Goal: Contribute content: Contribute content

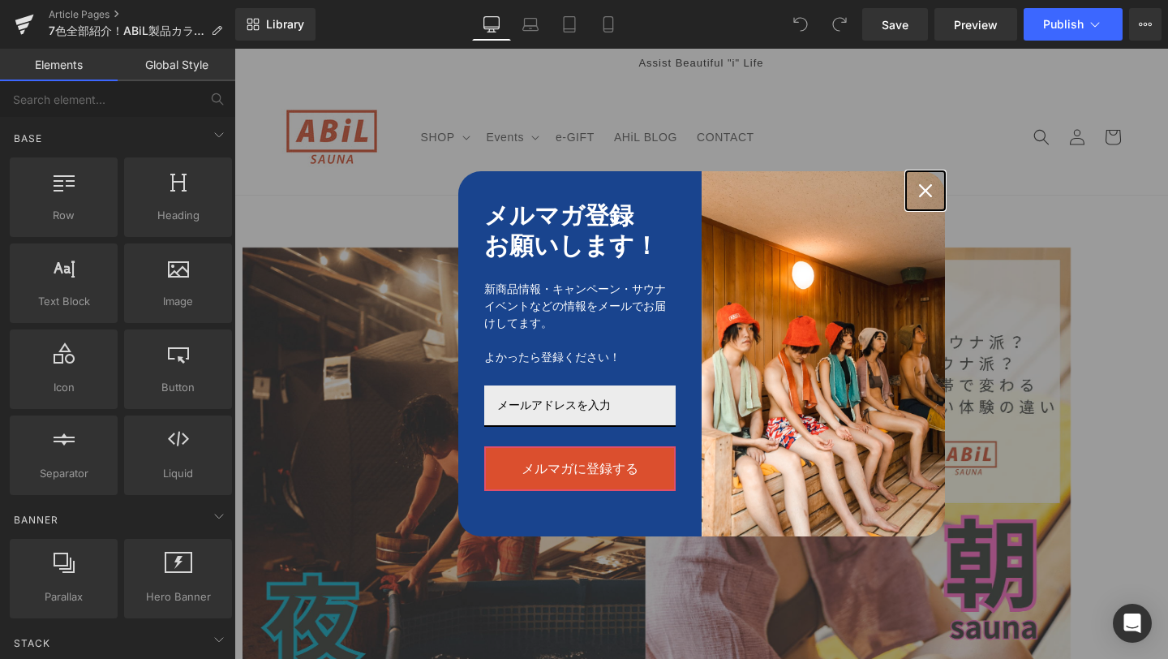
click at [926, 183] on div "Close" at bounding box center [926, 191] width 26 height 26
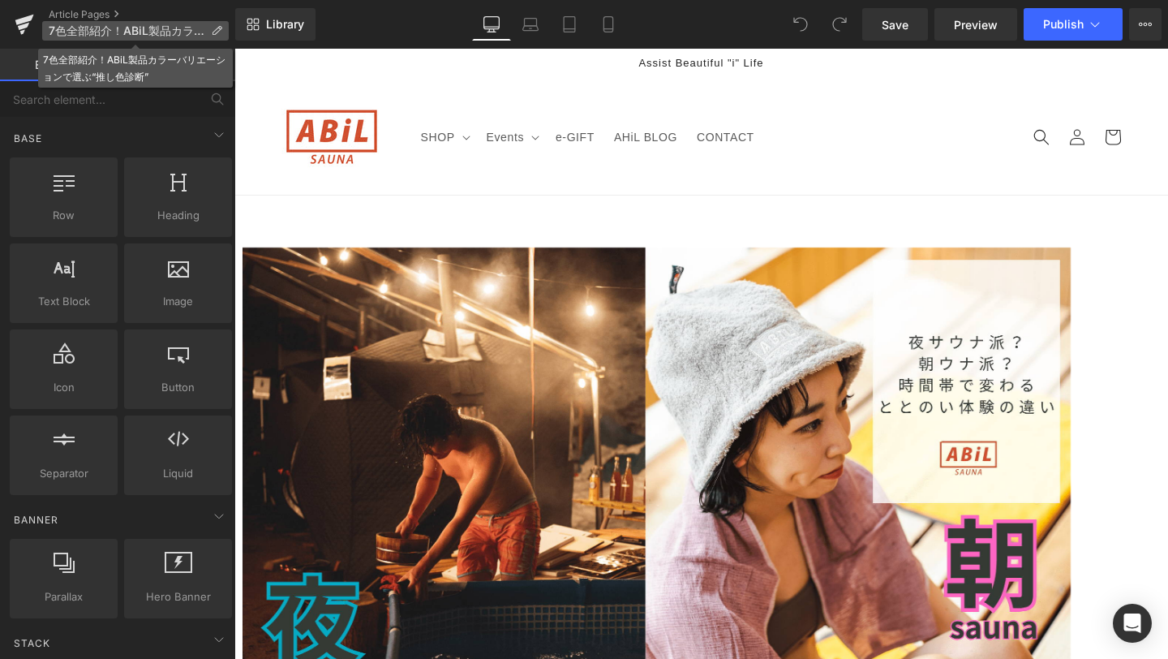
click at [213, 30] on icon at bounding box center [216, 30] width 11 height 11
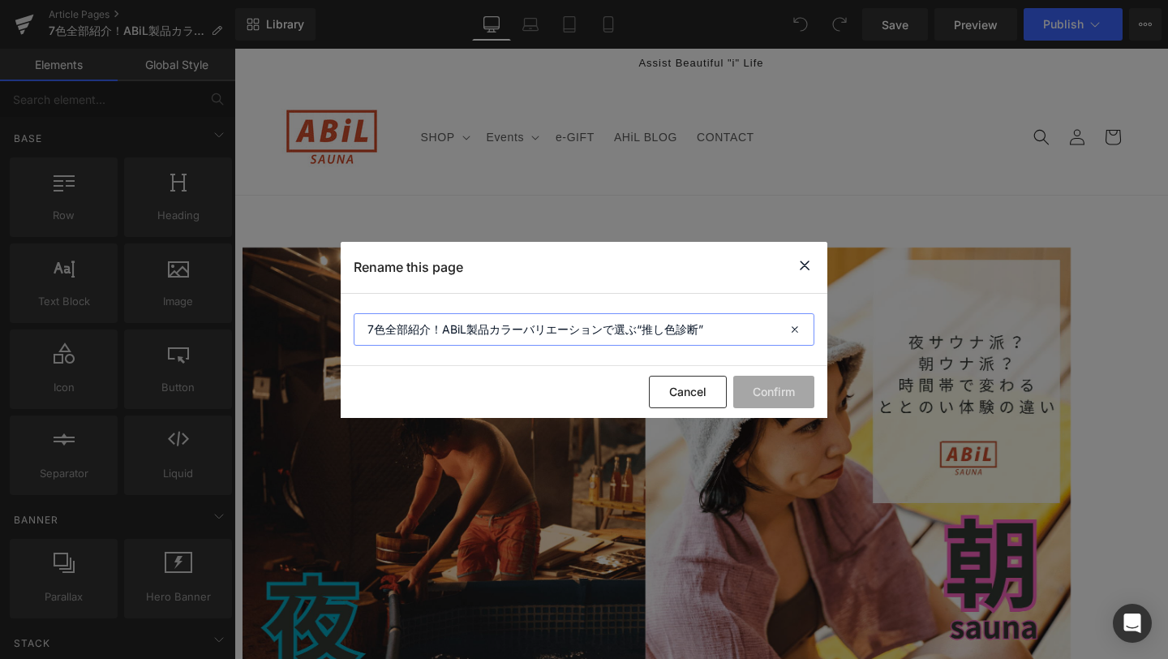
drag, startPoint x: 365, startPoint y: 329, endPoint x: 710, endPoint y: 322, distance: 344.9
click at [710, 322] on input "7色全部紹介！ABiL製品カラーバリエーションで選ぶ“推し色診断”" at bounding box center [584, 329] width 461 height 32
paste input "サウナハット"
type input "7色全部紹介！ABiLサウナハットで選ぶ“推し色診断”"
click at [782, 390] on button "Confirm" at bounding box center [774, 392] width 81 height 32
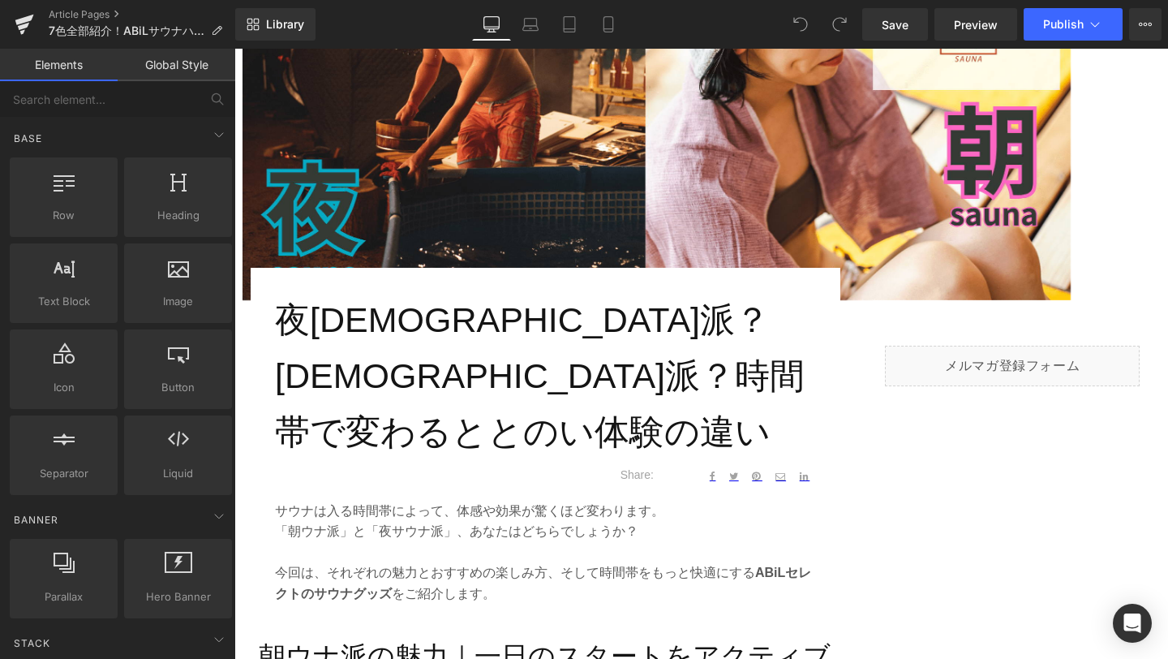
scroll to position [455, 0]
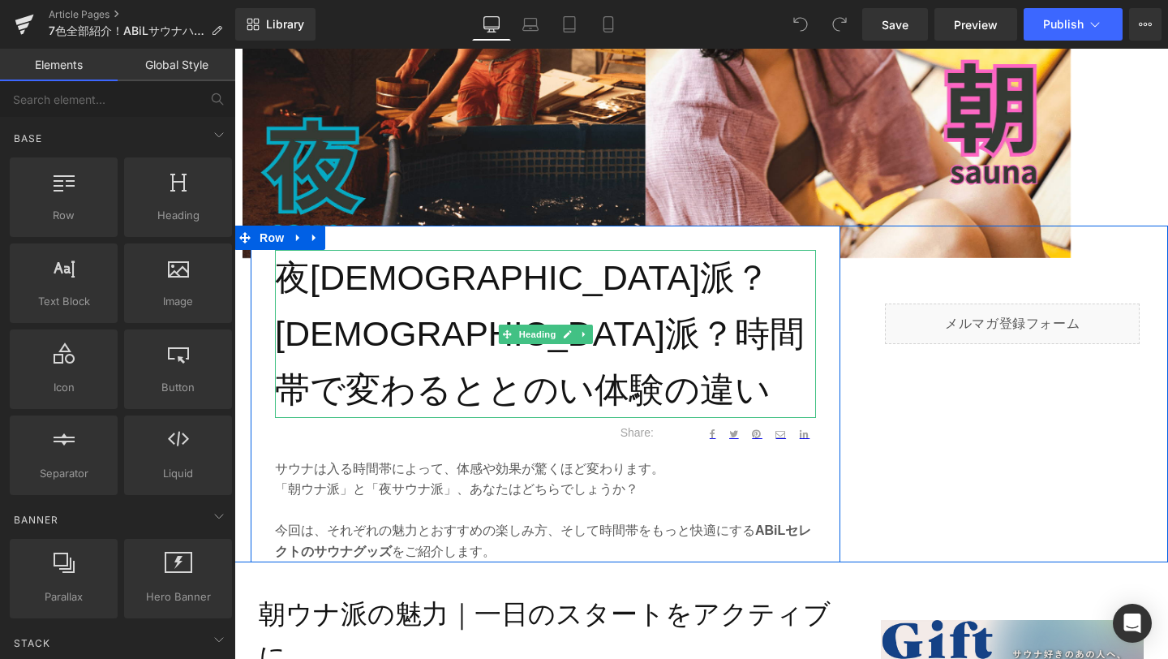
click at [287, 274] on h1 "夜サウナ派？朝ウナ派？時間帯で変わるととのい体験の違い" at bounding box center [545, 333] width 541 height 167
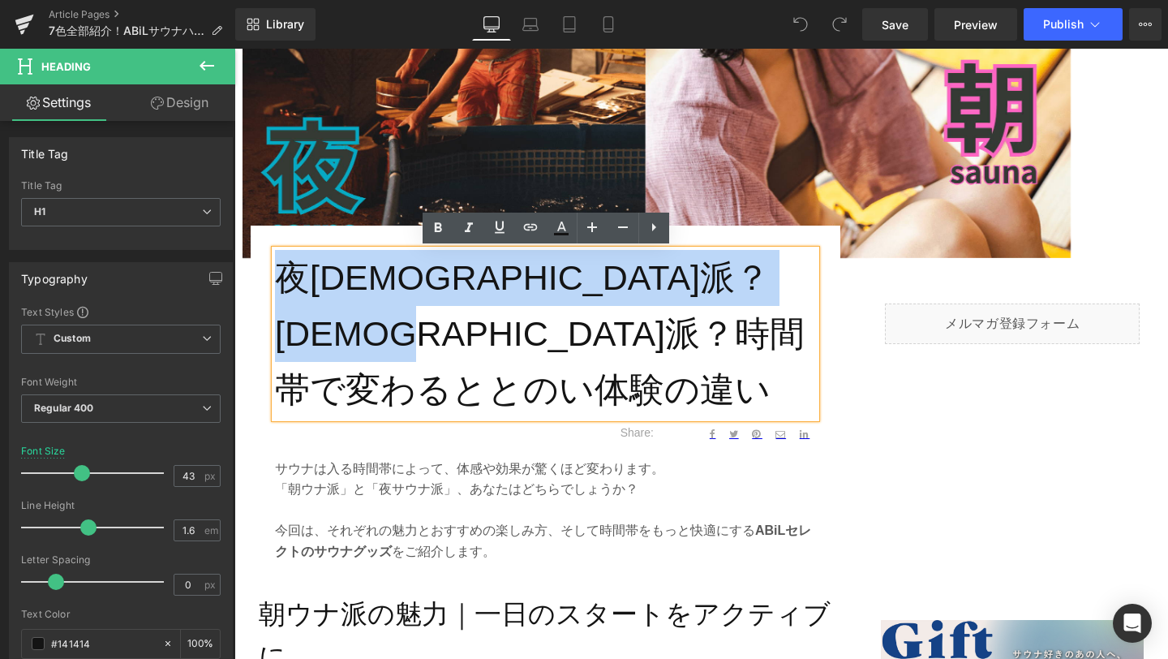
drag, startPoint x: 282, startPoint y: 271, endPoint x: 704, endPoint y: 337, distance: 427.0
click at [704, 337] on h1 "夜サウナ派？朝ウナ派？時間帯で変わるととのい体験の違い" at bounding box center [545, 333] width 541 height 167
paste div
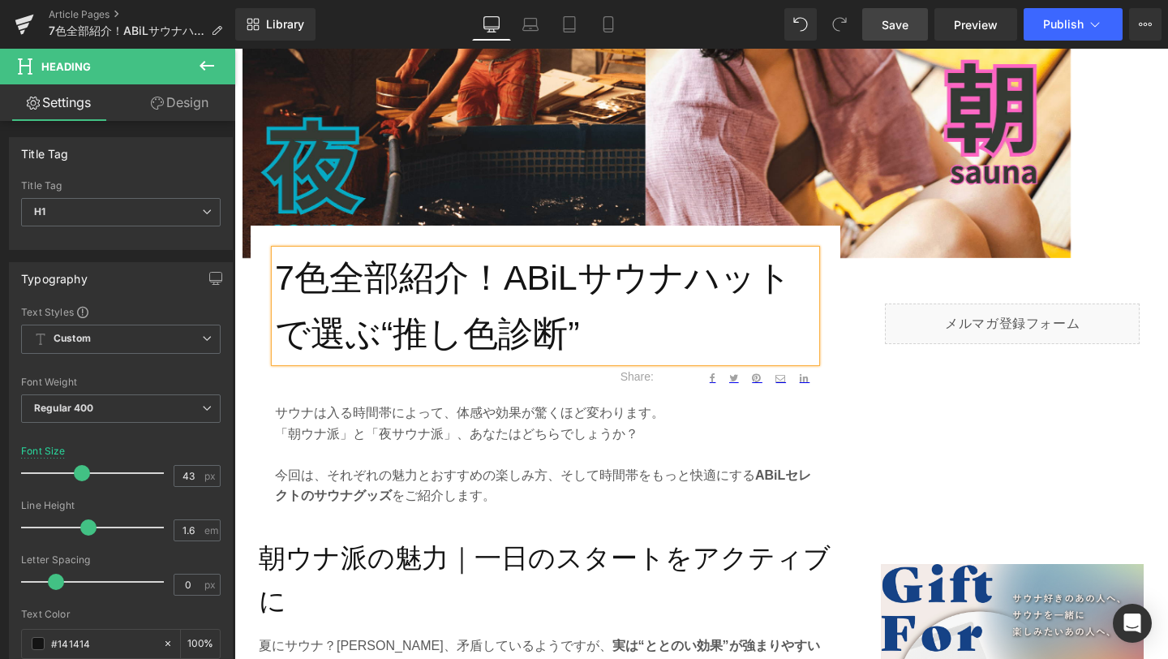
click at [905, 24] on span "Save" at bounding box center [895, 24] width 27 height 17
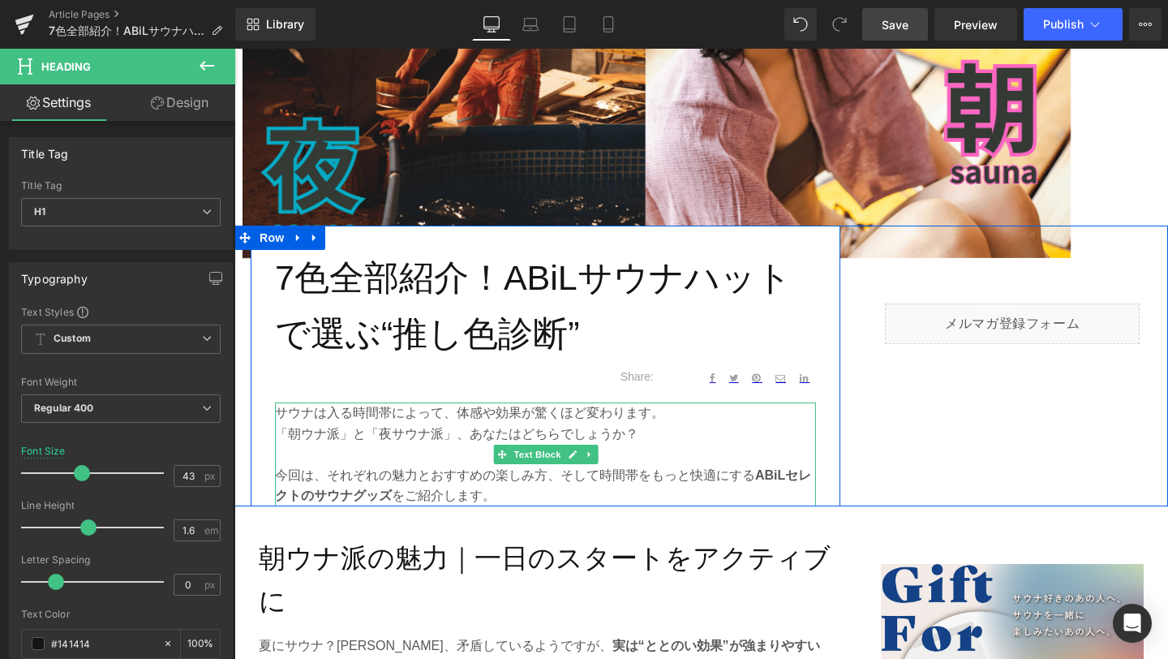
click at [280, 415] on p "サウナは入る時間帯によって、体感や効果が驚くほど変わります。" at bounding box center [545, 412] width 541 height 21
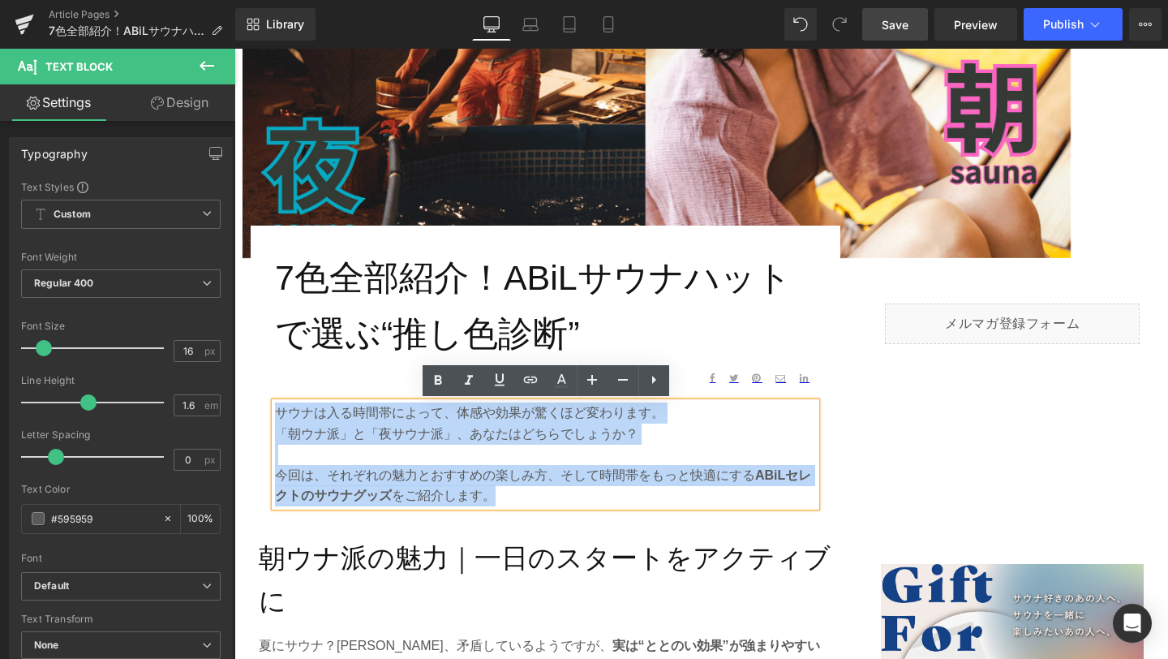
drag, startPoint x: 280, startPoint y: 414, endPoint x: 516, endPoint y: 500, distance: 251.3
click at [516, 500] on div "サウナは入る時間帯によって、体感や効果が驚くほど変わります。 「朝ウナ派」と「夜サウナ派」、あなたはどちらでしょうか？ 今回は、それぞれの魅力とおすすめの楽し…" at bounding box center [545, 454] width 541 height 104
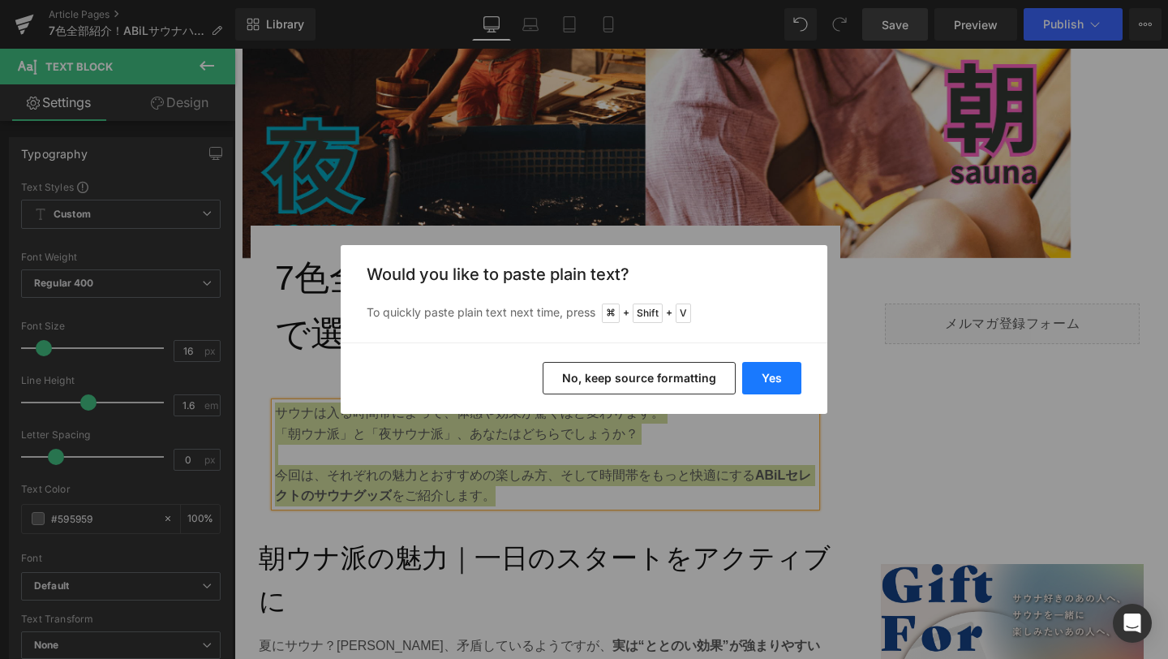
click at [772, 383] on button "Yes" at bounding box center [771, 378] width 59 height 32
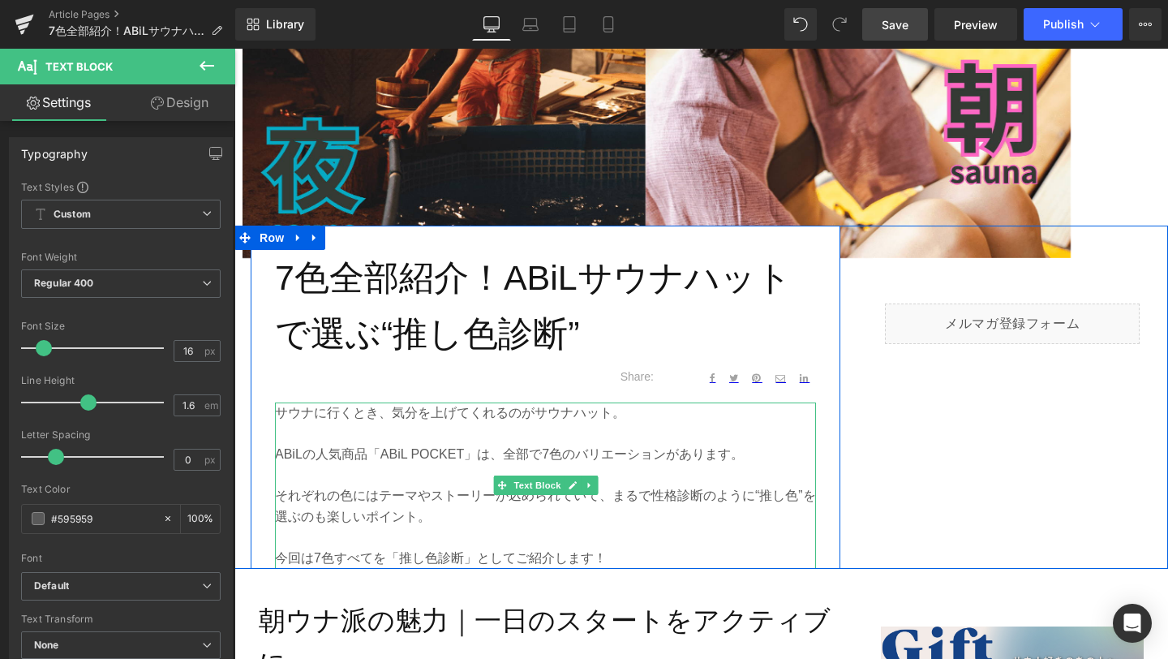
click at [406, 478] on p at bounding box center [545, 475] width 541 height 21
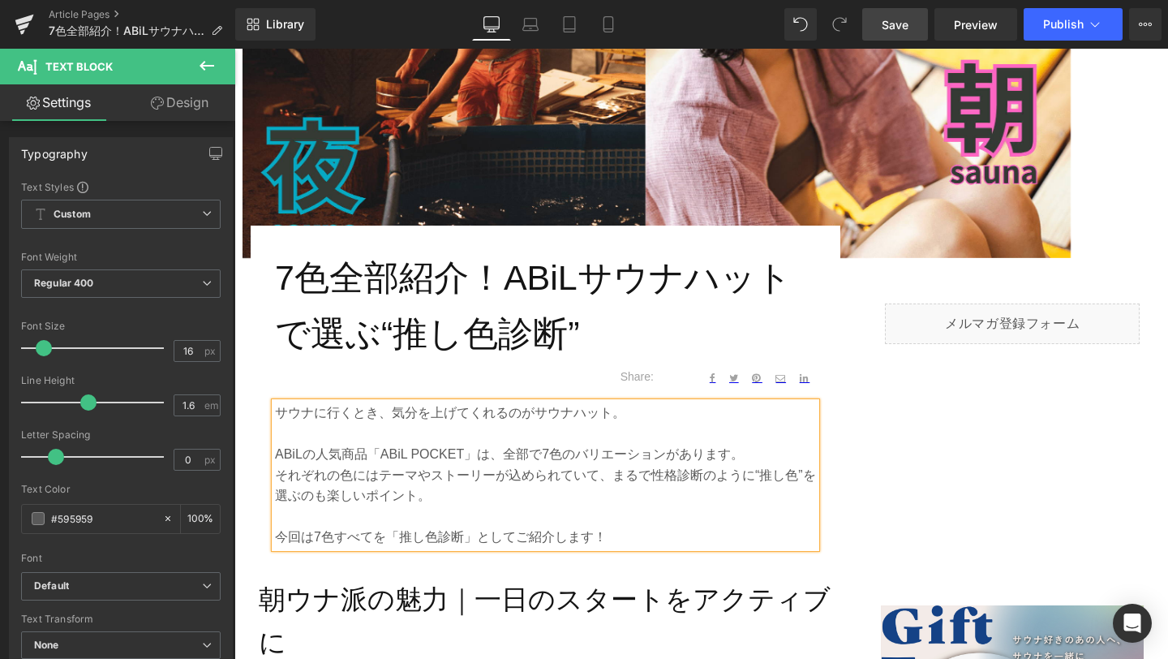
scroll to position [486, 0]
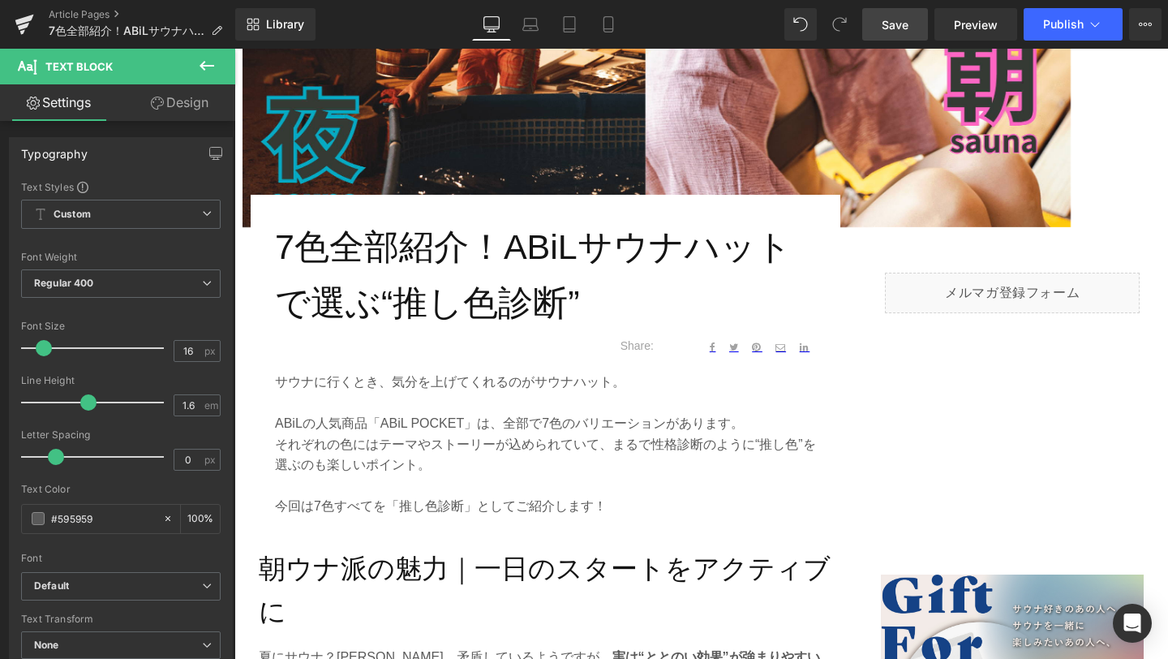
click at [882, 18] on link "Save" at bounding box center [896, 24] width 66 height 32
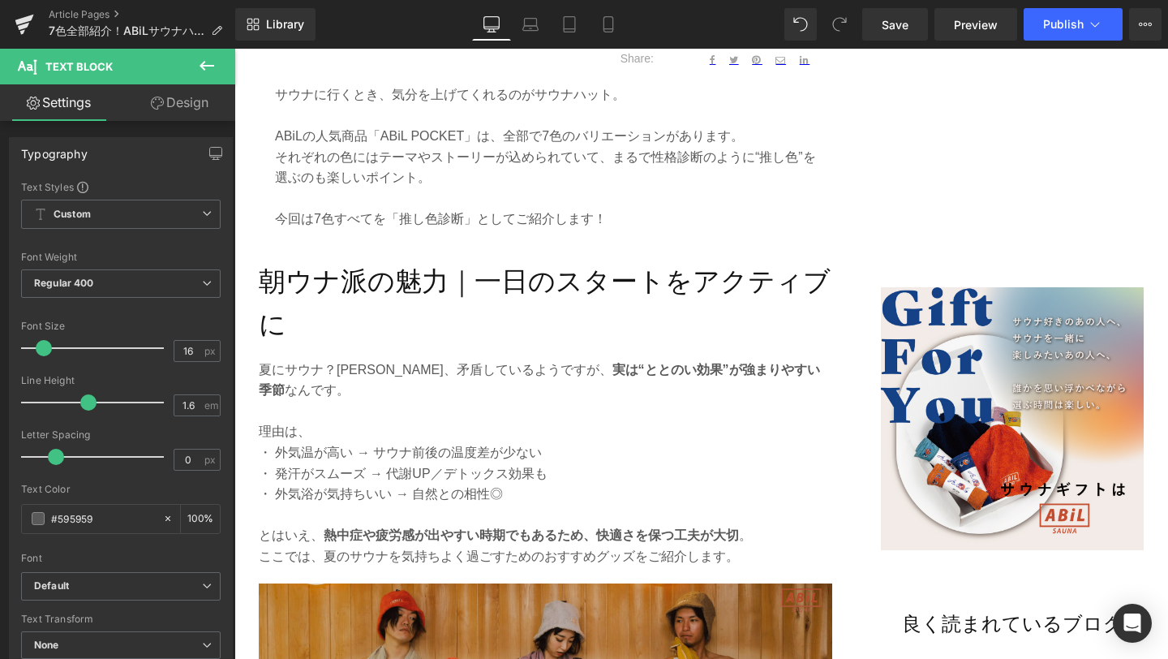
scroll to position [782, 0]
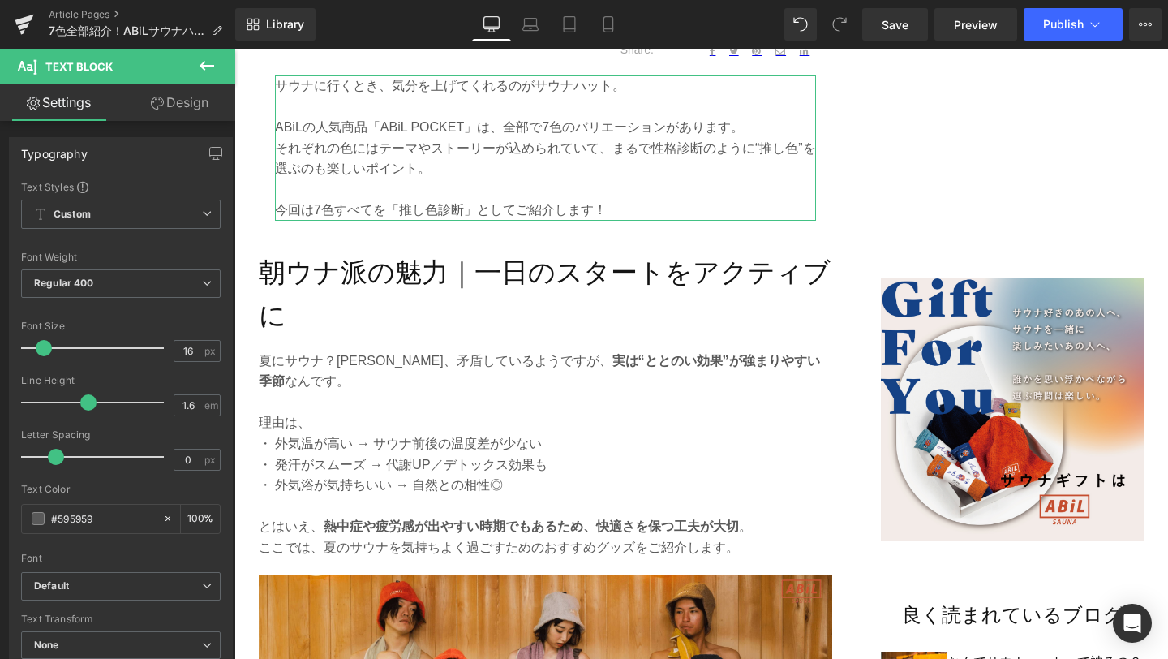
click at [132, 111] on link "Design" at bounding box center [180, 102] width 118 height 37
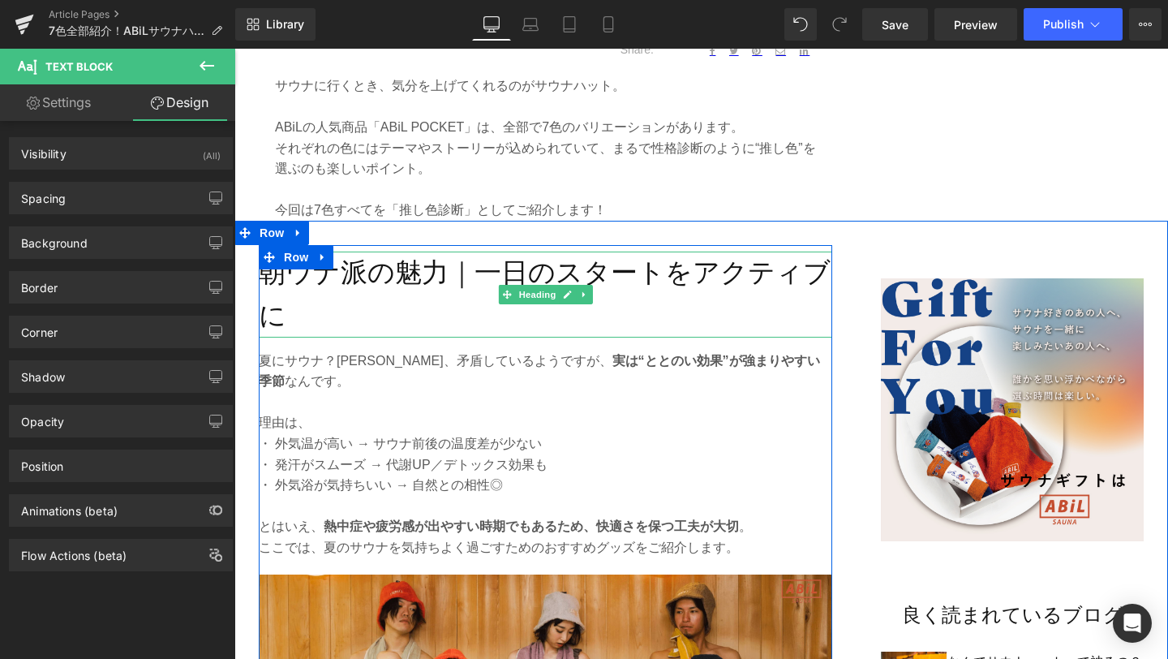
click at [346, 266] on h2 "朝ウナ派の魅力｜一日のスタートをアクティブに" at bounding box center [546, 295] width 574 height 86
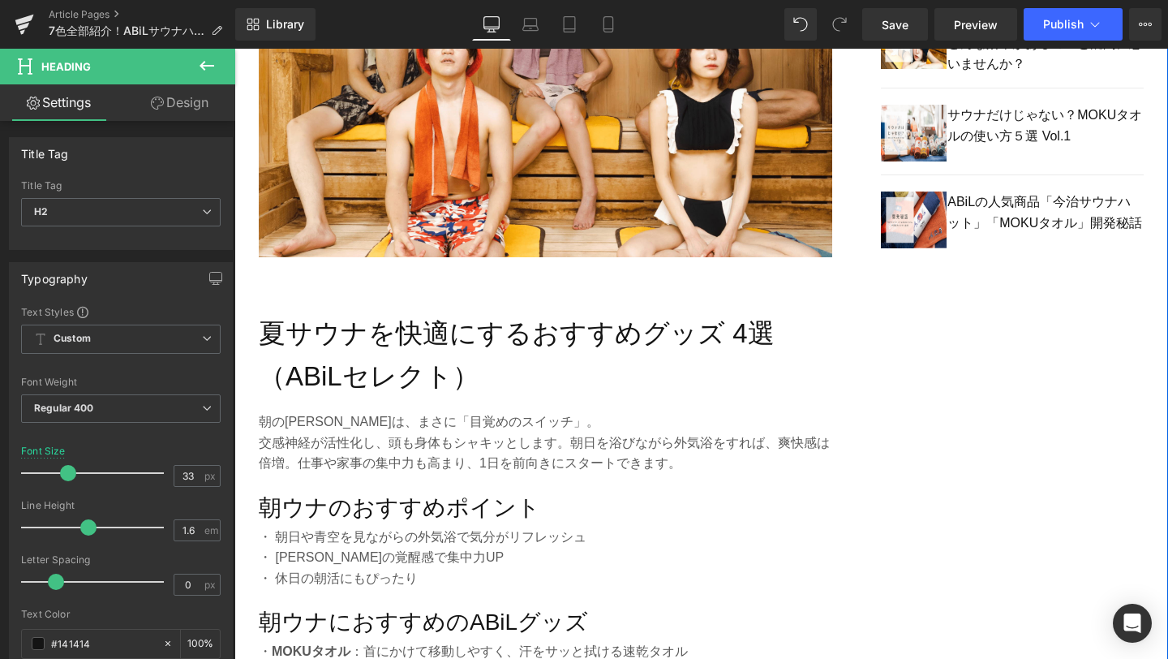
scroll to position [1439, 0]
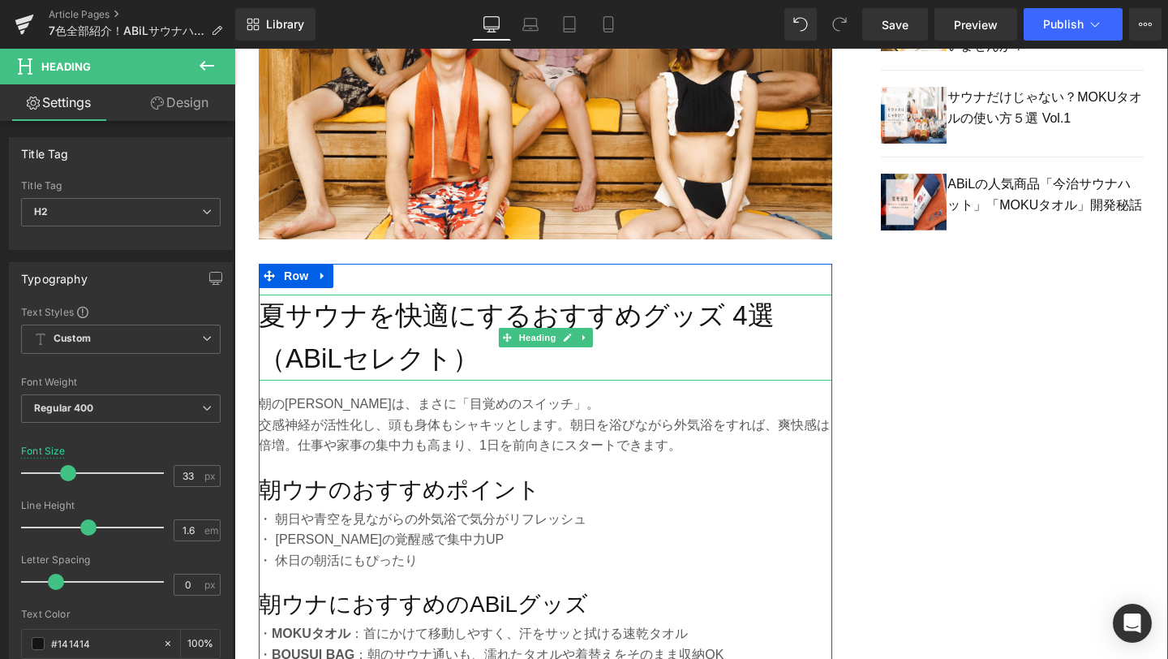
click at [453, 325] on h2 "夏サウナを快適にするおすすめグッズ 4選（ABiLセレクト）" at bounding box center [546, 338] width 574 height 86
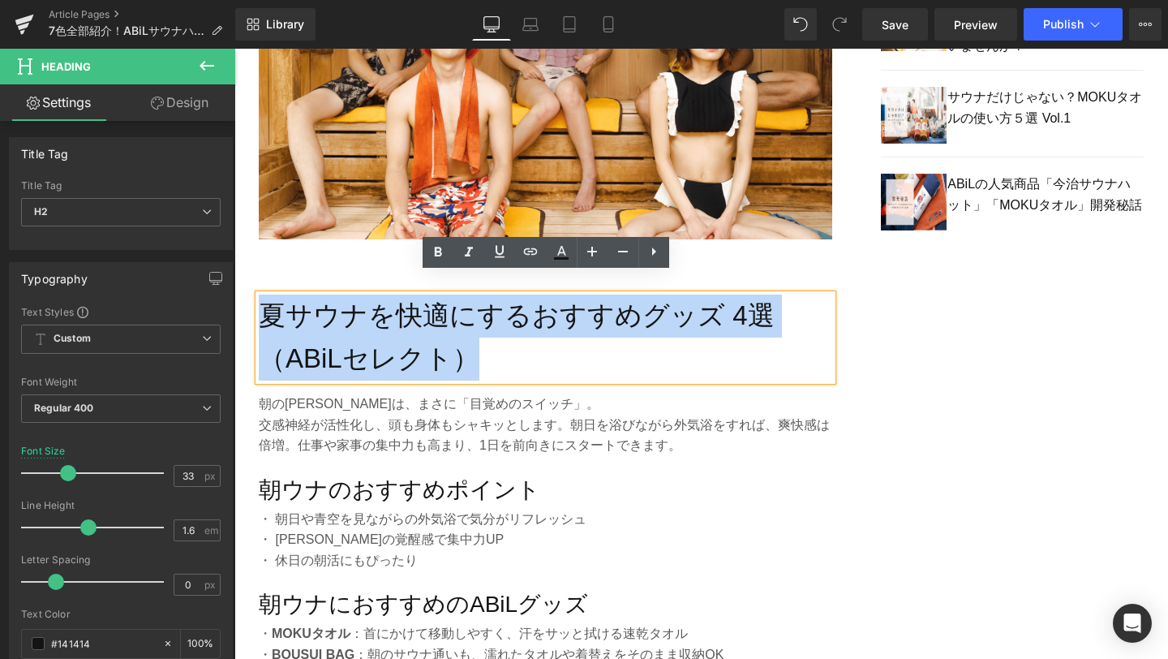
drag, startPoint x: 468, startPoint y: 342, endPoint x: 268, endPoint y: 286, distance: 208.3
click at [268, 295] on h2 "夏サウナを快適にするおすすめグッズ 4選（ABiLセレクト）" at bounding box center [546, 338] width 574 height 86
paste div
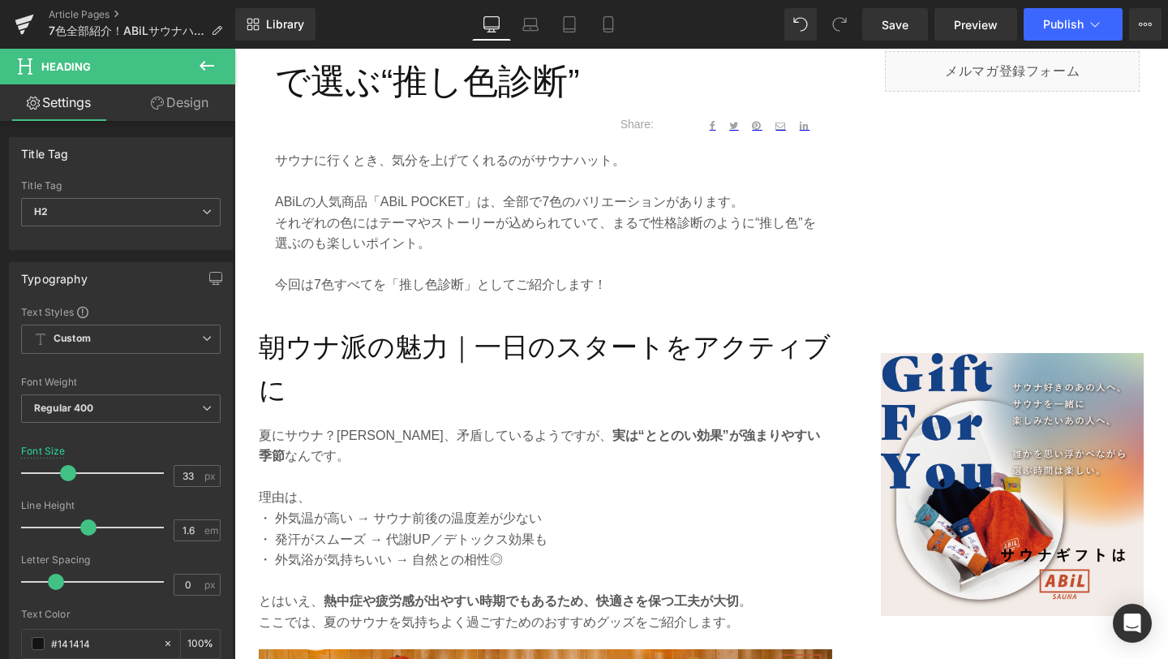
scroll to position [708, 0]
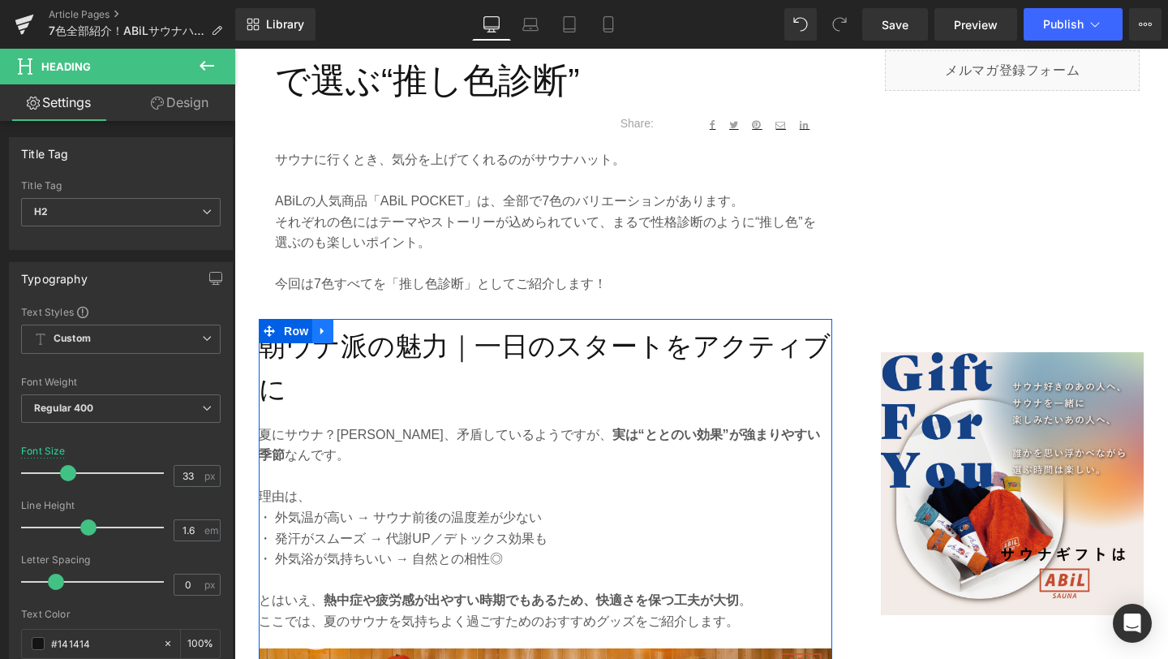
click at [321, 329] on icon at bounding box center [322, 331] width 3 height 7
click at [364, 332] on icon at bounding box center [364, 331] width 11 height 12
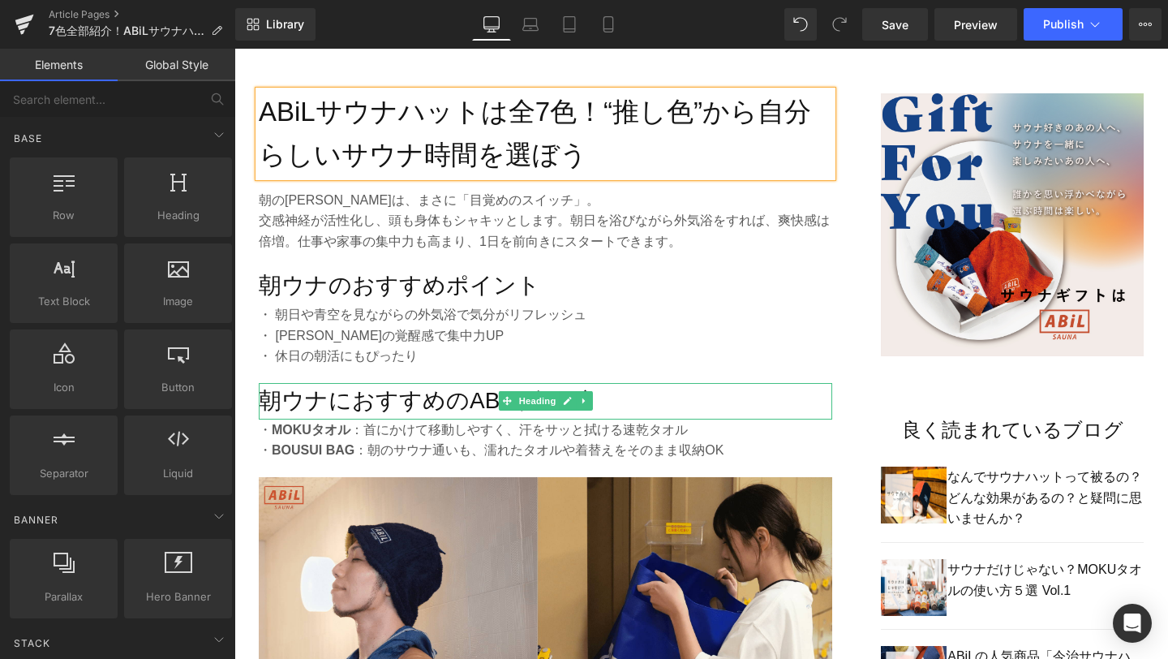
scroll to position [968, 0]
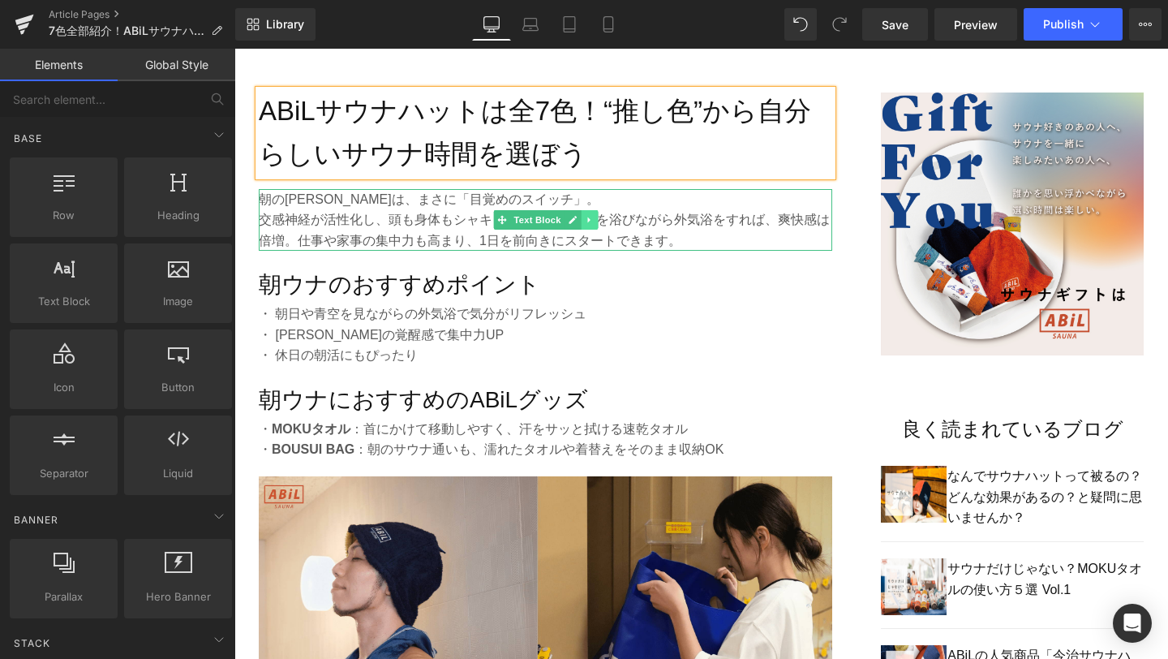
click at [592, 221] on icon at bounding box center [589, 220] width 9 height 10
click at [592, 221] on link at bounding box center [598, 219] width 17 height 19
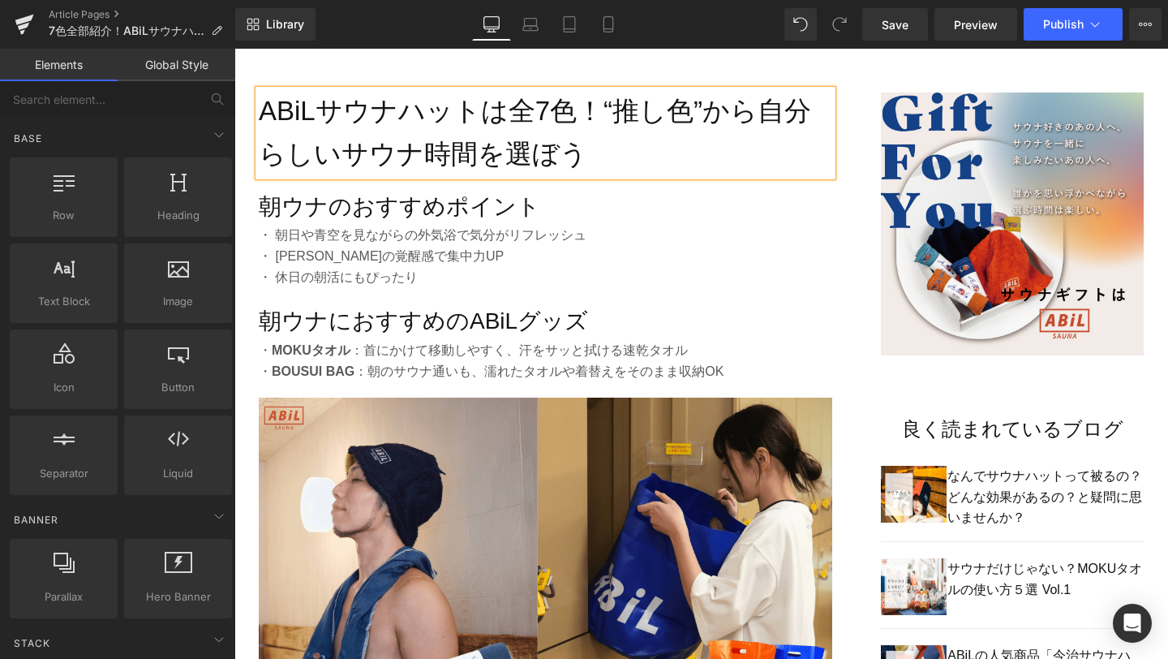
click at [864, 95] on div "Text Block Image 良く読まれているブログ Text Block Image なんでサウナハットって被るの？どんな効果があるの？と疑問に思いませ…" at bounding box center [1013, 383] width 312 height 648
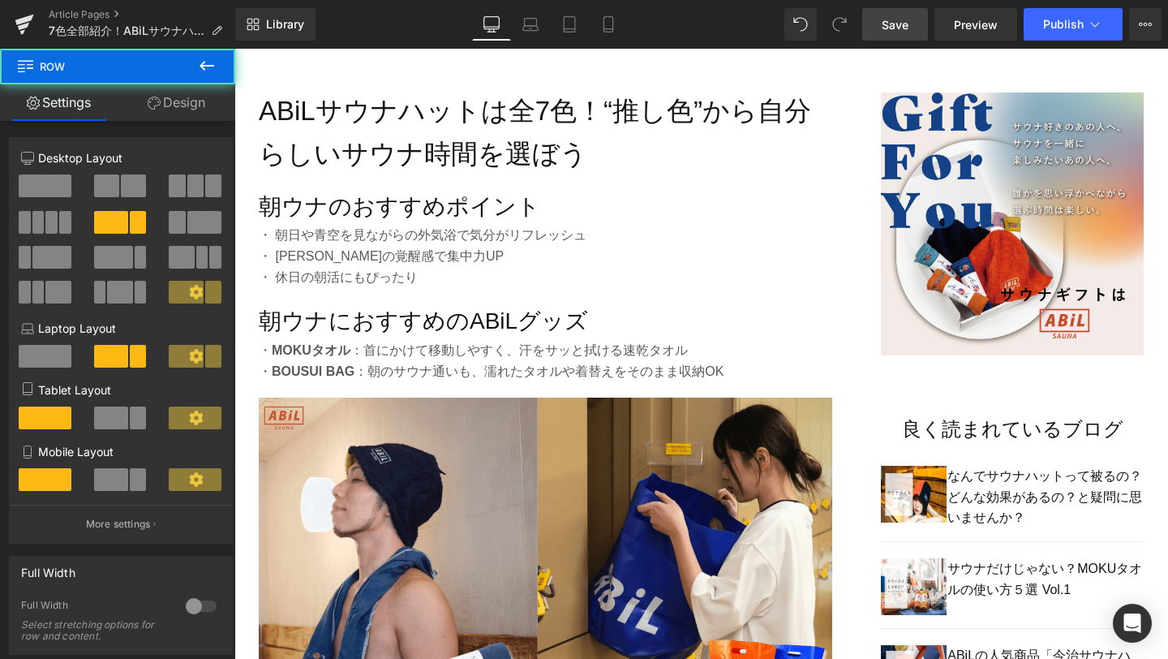
click at [916, 34] on link "Save" at bounding box center [896, 24] width 66 height 32
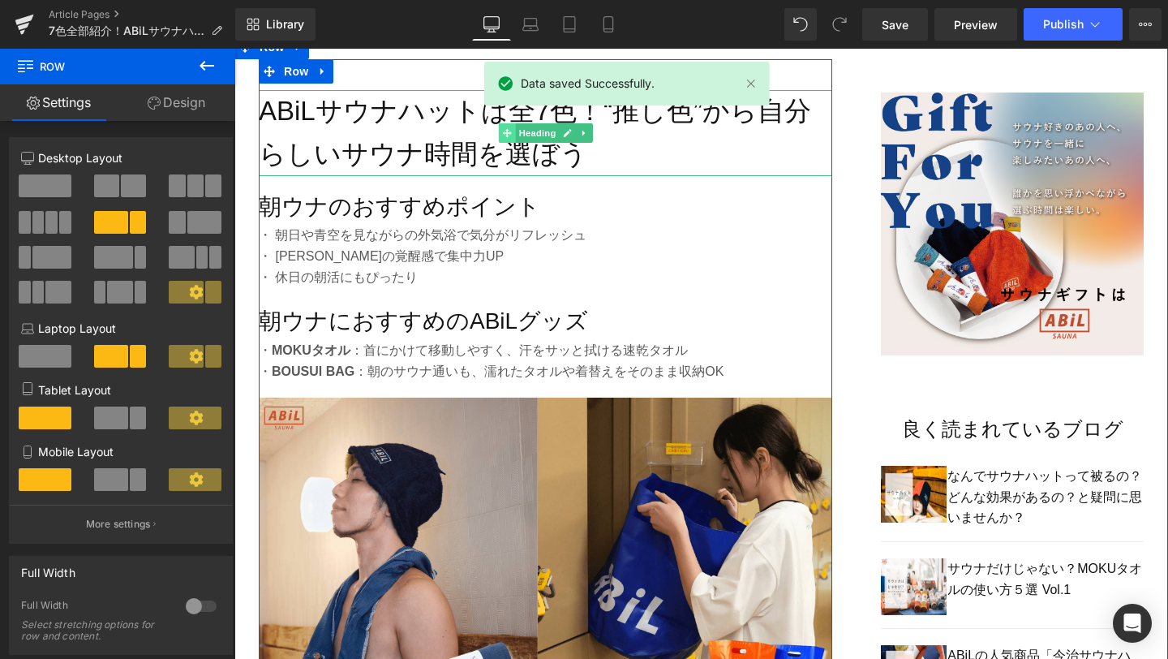
click at [500, 134] on span at bounding box center [507, 132] width 17 height 19
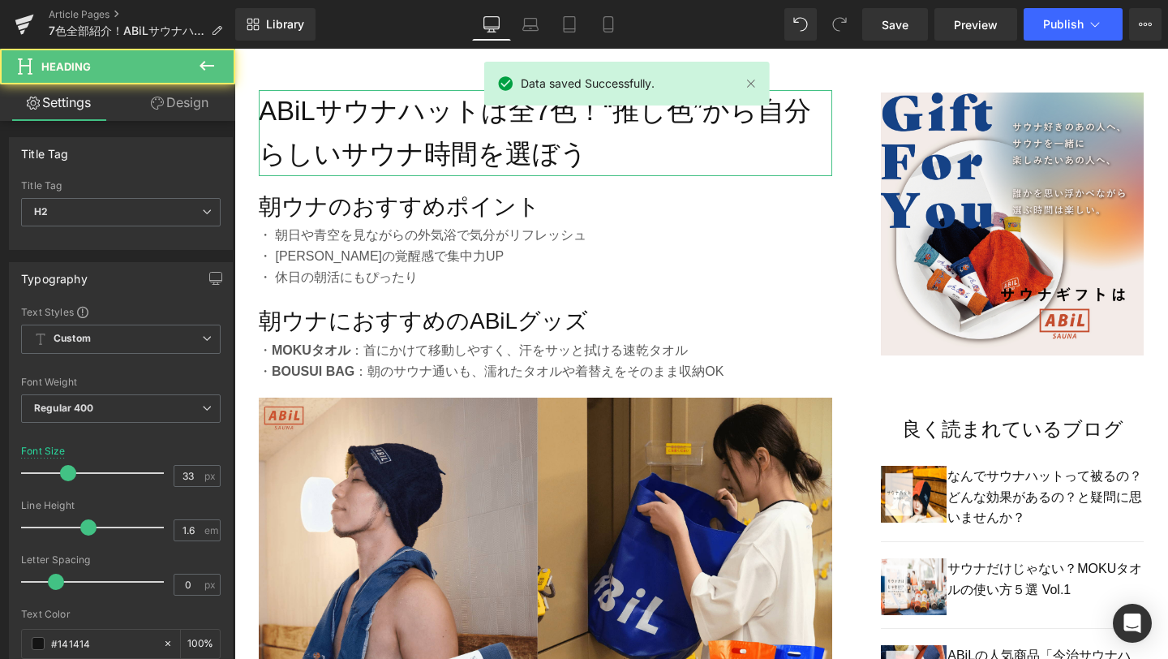
click at [184, 113] on link "Design" at bounding box center [180, 102] width 118 height 37
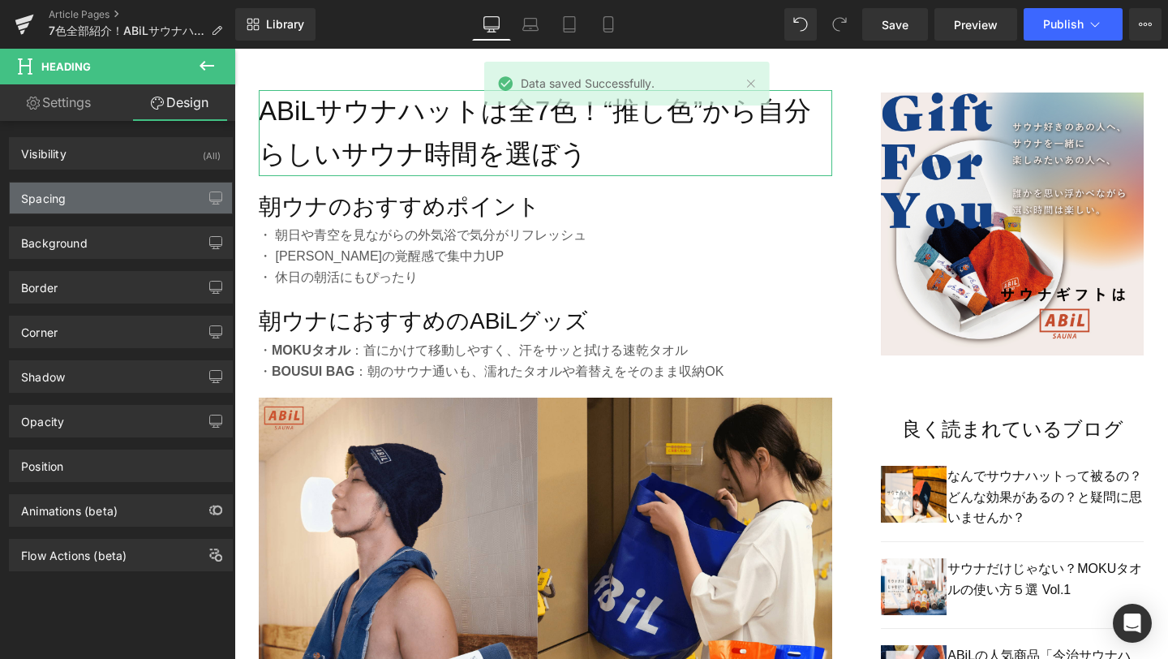
click at [131, 201] on div "Spacing" at bounding box center [121, 198] width 222 height 31
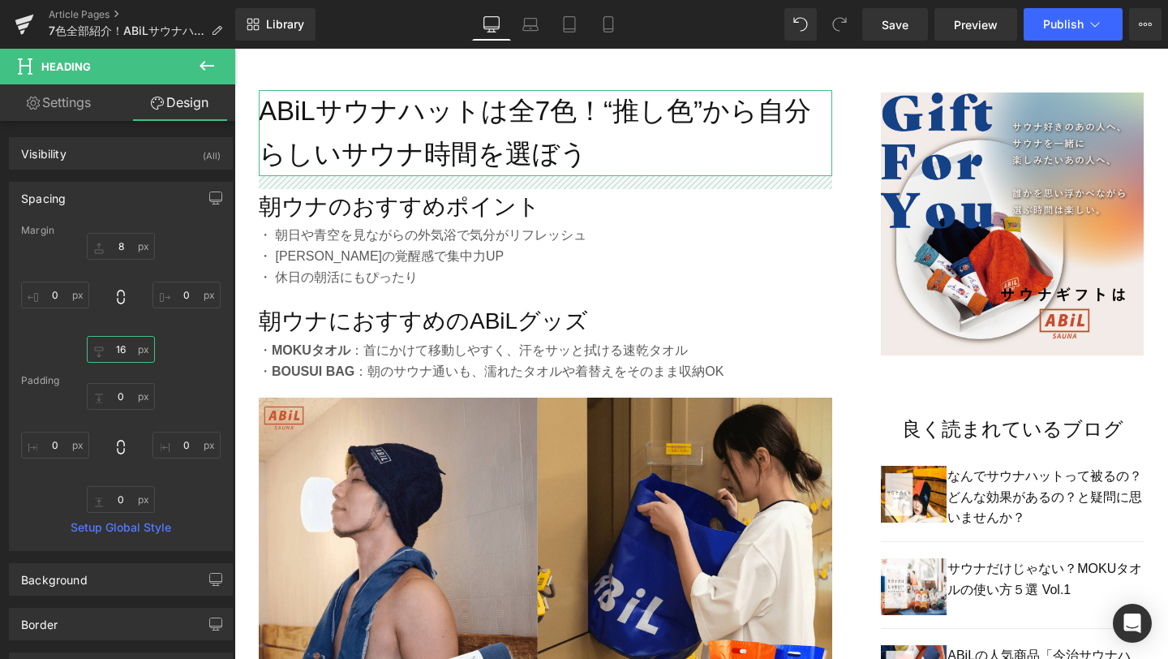
click at [114, 349] on input "16" at bounding box center [121, 349] width 68 height 27
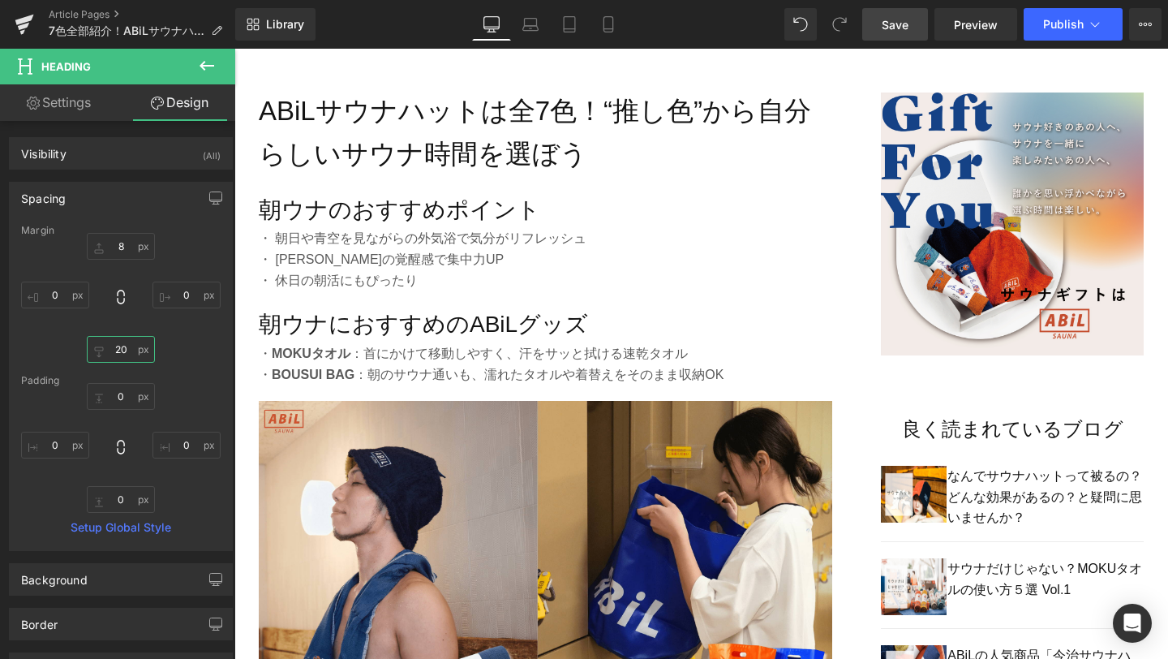
type input "20"
click at [914, 28] on link "Save" at bounding box center [896, 24] width 66 height 32
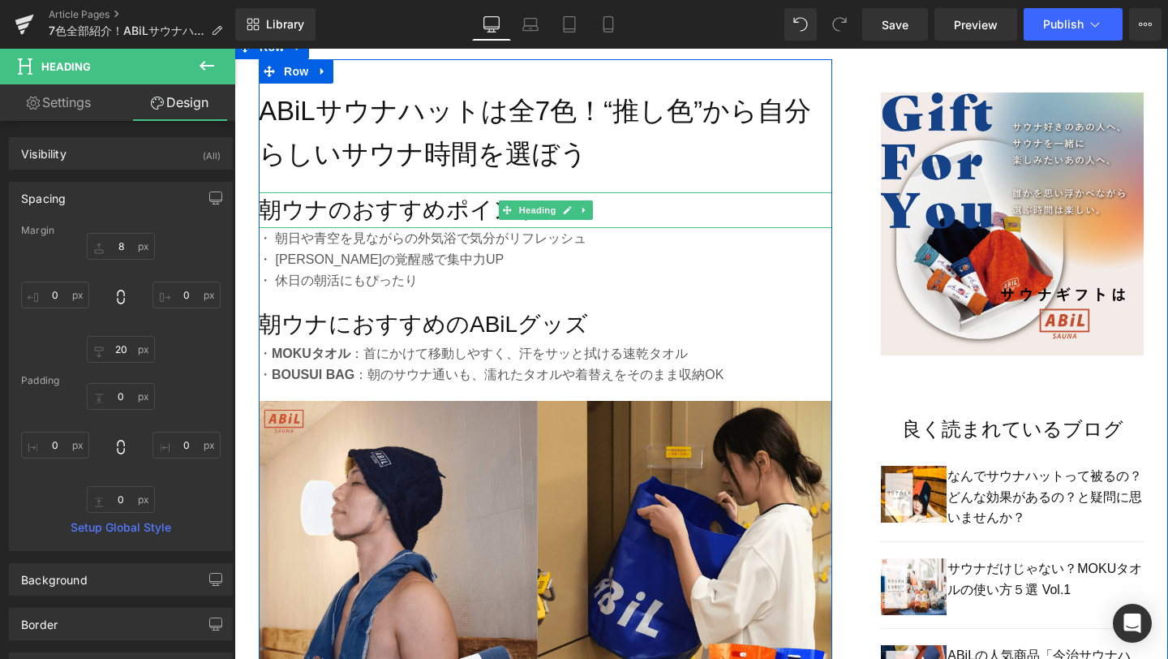
click at [391, 214] on h3 "朝ウナのおすすめポイント" at bounding box center [546, 210] width 574 height 37
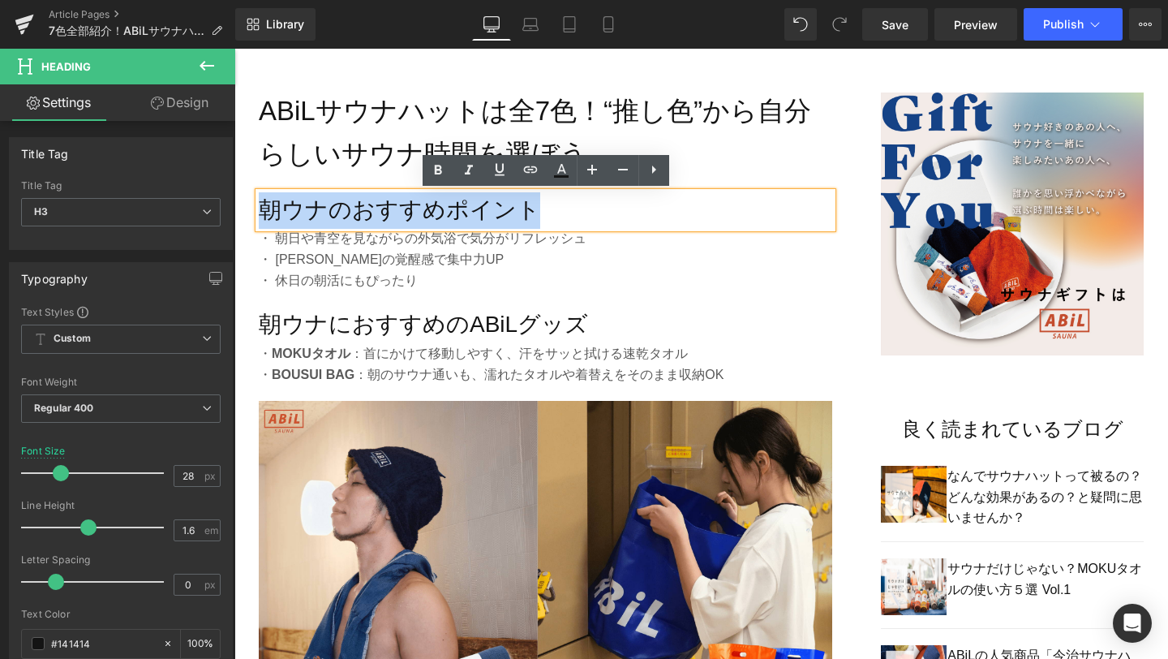
drag, startPoint x: 553, startPoint y: 206, endPoint x: 246, endPoint y: 204, distance: 306.7
paste div
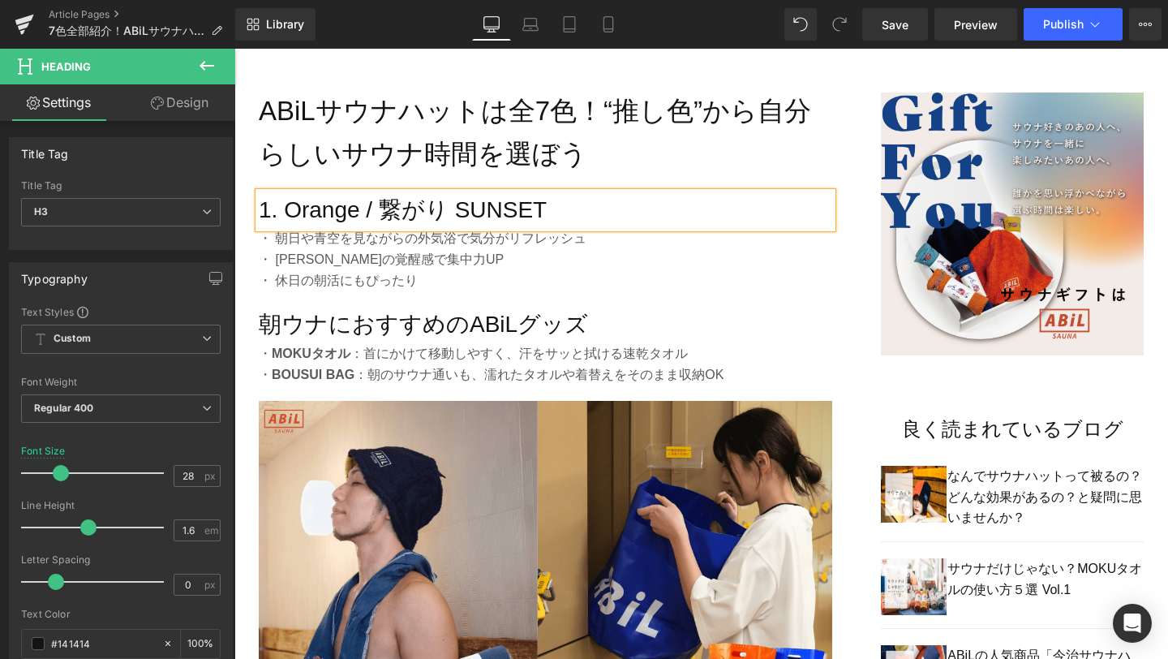
click at [417, 253] on p "・ 水風呂後の覚醒感で集中力UP" at bounding box center [546, 259] width 574 height 21
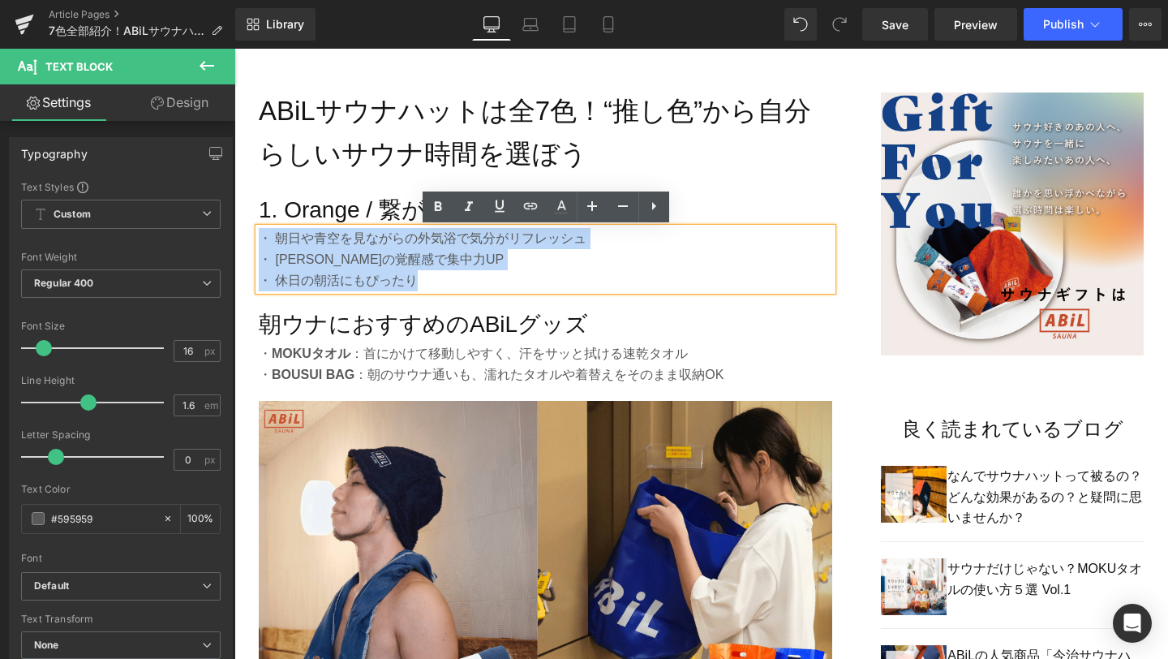
drag, startPoint x: 425, startPoint y: 284, endPoint x: 260, endPoint y: 234, distance: 173.0
click at [260, 234] on div "・ 朝日や青空を見ながらの外気浴で気分がリフレッシュ ・ 水風呂後の覚醒感で集中力UP ・ 休日の朝活にもぴったり" at bounding box center [546, 259] width 574 height 62
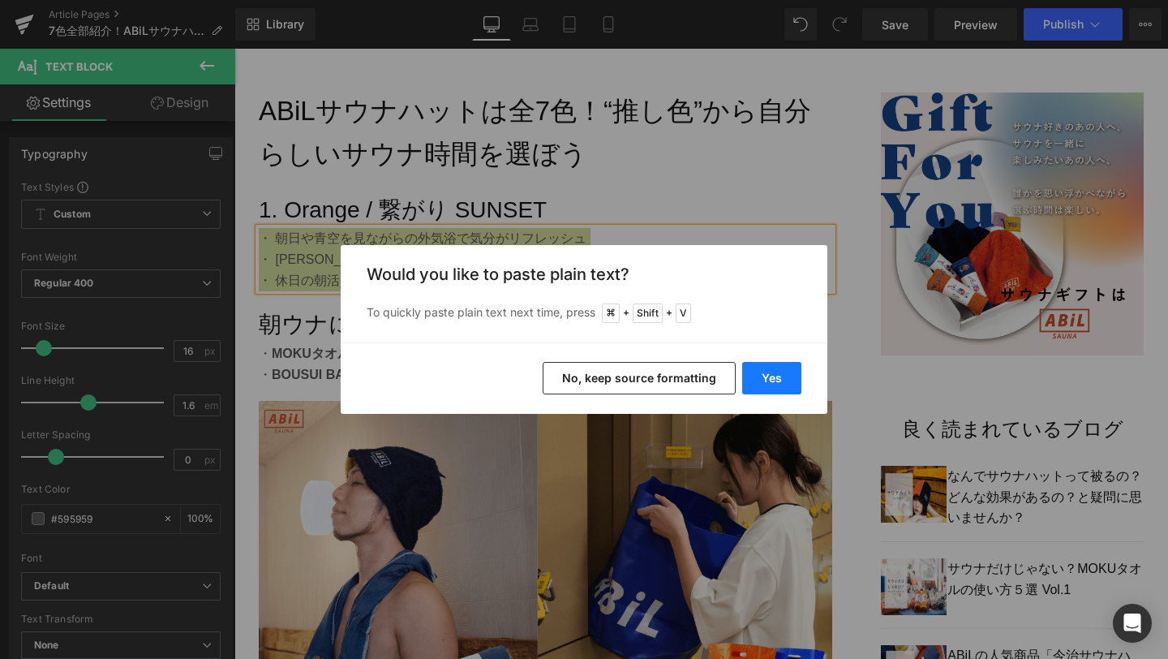
drag, startPoint x: 779, startPoint y: 383, endPoint x: 544, endPoint y: 334, distance: 239.5
click at [779, 383] on button "Yes" at bounding box center [771, 378] width 59 height 32
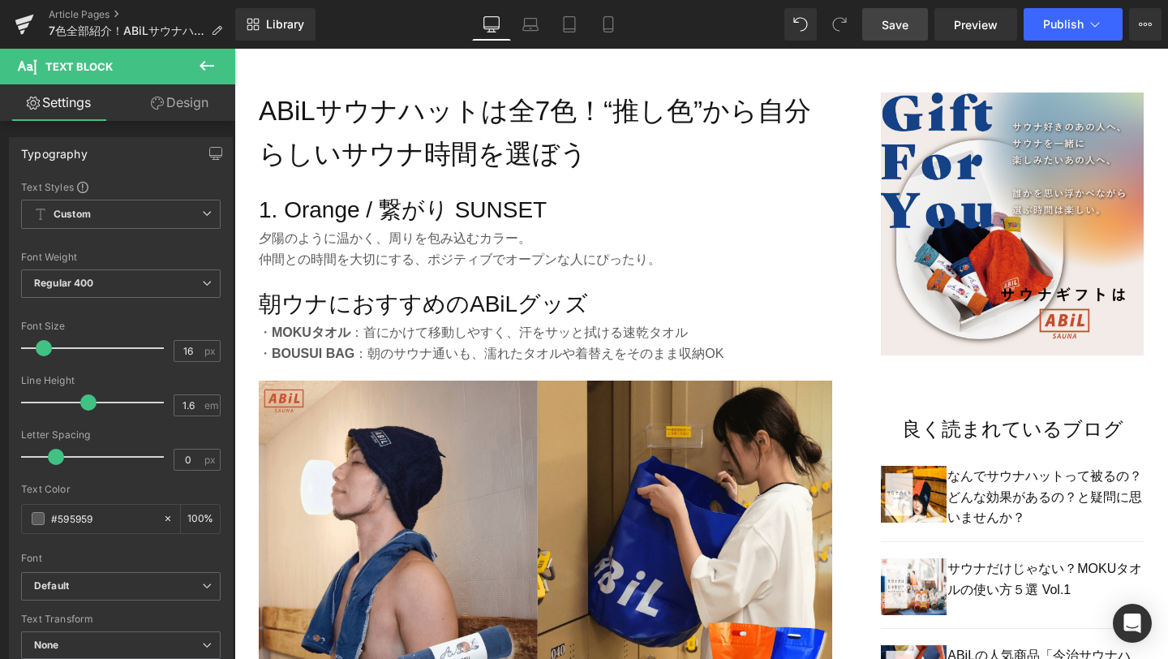
click at [910, 28] on link "Save" at bounding box center [896, 24] width 66 height 32
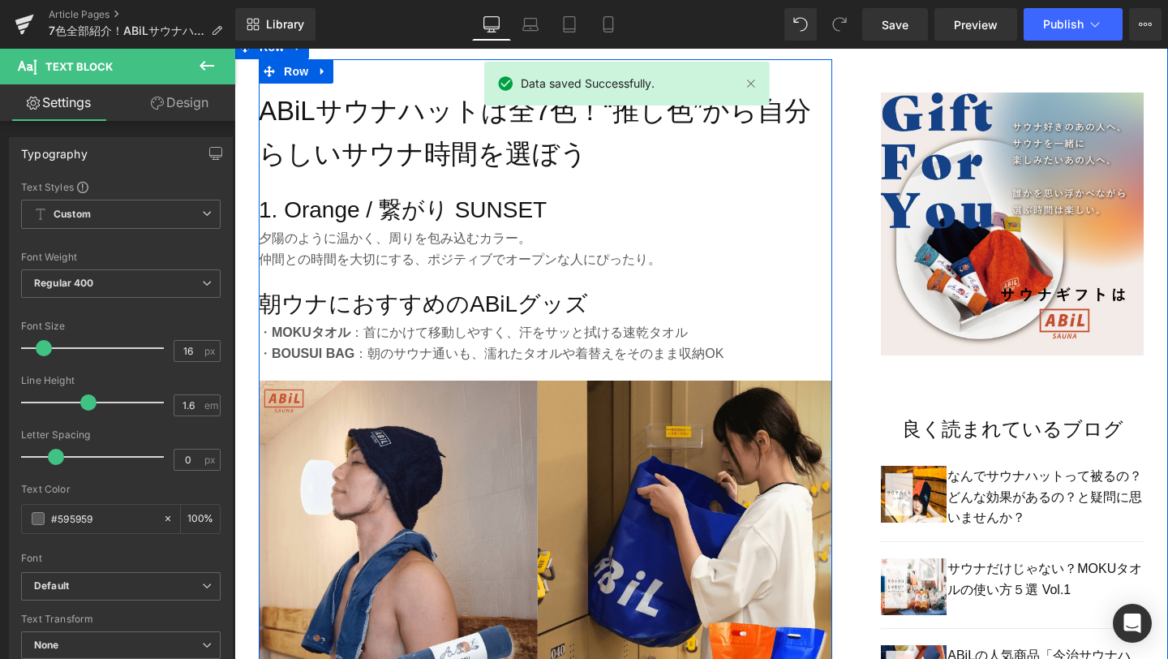
click at [420, 308] on h3 "朝ウナにおすすめのABiLグッズ" at bounding box center [546, 304] width 574 height 37
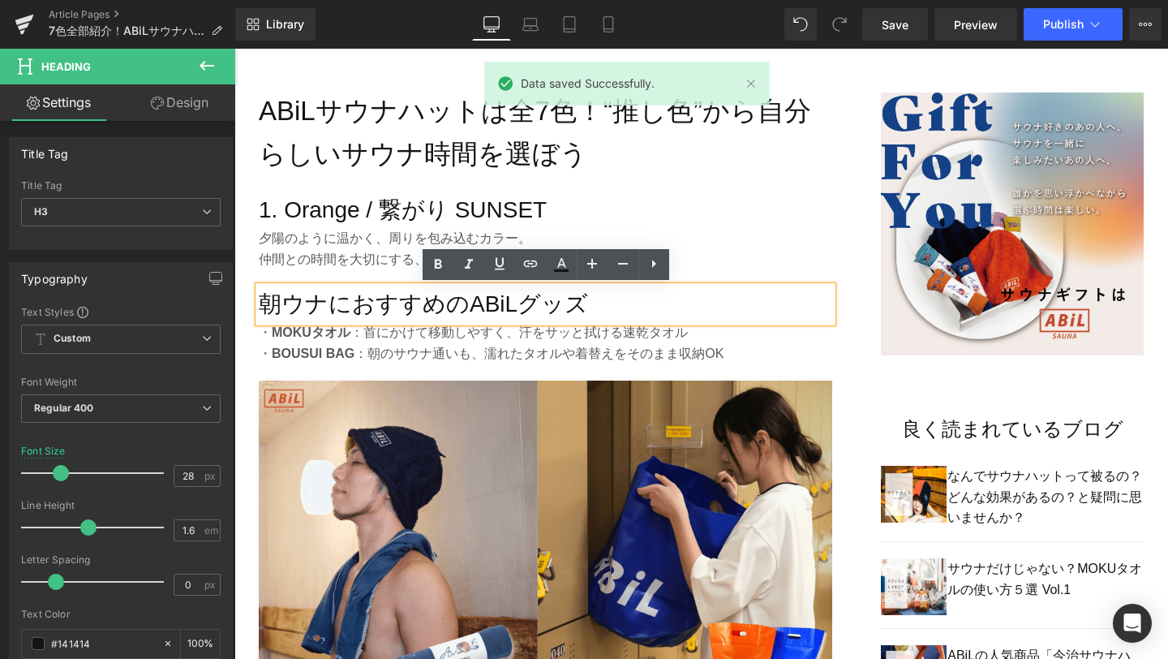
paste div
drag, startPoint x: 592, startPoint y: 308, endPoint x: 257, endPoint y: 303, distance: 334.3
click at [259, 303] on div "朝ウナにおすすめのABiLグッズ" at bounding box center [546, 304] width 574 height 37
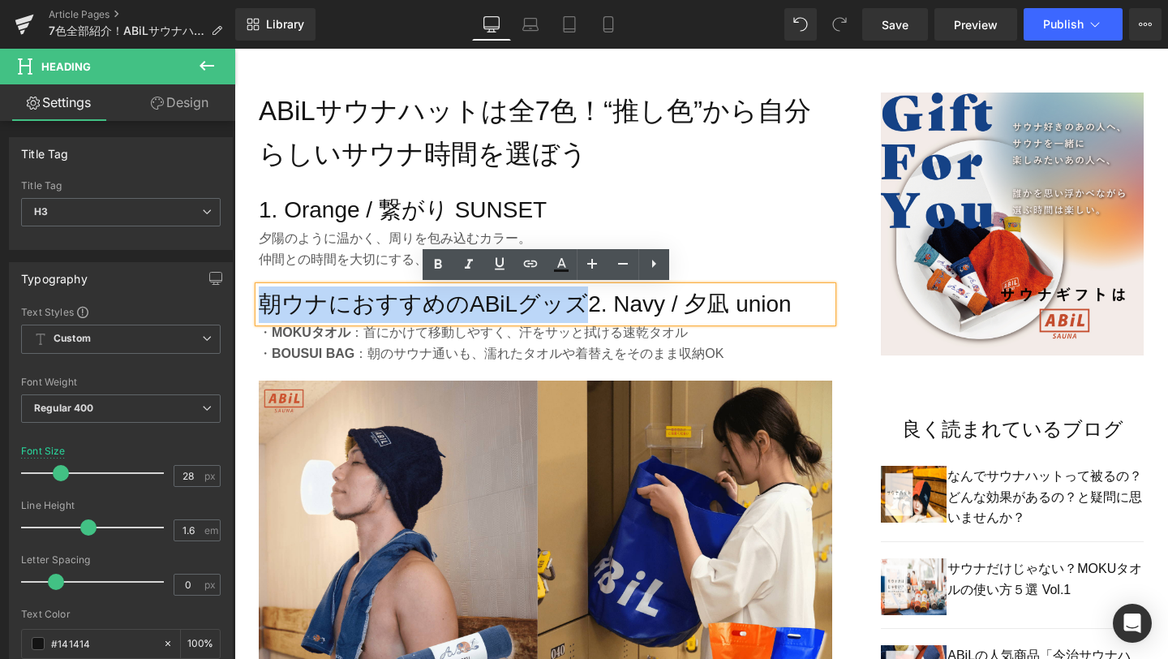
drag, startPoint x: 575, startPoint y: 308, endPoint x: 265, endPoint y: 304, distance: 309.2
click at [265, 304] on h3 "朝ウナにおすすめのABiLグッズ2. Navy / 夕凪 union" at bounding box center [546, 304] width 574 height 37
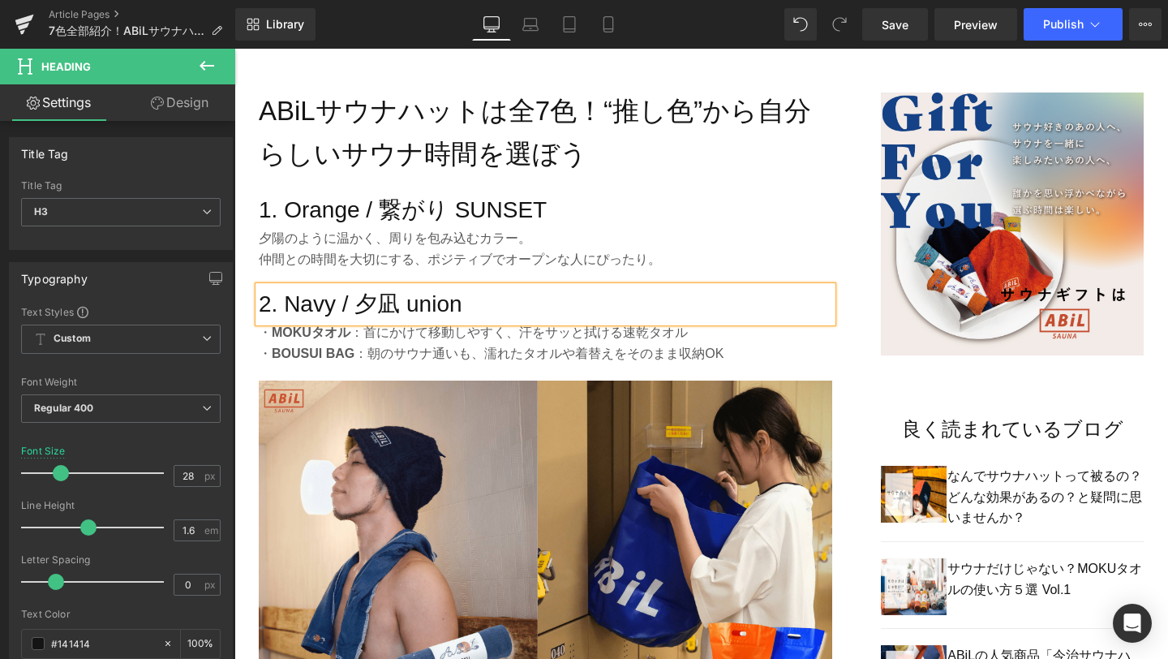
click at [465, 348] on p "・ BOUSUI BAG ：朝のサウナ通いも、濡れたタオルや着替えをそのまま収納OK" at bounding box center [546, 353] width 574 height 21
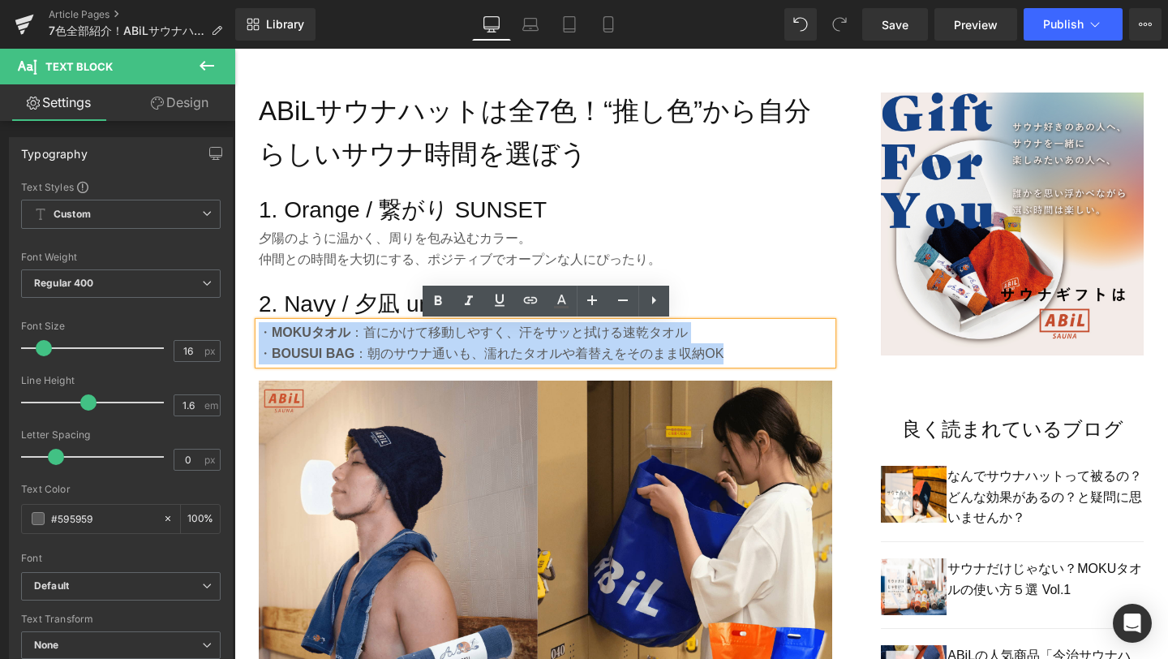
drag, startPoint x: 747, startPoint y: 359, endPoint x: 253, endPoint y: 337, distance: 493.8
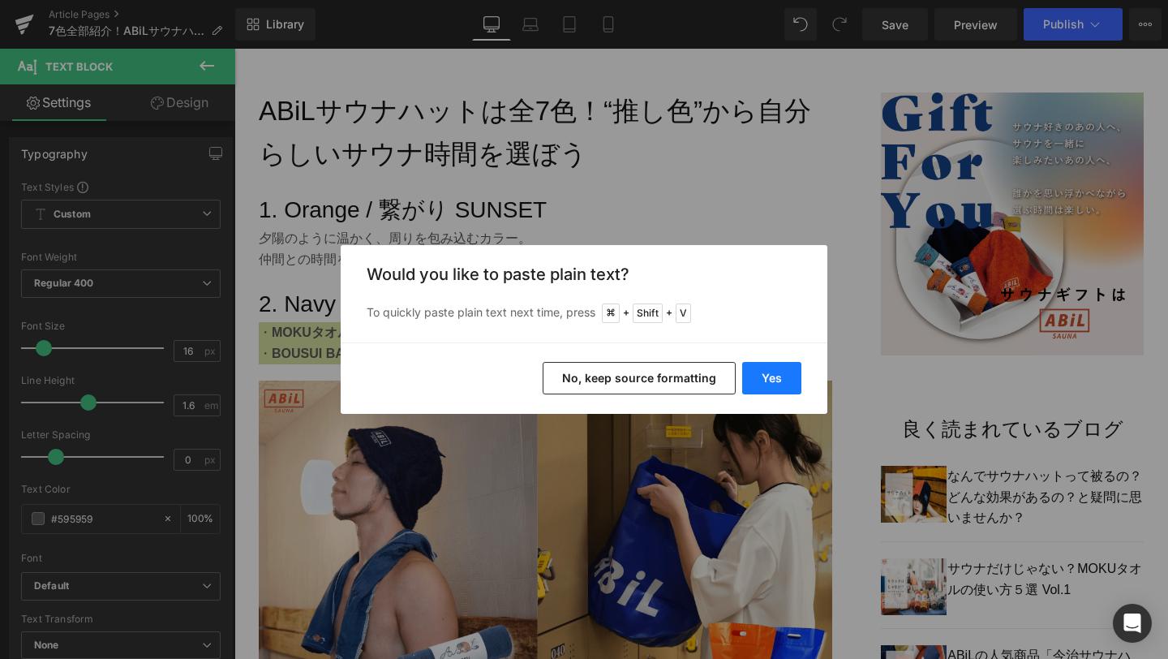
click at [799, 383] on button "Yes" at bounding box center [771, 378] width 59 height 32
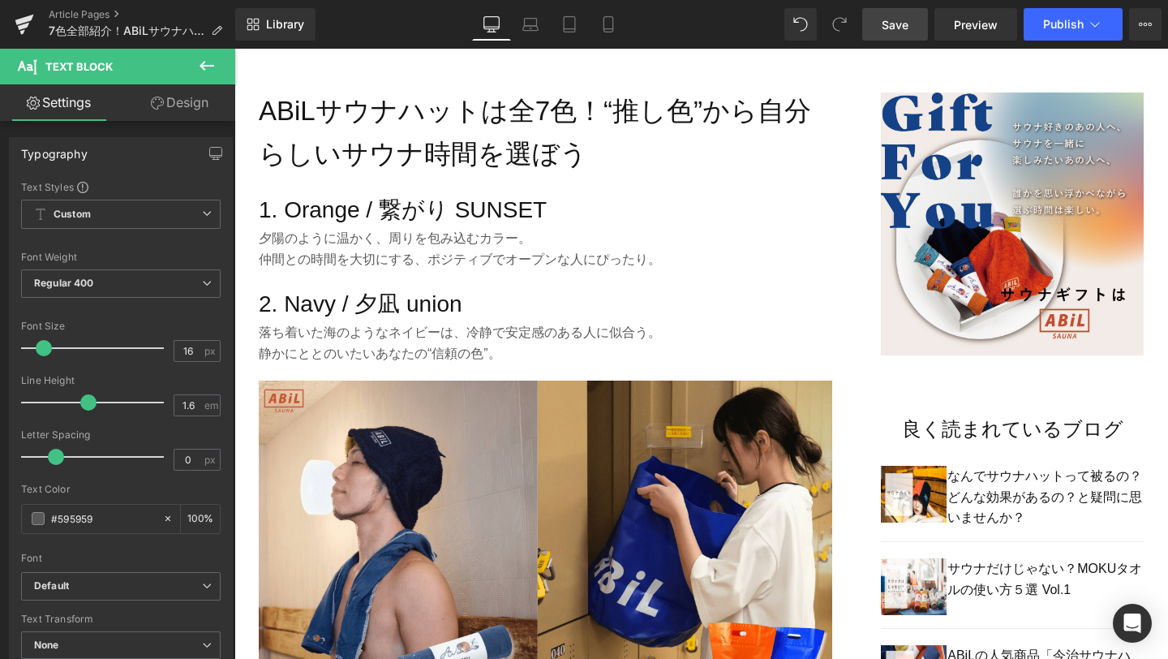
drag, startPoint x: 899, startPoint y: 24, endPoint x: 346, endPoint y: 439, distance: 692.0
click at [899, 24] on span "Save" at bounding box center [895, 24] width 27 height 17
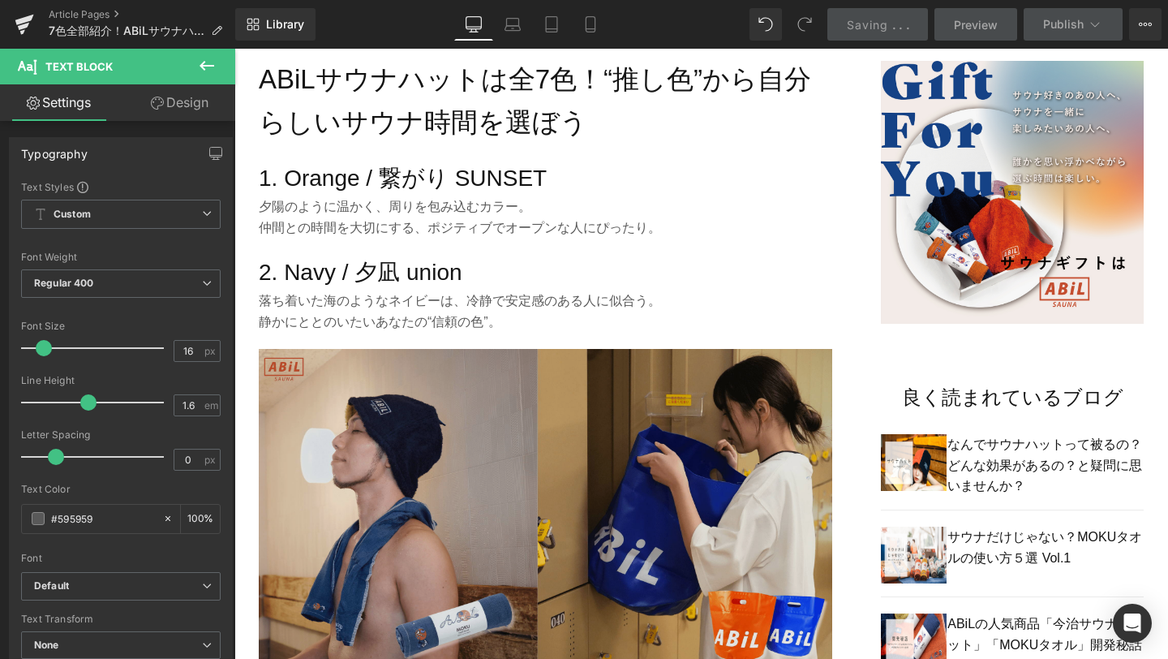
scroll to position [975, 0]
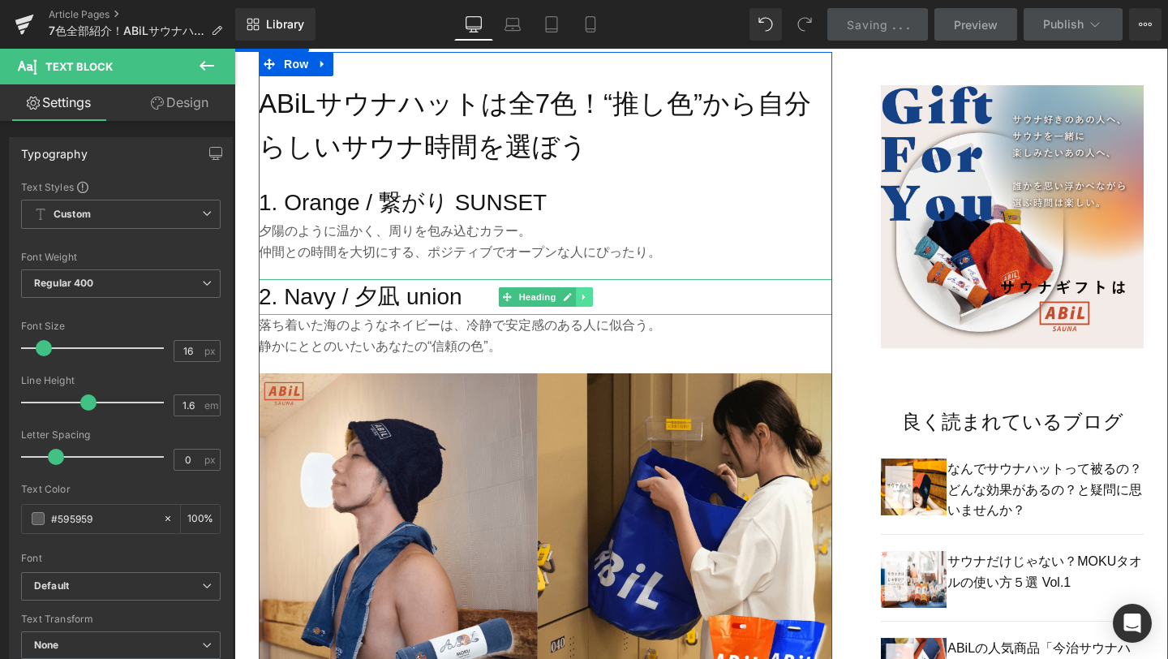
click at [584, 298] on icon at bounding box center [584, 297] width 9 height 10
click at [580, 298] on icon at bounding box center [575, 296] width 9 height 9
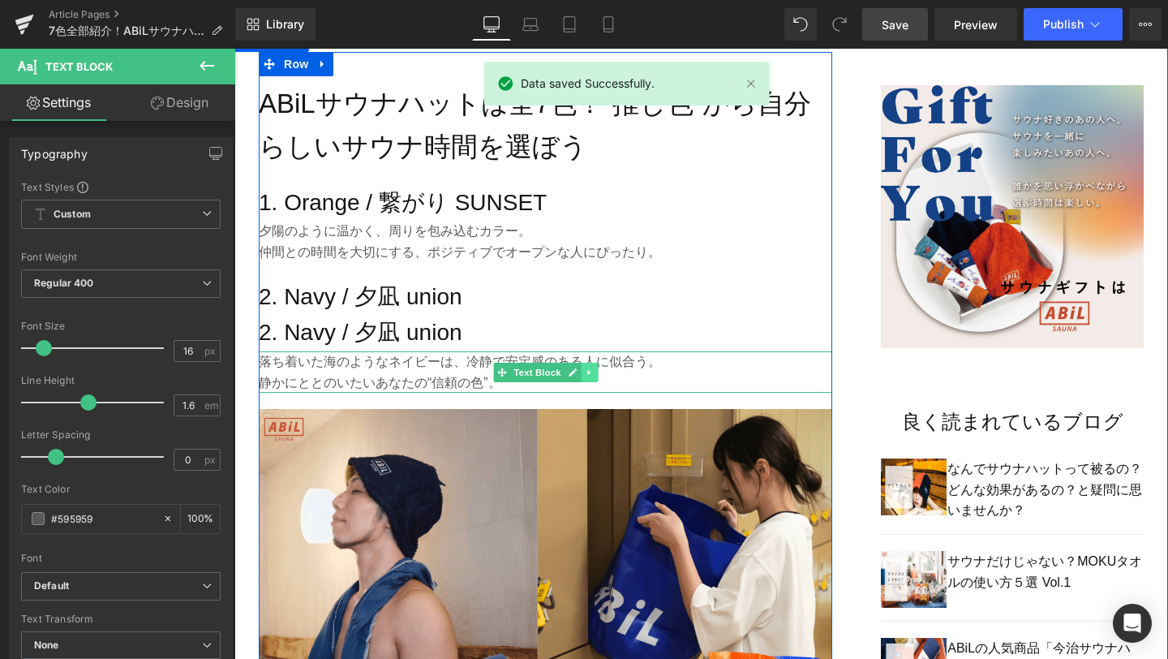
click at [585, 374] on icon at bounding box center [589, 373] width 9 height 10
click at [583, 374] on icon at bounding box center [581, 373] width 9 height 10
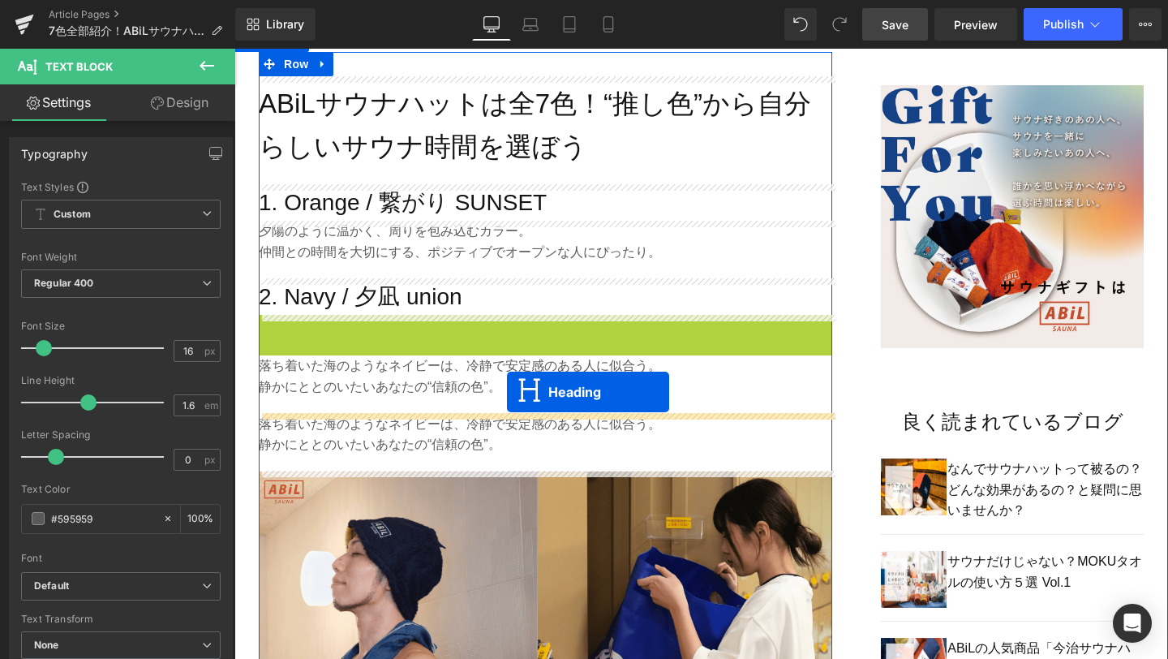
drag, startPoint x: 506, startPoint y: 334, endPoint x: 507, endPoint y: 392, distance: 58.4
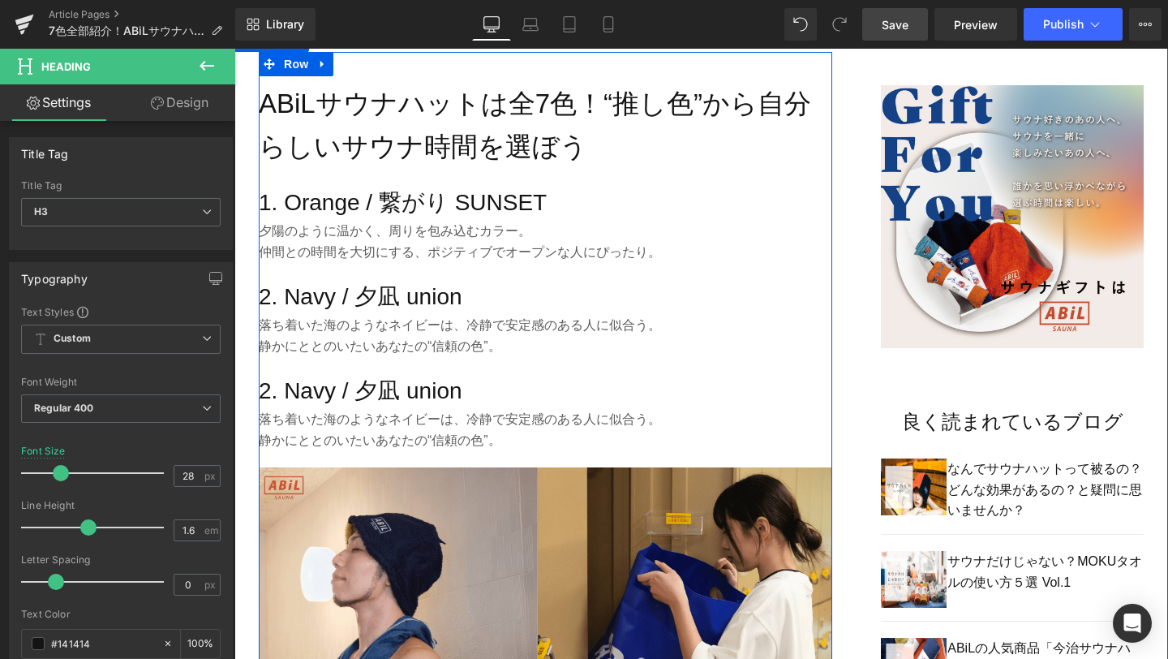
click at [450, 386] on h3 "2. Navy / 夕凪 union" at bounding box center [546, 391] width 574 height 37
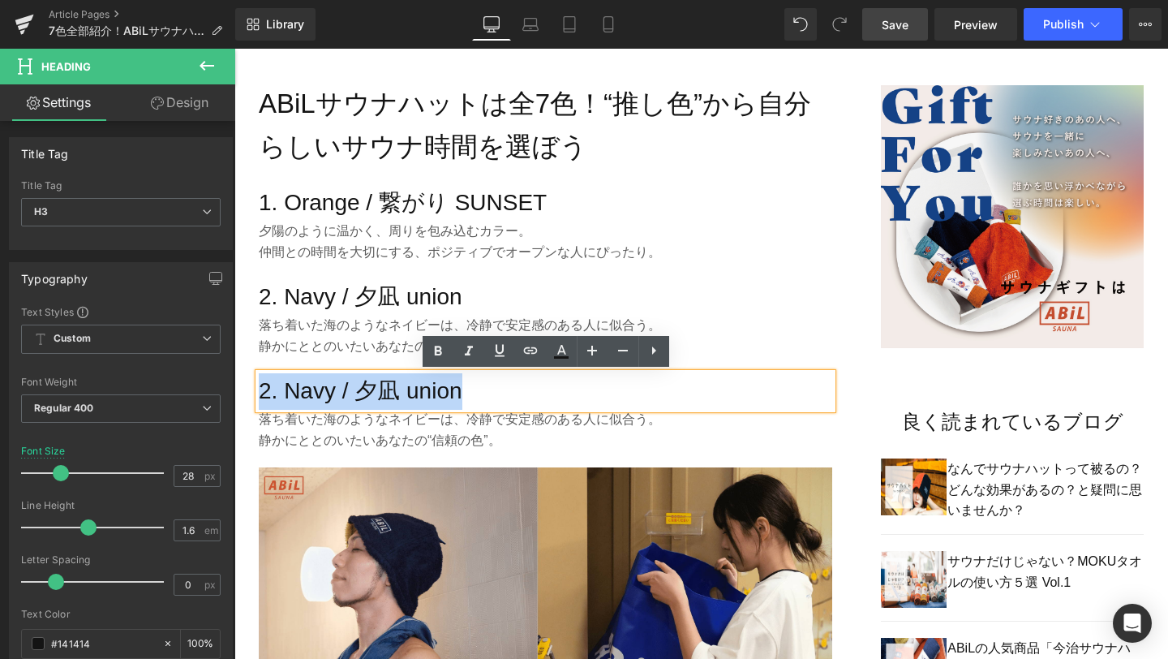
drag, startPoint x: 475, startPoint y: 394, endPoint x: 241, endPoint y: 391, distance: 233.7
paste div
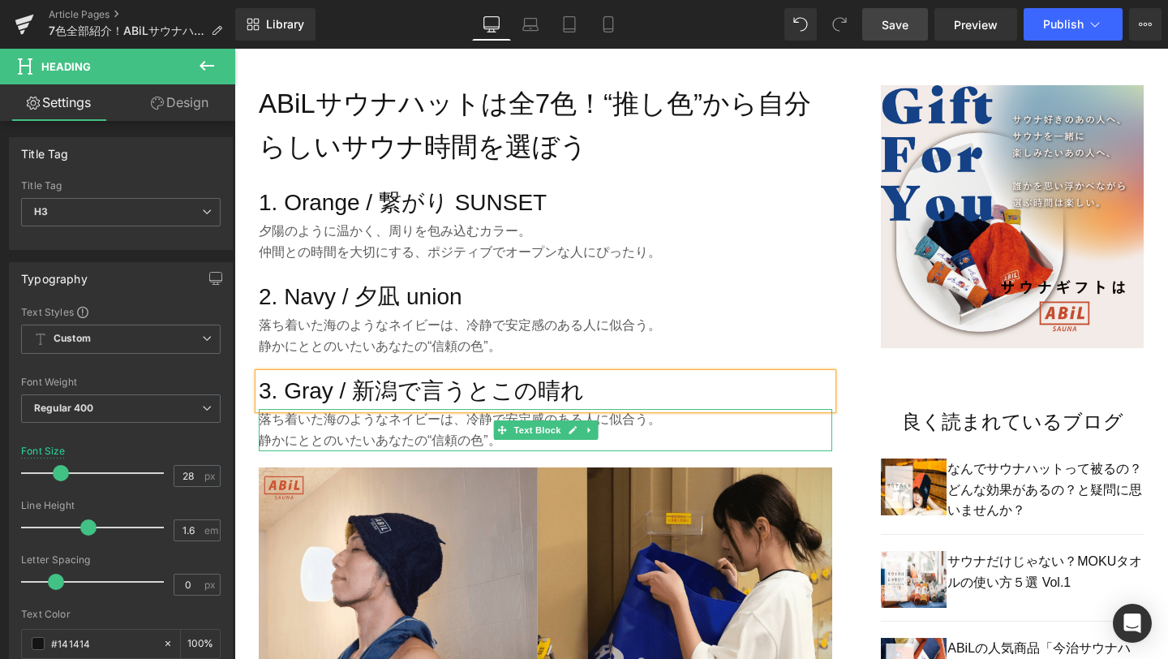
click at [483, 435] on p "静かにととのいたいあなたの“信頼の色”。" at bounding box center [546, 440] width 574 height 21
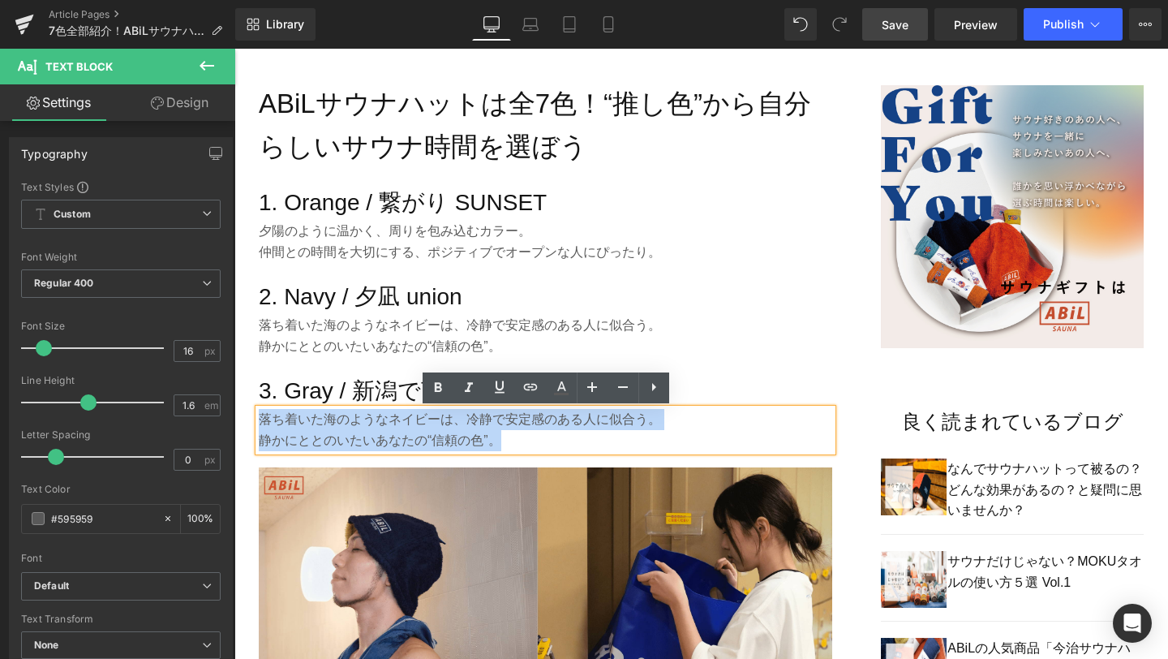
drag, startPoint x: 505, startPoint y: 441, endPoint x: 262, endPoint y: 423, distance: 243.3
click at [262, 423] on div "落ち着いた海のようなネイビーは、冷静で安定感のある人に似合う。 静かにととのいたいあなたの“信頼の色”。" at bounding box center [546, 429] width 574 height 41
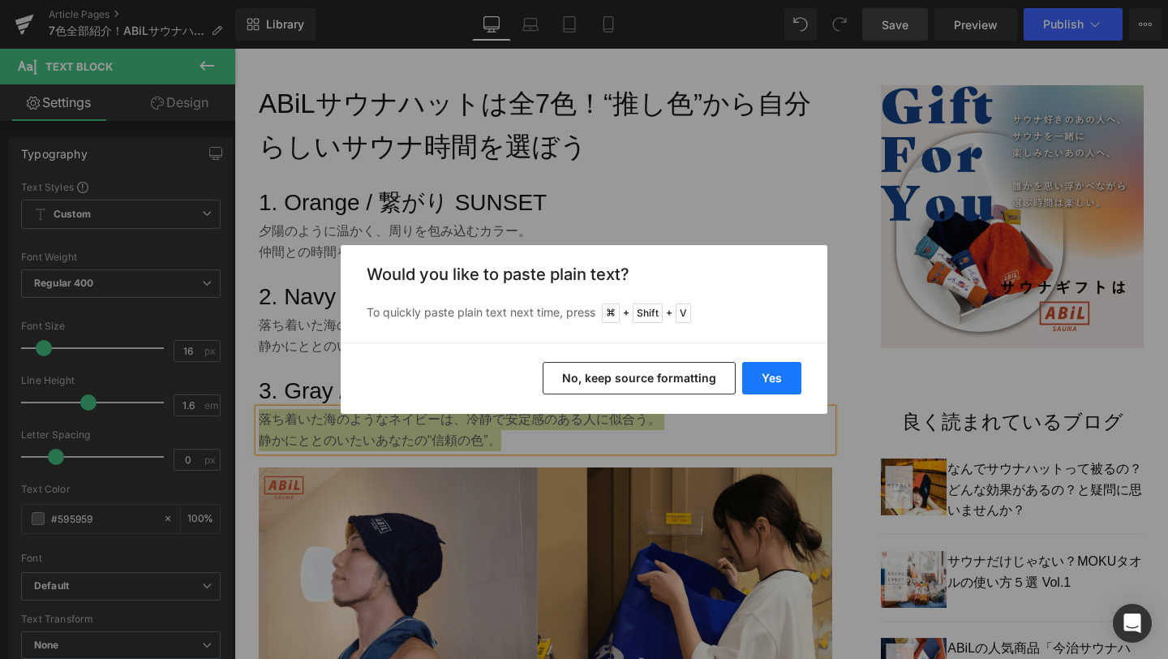
click at [754, 380] on button "Yes" at bounding box center [771, 378] width 59 height 32
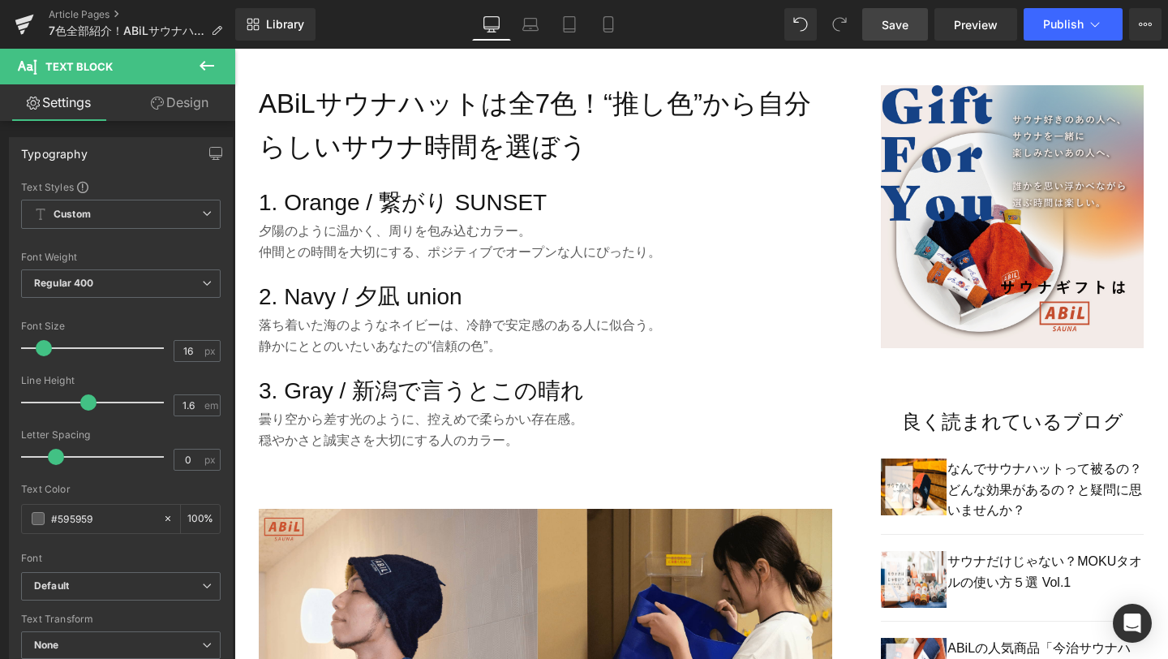
click at [907, 32] on span "Save" at bounding box center [895, 24] width 27 height 17
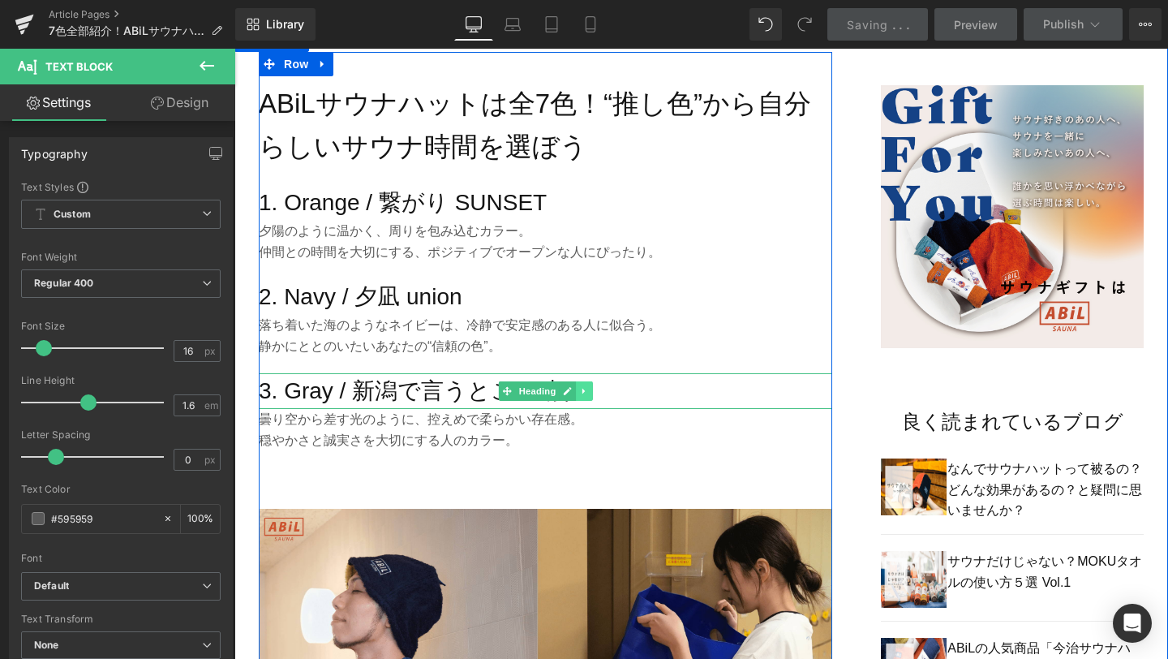
click at [579, 393] on link at bounding box center [584, 390] width 17 height 19
click at [579, 393] on icon at bounding box center [575, 390] width 9 height 9
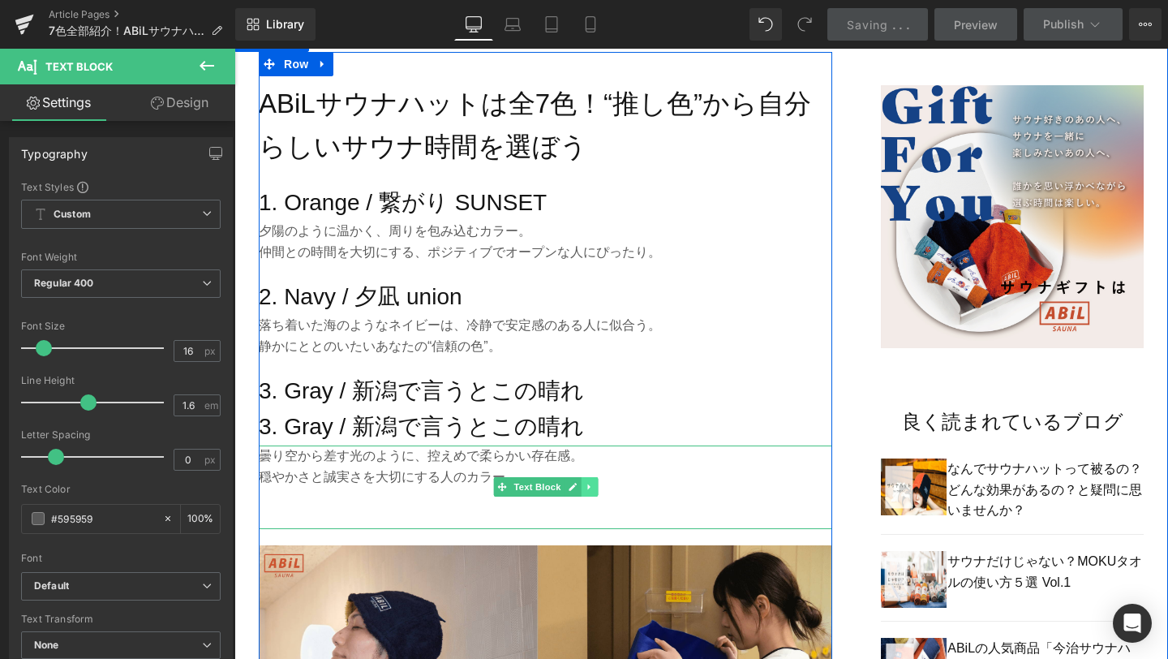
click at [591, 485] on icon at bounding box center [589, 487] width 9 height 10
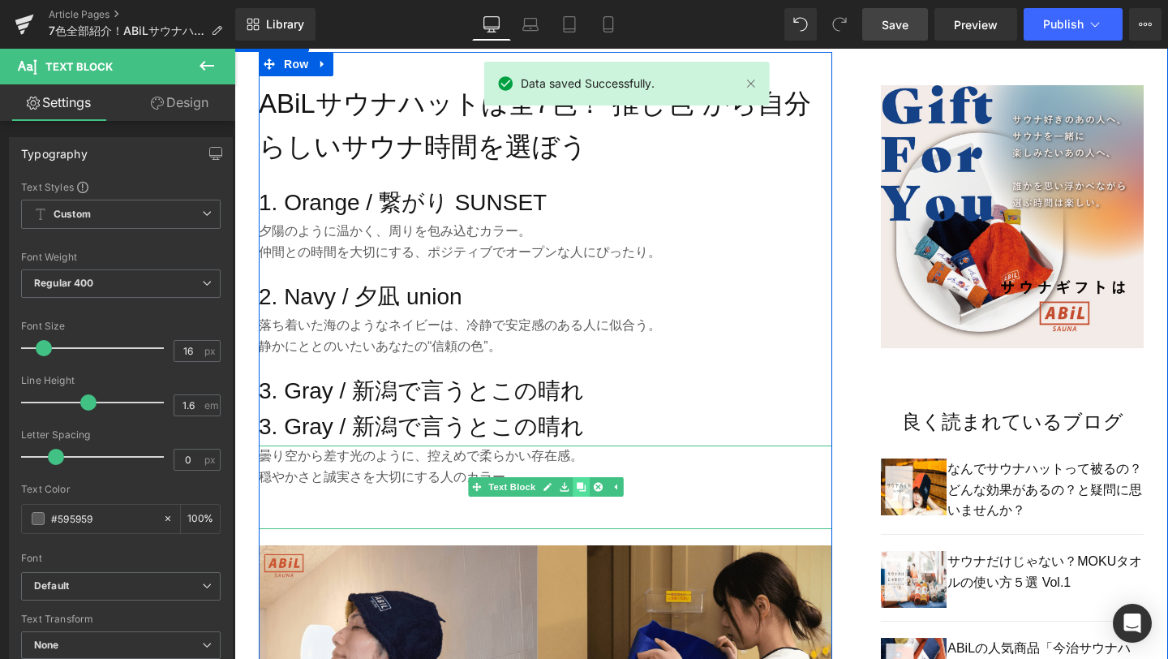
click at [585, 485] on icon at bounding box center [581, 487] width 9 height 9
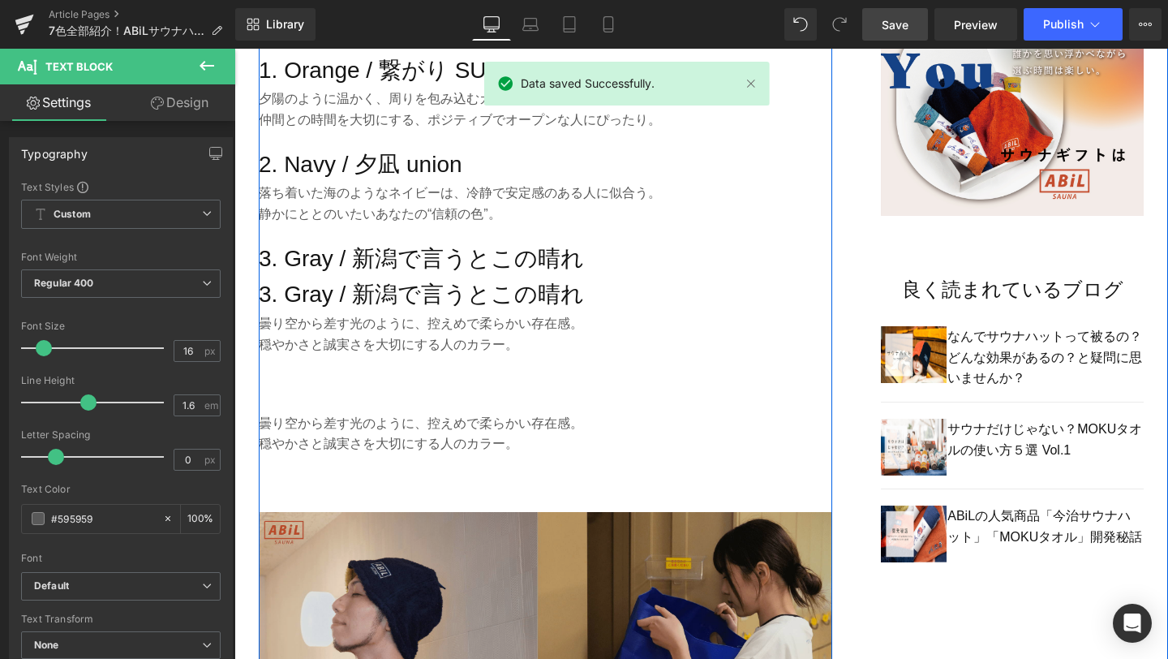
scroll to position [1105, 0]
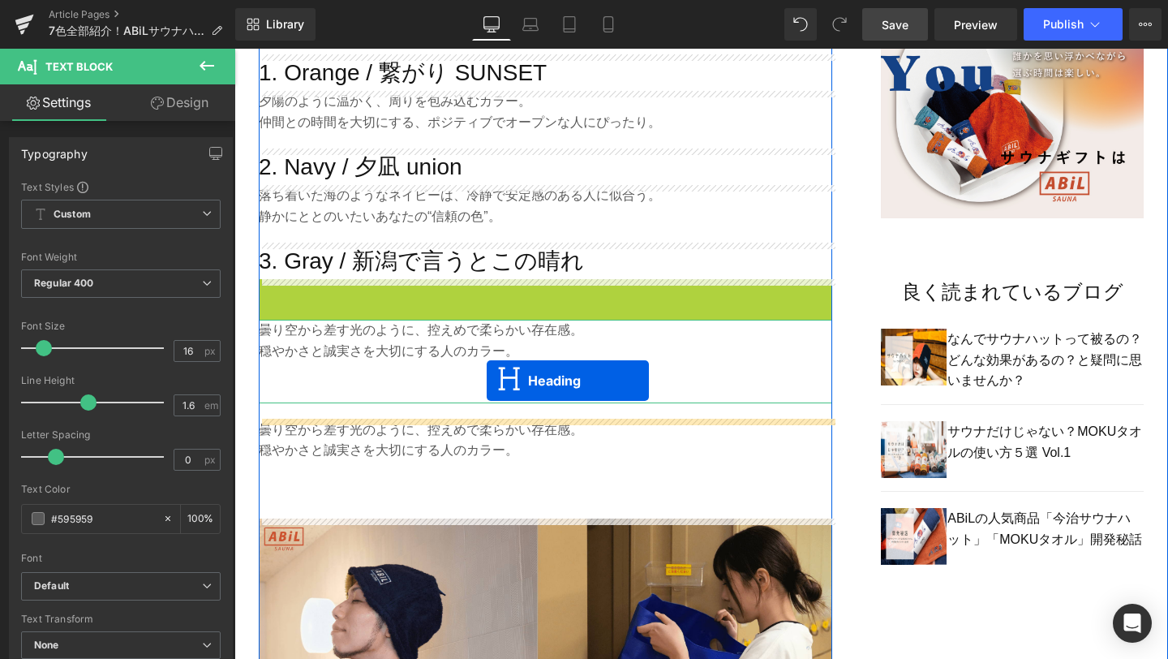
drag, startPoint x: 504, startPoint y: 298, endPoint x: 487, endPoint y: 381, distance: 84.5
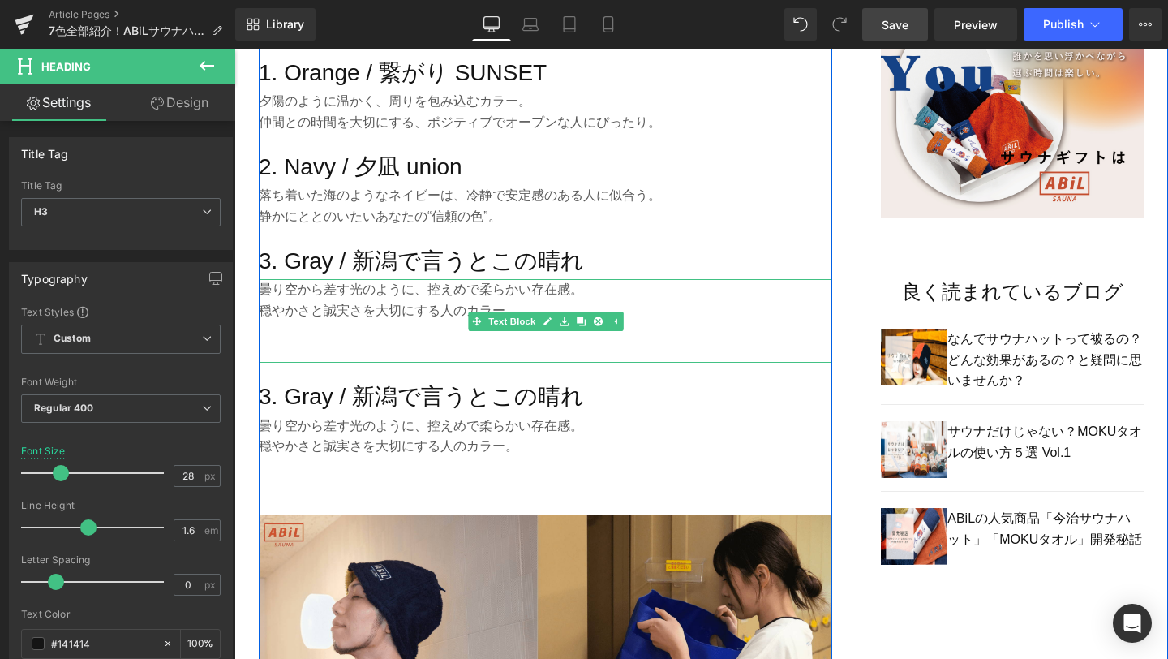
click at [437, 343] on p at bounding box center [546, 352] width 574 height 21
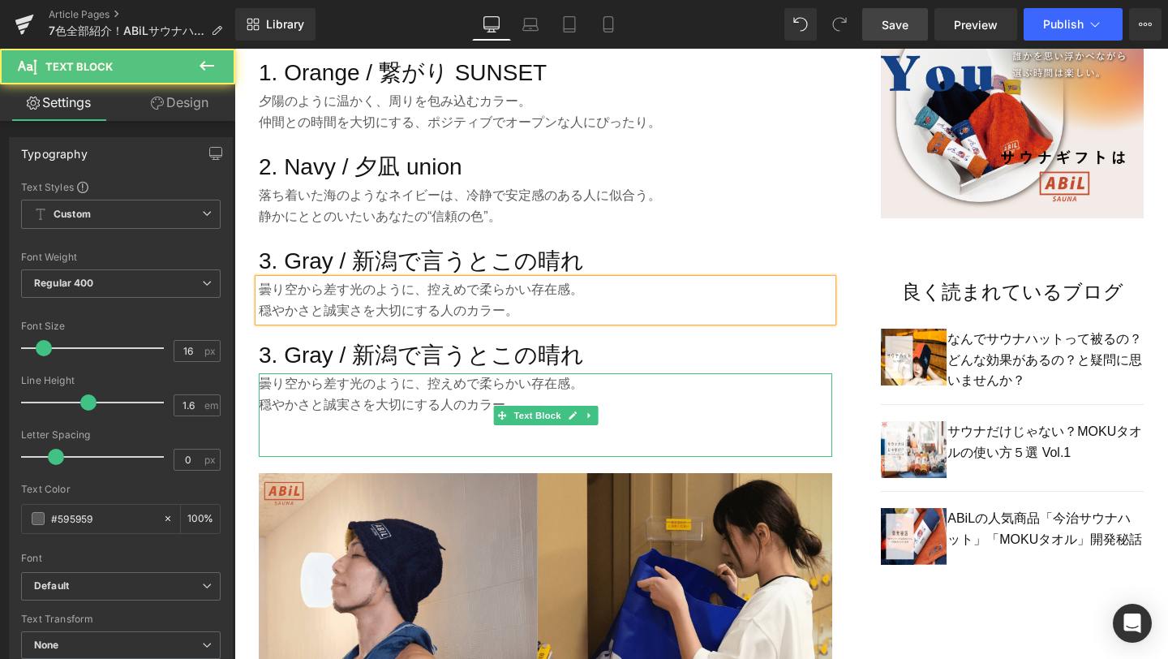
click at [407, 429] on p at bounding box center [546, 425] width 574 height 21
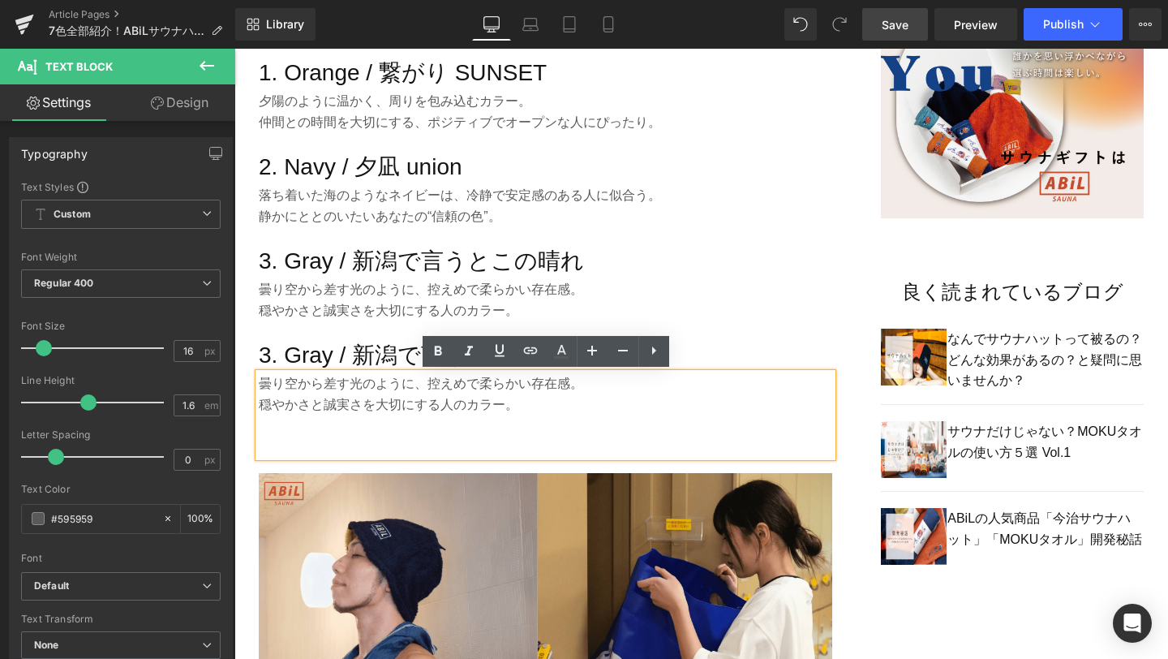
click at [413, 449] on p at bounding box center [546, 446] width 574 height 21
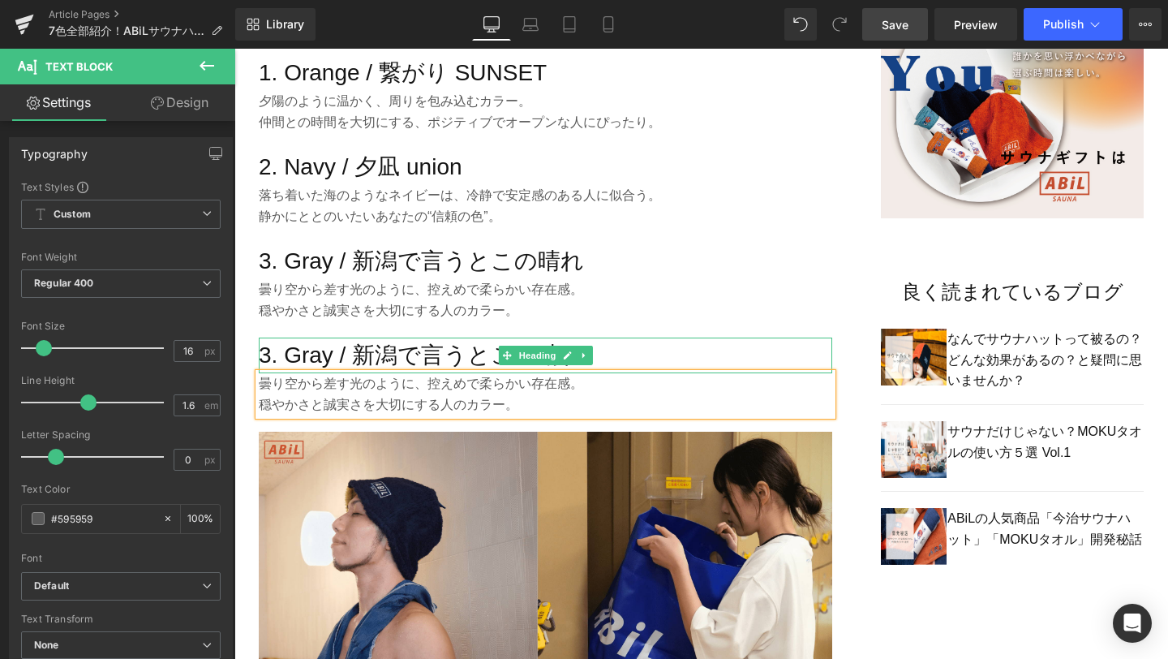
click at [404, 351] on h3 "3. Gray / 新潟で言うとこの晴れ" at bounding box center [546, 356] width 574 height 37
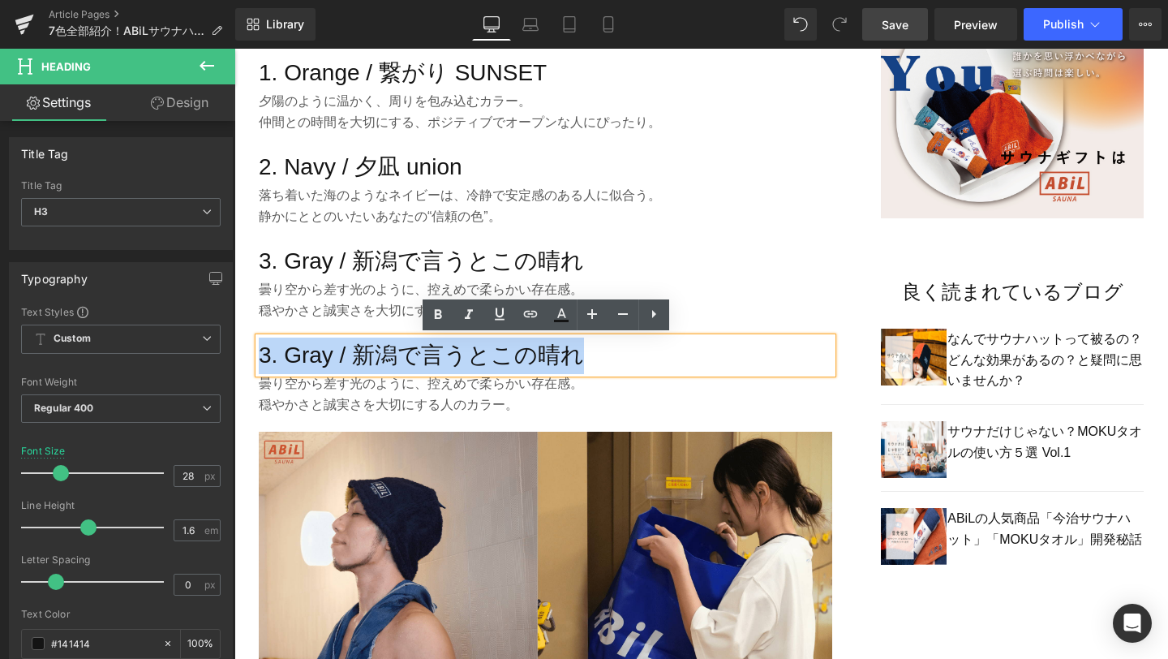
drag, startPoint x: 584, startPoint y: 356, endPoint x: 247, endPoint y: 351, distance: 336.8
paste div
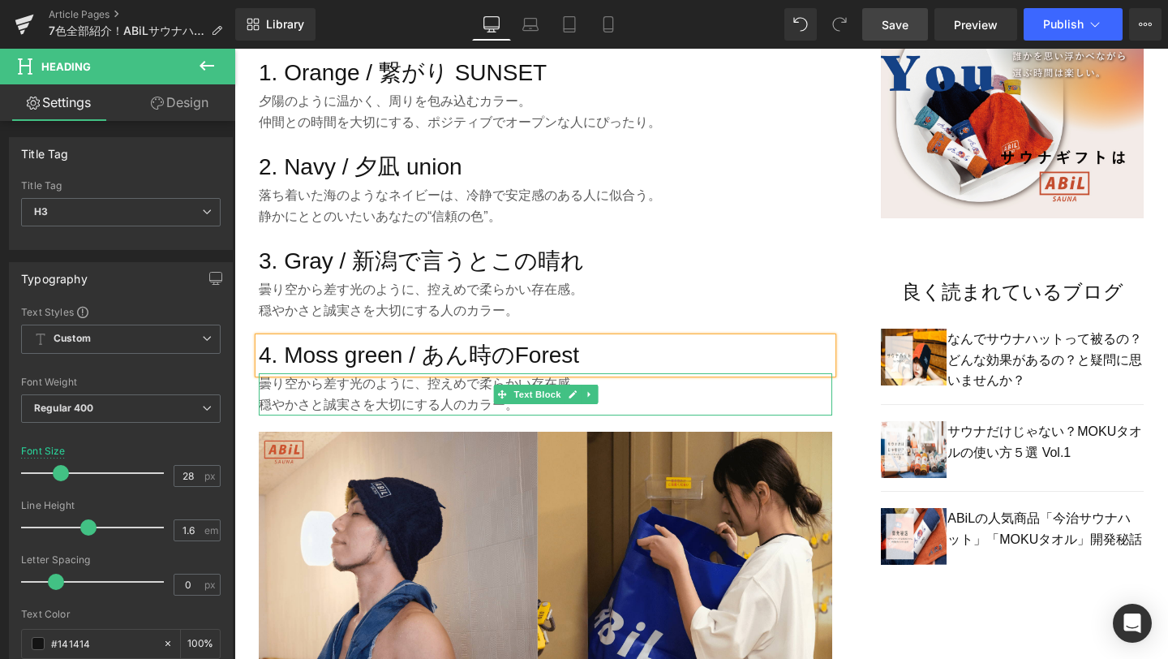
click at [484, 405] on p "穏やかさと誠実さを大切にする人のカラー。" at bounding box center [546, 404] width 574 height 21
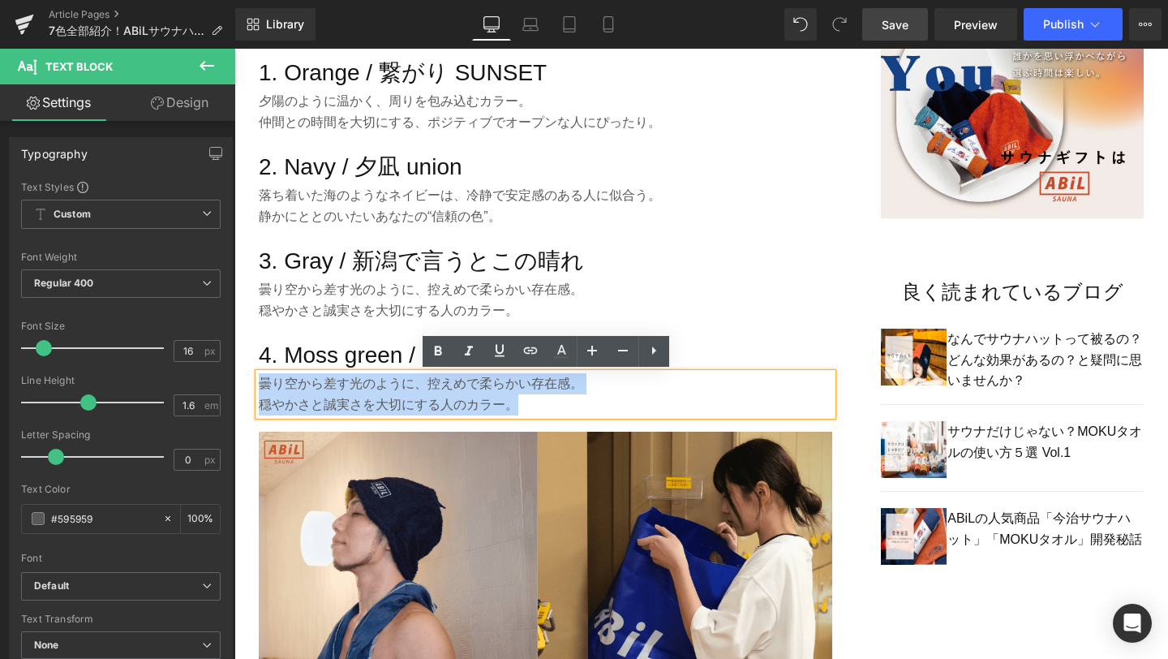
drag, startPoint x: 526, startPoint y: 406, endPoint x: 234, endPoint y: 389, distance: 292.6
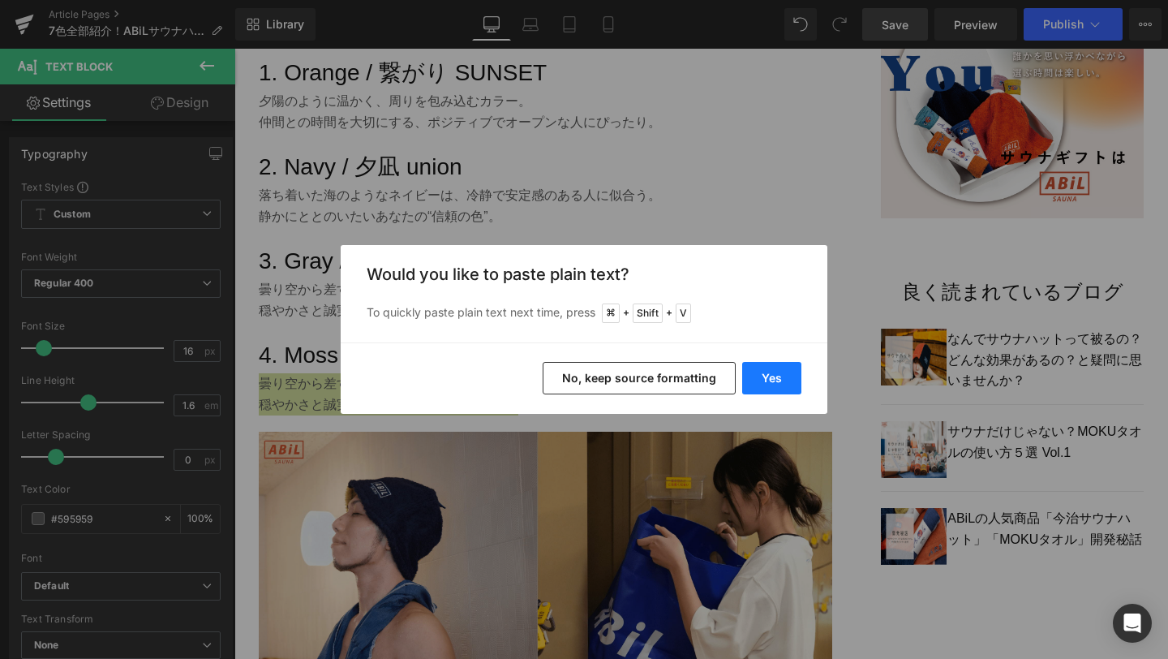
click at [764, 378] on button "Yes" at bounding box center [771, 378] width 59 height 32
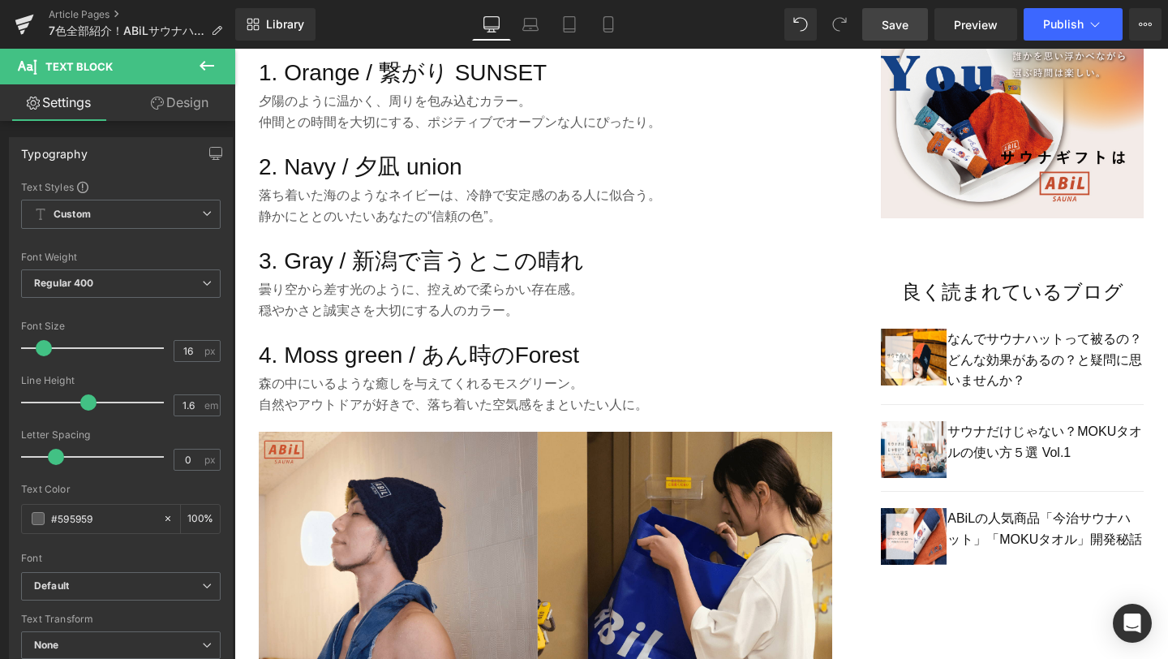
click at [906, 28] on span "Save" at bounding box center [895, 24] width 27 height 17
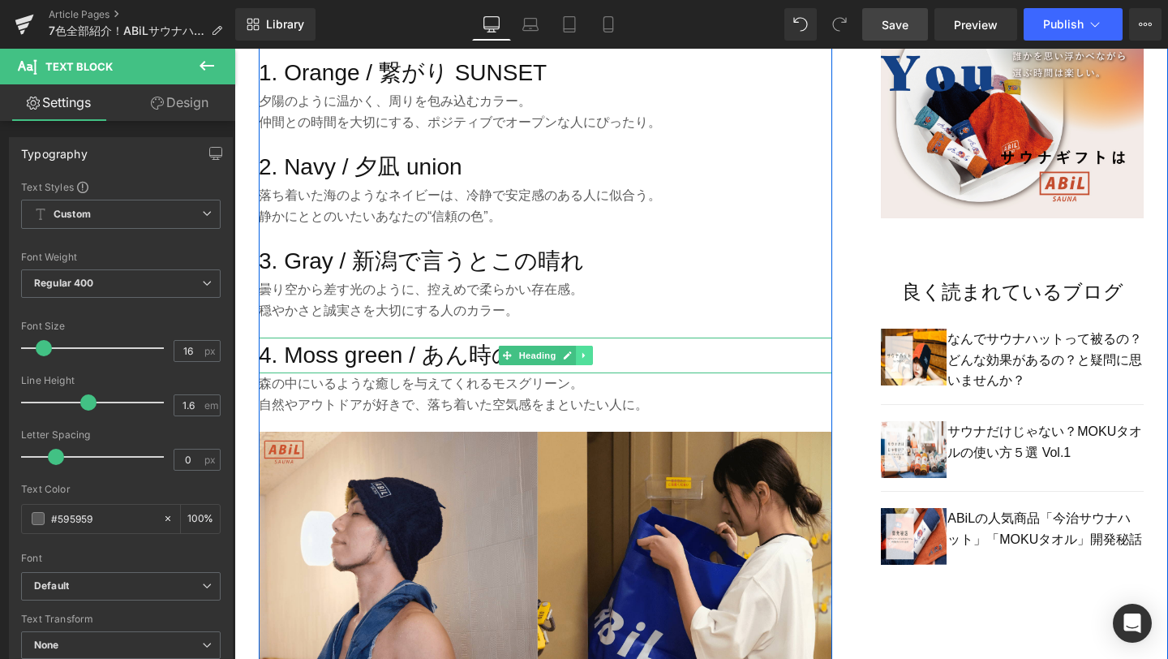
click at [588, 354] on icon at bounding box center [584, 356] width 9 height 10
click at [578, 353] on icon at bounding box center [575, 355] width 9 height 9
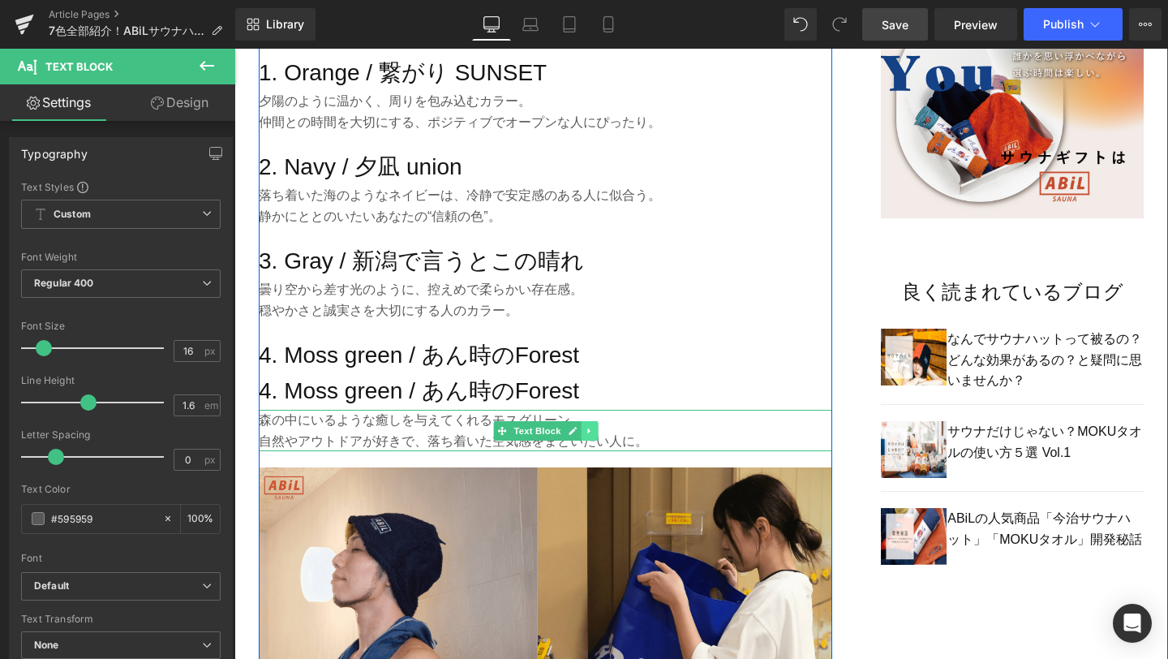
click at [596, 435] on link at bounding box center [589, 430] width 17 height 19
click at [577, 428] on icon at bounding box center [581, 430] width 9 height 9
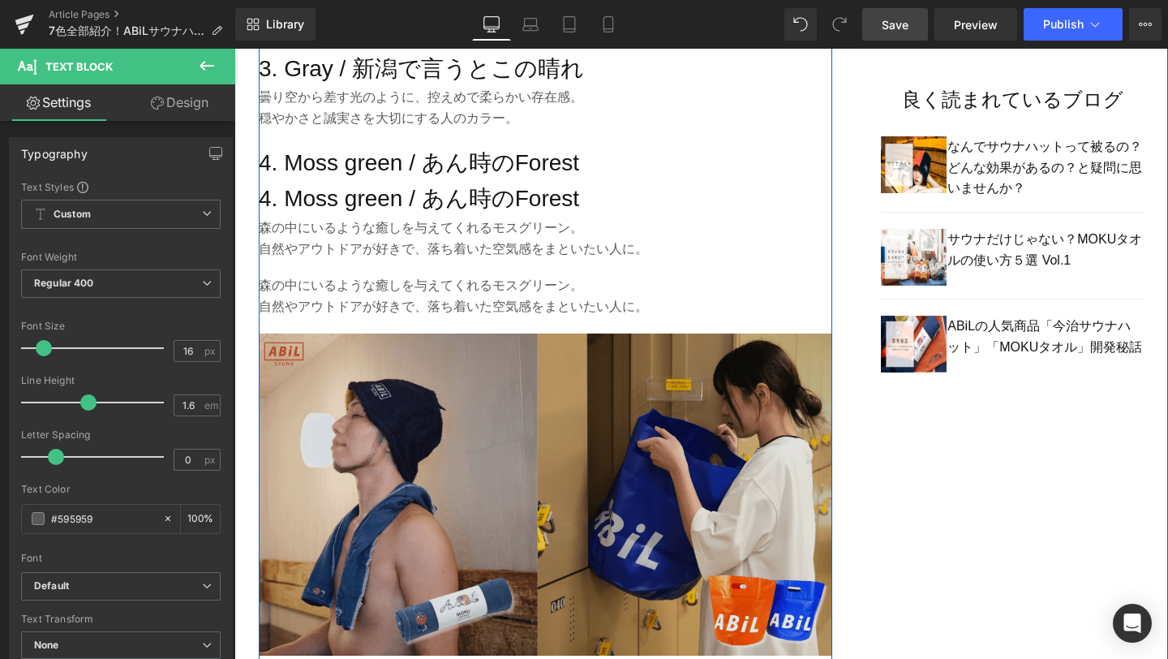
scroll to position [1191, 0]
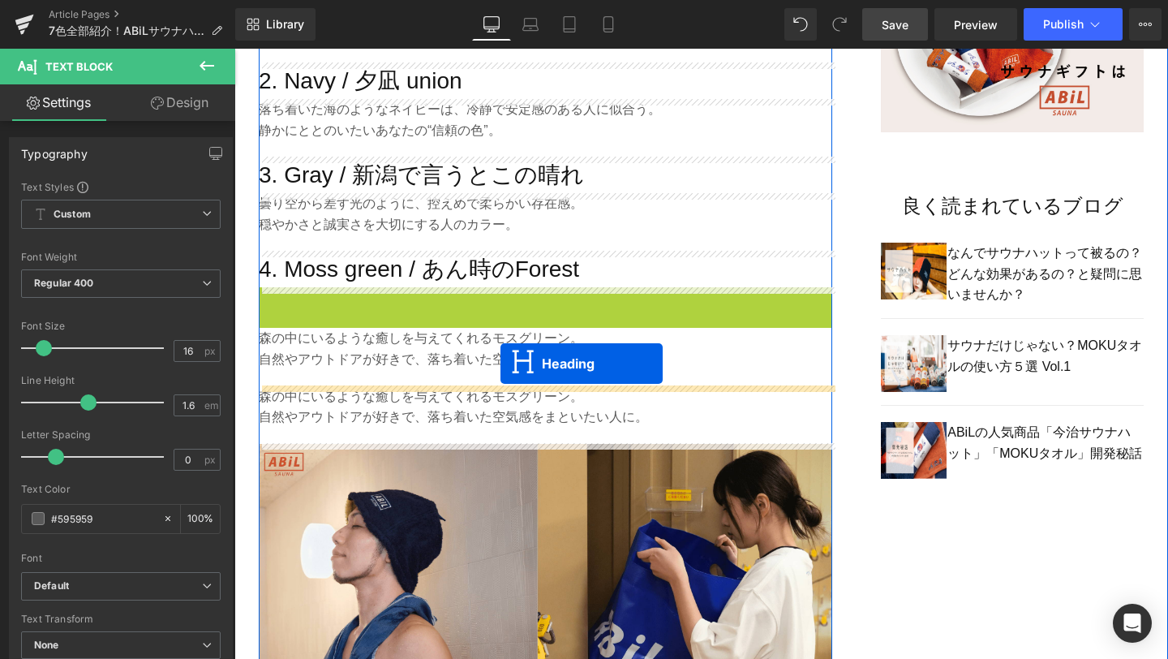
drag, startPoint x: 505, startPoint y: 308, endPoint x: 501, endPoint y: 364, distance: 56.1
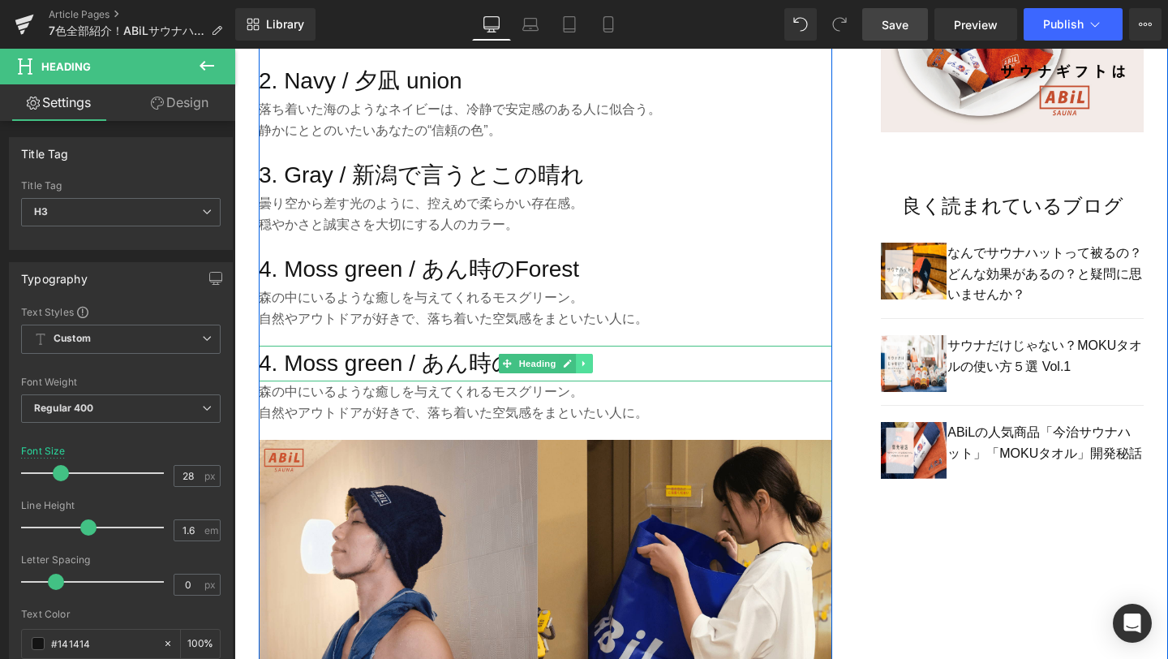
click at [583, 367] on icon at bounding box center [584, 364] width 9 height 10
click at [576, 364] on icon at bounding box center [575, 363] width 9 height 9
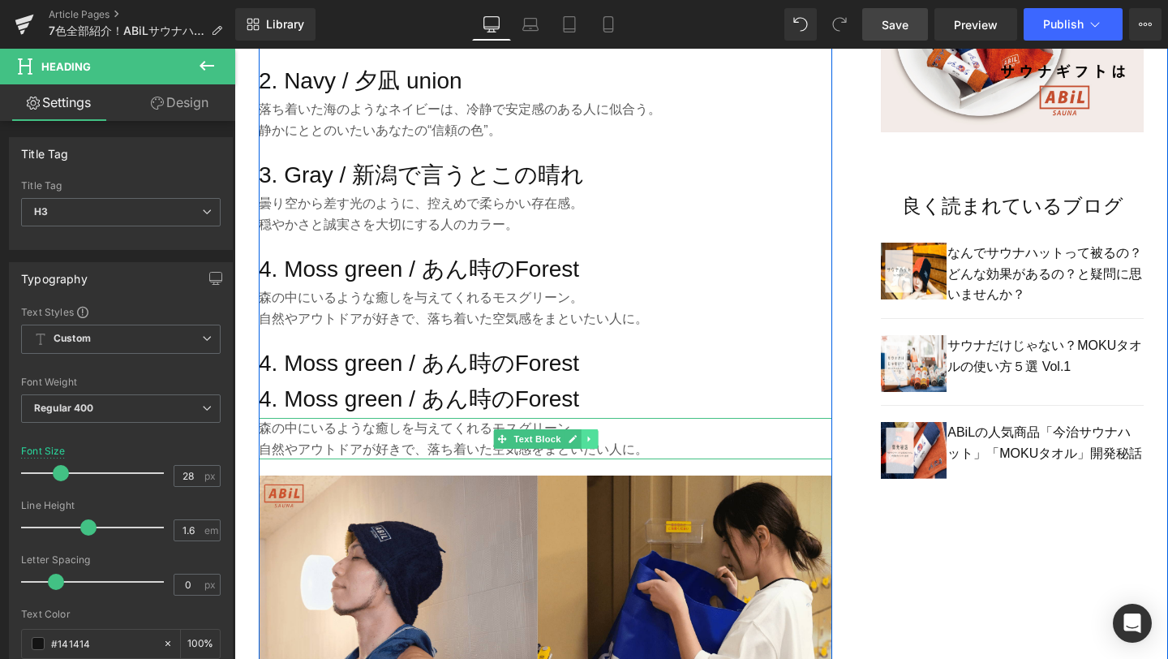
click at [588, 445] on link at bounding box center [589, 438] width 17 height 19
click at [581, 440] on icon at bounding box center [581, 438] width 9 height 9
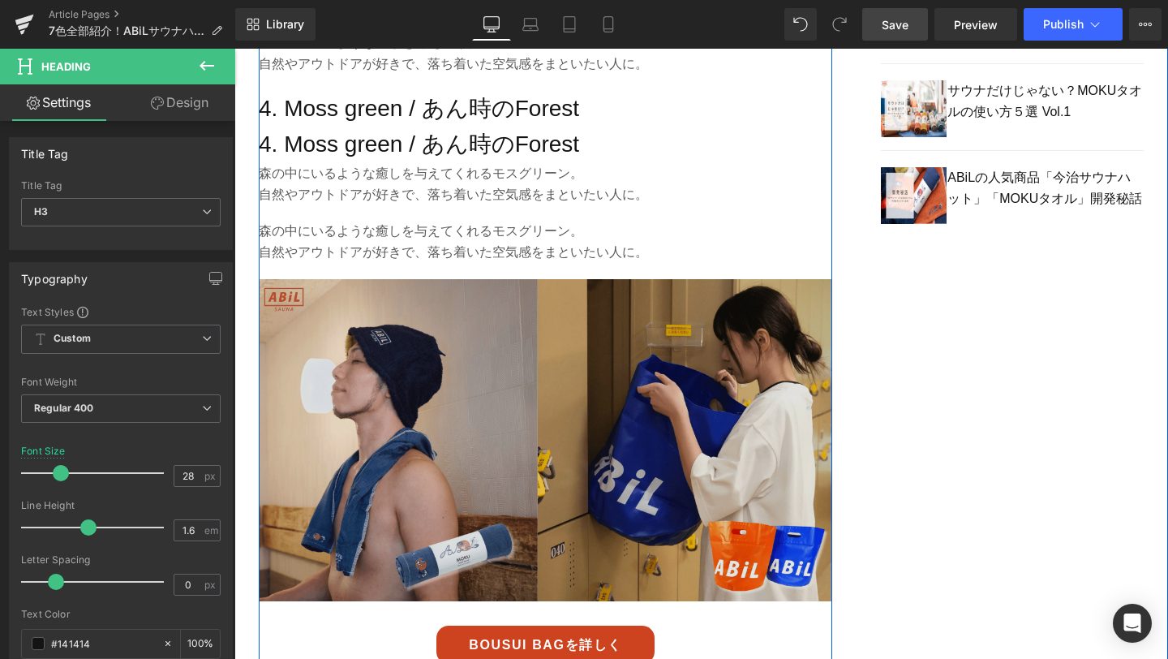
scroll to position [1426, 0]
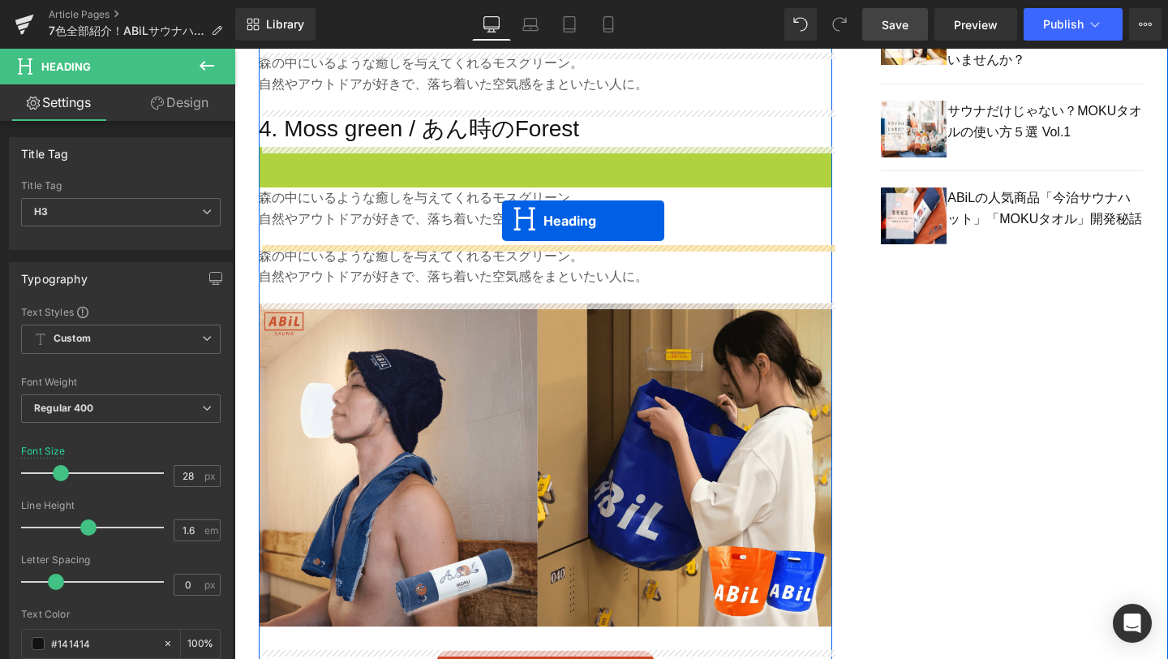
drag, startPoint x: 505, startPoint y: 162, endPoint x: 502, endPoint y: 221, distance: 58.5
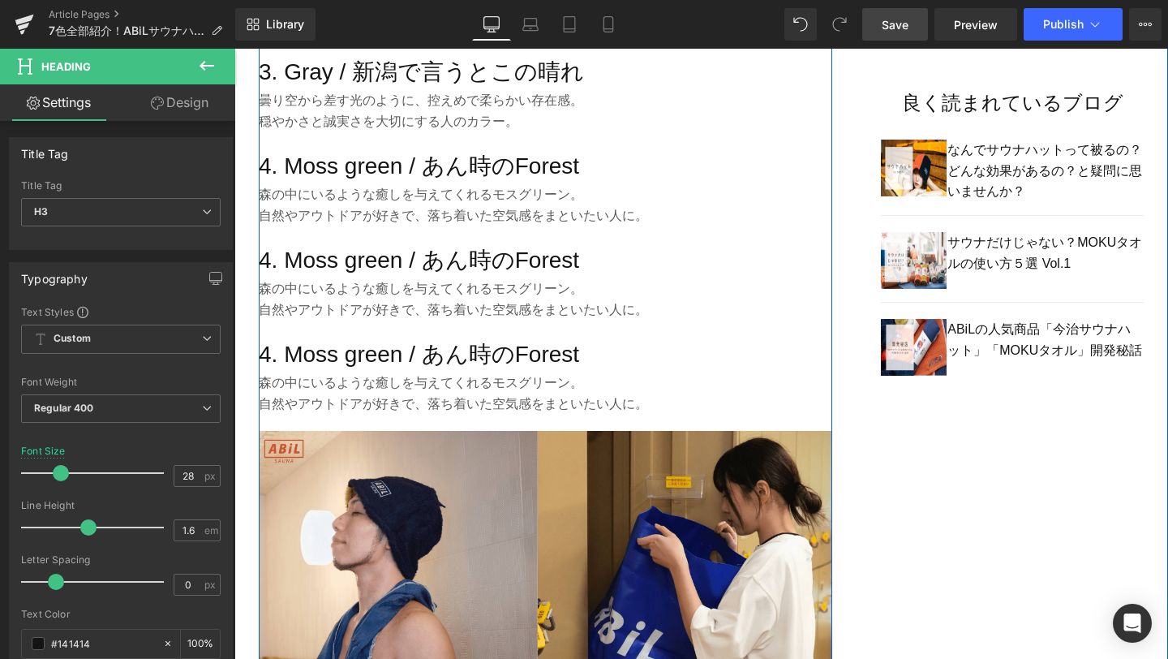
scroll to position [1293, 0]
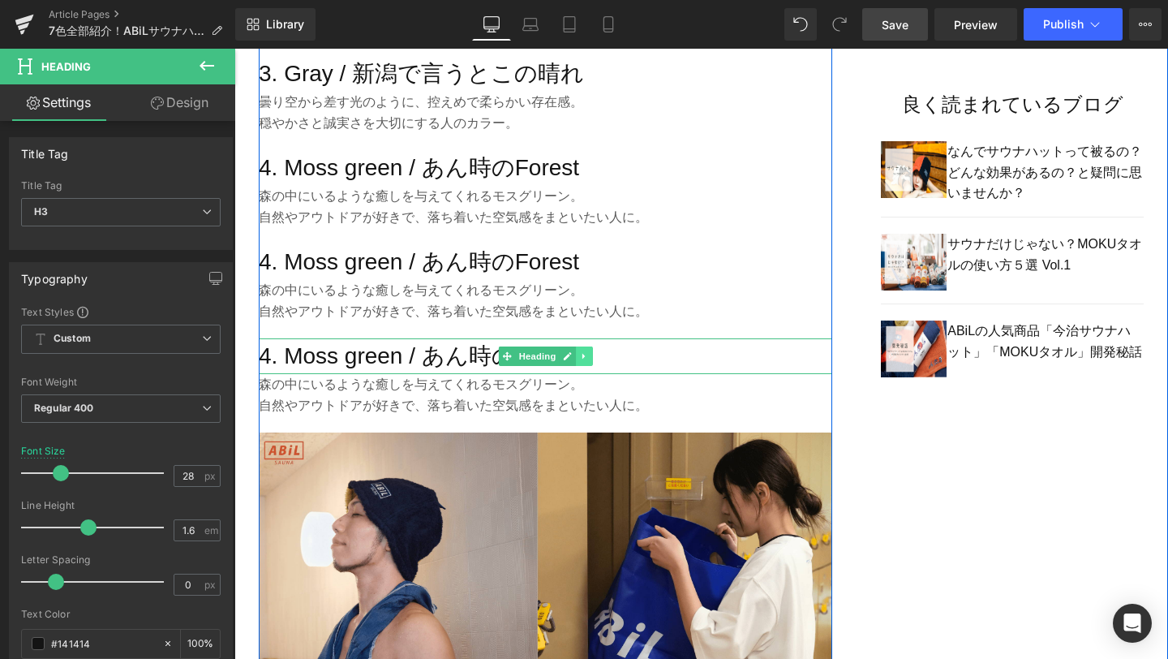
click at [583, 355] on icon at bounding box center [584, 357] width 2 height 6
click at [579, 355] on icon at bounding box center [575, 356] width 9 height 10
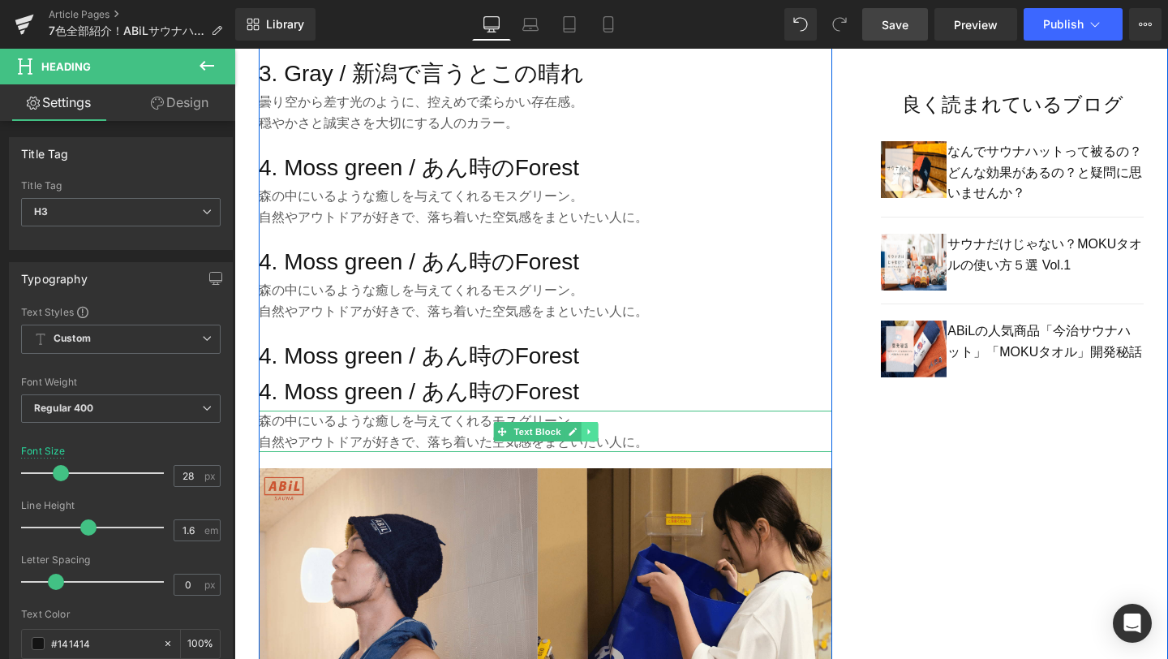
click at [592, 434] on icon at bounding box center [589, 432] width 9 height 10
click at [585, 432] on icon at bounding box center [581, 431] width 9 height 9
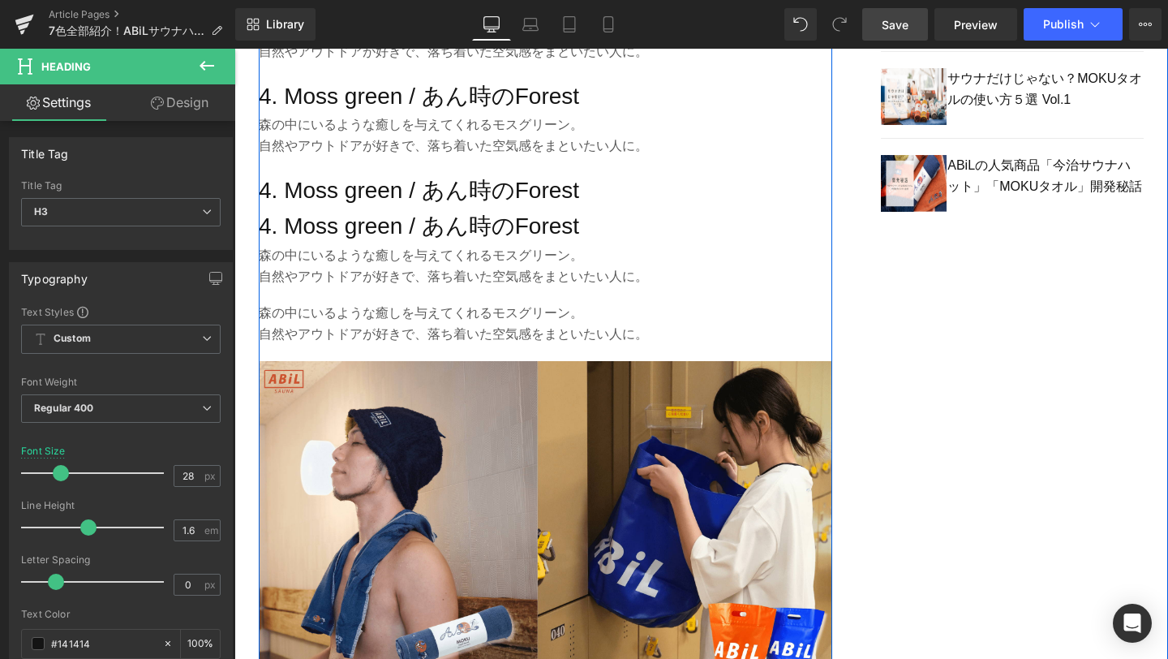
scroll to position [1451, 0]
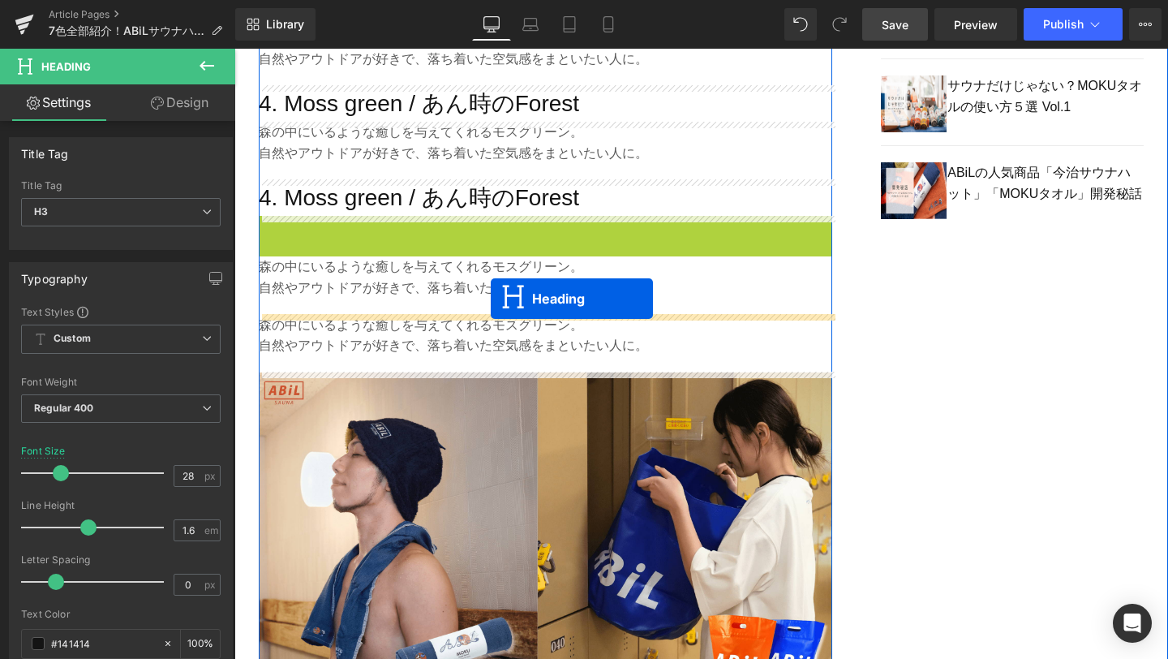
drag, startPoint x: 506, startPoint y: 238, endPoint x: 491, endPoint y: 298, distance: 62.0
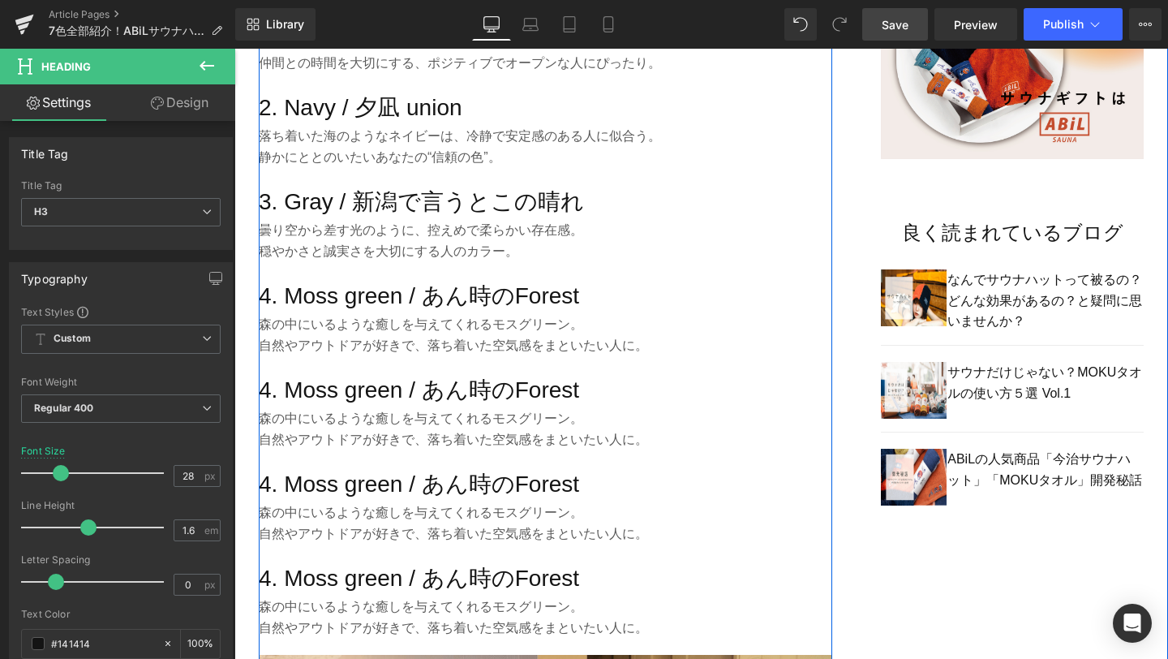
scroll to position [1174, 0]
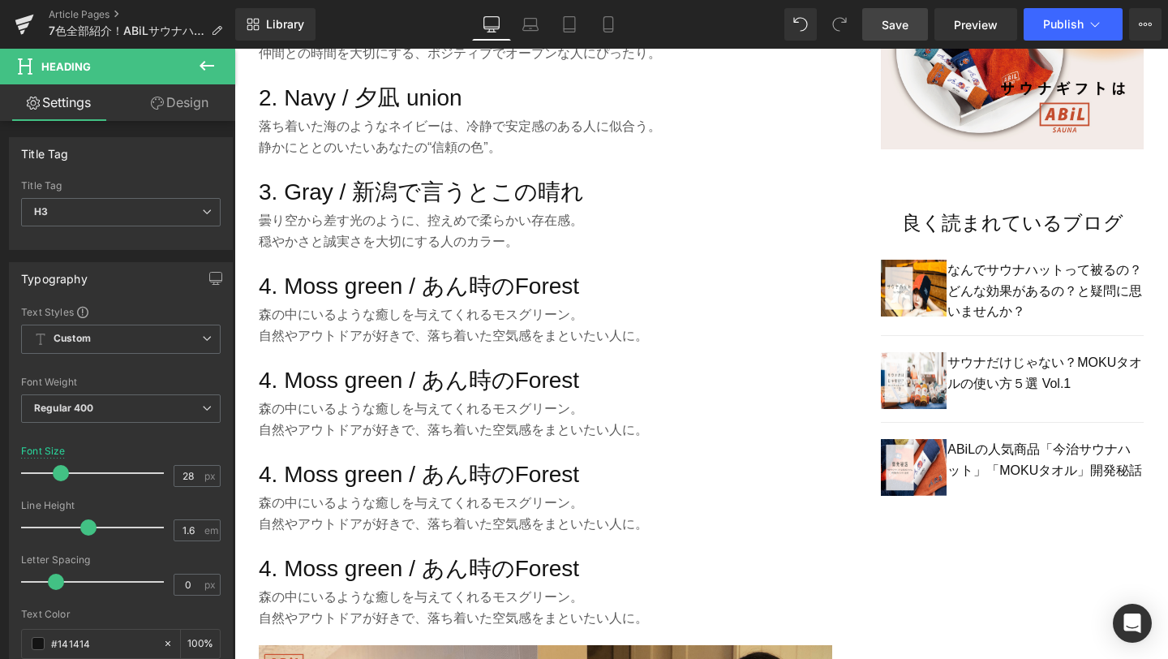
click at [906, 28] on span "Save" at bounding box center [895, 24] width 27 height 17
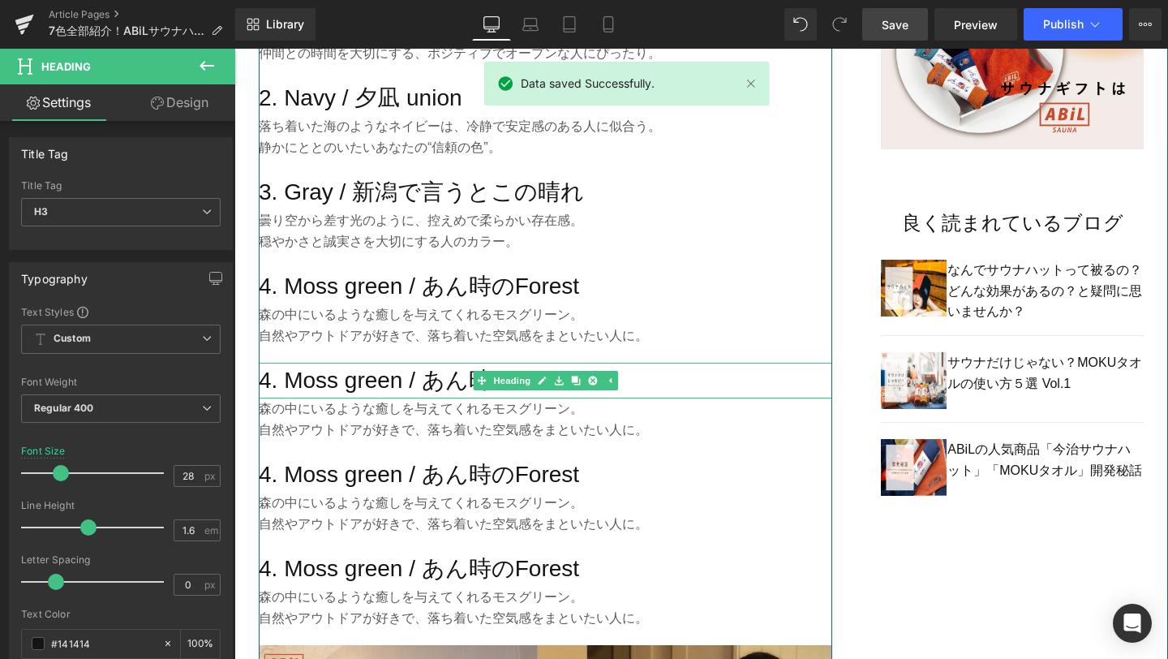
click at [418, 386] on h3 "4. Moss green / あん時のForest" at bounding box center [546, 381] width 574 height 37
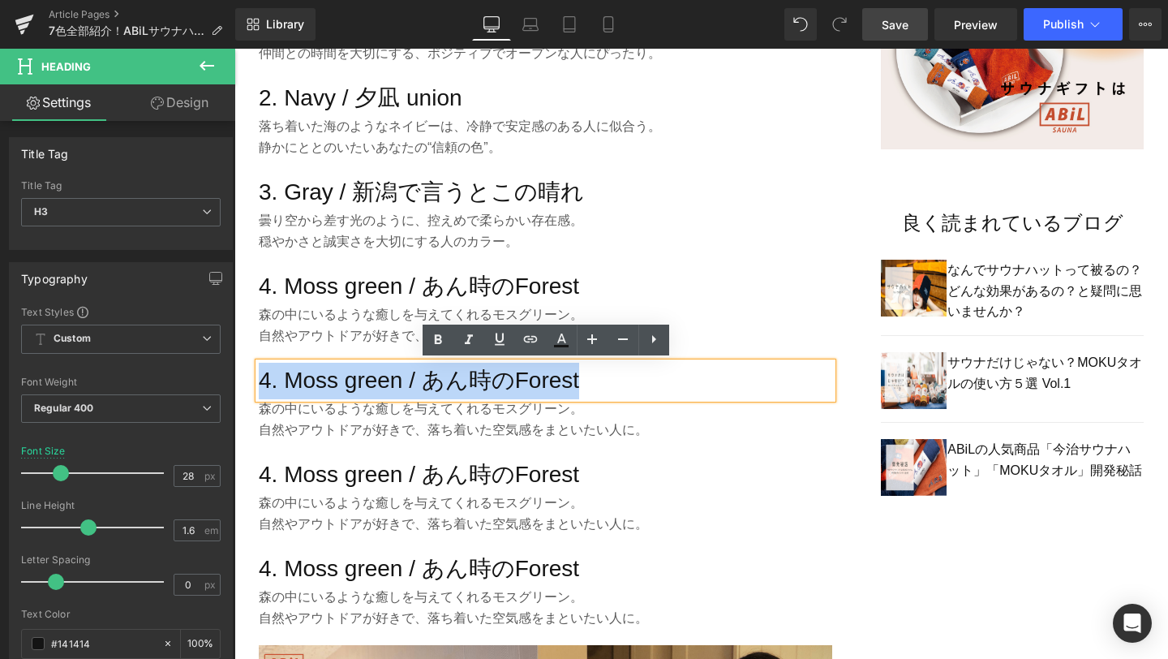
drag, startPoint x: 586, startPoint y: 384, endPoint x: 260, endPoint y: 377, distance: 326.3
click at [260, 377] on h3 "4. Moss green / あん時のForest" at bounding box center [546, 381] width 574 height 37
paste div
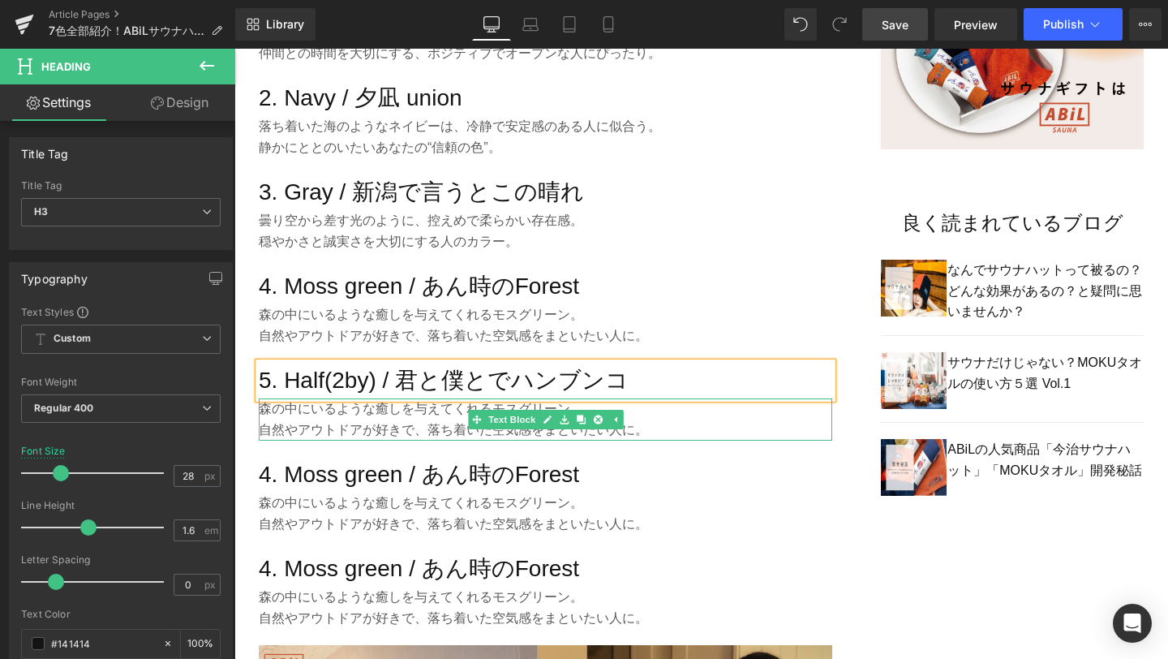
click at [415, 426] on p "自然やアウトドアが好きで、落ち着いた空気感をまといたい人に。" at bounding box center [546, 430] width 574 height 21
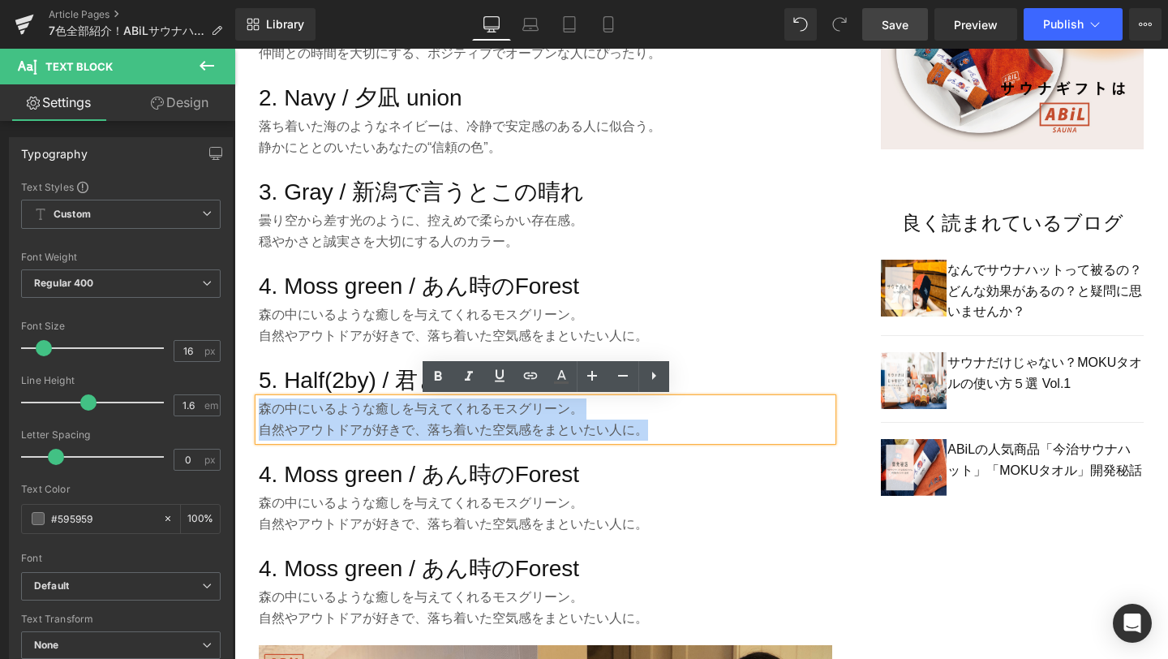
drag, startPoint x: 682, startPoint y: 428, endPoint x: 260, endPoint y: 411, distance: 421.5
click at [260, 411] on div "森の中にいるような癒しを与えてくれるモスグリーン。 自然やアウトドアが好きで、落ち着いた空気感をまといたい人に。" at bounding box center [546, 418] width 574 height 41
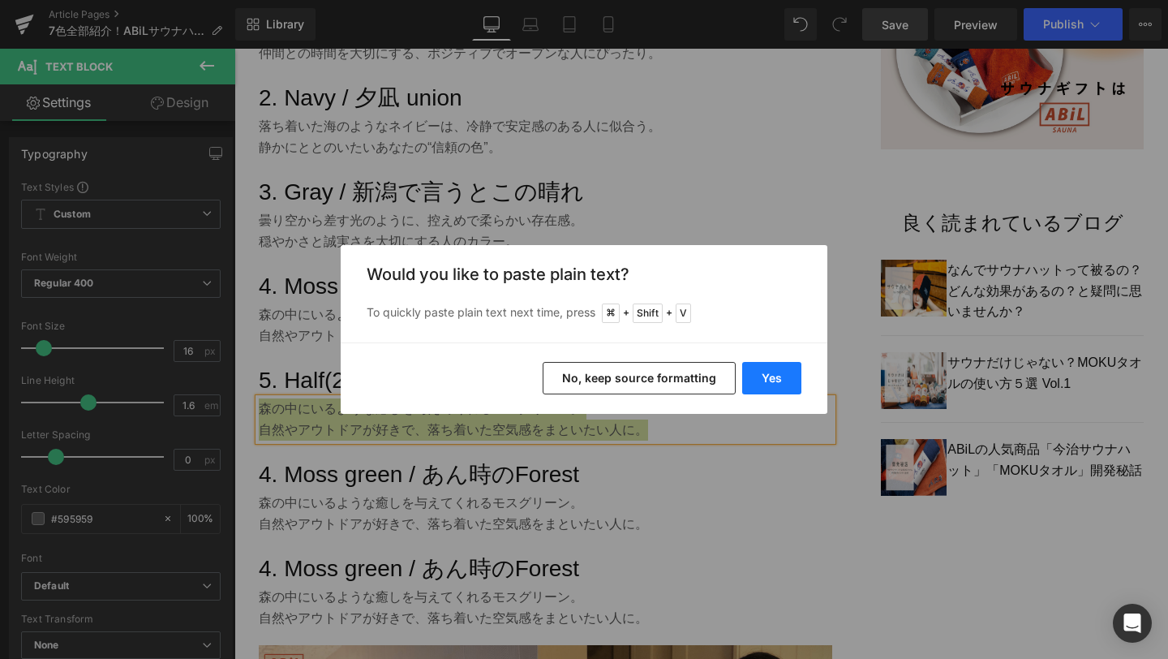
click at [777, 381] on button "Yes" at bounding box center [771, 378] width 59 height 32
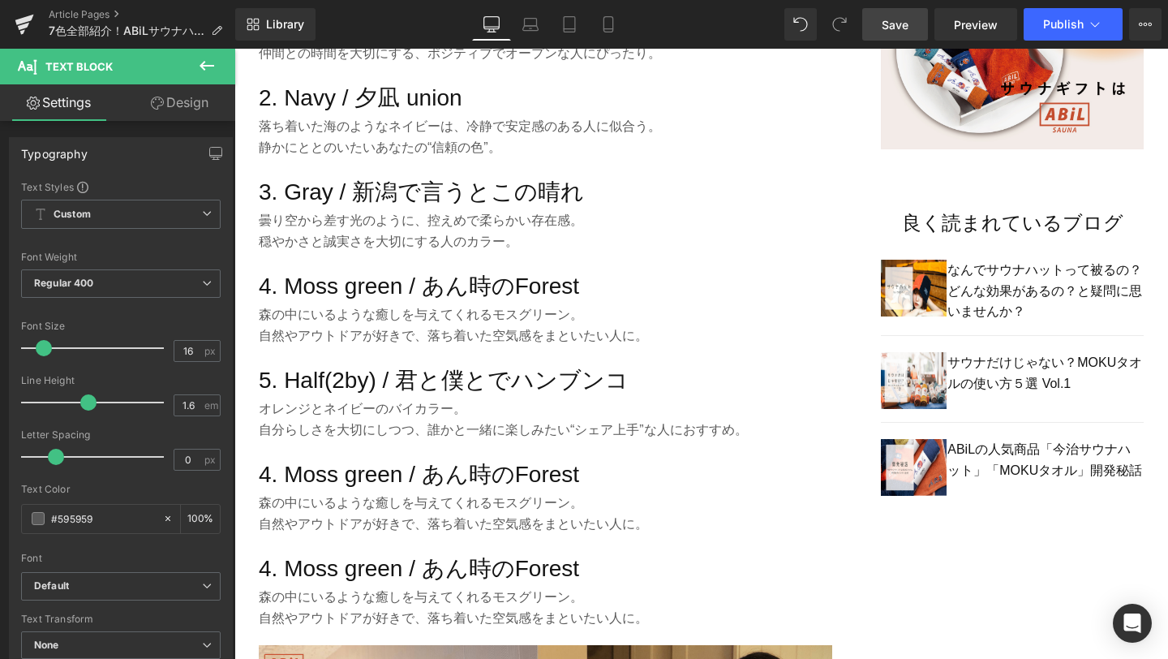
drag, startPoint x: 886, startPoint y: 32, endPoint x: 317, endPoint y: 308, distance: 631.8
click at [886, 32] on link "Save" at bounding box center [896, 24] width 66 height 32
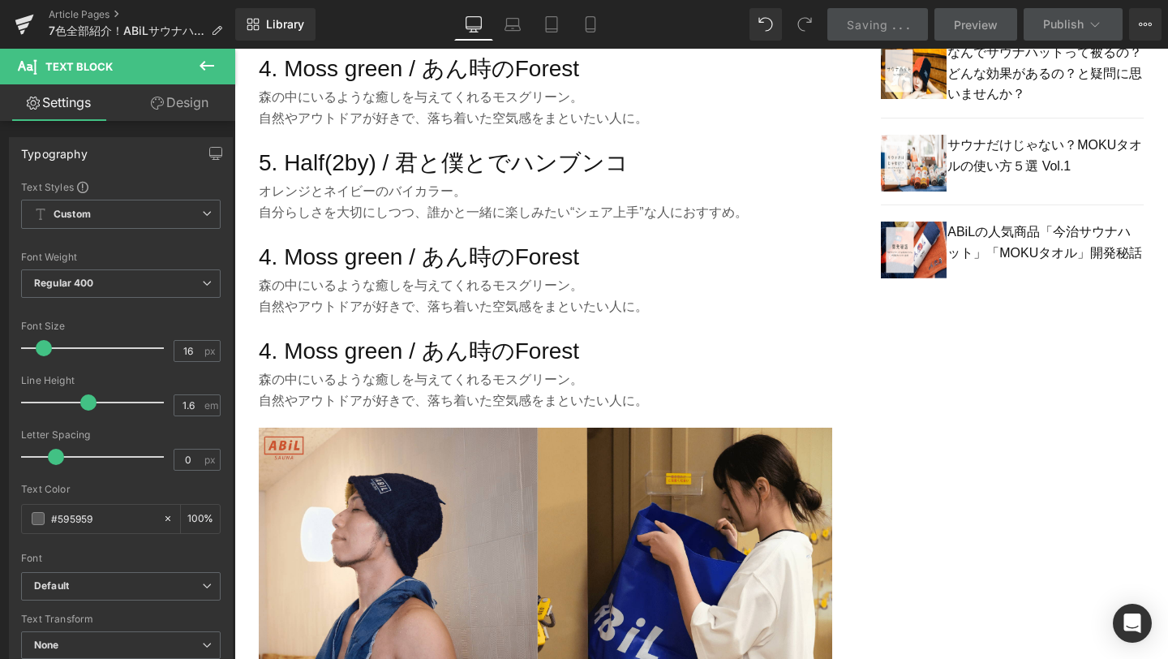
scroll to position [1422, 0]
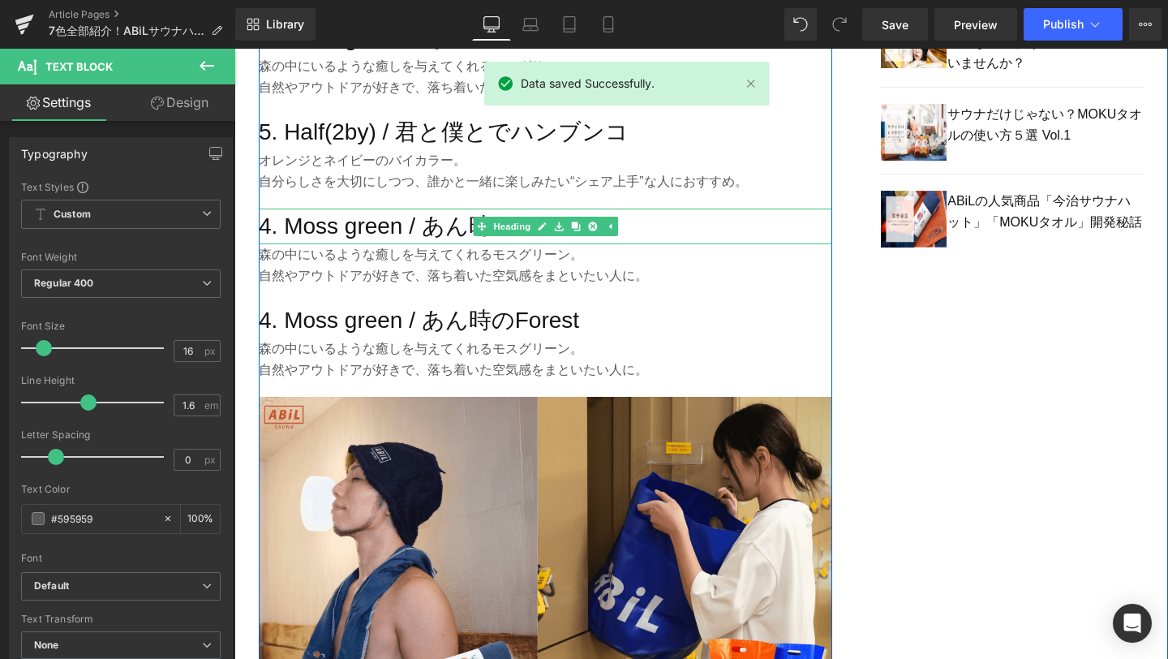
click at [411, 220] on h3 "4. Moss green / あん時のForest" at bounding box center [546, 227] width 574 height 37
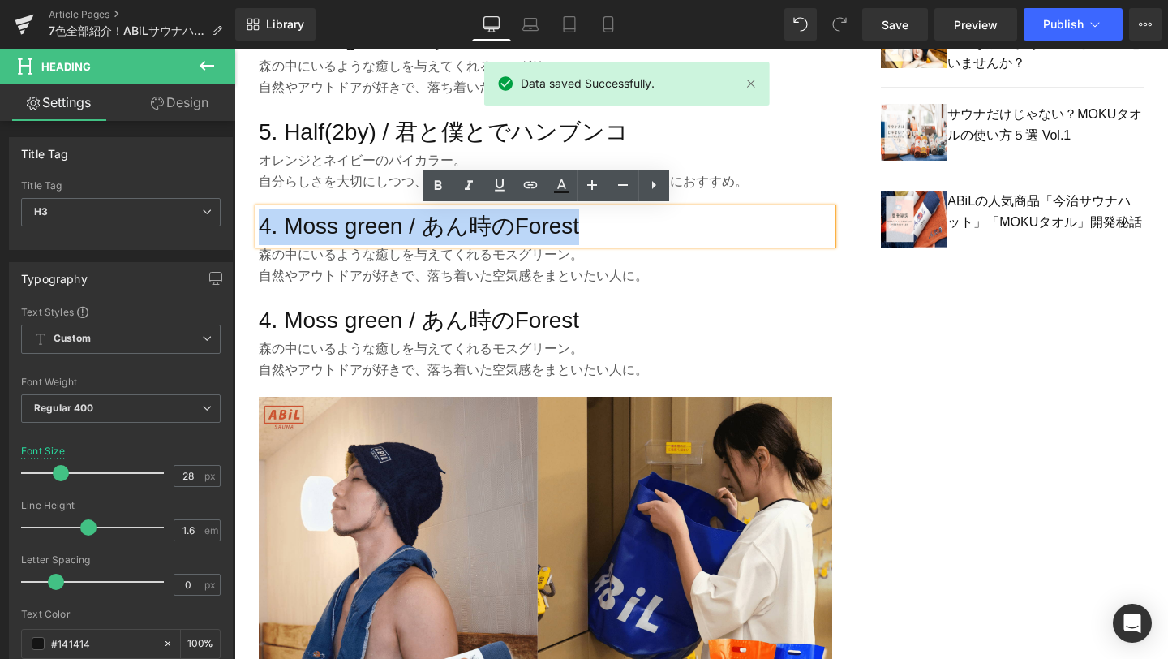
drag, startPoint x: 590, startPoint y: 228, endPoint x: 265, endPoint y: 223, distance: 325.4
click at [265, 223] on h3 "4. Moss green / あん時のForest" at bounding box center [546, 227] width 574 height 37
paste div
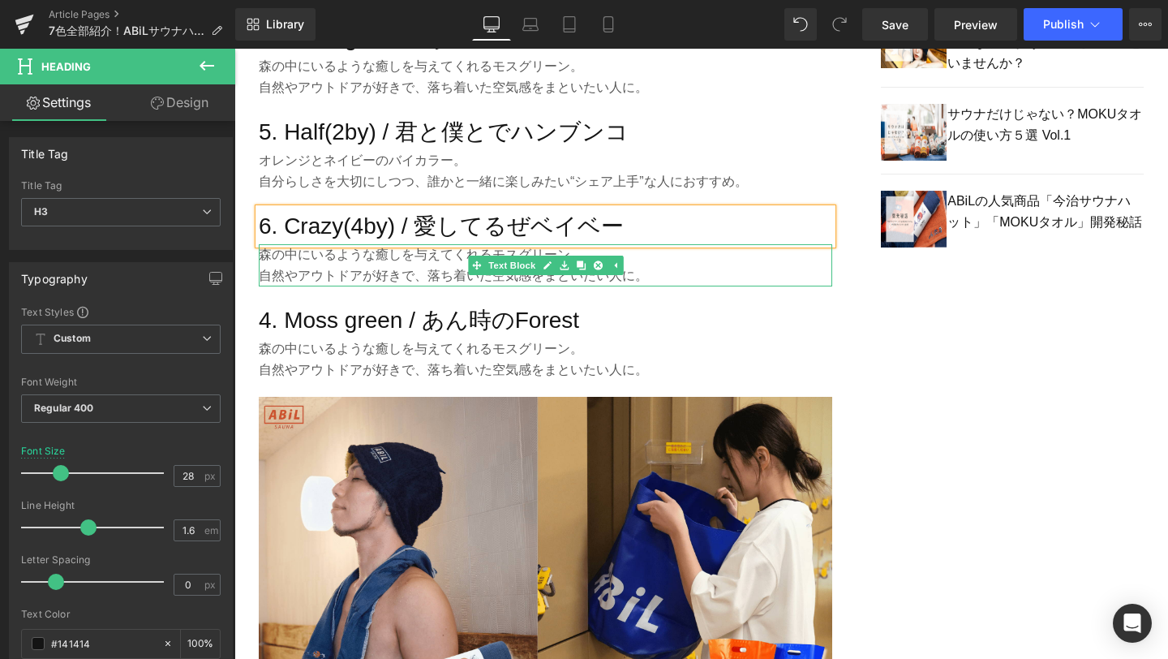
click at [461, 272] on p "自然やアウトドアが好きで、落ち着いた空気感をまといたい人に。" at bounding box center [546, 275] width 574 height 21
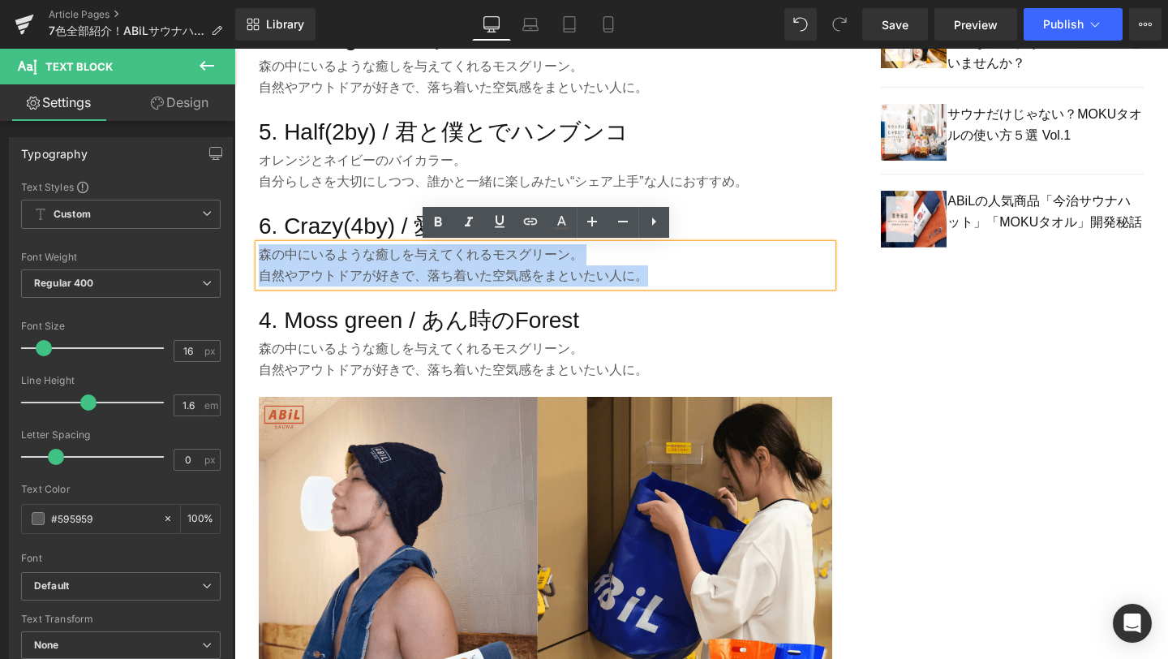
drag, startPoint x: 678, startPoint y: 282, endPoint x: 261, endPoint y: 260, distance: 416.9
click at [261, 260] on div "森の中にいるような癒しを与えてくれるモスグリーン。 自然やアウトドアが好きで、落ち着いた空気感をまといたい人に。" at bounding box center [546, 264] width 574 height 41
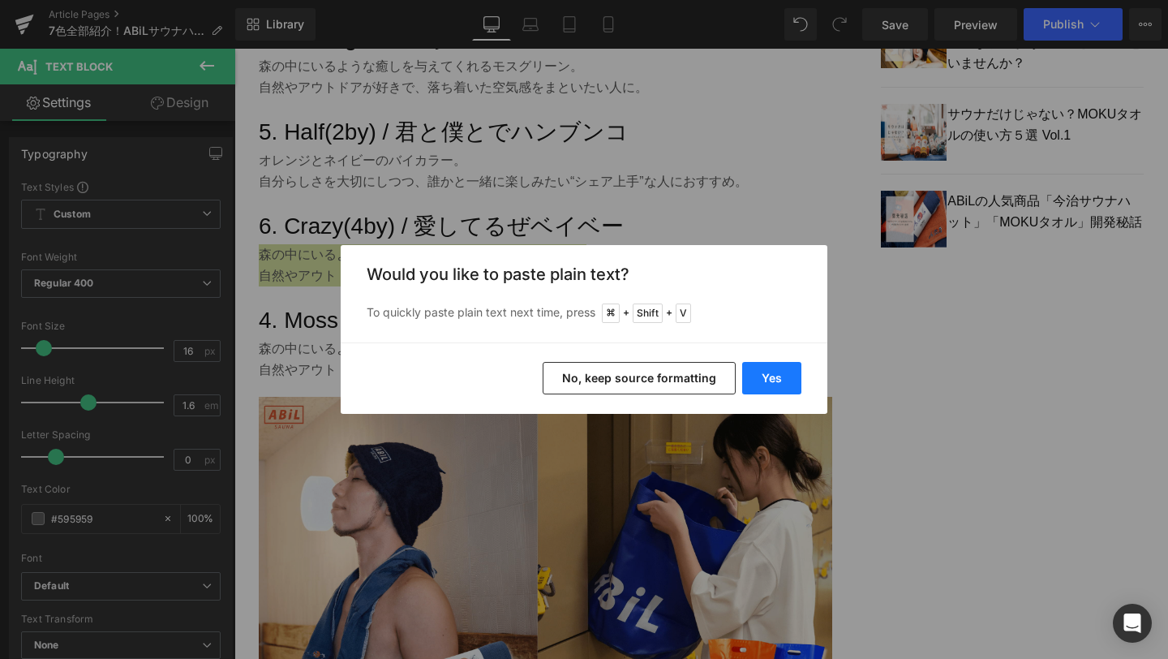
click at [773, 369] on button "Yes" at bounding box center [771, 378] width 59 height 32
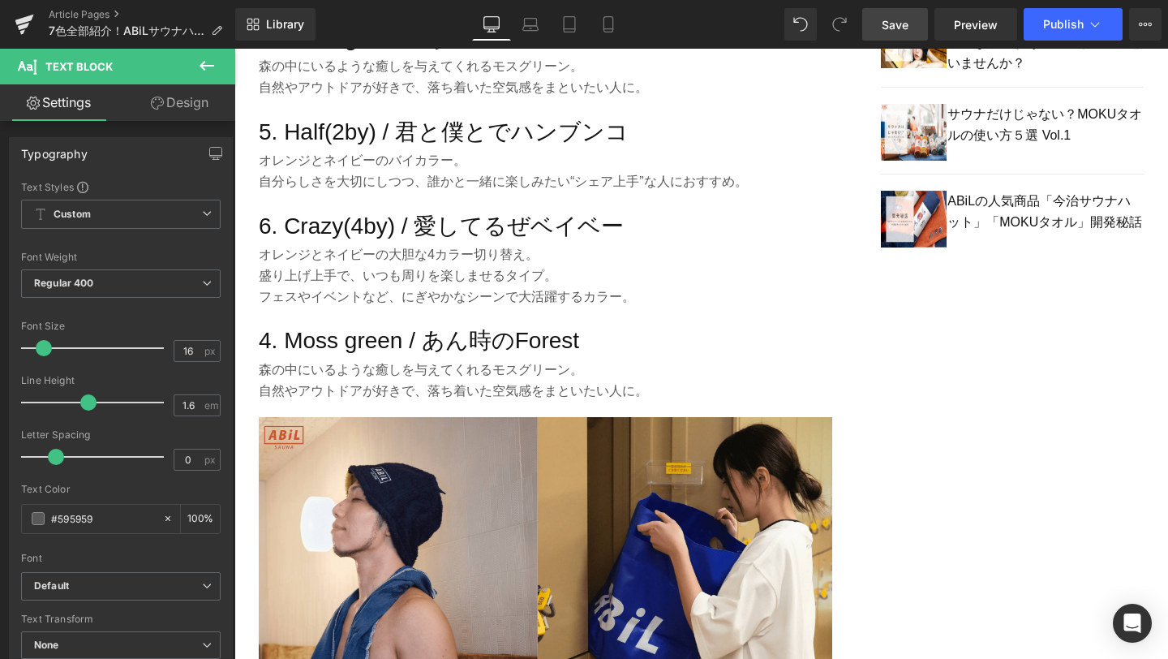
click at [898, 32] on span "Save" at bounding box center [895, 24] width 27 height 17
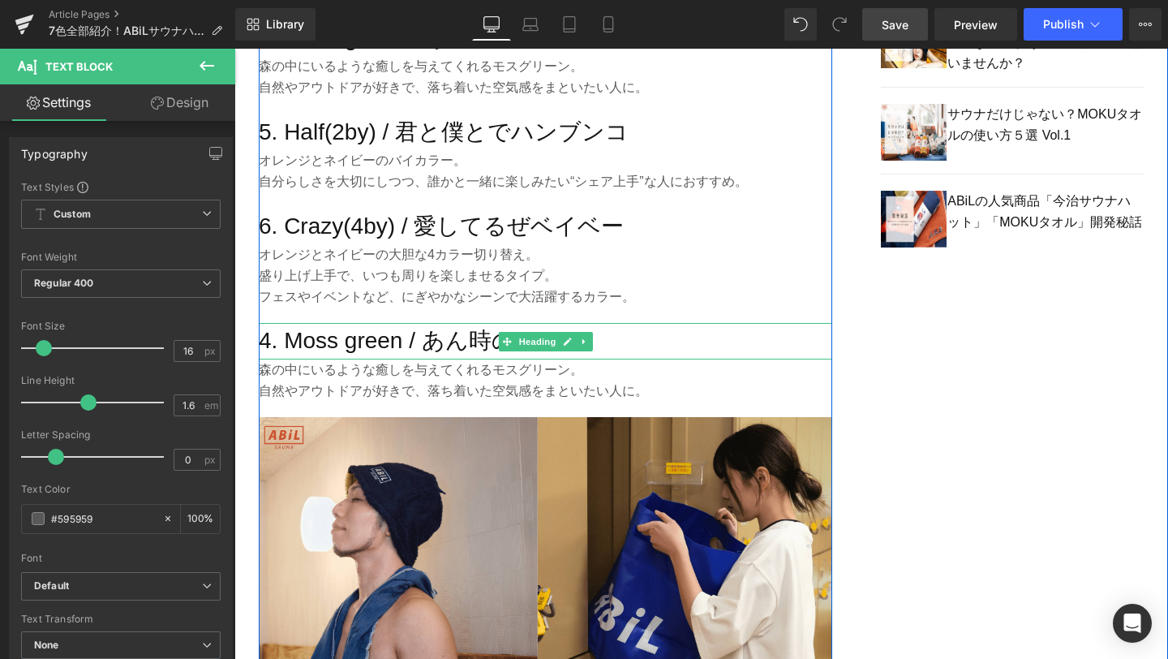
click at [359, 342] on h3 "4. Moss green / あん時のForest" at bounding box center [546, 341] width 574 height 37
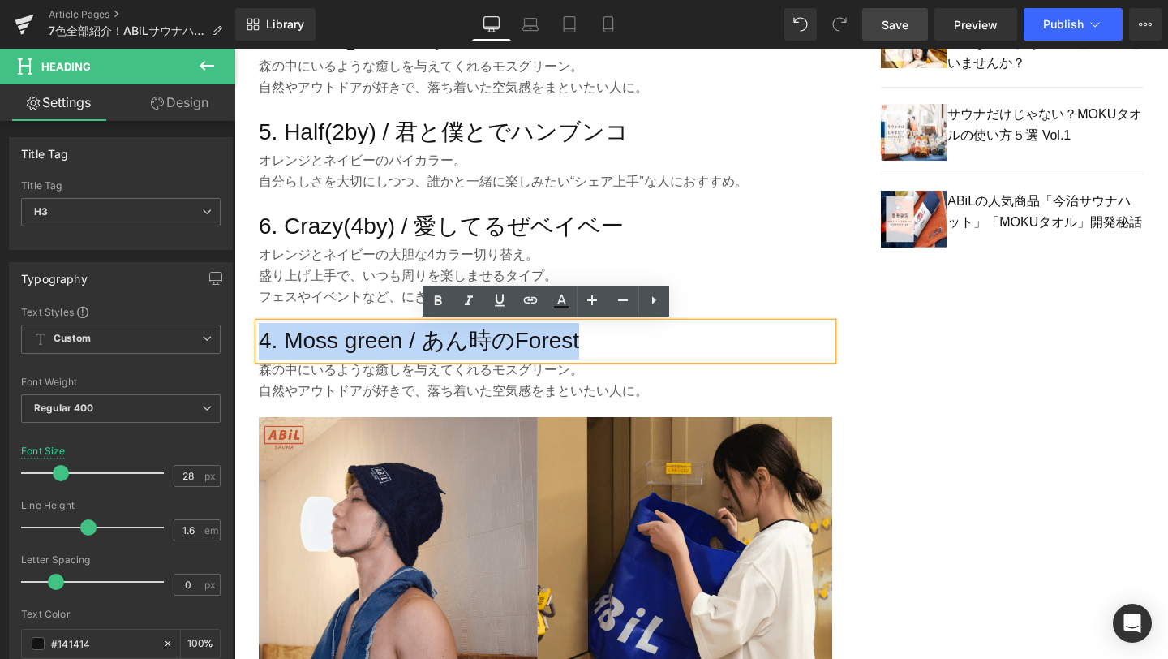
drag, startPoint x: 588, startPoint y: 344, endPoint x: 259, endPoint y: 337, distance: 329.5
click at [259, 337] on h3 "4. Moss green / あん時のForest" at bounding box center [546, 341] width 574 height 37
paste div
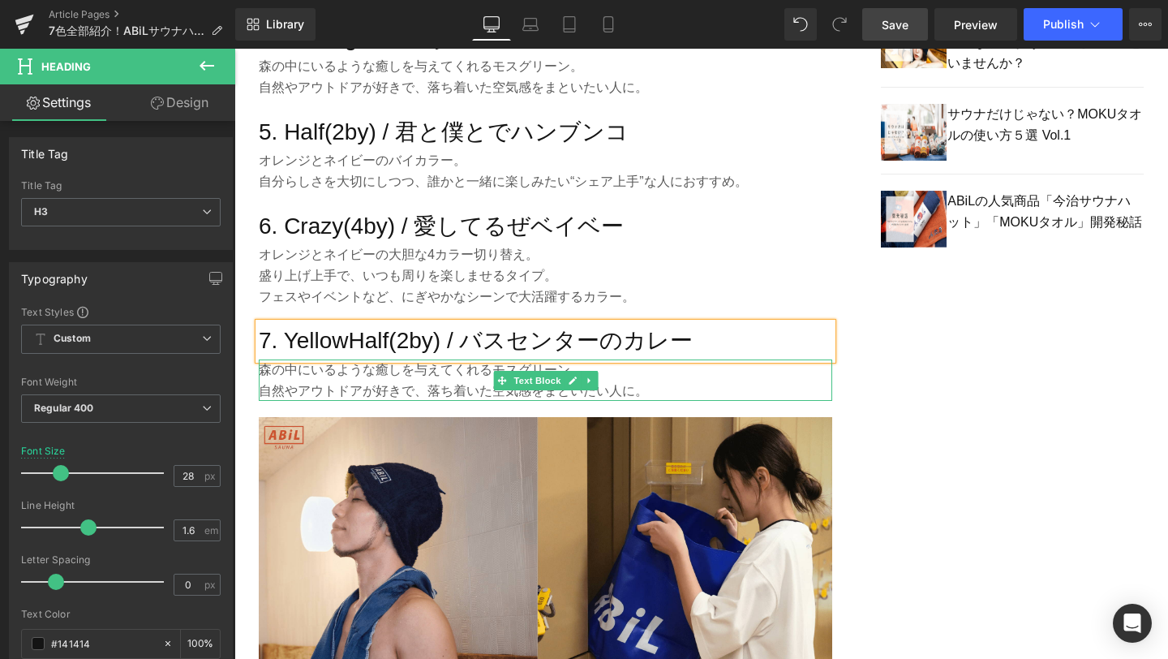
click at [440, 394] on p "自然やアウトドアが好きで、落ち着いた空気感をまといたい人に。" at bounding box center [546, 391] width 574 height 21
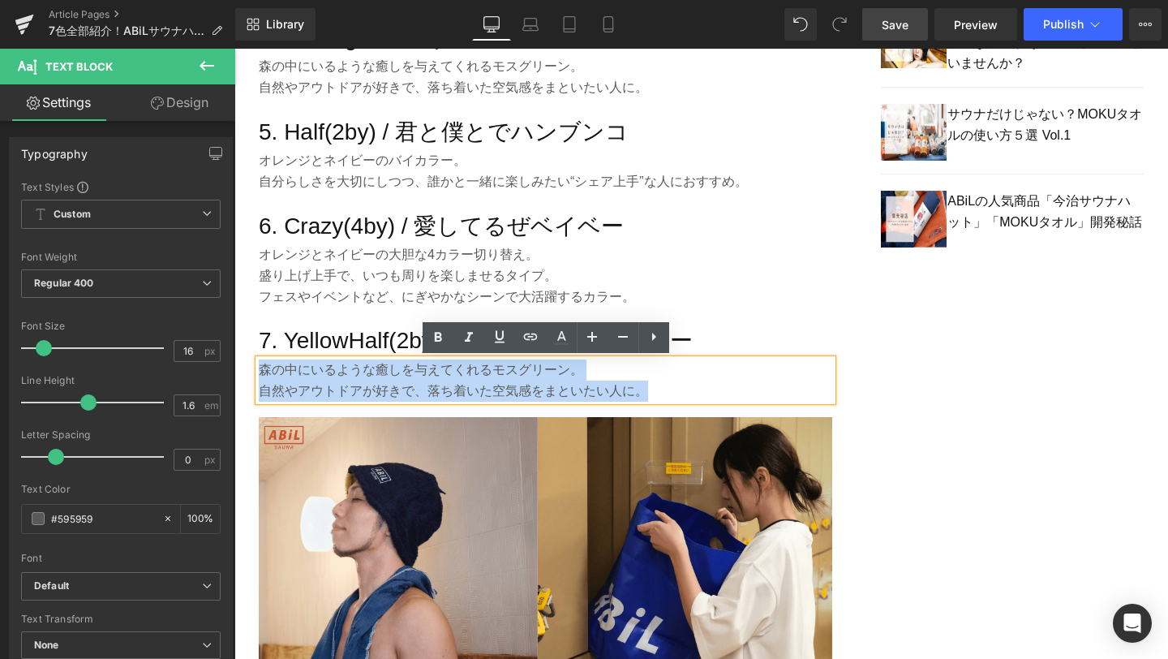
drag, startPoint x: 669, startPoint y: 389, endPoint x: 290, endPoint y: 311, distance: 386.2
click at [290, 311] on div "ABiLサウナハットは全7色！“推し色”から自分らしいサウナ時間を選ぼう Heading 1. Orange / 繋がり SUNSET Heading 夕陽の…" at bounding box center [546, 228] width 574 height 1198
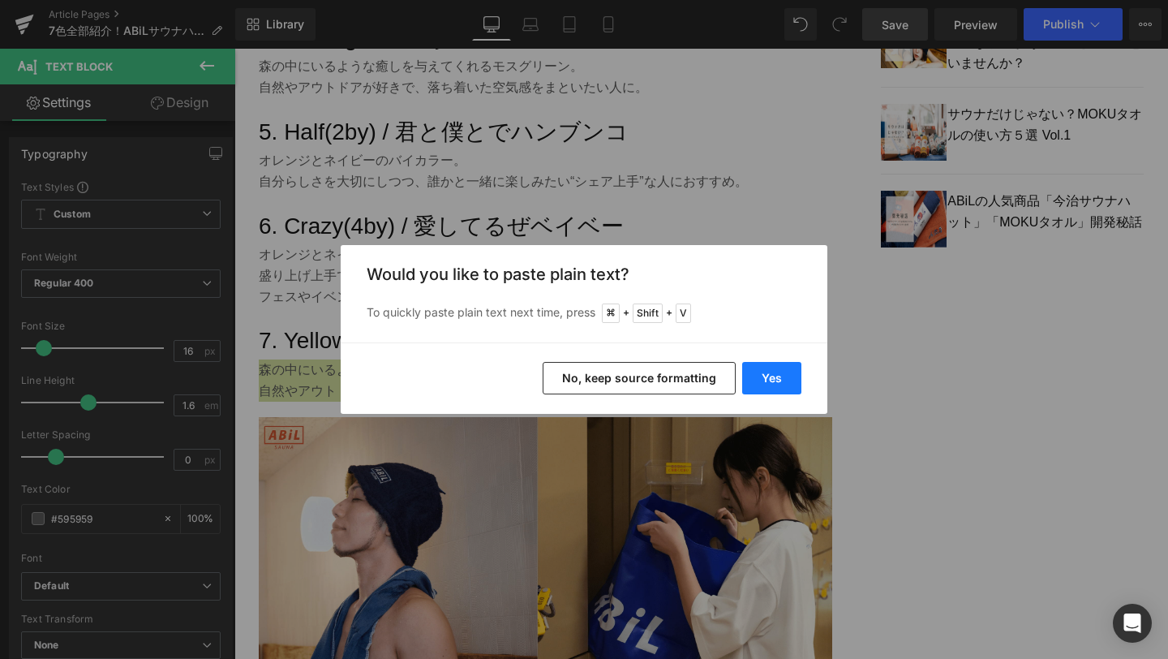
click at [800, 383] on button "Yes" at bounding box center [771, 378] width 59 height 32
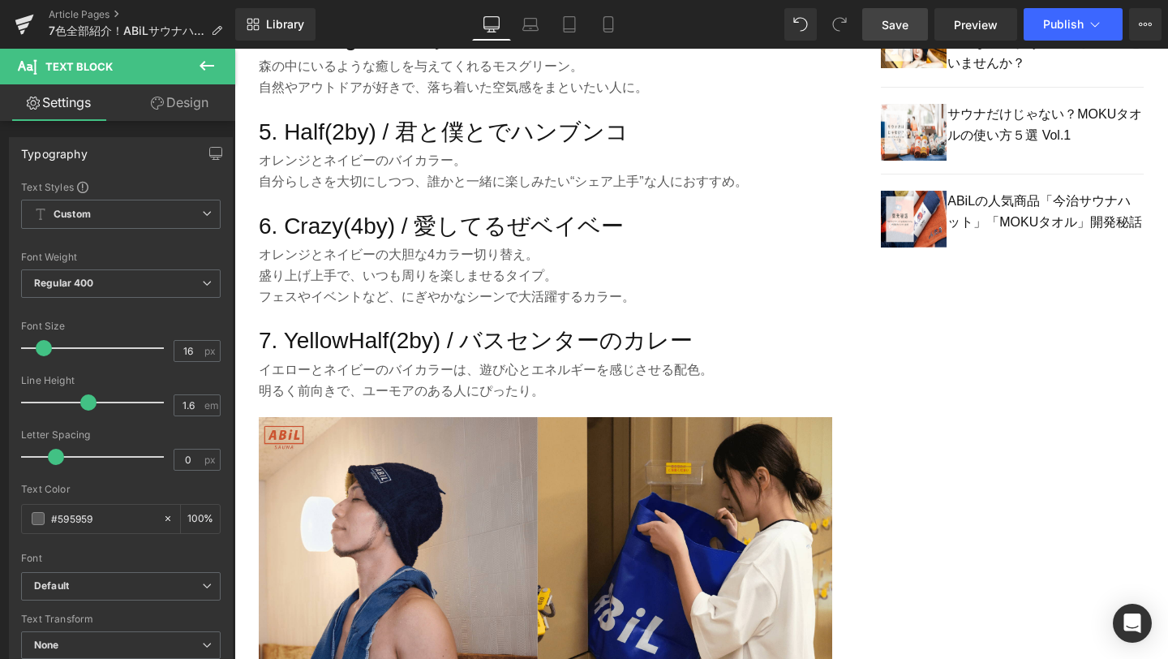
click at [905, 17] on span "Save" at bounding box center [895, 24] width 27 height 17
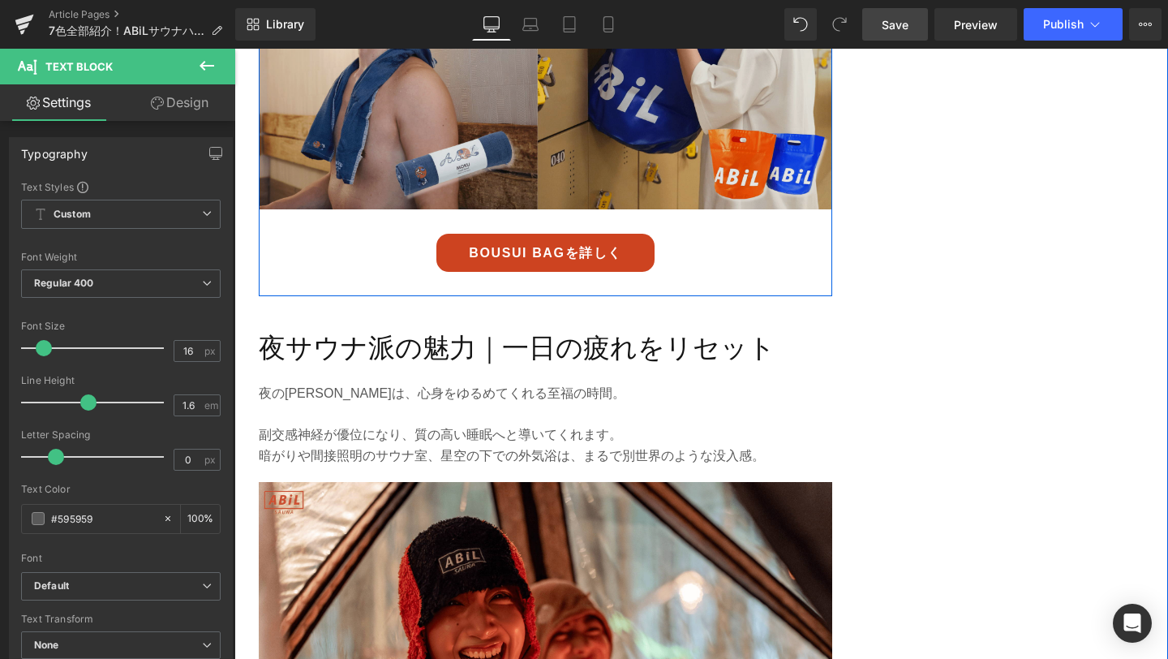
scroll to position [1961, 0]
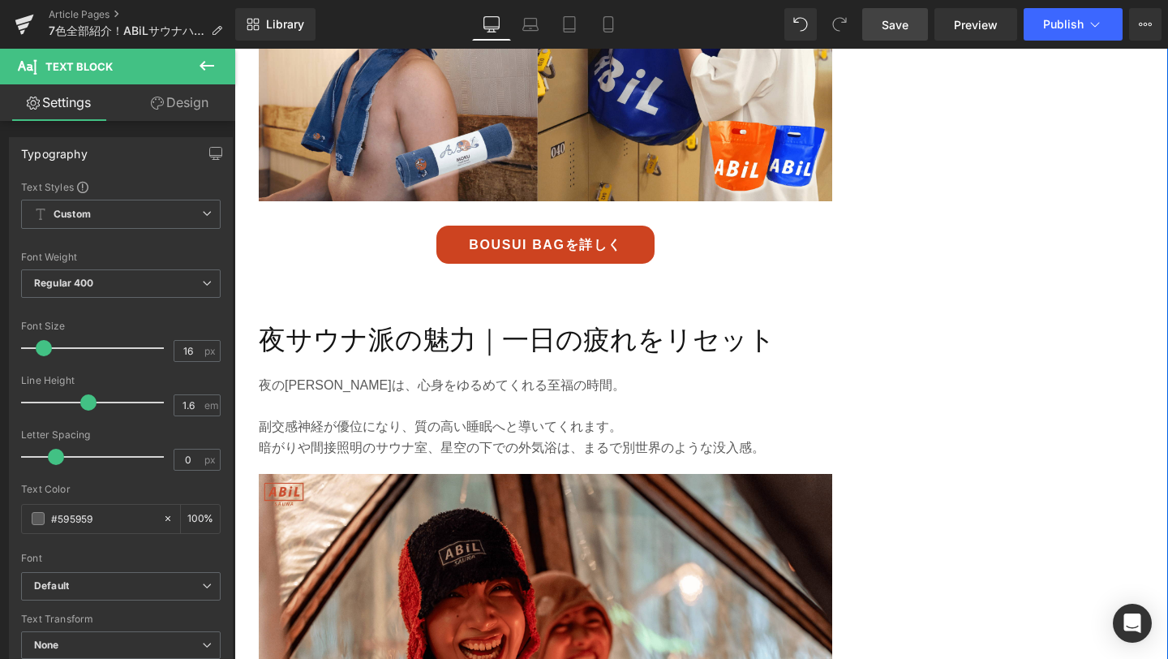
click at [559, 330] on div "夜サウナ派の魅力｜一日の疲れをリセット Heading" at bounding box center [546, 340] width 574 height 43
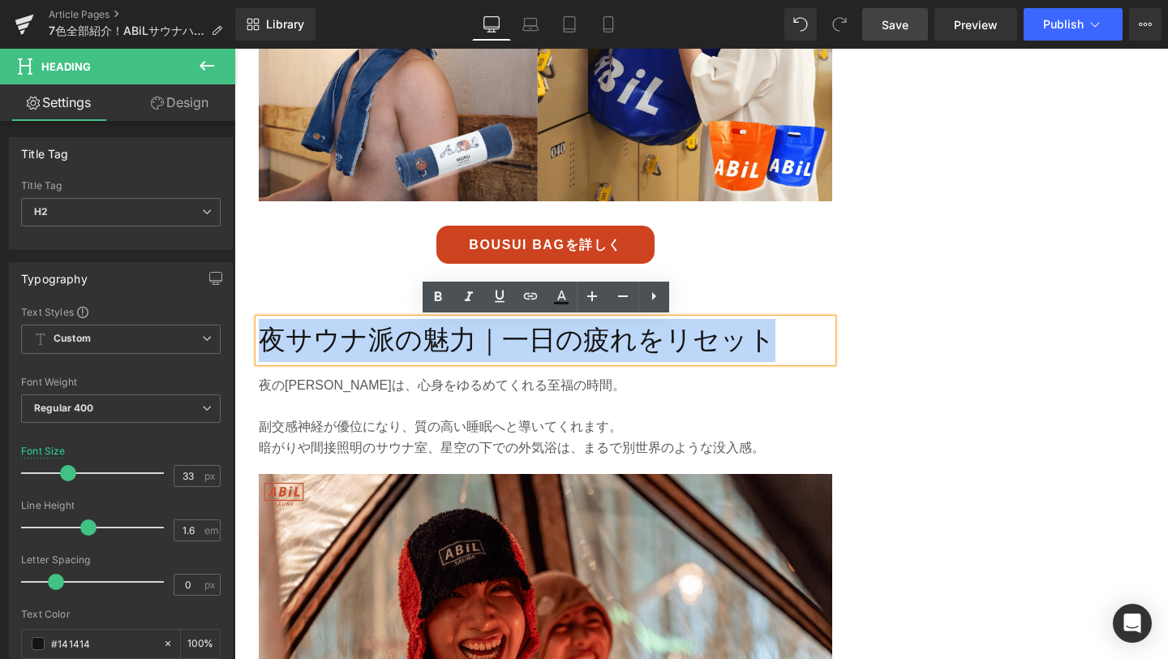
drag, startPoint x: 771, startPoint y: 335, endPoint x: 265, endPoint y: 333, distance: 505.5
click at [265, 333] on h2 "夜サウナ派の魅力｜一日の疲れをリセット" at bounding box center [546, 340] width 574 height 43
paste div
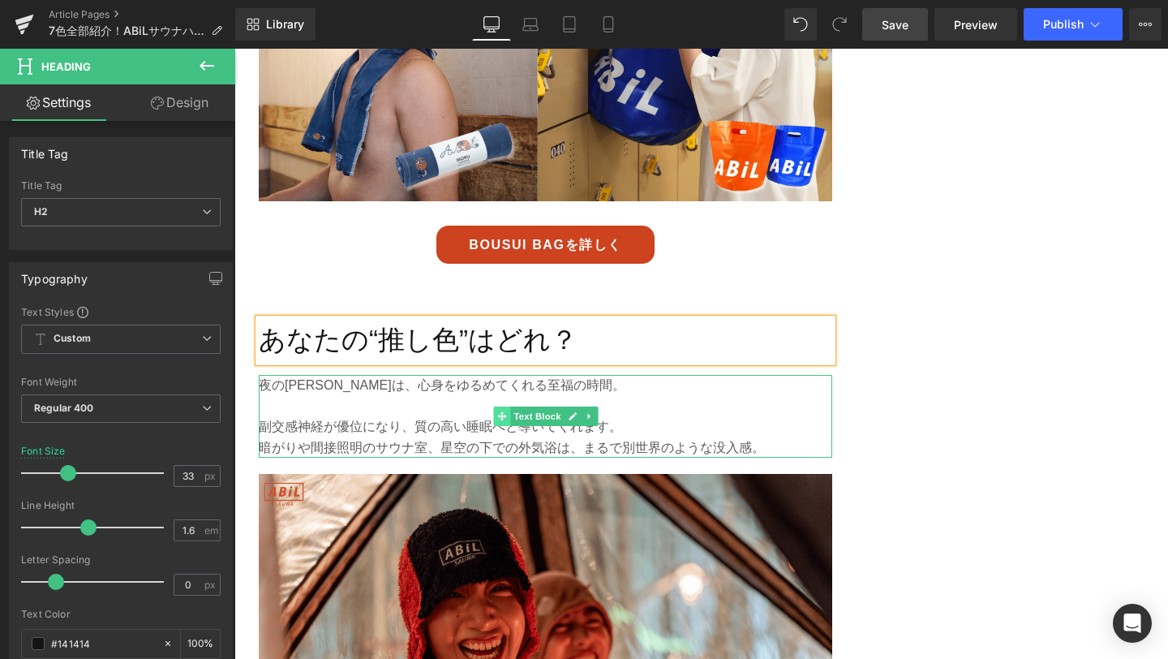
click at [503, 411] on icon at bounding box center [501, 416] width 9 height 10
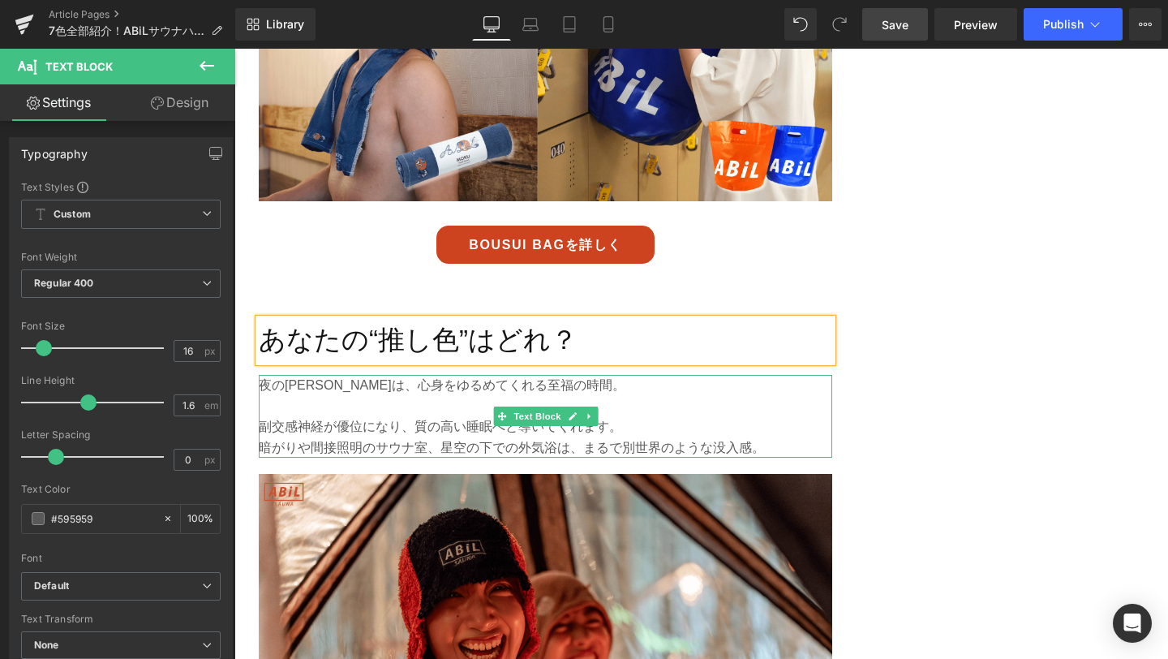
click at [763, 450] on p "暗がりや間接照明のサウナ室、星空の下での外気浴は、まるで別世界のような没入感。" at bounding box center [546, 447] width 574 height 21
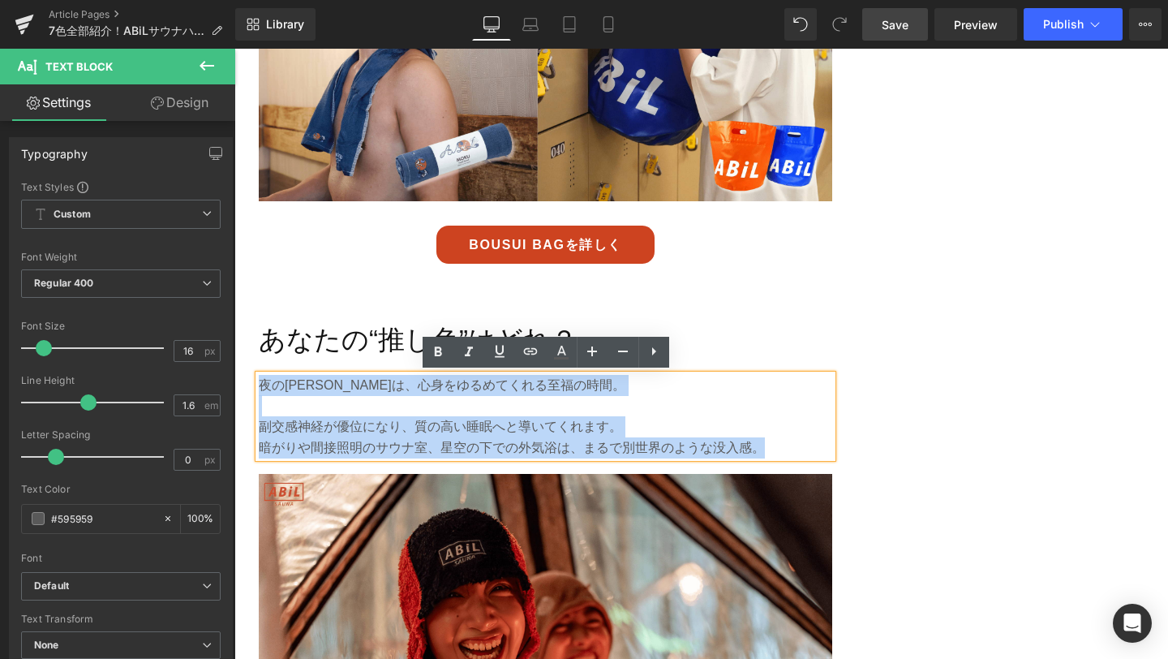
drag, startPoint x: 763, startPoint y: 450, endPoint x: 260, endPoint y: 389, distance: 506.8
click at [260, 389] on div "夜のサウナは、心身をゆるめてくれる至福の時間。 副交感神経が優位になり、質の高い睡眠へと導いてくれます。 暗がりや間接照明のサウナ室、星空の下での外気浴は、ま…" at bounding box center [546, 416] width 574 height 83
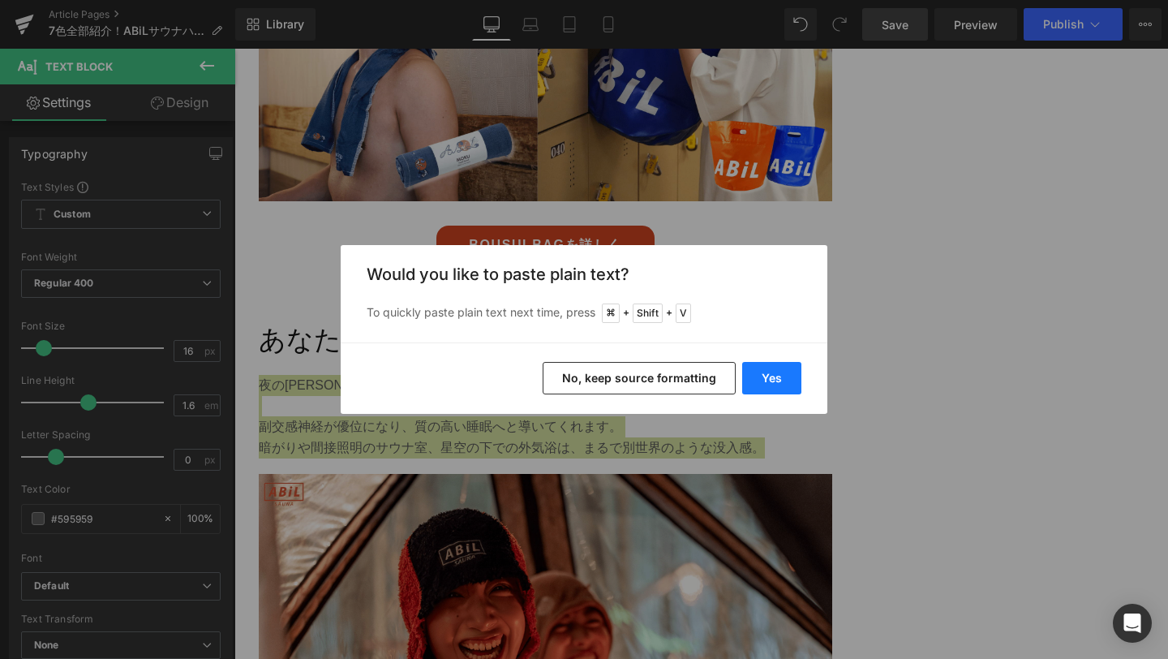
click at [777, 372] on button "Yes" at bounding box center [771, 378] width 59 height 32
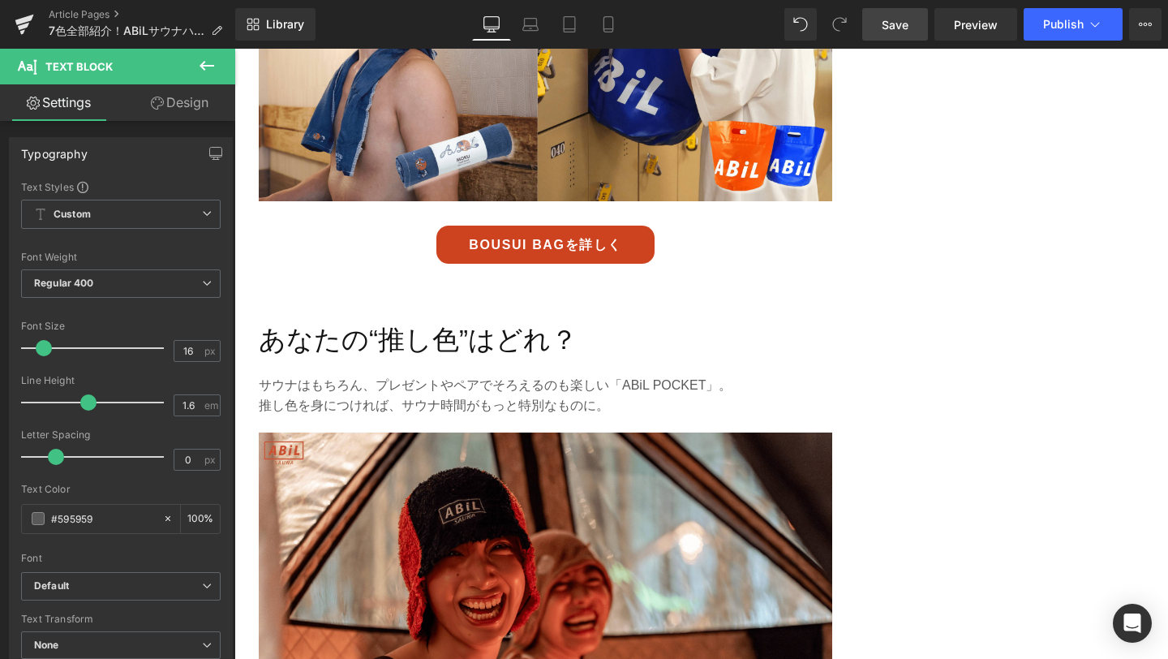
click at [900, 36] on link "Save" at bounding box center [896, 24] width 66 height 32
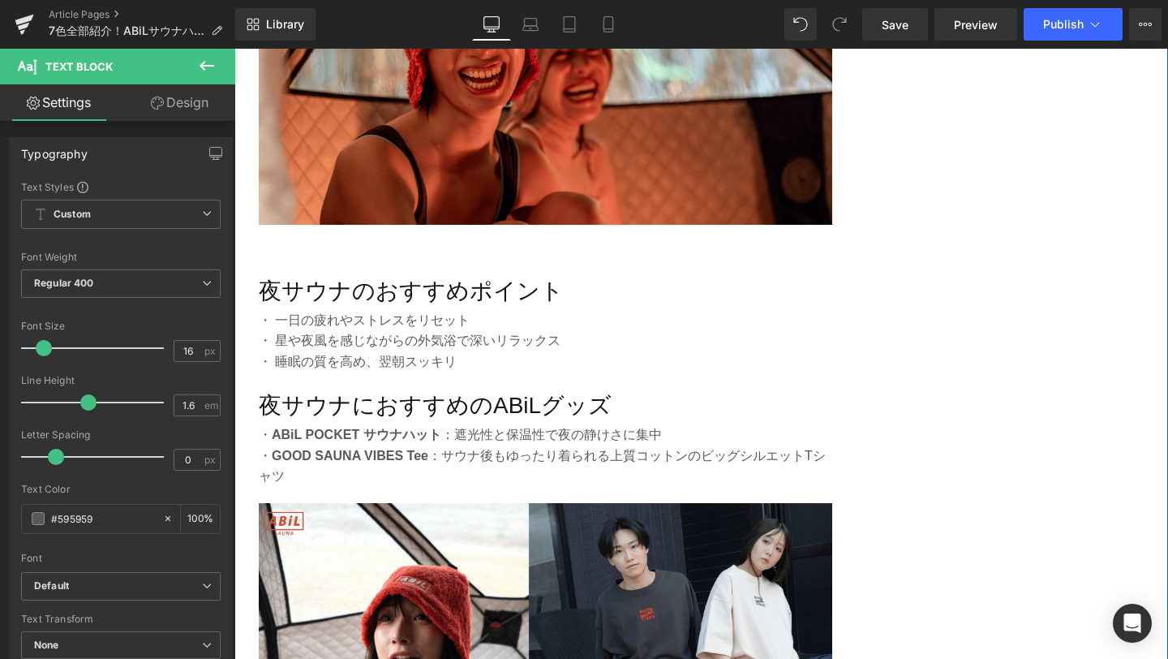
scroll to position [2490, 0]
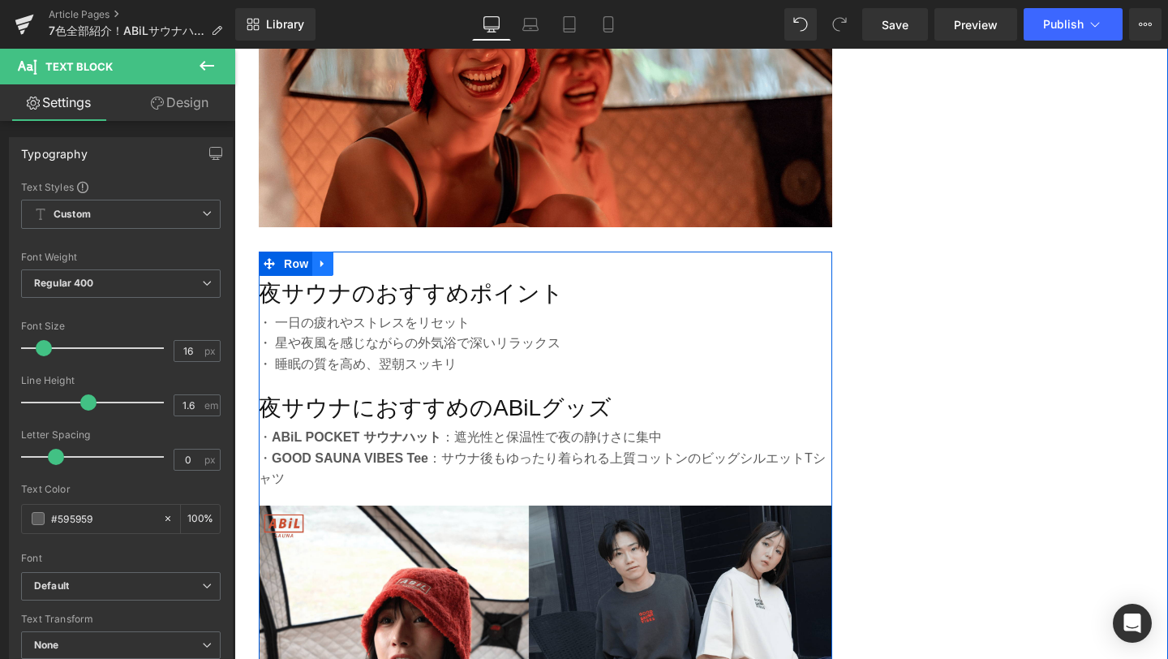
click at [325, 262] on icon at bounding box center [322, 263] width 11 height 12
click at [370, 268] on icon at bounding box center [364, 263] width 11 height 12
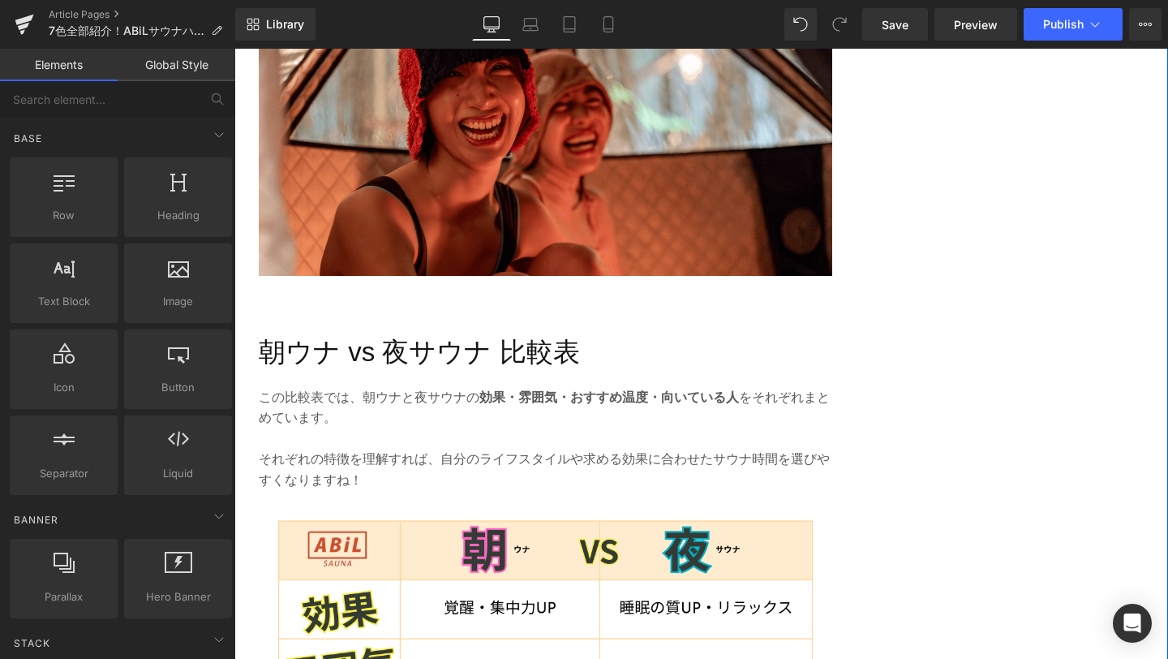
scroll to position [2468, 0]
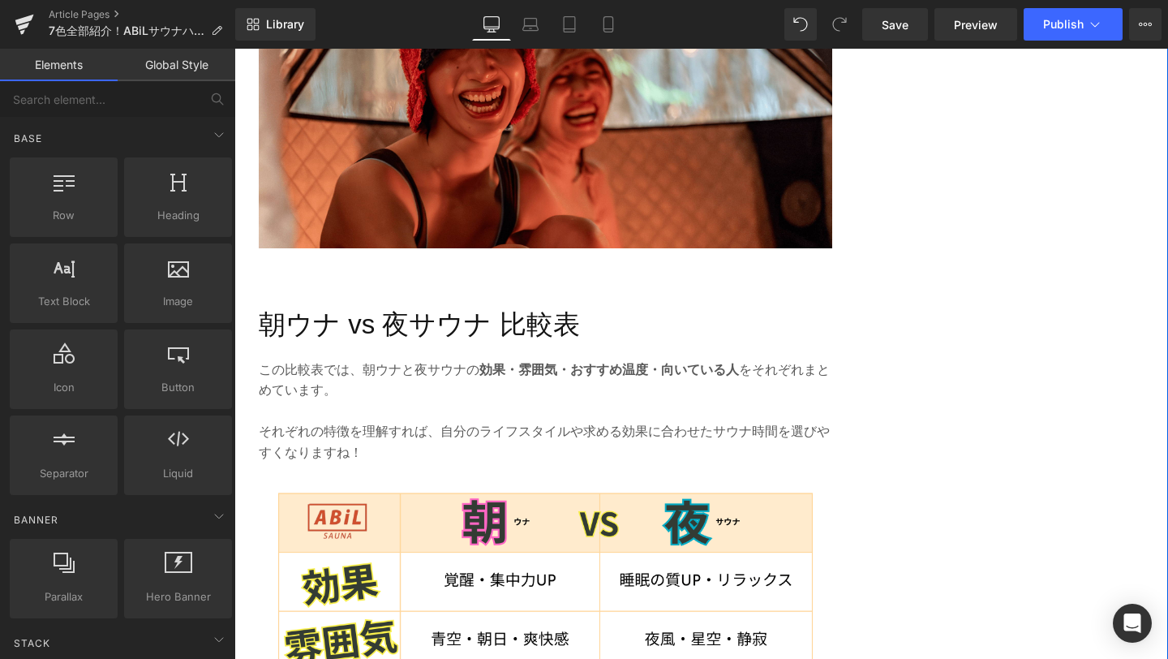
click at [506, 328] on div "朝ウナ vs 夜サウナ 比較表 Heading" at bounding box center [546, 324] width 574 height 43
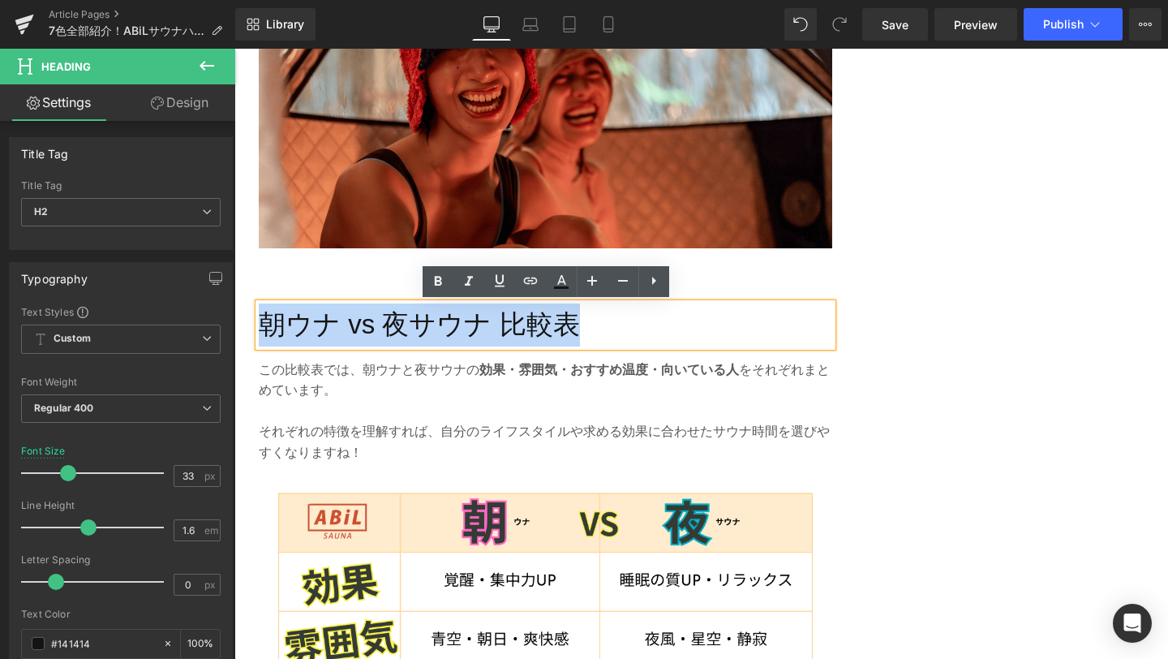
drag, startPoint x: 577, startPoint y: 328, endPoint x: 266, endPoint y: 321, distance: 310.8
click at [266, 321] on h2 "朝ウナ vs 夜サウナ 比較表" at bounding box center [546, 324] width 574 height 43
paste div
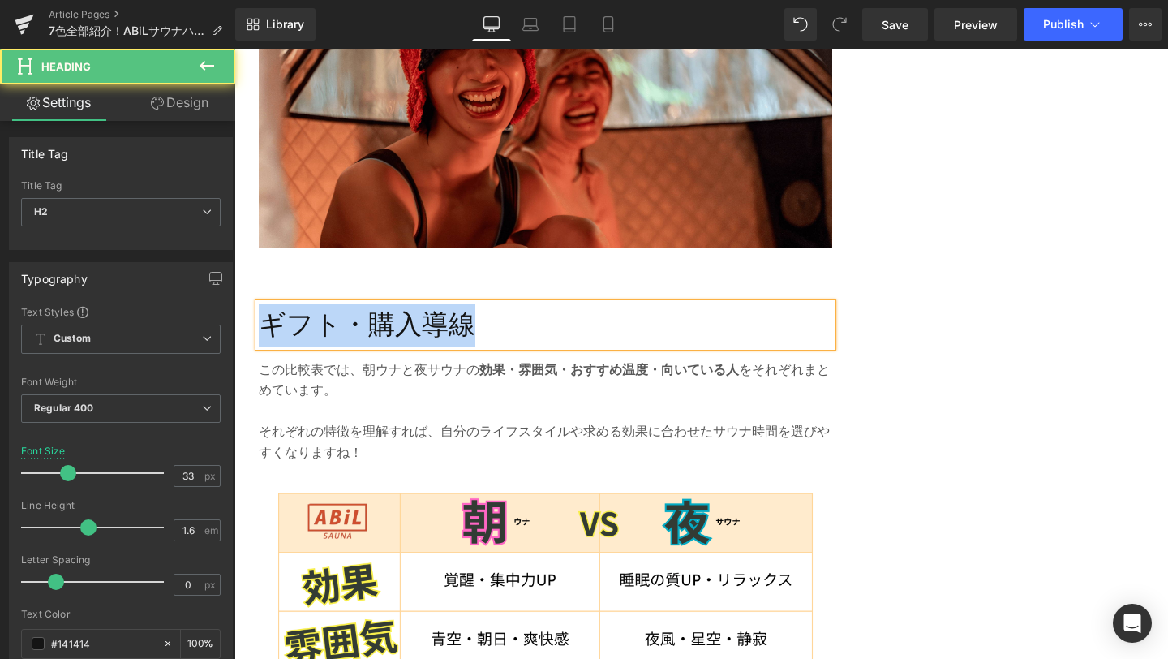
drag, startPoint x: 474, startPoint y: 326, endPoint x: 247, endPoint y: 325, distance: 227.2
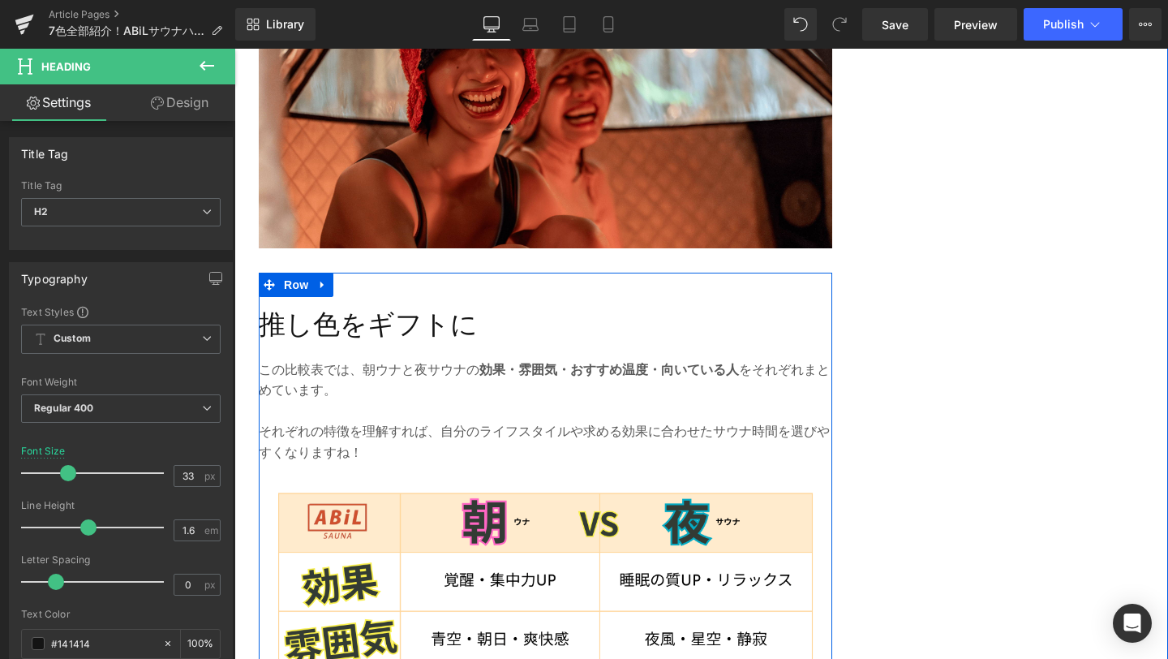
click at [415, 439] on p "それぞれの特徴を理解すれば、自分のライフスタイルや求める効果に合わせたサウナ時間を選びやすくなりますね！" at bounding box center [546, 441] width 574 height 41
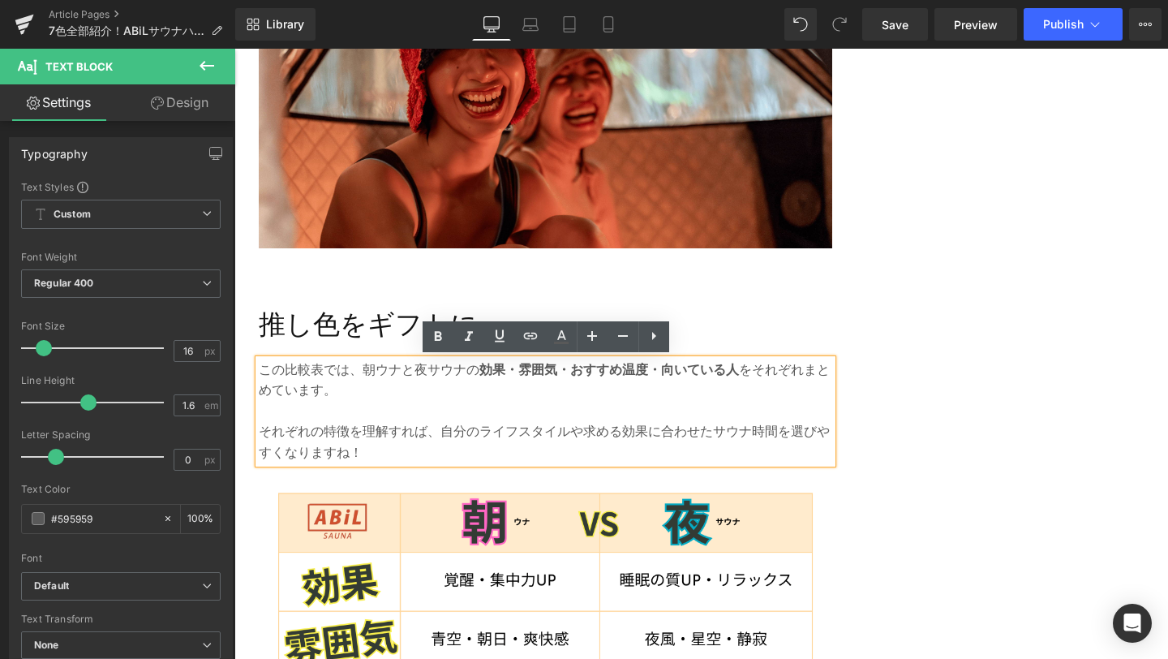
drag, startPoint x: 382, startPoint y: 453, endPoint x: 258, endPoint y: 366, distance: 151.5
click at [259, 366] on div "この比較表では、朝ウナと夜サウナの 効果・雰囲気・おすすめ温度・向いている人 をそれぞれまとめています。 それぞれの特徴を理解すれば、自分のライフスタイルや求…" at bounding box center [546, 411] width 574 height 104
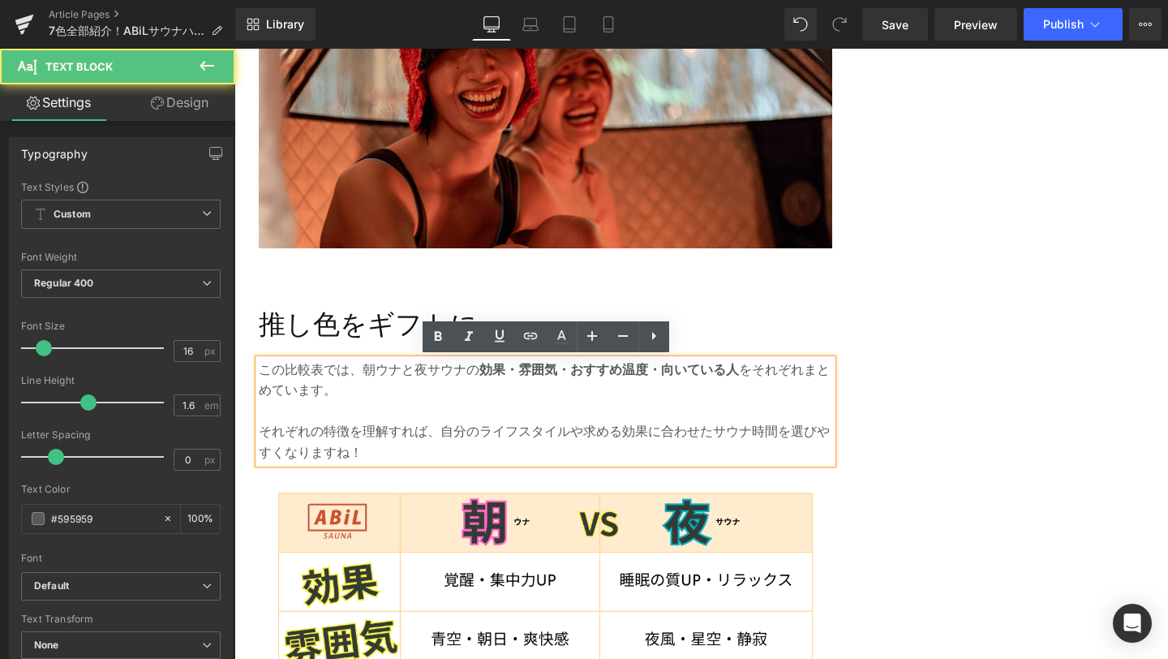
drag, startPoint x: 258, startPoint y: 366, endPoint x: 372, endPoint y: 458, distance: 147.1
click at [372, 458] on div "この比較表では、朝ウナと夜サウナの 効果・雰囲気・おすすめ温度・向いている人 をそれぞれまとめています。 それぞれの特徴を理解すれば、自分のライフスタイルや求…" at bounding box center [546, 411] width 574 height 104
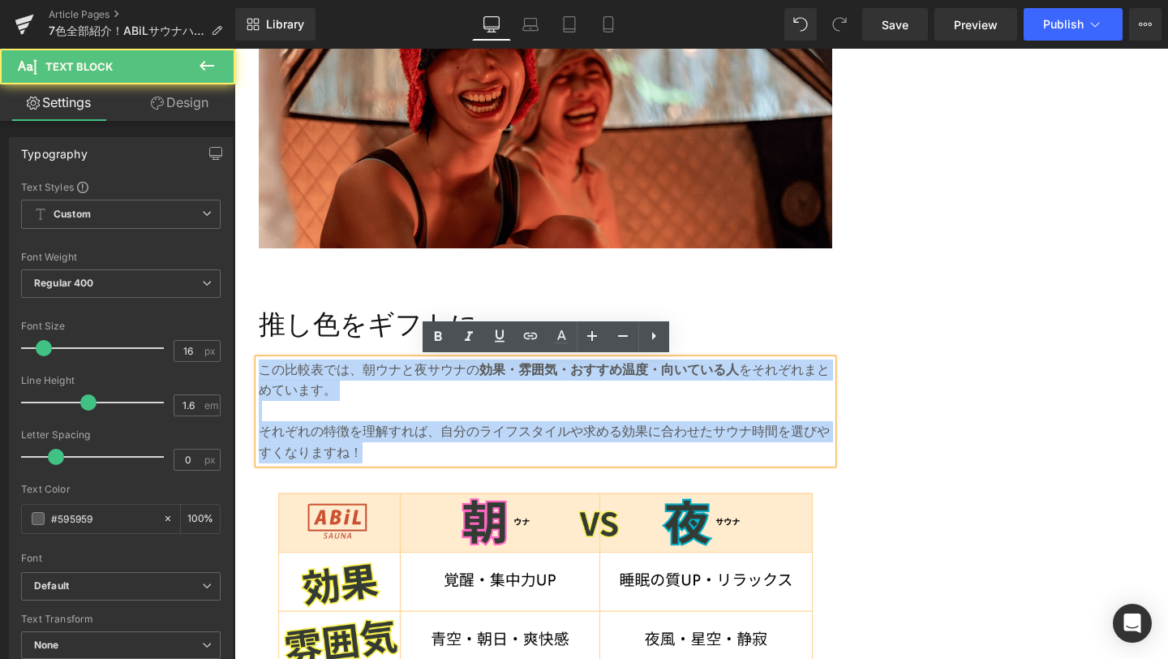
drag, startPoint x: 372, startPoint y: 458, endPoint x: 262, endPoint y: 364, distance: 145.6
click at [262, 364] on div "この比較表では、朝ウナと夜サウナの 効果・雰囲気・おすすめ温度・向いている人 をそれぞれまとめています。 それぞれの特徴を理解すれば、自分のライフスタイルや求…" at bounding box center [546, 411] width 574 height 104
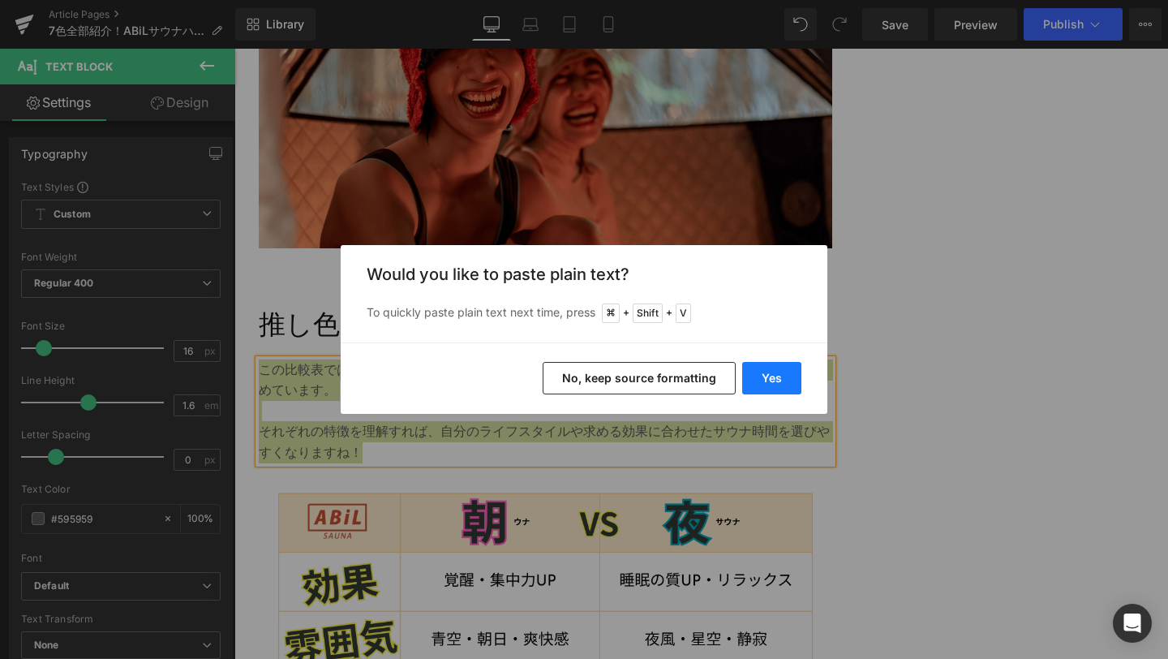
click at [759, 375] on button "Yes" at bounding box center [771, 378] width 59 height 32
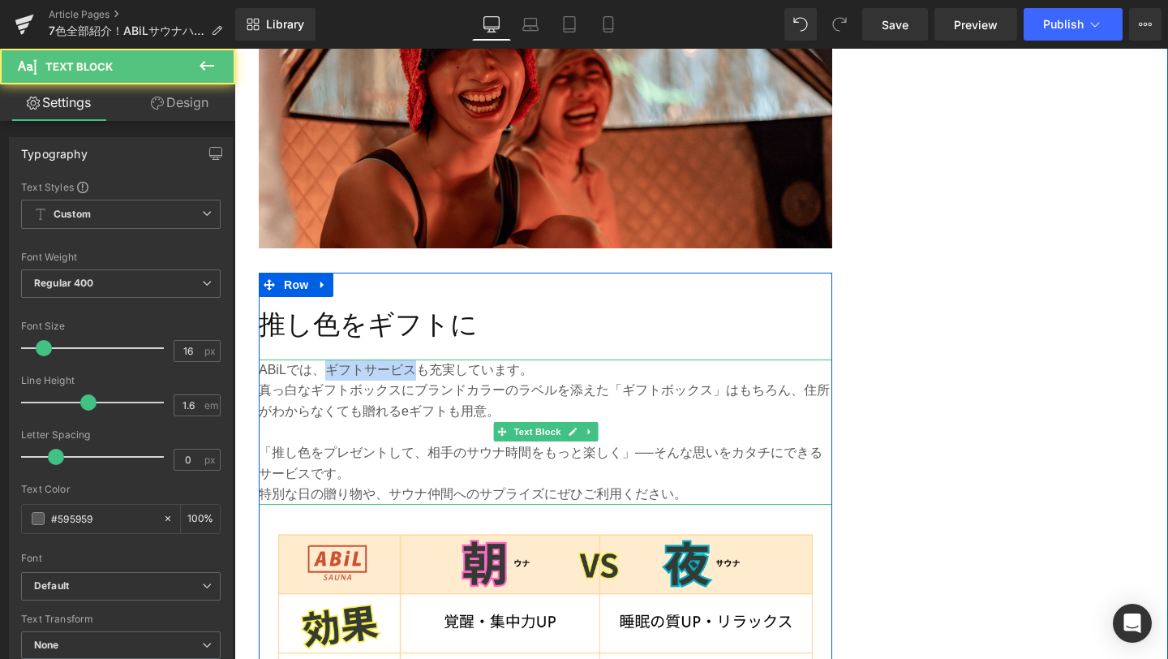
drag, startPoint x: 329, startPoint y: 371, endPoint x: 416, endPoint y: 368, distance: 87.7
click at [416, 368] on p "ABiLでは、ギフトサービスも充実しています。" at bounding box center [546, 369] width 574 height 21
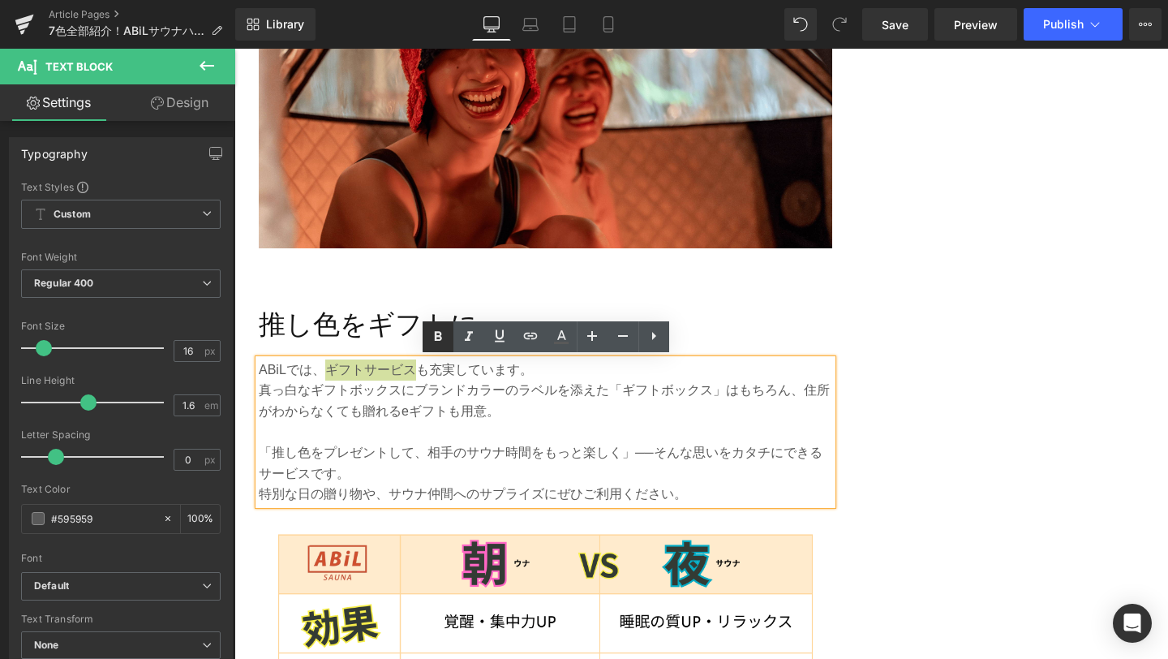
click at [436, 347] on link at bounding box center [438, 336] width 31 height 31
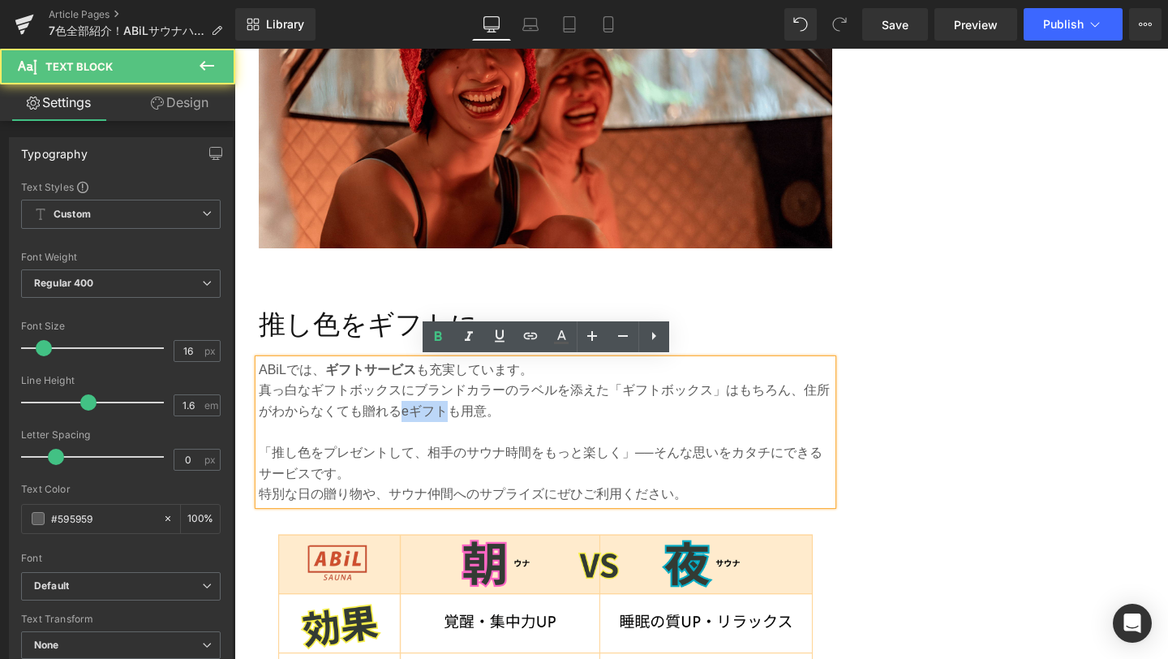
drag, startPoint x: 401, startPoint y: 411, endPoint x: 450, endPoint y: 410, distance: 48.7
click at [450, 410] on p "真っ白なギフトボックスにブランドカラーのラベルを添えた「ギフトボックス」はもちろん、住所がわからなくても贈れるeギフトも用意。" at bounding box center [546, 400] width 574 height 41
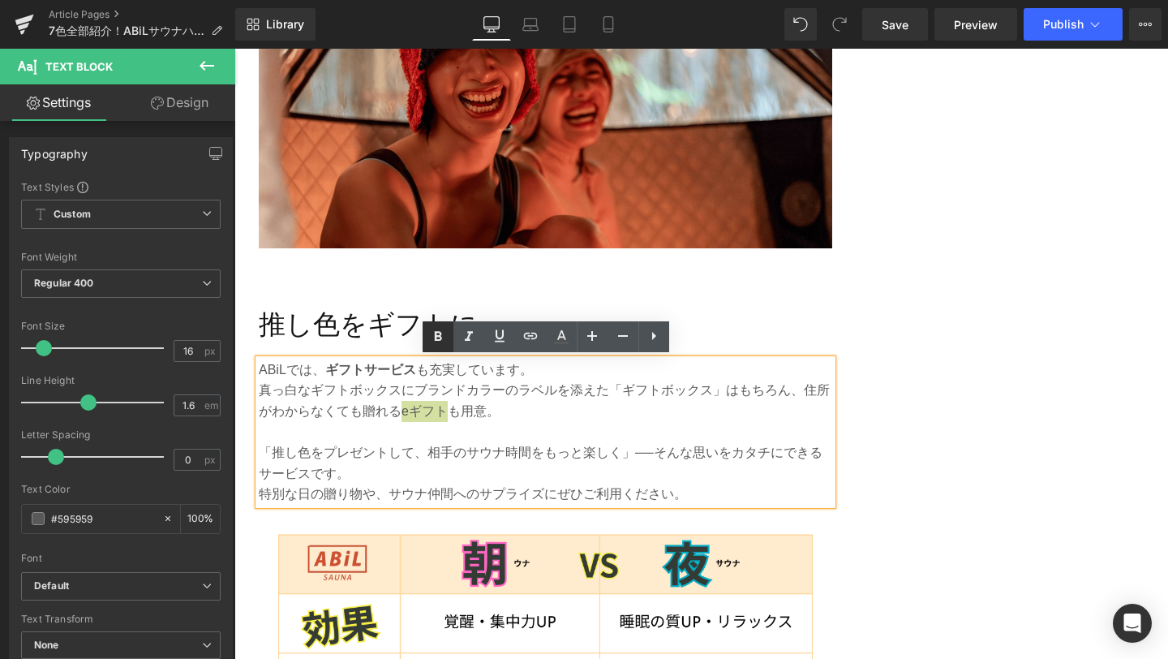
click at [444, 340] on icon at bounding box center [437, 336] width 19 height 19
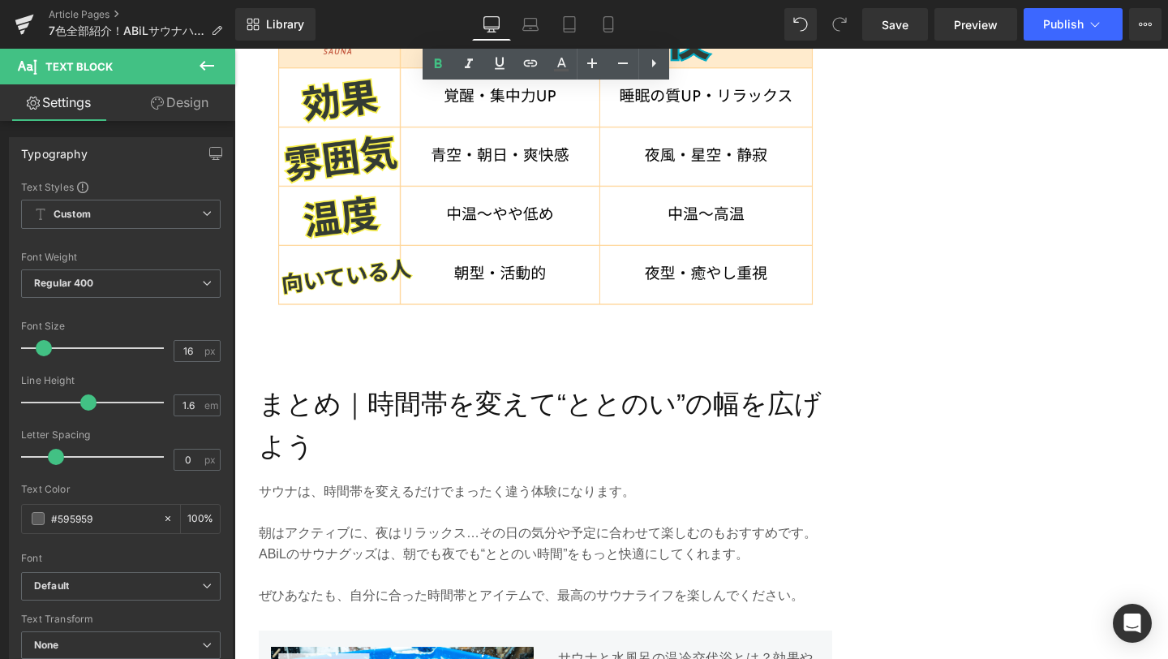
scroll to position [3046, 0]
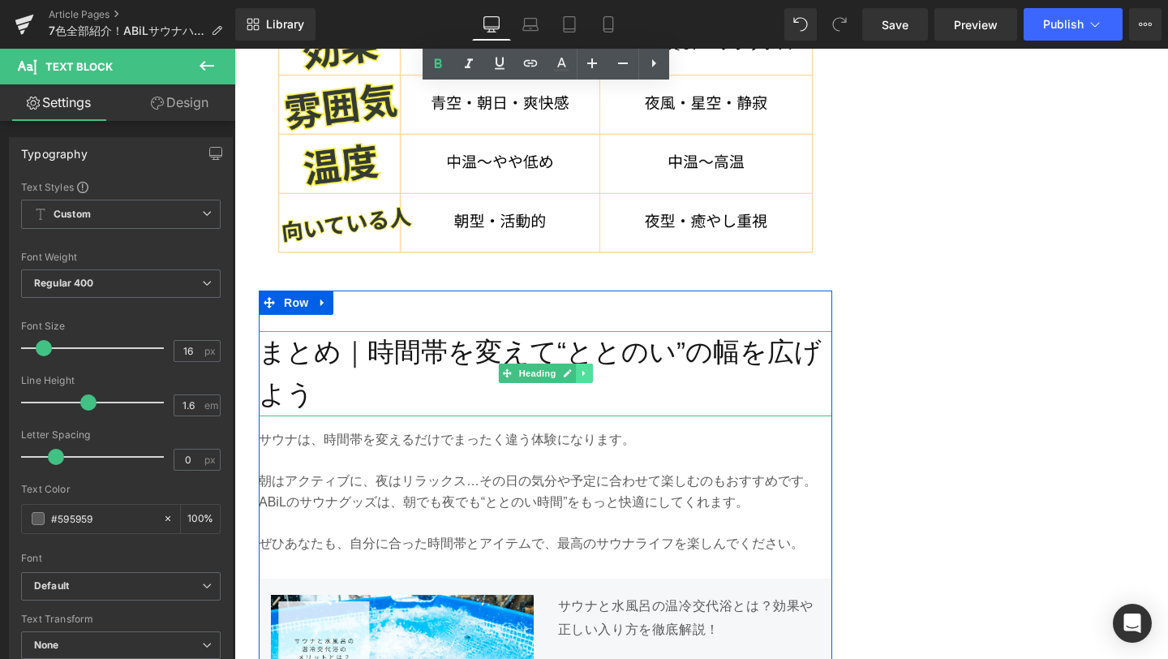
click at [587, 375] on icon at bounding box center [584, 373] width 9 height 10
click at [591, 375] on icon at bounding box center [592, 373] width 9 height 9
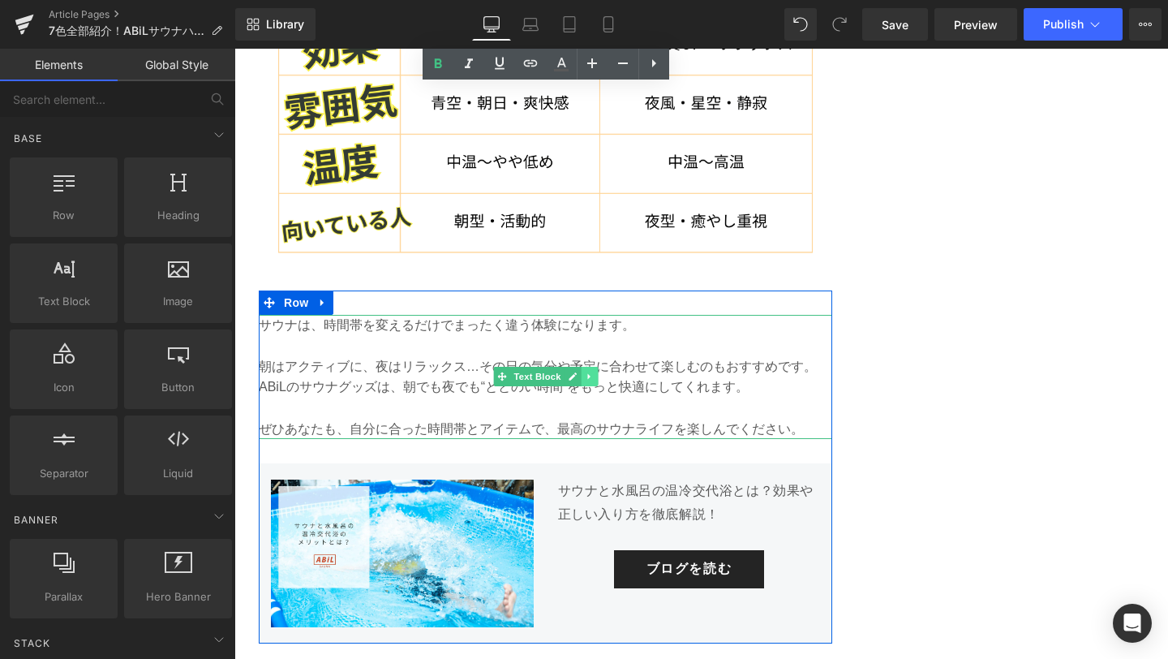
click at [587, 380] on icon at bounding box center [589, 377] width 9 height 10
click at [600, 380] on icon at bounding box center [597, 376] width 9 height 9
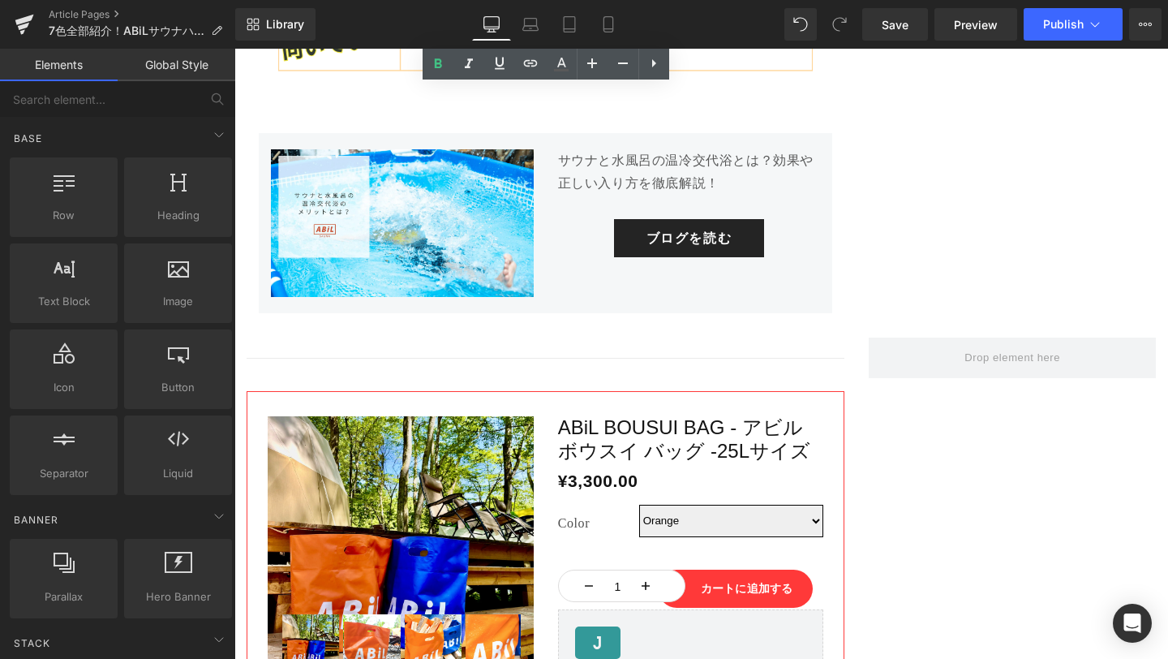
scroll to position [3230, 0]
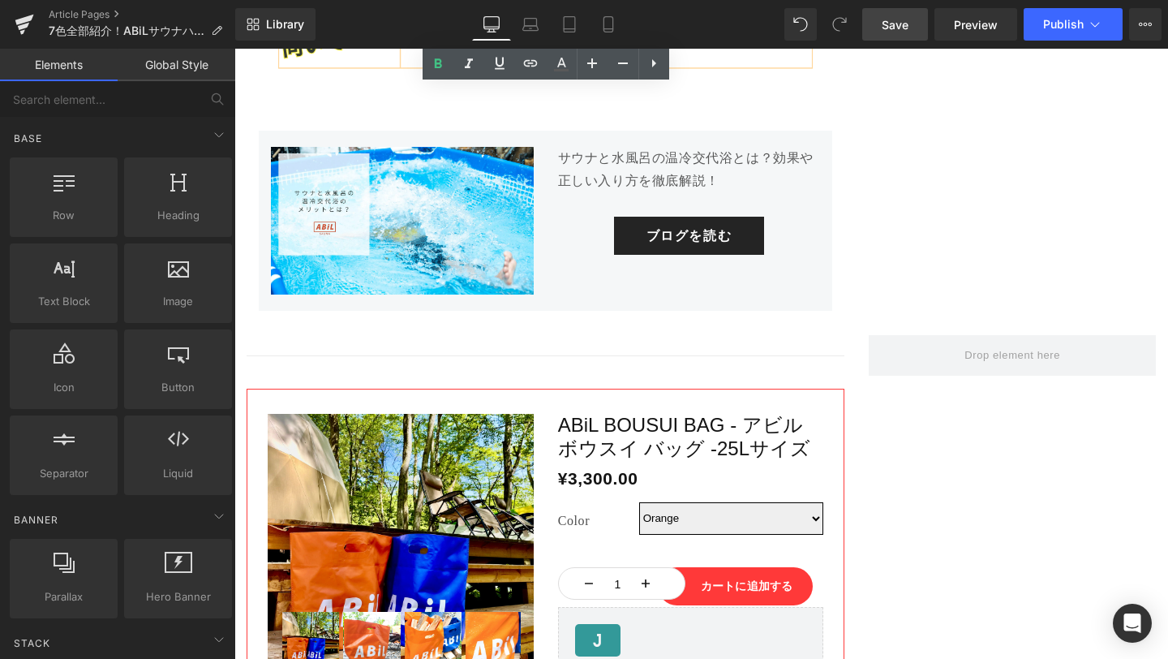
click at [893, 21] on span "Save" at bounding box center [895, 24] width 27 height 17
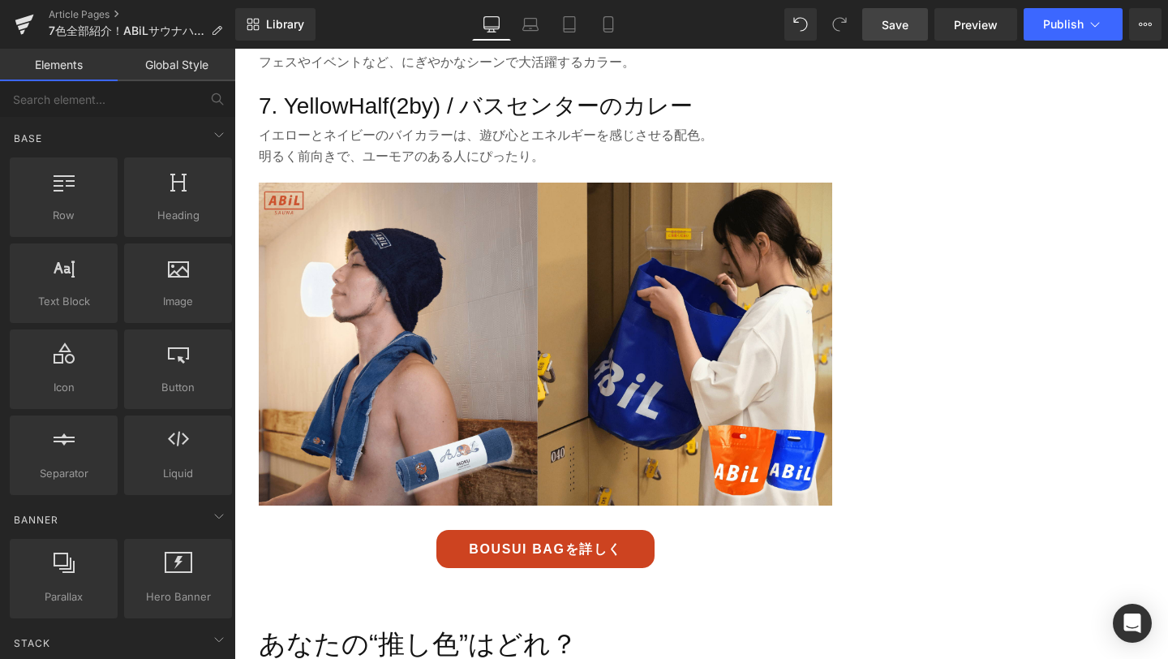
scroll to position [1648, 0]
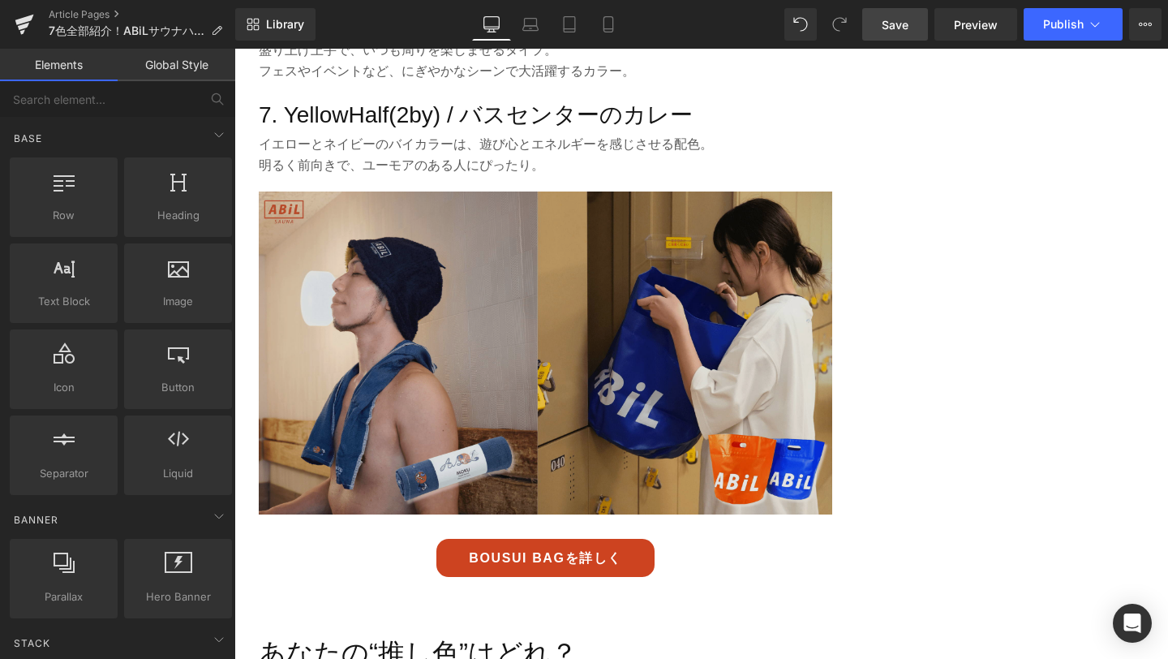
click at [623, 355] on img at bounding box center [546, 353] width 574 height 323
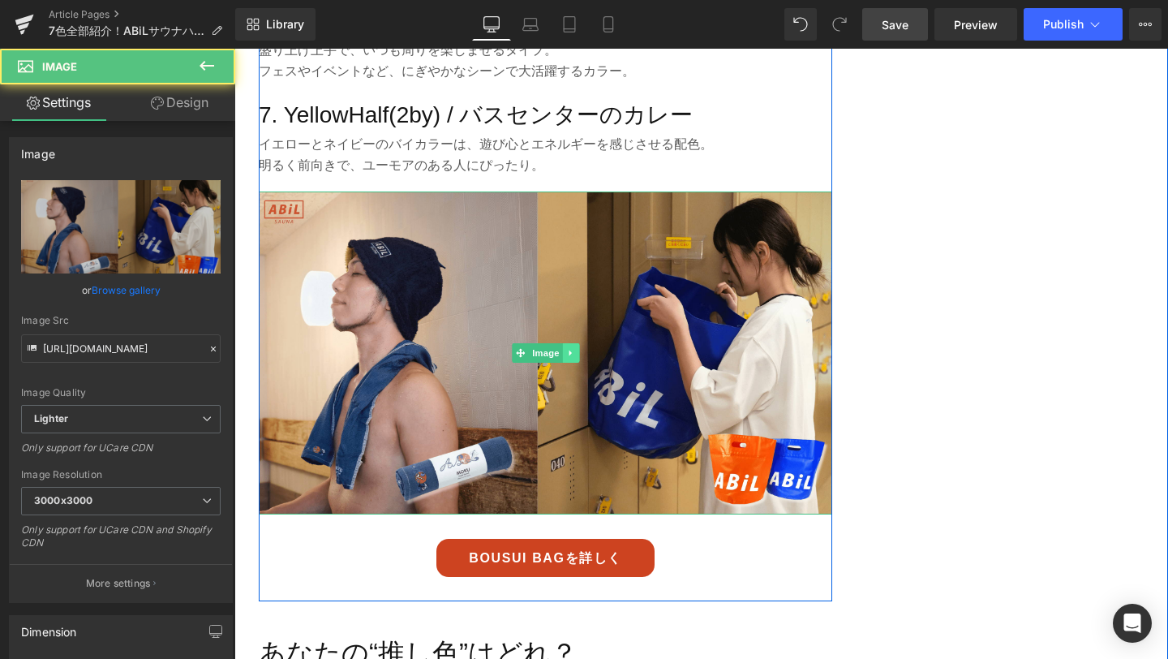
click at [574, 352] on icon at bounding box center [570, 353] width 9 height 10
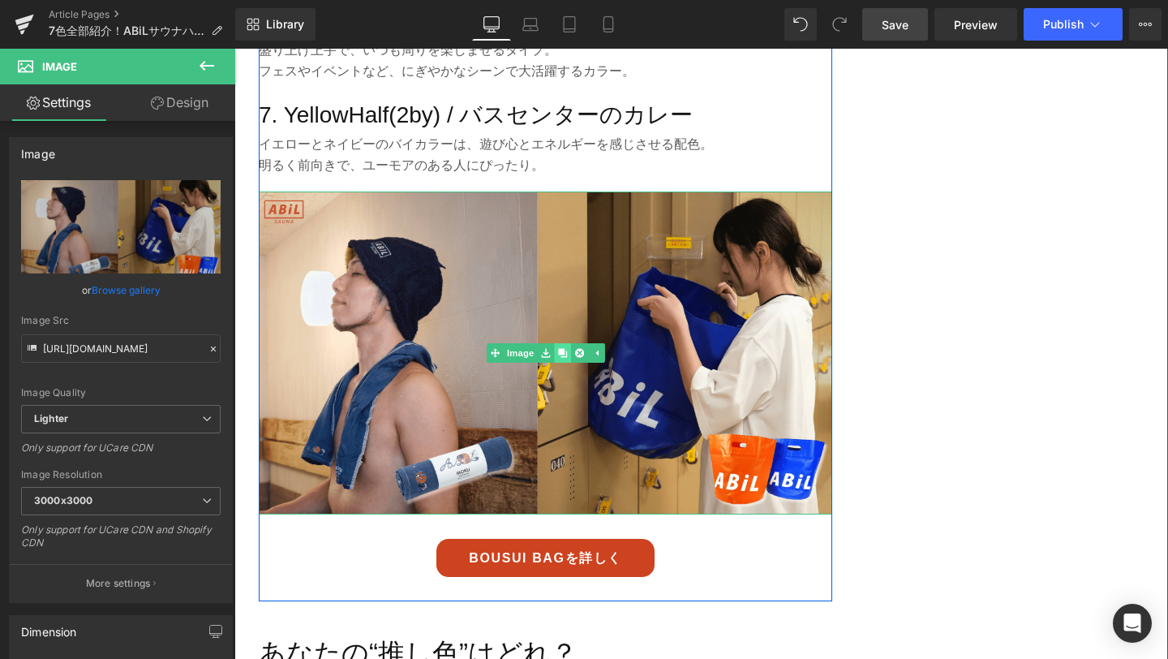
click at [561, 352] on icon at bounding box center [562, 352] width 9 height 9
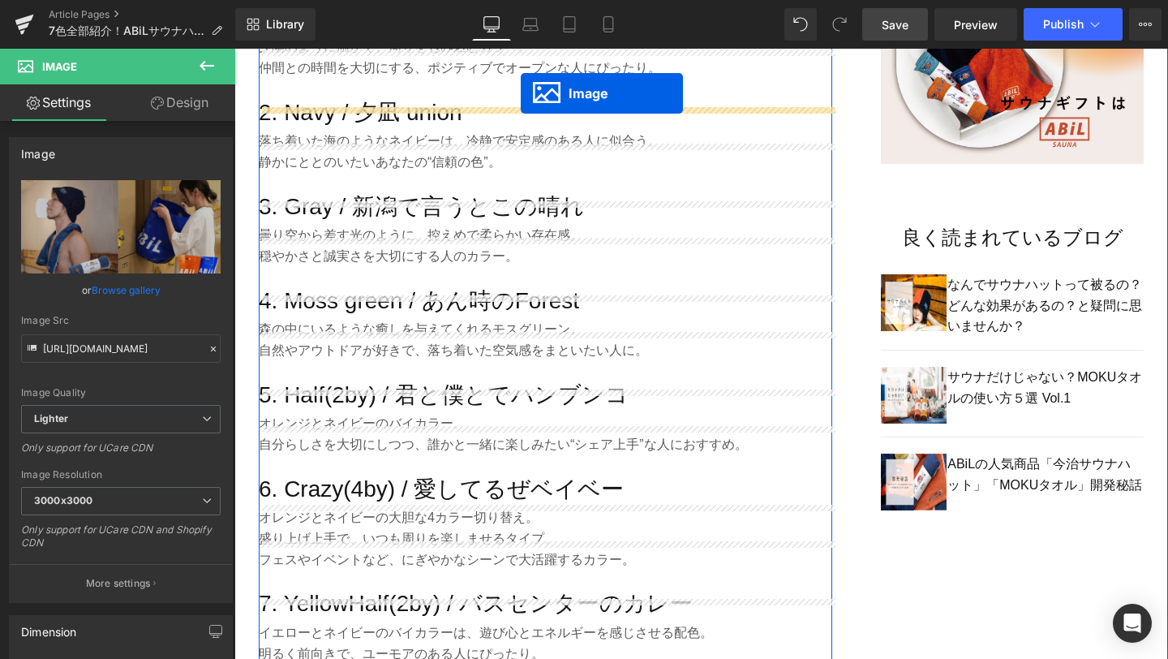
scroll to position [1127, 0]
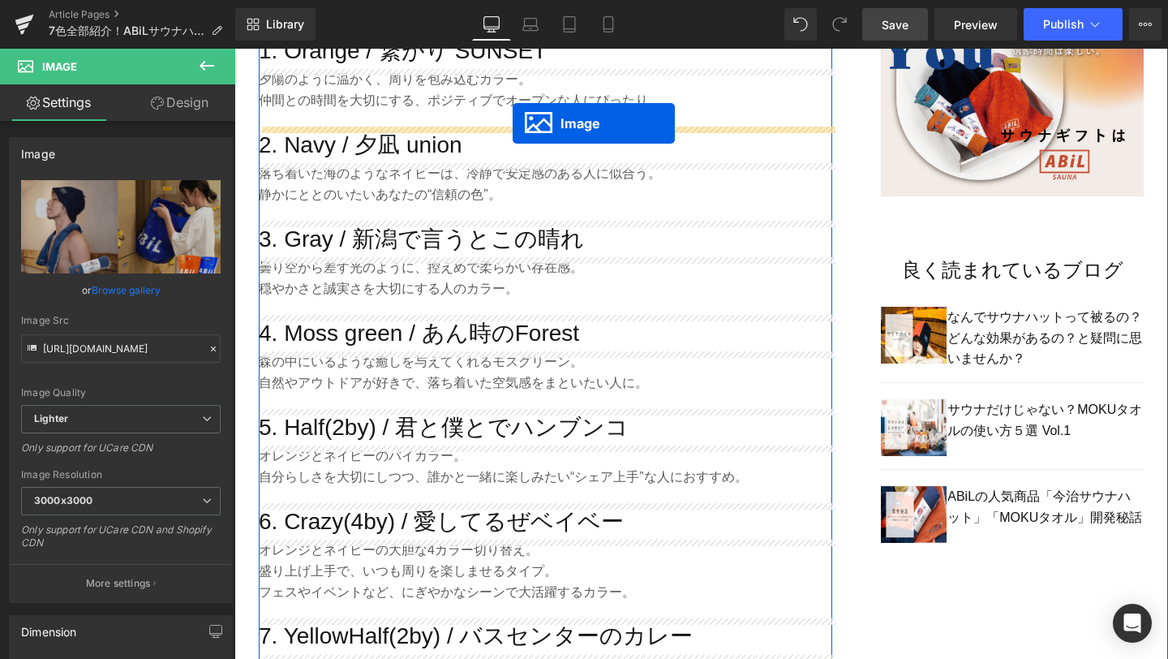
drag, startPoint x: 493, startPoint y: 435, endPoint x: 513, endPoint y: 123, distance: 312.3
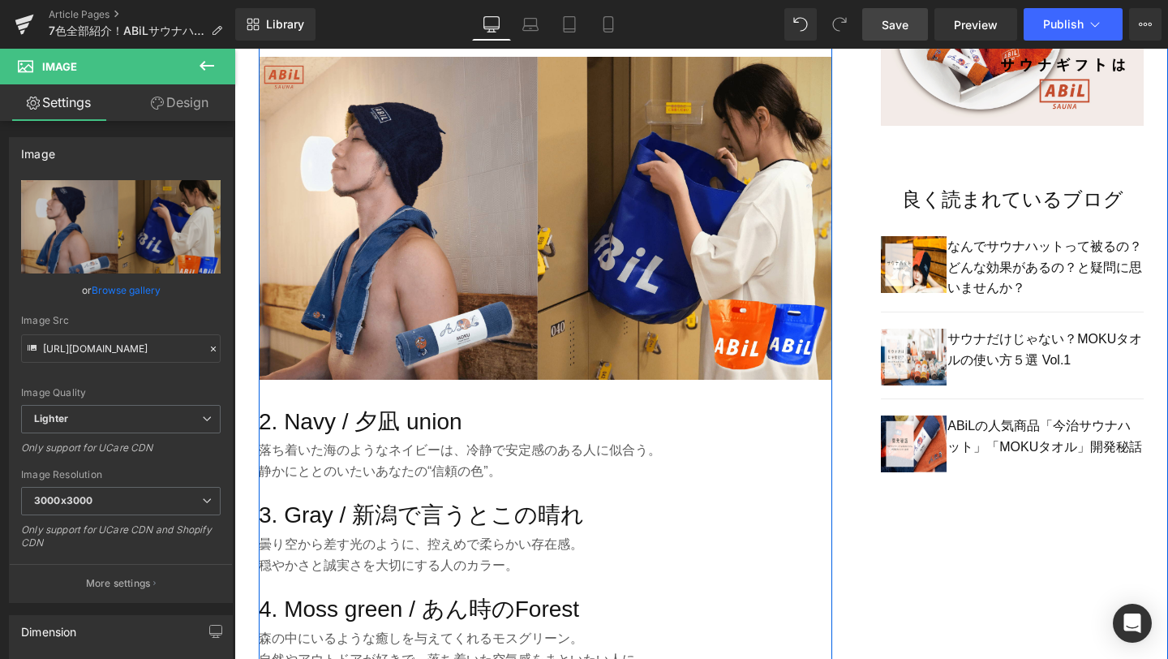
scroll to position [1221, 0]
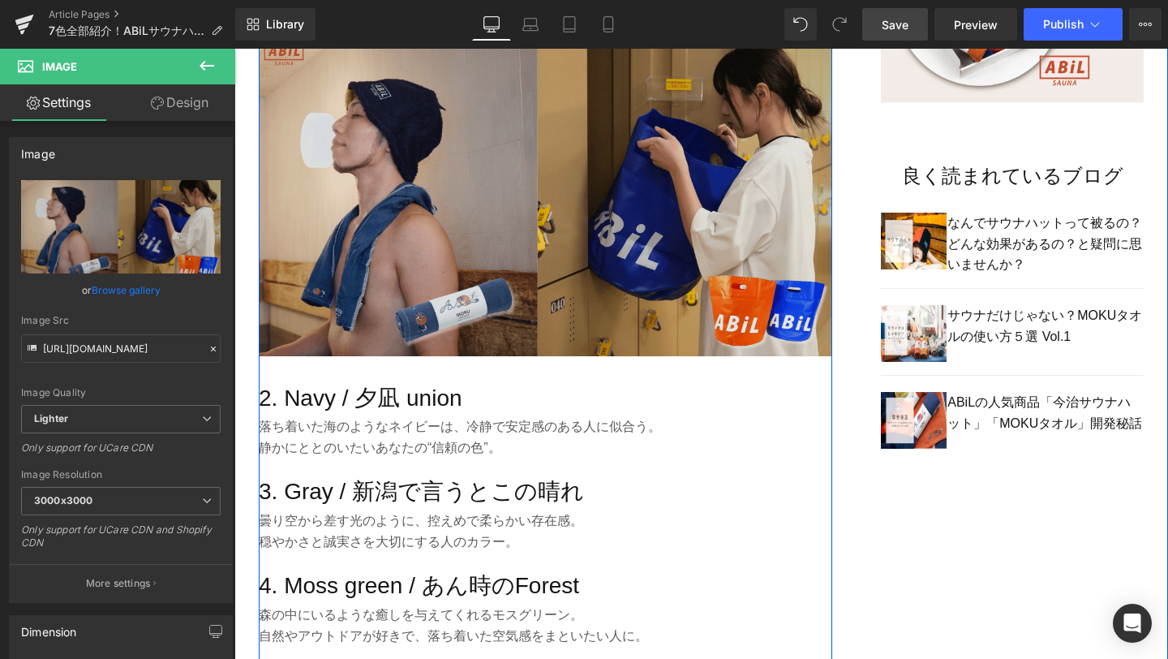
click at [523, 179] on img at bounding box center [546, 194] width 574 height 323
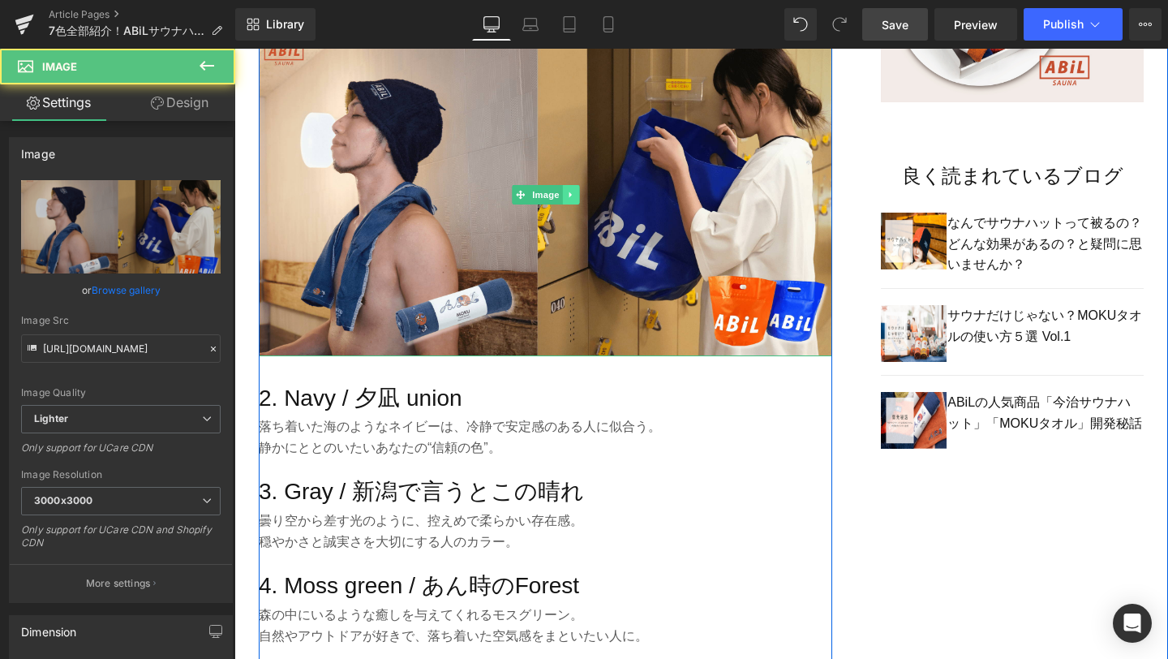
click at [569, 196] on icon at bounding box center [570, 195] width 2 height 6
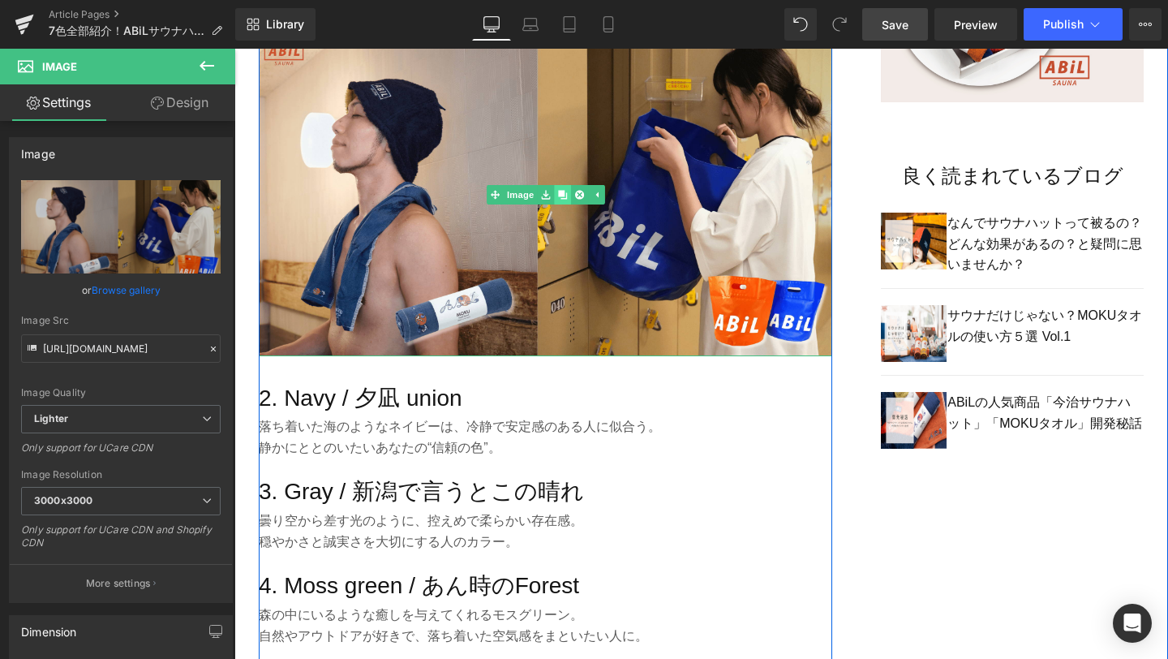
click at [564, 196] on icon at bounding box center [562, 194] width 9 height 9
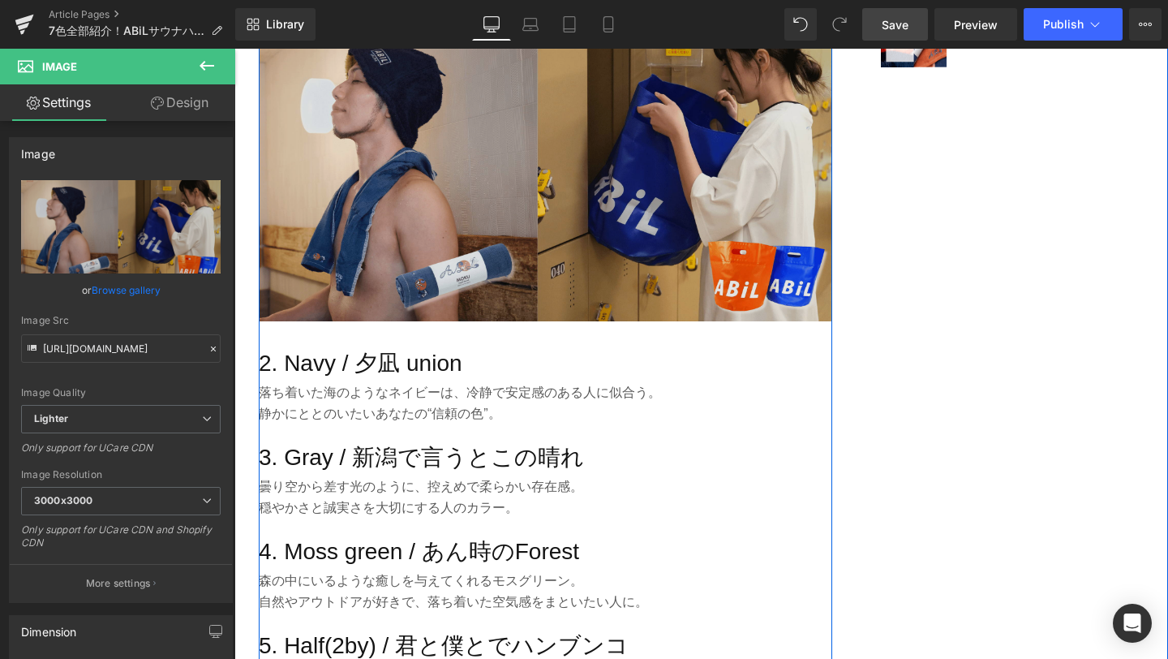
scroll to position [1607, 0]
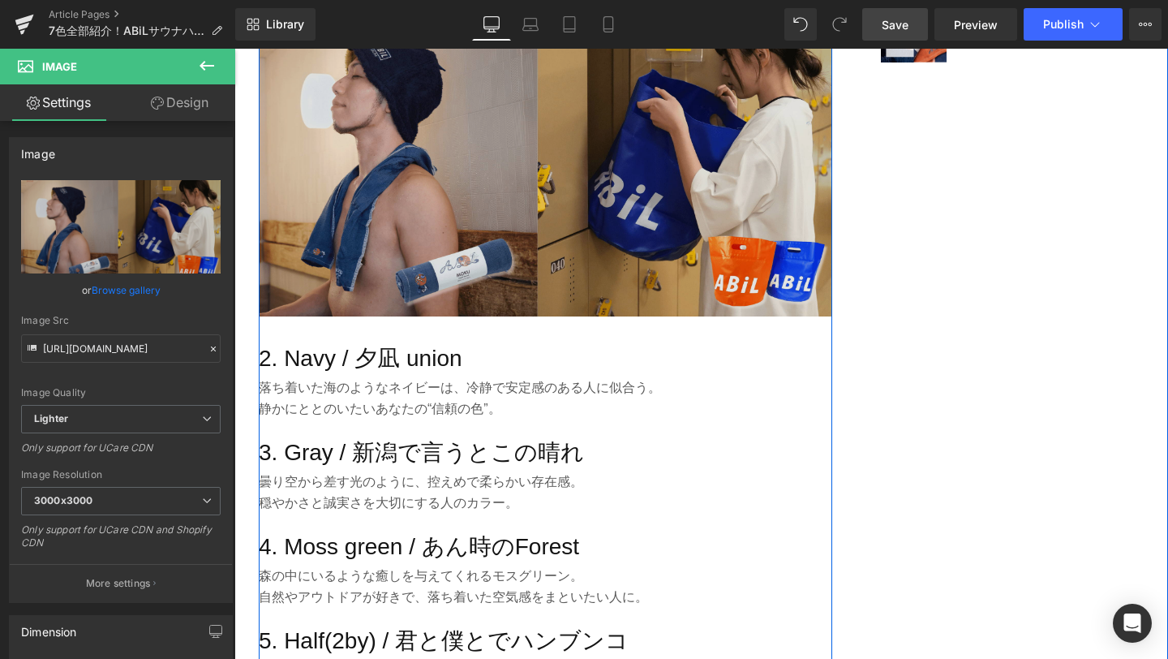
click at [501, 110] on img at bounding box center [546, 155] width 574 height 323
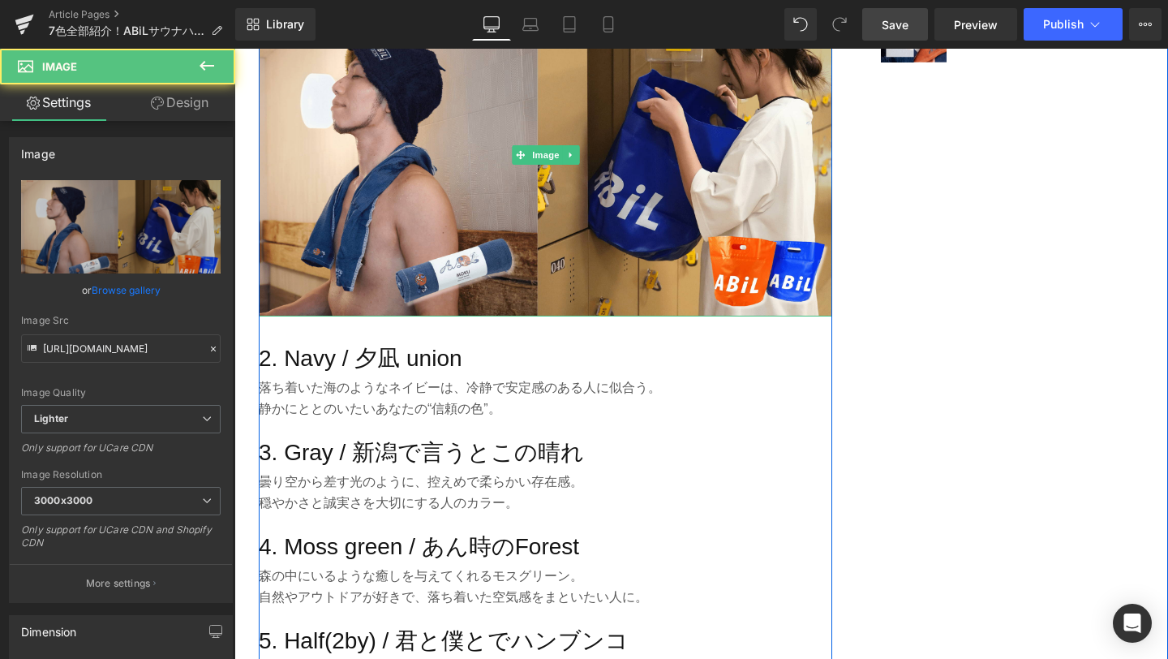
scroll to position [1325, 0]
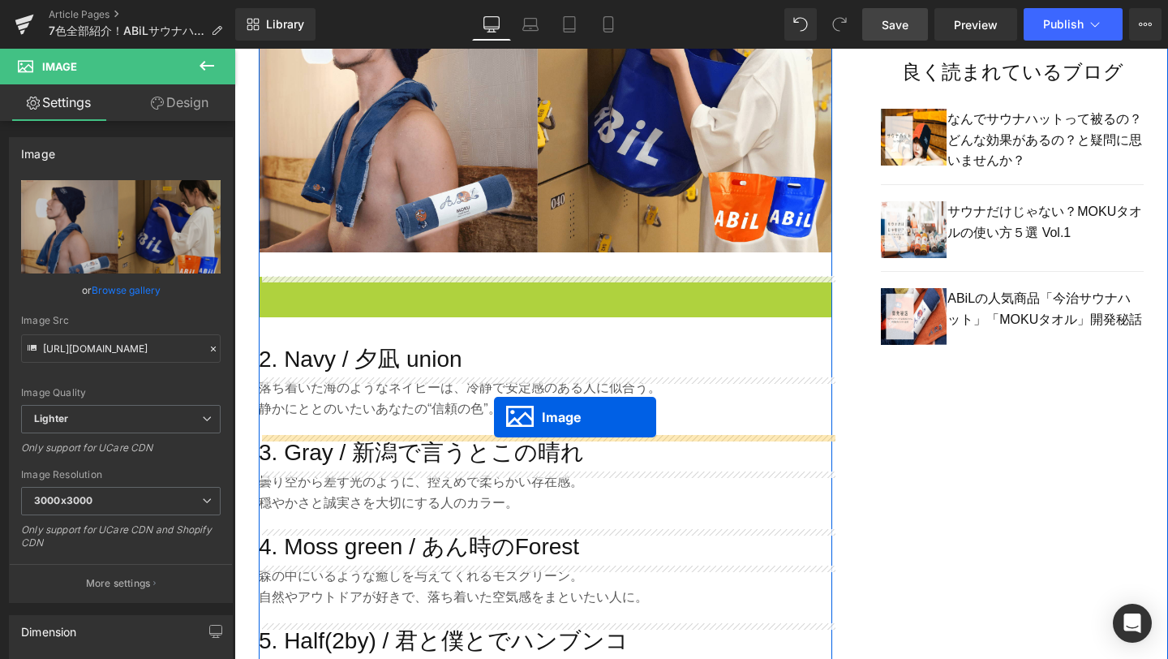
drag, startPoint x: 518, startPoint y: 154, endPoint x: 494, endPoint y: 420, distance: 266.4
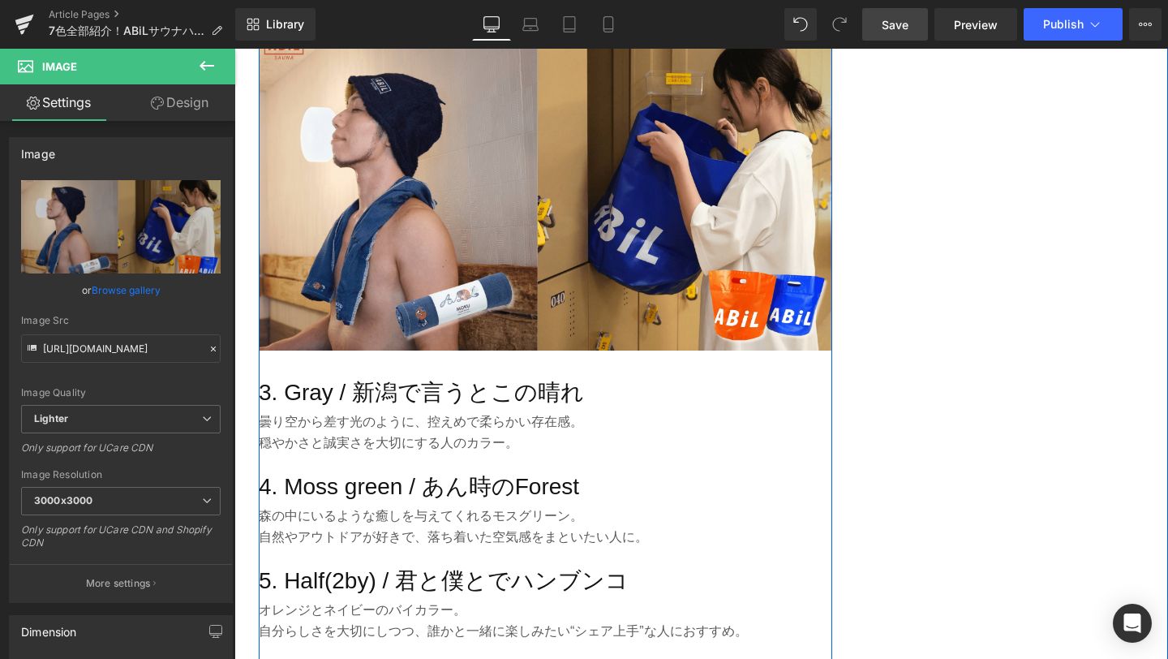
scroll to position [1667, 0]
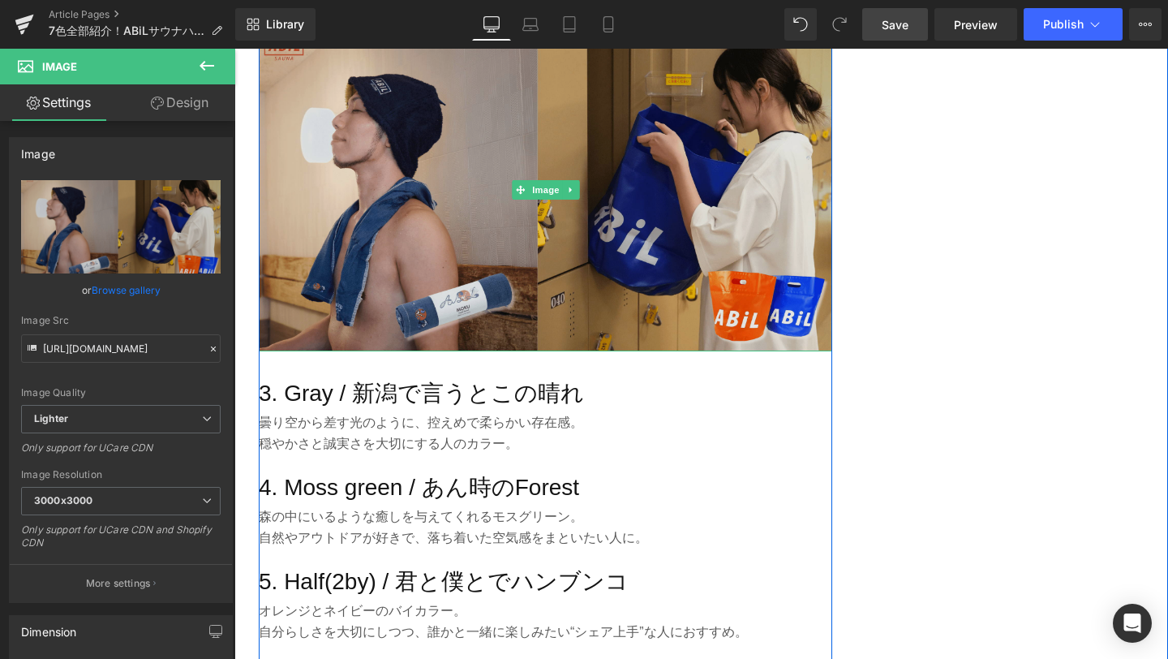
click at [548, 131] on img at bounding box center [546, 189] width 574 height 323
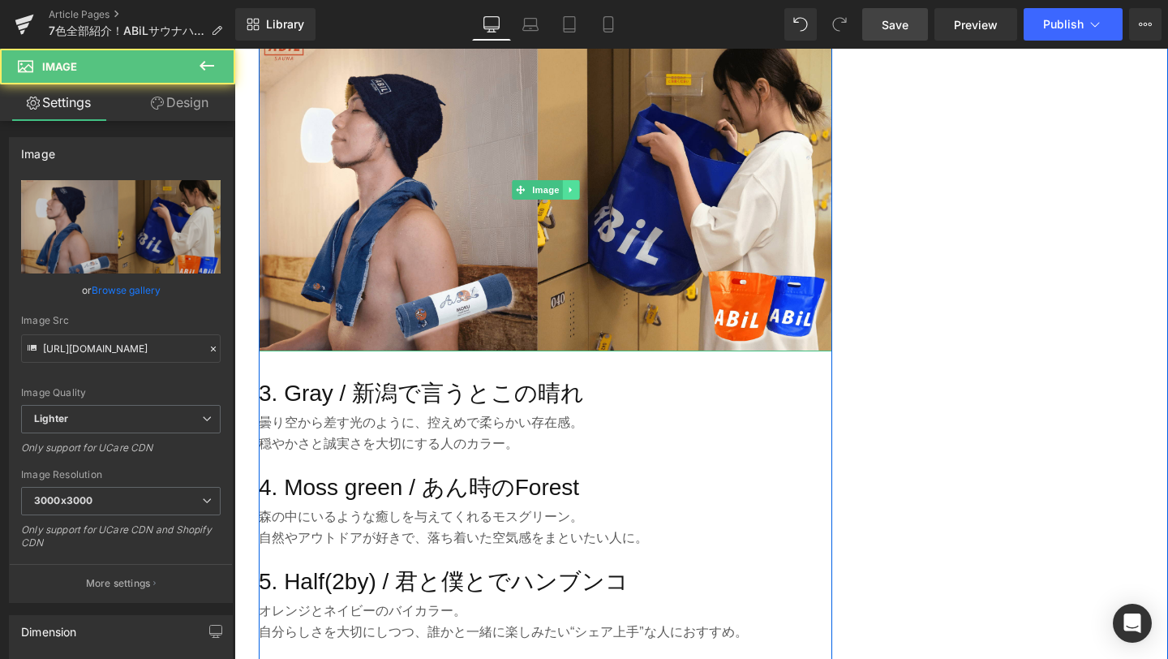
click at [572, 196] on link at bounding box center [570, 189] width 17 height 19
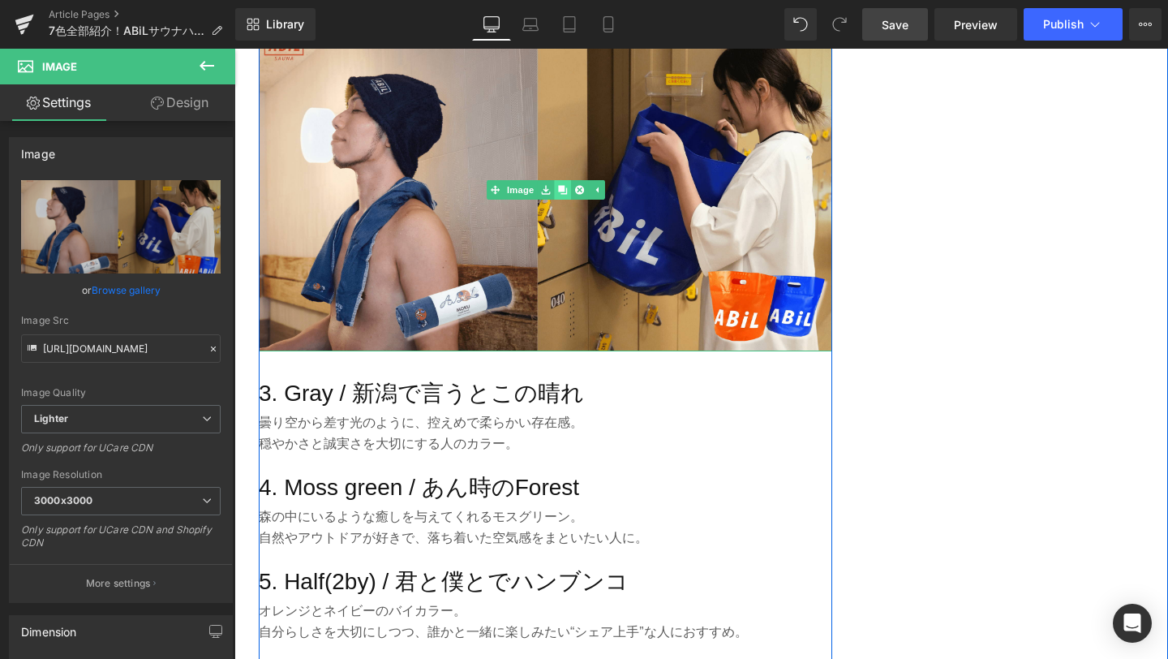
click at [564, 195] on icon at bounding box center [562, 190] width 9 height 9
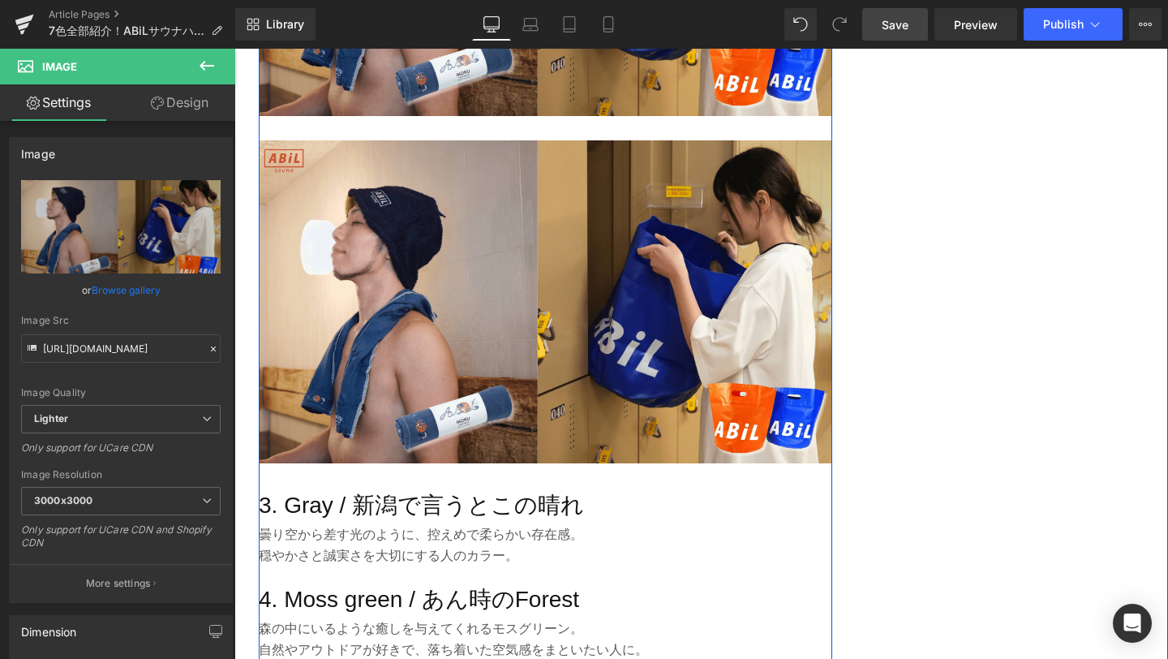
scroll to position [1898, 0]
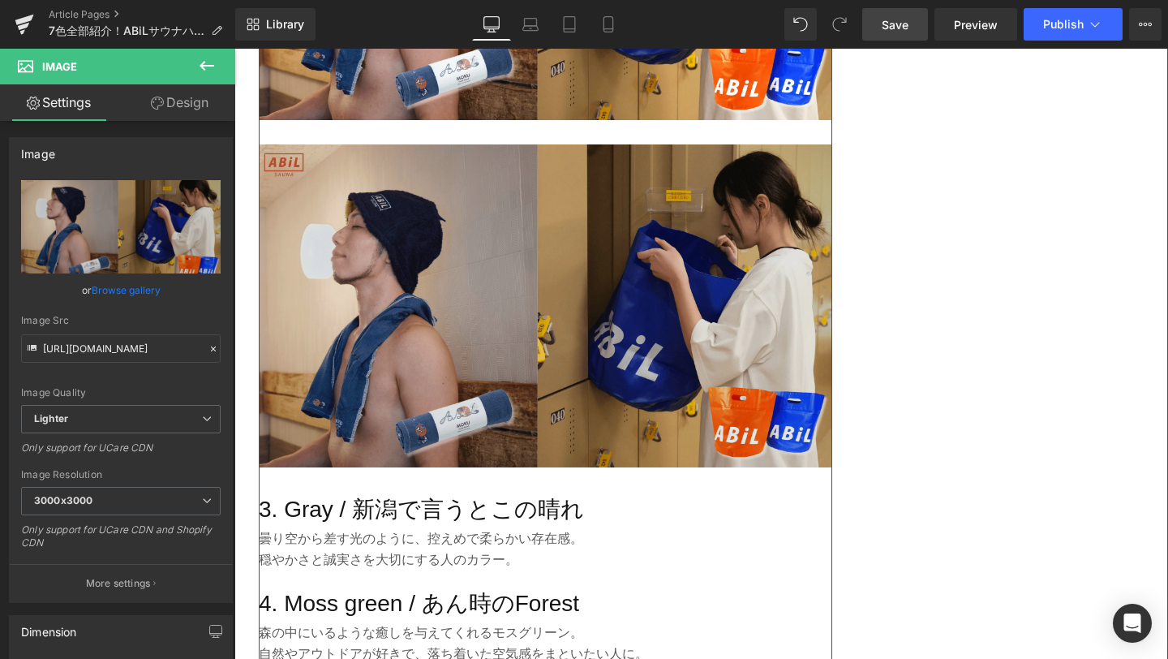
click at [506, 329] on img at bounding box center [546, 305] width 574 height 323
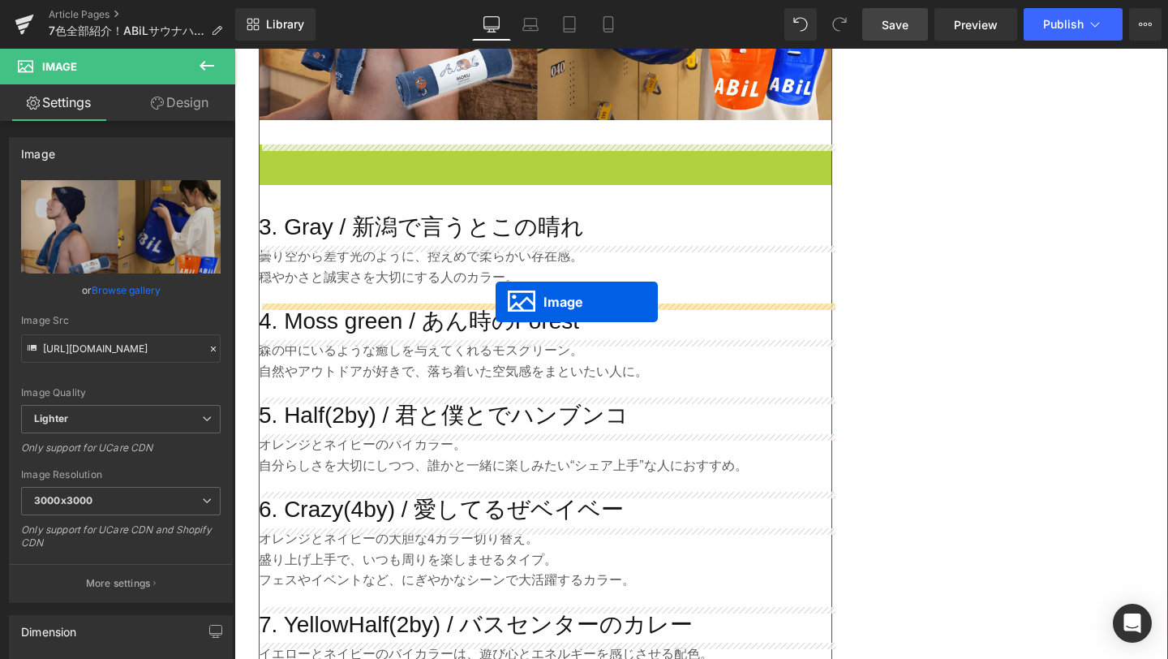
drag, startPoint x: 519, startPoint y: 309, endPoint x: 496, endPoint y: 302, distance: 23.9
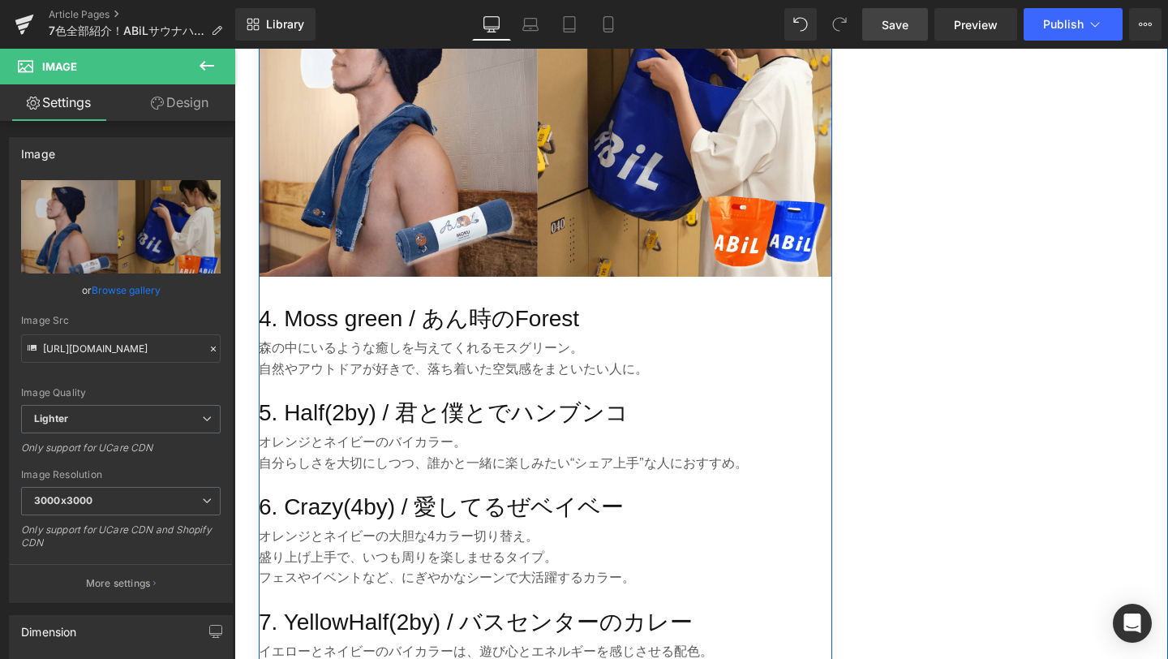
scroll to position [2119, 0]
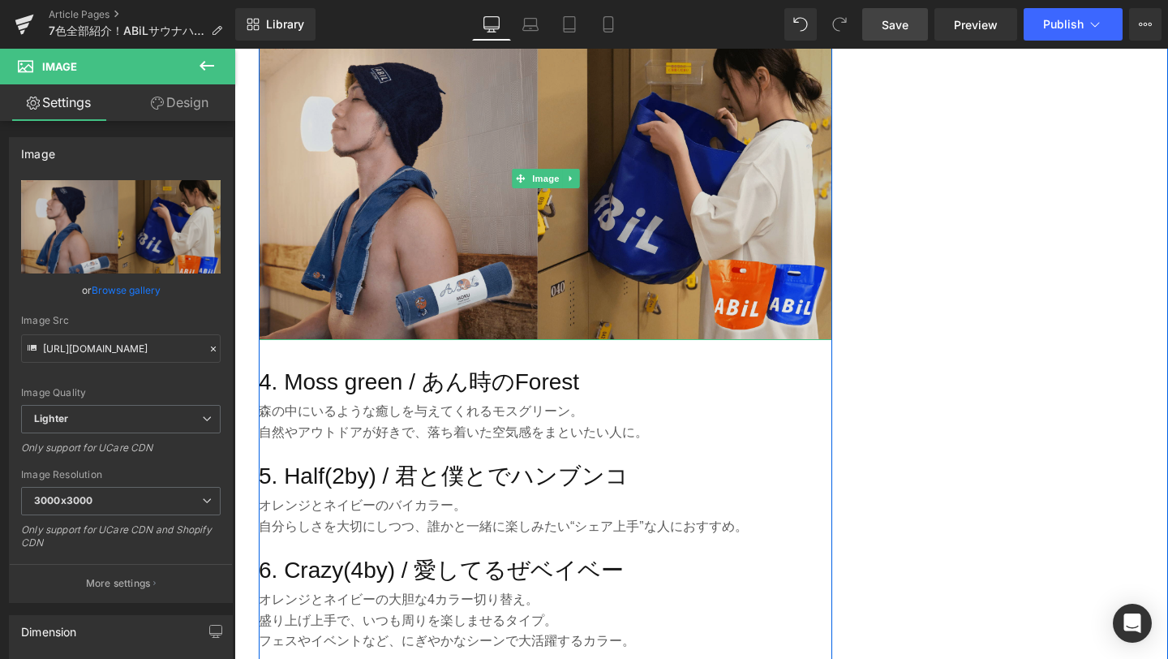
click at [529, 208] on img at bounding box center [546, 178] width 574 height 323
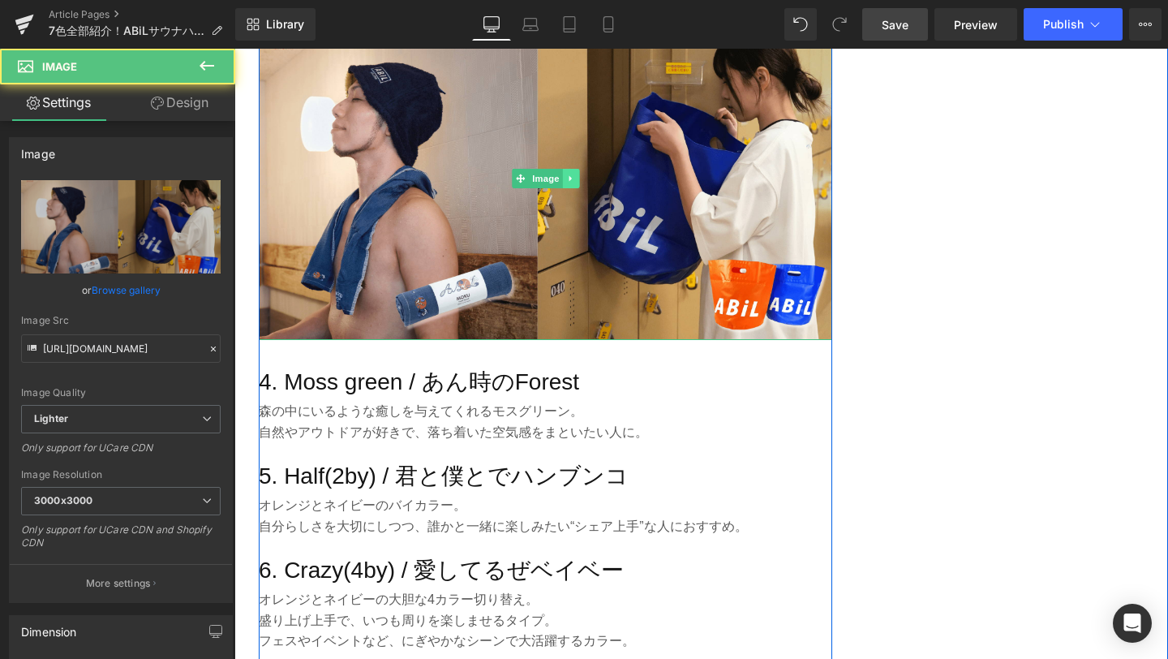
click at [566, 182] on icon at bounding box center [570, 179] width 9 height 10
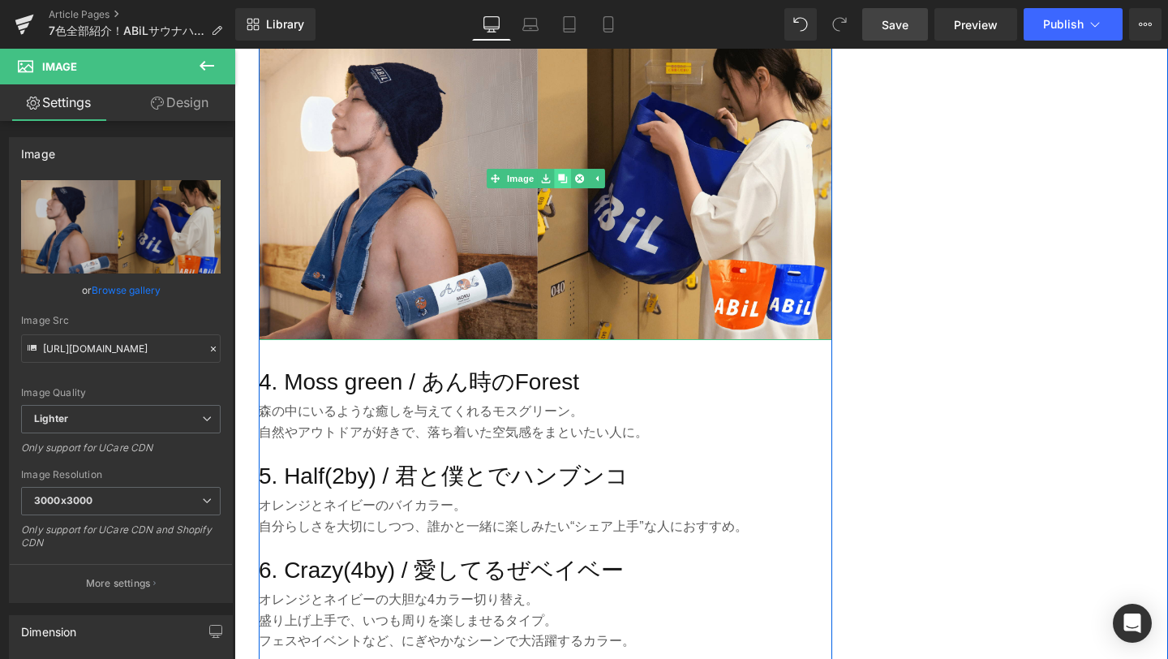
click at [563, 182] on icon at bounding box center [562, 179] width 9 height 10
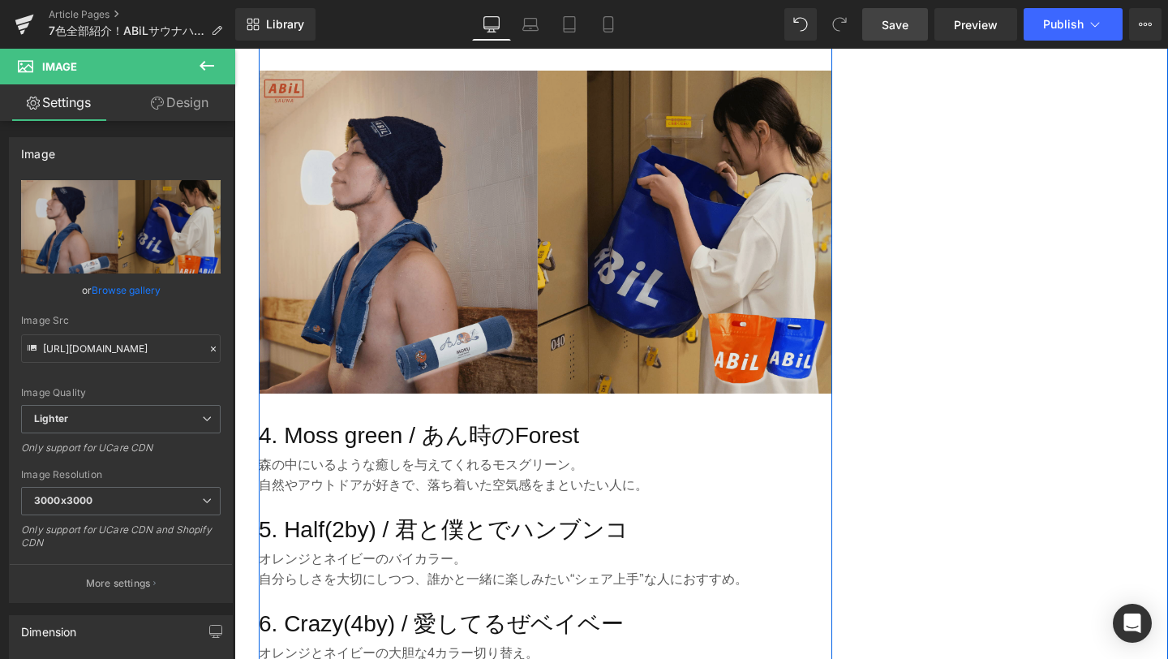
scroll to position [2396, 0]
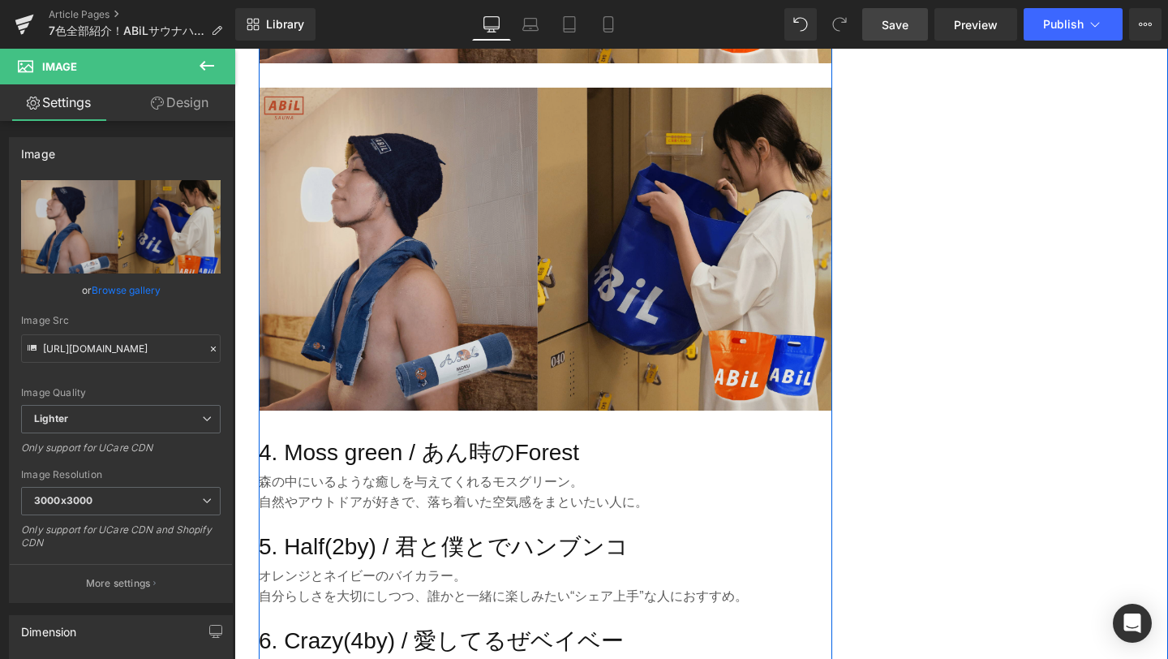
click at [536, 235] on img at bounding box center [546, 249] width 574 height 323
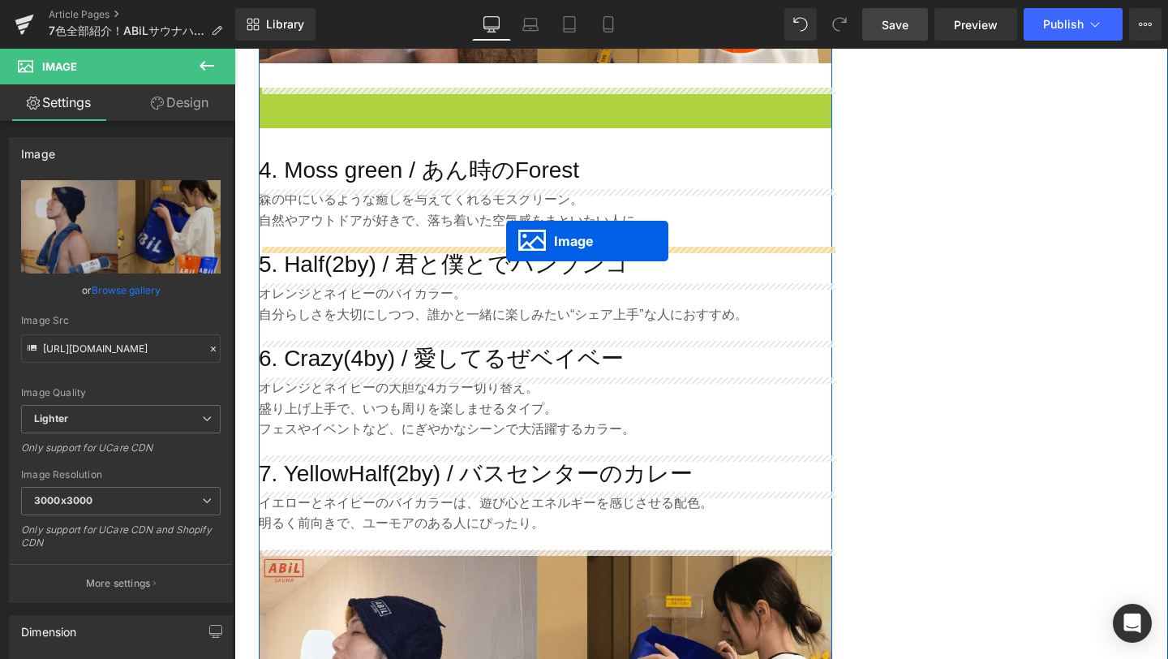
drag, startPoint x: 517, startPoint y: 253, endPoint x: 506, endPoint y: 242, distance: 15.5
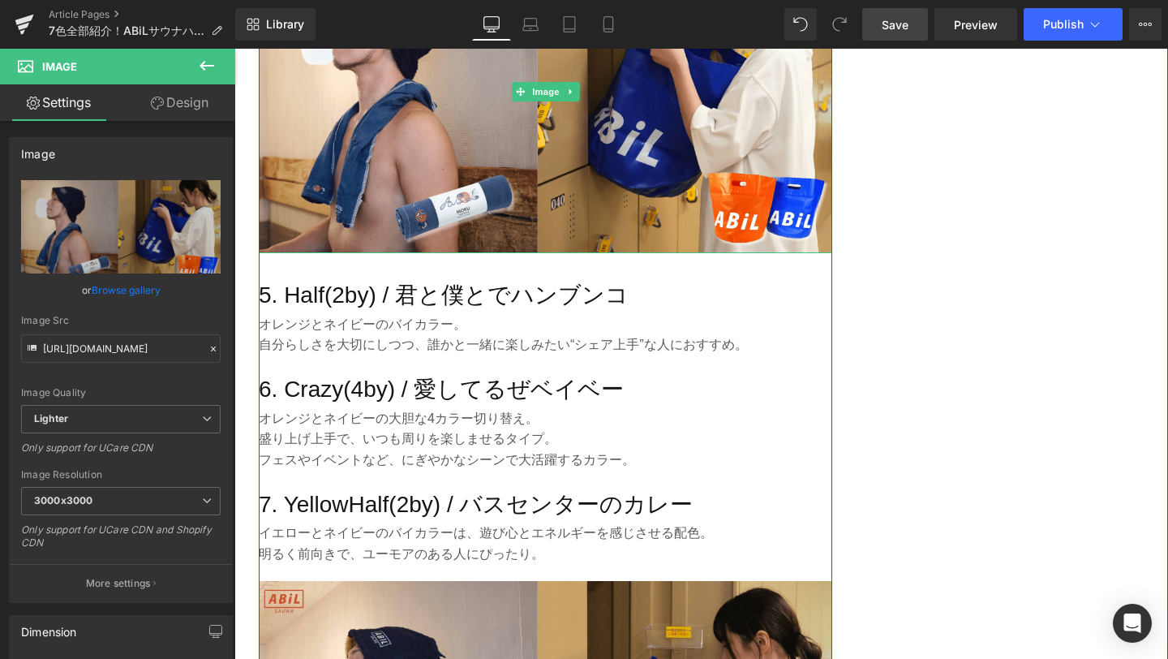
scroll to position [2645, 0]
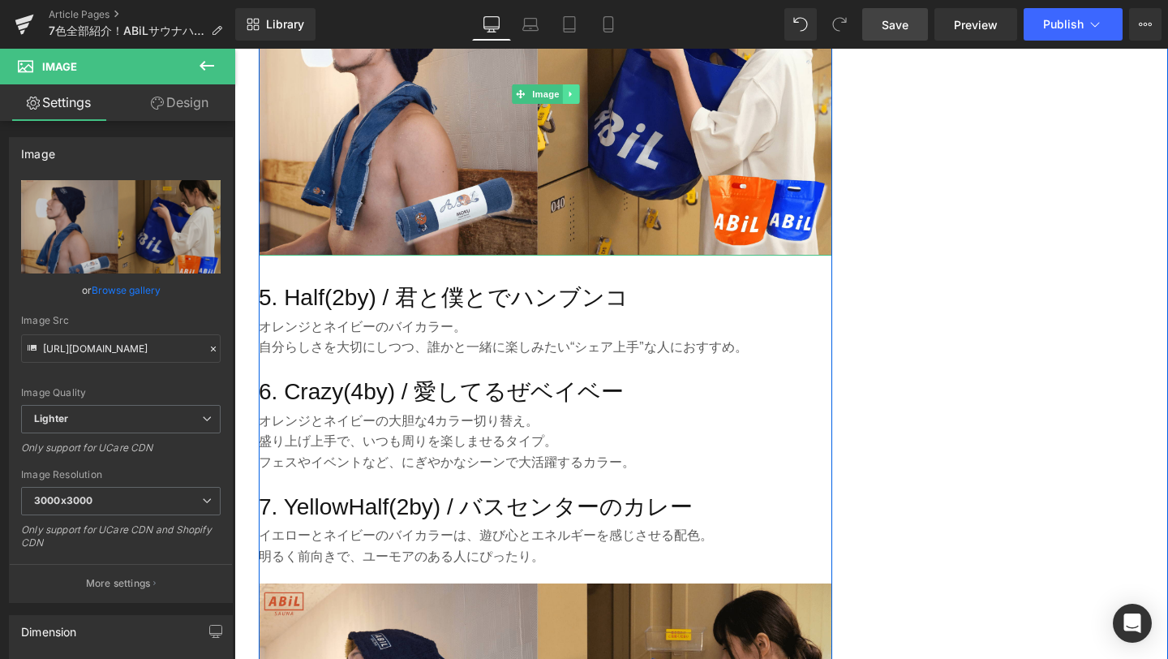
click at [575, 93] on icon at bounding box center [570, 94] width 9 height 10
click at [566, 94] on icon at bounding box center [562, 94] width 9 height 10
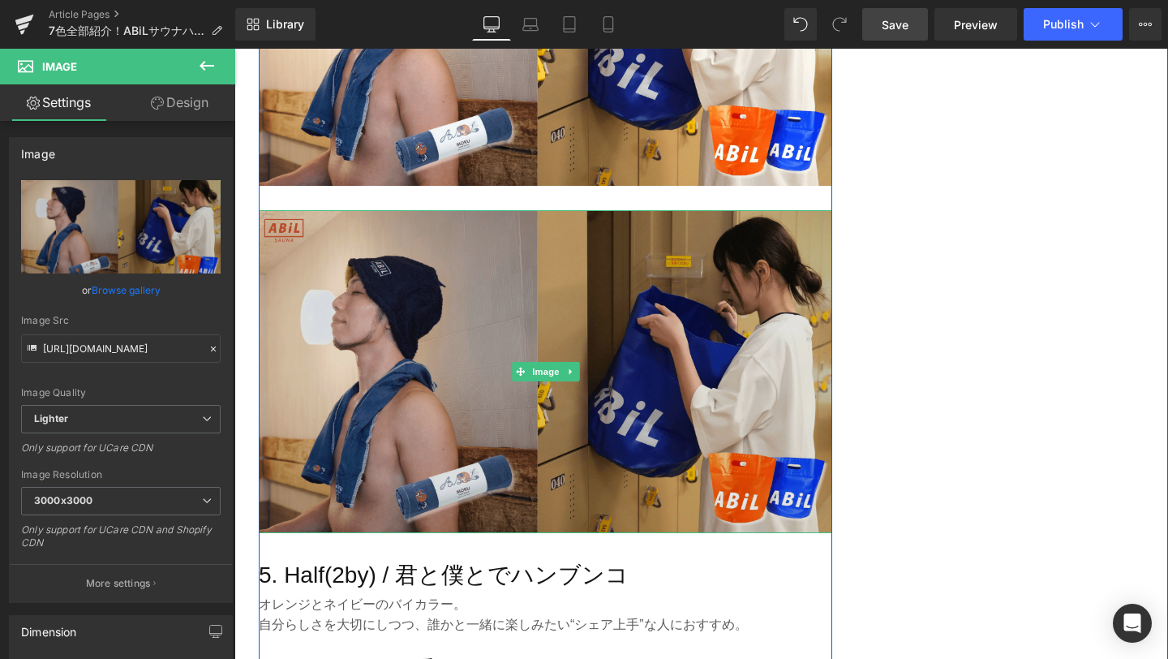
scroll to position [2726, 0]
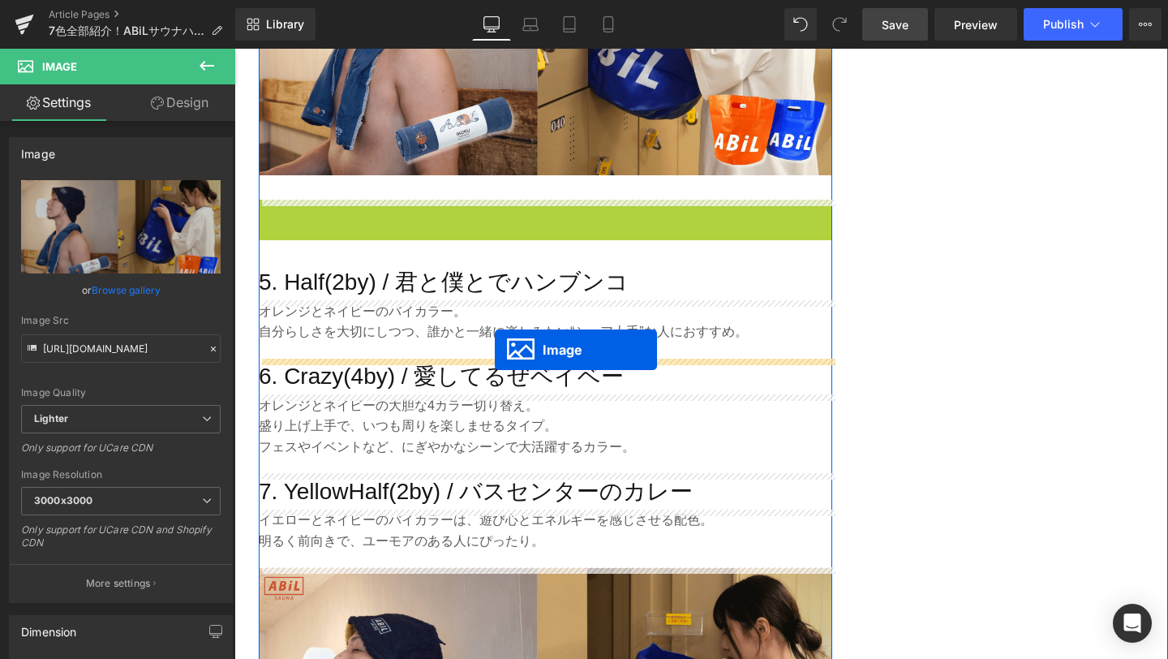
drag, startPoint x: 517, startPoint y: 354, endPoint x: 496, endPoint y: 350, distance: 21.5
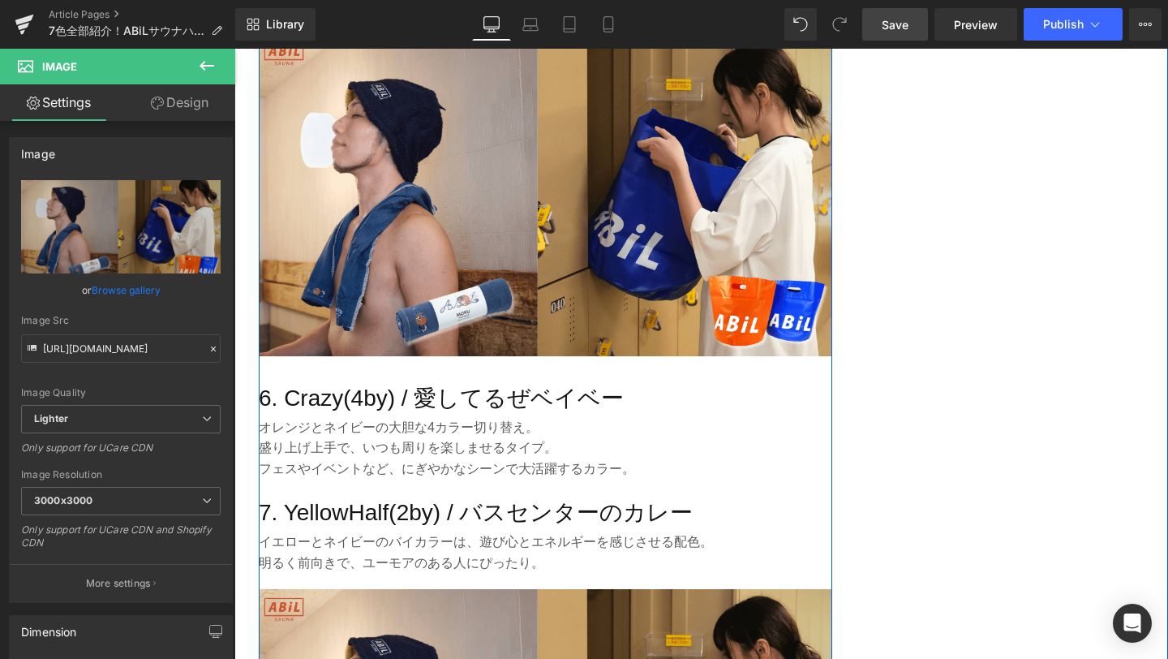
scroll to position [2970, 0]
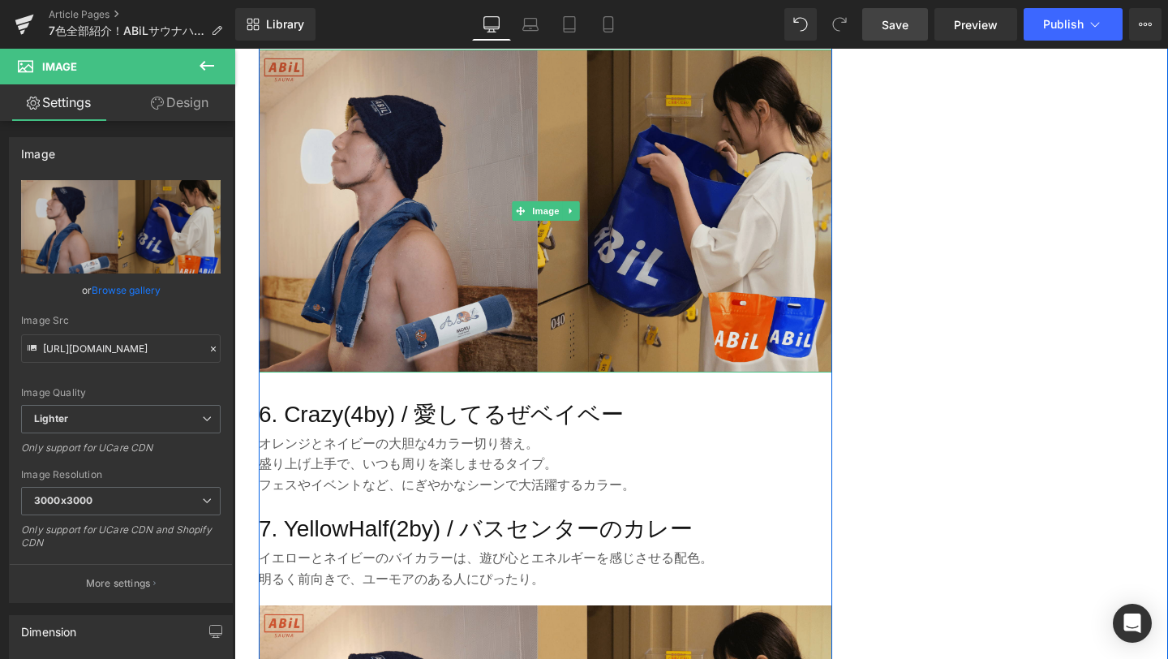
click at [528, 165] on img at bounding box center [546, 210] width 574 height 323
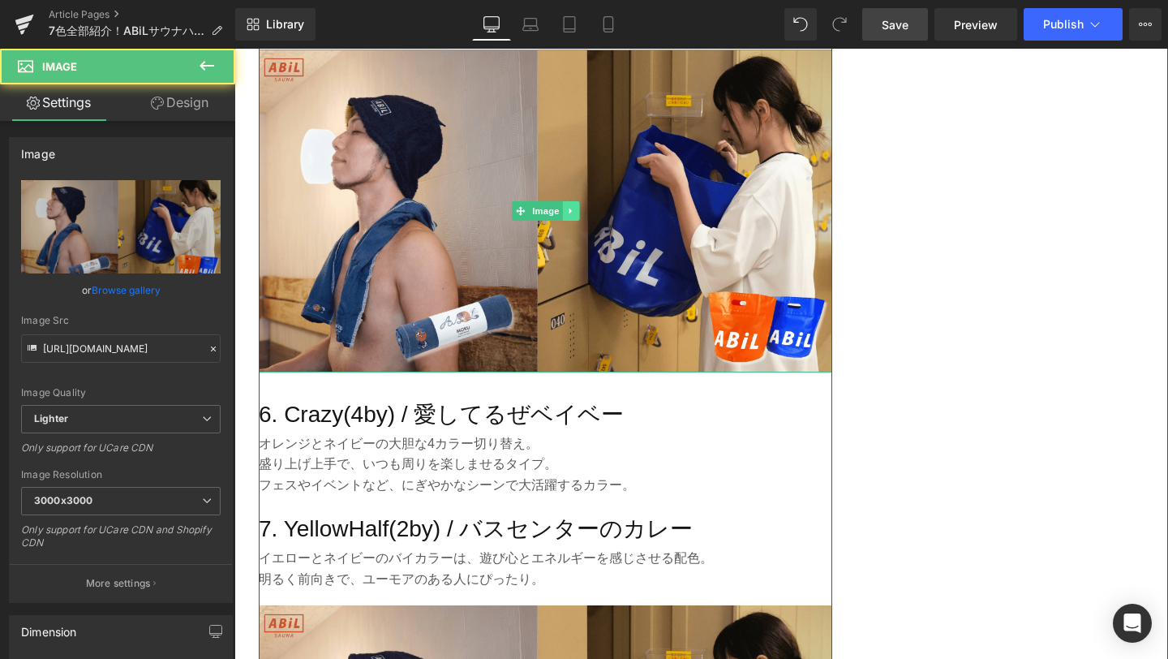
click at [570, 212] on icon at bounding box center [570, 212] width 2 height 6
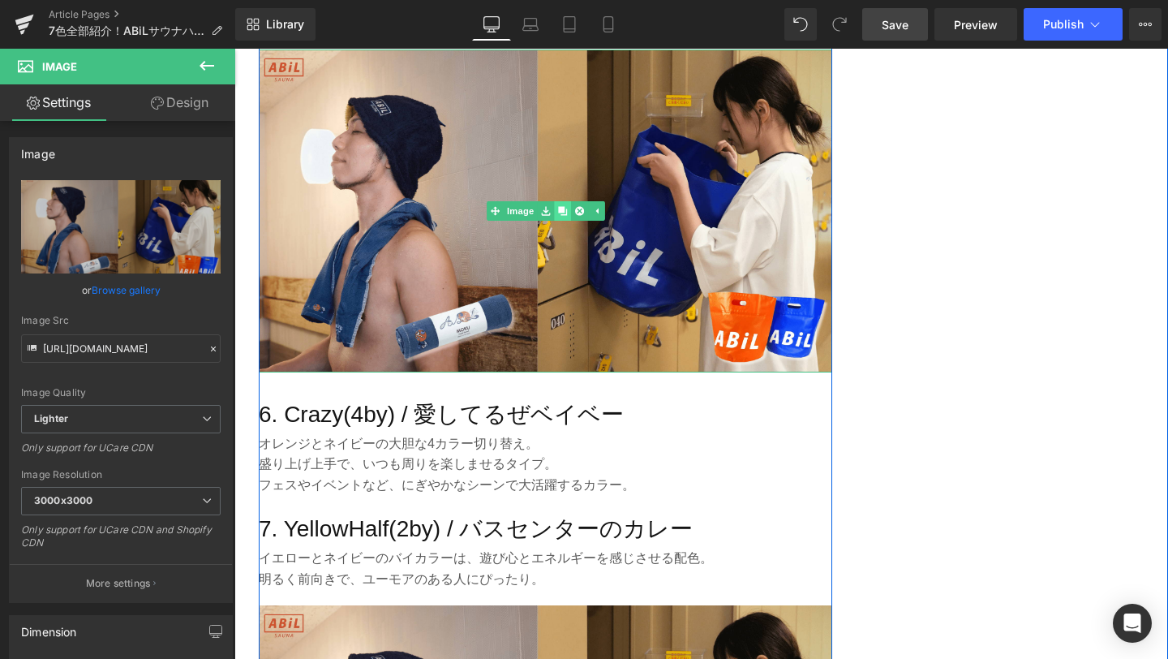
click at [559, 212] on icon at bounding box center [562, 210] width 9 height 9
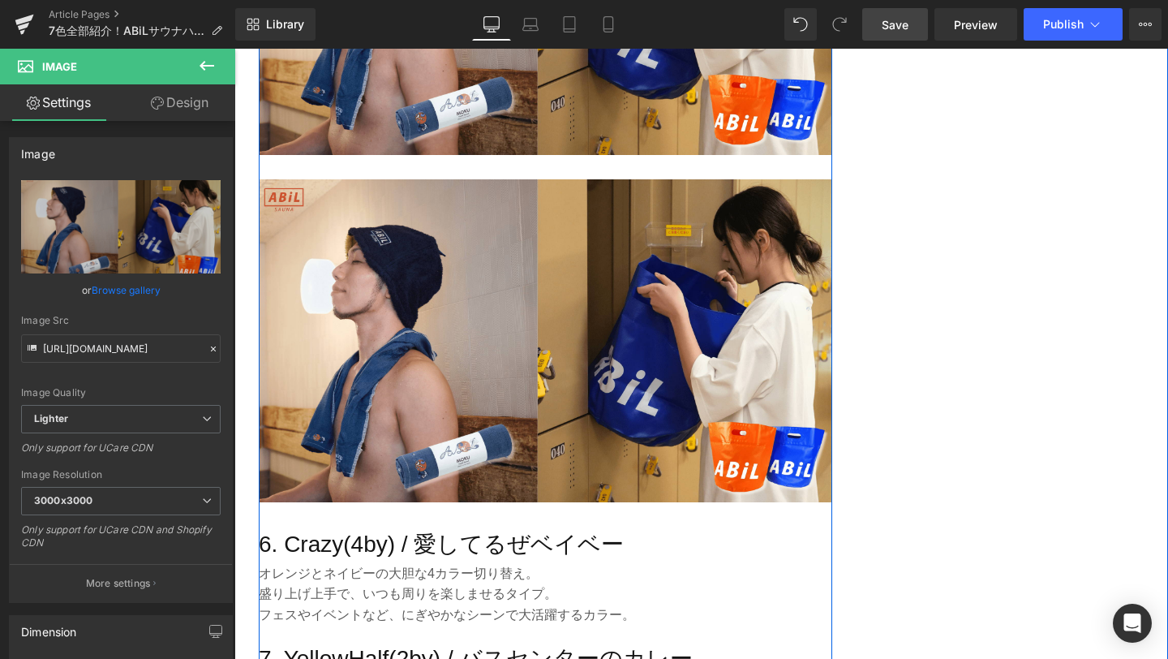
scroll to position [3189, 0]
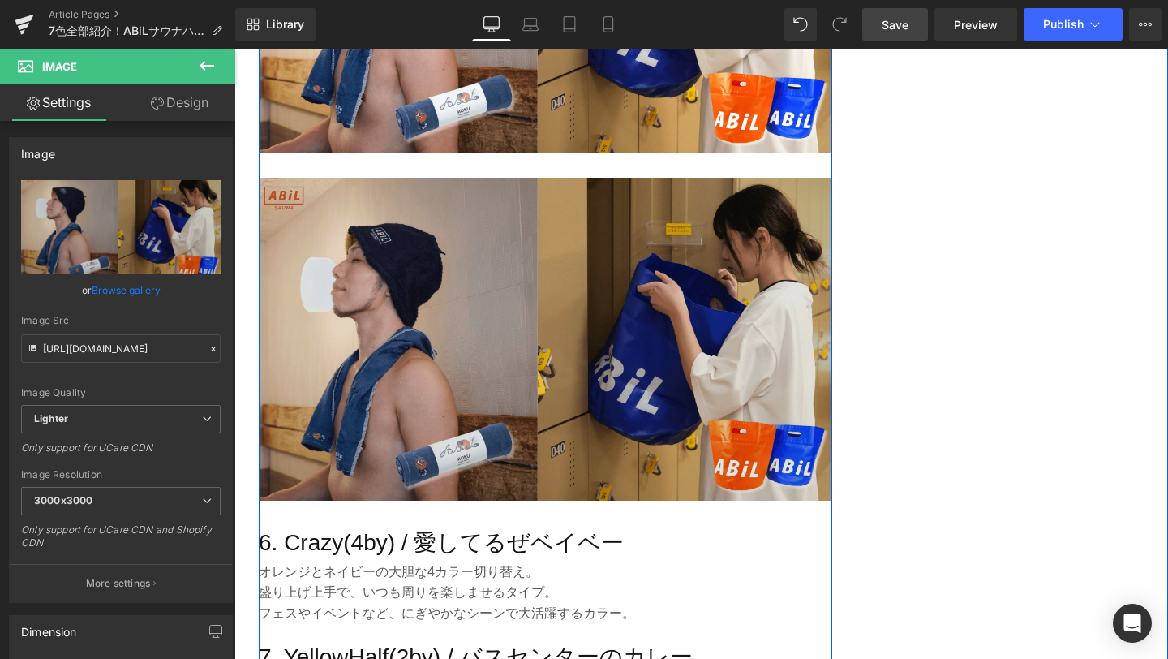
click at [504, 342] on img at bounding box center [546, 339] width 574 height 323
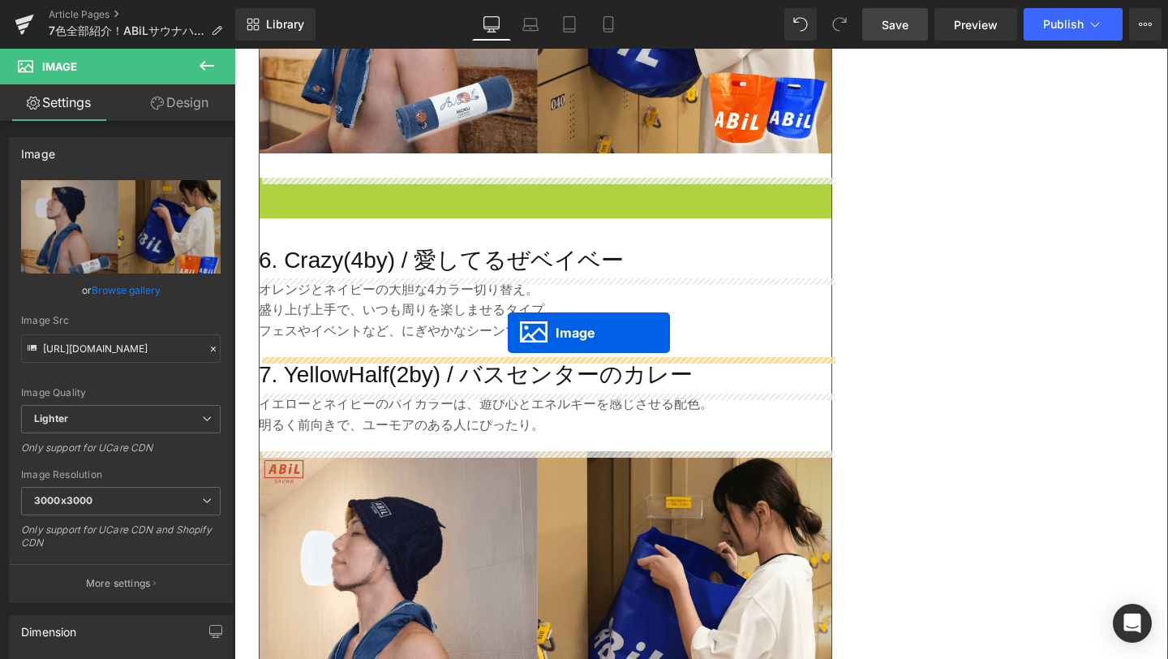
drag, startPoint x: 519, startPoint y: 337, endPoint x: 508, endPoint y: 333, distance: 11.3
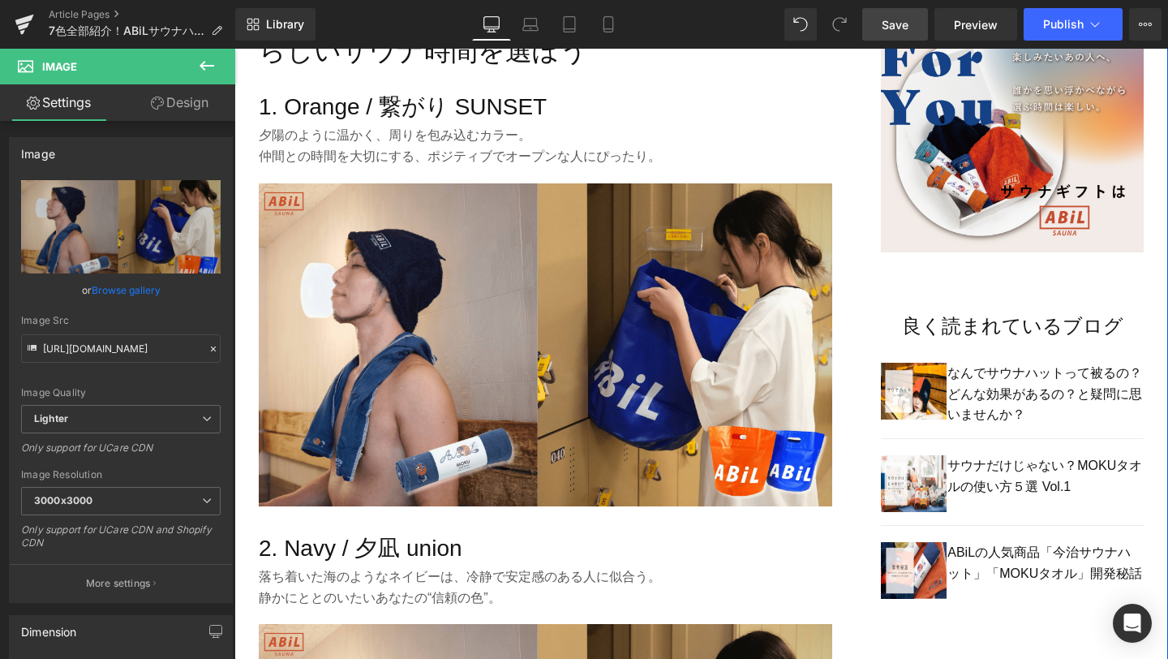
scroll to position [1013, 0]
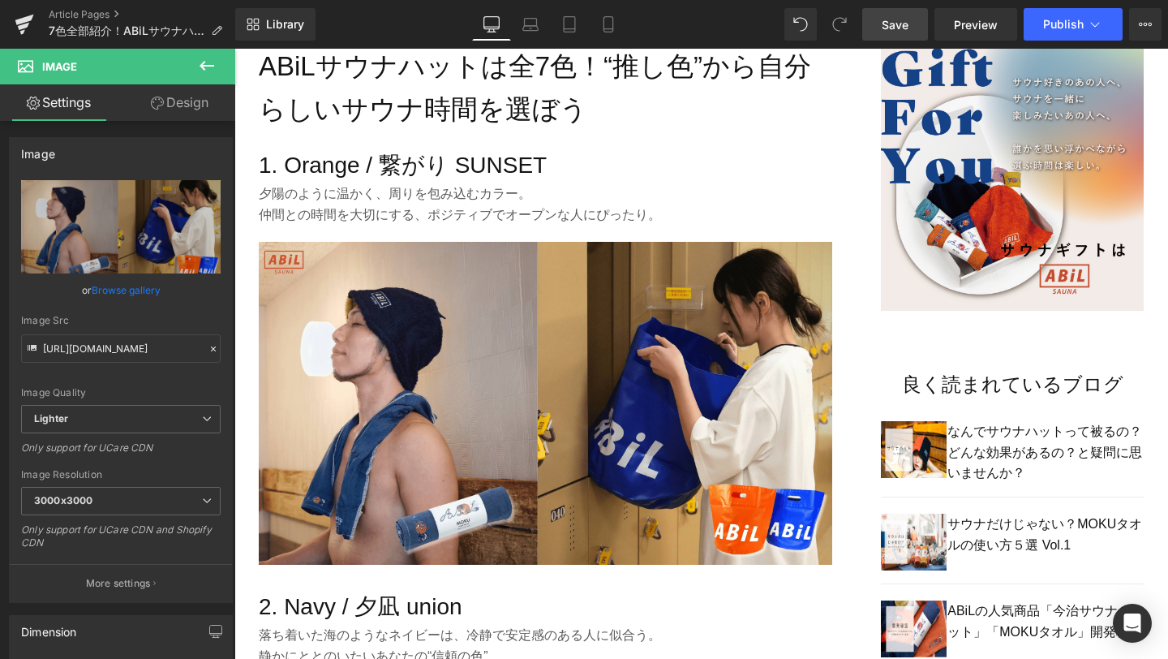
click at [905, 29] on span "Save" at bounding box center [895, 24] width 27 height 17
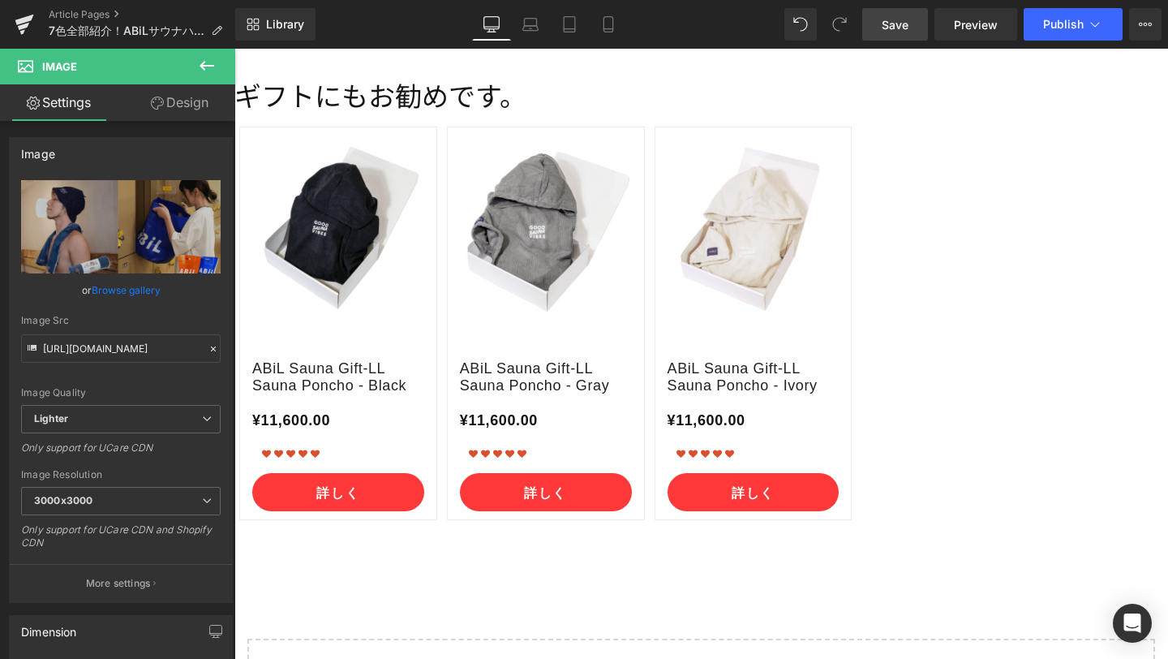
scroll to position [7301, 0]
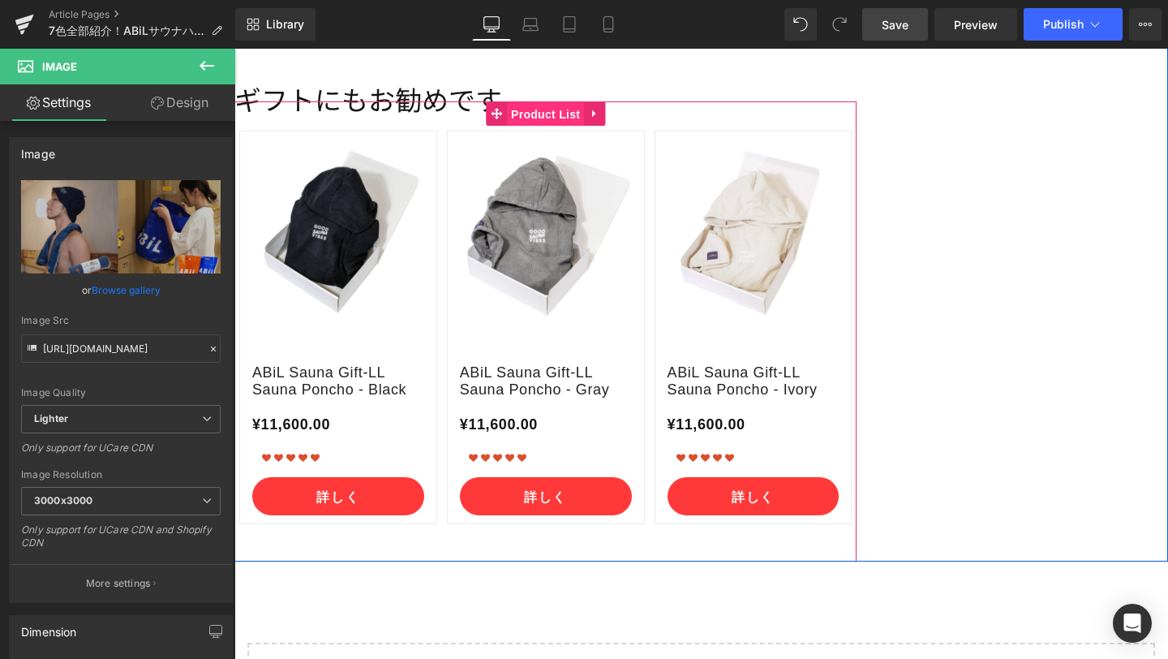
click at [536, 119] on span "Product List" at bounding box center [545, 114] width 77 height 24
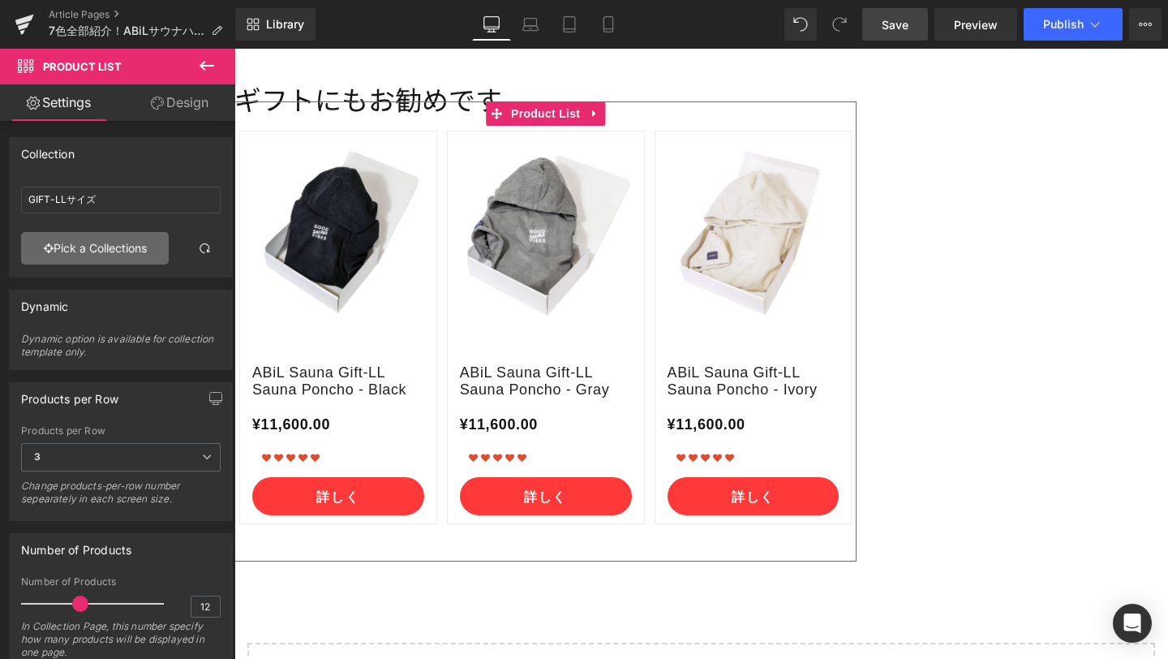
click at [111, 250] on link "Pick a Collections" at bounding box center [95, 248] width 148 height 32
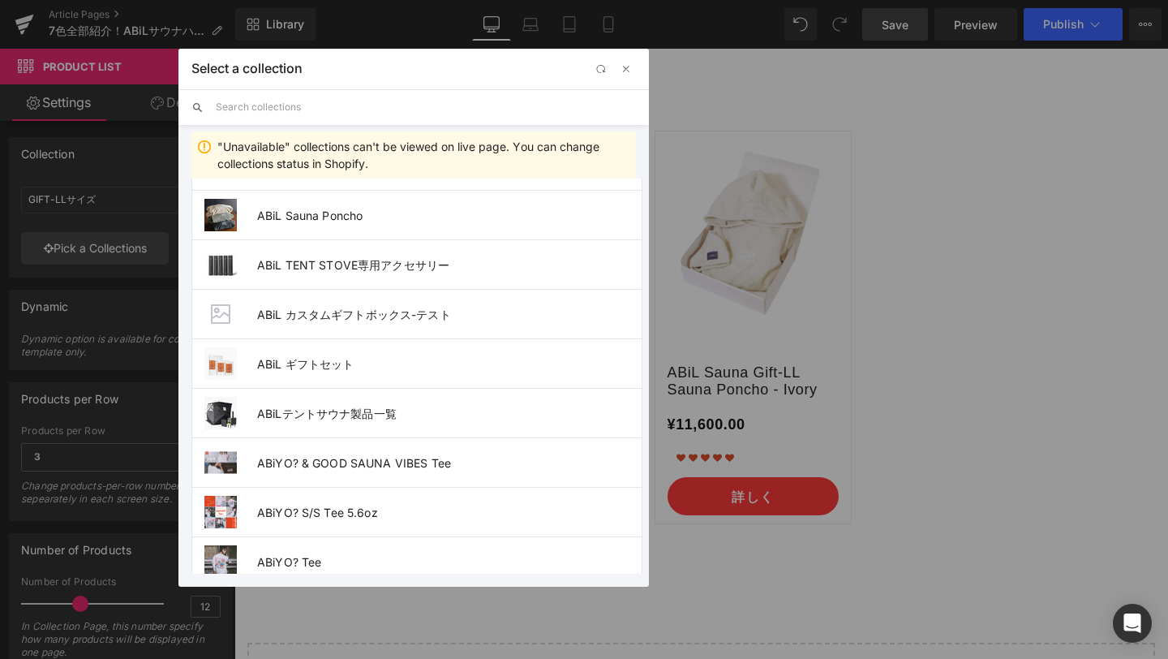
scroll to position [339, 0]
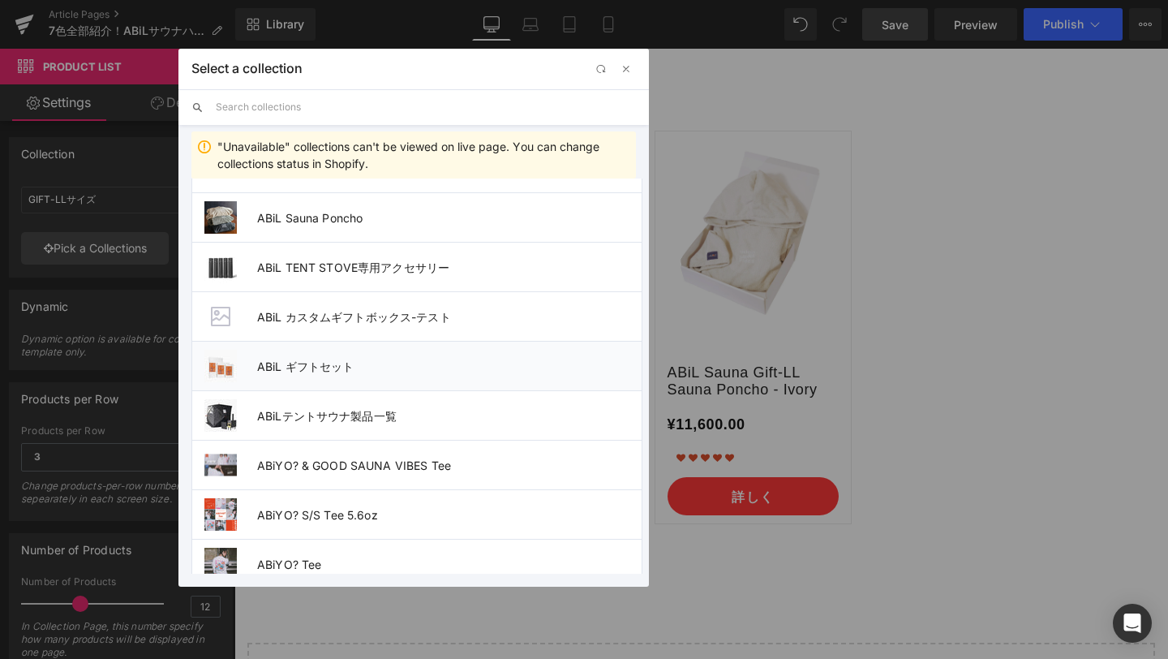
click at [488, 369] on span "ABiL ギフトセット" at bounding box center [449, 366] width 385 height 14
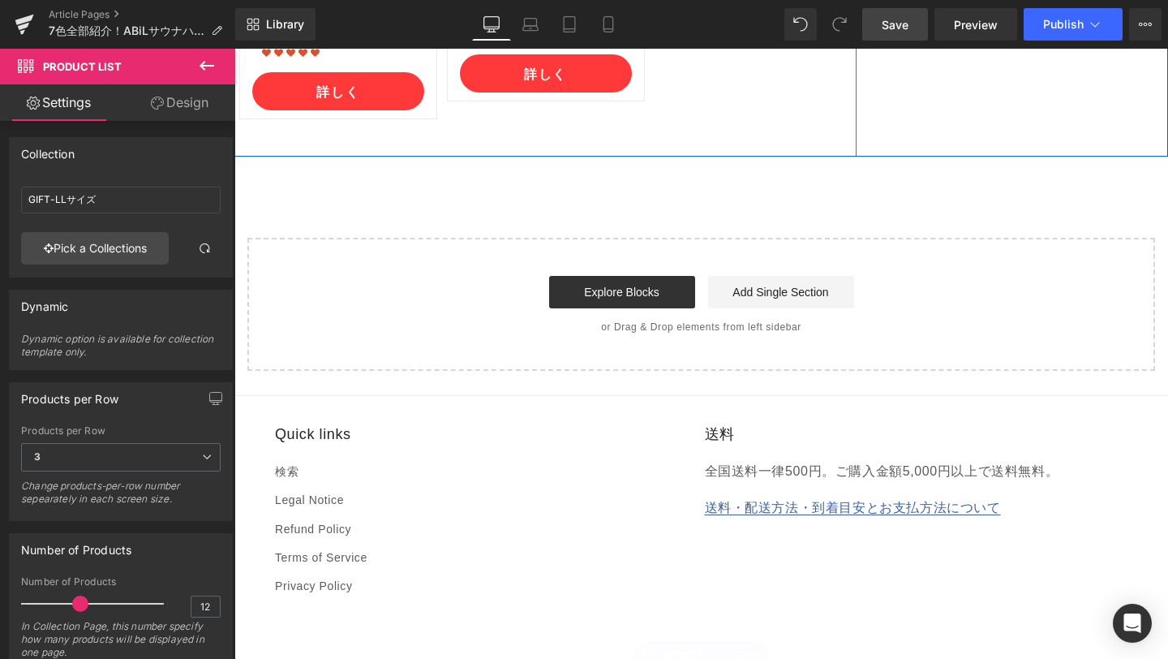
scroll to position [8969, 0]
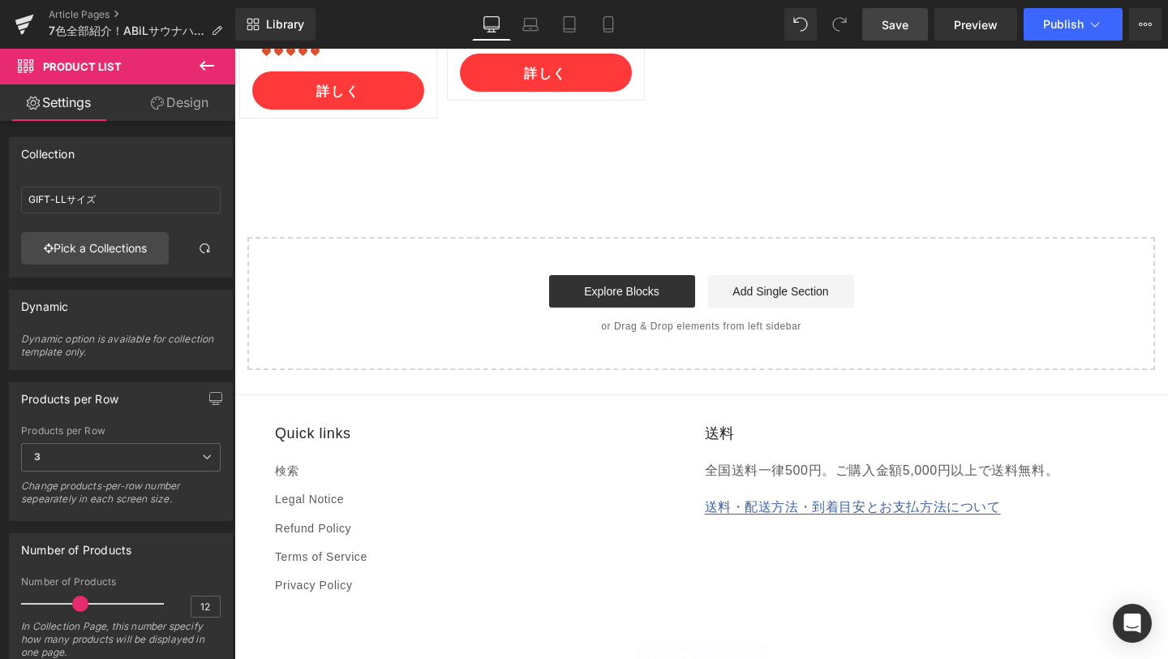
click at [895, 23] on span "Save" at bounding box center [895, 24] width 27 height 17
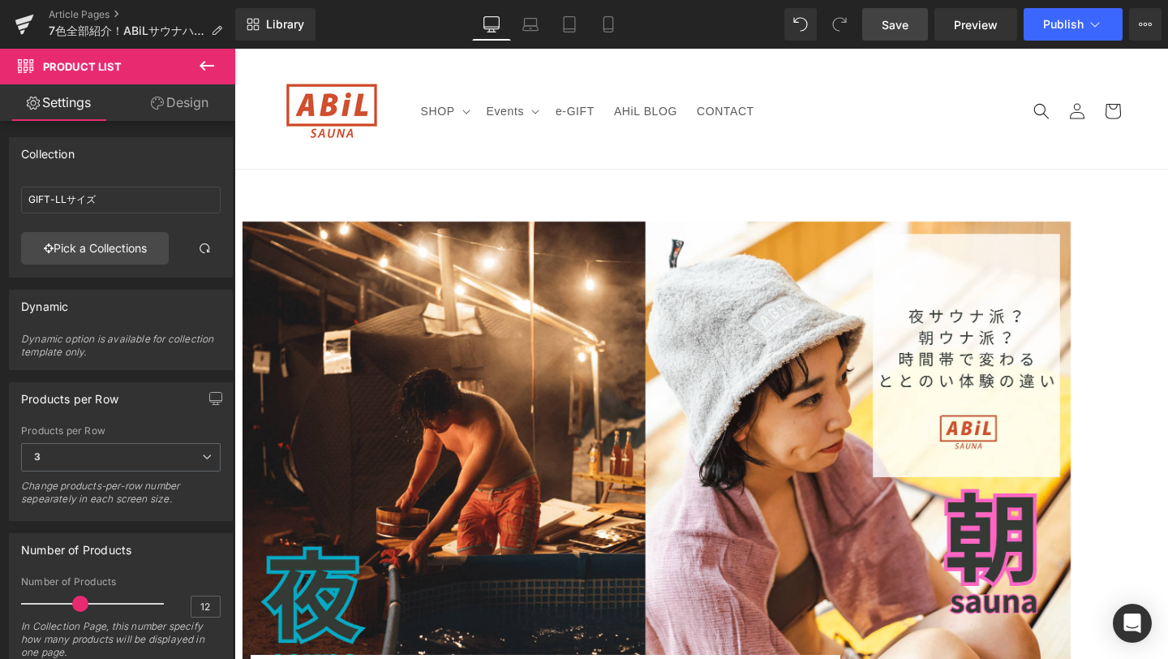
scroll to position [0, 0]
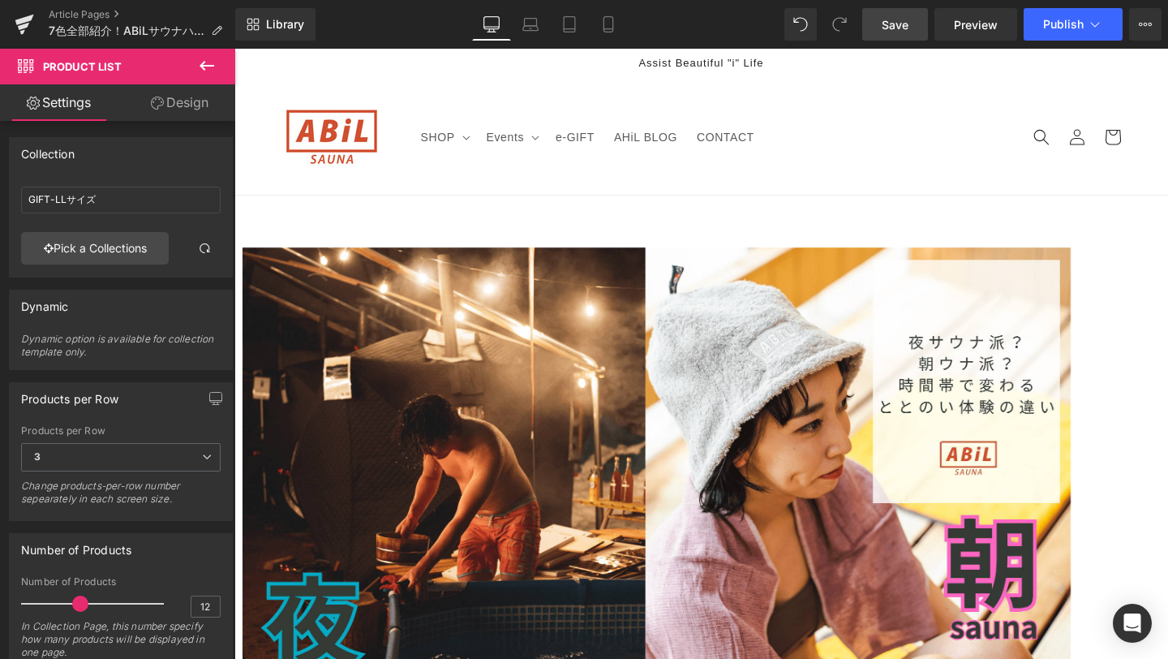
click at [898, 40] on link "Save" at bounding box center [896, 24] width 66 height 32
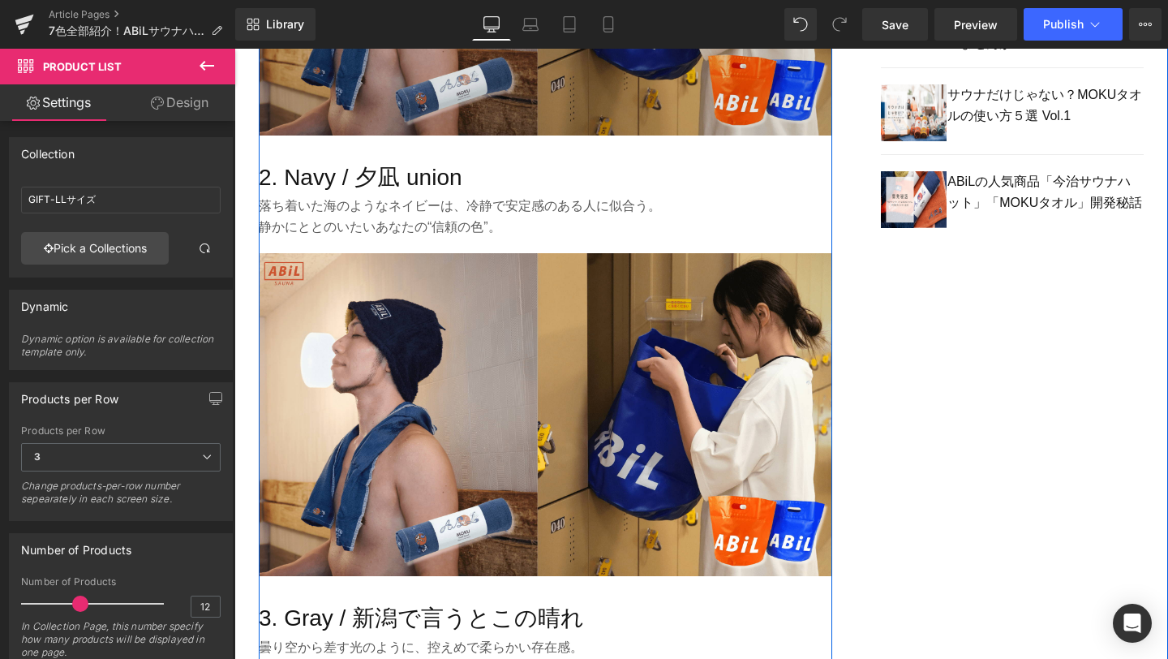
scroll to position [1485, 0]
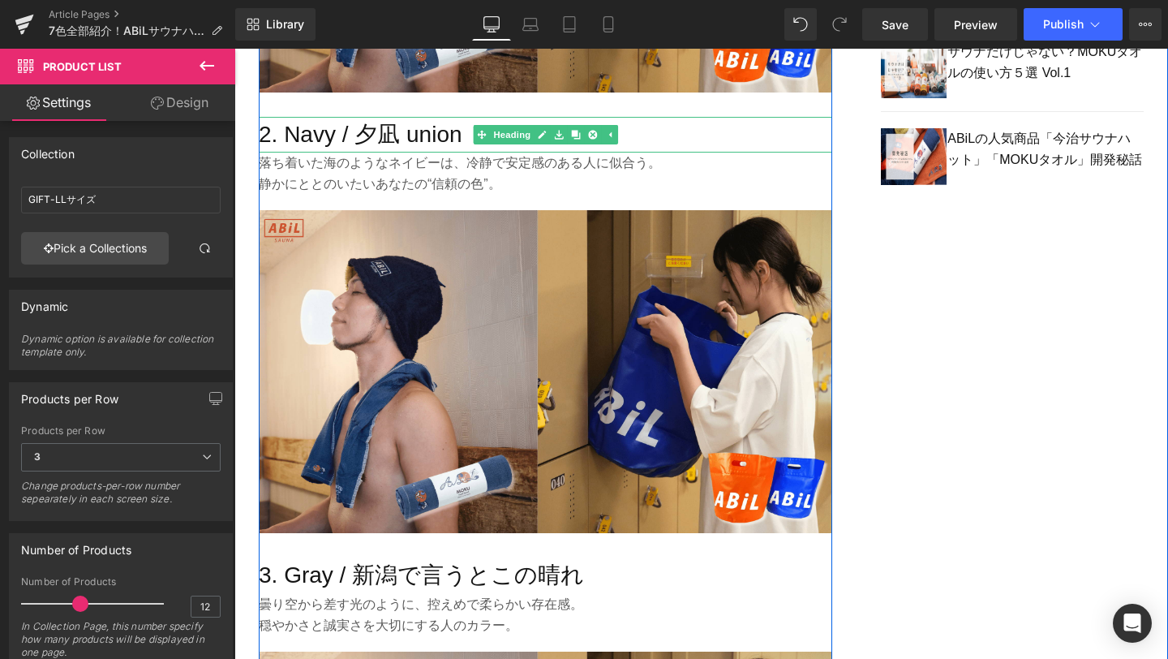
click at [412, 135] on h3 "2. Navy / 夕凪 union" at bounding box center [546, 135] width 574 height 37
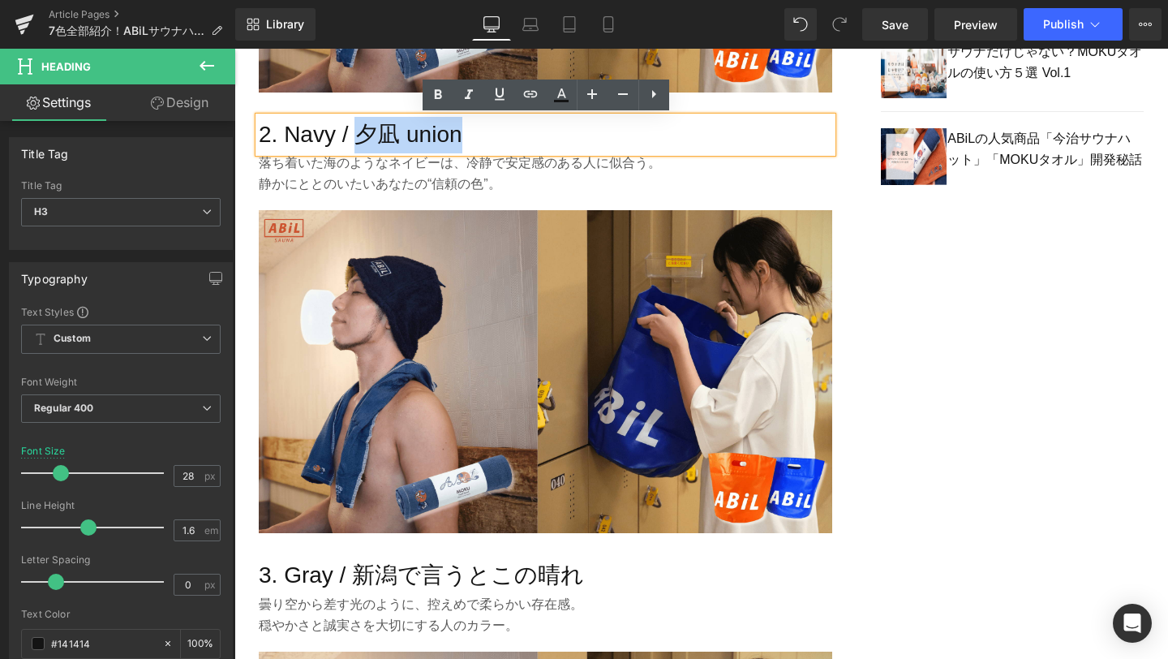
drag, startPoint x: 358, startPoint y: 135, endPoint x: 468, endPoint y: 140, distance: 110.5
click at [468, 140] on h3 "2. Navy / 夕凪 union" at bounding box center [546, 135] width 574 height 37
copy h3 "夕凪 union"
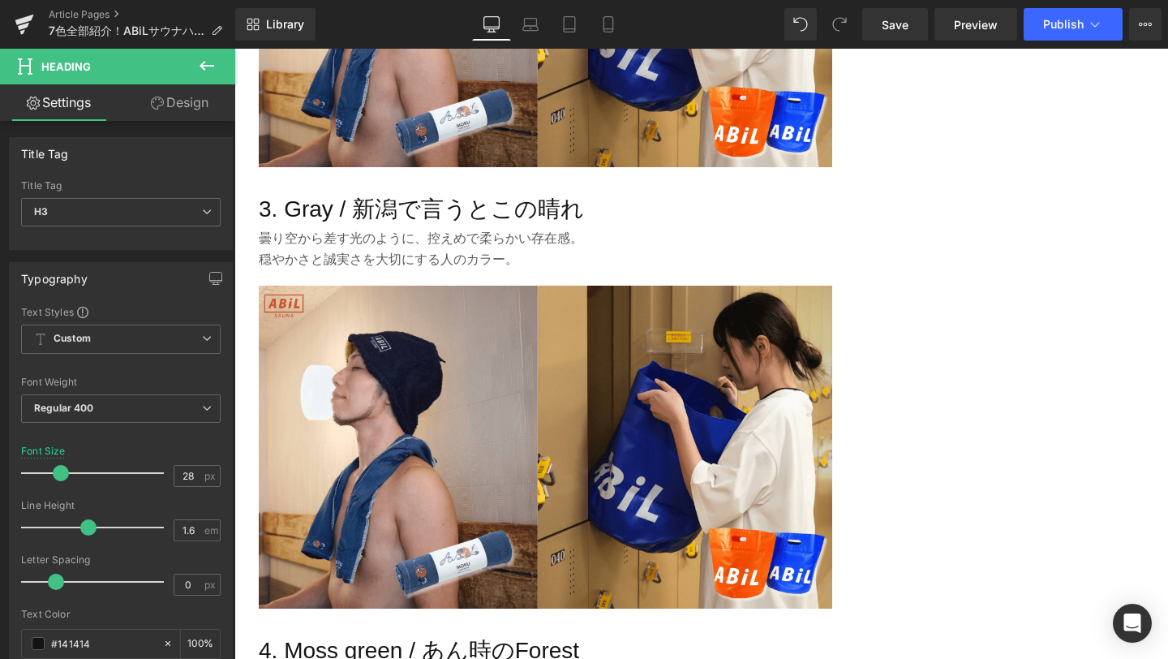
scroll to position [1896, 0]
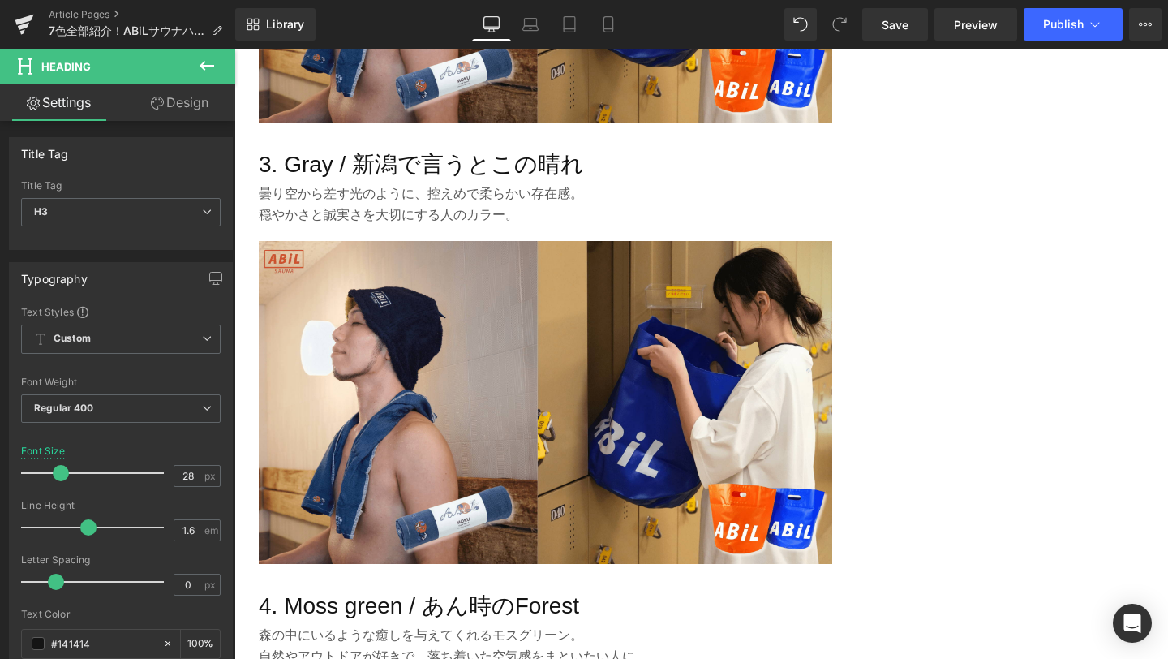
click at [368, 168] on h3 "3. Gray / 新潟で言うとこの晴れ" at bounding box center [546, 165] width 574 height 37
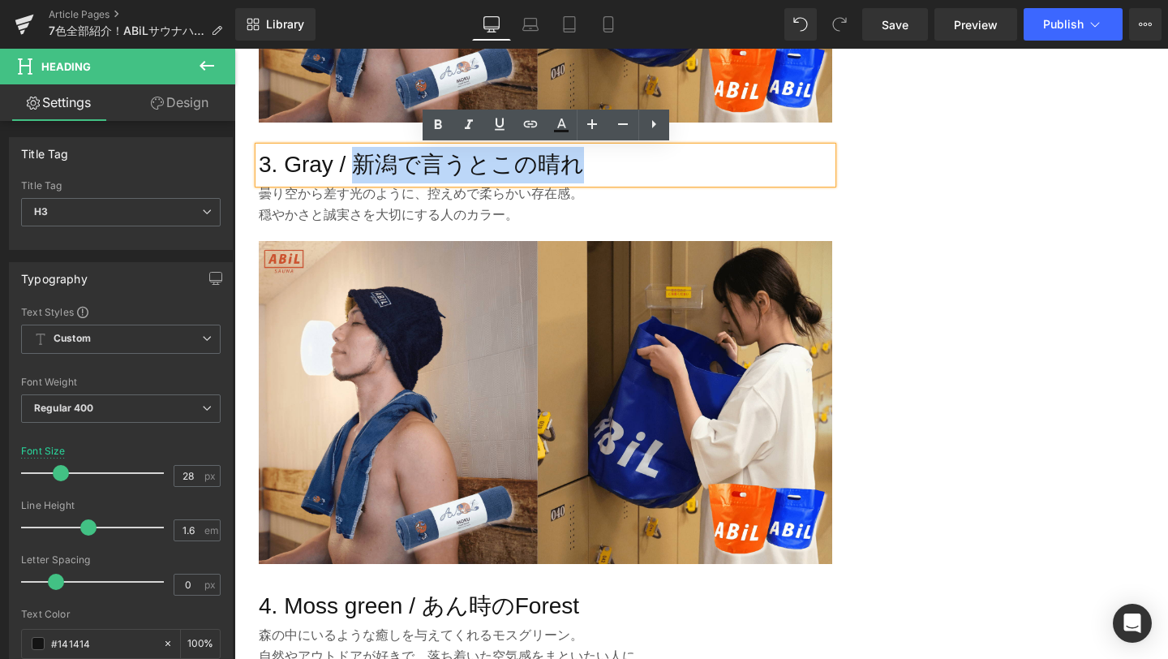
drag, startPoint x: 349, startPoint y: 164, endPoint x: 600, endPoint y: 166, distance: 251.6
click at [600, 166] on h3 "3. Gray / 新潟で言うとこの晴れ" at bounding box center [546, 165] width 574 height 37
copy h3 "新潟で言うとこの晴れ"
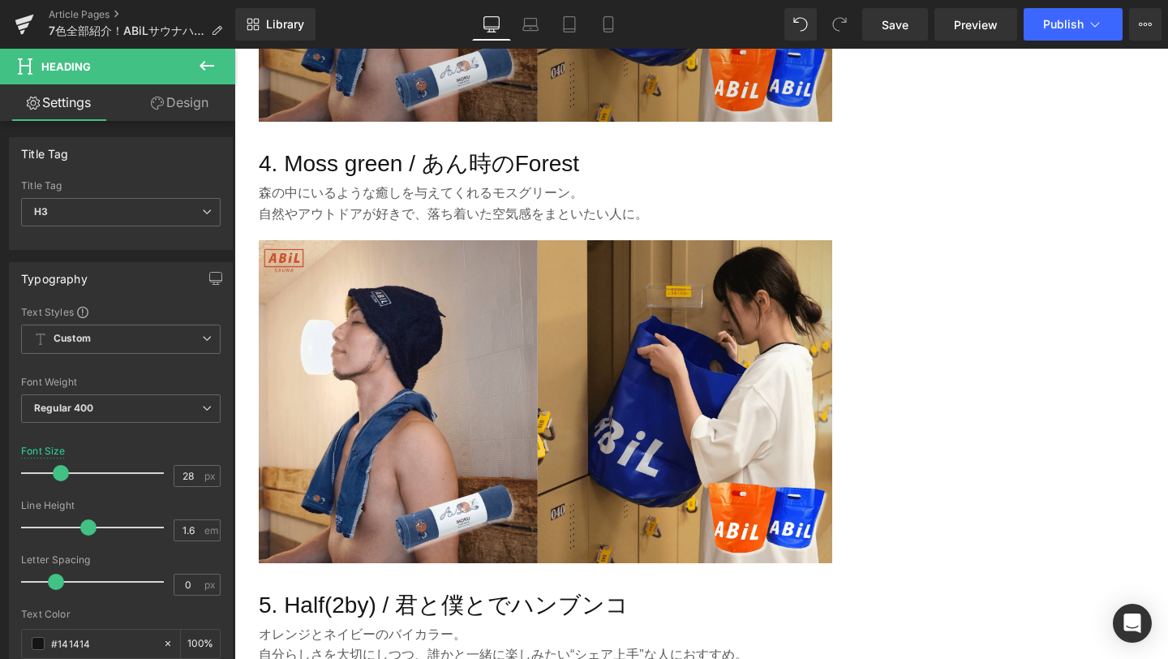
scroll to position [2347, 0]
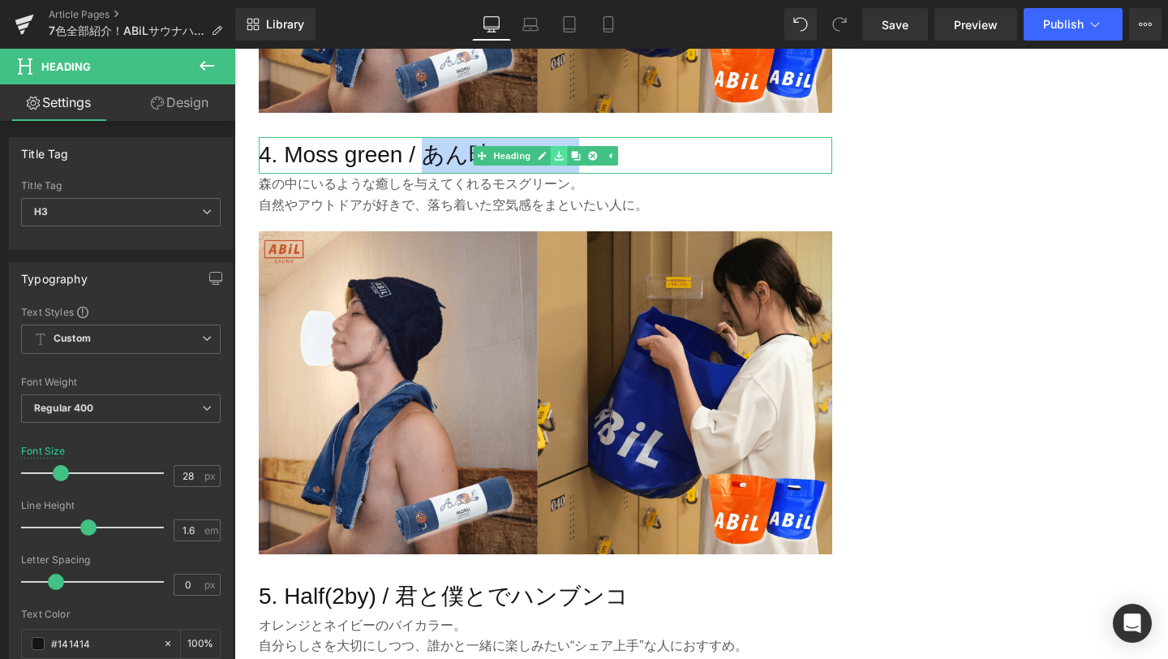
drag, startPoint x: 427, startPoint y: 159, endPoint x: 552, endPoint y: 153, distance: 125.1
click at [552, 153] on div "4. Moss green / あん時のForest Heading" at bounding box center [546, 155] width 574 height 37
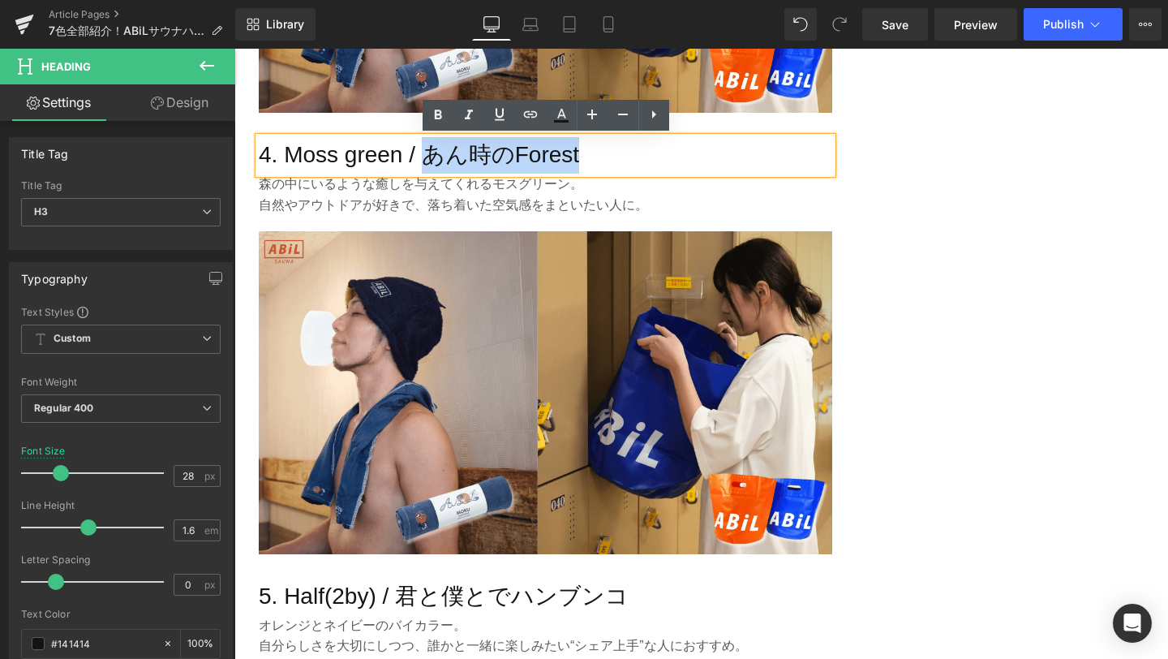
copy h3 "あん時のForest"
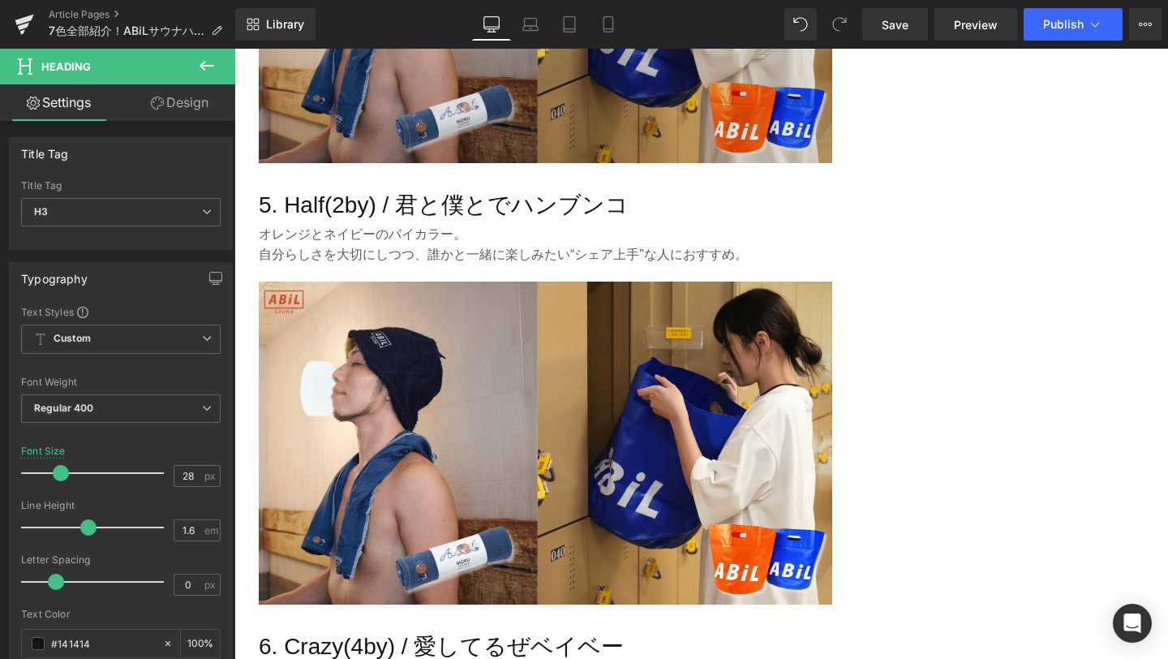
scroll to position [2743, 0]
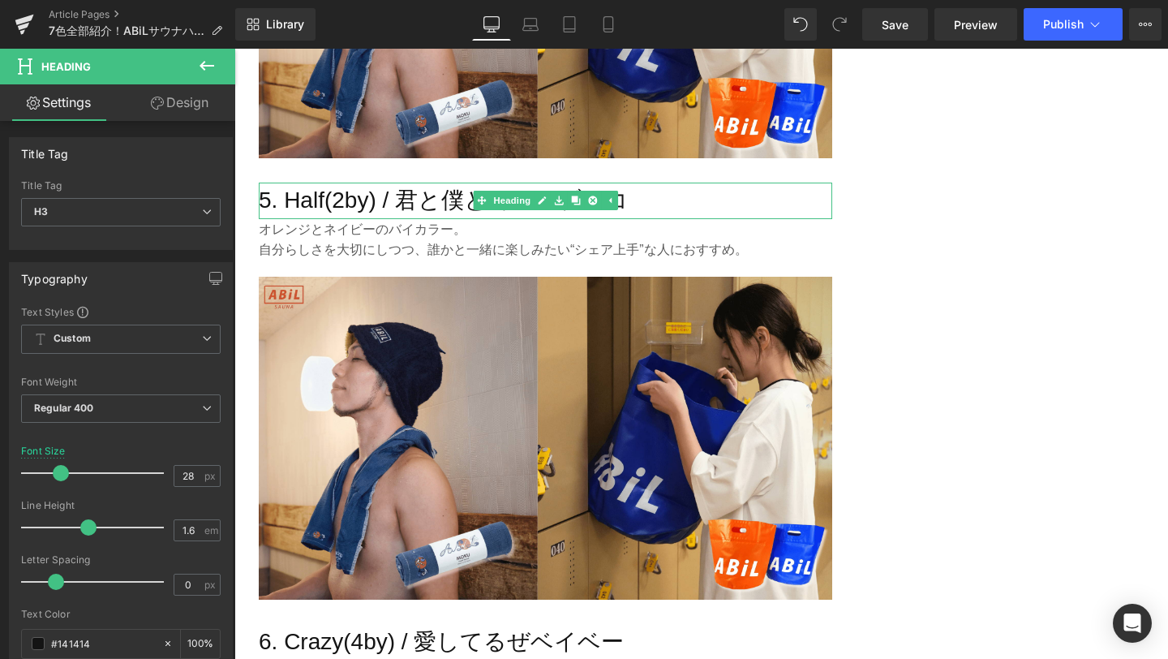
click at [400, 202] on h3 "5. Half(2by) / 君と僕とでハンブンコ" at bounding box center [546, 201] width 574 height 37
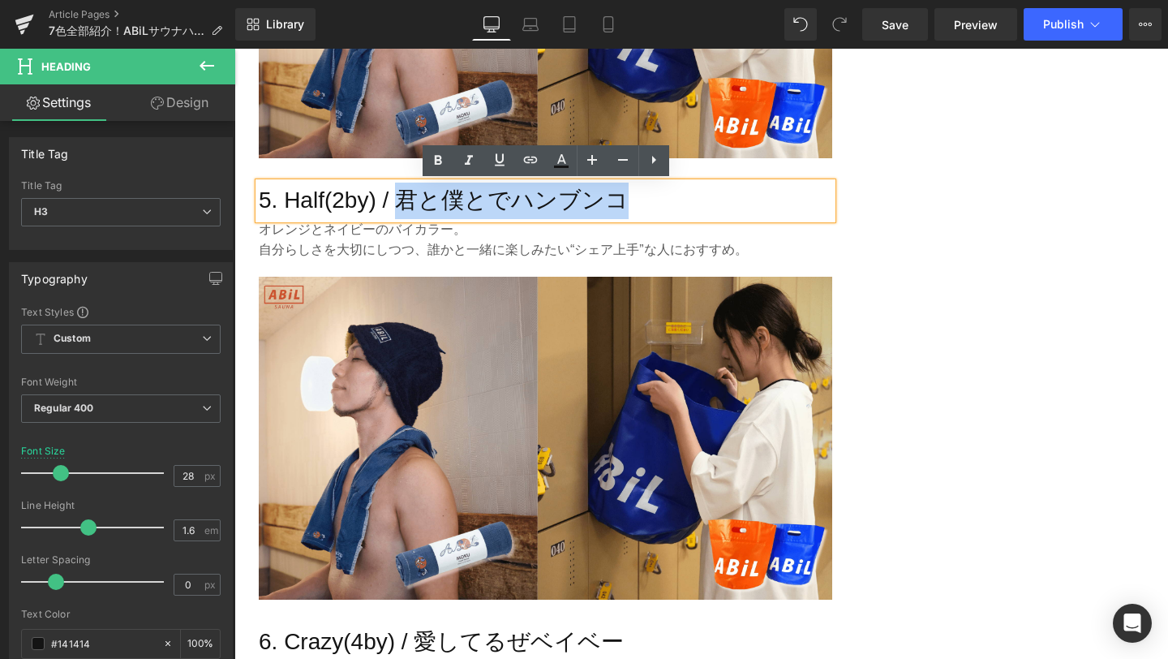
drag, startPoint x: 400, startPoint y: 202, endPoint x: 636, endPoint y: 197, distance: 236.2
click at [636, 197] on h3 "5. Half(2by) / 君と僕とでハンブンコ" at bounding box center [546, 201] width 574 height 37
copy h3 "君と僕とでハンブンコ"
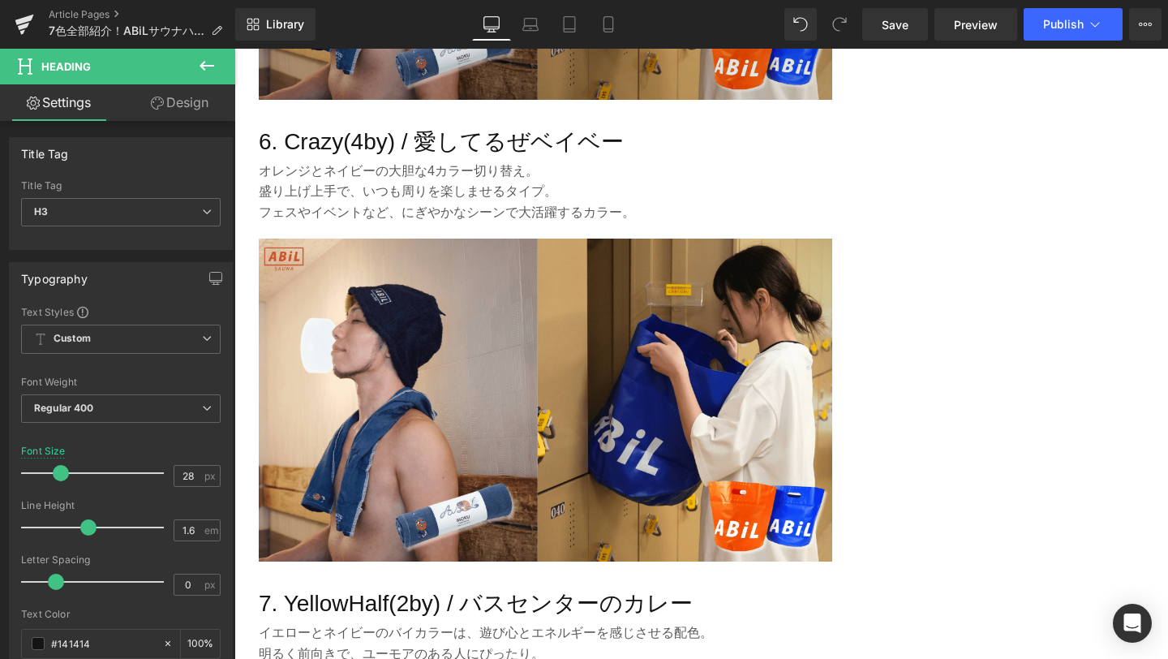
scroll to position [3251, 0]
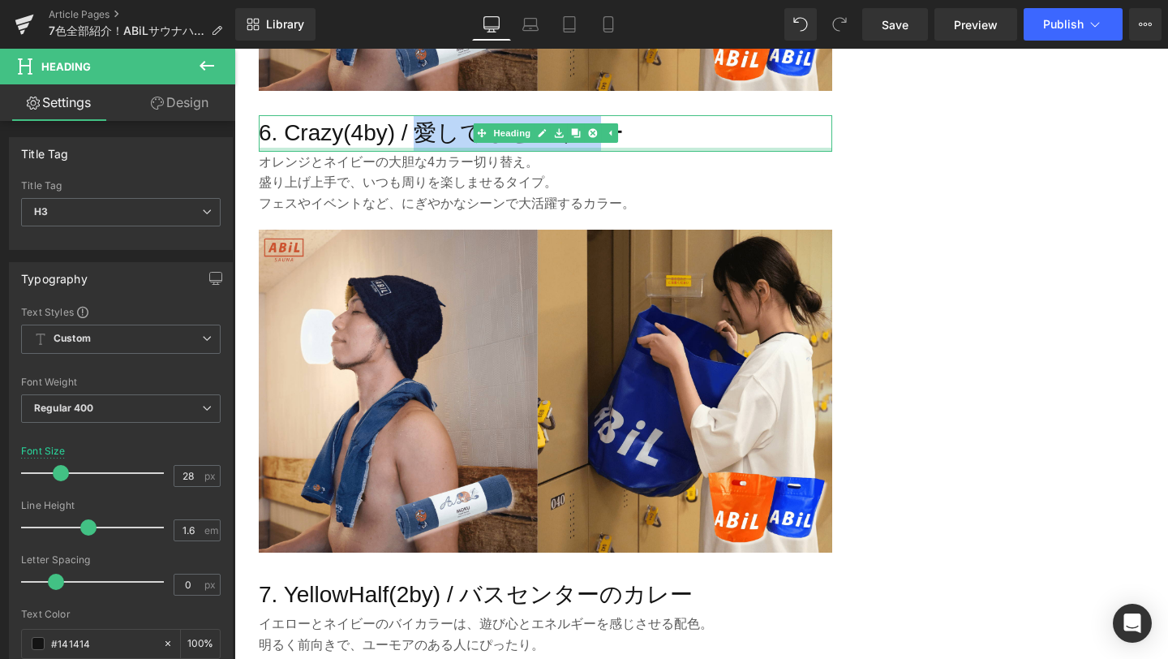
drag, startPoint x: 419, startPoint y: 134, endPoint x: 606, endPoint y: 149, distance: 188.1
click at [605, 150] on h3 "6. Crazy(4by) / 愛してるぜベイベー" at bounding box center [546, 133] width 574 height 37
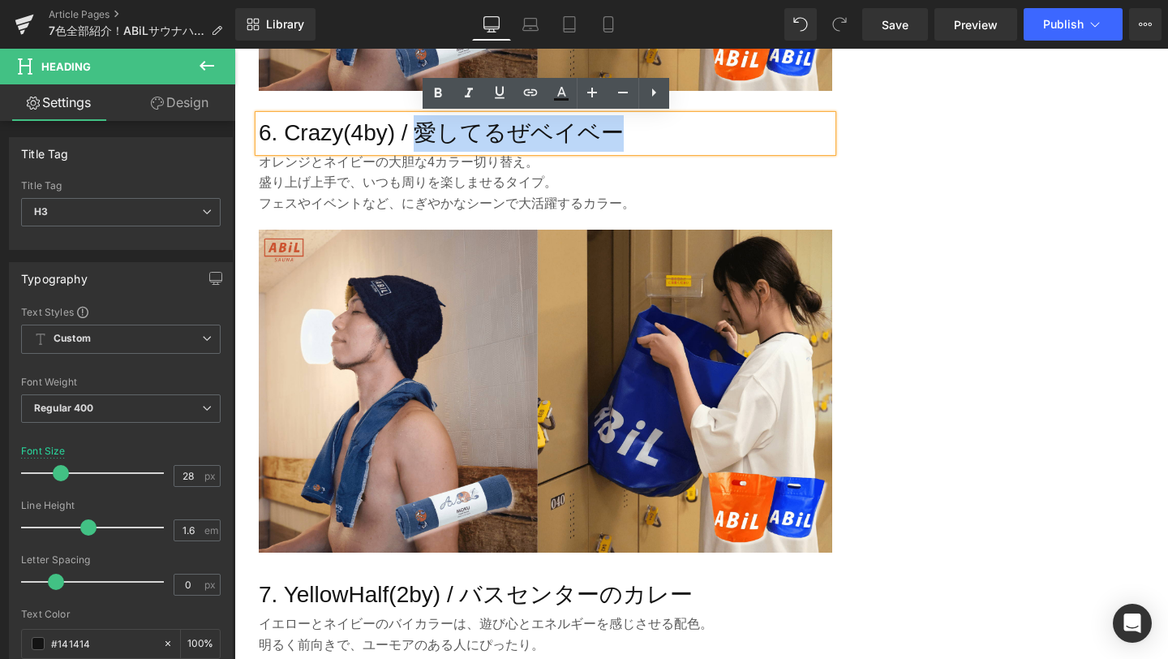
copy h3 "愛してるぜベイベー"
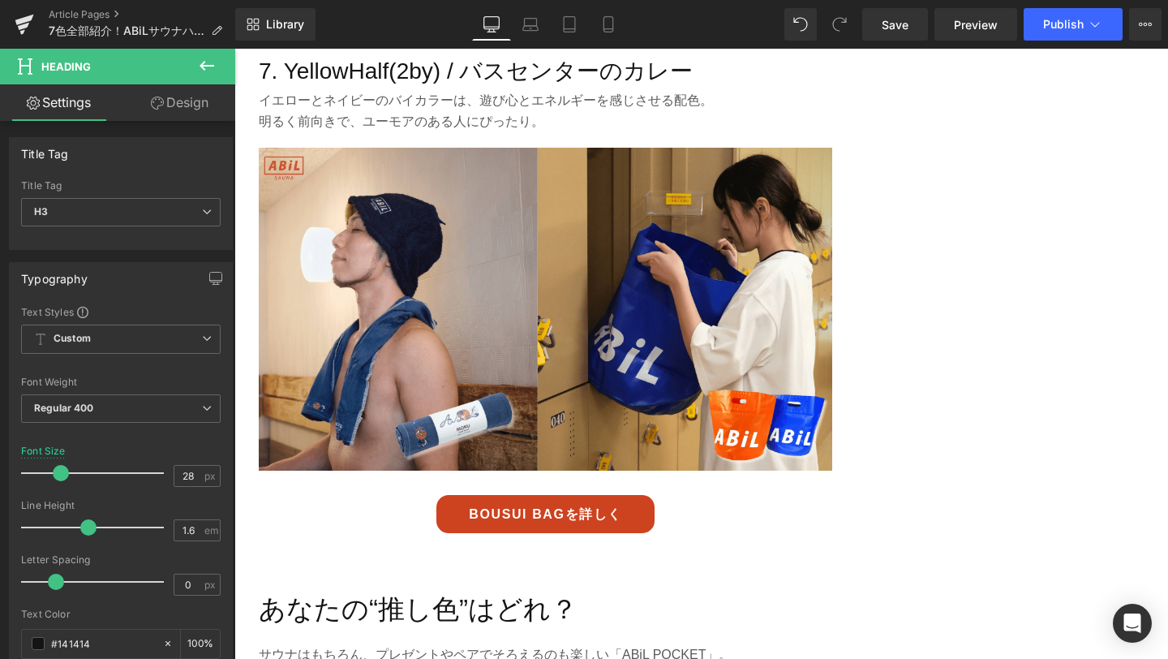
scroll to position [3773, 0]
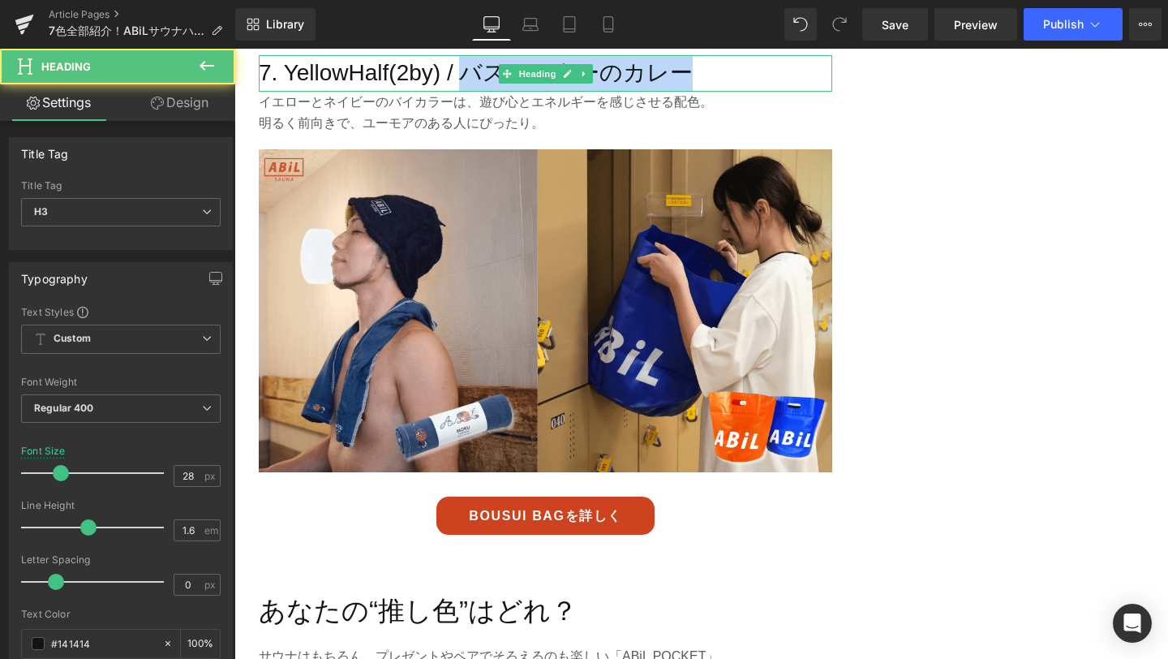
drag, startPoint x: 458, startPoint y: 80, endPoint x: 709, endPoint y: 74, distance: 251.6
click at [709, 74] on h3 "7. YellowHalf(2by) / バスセンターのカレー" at bounding box center [546, 73] width 574 height 37
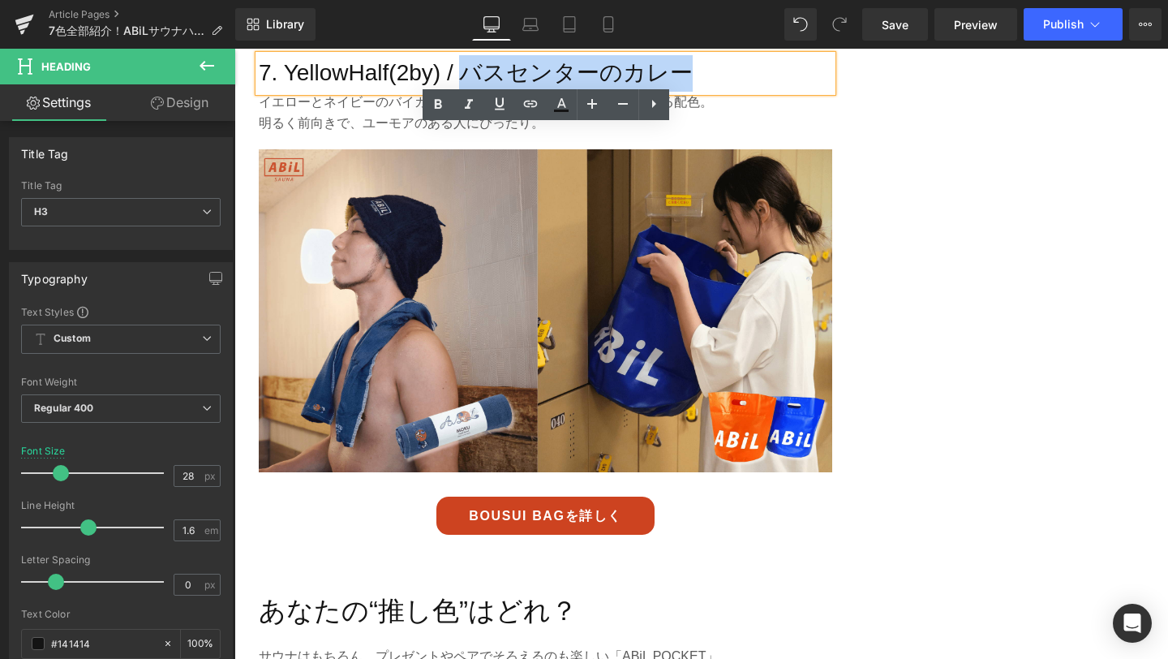
copy h3 "バスセンターのカレー"
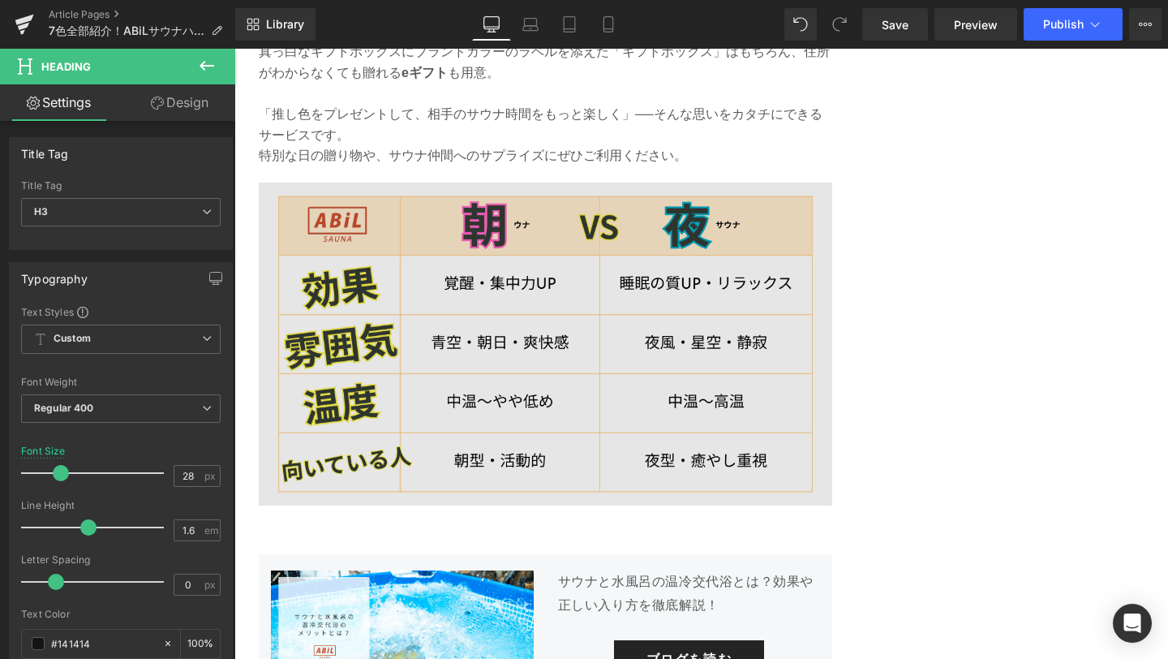
scroll to position [4882, 0]
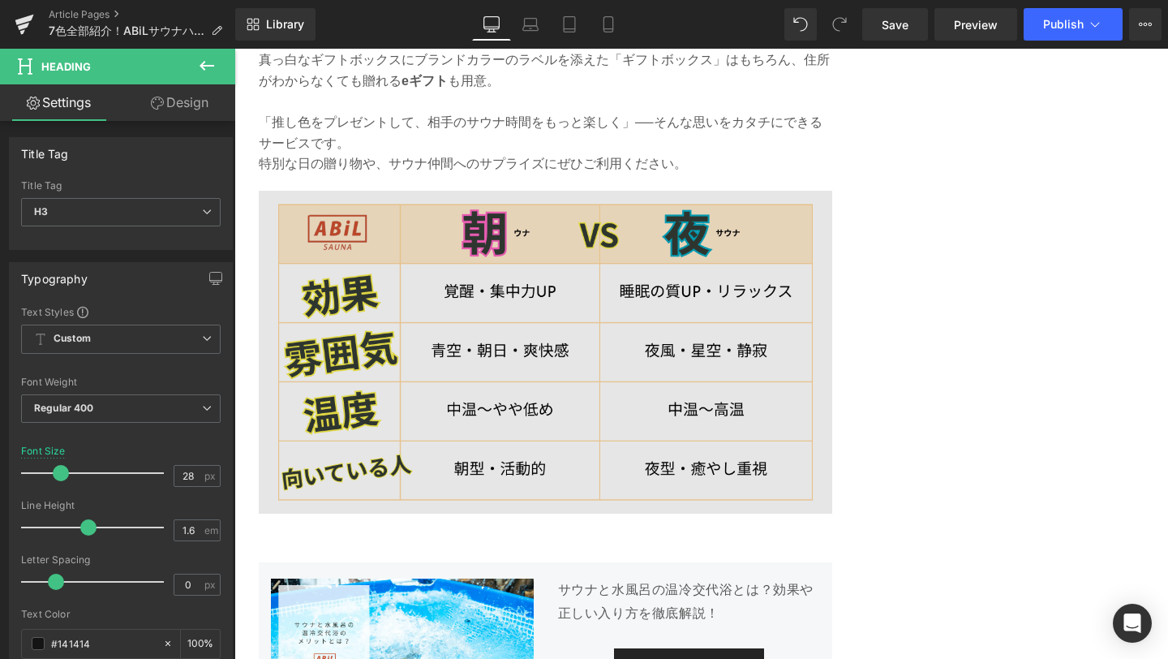
click at [447, 368] on img at bounding box center [546, 352] width 574 height 323
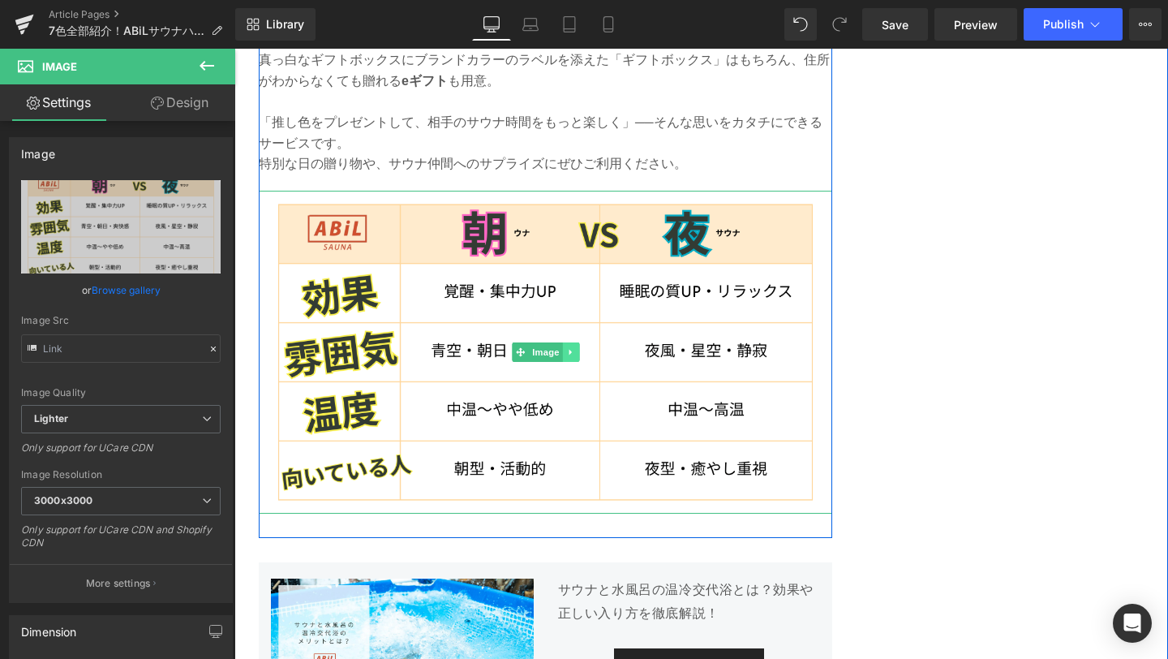
click at [570, 342] on link at bounding box center [570, 351] width 17 height 19
click at [577, 348] on icon at bounding box center [579, 351] width 9 height 9
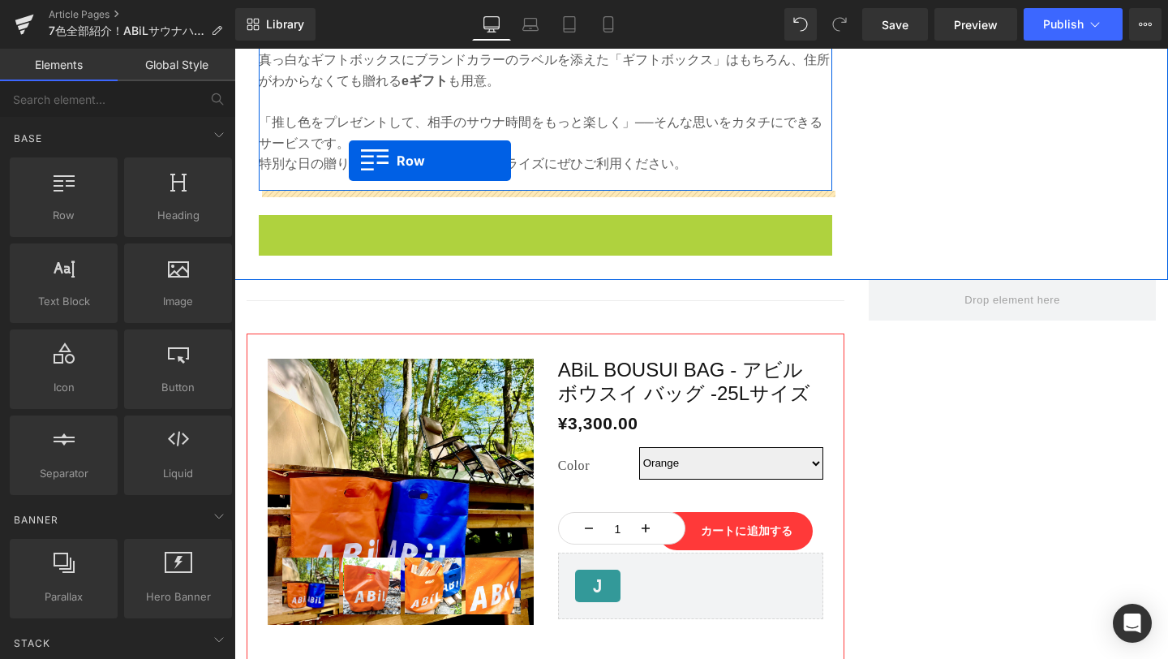
drag, startPoint x: 270, startPoint y: 225, endPoint x: 349, endPoint y: 161, distance: 101.5
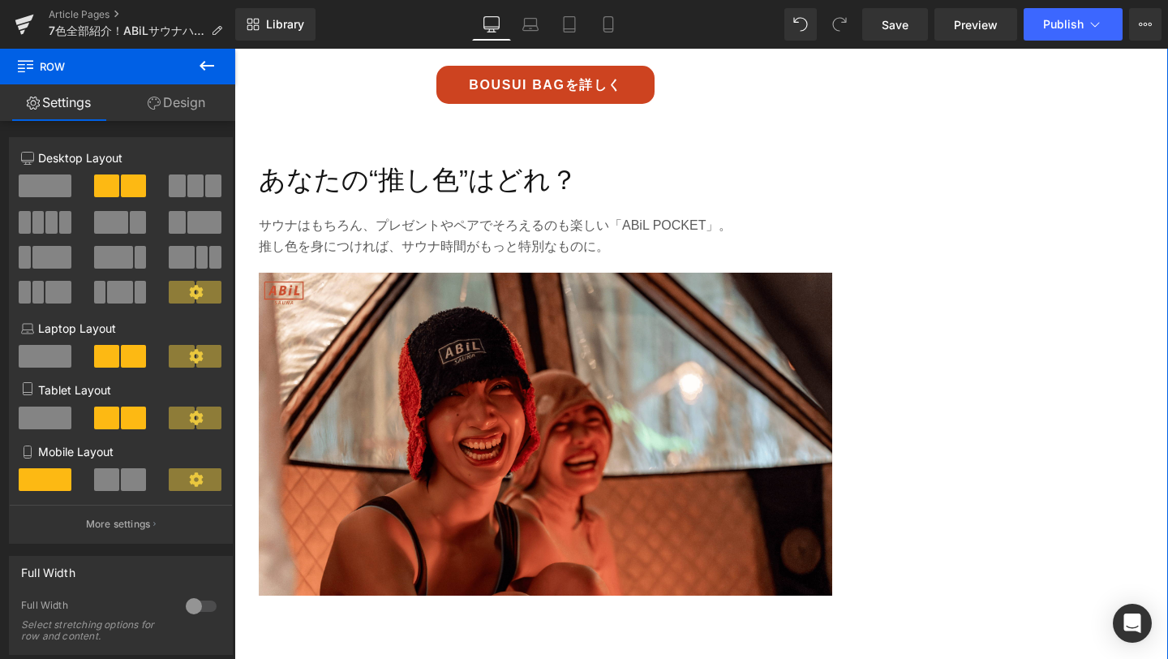
scroll to position [4137, 0]
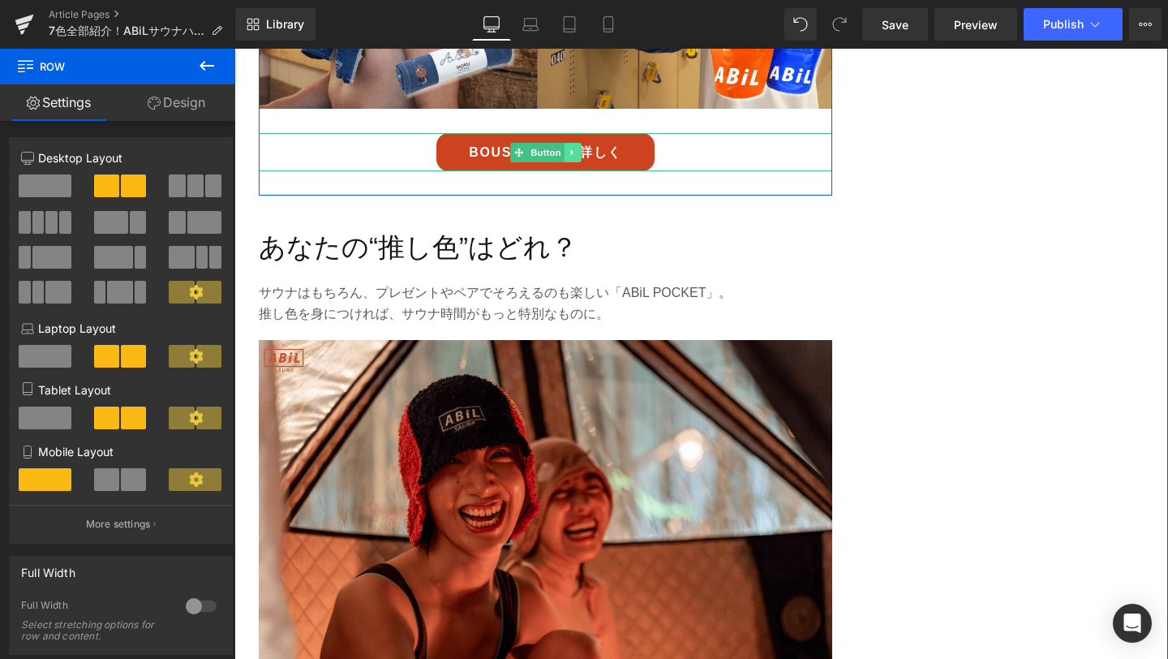
click at [572, 152] on icon at bounding box center [571, 152] width 2 height 6
click at [564, 150] on icon at bounding box center [564, 152] width 9 height 9
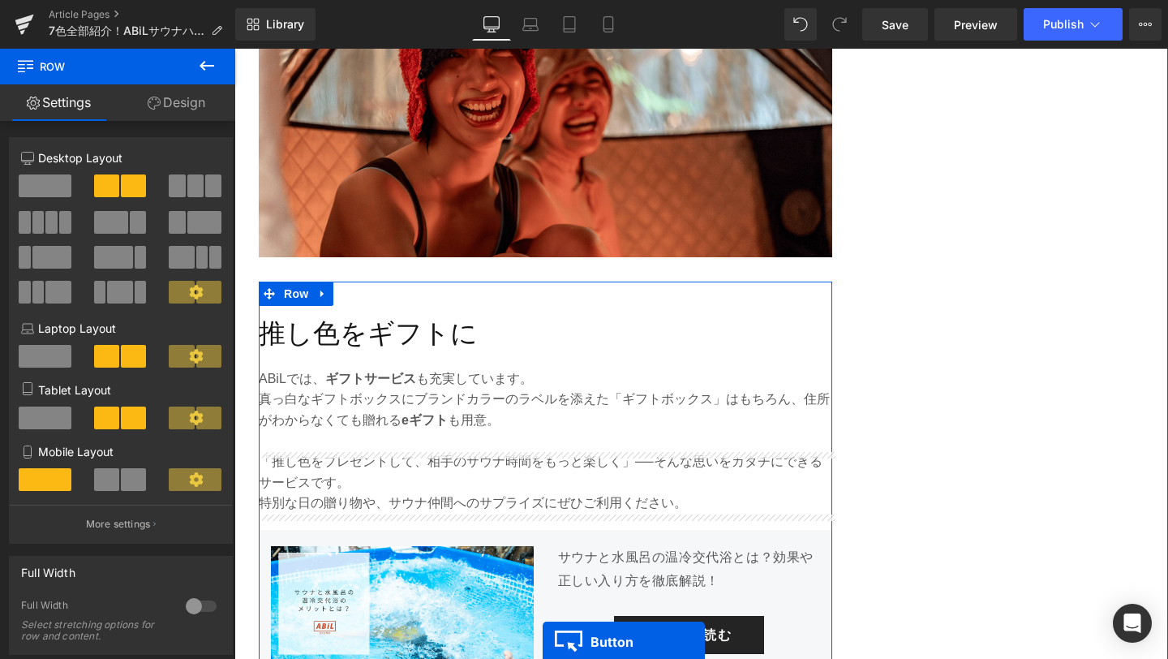
scroll to position [4672, 0]
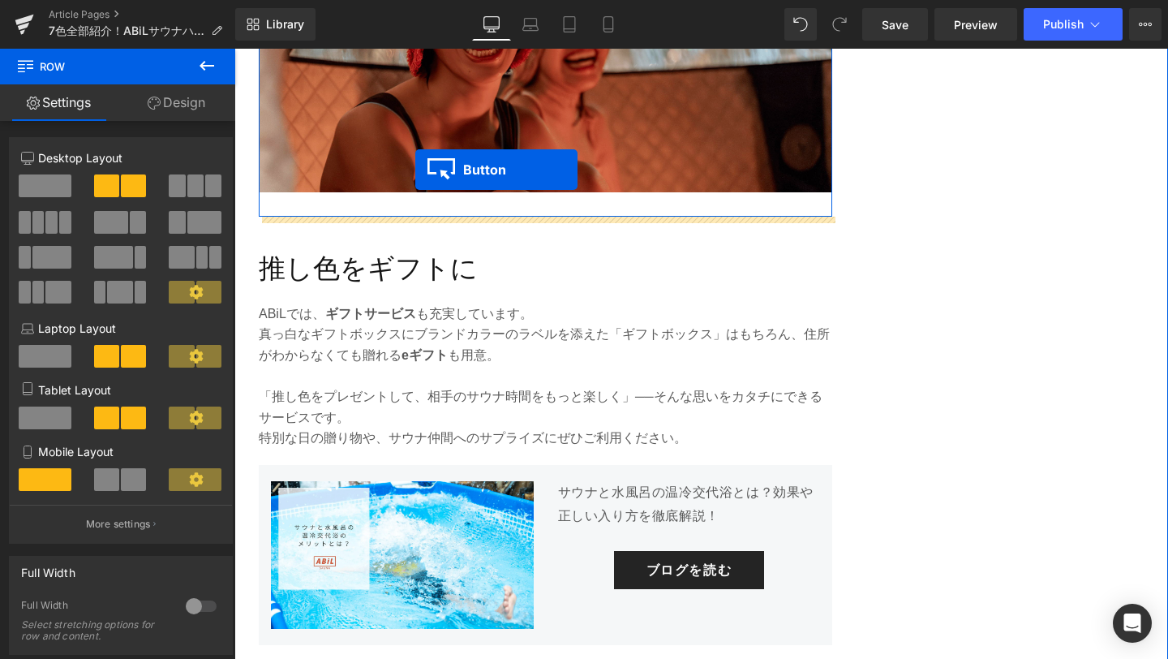
drag, startPoint x: 518, startPoint y: 211, endPoint x: 415, endPoint y: 170, distance: 110.3
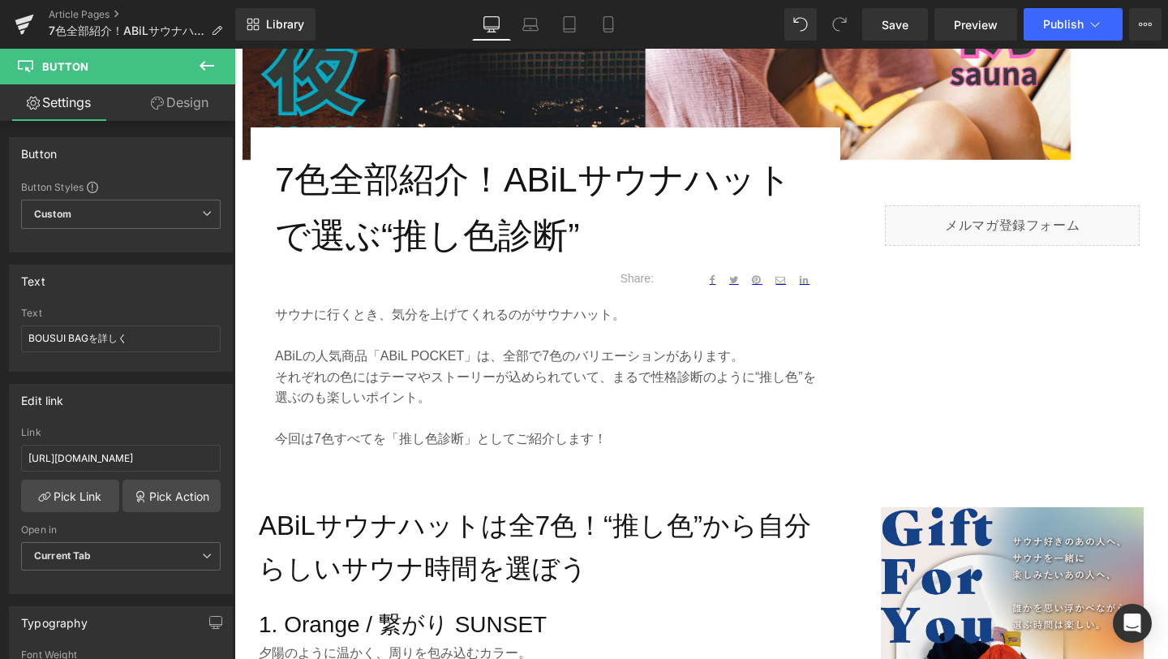
scroll to position [629, 0]
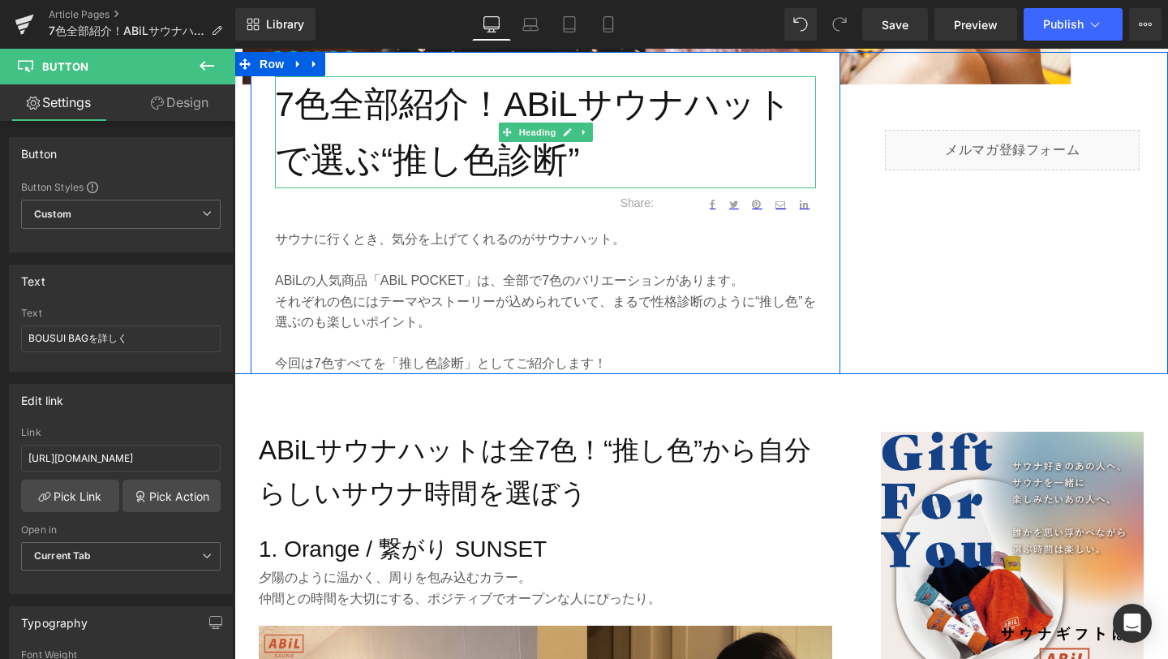
click at [293, 103] on h1 "7色全部紹介！ABiLサウナハットで選ぶ“推し色診断”" at bounding box center [545, 132] width 541 height 112
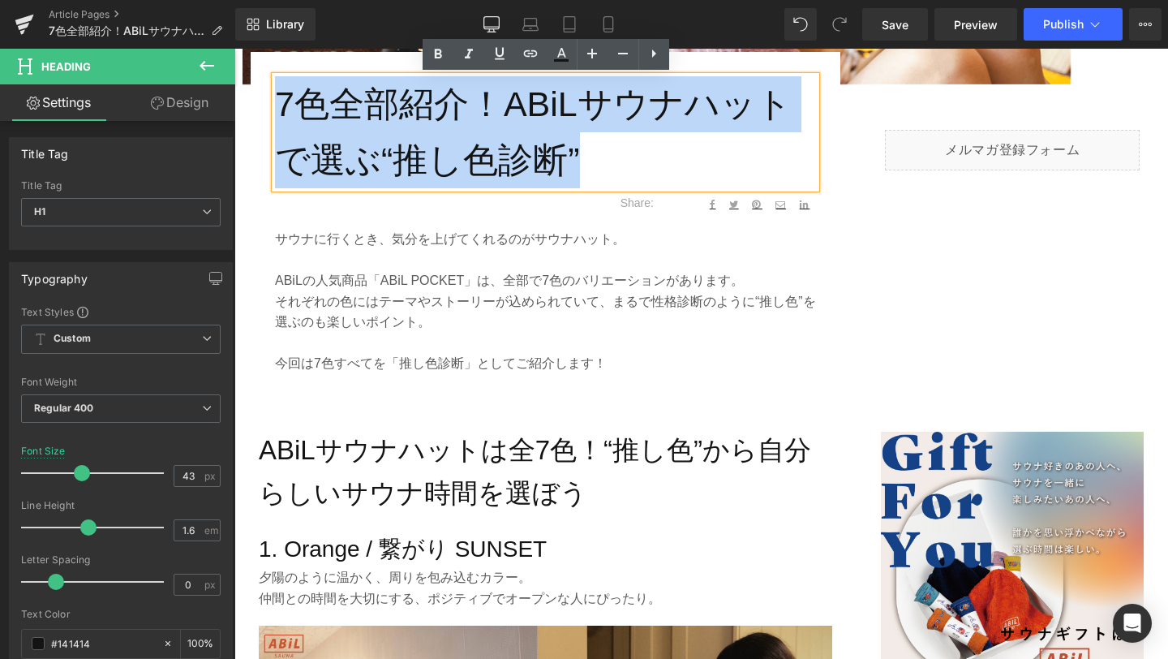
drag, startPoint x: 283, startPoint y: 98, endPoint x: 630, endPoint y: 158, distance: 352.4
click at [630, 158] on h1 "7色全部紹介！ABiLサウナハットで選ぶ“推し色診断”" at bounding box center [545, 132] width 541 height 112
copy h1 "7色全部紹介！ABiLサウナハットで選ぶ“推し色診断”"
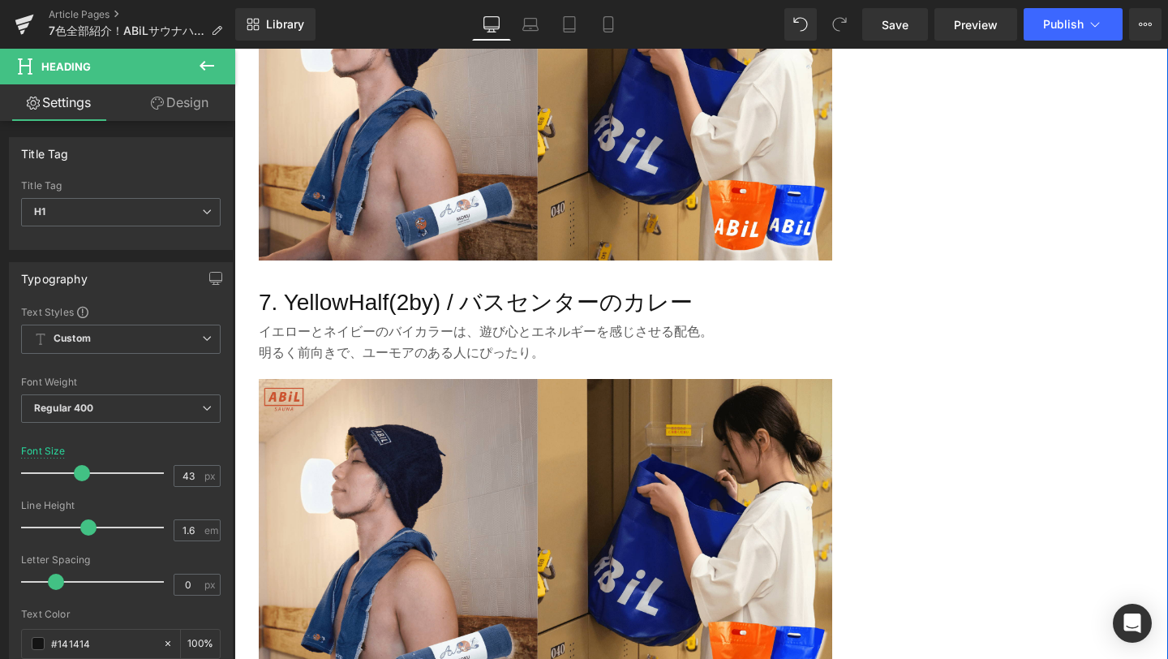
scroll to position [3535, 0]
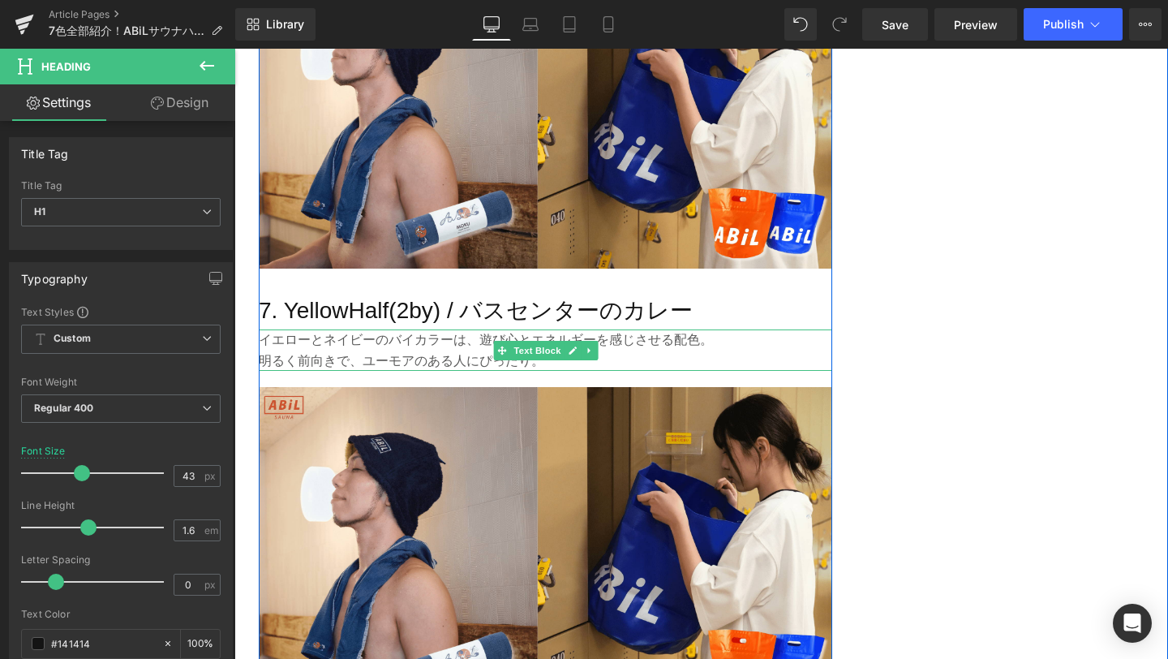
click at [265, 339] on p "イエローとネイビーのバイカラーは、遊び心とエネルギーを感じさせる配色。" at bounding box center [546, 339] width 574 height 21
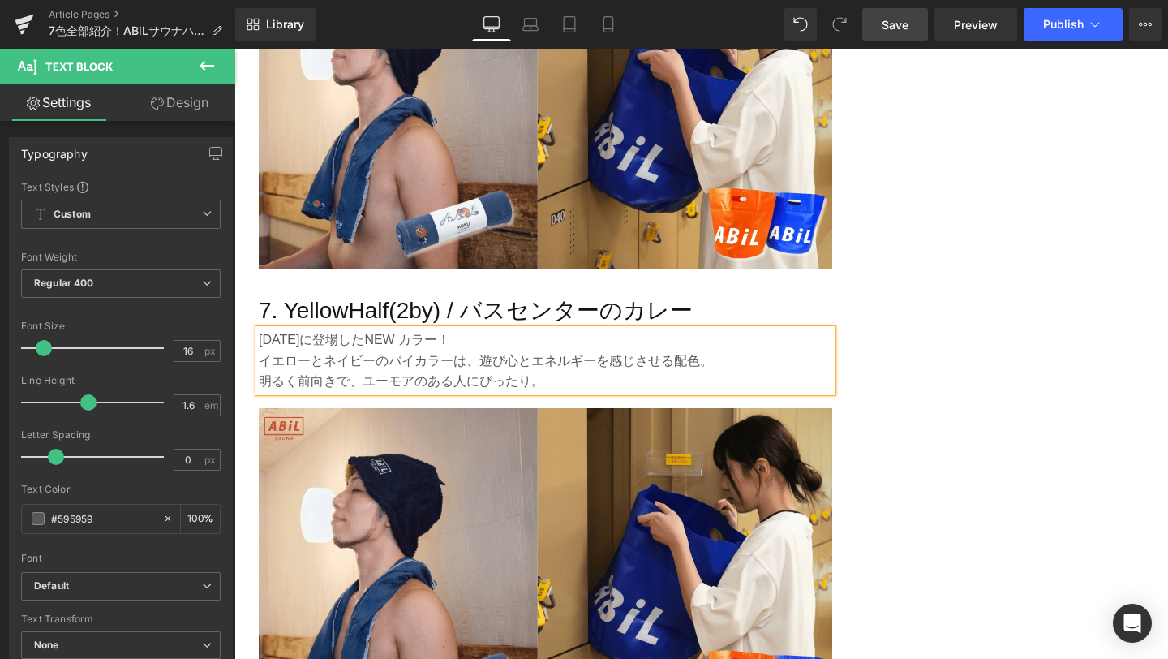
click at [910, 14] on link "Save" at bounding box center [896, 24] width 66 height 32
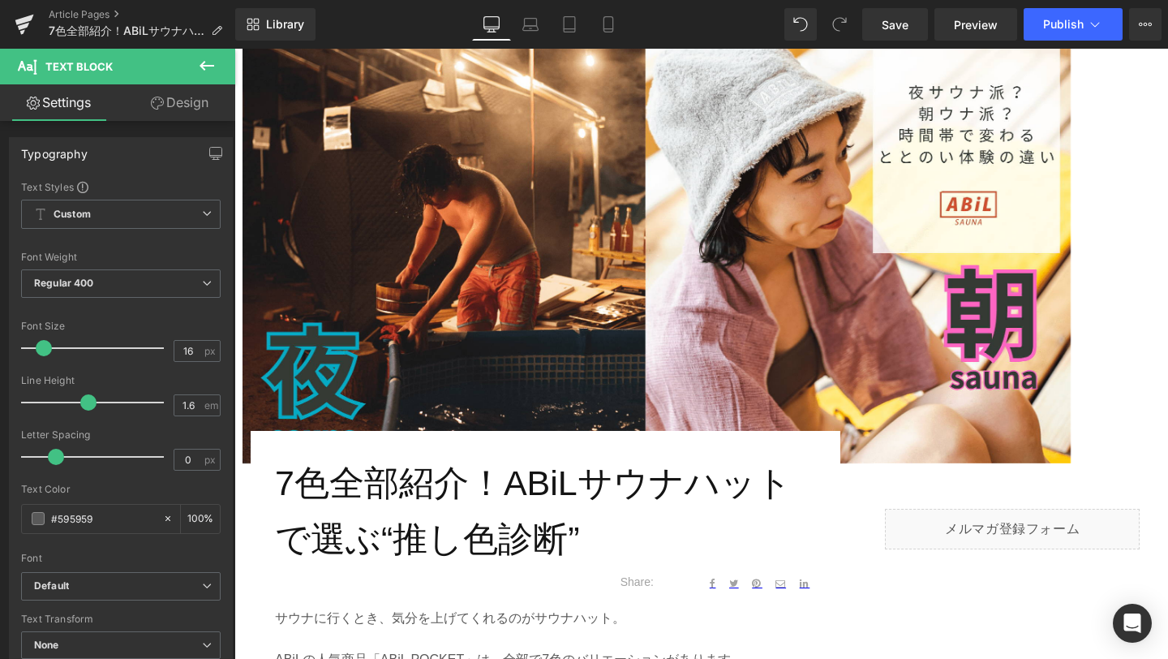
scroll to position [260, 0]
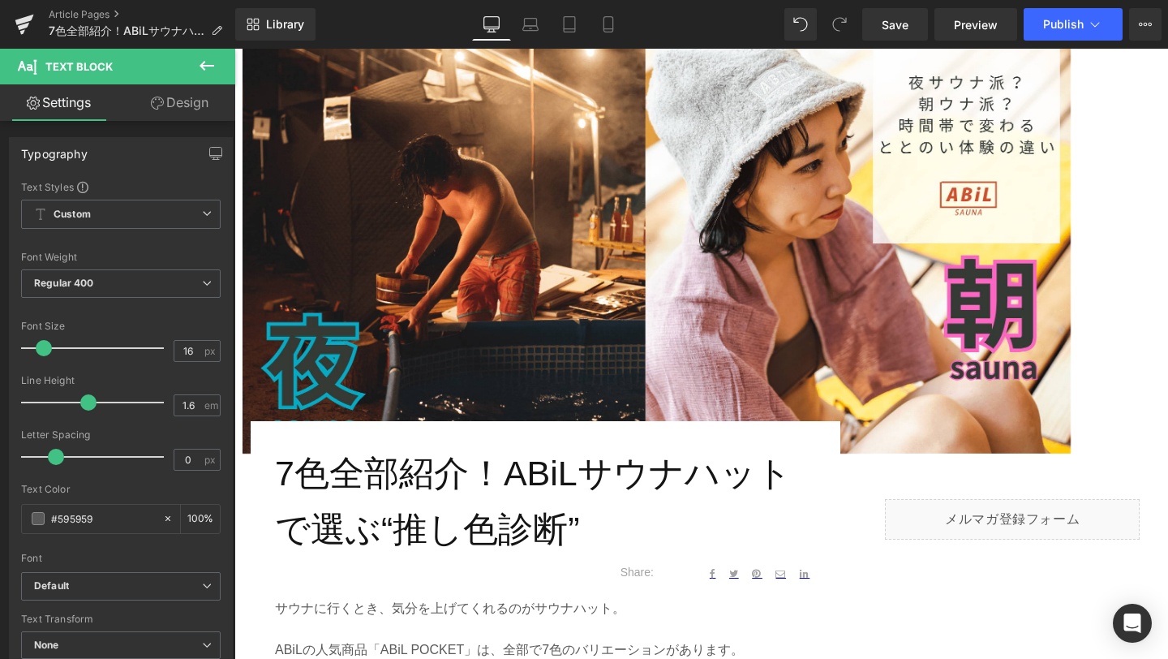
click at [352, 209] on img at bounding box center [657, 221] width 828 height 466
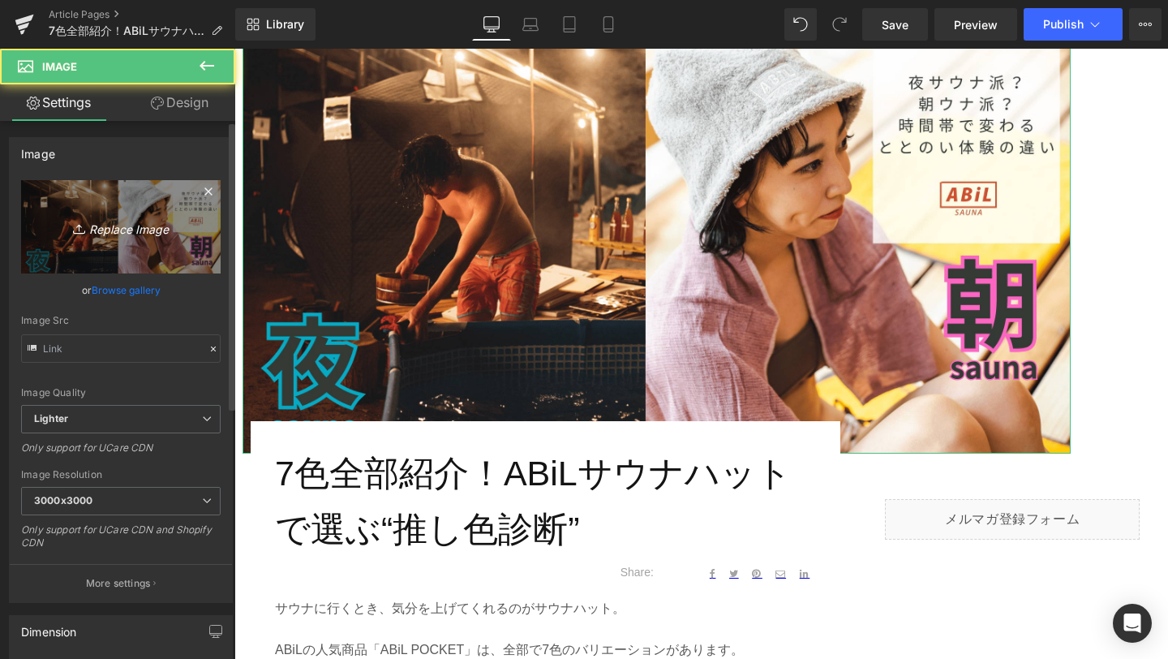
click at [140, 228] on icon "Replace Image" at bounding box center [121, 227] width 130 height 20
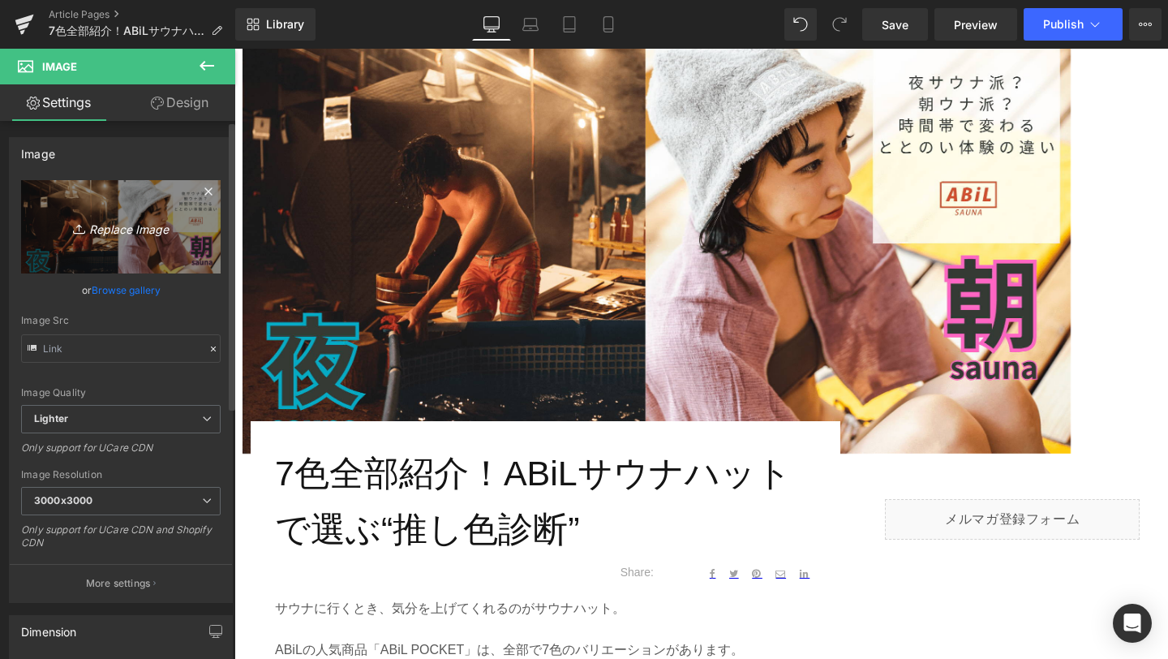
type input "C:\fakepath\1-min.png"
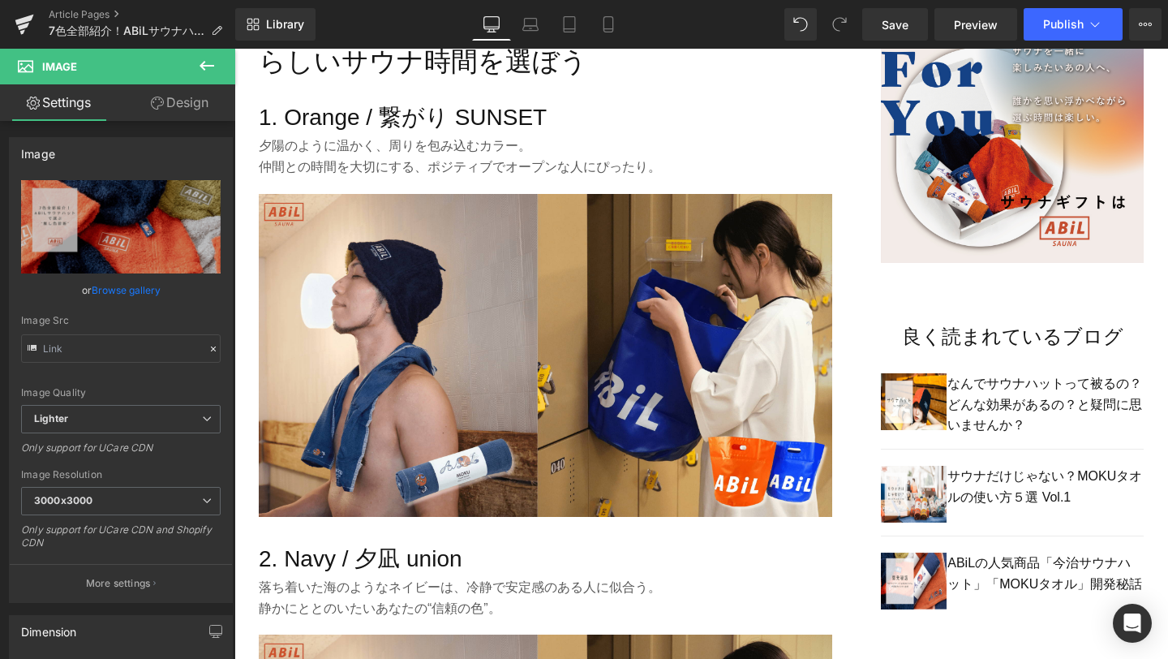
scroll to position [1084, 0]
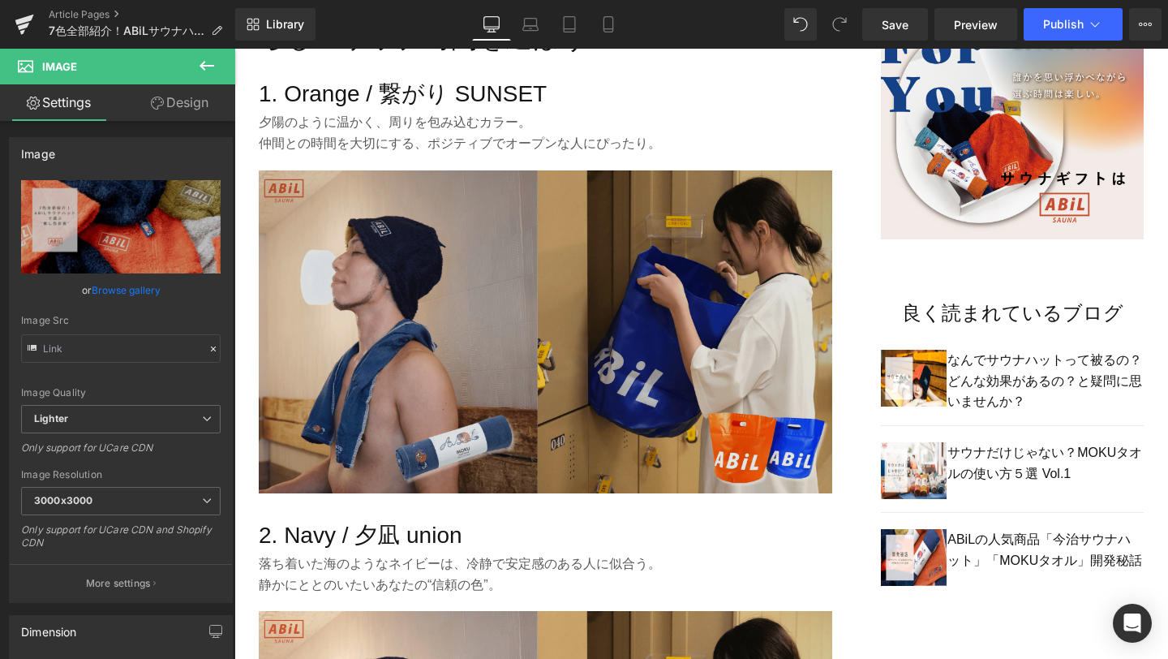
click at [619, 372] on img at bounding box center [546, 331] width 574 height 323
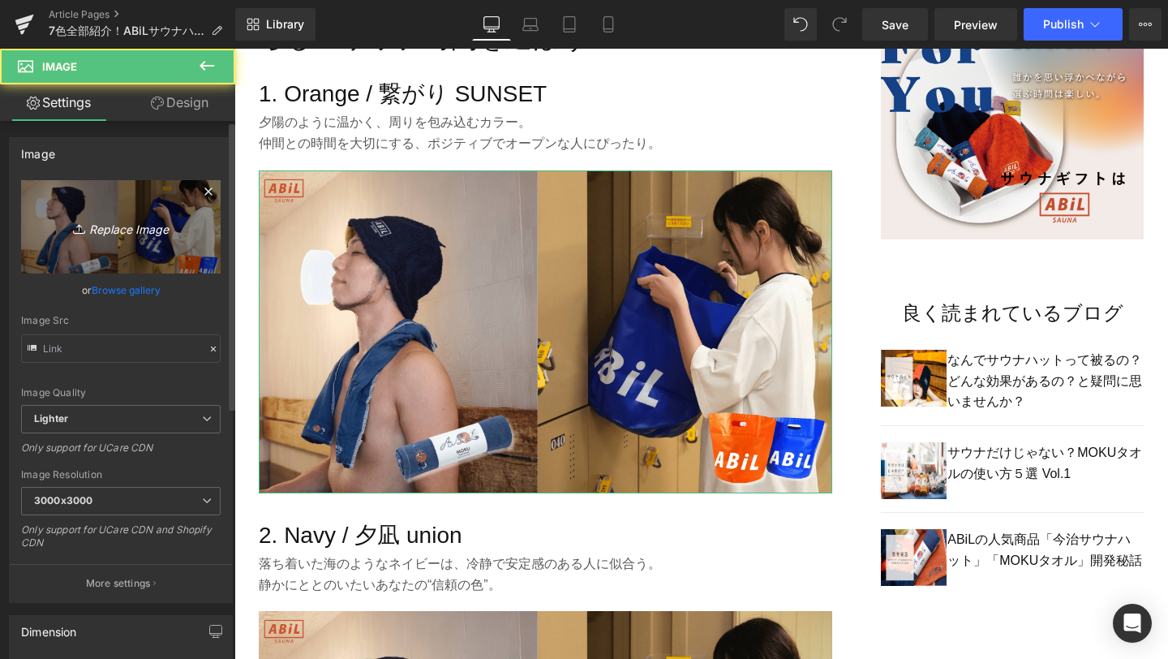
click at [164, 226] on icon "Replace Image" at bounding box center [121, 227] width 130 height 20
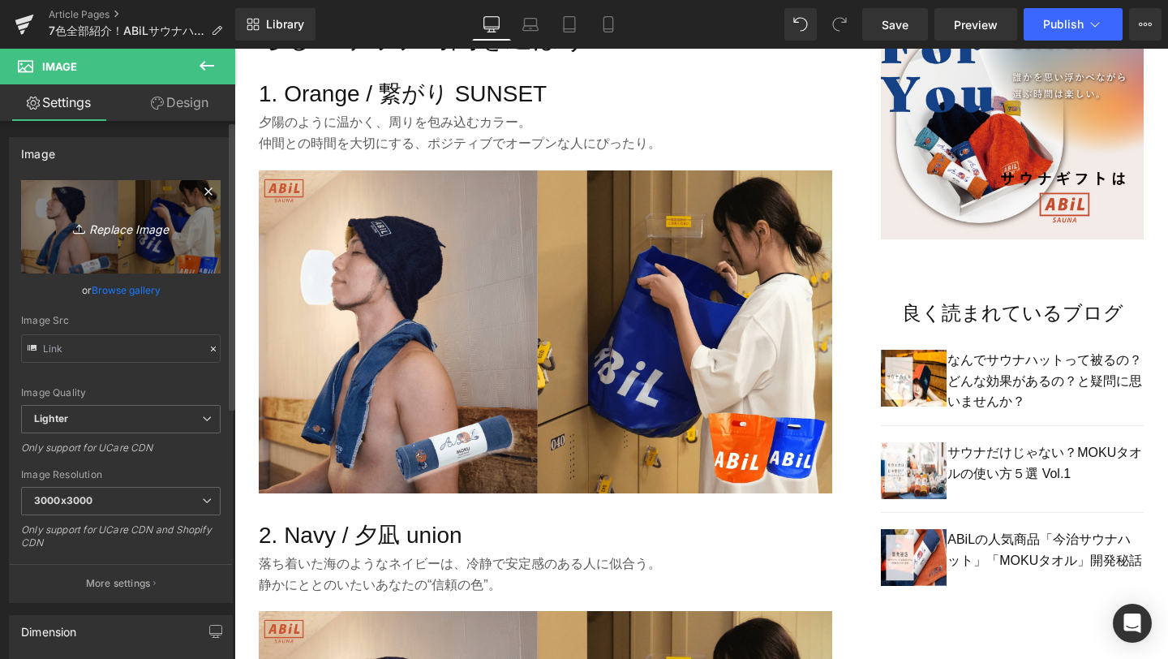
type input "C:\fakepath\2-min.png"
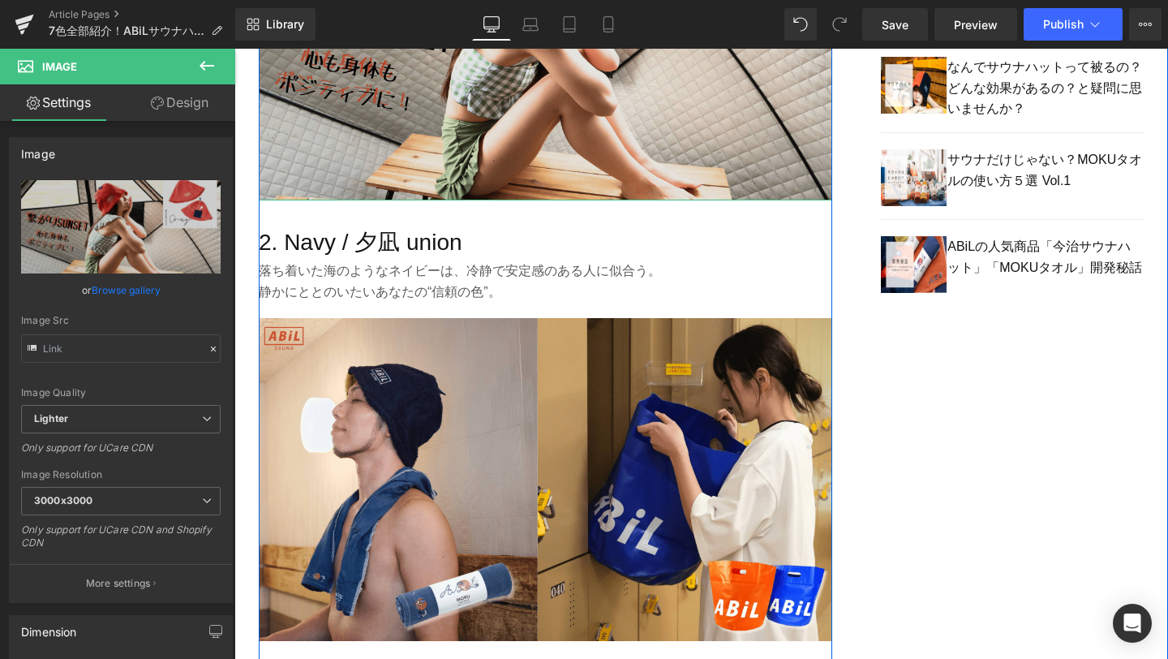
scroll to position [1395, 0]
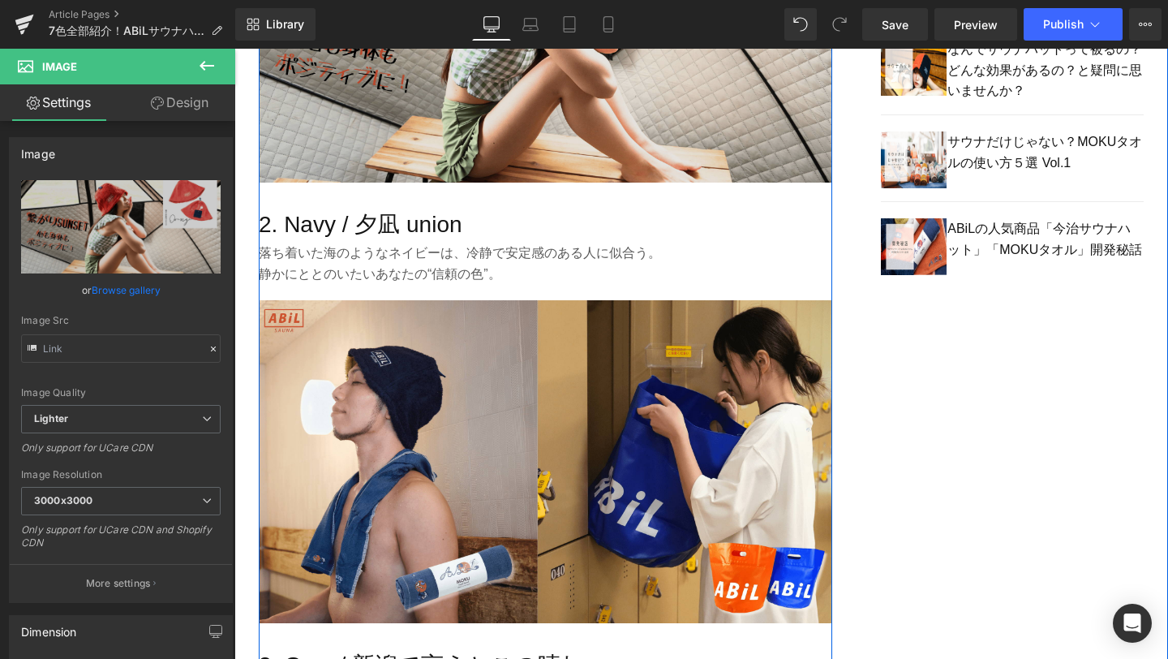
click at [581, 400] on img at bounding box center [546, 461] width 574 height 323
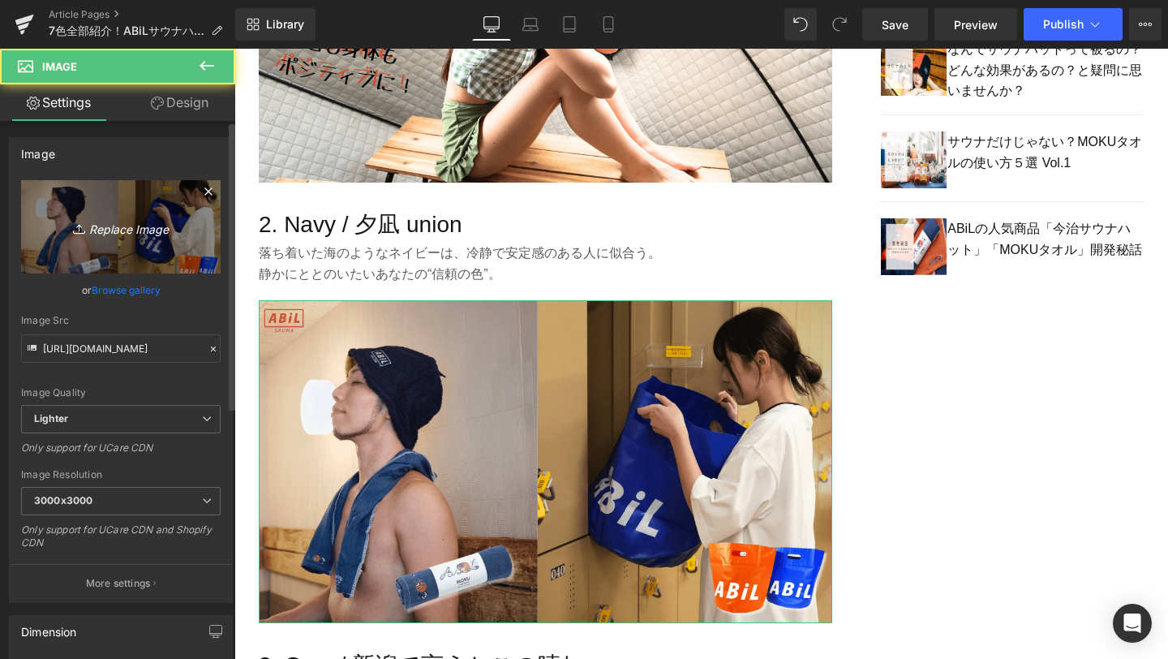
click at [181, 238] on link "Replace Image" at bounding box center [121, 226] width 200 height 93
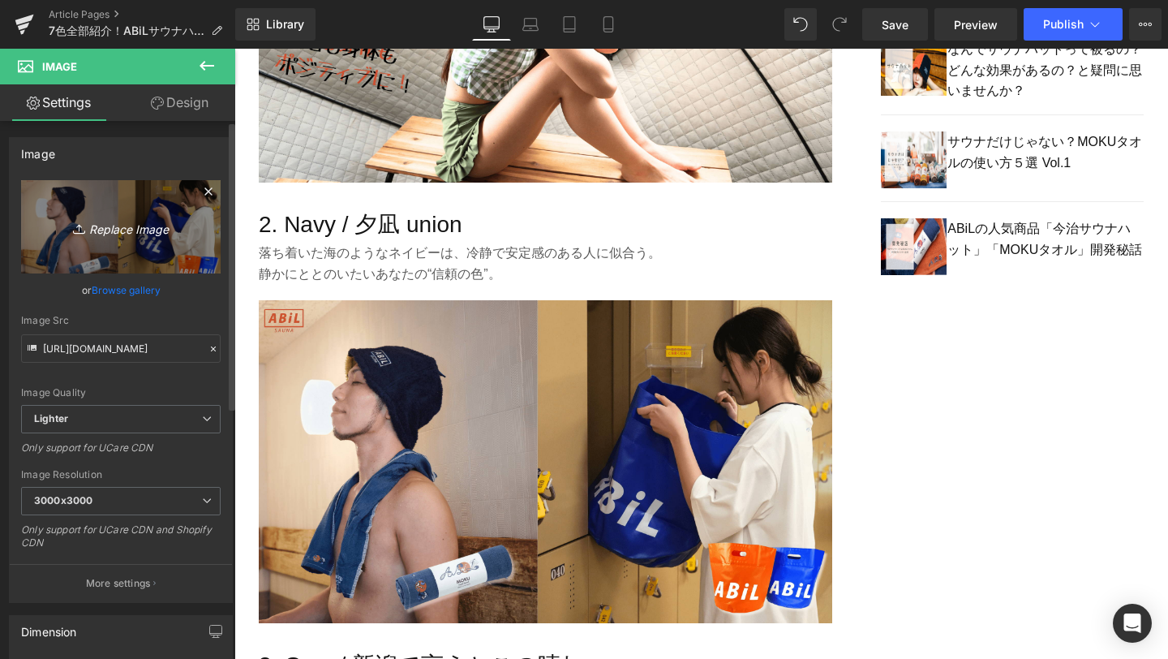
type input "C:\fakepath\3-min.png"
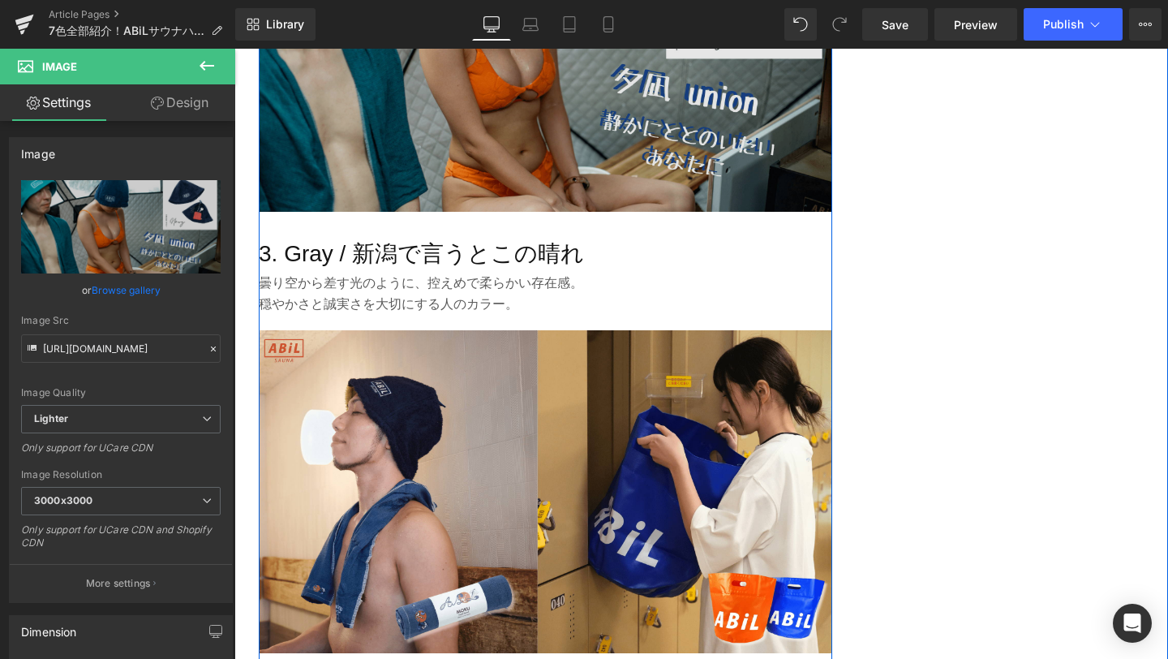
scroll to position [1814, 0]
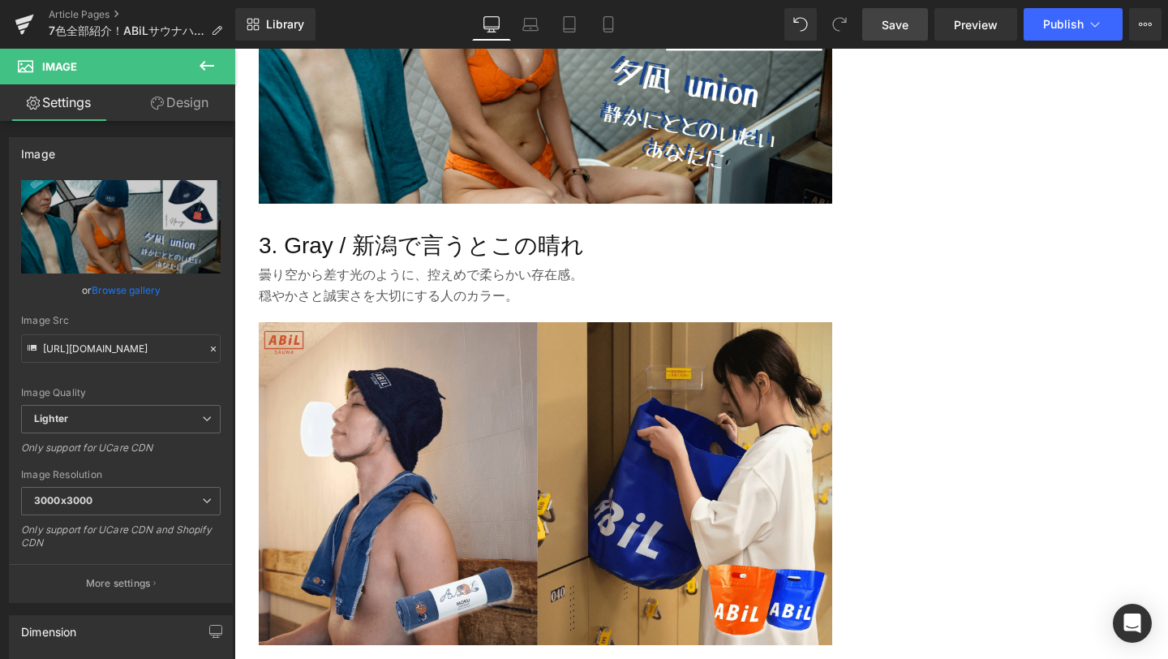
drag, startPoint x: 904, startPoint y: 16, endPoint x: 187, endPoint y: 327, distance: 781.7
click at [904, 16] on span "Save" at bounding box center [895, 24] width 27 height 17
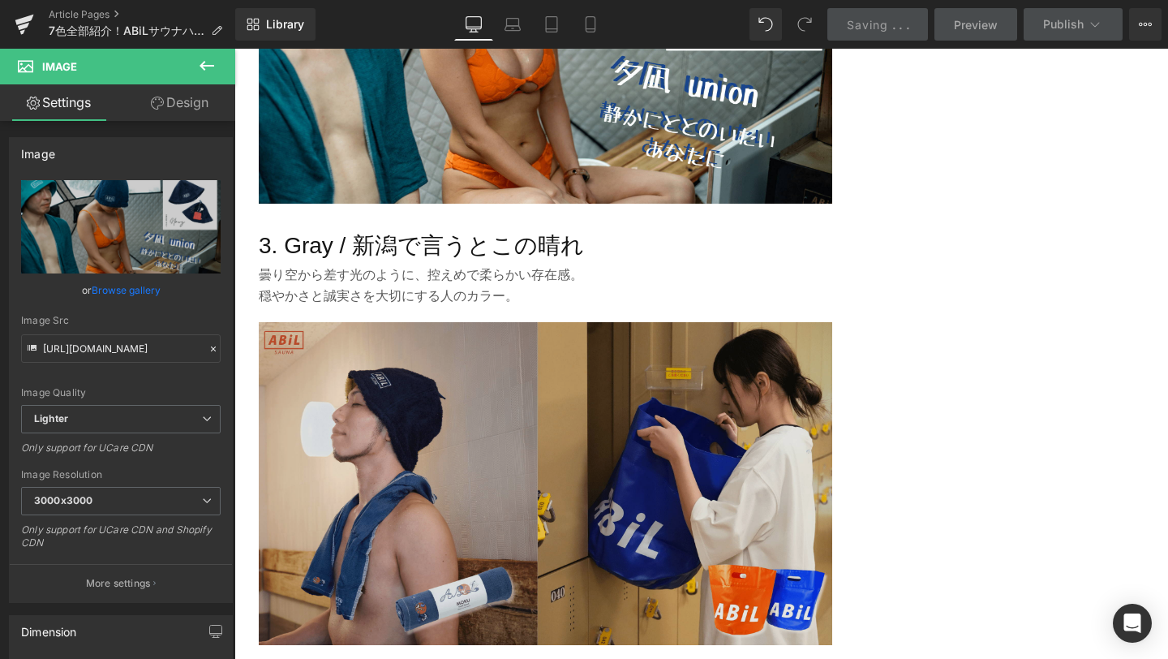
scroll to position [1931, 0]
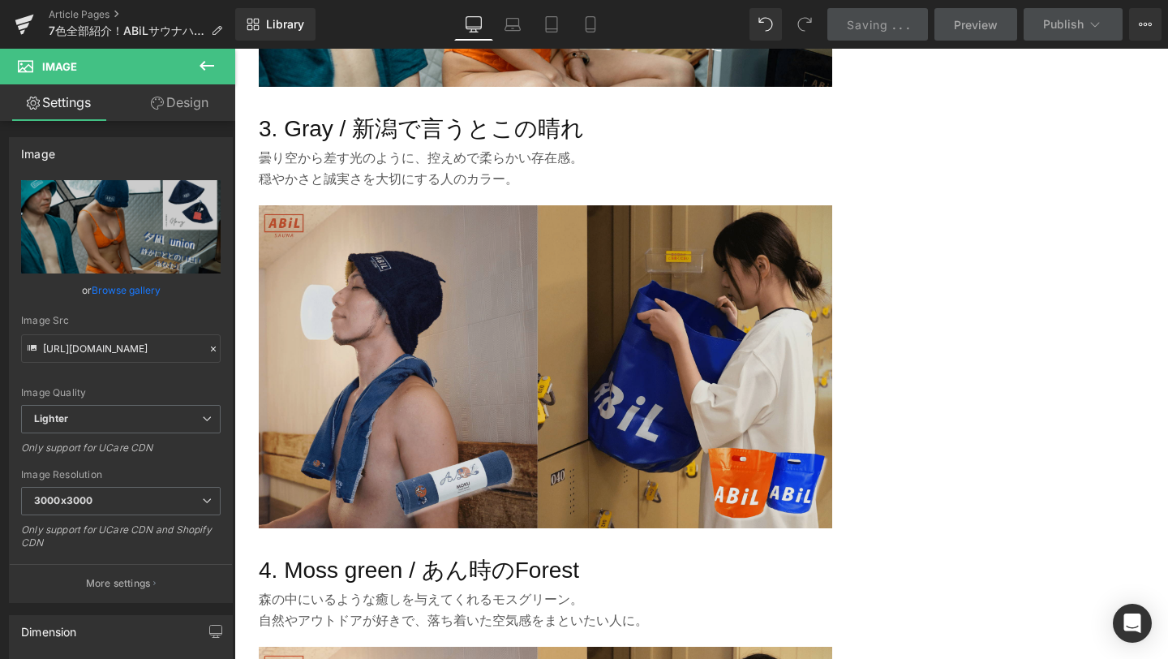
click at [421, 376] on img at bounding box center [546, 366] width 574 height 323
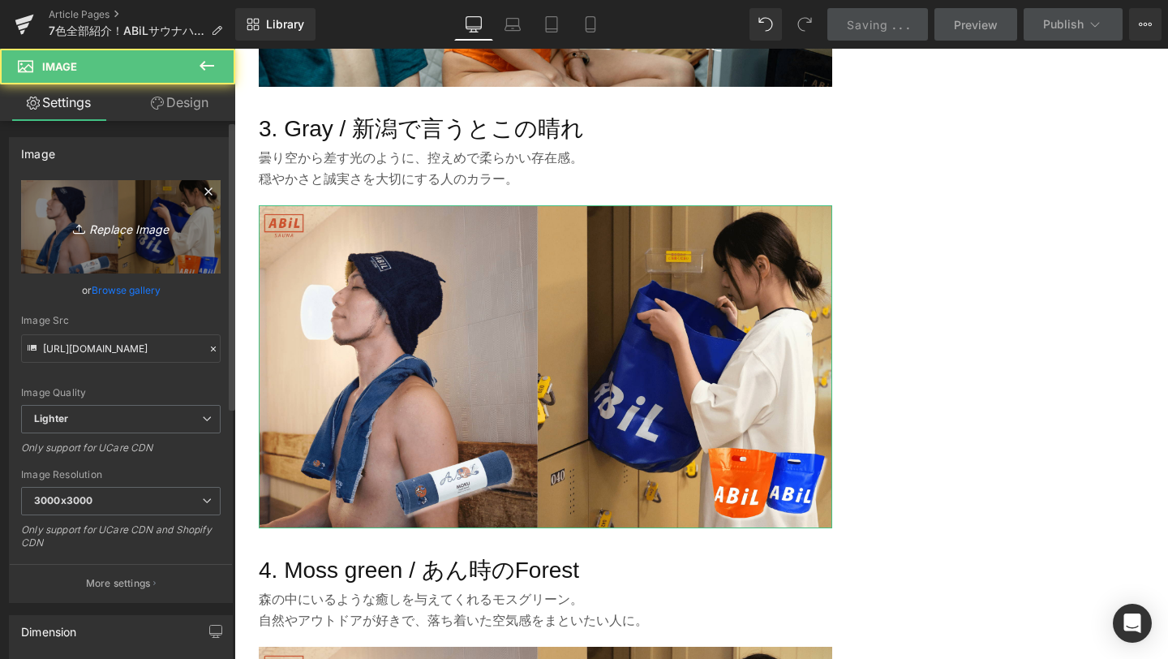
click at [124, 236] on icon "Replace Image" at bounding box center [121, 227] width 130 height 20
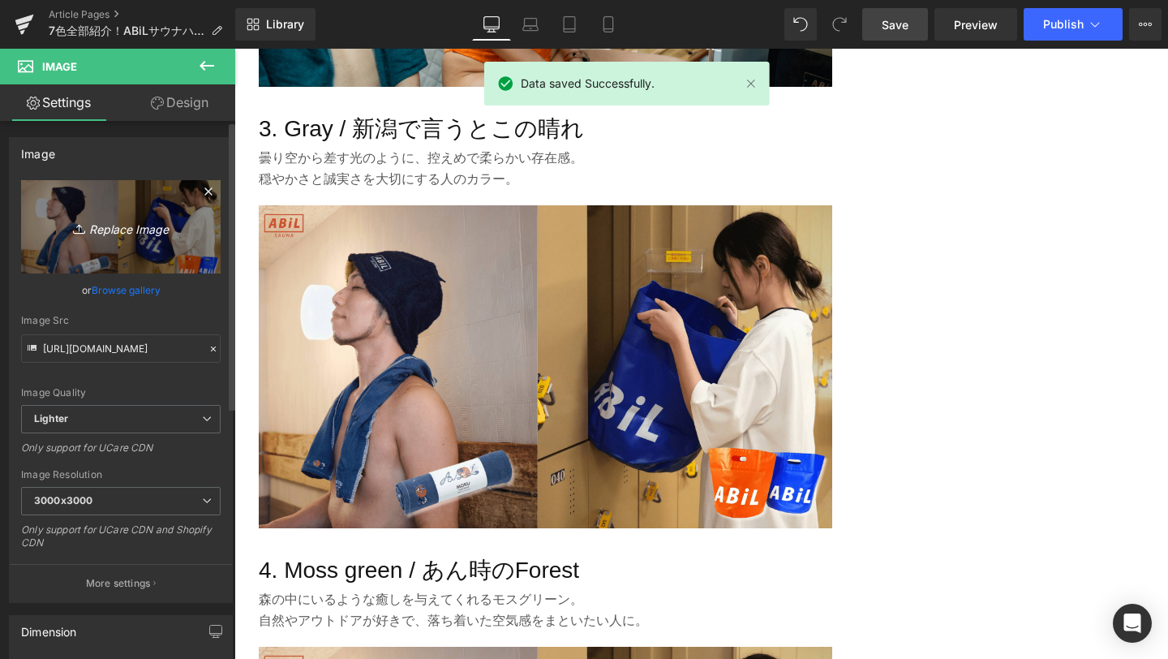
type input "C:\fakepath\4-min.png"
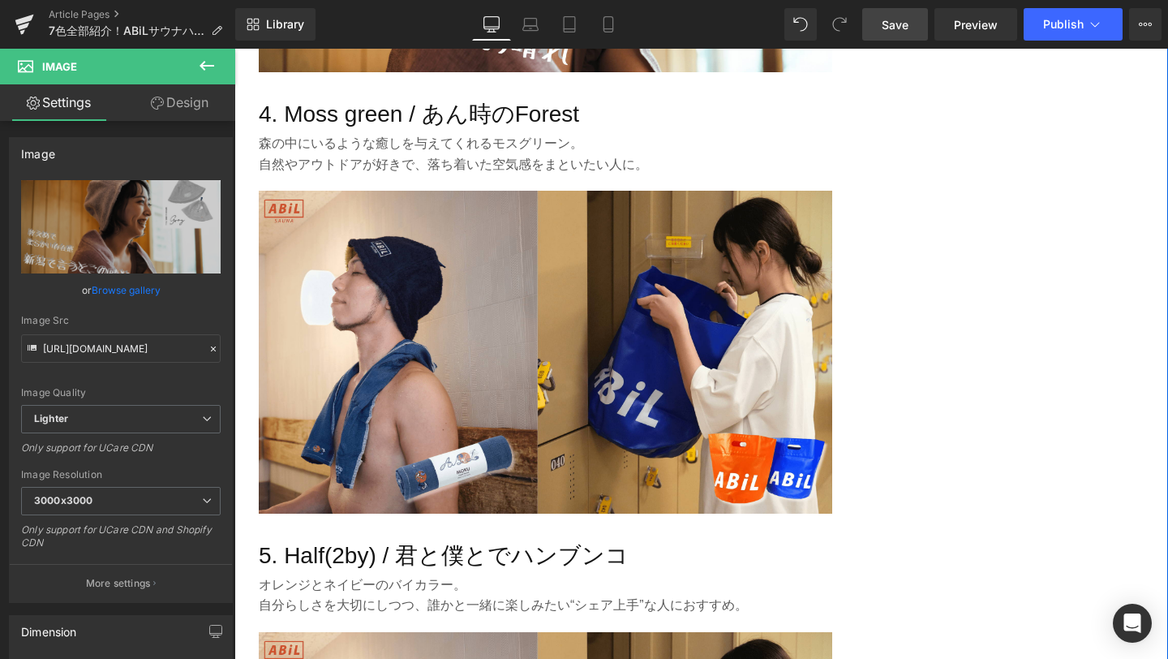
scroll to position [2403, 0]
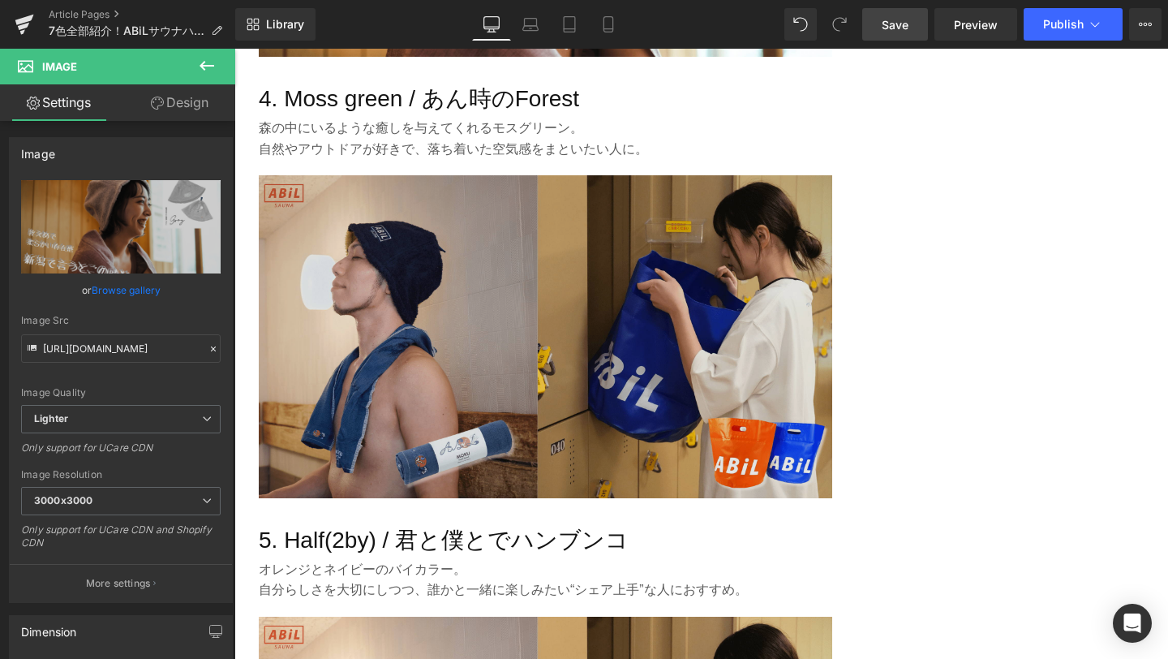
click at [672, 247] on img at bounding box center [546, 336] width 574 height 323
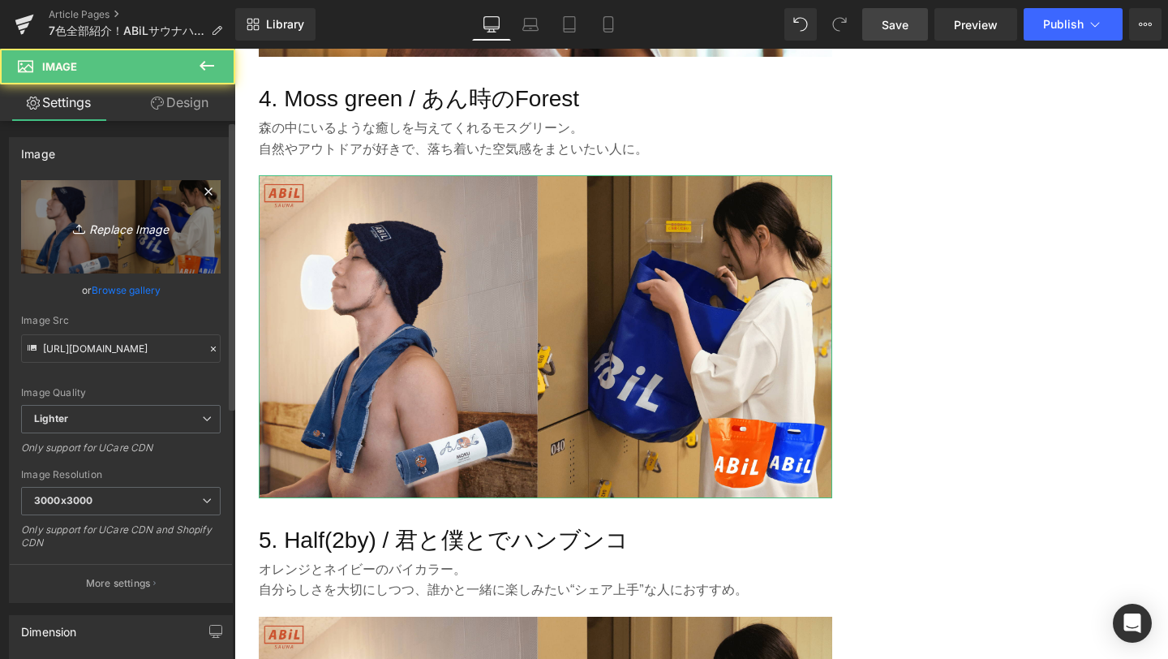
click at [170, 213] on link "Replace Image" at bounding box center [121, 226] width 200 height 93
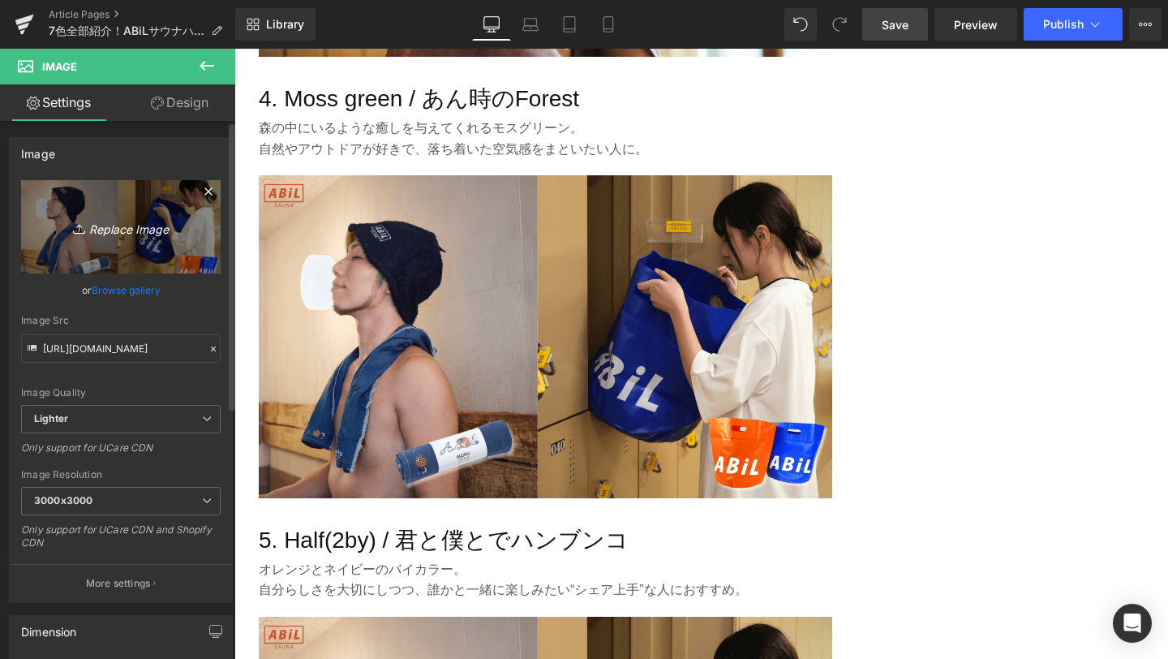
type input "C:\fakepath\5-min.png"
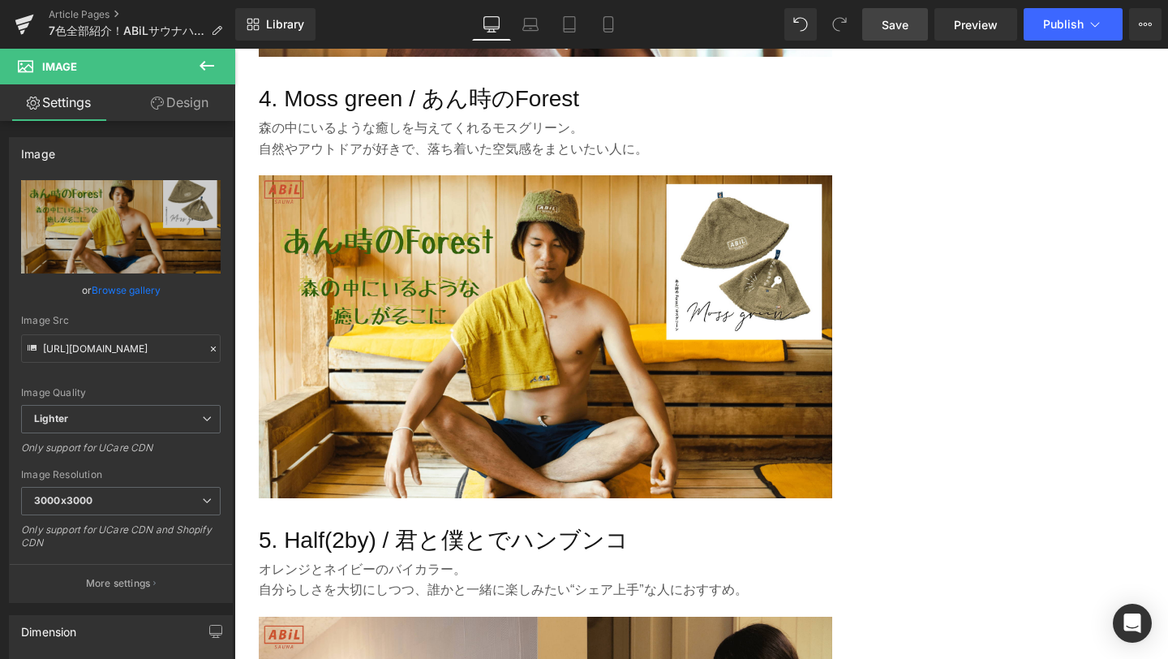
click at [882, 30] on link "Save" at bounding box center [896, 24] width 66 height 32
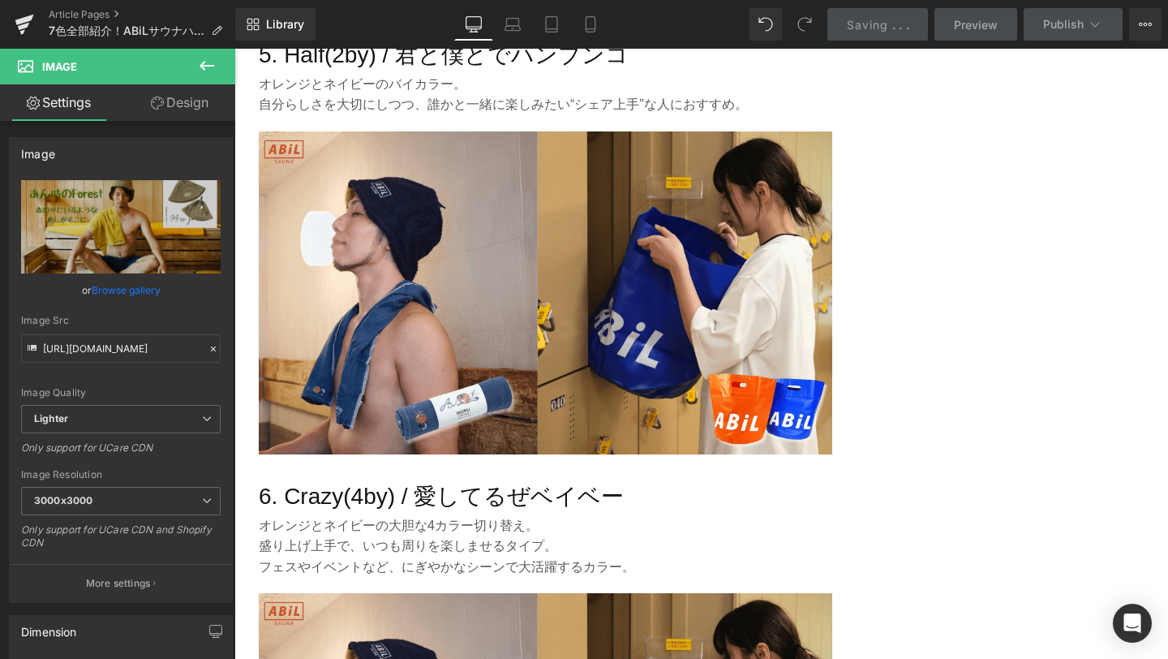
scroll to position [2890, 0]
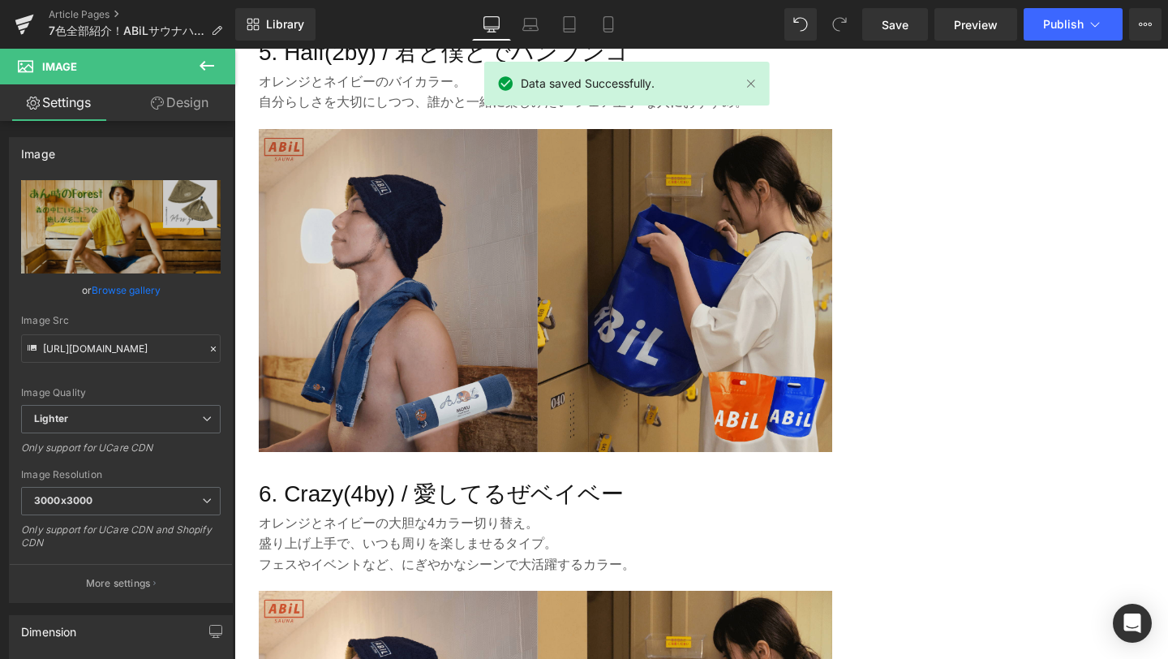
click at [557, 306] on img at bounding box center [546, 290] width 574 height 323
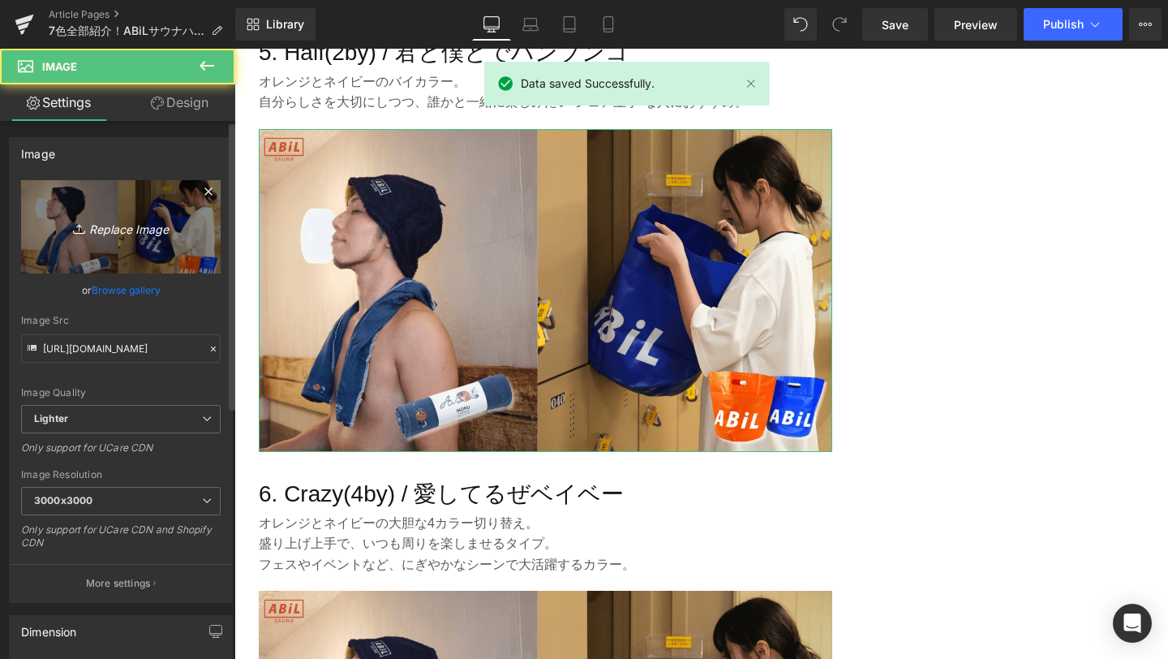
click at [152, 239] on link "Replace Image" at bounding box center [121, 226] width 200 height 93
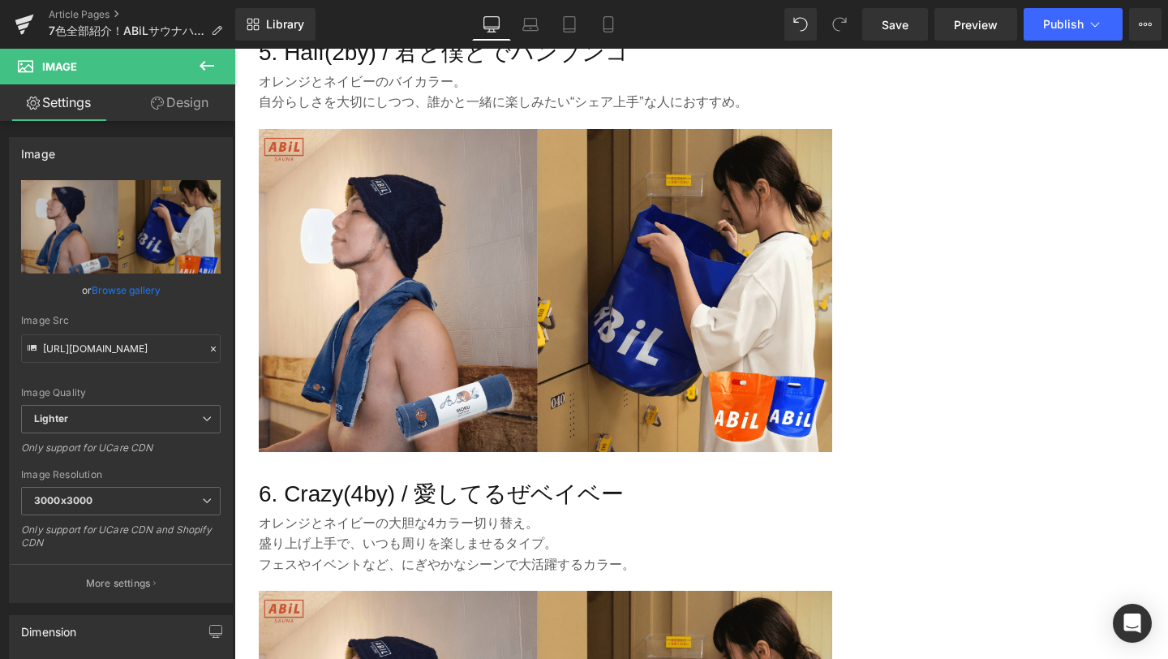
type input "C:\fakepath\6-min.png"
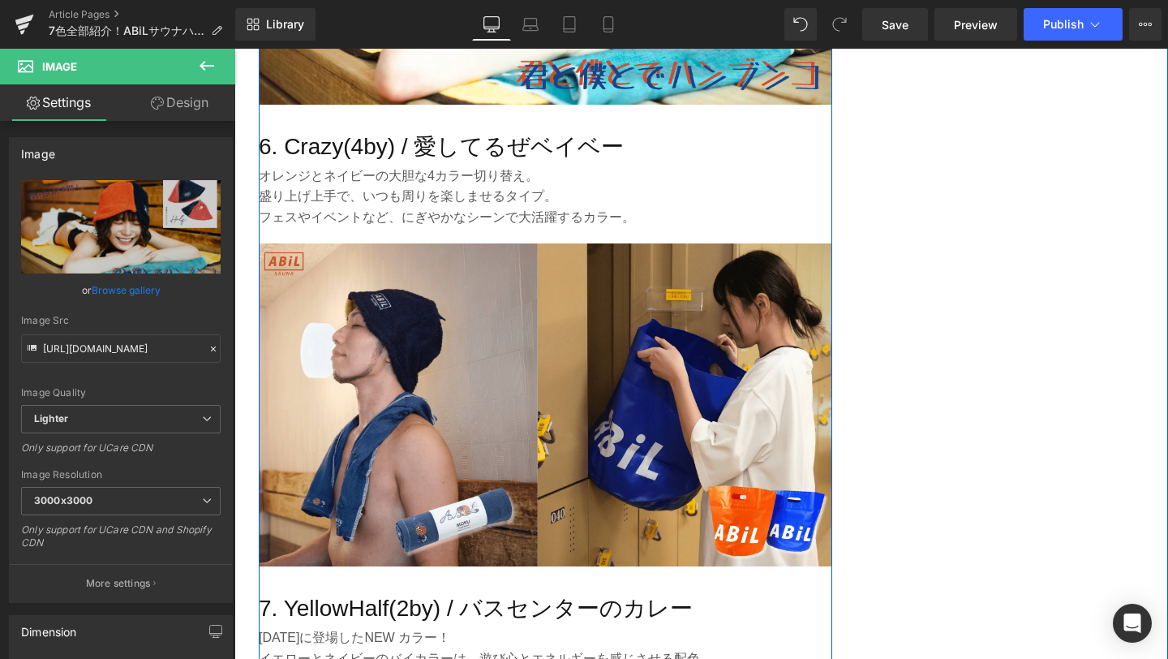
scroll to position [3333, 0]
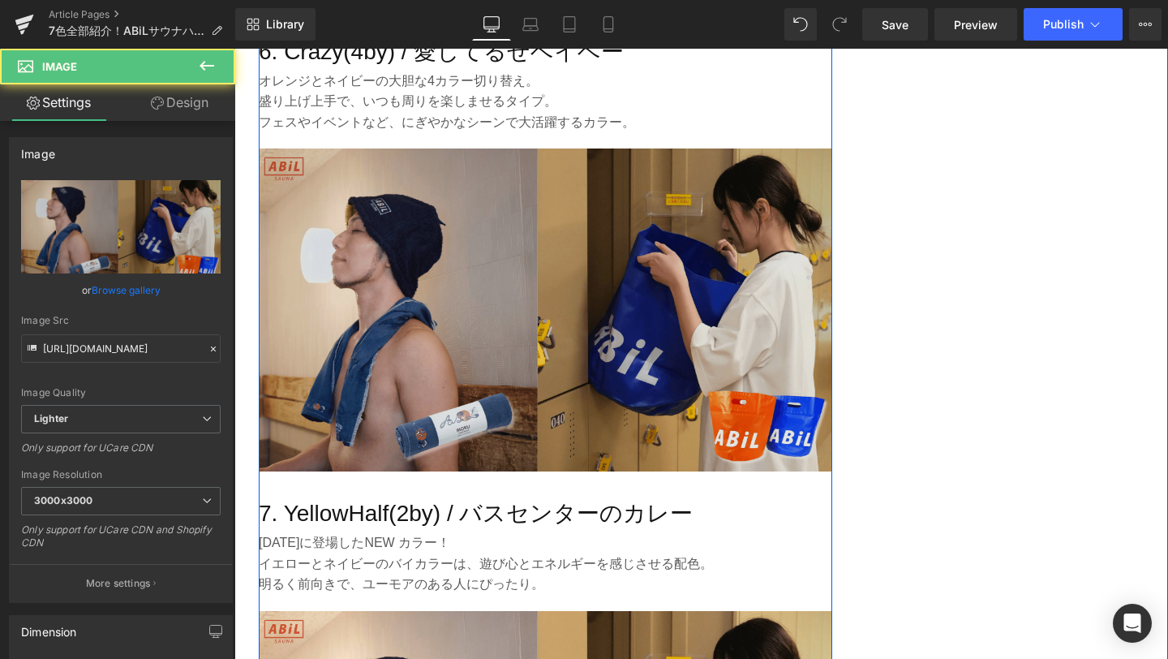
click at [532, 331] on img at bounding box center [546, 309] width 574 height 323
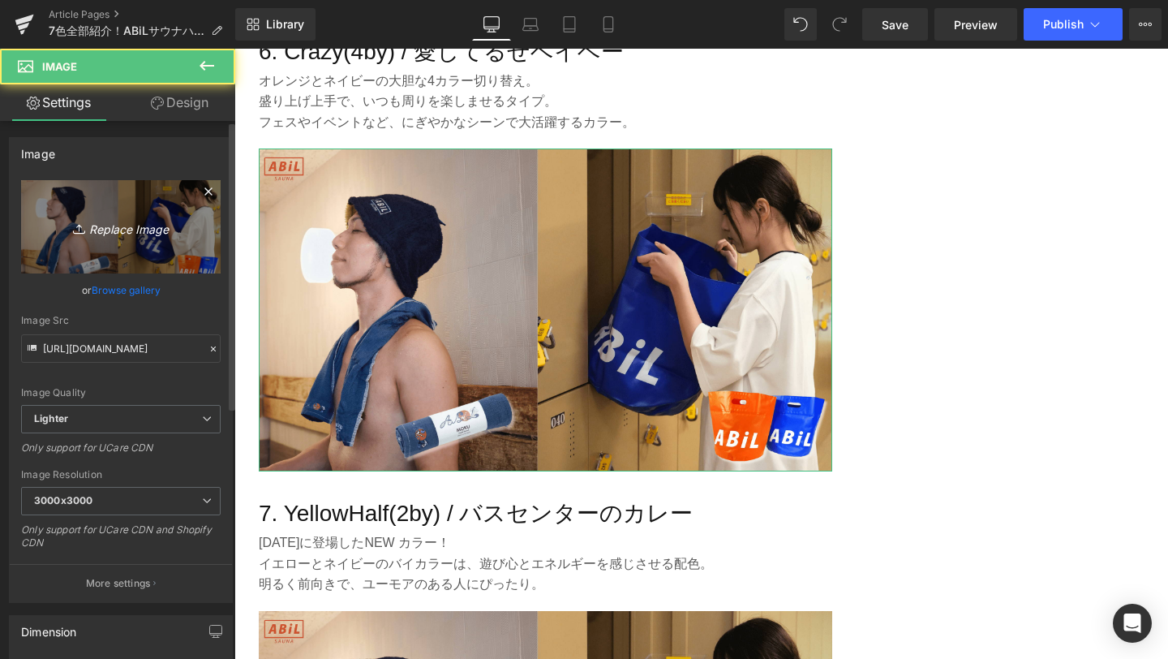
click at [88, 227] on icon "Replace Image" at bounding box center [121, 227] width 130 height 20
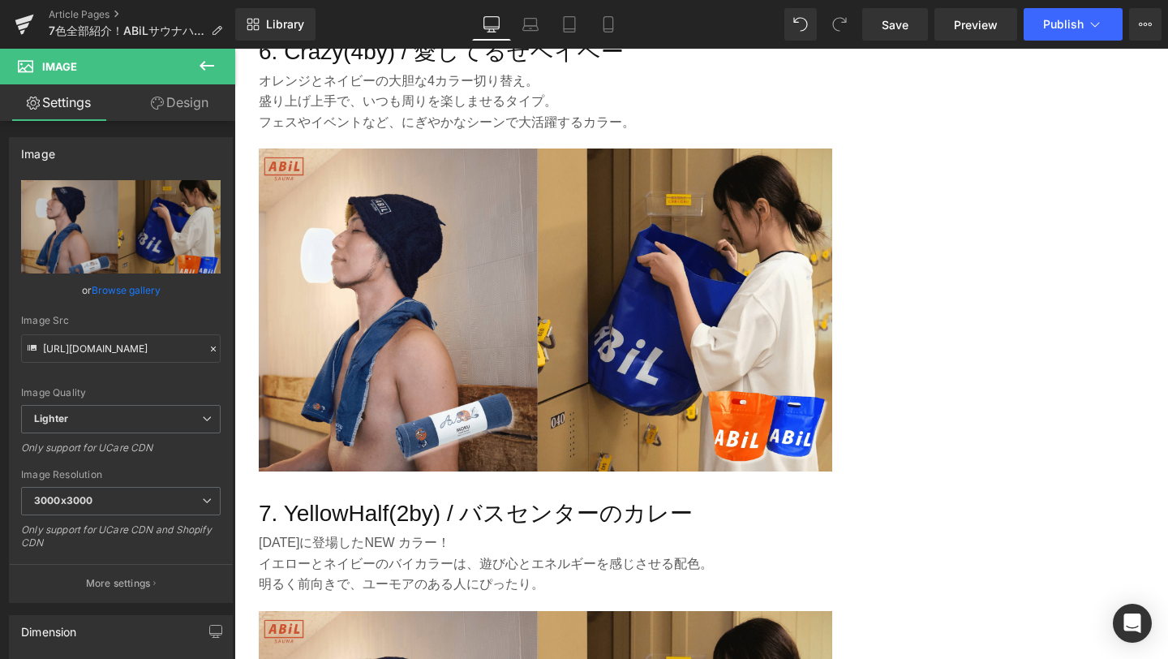
type input "C:\fakepath\7-min.png"
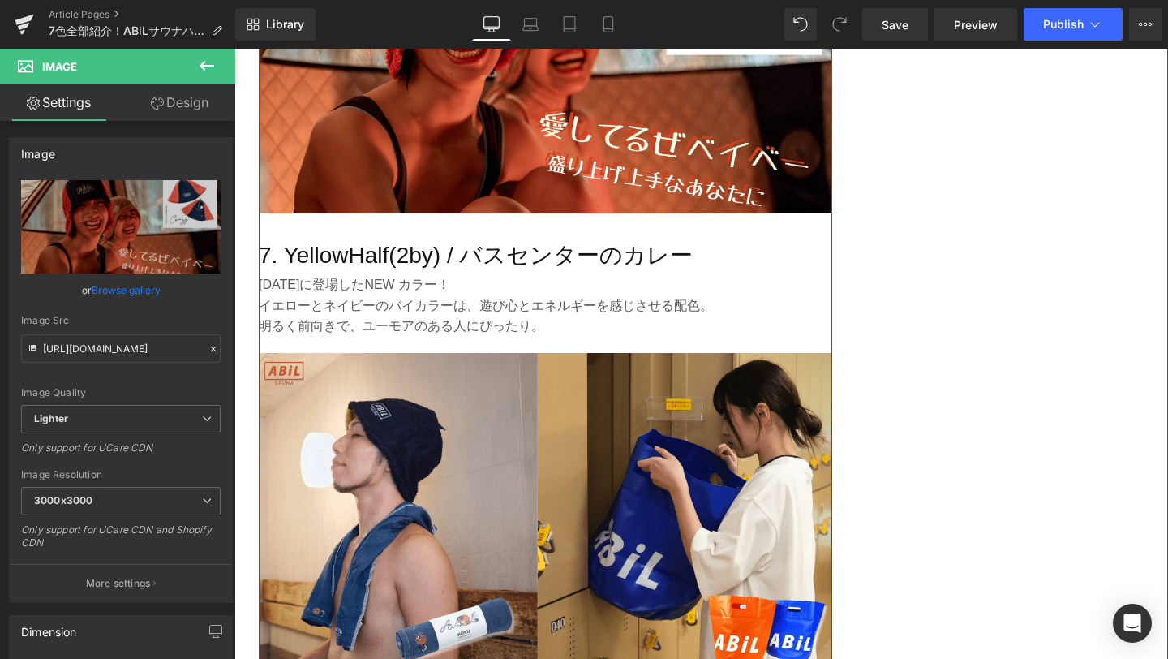
scroll to position [3635, 0]
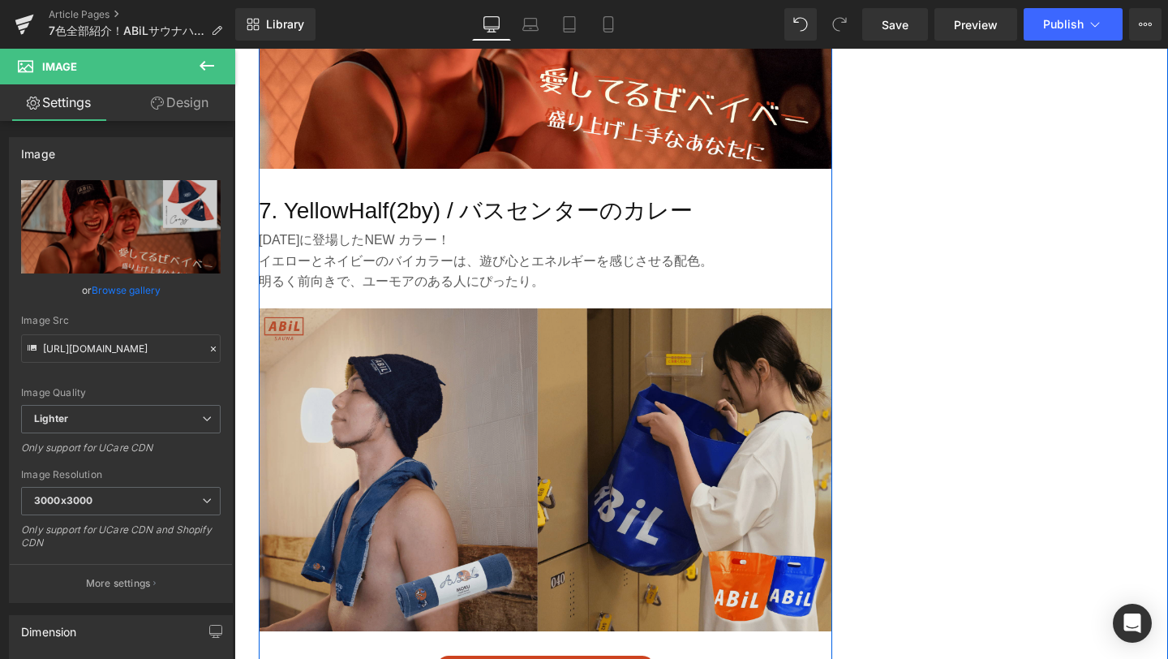
click at [674, 510] on img at bounding box center [546, 469] width 574 height 323
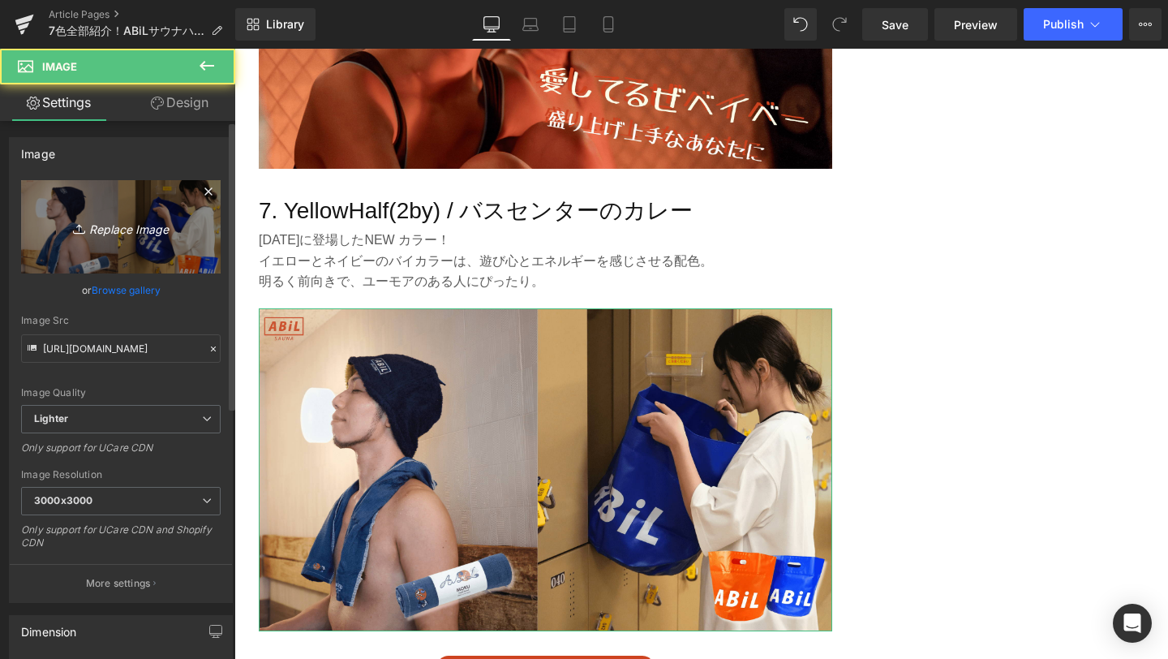
click at [124, 235] on icon "Replace Image" at bounding box center [121, 227] width 130 height 20
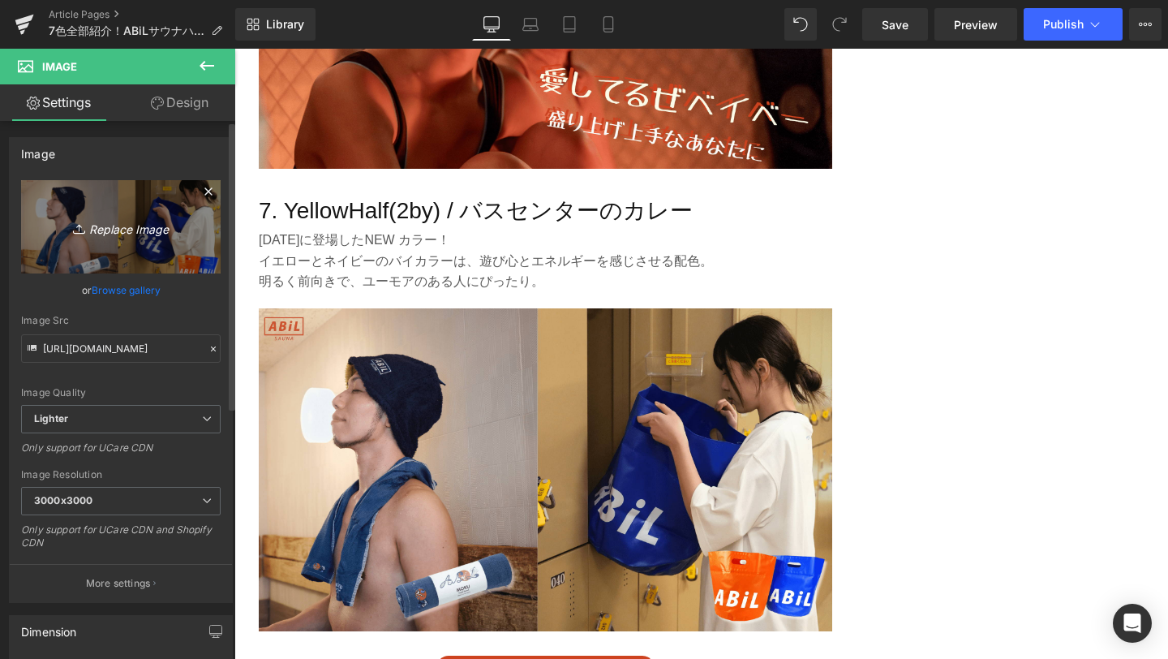
type input "C:\fakepath\8-min.png"
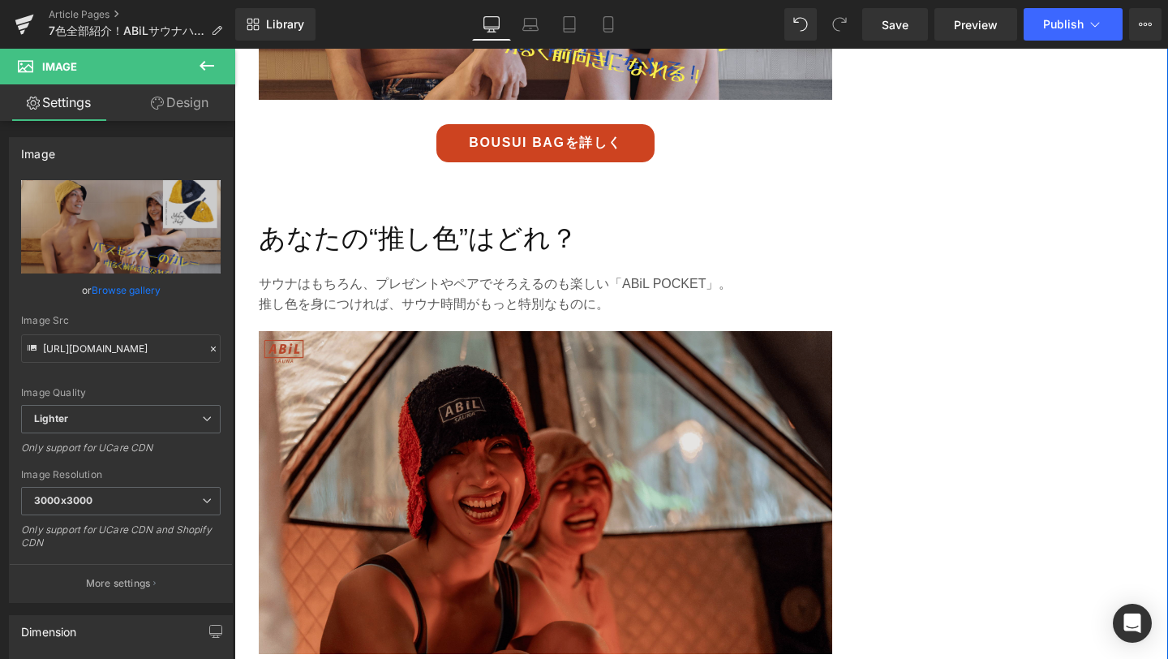
scroll to position [4169, 0]
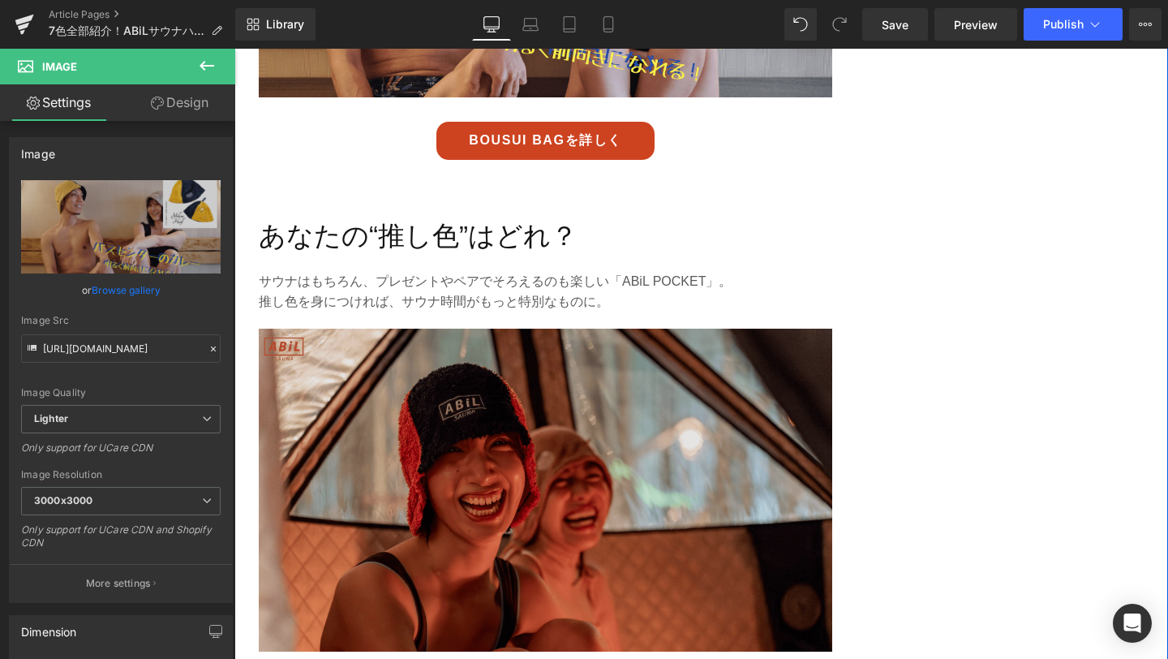
click at [673, 458] on img at bounding box center [546, 490] width 574 height 323
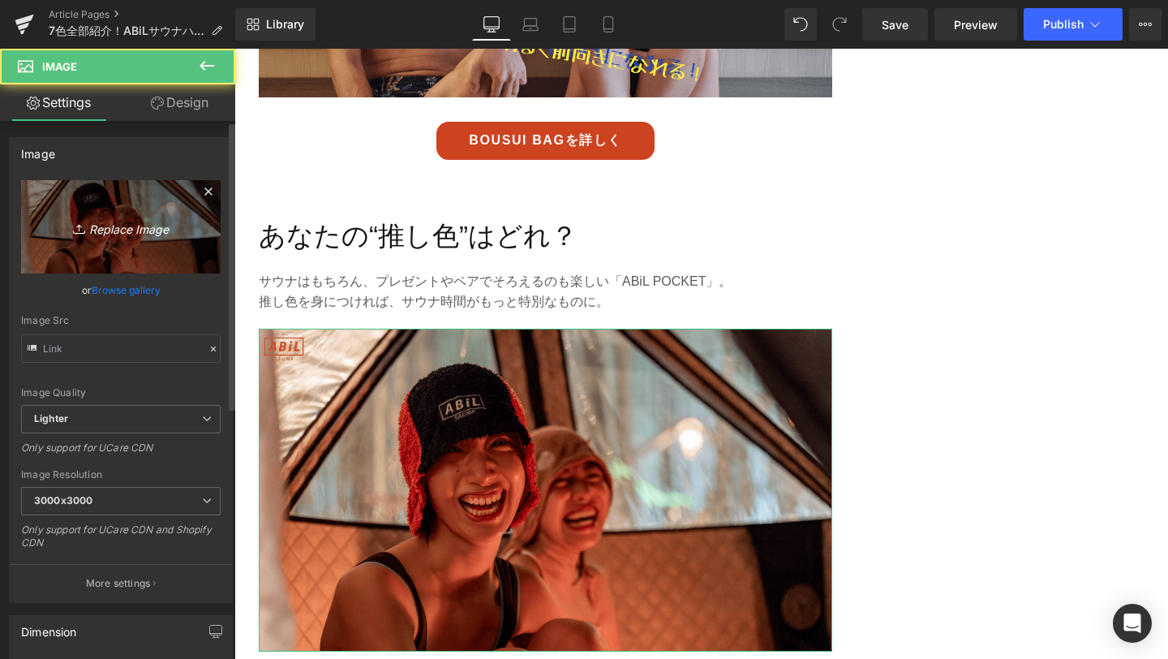
click at [85, 235] on icon "Replace Image" at bounding box center [121, 227] width 130 height 20
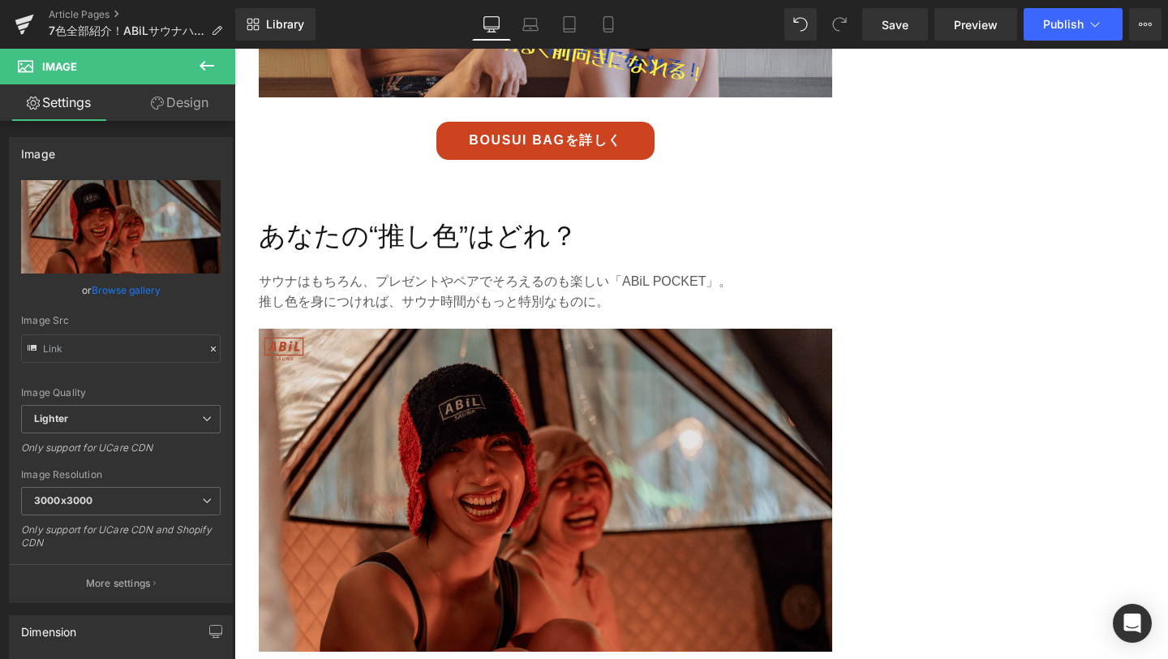
type input "C:\fakepath\9-min.png"
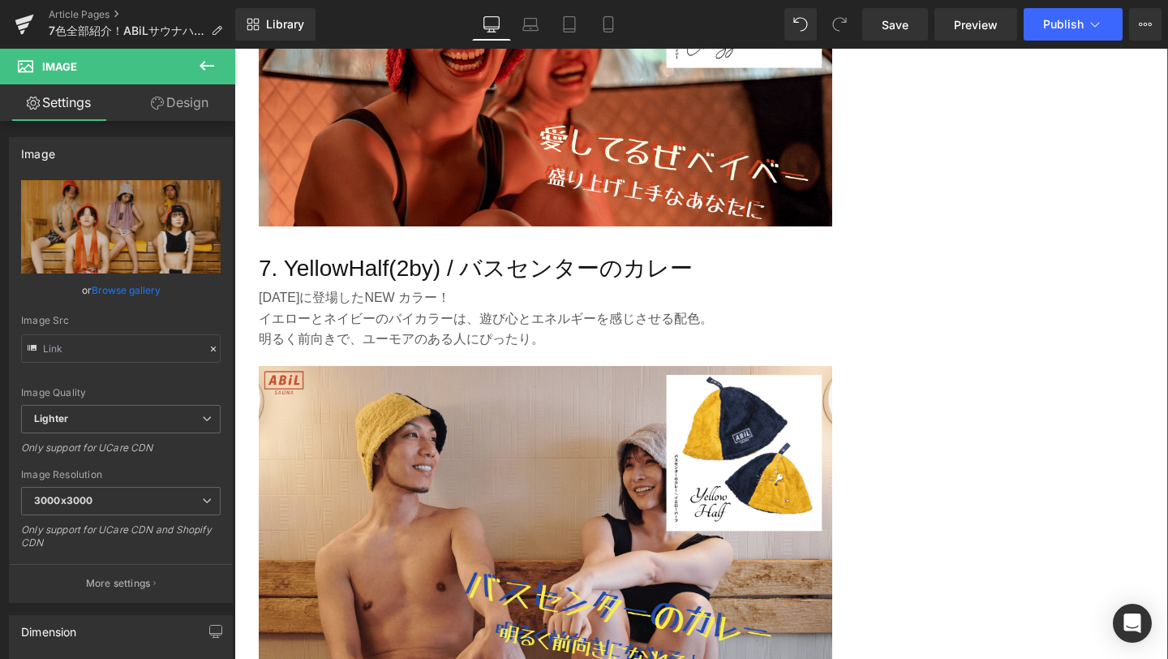
scroll to position [3710, 0]
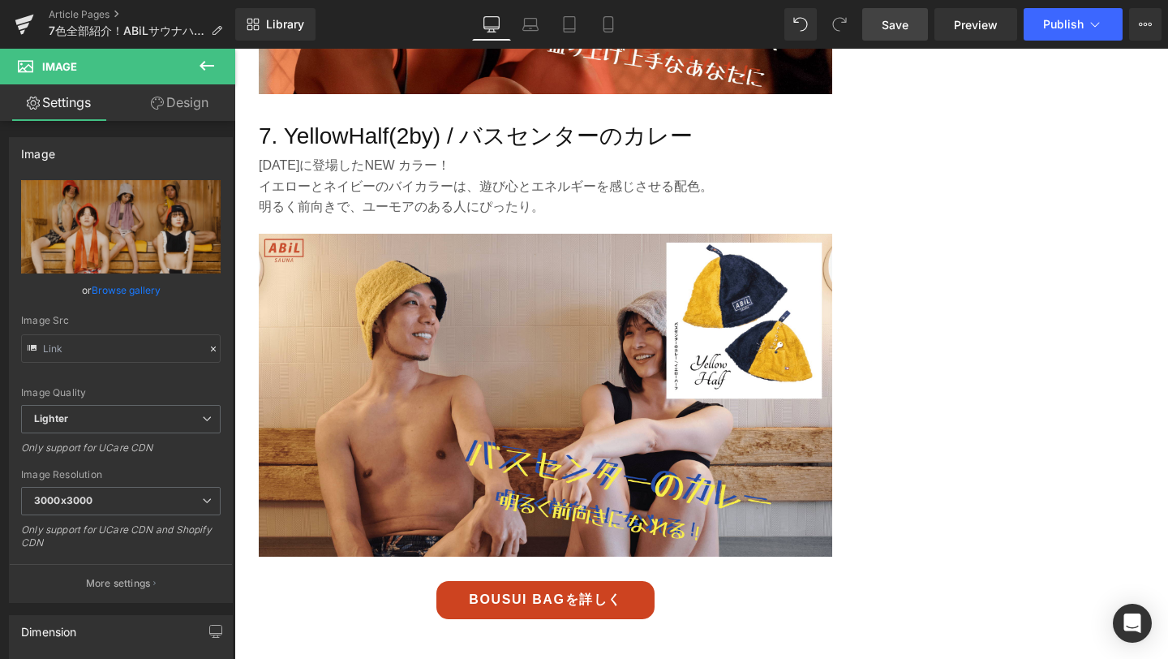
click at [909, 25] on span "Save" at bounding box center [895, 24] width 27 height 17
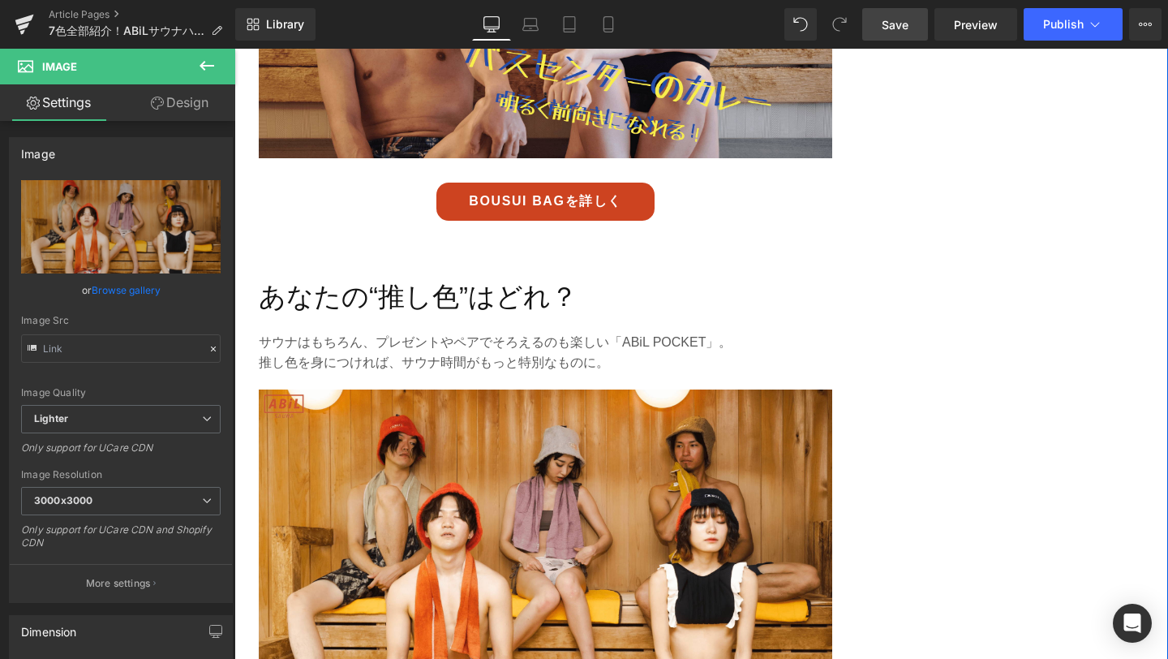
scroll to position [3916, 0]
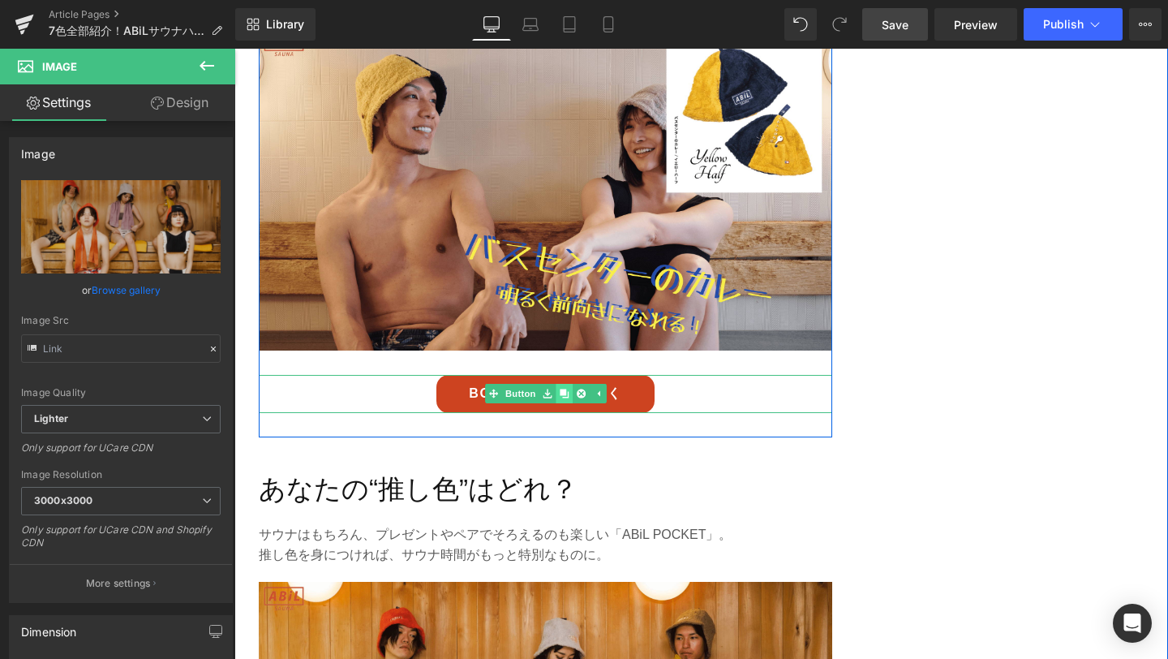
click at [560, 396] on icon at bounding box center [564, 394] width 9 height 10
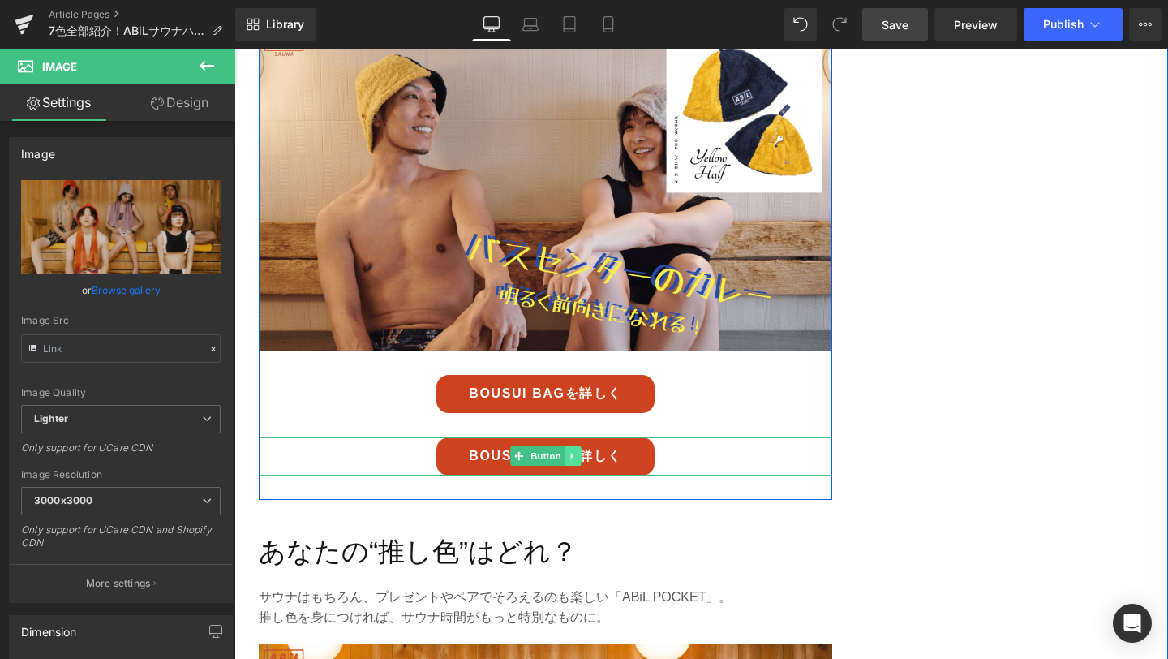
click at [573, 465] on link at bounding box center [572, 455] width 17 height 19
click at [577, 457] on icon at bounding box center [581, 456] width 9 height 9
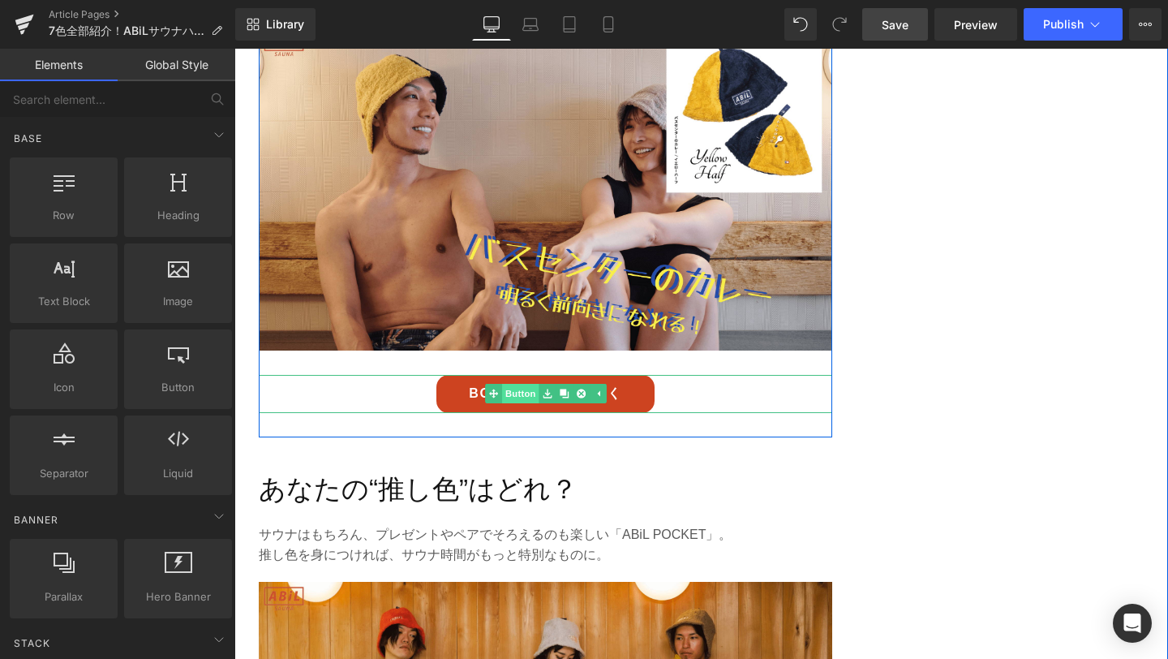
click at [517, 395] on link "Button" at bounding box center [512, 393] width 54 height 19
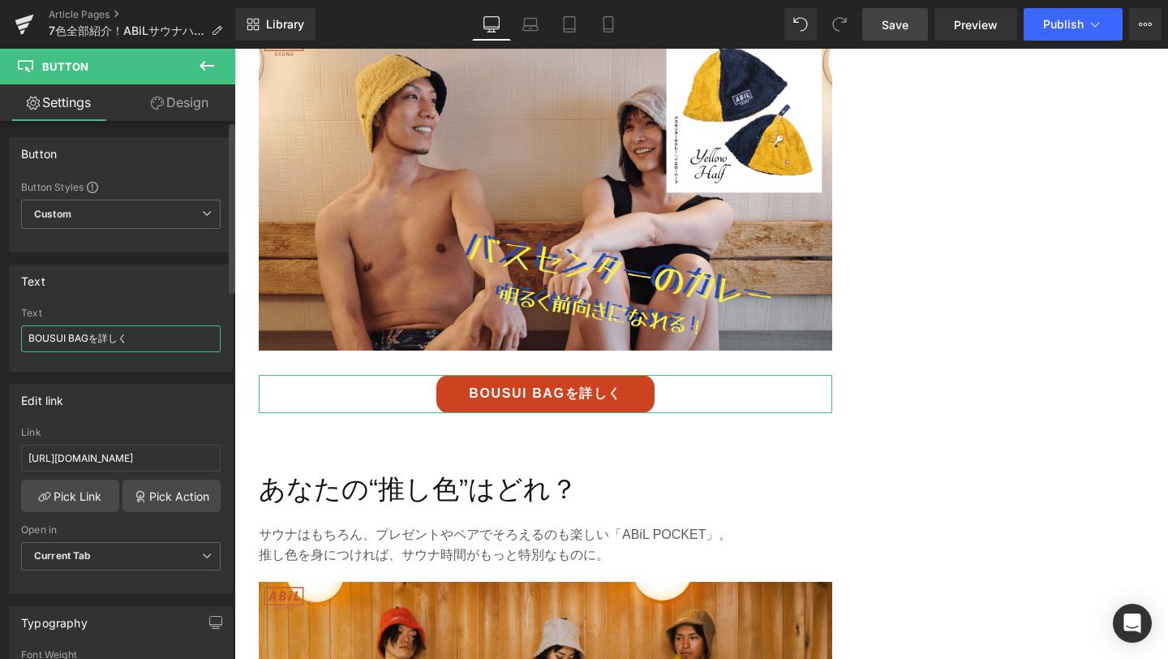
drag, startPoint x: 146, startPoint y: 338, endPoint x: 1, endPoint y: 337, distance: 145.3
click at [1, 337] on div "Text BOUSUI BAGを詳しく Text BOUSUI BAGを詳しく" at bounding box center [121, 311] width 243 height 119
click at [85, 344] on input "サウナハットコレクションページへ" at bounding box center [121, 338] width 200 height 27
type input "サウナハット コレクションページへ"
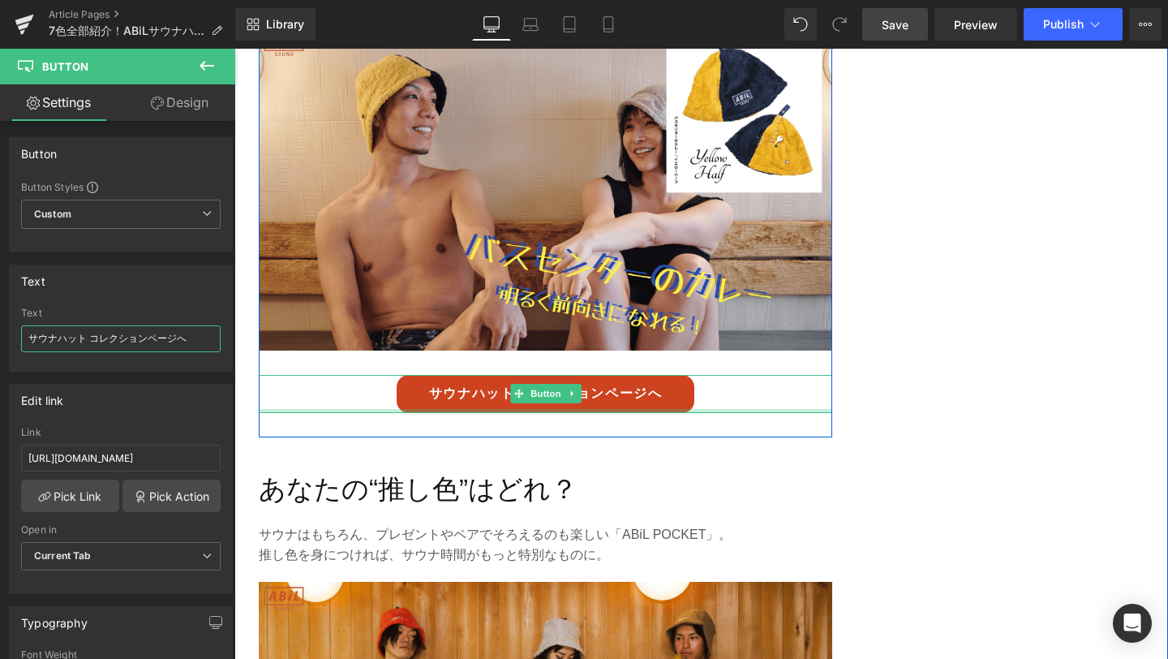
click at [639, 411] on div at bounding box center [546, 411] width 574 height 4
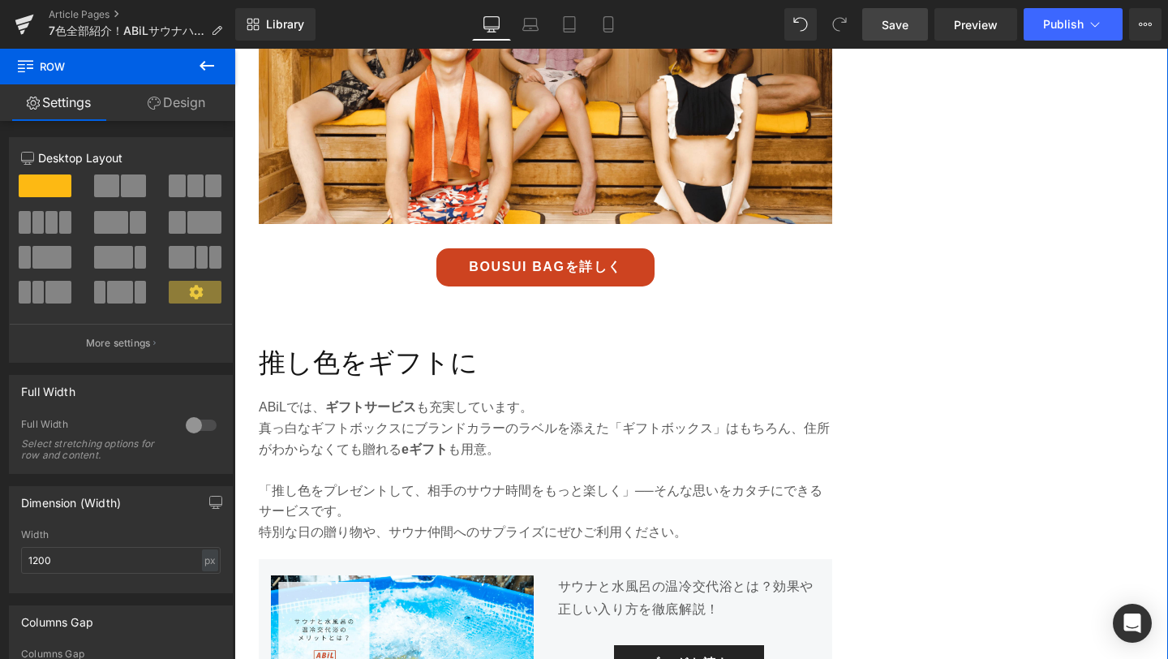
scroll to position [4566, 0]
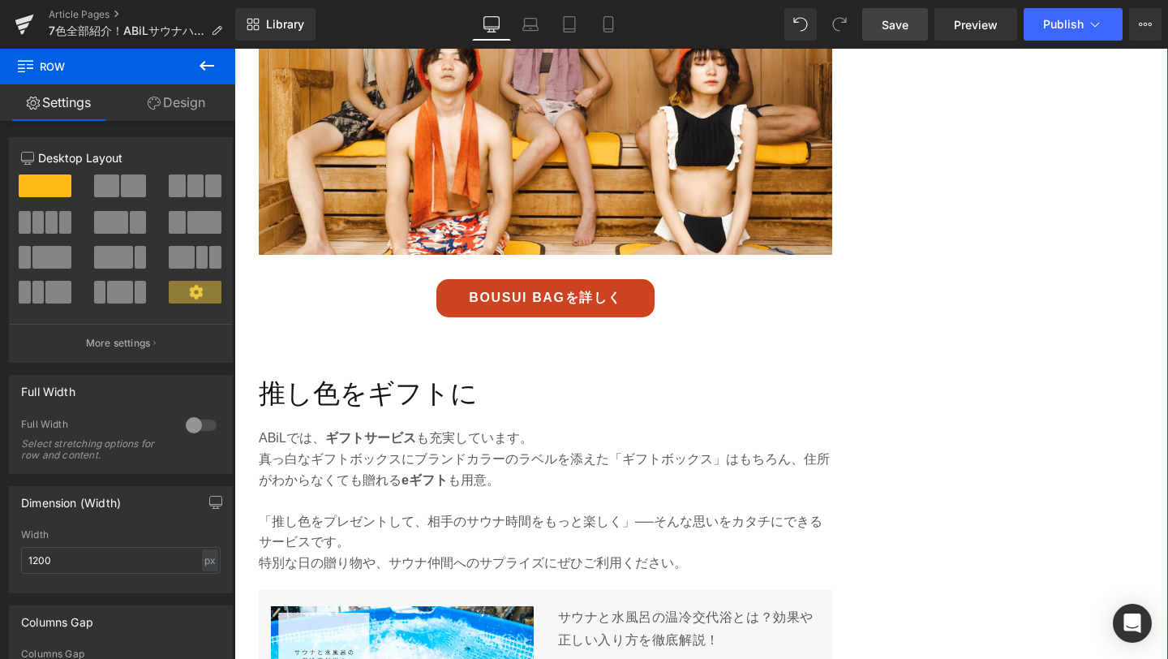
click at [553, 300] on div "BOUSUI BAGを詳しく Button" at bounding box center [546, 298] width 574 height 38
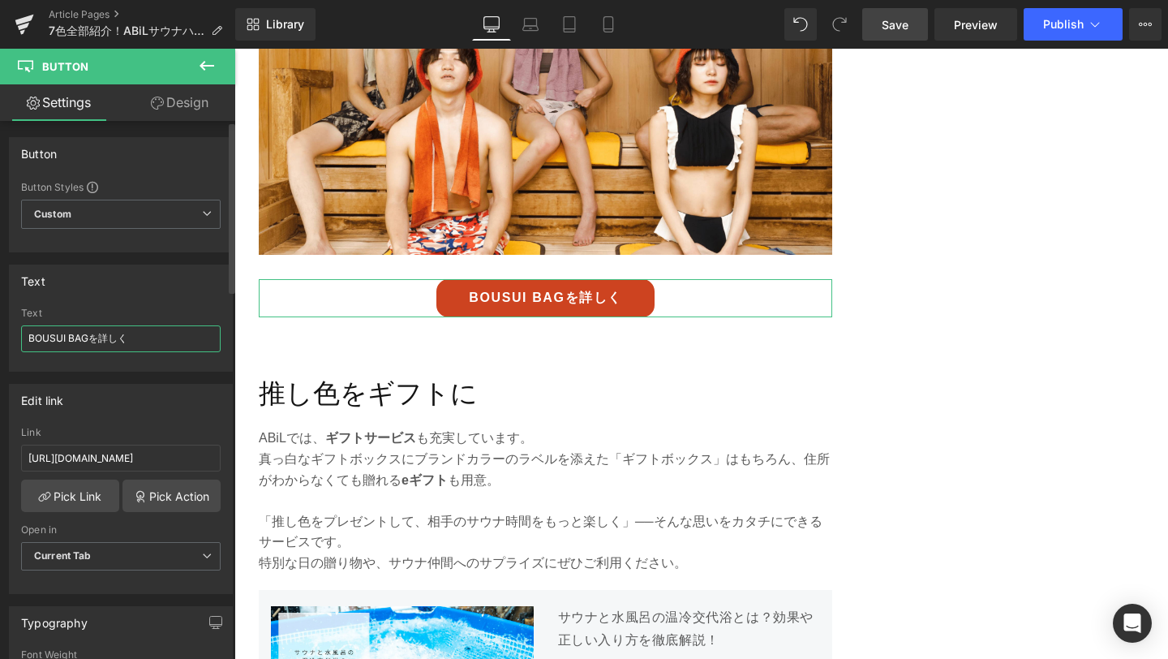
drag, startPoint x: 140, startPoint y: 339, endPoint x: 1, endPoint y: 337, distance: 139.6
click at [1, 337] on div "Text BOUSUI BAGを詳しく Text BOUSUI BAGを詳しく" at bounding box center [121, 311] width 243 height 119
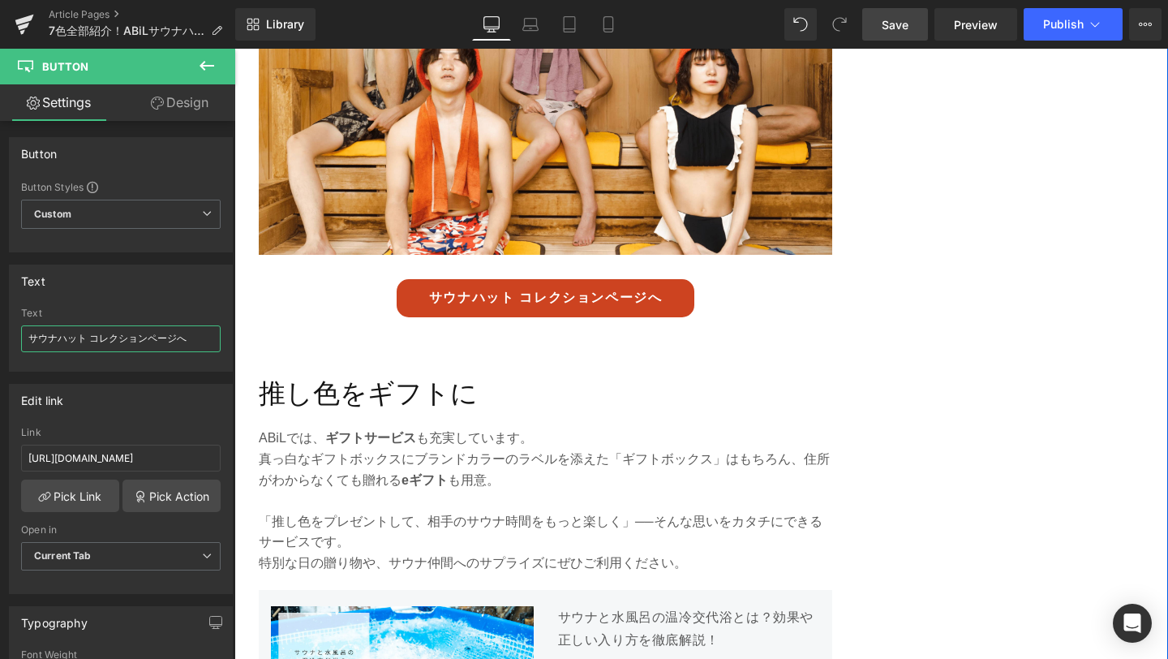
type input "サウナハット コレクションページへ"
click at [894, 30] on span "Save" at bounding box center [895, 24] width 27 height 17
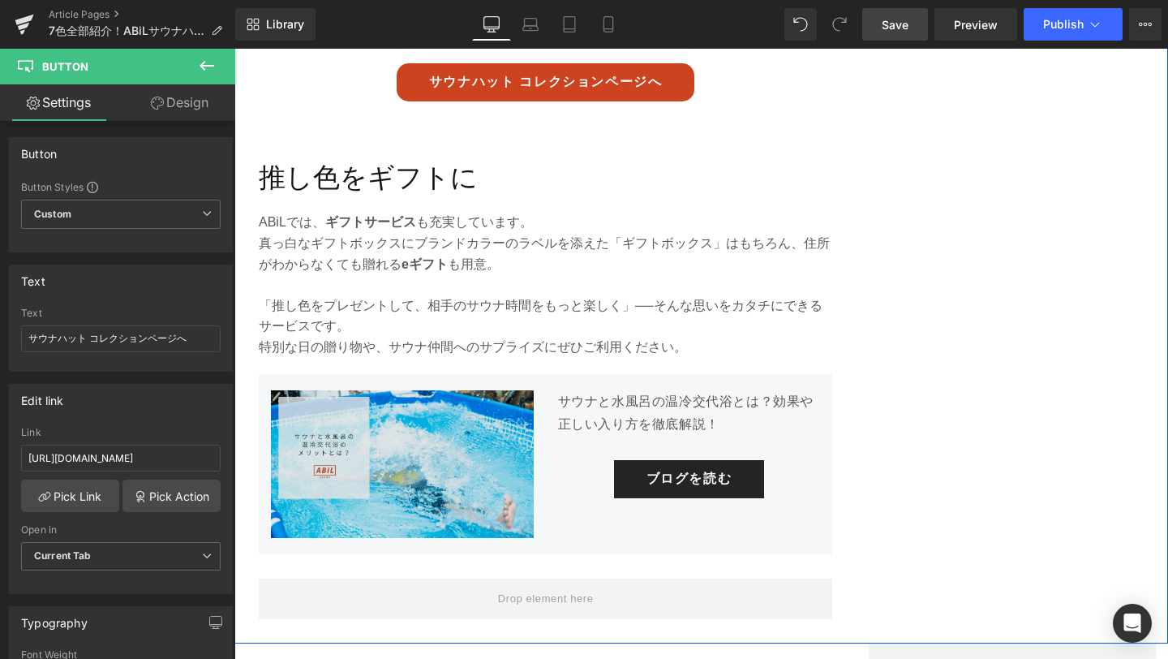
scroll to position [4789, 0]
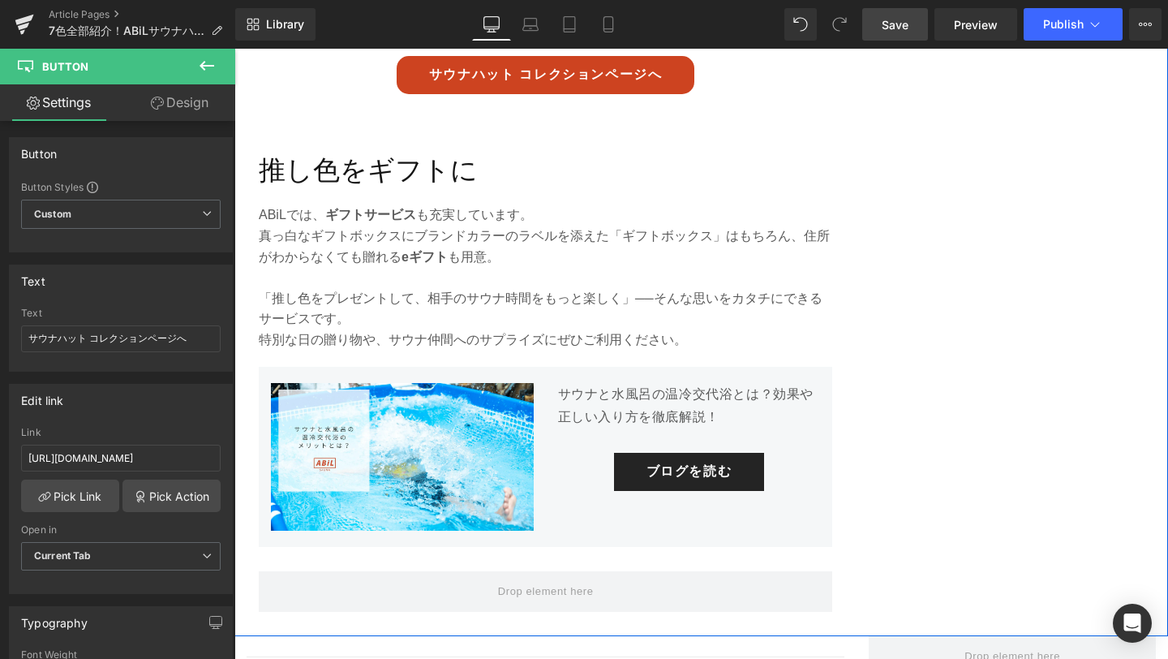
click at [399, 465] on div "Image" at bounding box center [402, 457] width 263 height 148
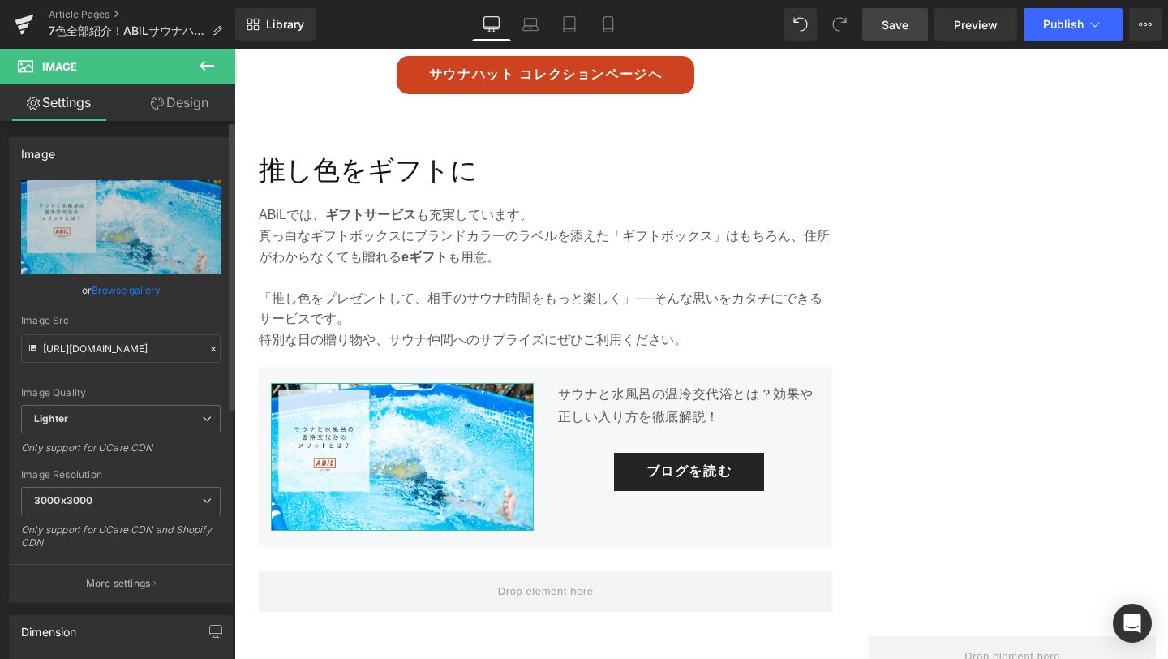
click at [127, 286] on link "Browse gallery" at bounding box center [126, 290] width 69 height 28
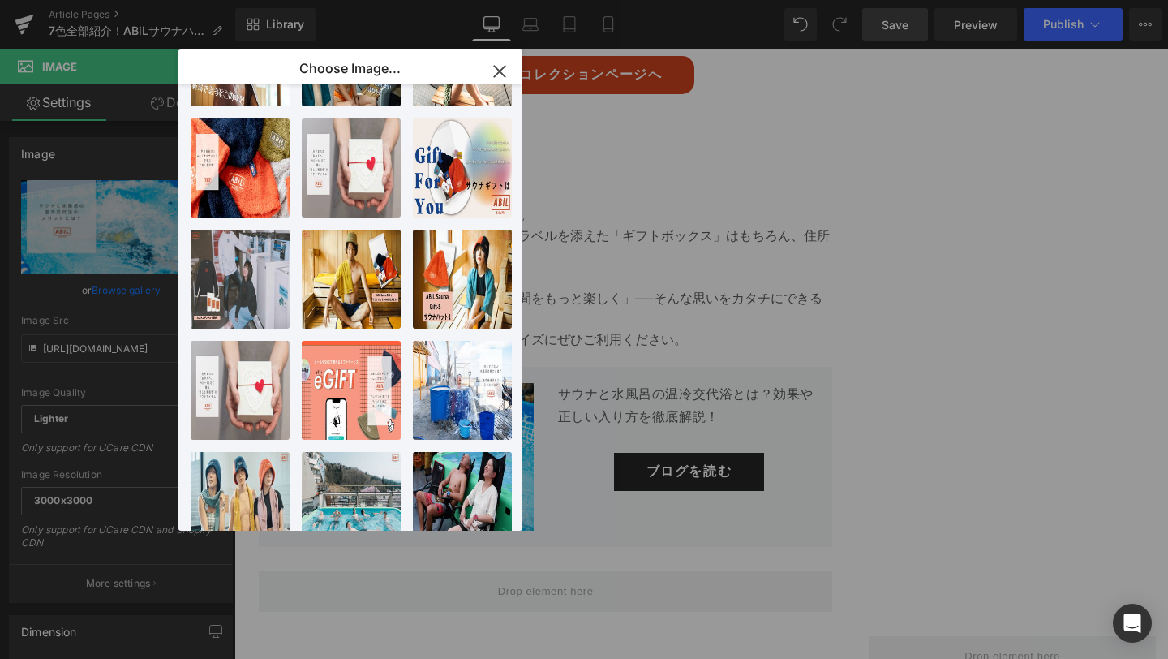
scroll to position [323, 0]
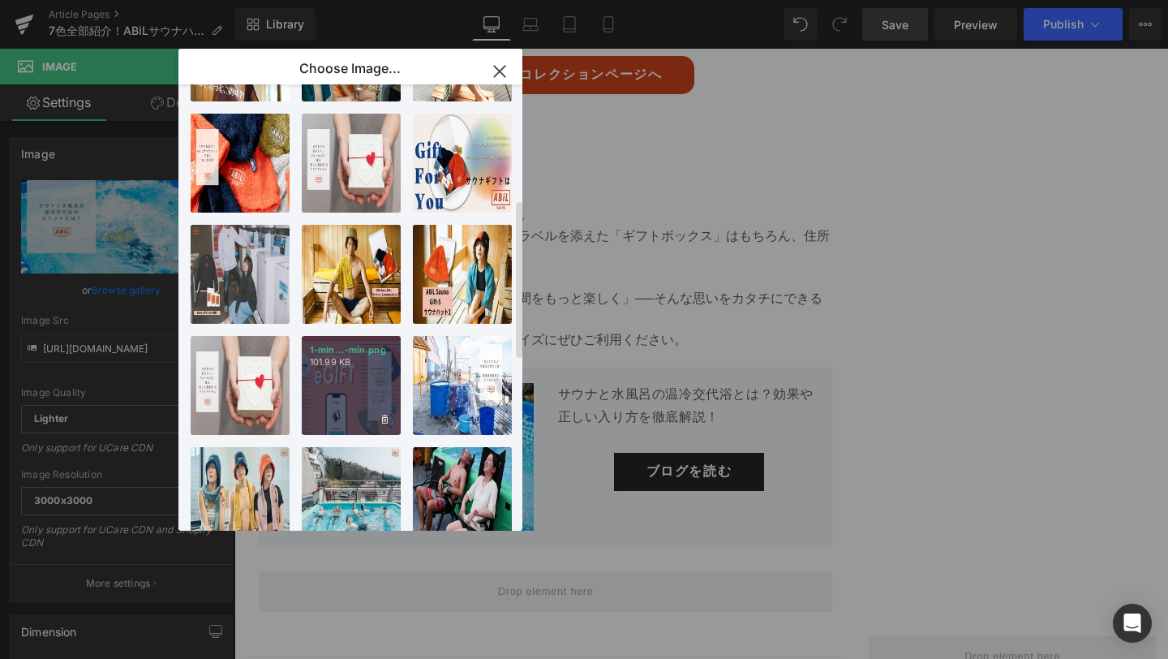
click at [359, 407] on div "1-min...-min.png 101.99 KB" at bounding box center [351, 385] width 99 height 99
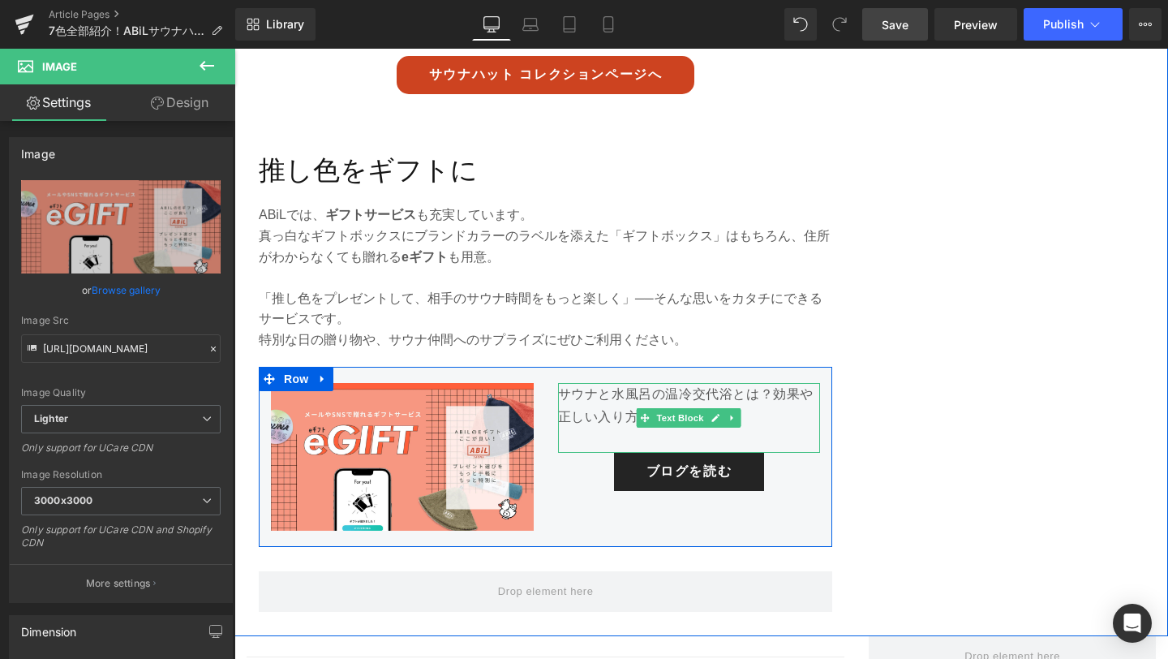
click at [619, 415] on p "サウナと水風呂の温冷交代浴とは？効果や正しい入り方を徹底解説！" at bounding box center [689, 406] width 263 height 47
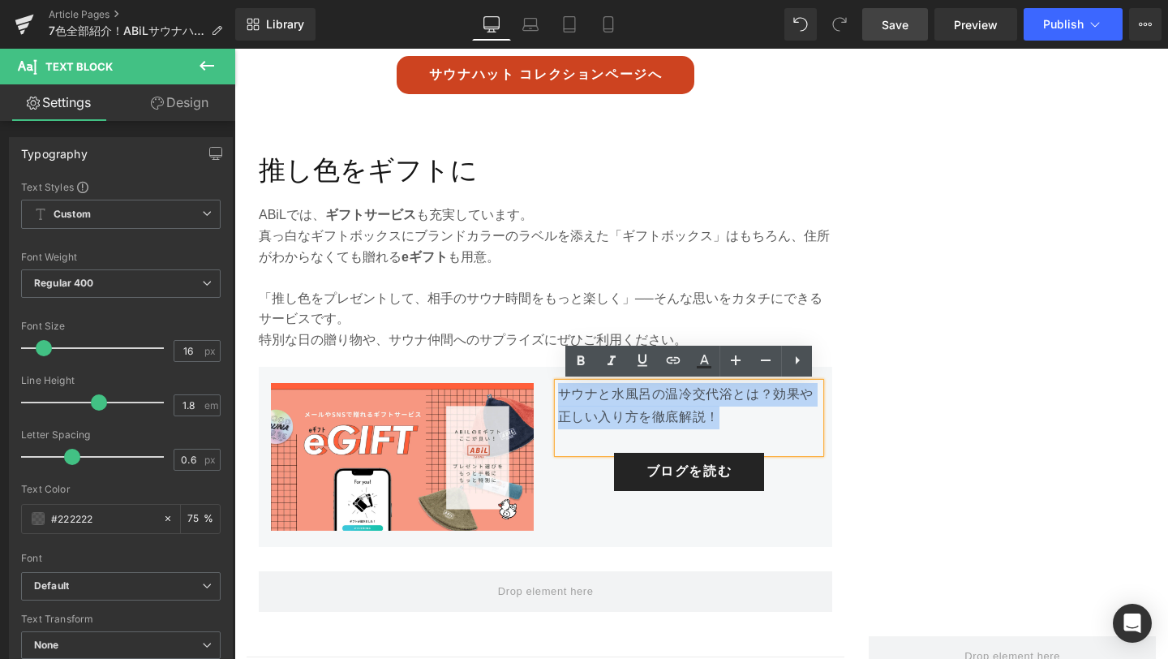
drag, startPoint x: 729, startPoint y: 411, endPoint x: 558, endPoint y: 390, distance: 171.7
click at [558, 390] on p "サウナと水風呂の温冷交代浴とは？効果や正しい入り方を徹底解説！" at bounding box center [689, 406] width 263 height 47
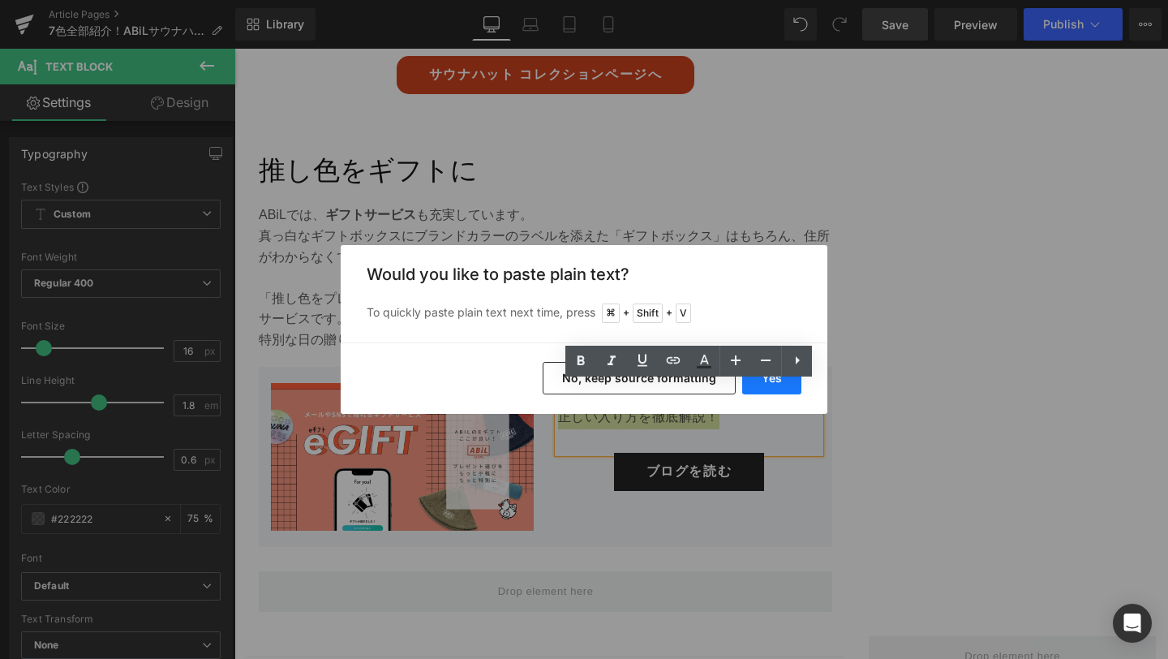
click at [758, 388] on button "Yes" at bounding box center [771, 378] width 59 height 32
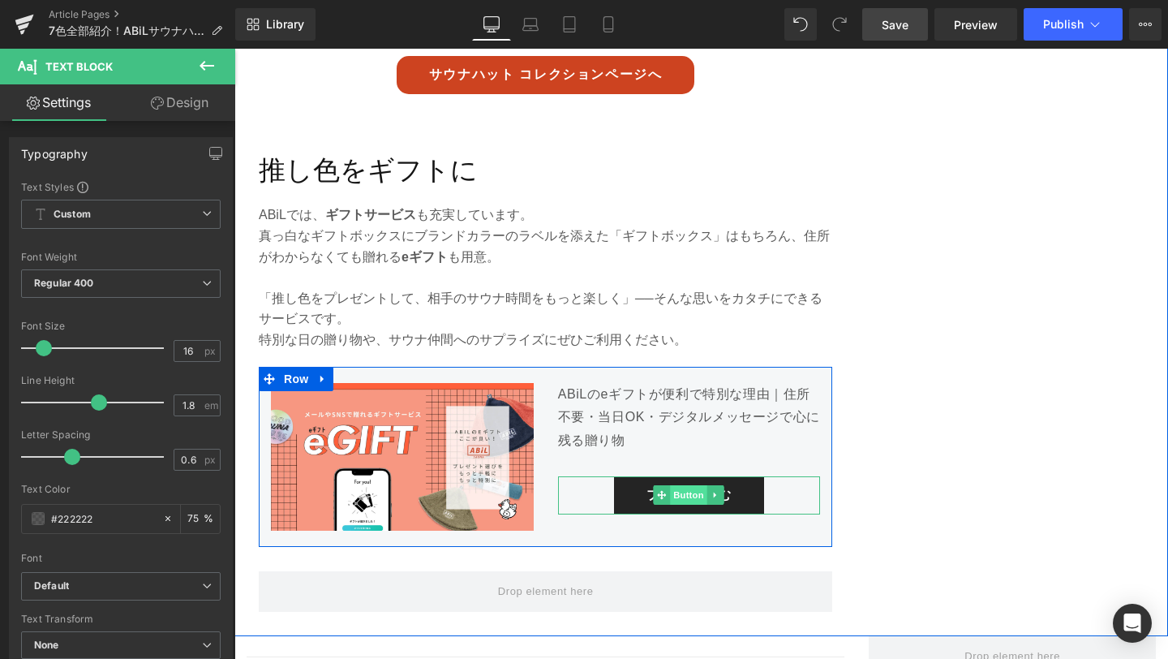
click at [696, 489] on span "Button" at bounding box center [689, 494] width 37 height 19
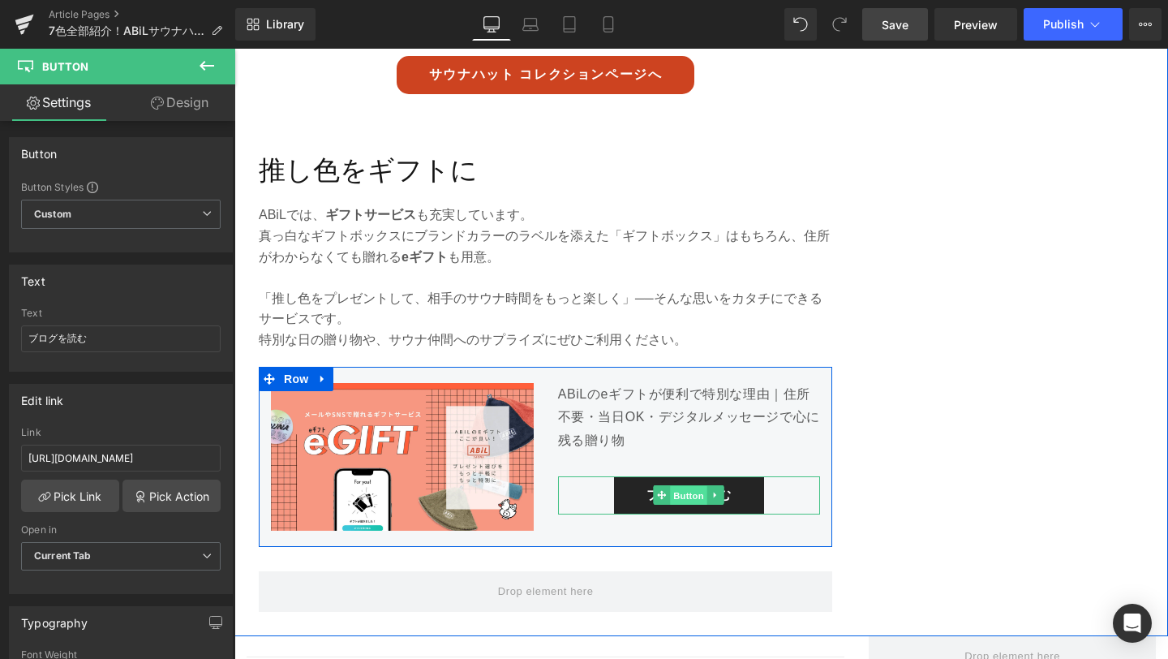
click at [682, 494] on span "Button" at bounding box center [689, 495] width 37 height 19
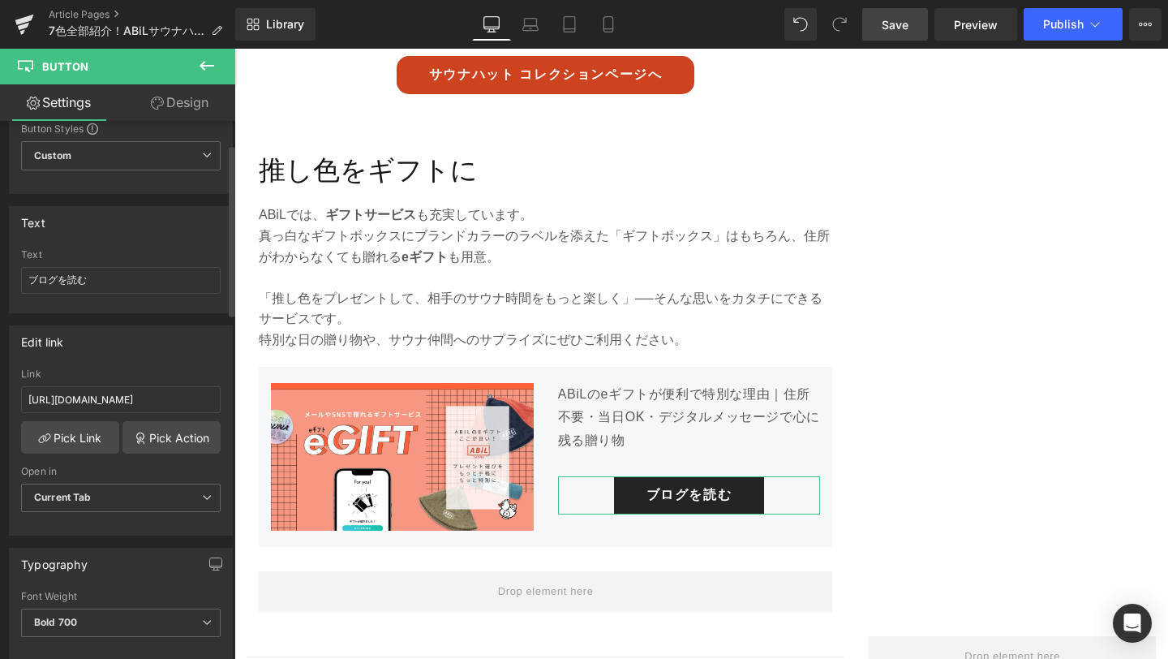
scroll to position [75, 0]
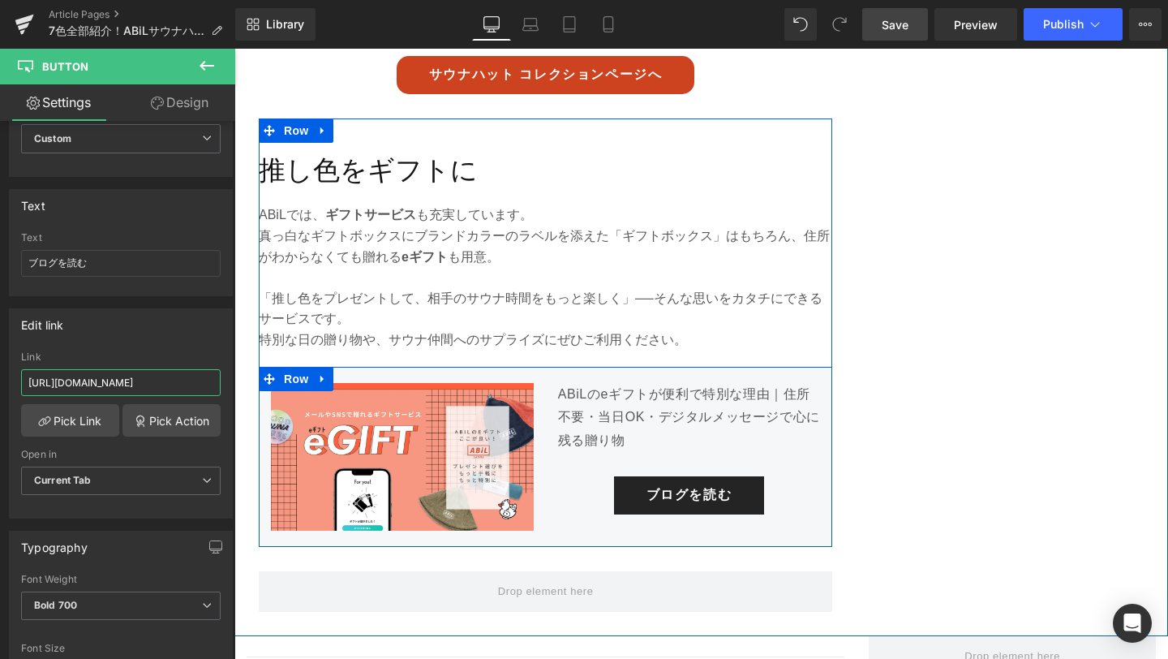
drag, startPoint x: 262, startPoint y: 429, endPoint x: 262, endPoint y: 388, distance: 41.4
paste input "41"
type input "https://abil.shop/blogs/ahil-blog/article-041"
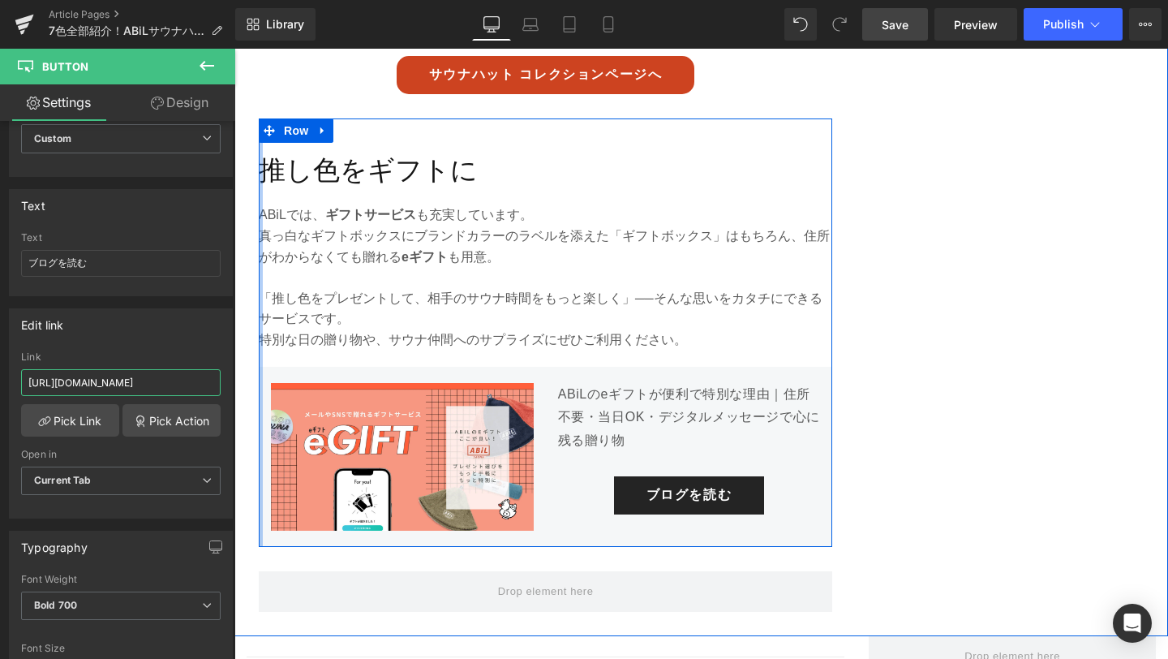
scroll to position [0, 21]
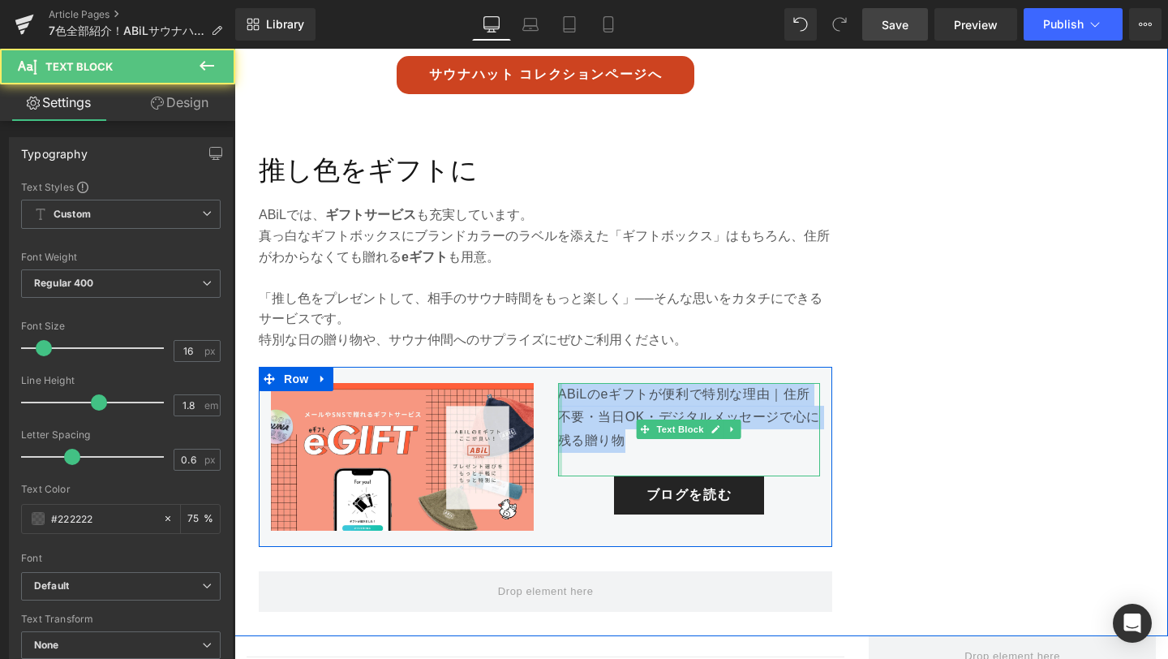
drag, startPoint x: 626, startPoint y: 442, endPoint x: 559, endPoint y: 394, distance: 83.1
click at [559, 394] on div "ABiLのeギフトが便利で特別な理由｜住所不要・当日OK・デジタルメッセージで心に残る贈り物 Text Block" at bounding box center [689, 429] width 263 height 93
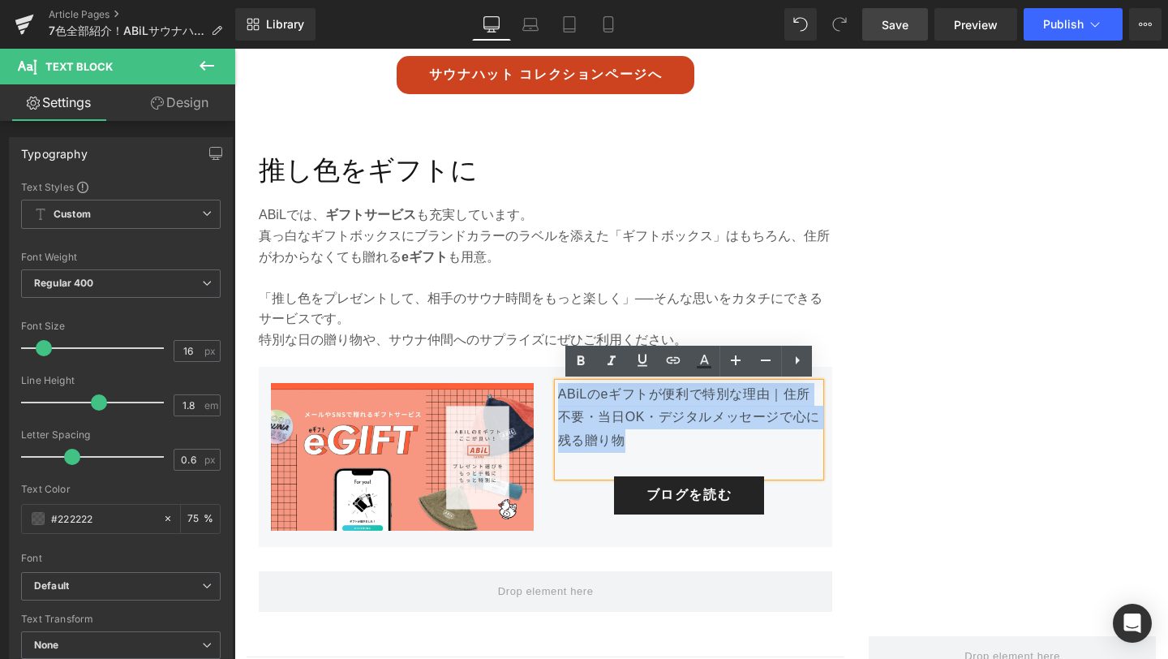
copy p "ABiLのeギフトが便利で特別な理由｜住所不要・当日OK・デジタルメッセージで心に残る贈り物"
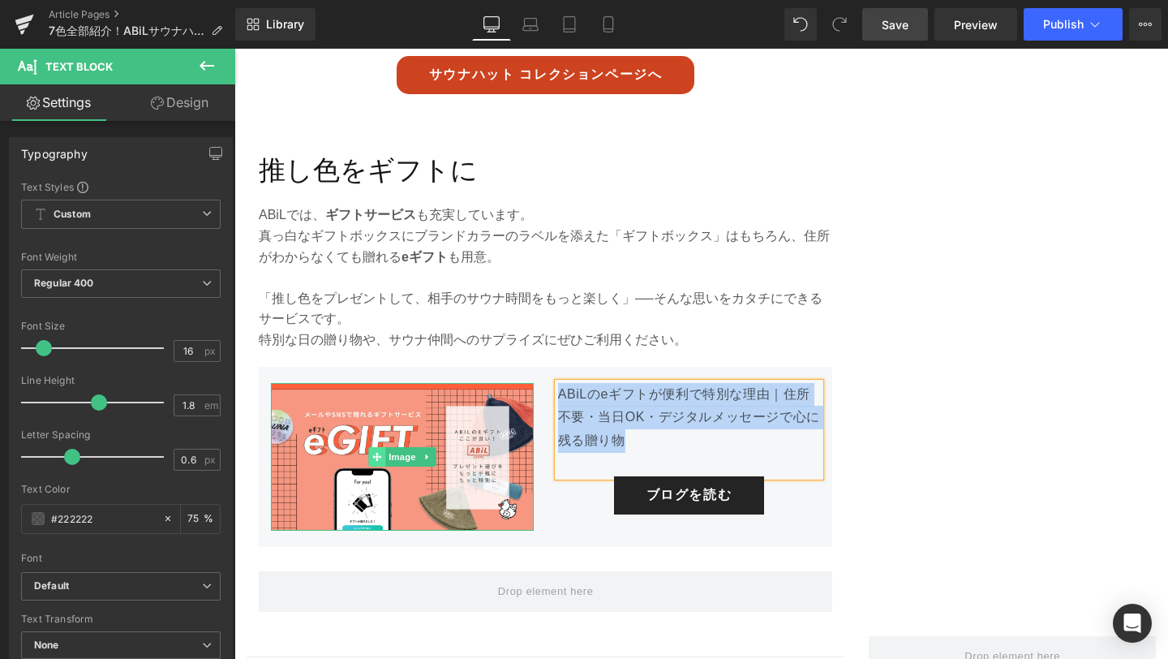
click at [369, 454] on span at bounding box center [376, 456] width 17 height 19
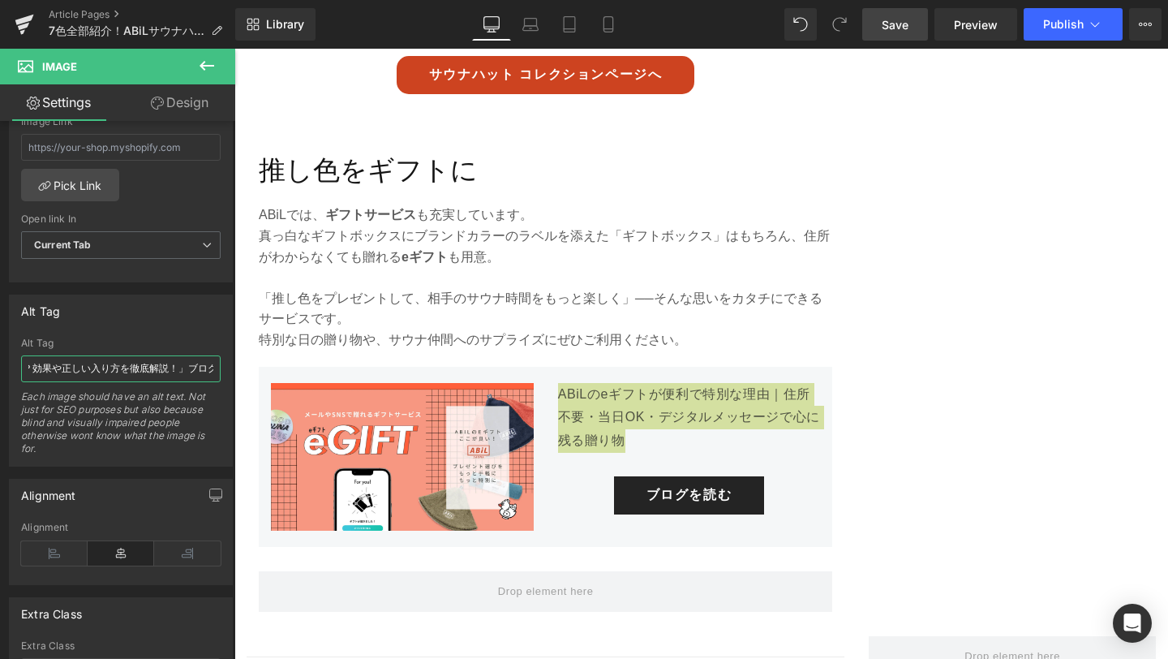
scroll to position [0, 249]
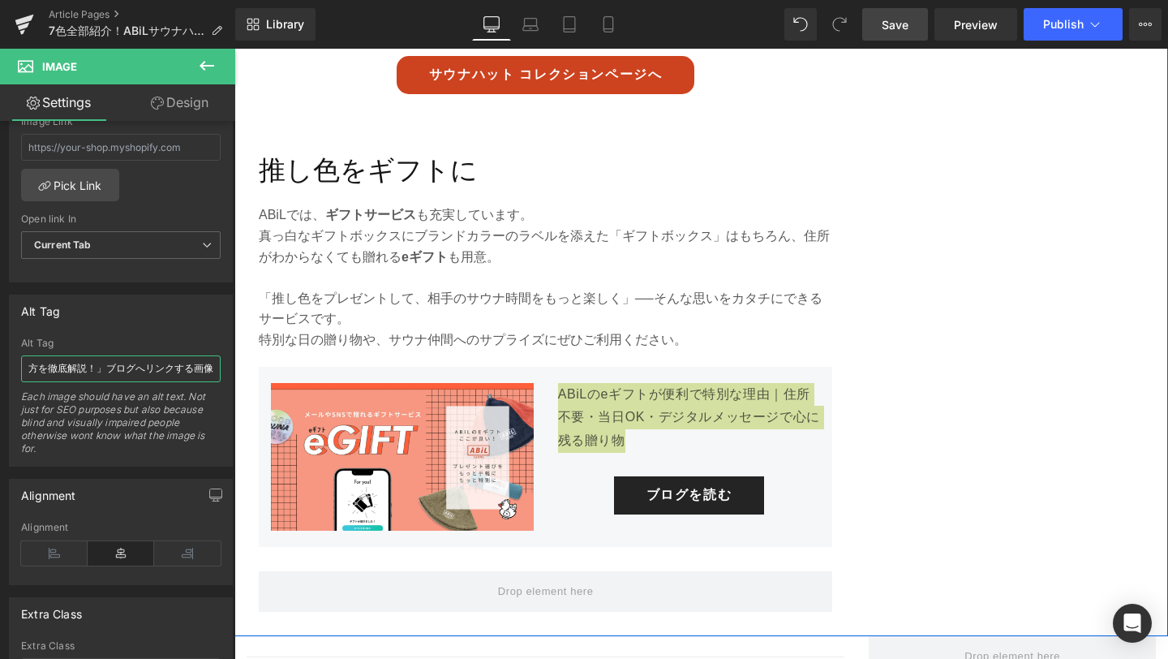
drag, startPoint x: 266, startPoint y: 415, endPoint x: 237, endPoint y: 374, distance: 50.7
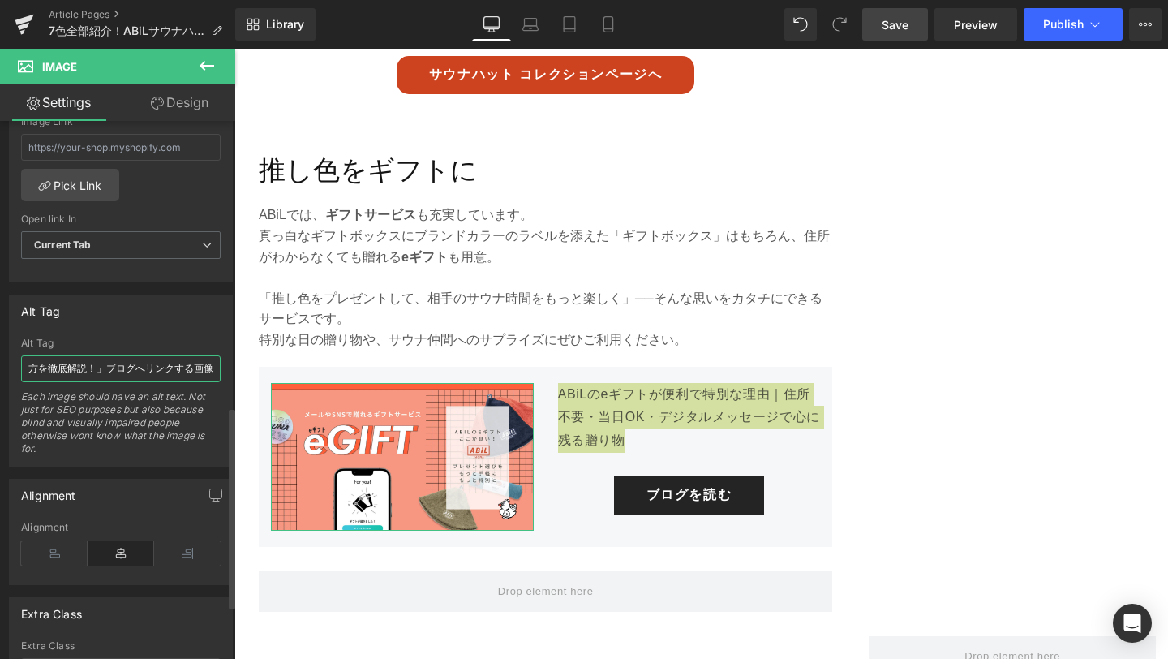
click at [91, 367] on input "「サウナと水風呂の温冷交代浴とは？効果や正しい入り方を徹底解説！」ブログへリンクする画像" at bounding box center [121, 368] width 200 height 27
drag, startPoint x: 98, startPoint y: 367, endPoint x: 0, endPoint y: 355, distance: 98.9
click at [0, 355] on div "Alt Tag 「サウナと水風呂の温冷交代浴とは？効果や正しい入り方を徹底解説！」ブログへリンクする画像 Alt Tag 「サウナと水風呂の温冷交代浴とは？効…" at bounding box center [121, 374] width 243 height 184
paste input "ABiLのeギフトが便利で特別な理由｜住所不要・当日OK・デジタルメッセージで心に残る贈り物"
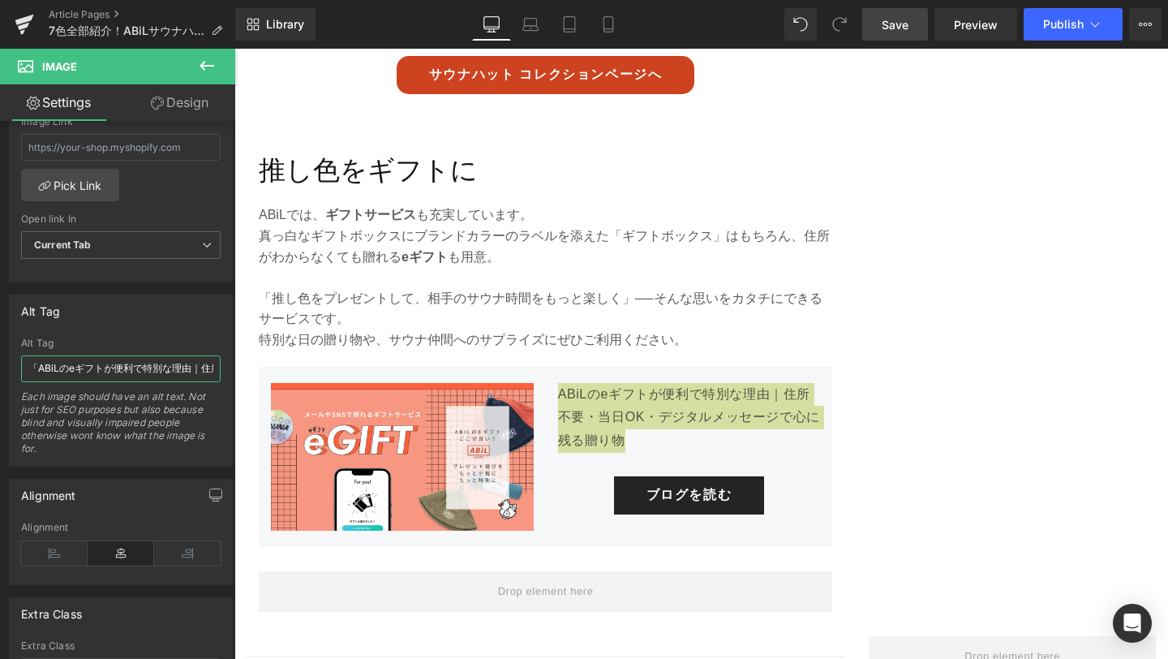
type input "「ABiLのeギフトが便利で特別な理由｜住所不要・当日OK・デジタルメッセージで心に残る贈り物」ブログへリンクする画像"
click at [894, 35] on link "Save" at bounding box center [896, 24] width 66 height 32
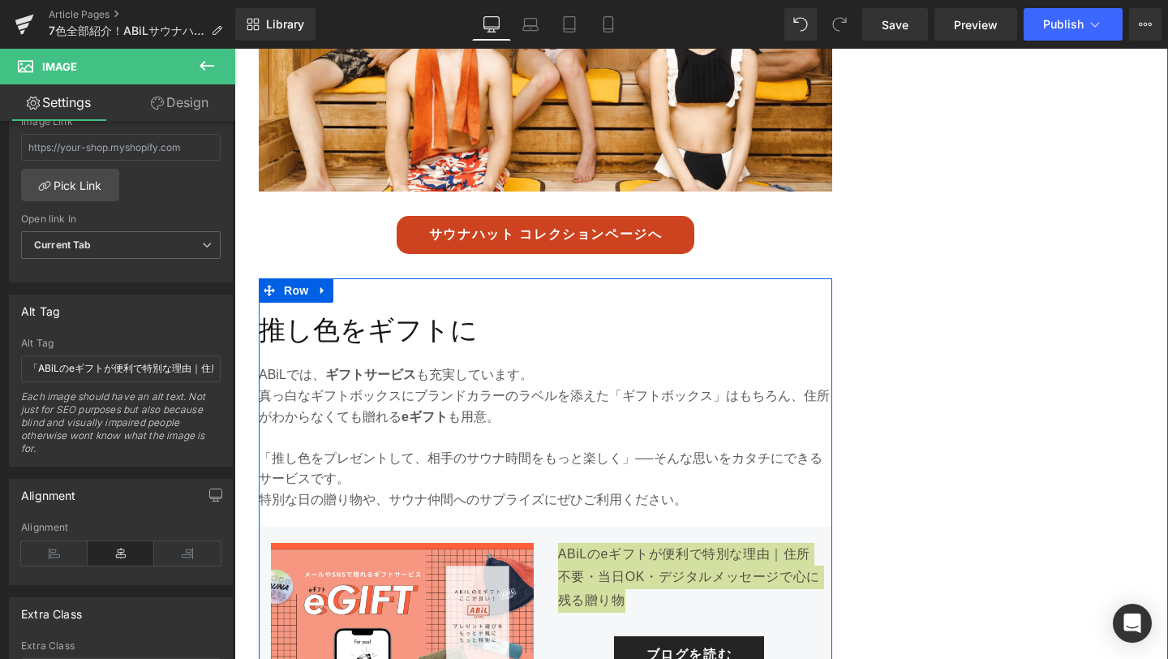
scroll to position [4577, 0]
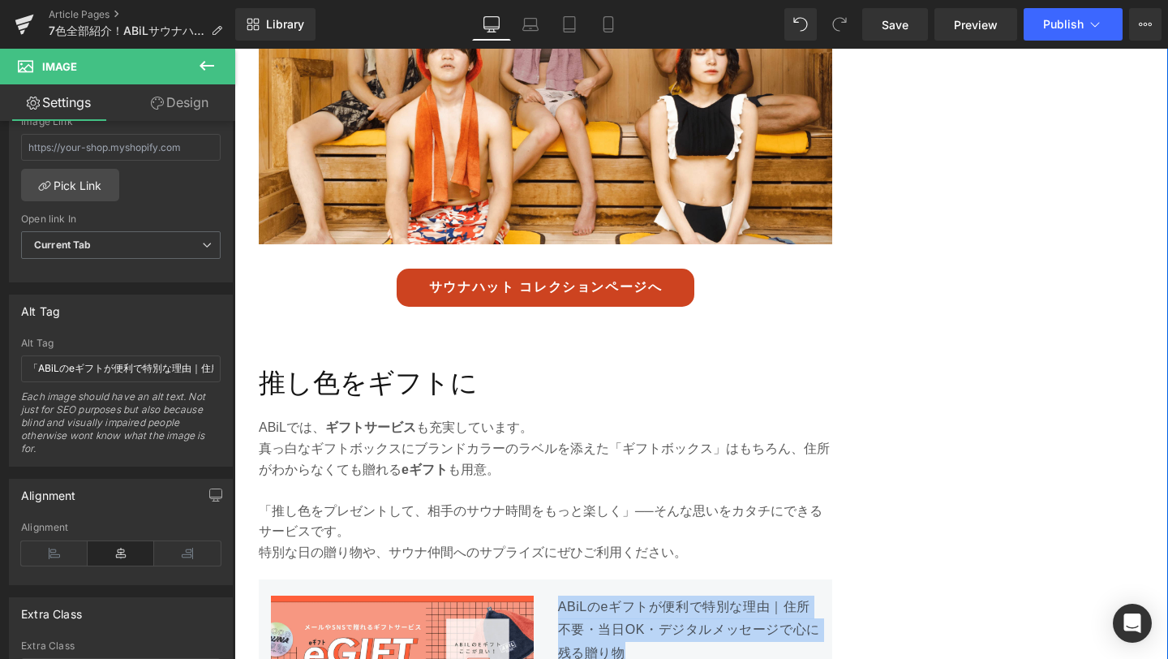
click at [550, 286] on div "サウナハット コレクションページへ Button" at bounding box center [546, 288] width 574 height 38
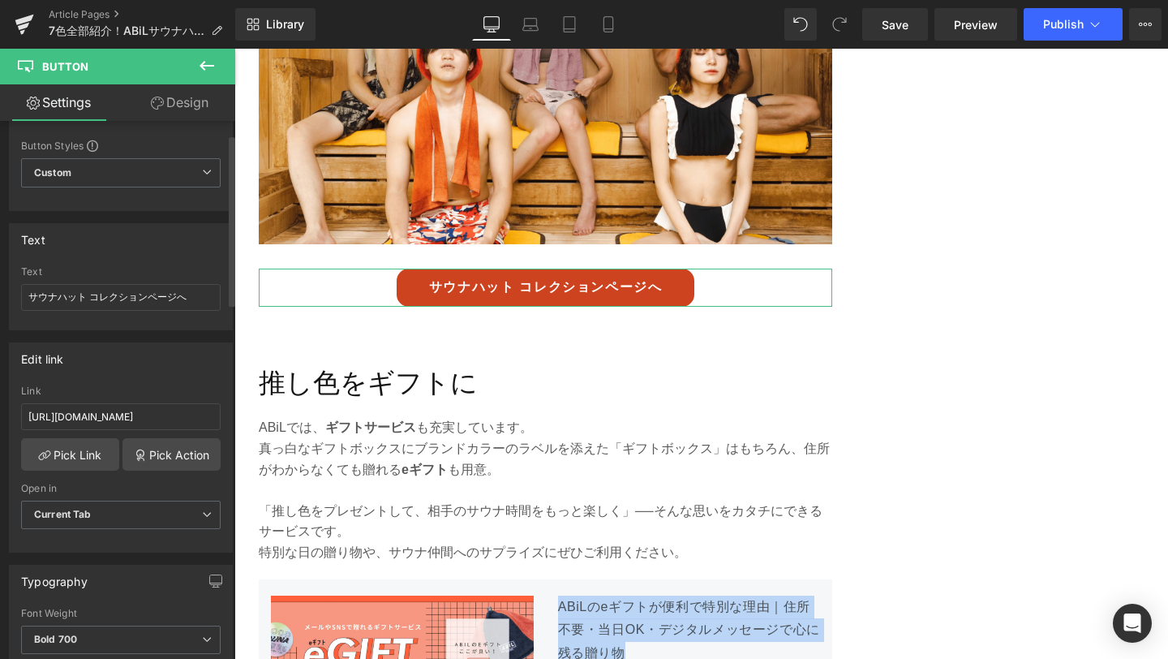
scroll to position [42, 0]
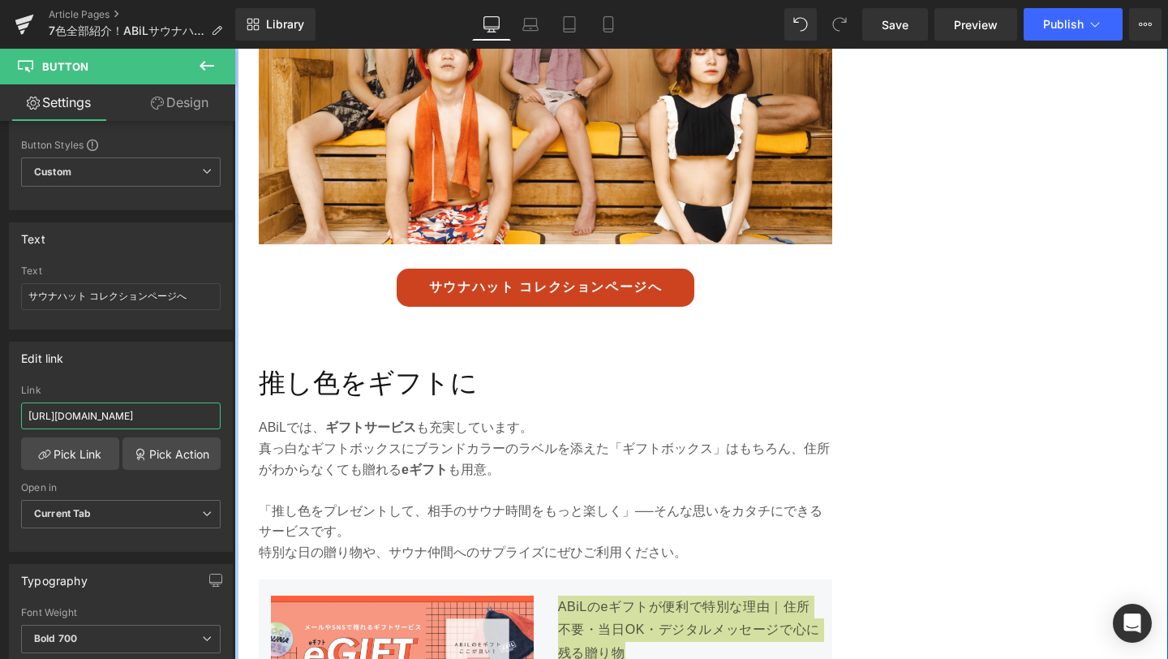
drag, startPoint x: 263, startPoint y: 465, endPoint x: 236, endPoint y: 435, distance: 40.2
type input "https://abil.shop/collections/abil-pocket"
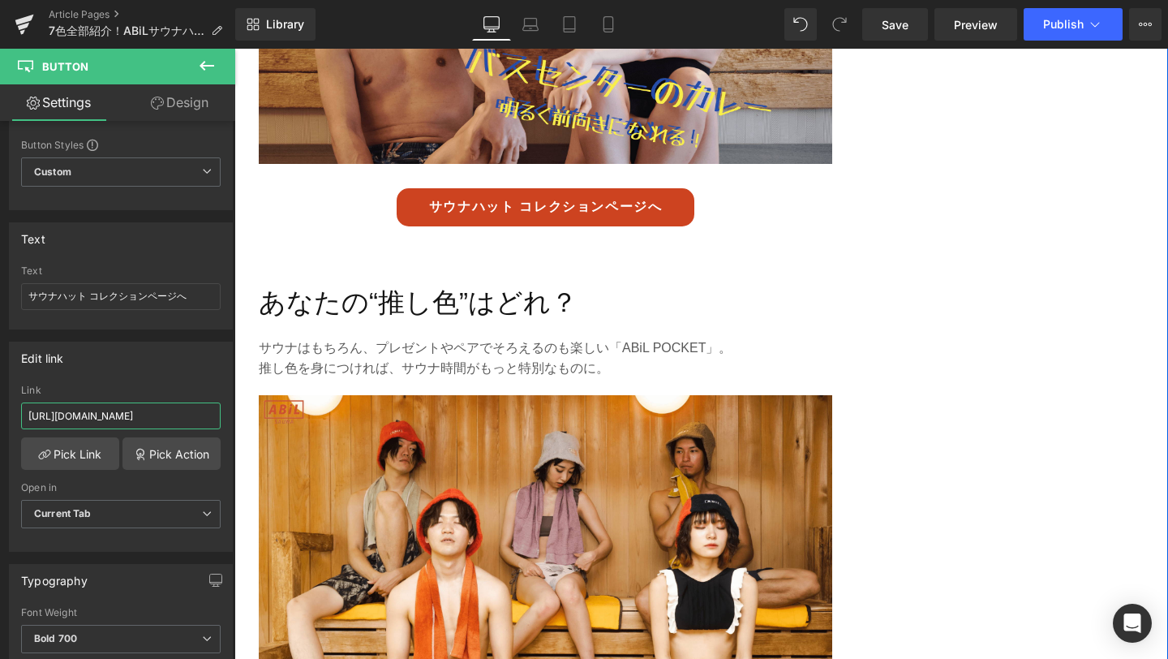
scroll to position [4100, 0]
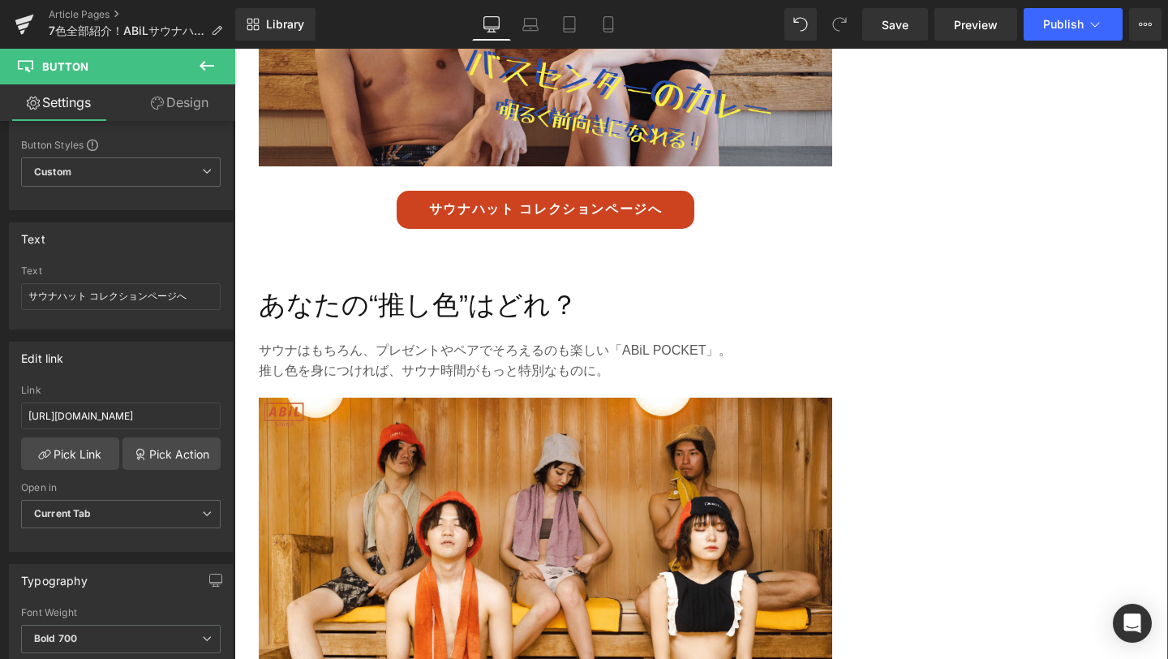
click at [543, 212] on div "サウナハット コレクションページへ Button" at bounding box center [546, 210] width 574 height 38
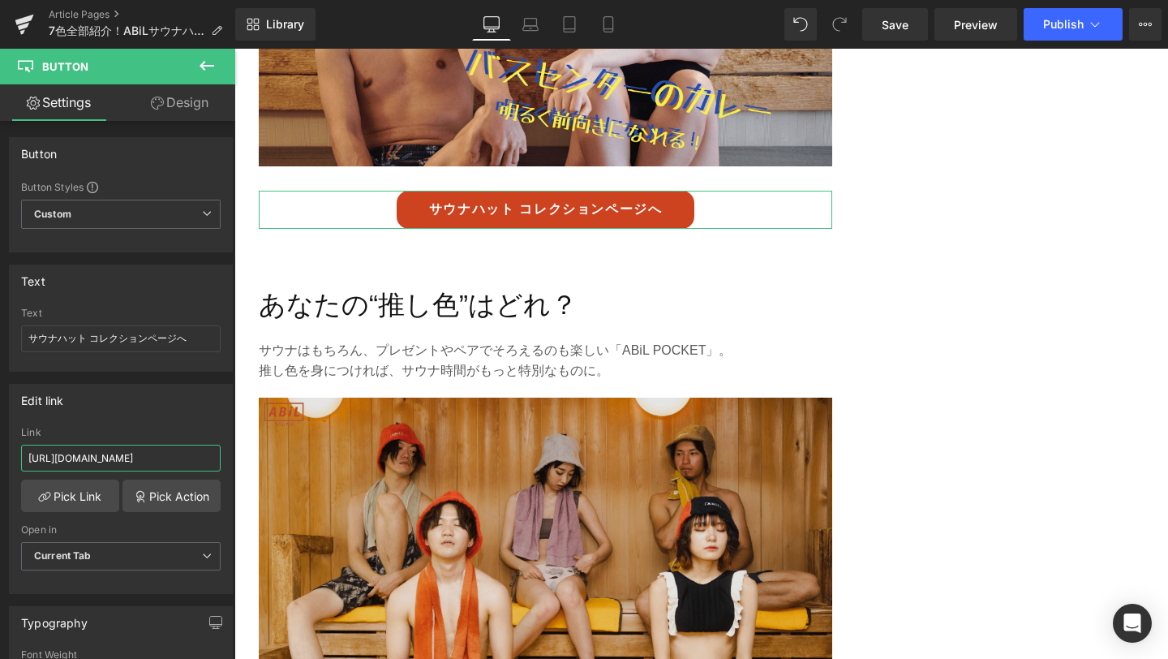
scroll to position [0, 17]
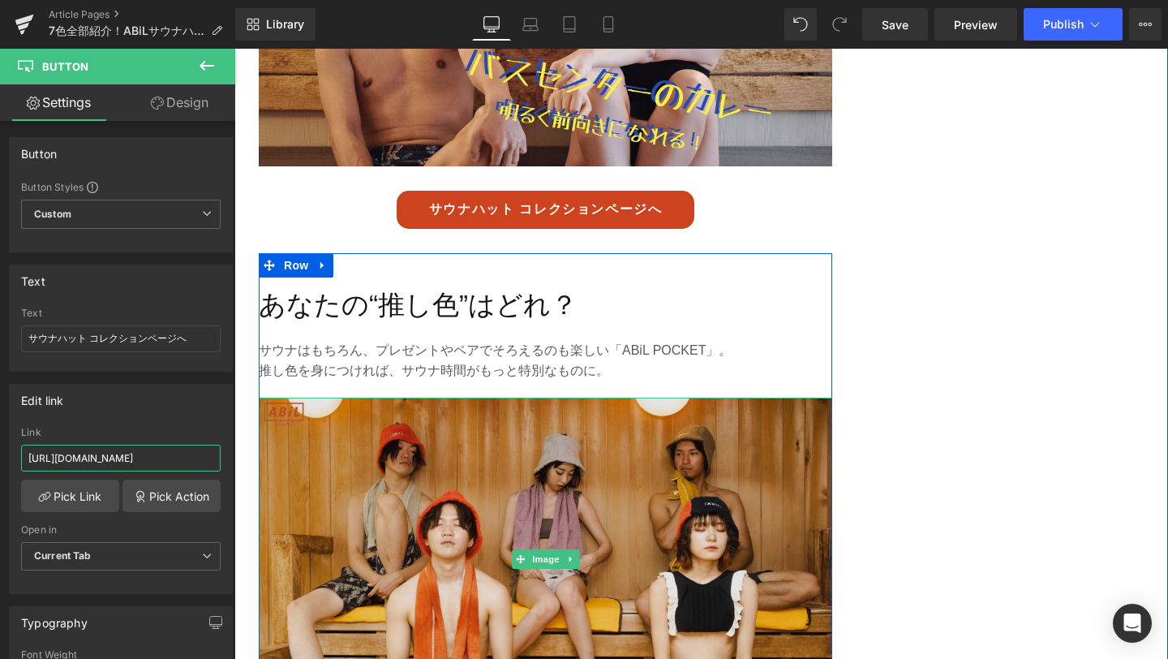
drag, startPoint x: 260, startPoint y: 501, endPoint x: 264, endPoint y: 450, distance: 50.5
paste input "https://abil.shop/collections/abil-pocket"
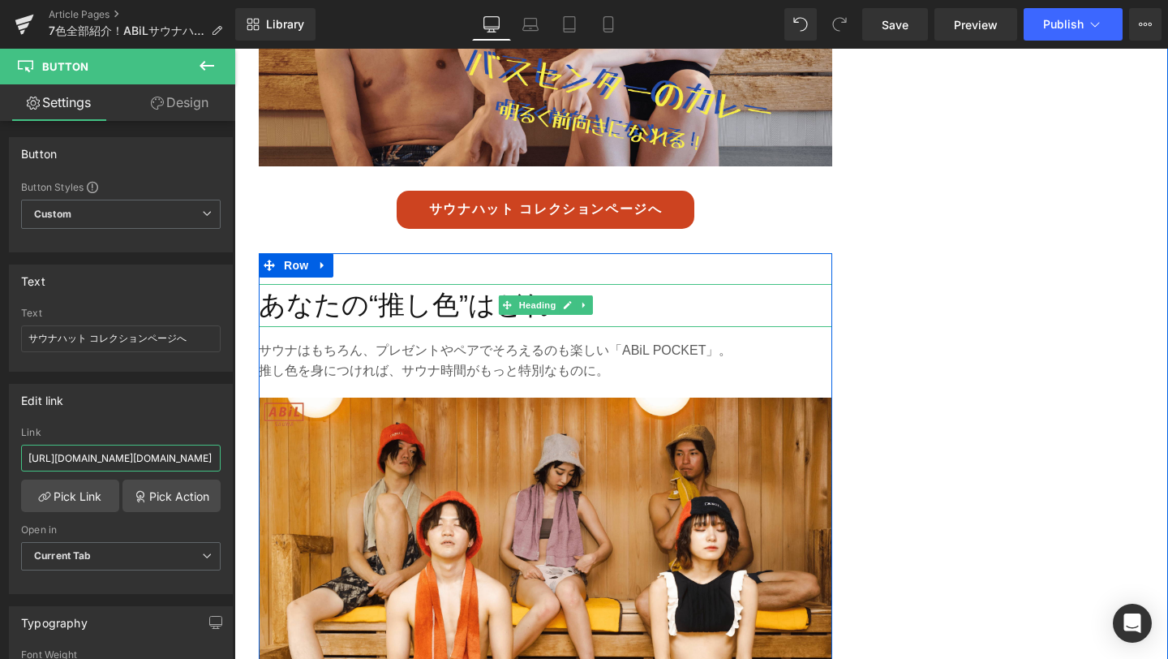
scroll to position [4096, 0]
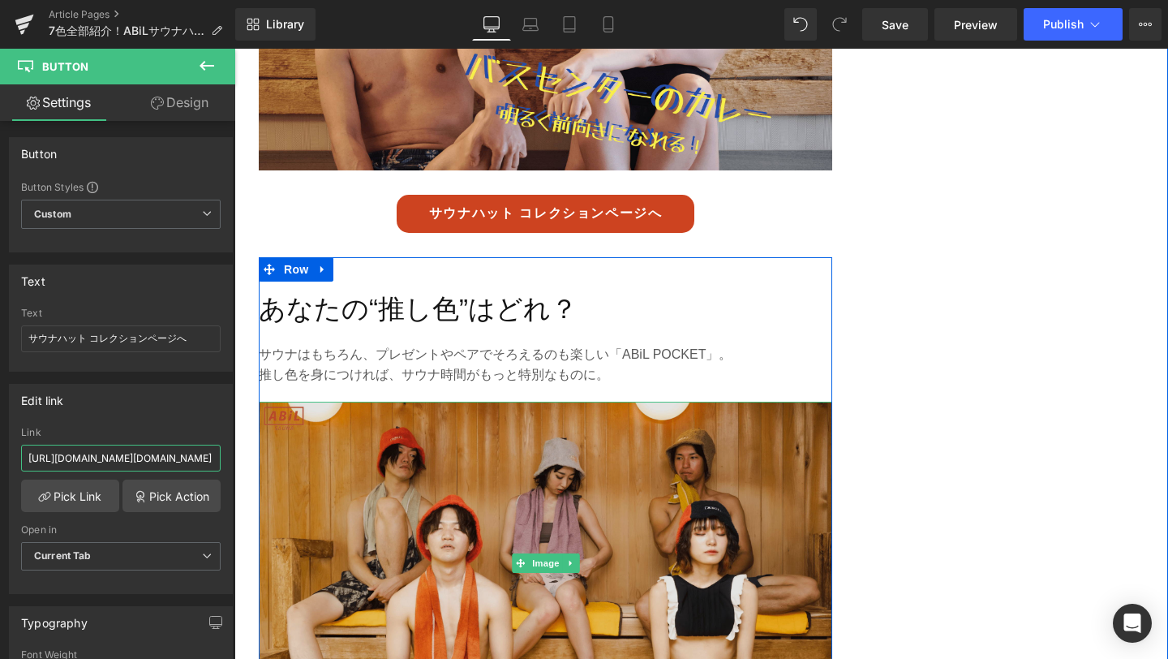
drag, startPoint x: 429, startPoint y: 506, endPoint x: 273, endPoint y: 458, distance: 163.0
type input "https://abil.shop/collections/abil-pocket"
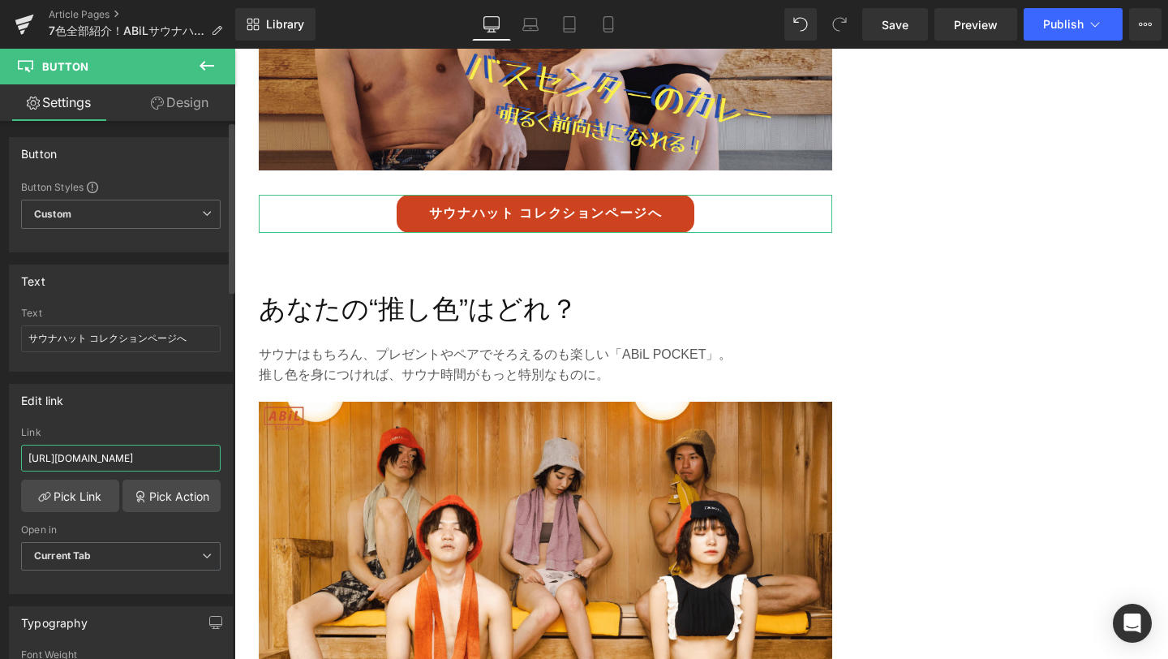
scroll to position [0, 0]
drag, startPoint x: 209, startPoint y: 458, endPoint x: 0, endPoint y: 454, distance: 208.6
click at [0, 454] on div "Edit link https://abil.shop/products/abil-bousui-bag Link https://abil.shop/col…" at bounding box center [121, 483] width 243 height 222
paste input "https://abil.shop/collections/abil-pocket"
type input "https://abil.shop/collections/abil-pocket"
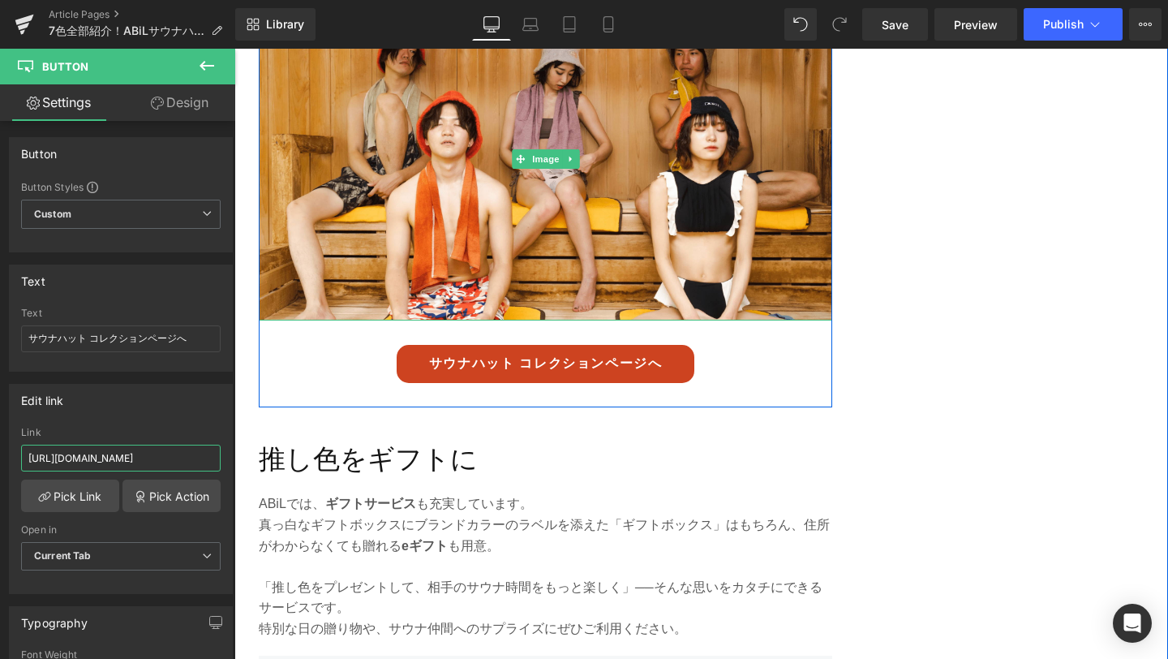
scroll to position [4580, 0]
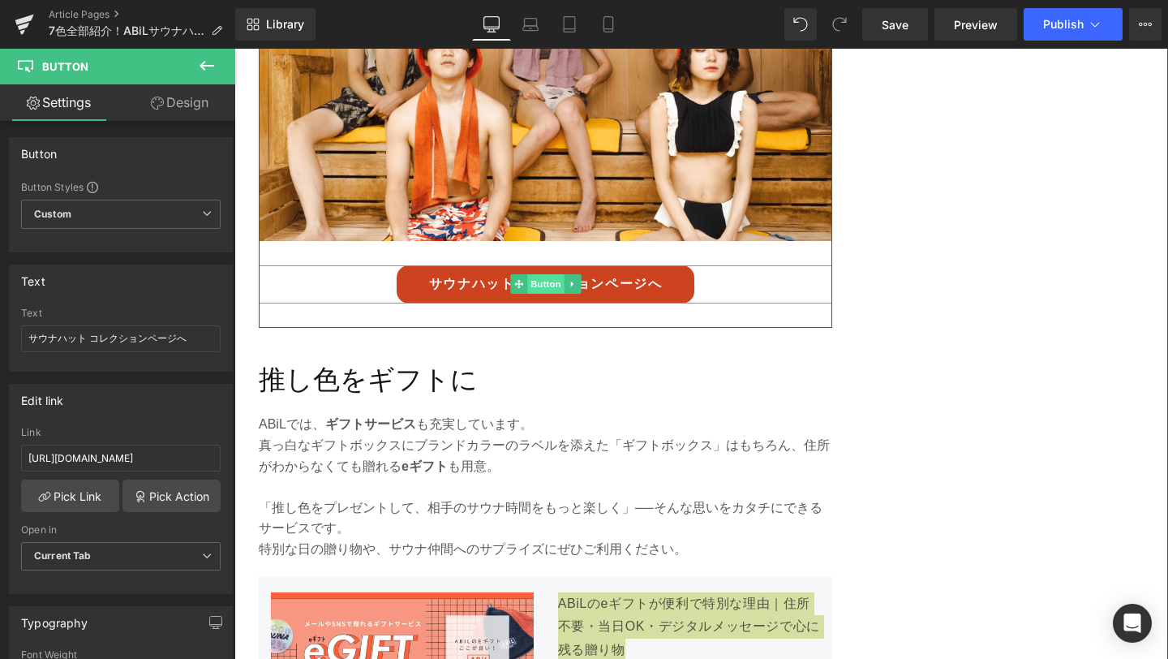
click at [560, 288] on span "Button" at bounding box center [545, 283] width 37 height 19
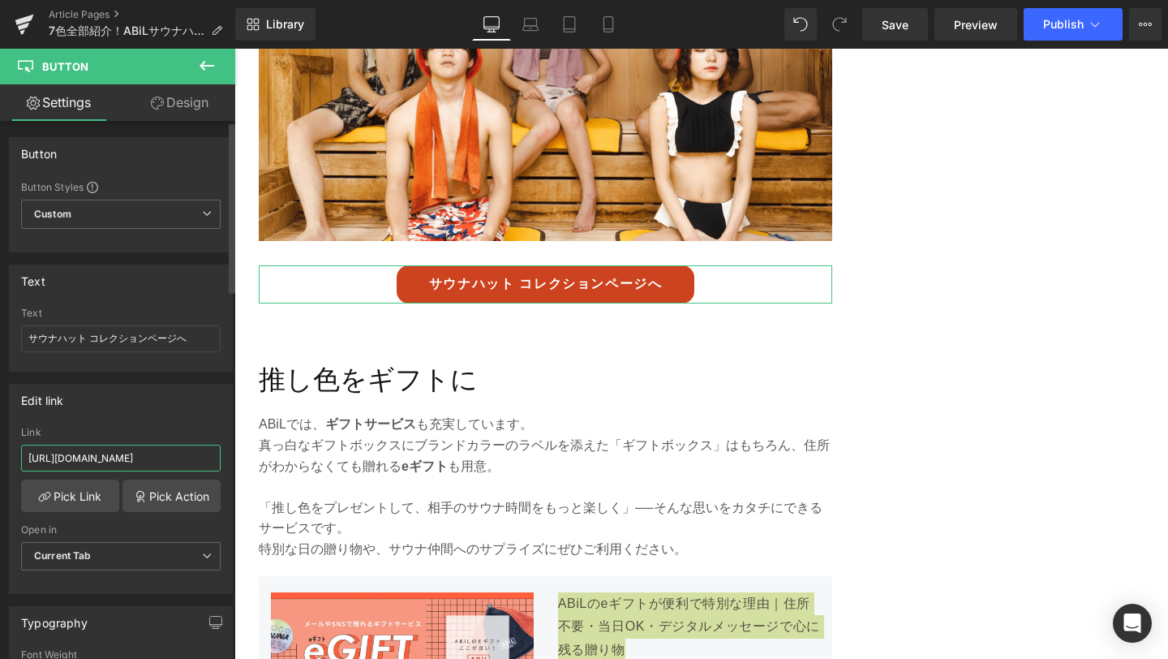
scroll to position [0, 5]
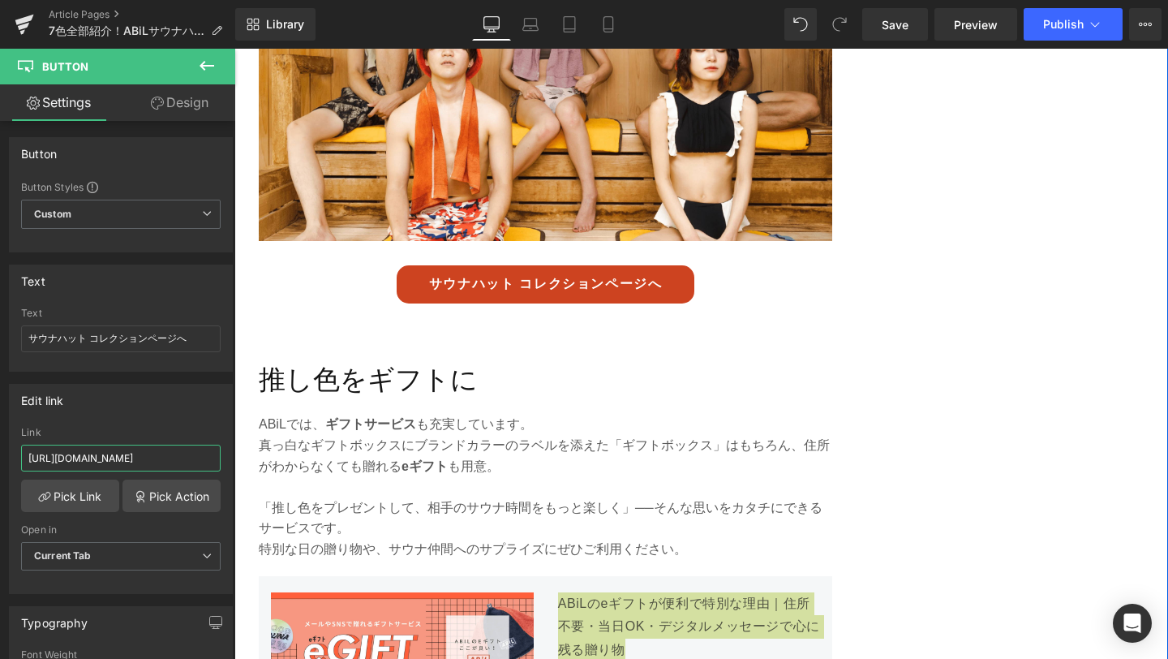
drag, startPoint x: 259, startPoint y: 510, endPoint x: 245, endPoint y: 458, distance: 52.9
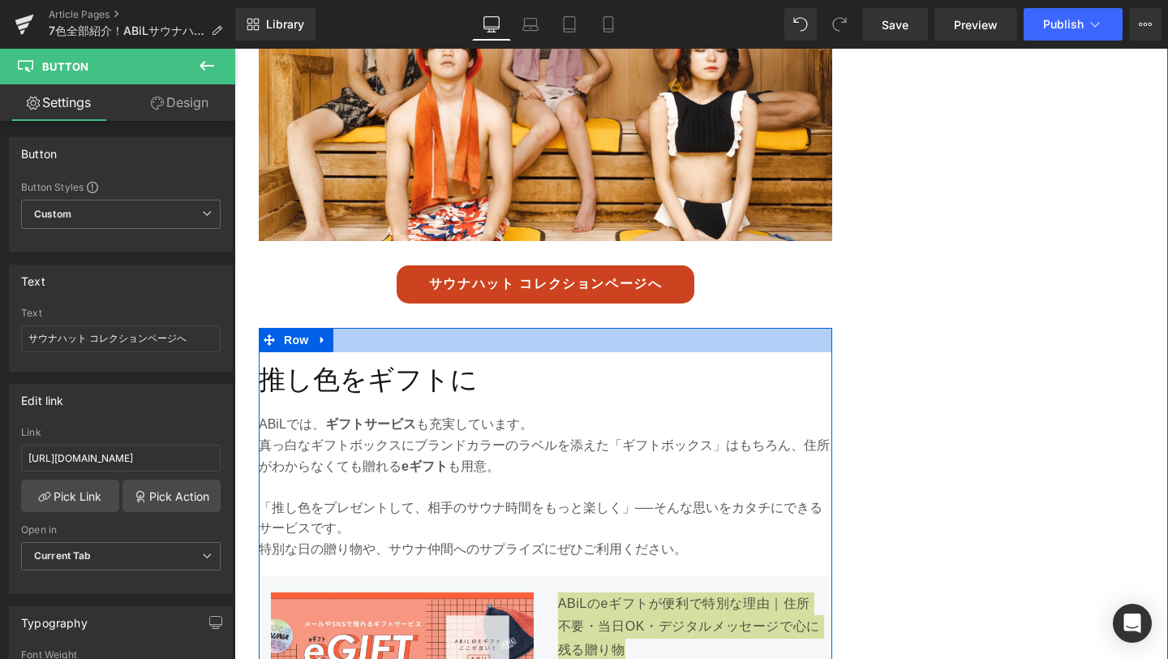
click at [611, 334] on div at bounding box center [546, 340] width 574 height 24
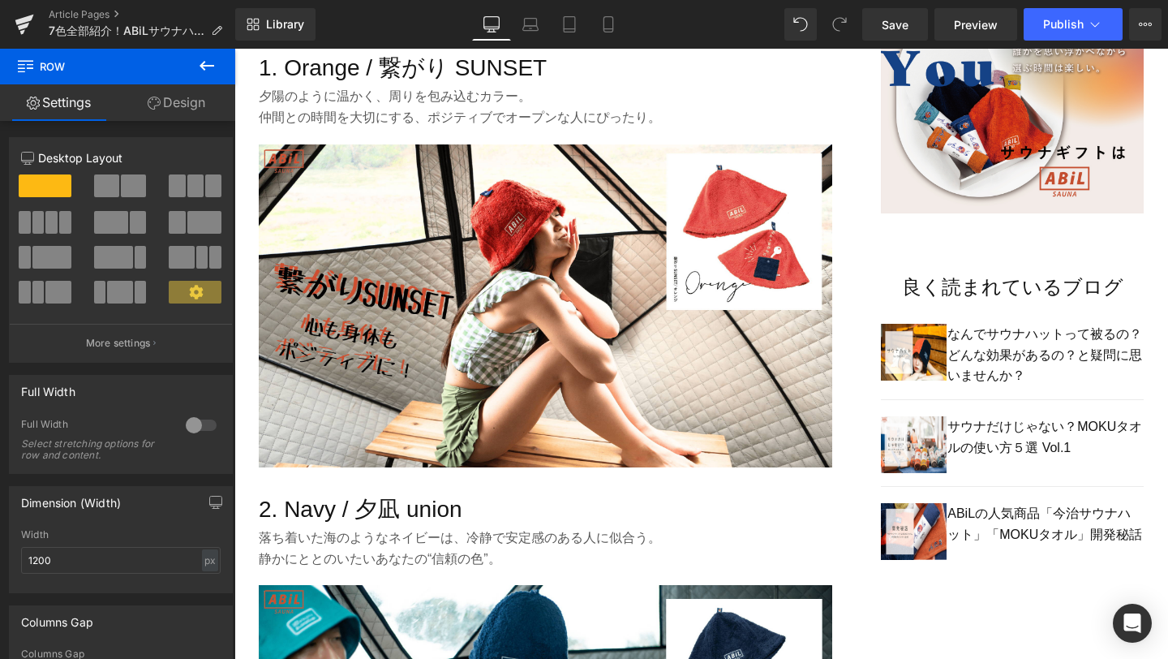
scroll to position [1108, 0]
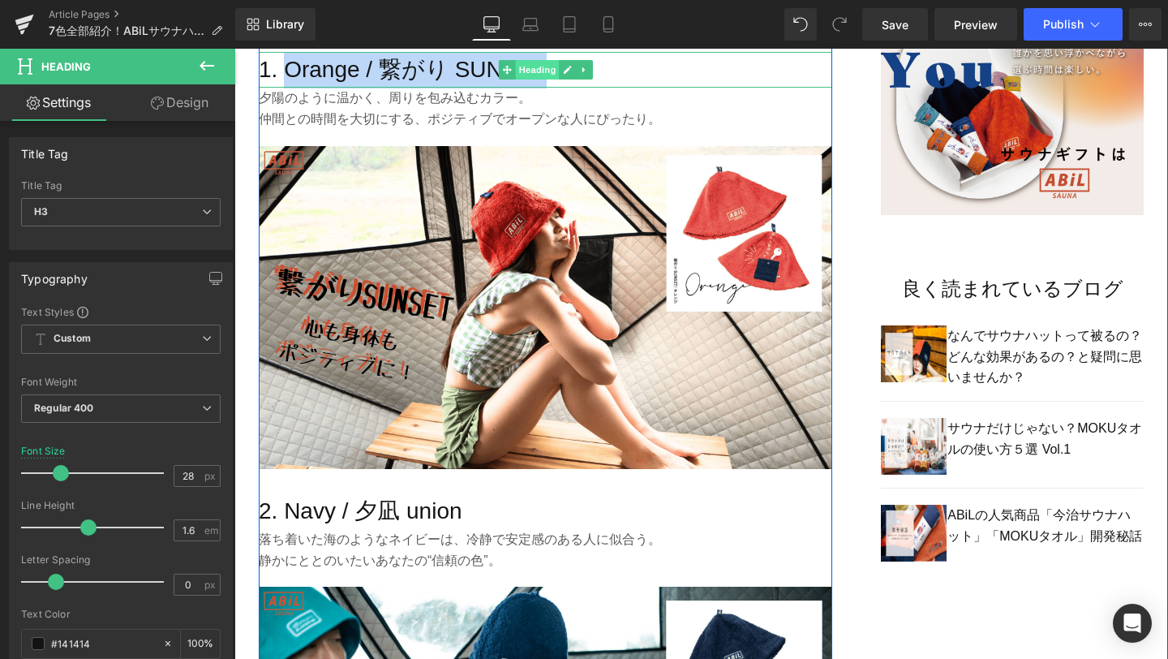
drag, startPoint x: 286, startPoint y: 71, endPoint x: 527, endPoint y: 75, distance: 241.0
click at [527, 75] on div "1. Orange / 繋がり SUNSET Heading" at bounding box center [546, 70] width 574 height 37
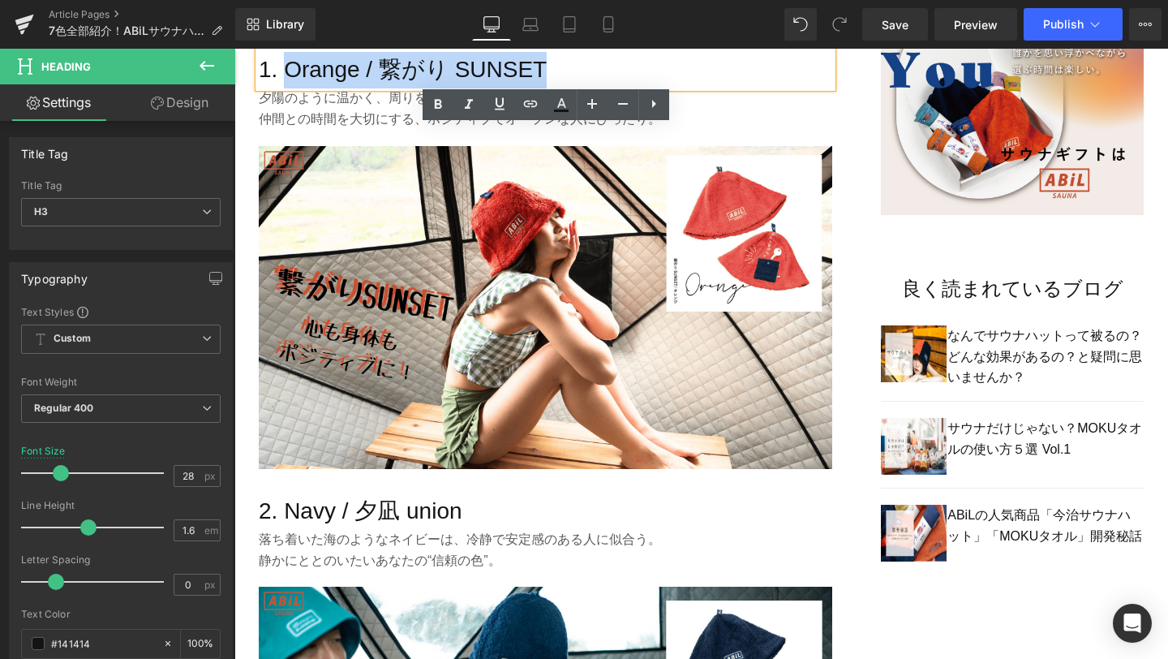
copy h3 "Orange / 繋がり SUNSET"
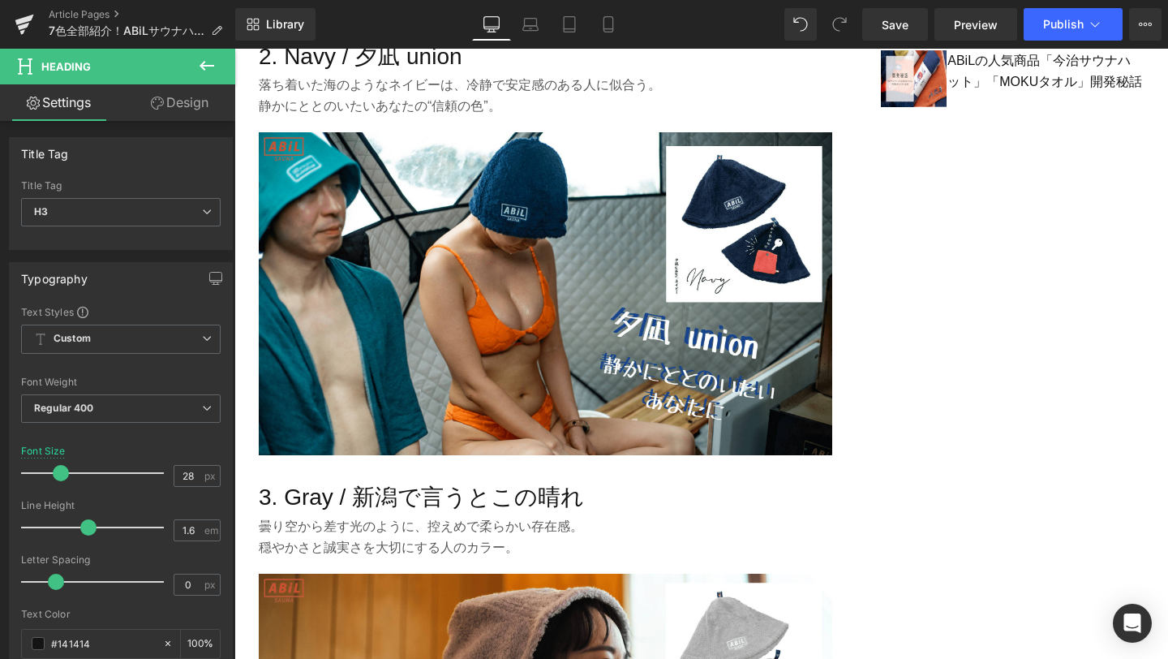
scroll to position [1621, 0]
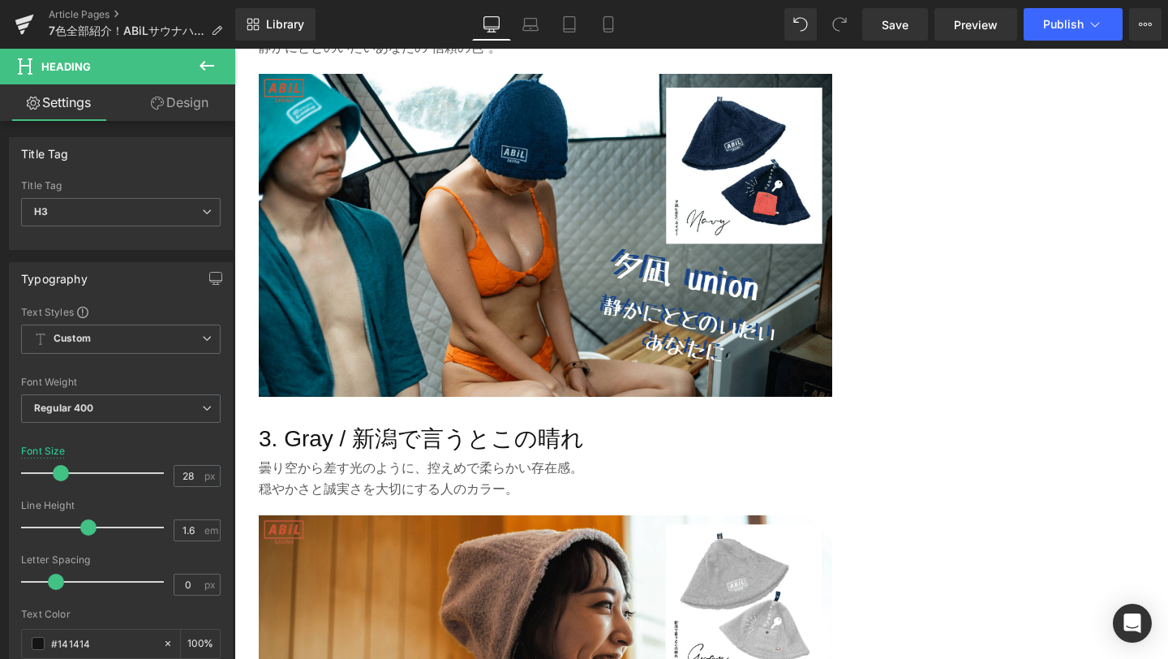
click at [440, 247] on img at bounding box center [546, 235] width 574 height 323
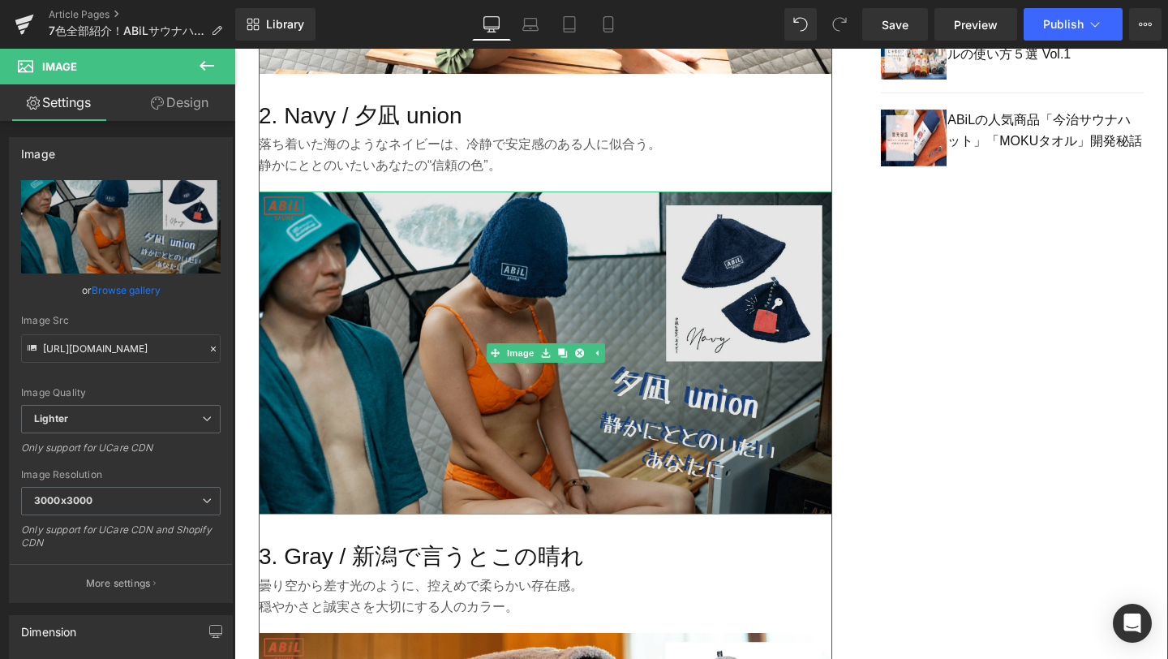
scroll to position [1487, 0]
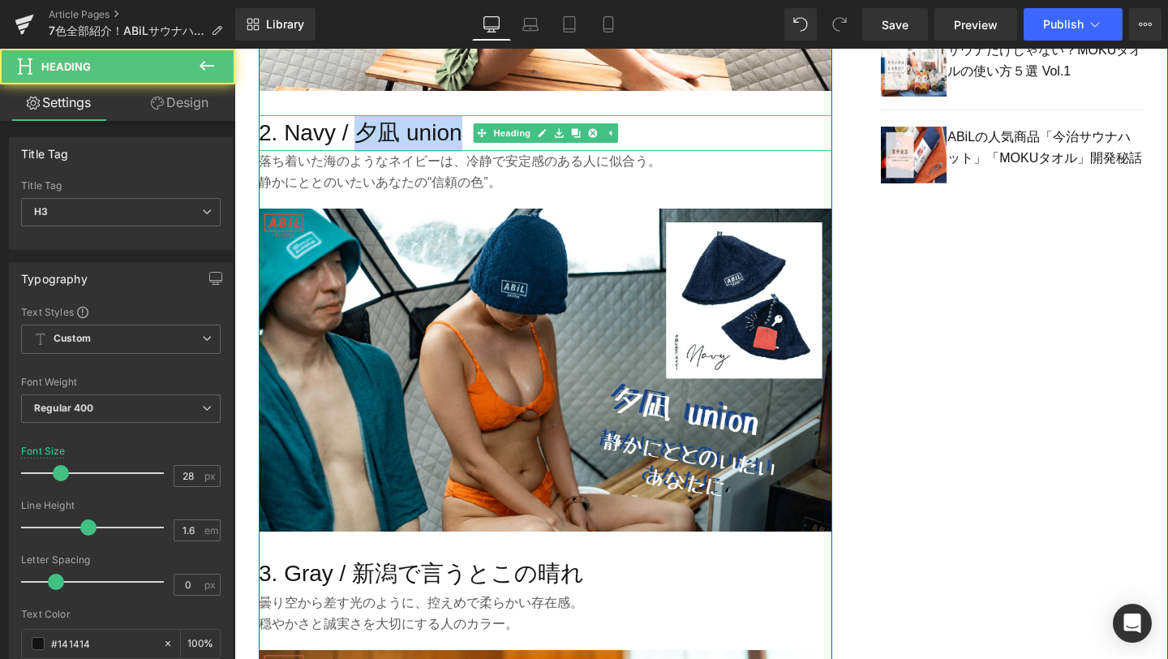
drag, startPoint x: 361, startPoint y: 128, endPoint x: 464, endPoint y: 129, distance: 103.1
click at [464, 129] on h3 "2. Navy / 夕凪 union" at bounding box center [546, 133] width 574 height 37
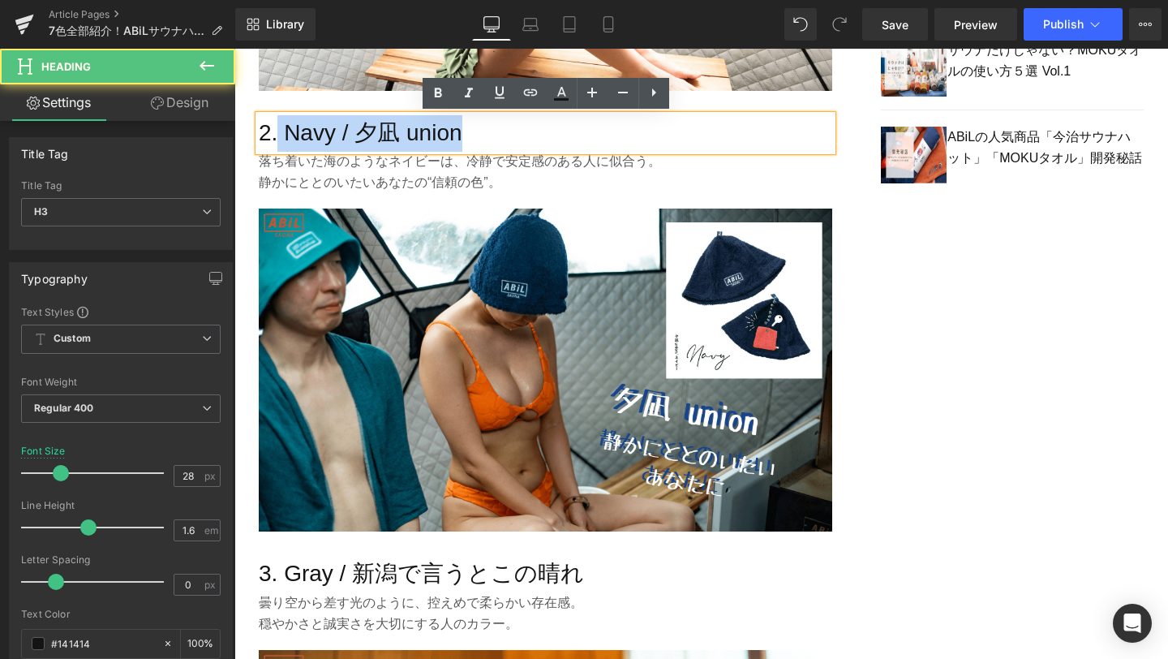
drag, startPoint x: 280, startPoint y: 140, endPoint x: 482, endPoint y: 127, distance: 202.4
click at [482, 127] on h3 "2. Navy / 夕凪 union" at bounding box center [546, 133] width 574 height 37
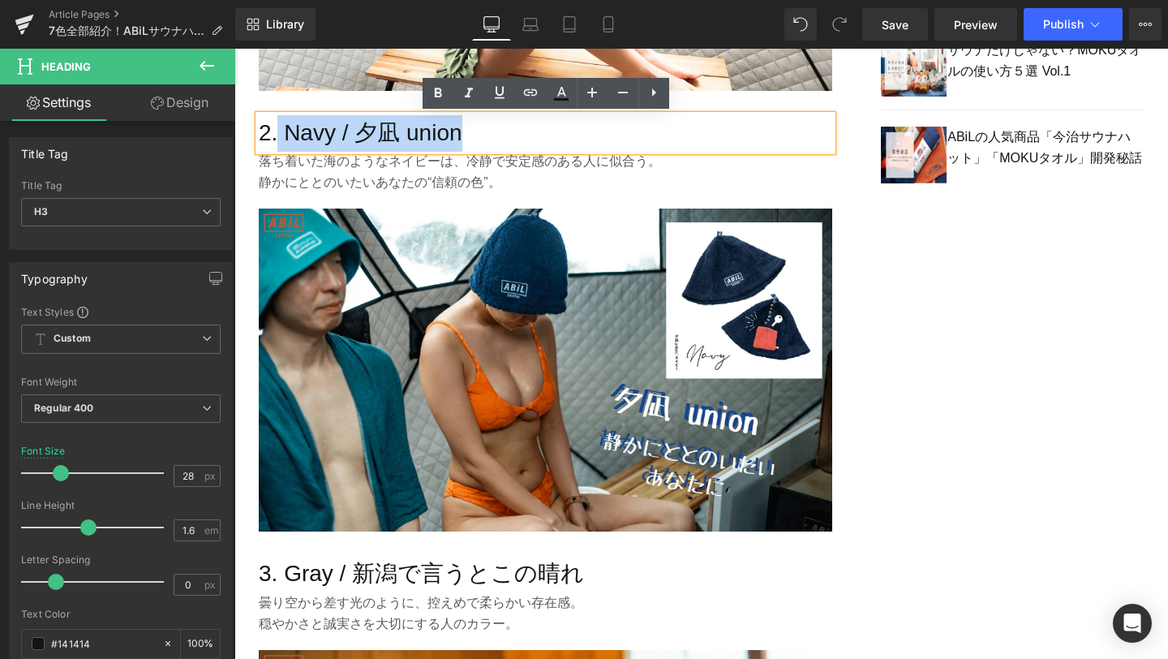
copy h3 "Navy / 夕凪 union"
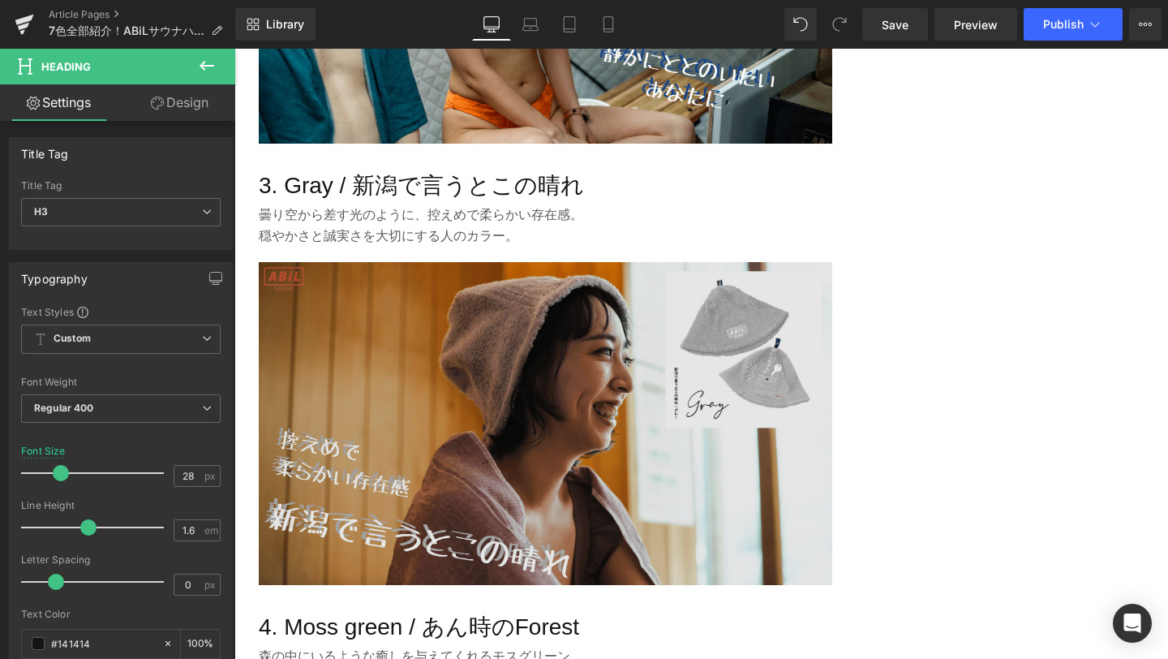
scroll to position [1853, 0]
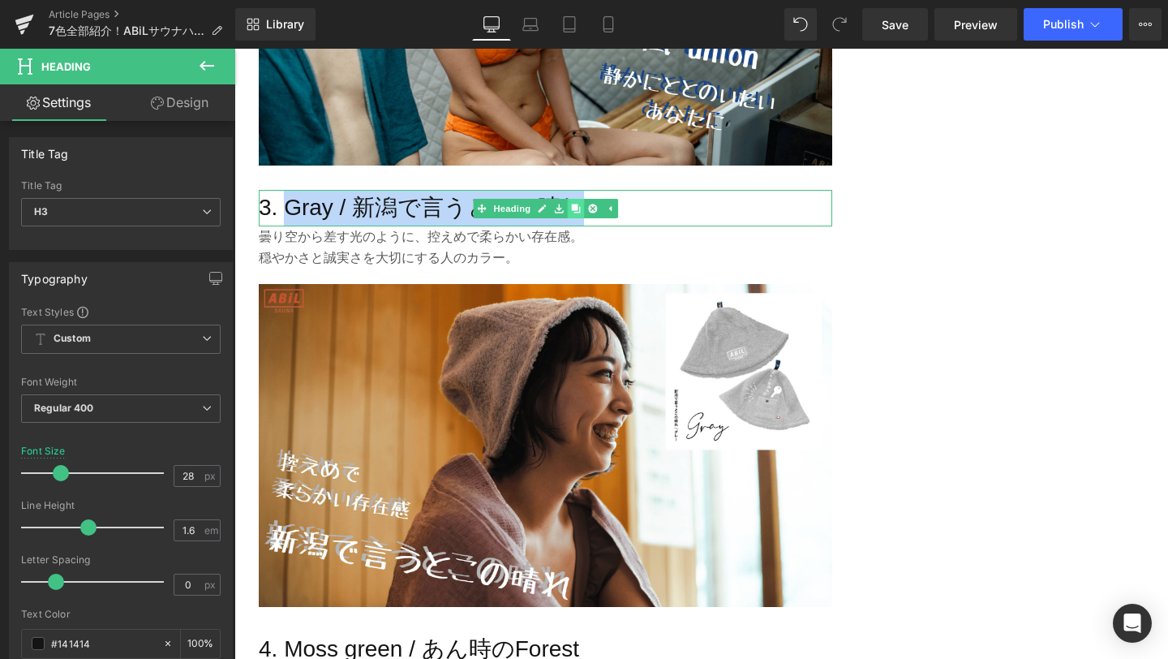
drag, startPoint x: 285, startPoint y: 207, endPoint x: 579, endPoint y: 214, distance: 293.8
click at [579, 214] on div "3. Gray / 新潟で言うとこの晴れ Heading" at bounding box center [546, 208] width 574 height 37
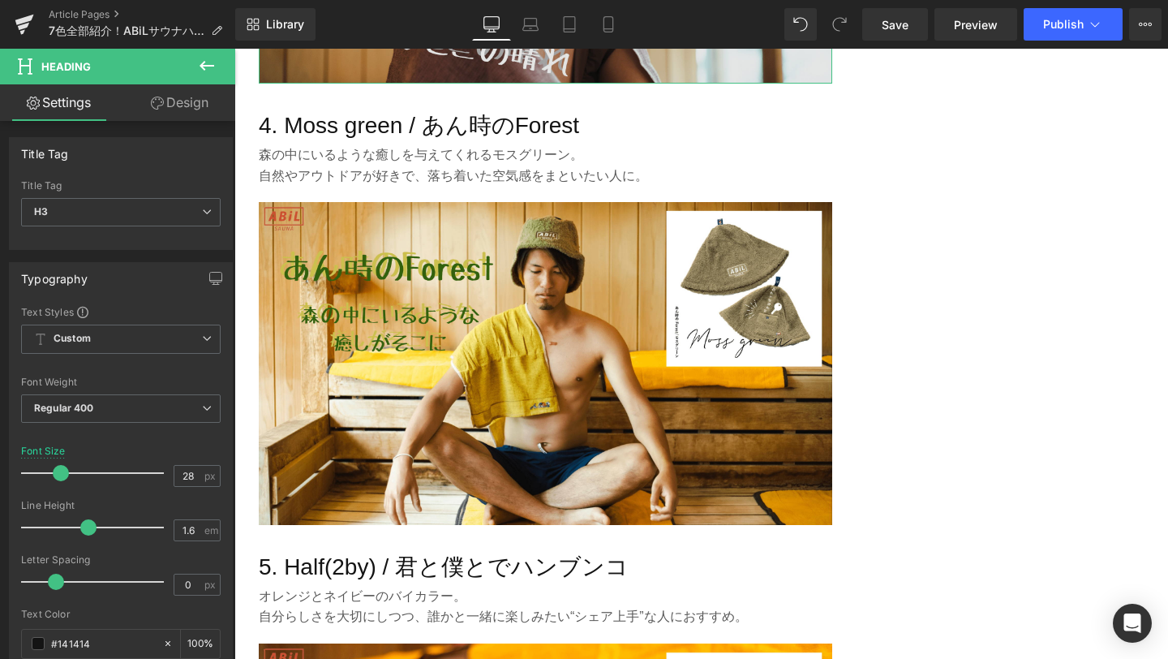
scroll to position [2423, 0]
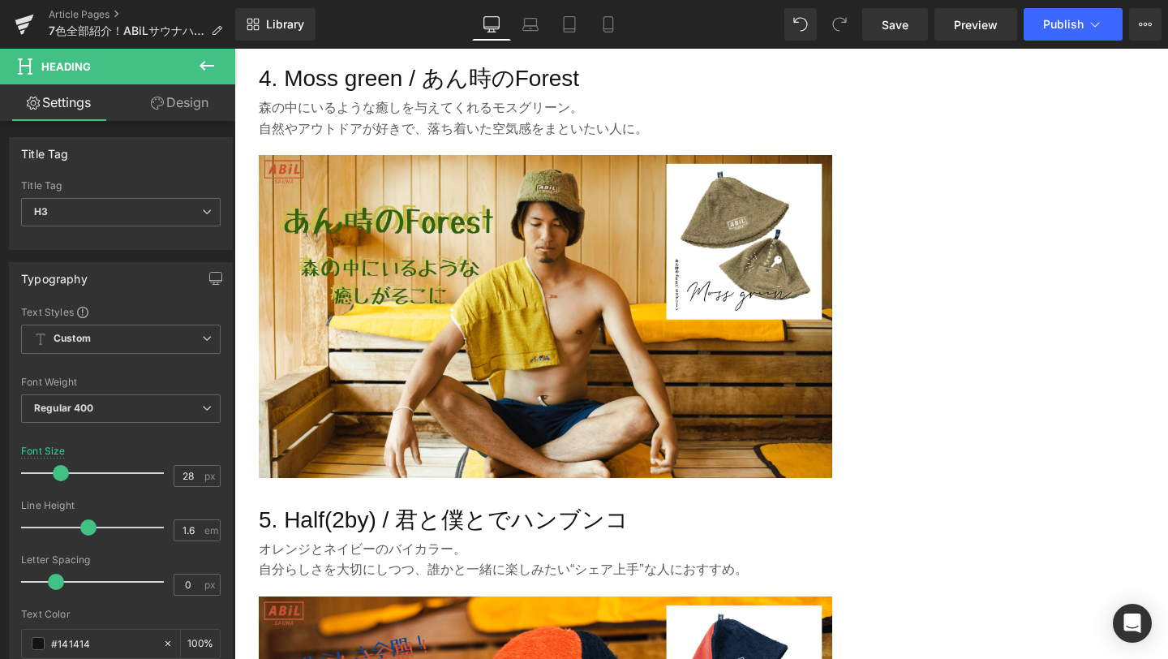
click at [417, 82] on h3 "4. Moss green / あん時のForest" at bounding box center [546, 79] width 574 height 37
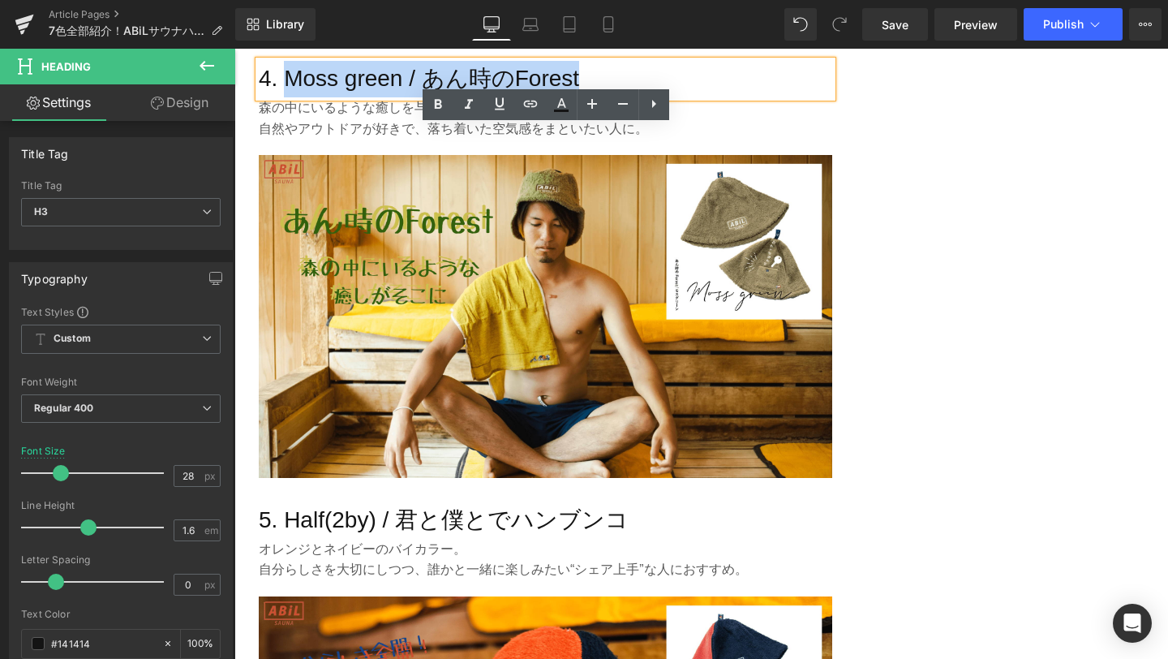
drag, startPoint x: 283, startPoint y: 80, endPoint x: 622, endPoint y: 77, distance: 339.2
click at [622, 77] on h3 "4. Moss green / あん時のForest" at bounding box center [546, 79] width 574 height 37
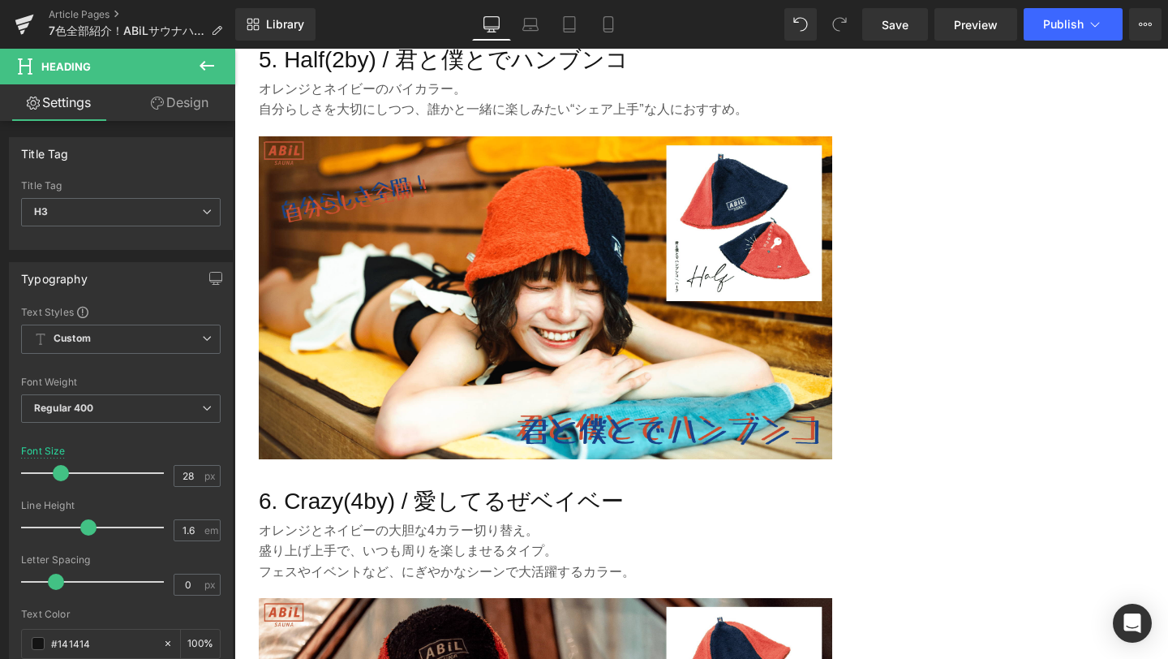
scroll to position [2799, 0]
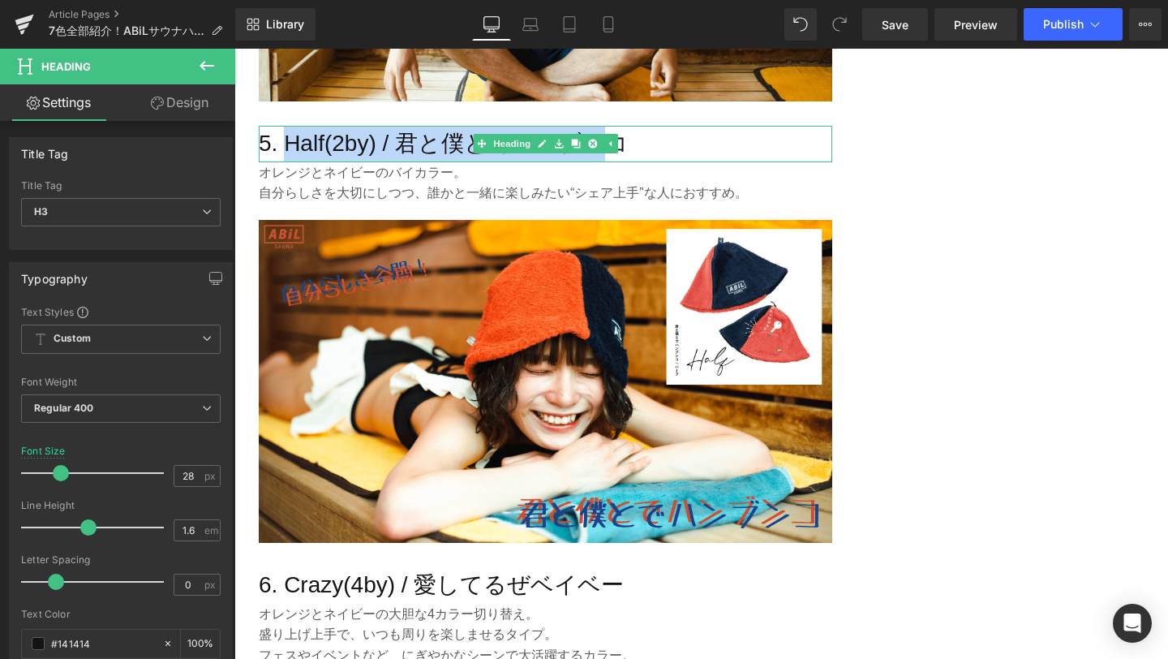
drag, startPoint x: 289, startPoint y: 143, endPoint x: 610, endPoint y: 133, distance: 321.5
click at [610, 133] on h3 "5. Half(2by) / 君と僕とでハンブンコ" at bounding box center [546, 144] width 574 height 37
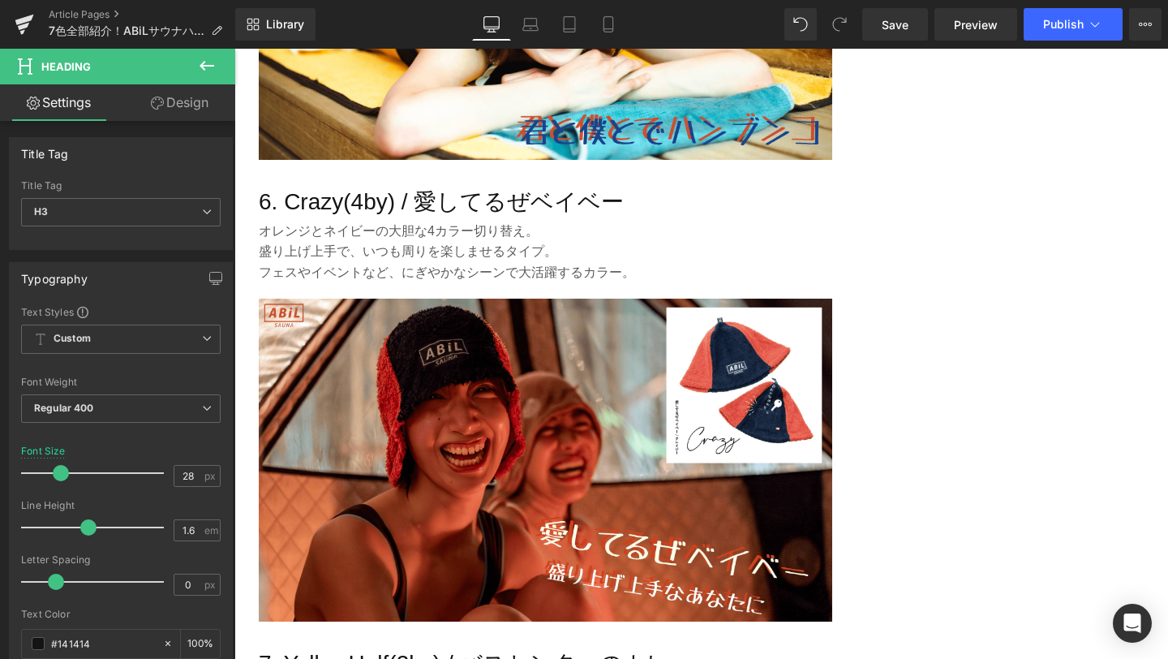
scroll to position [3168, 0]
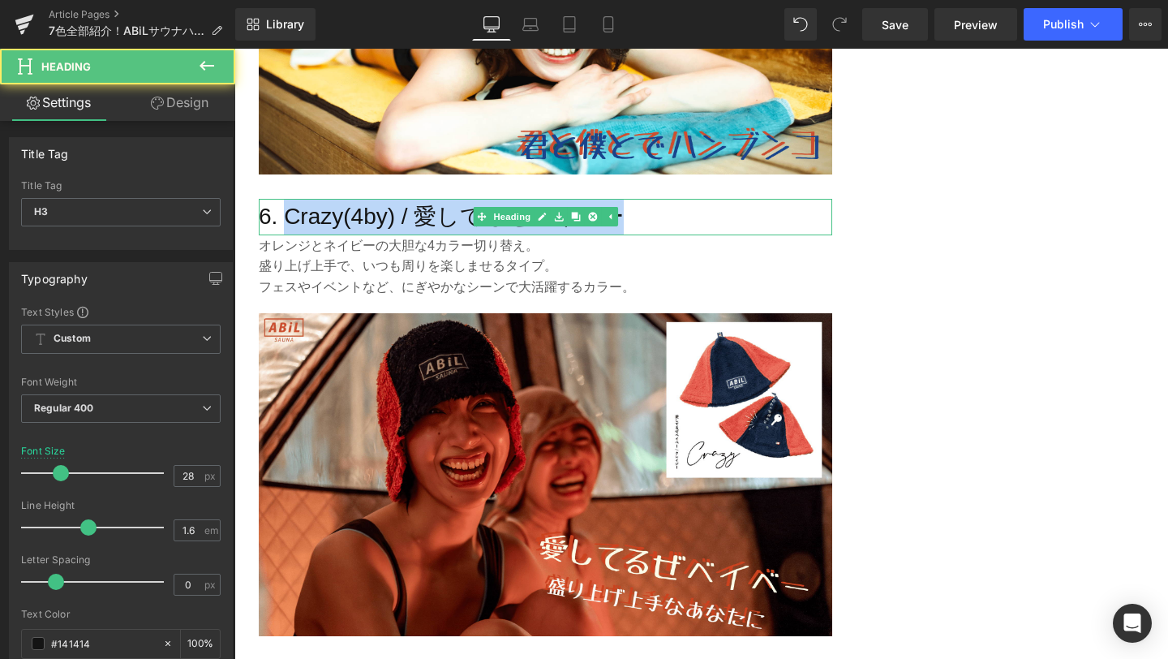
drag, startPoint x: 310, startPoint y: 213, endPoint x: 629, endPoint y: 209, distance: 318.9
click at [629, 209] on h3 "6. Crazy(4by) / 愛してるぜベイベー" at bounding box center [546, 217] width 574 height 37
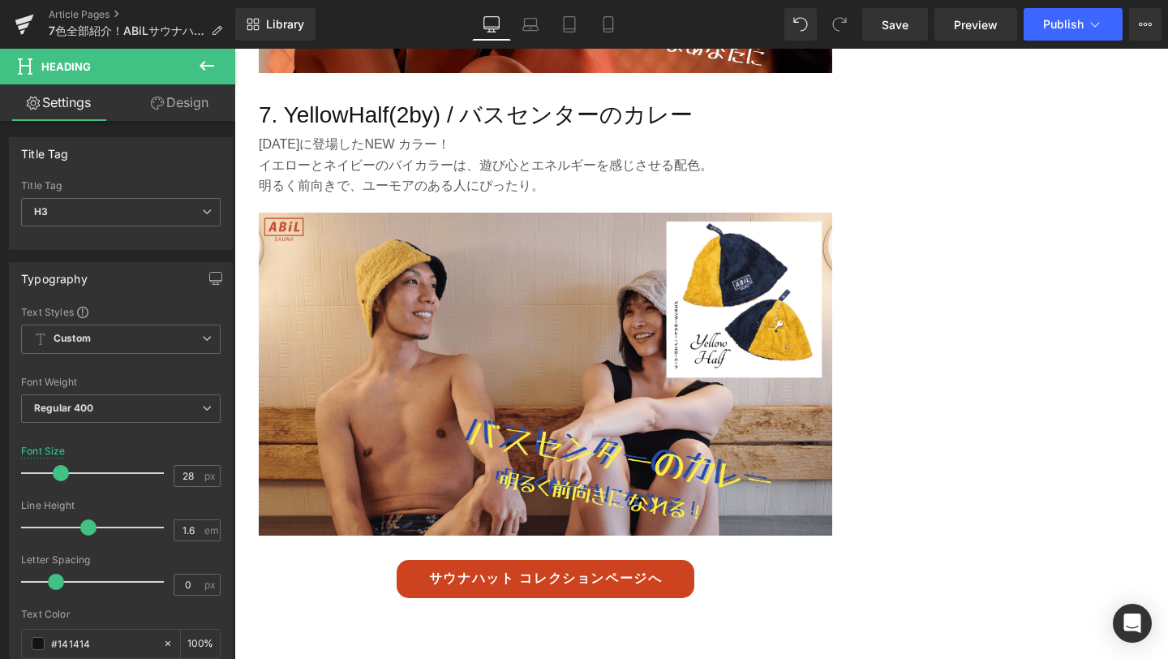
scroll to position [3722, 0]
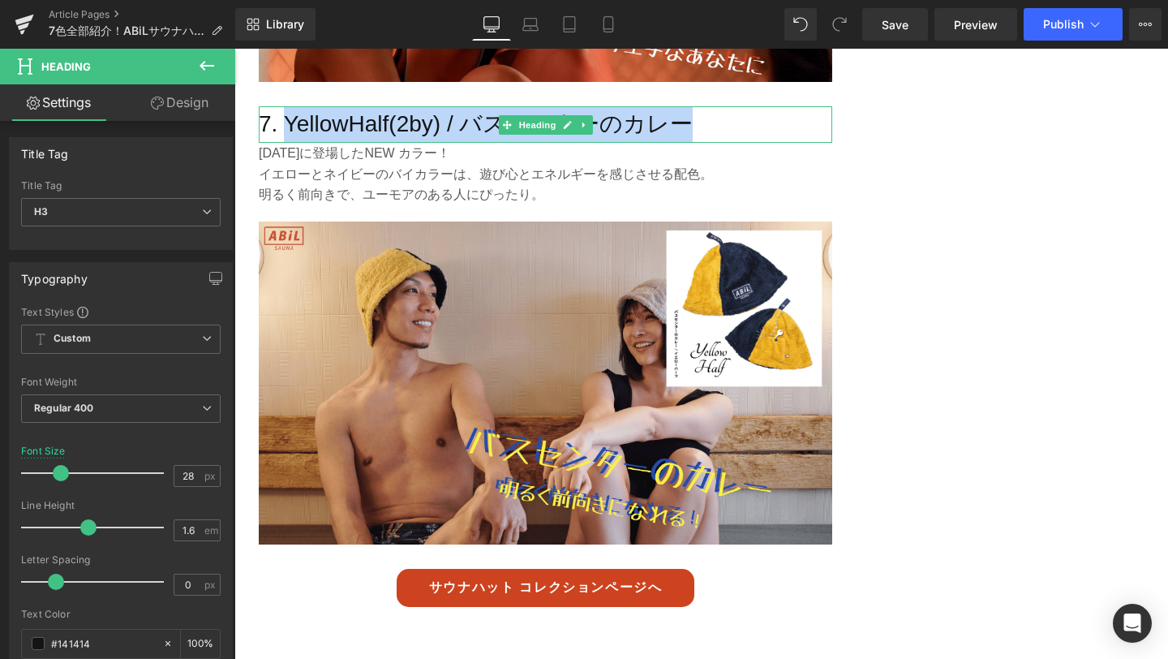
drag, startPoint x: 287, startPoint y: 131, endPoint x: 683, endPoint y: 130, distance: 396.0
click at [683, 130] on h3 "7. YellowHalf(2by) / バスセンターのカレー" at bounding box center [546, 124] width 574 height 37
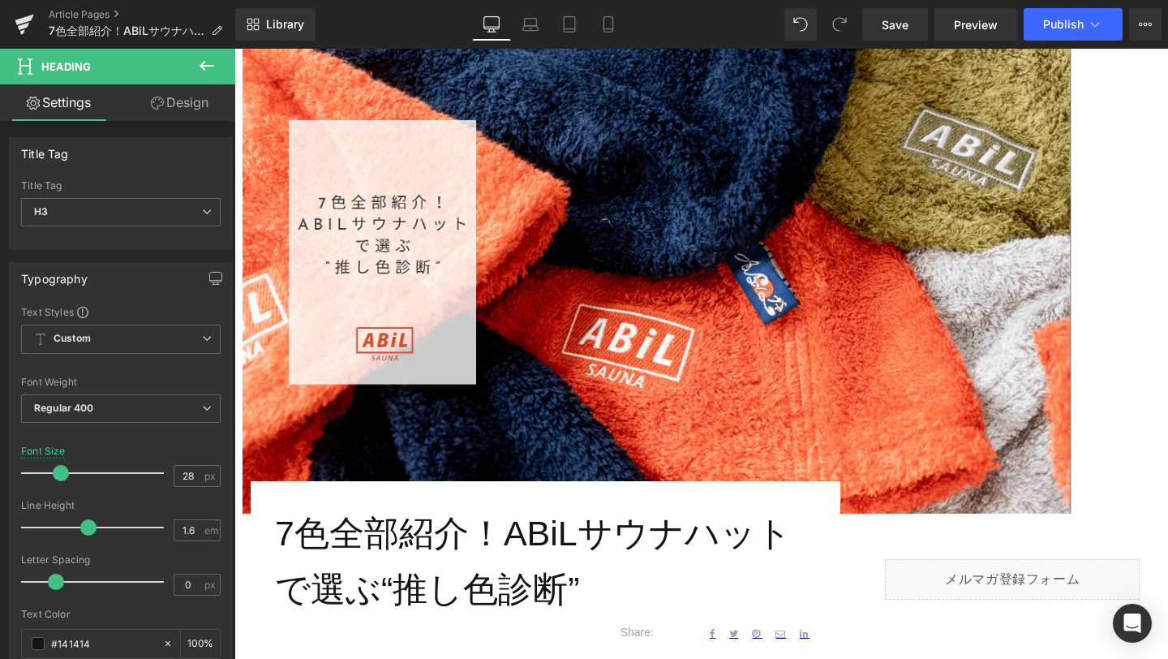
scroll to position [199, 0]
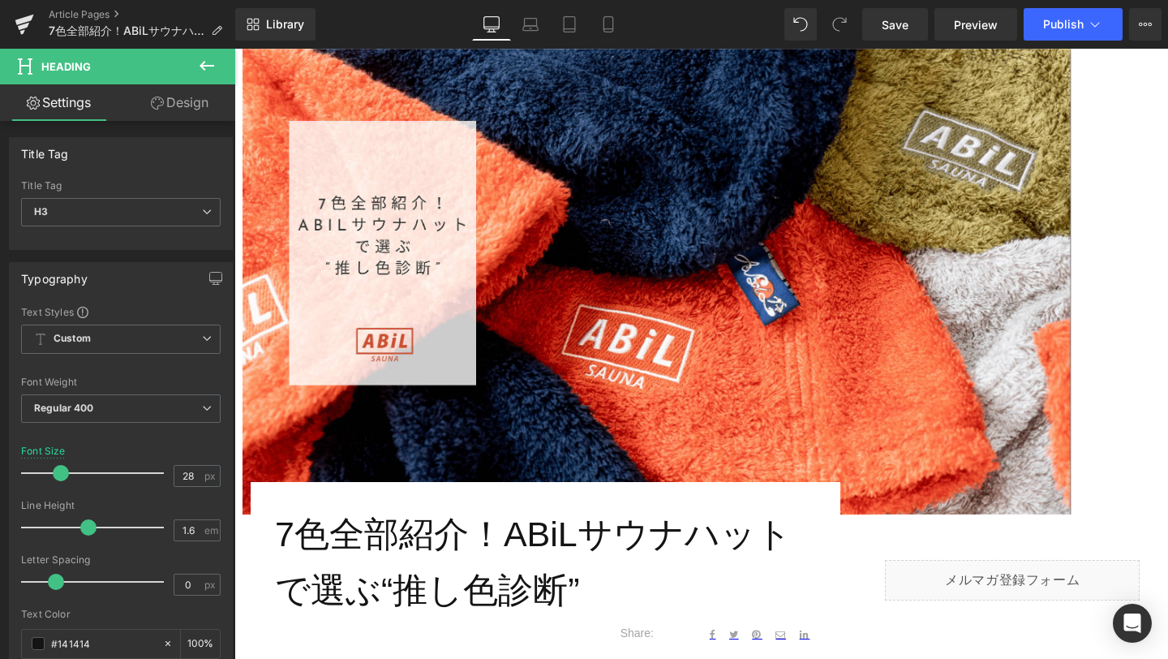
click at [455, 240] on img at bounding box center [657, 282] width 828 height 466
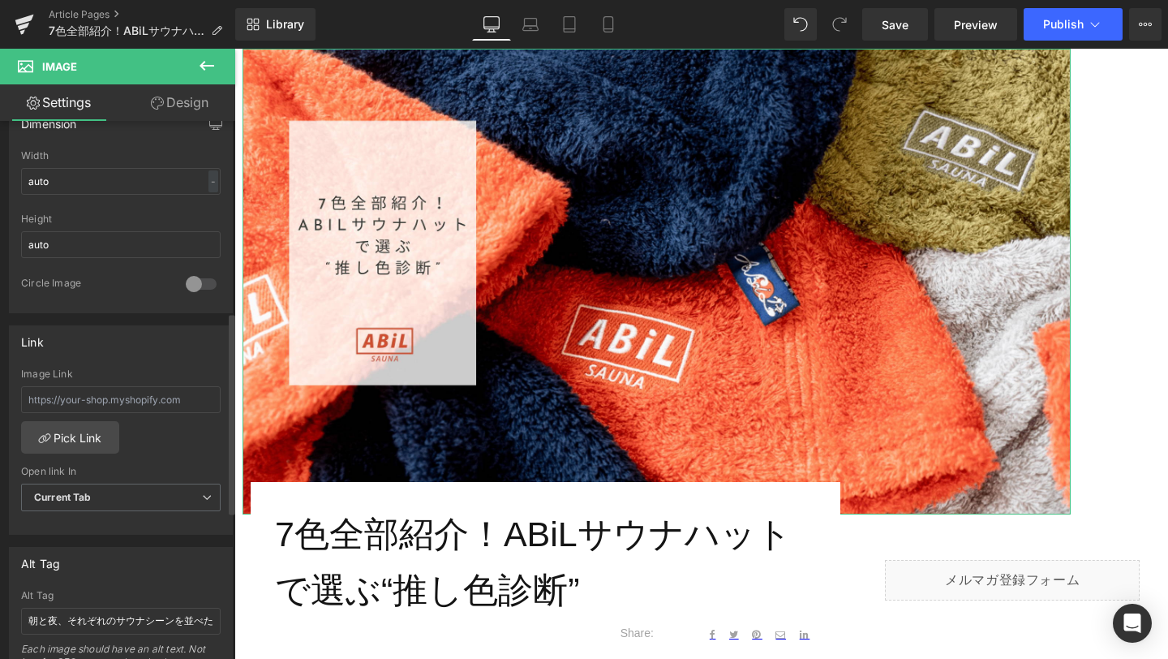
scroll to position [556, 0]
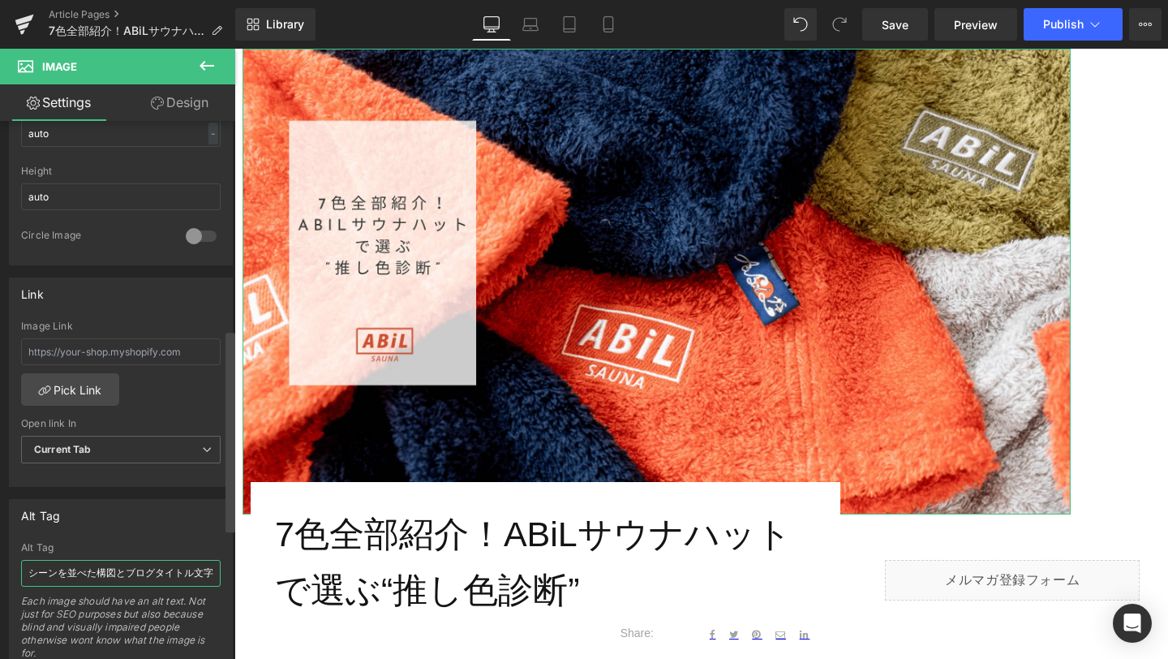
drag, startPoint x: 30, startPoint y: 569, endPoint x: 226, endPoint y: 569, distance: 195.6
click at [226, 569] on div "Image https://ucarecdn.com/bd6bf614-9d2f-414e-a7b2-c04486fab14f/-/format/auto/-…" at bounding box center [117, 393] width 235 height 545
type input "ABiLサウナハット7色のビジュアルと「推し色診断」タイトル文字"
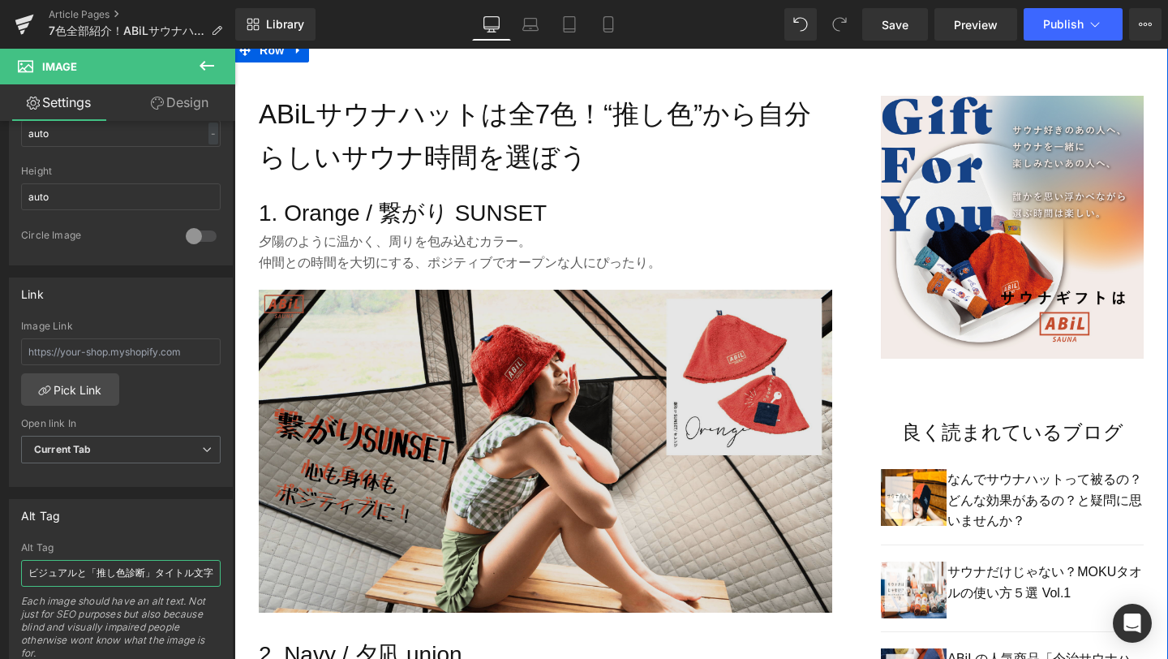
scroll to position [975, 0]
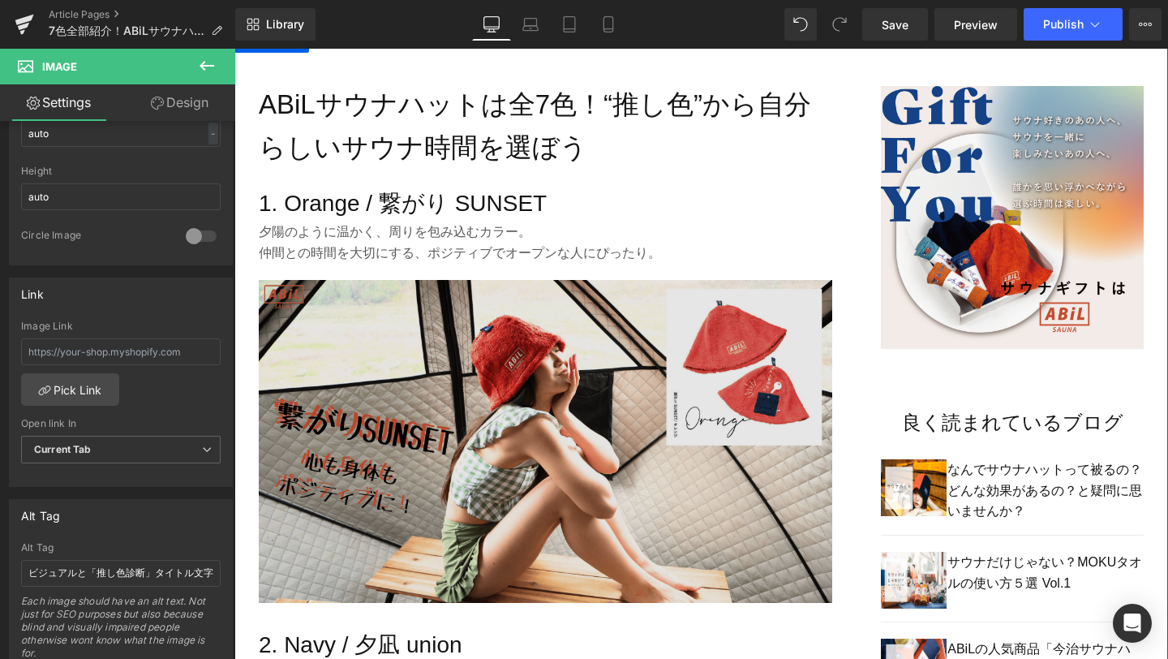
click at [506, 408] on img at bounding box center [546, 441] width 574 height 323
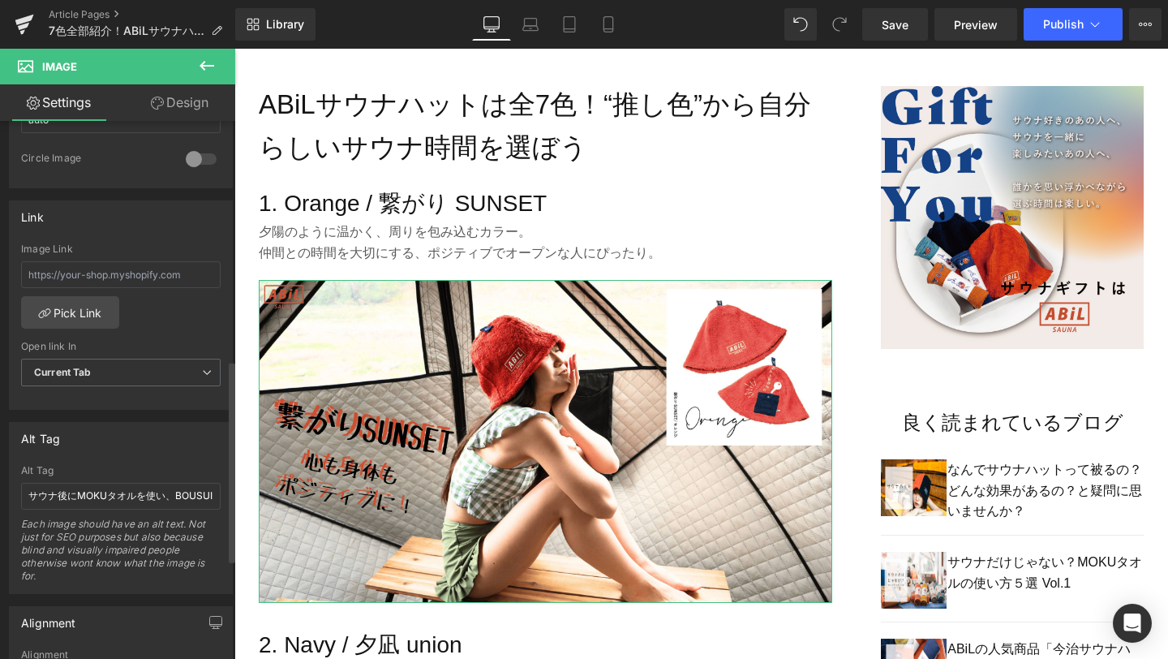
scroll to position [652, 0]
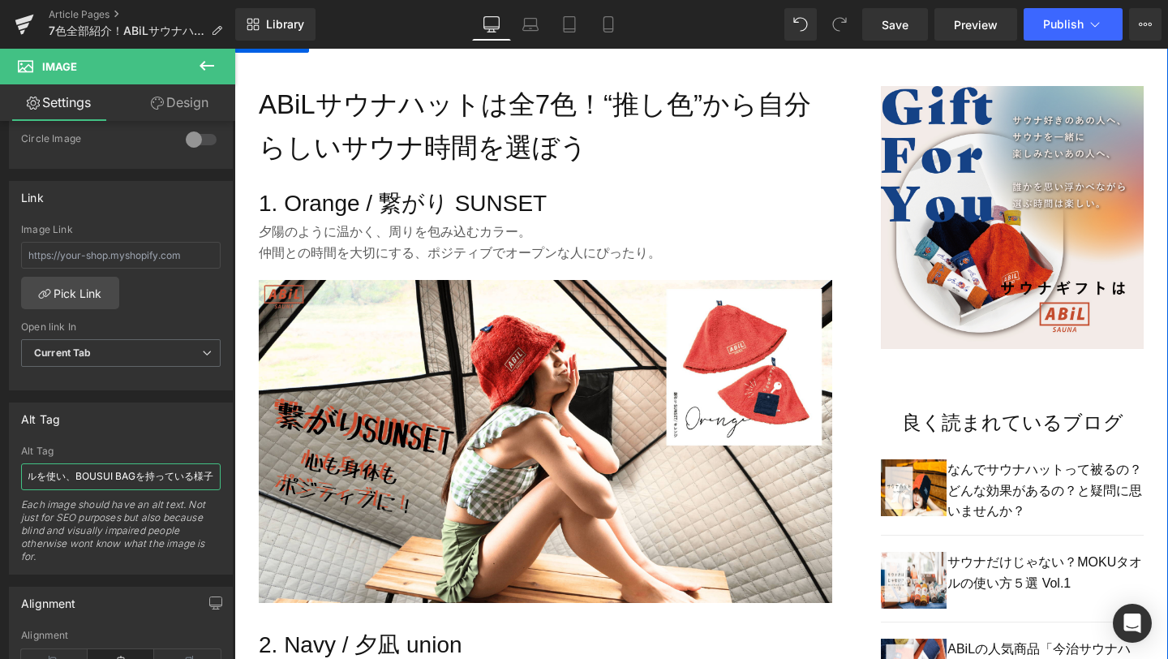
drag, startPoint x: 262, startPoint y: 528, endPoint x: 243, endPoint y: 487, distance: 45.4
paste input "ABiL POCKETサウナハット Orange / 繋がり SUNSET を着用している女性モデル"
type input "ABiL POCKETサウナハット Orange / 繋がり SUNSET を着用している女性モデル"
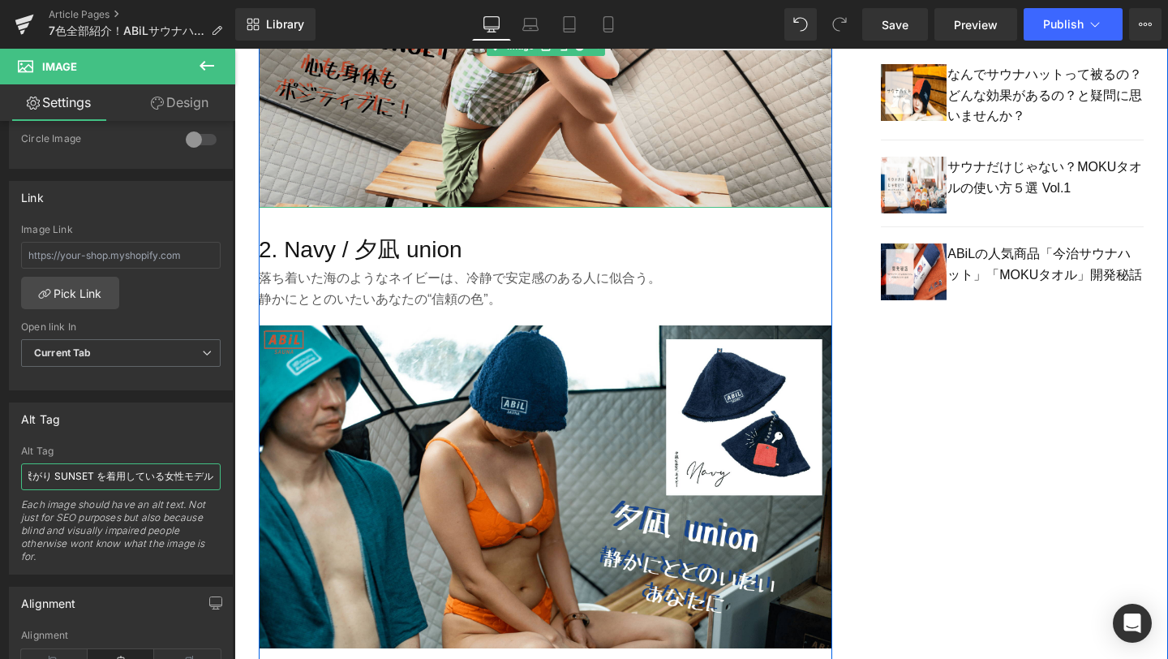
scroll to position [1422, 0]
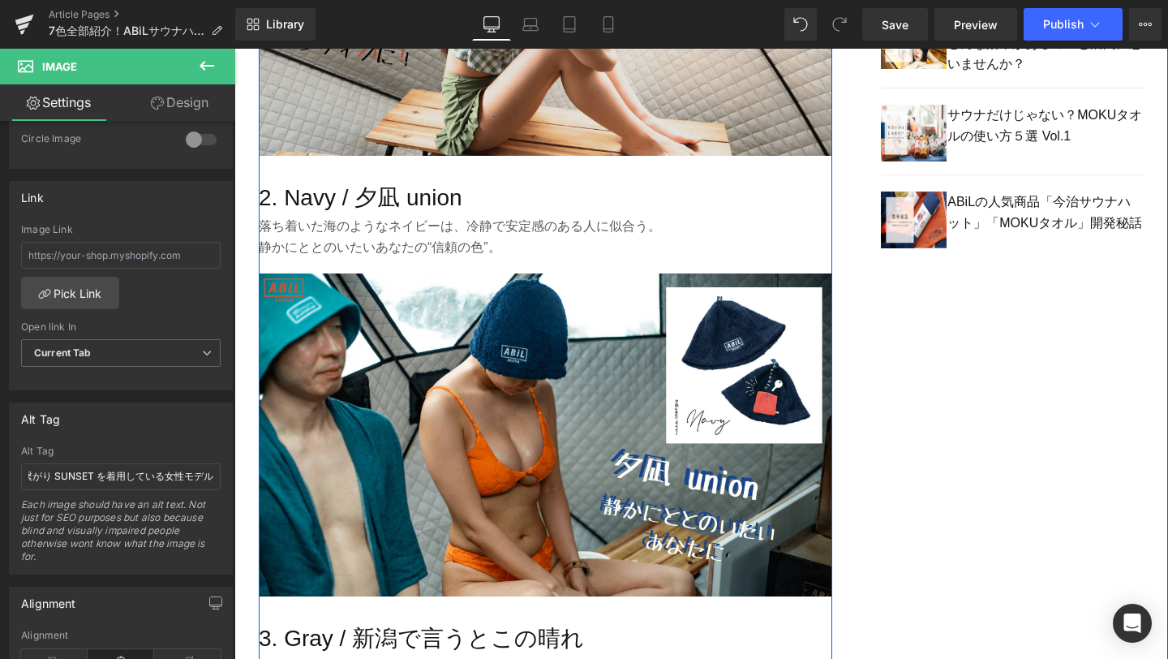
click at [481, 513] on img at bounding box center [546, 434] width 574 height 323
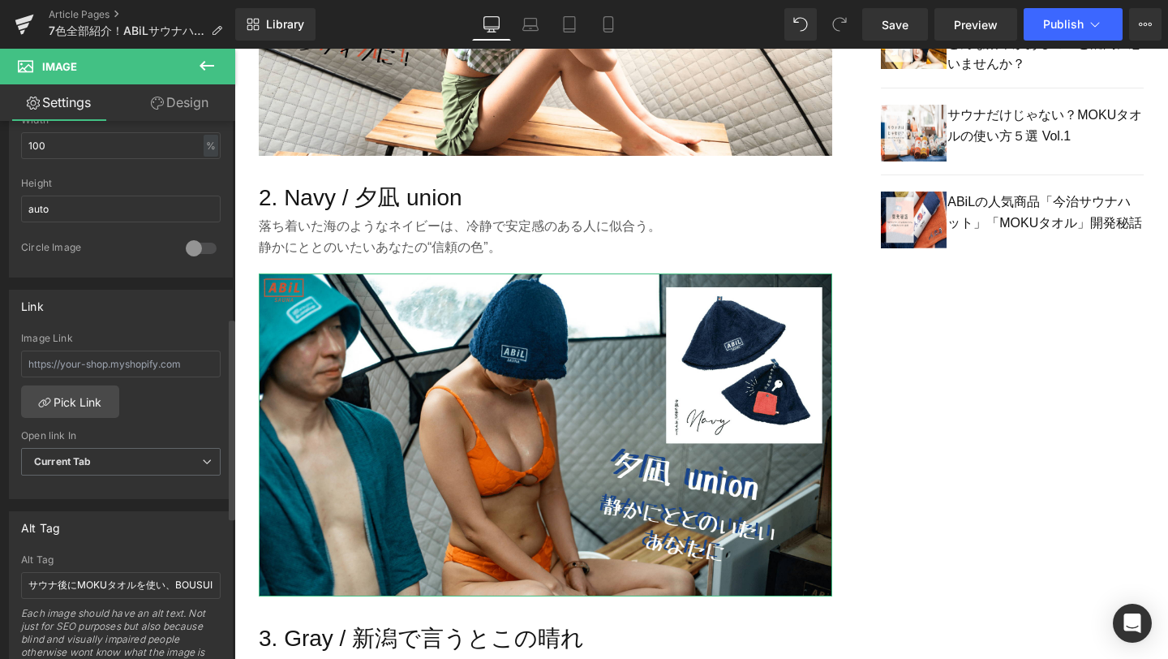
scroll to position [596, 0]
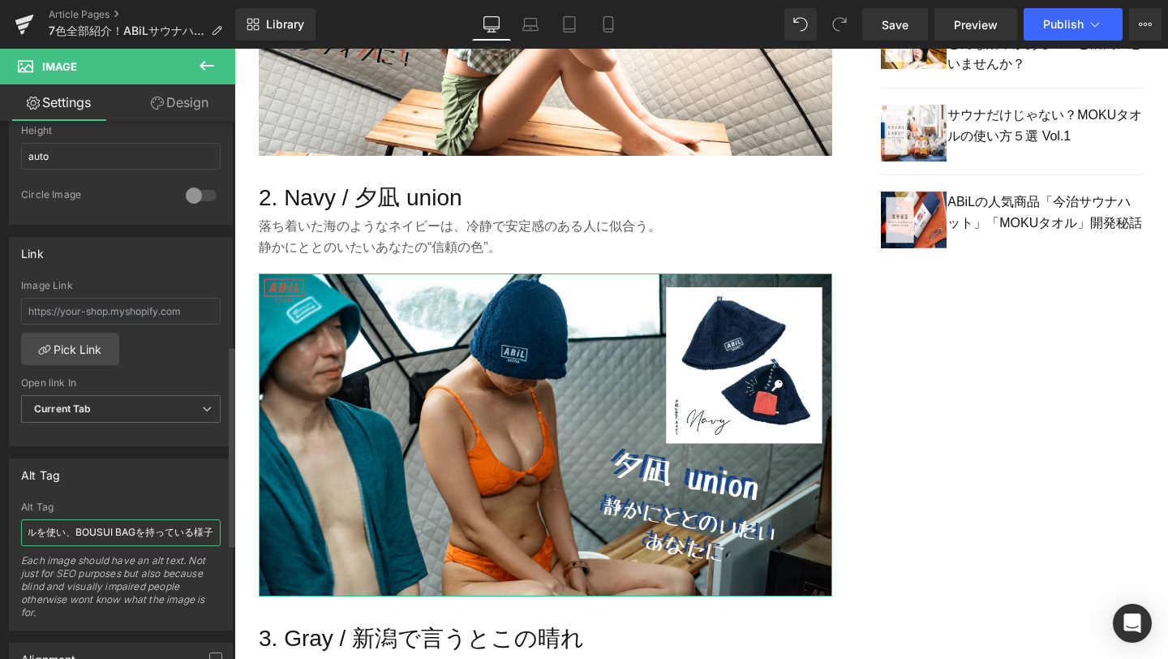
drag, startPoint x: 29, startPoint y: 533, endPoint x: 228, endPoint y: 527, distance: 198.9
click at [228, 527] on div "Alt Tag サウナ後にMOKUタオルを使い、BOUSUI BAGを持っている様子 Alt Tag サウナ後にMOKUタオルを使い、BOUSUI BAGを持…" at bounding box center [121, 538] width 243 height 184
type input "ABiL POCKETサウナハット Navy / 夕凪 union を着用している女性モデル"
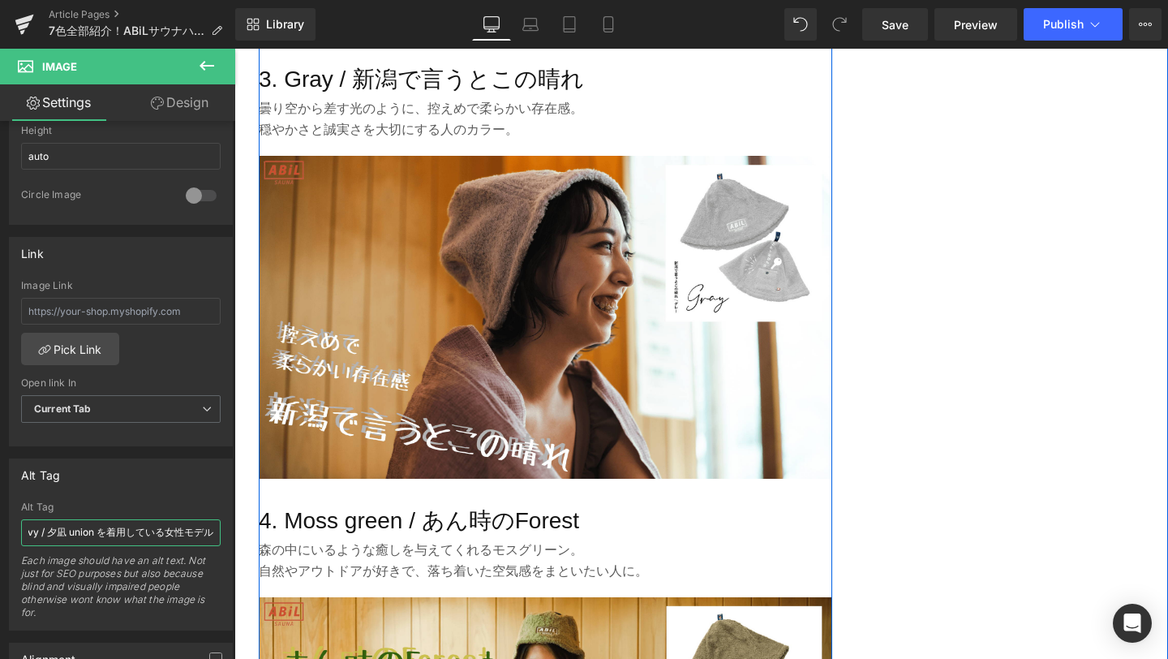
scroll to position [1995, 0]
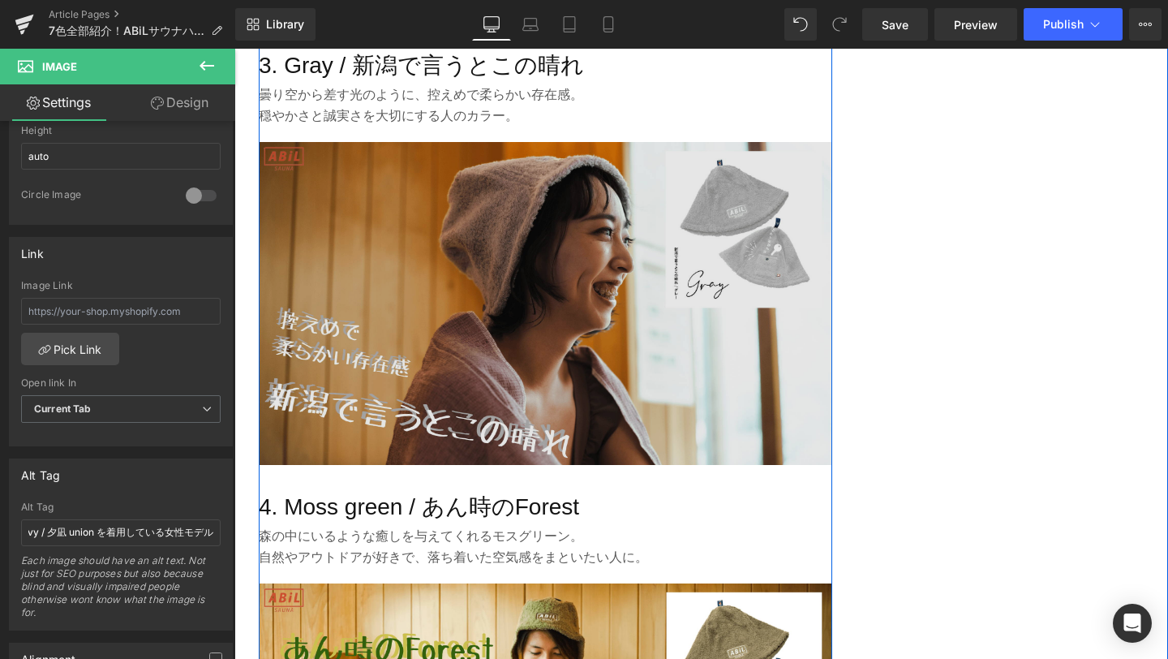
click at [544, 323] on img at bounding box center [546, 303] width 574 height 323
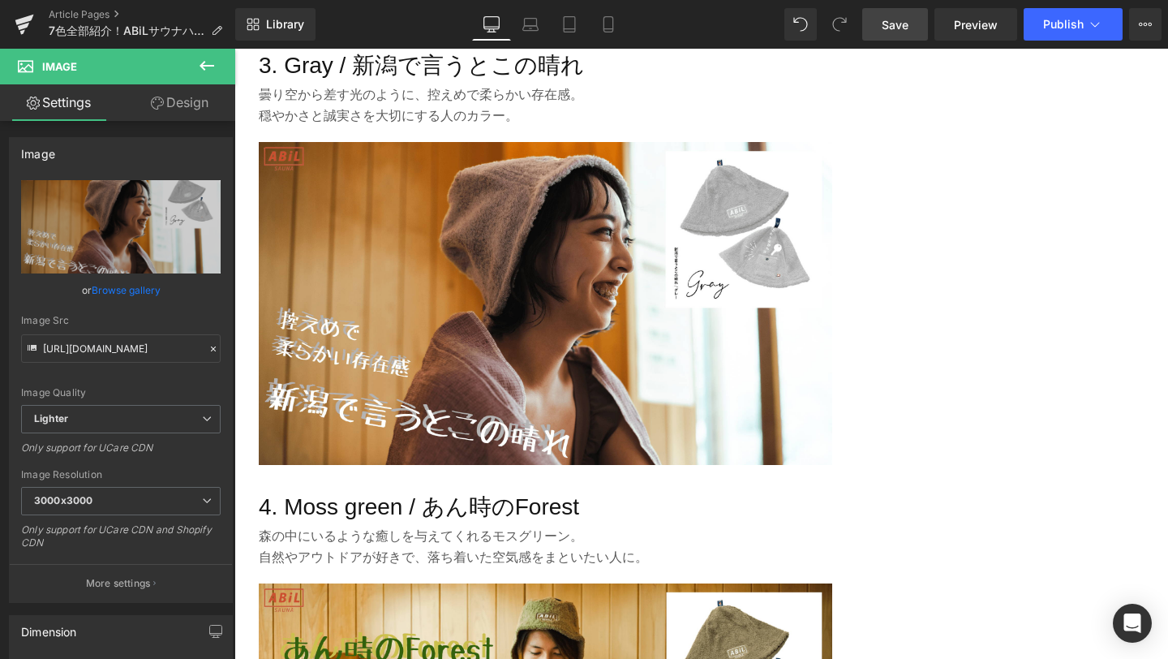
click at [884, 31] on span "Save" at bounding box center [895, 24] width 27 height 17
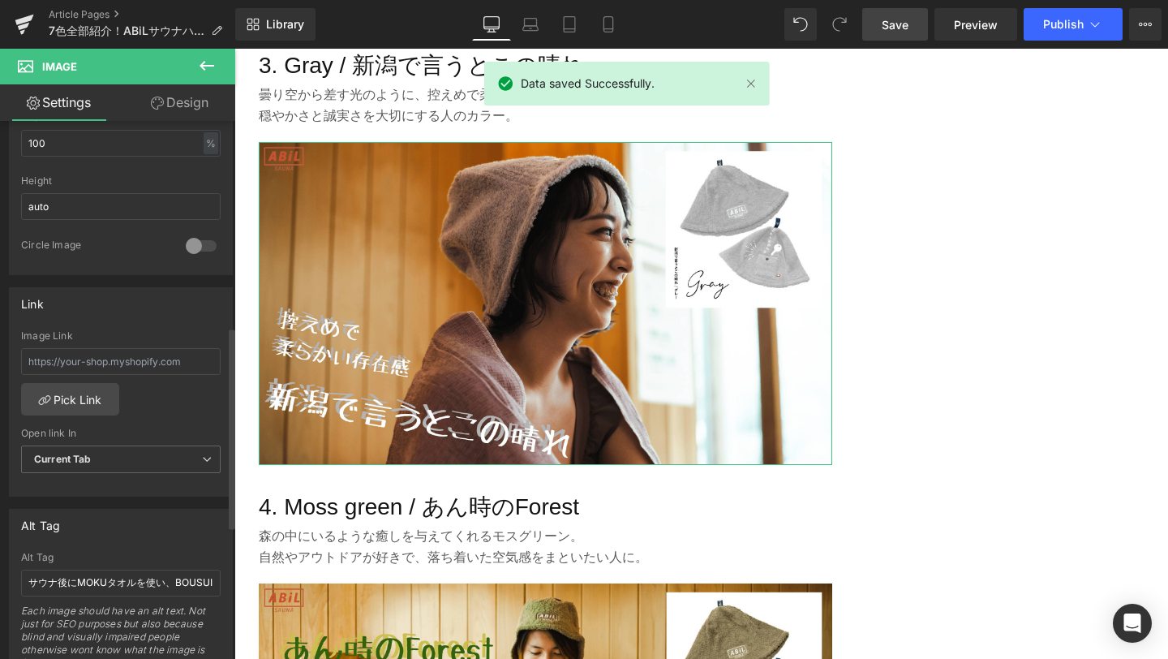
scroll to position [591, 0]
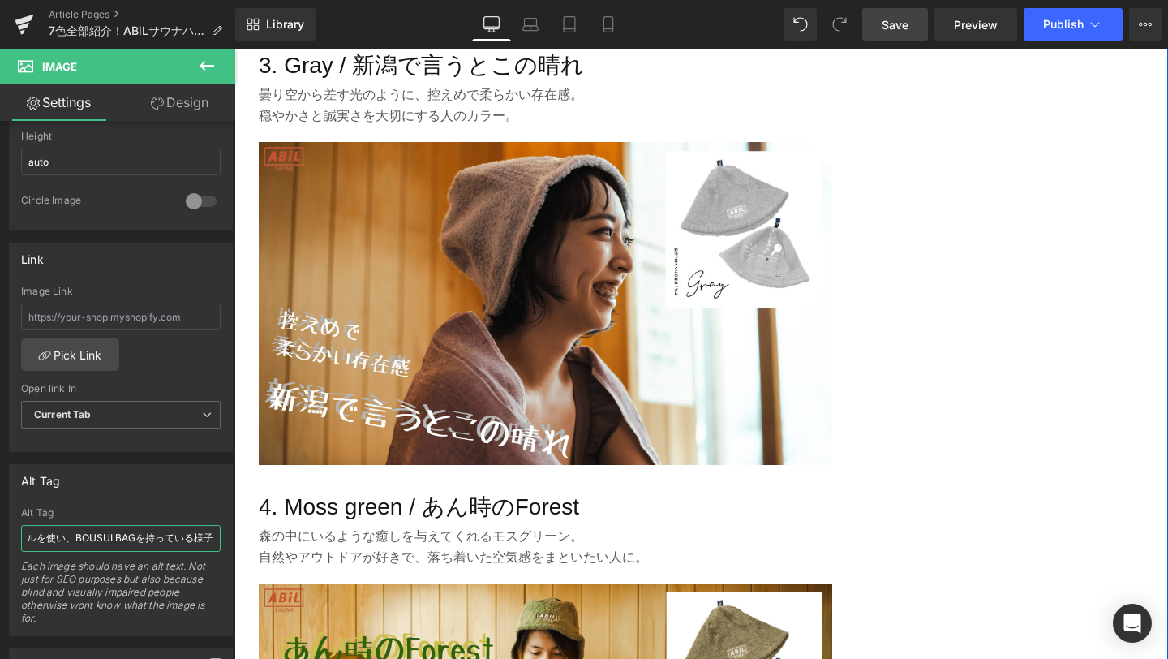
drag, startPoint x: 261, startPoint y: 583, endPoint x: 256, endPoint y: 534, distance: 49.0
paste input "ABiL POCKETサウナハット Gray / 新潟で言うとこの晴れ を着用している女性モデル"
type input "ABiL POCKETサウナハット Gray / 新潟で言うとこの晴れ を着用している女性モデル"
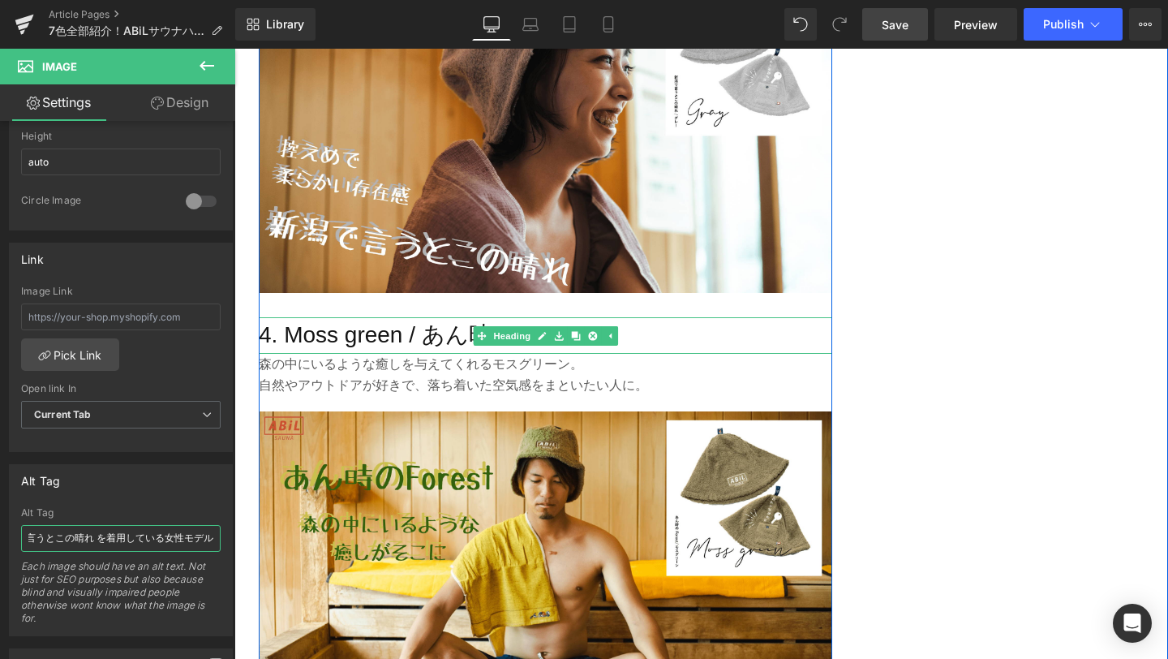
scroll to position [2379, 0]
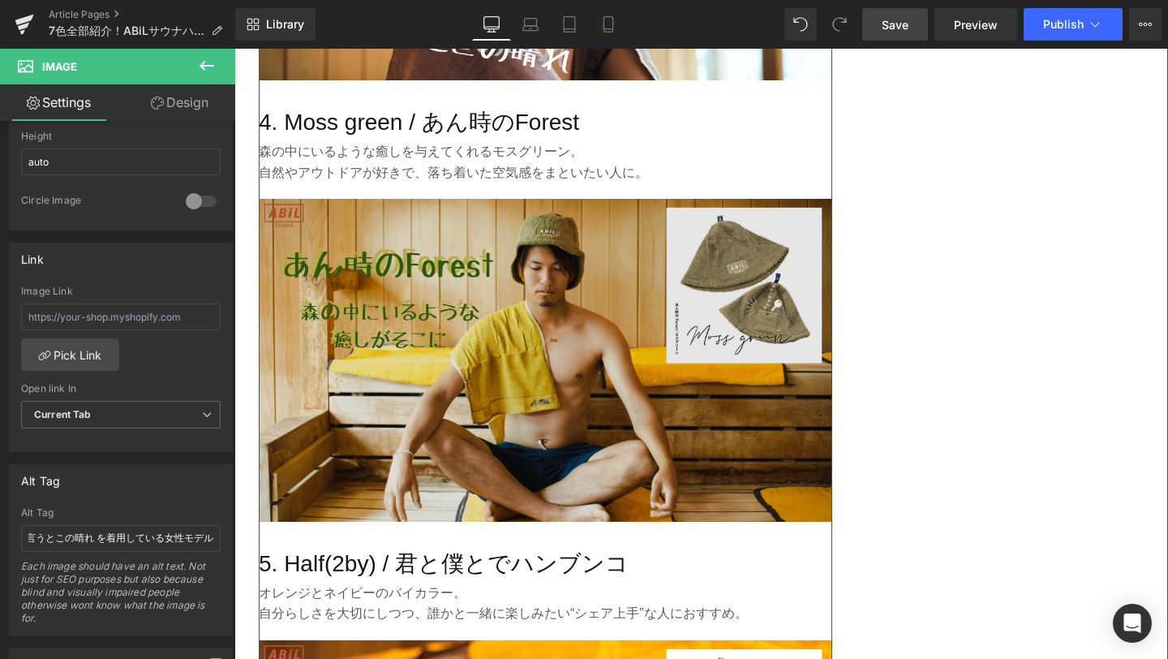
click at [563, 405] on img at bounding box center [546, 360] width 574 height 323
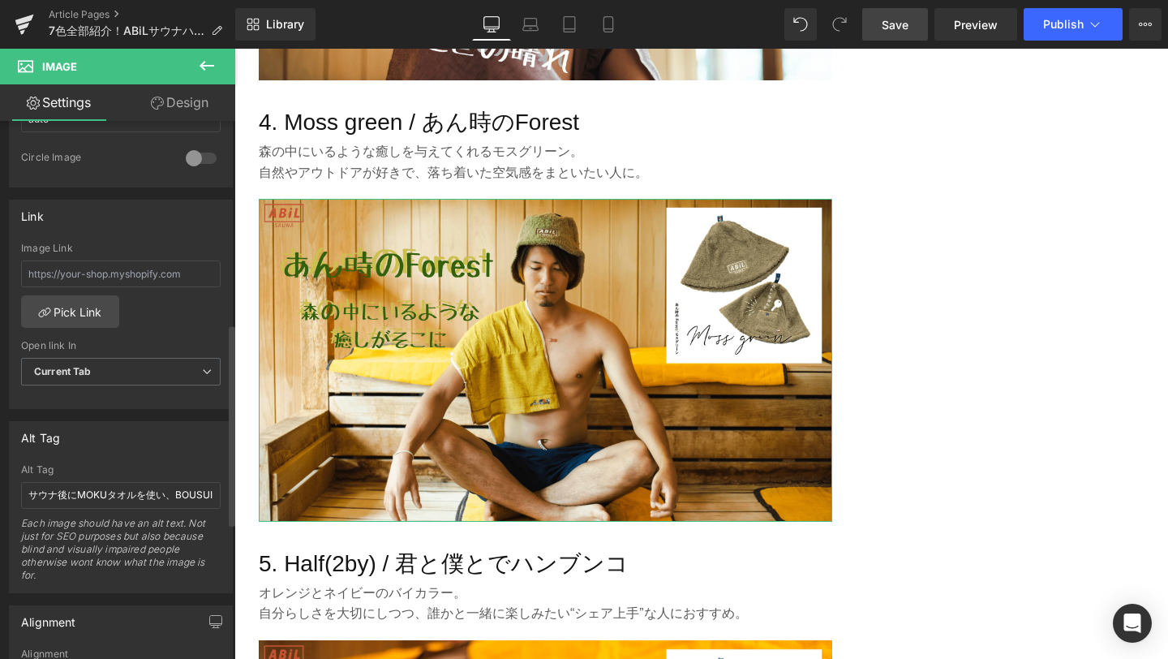
scroll to position [675, 0]
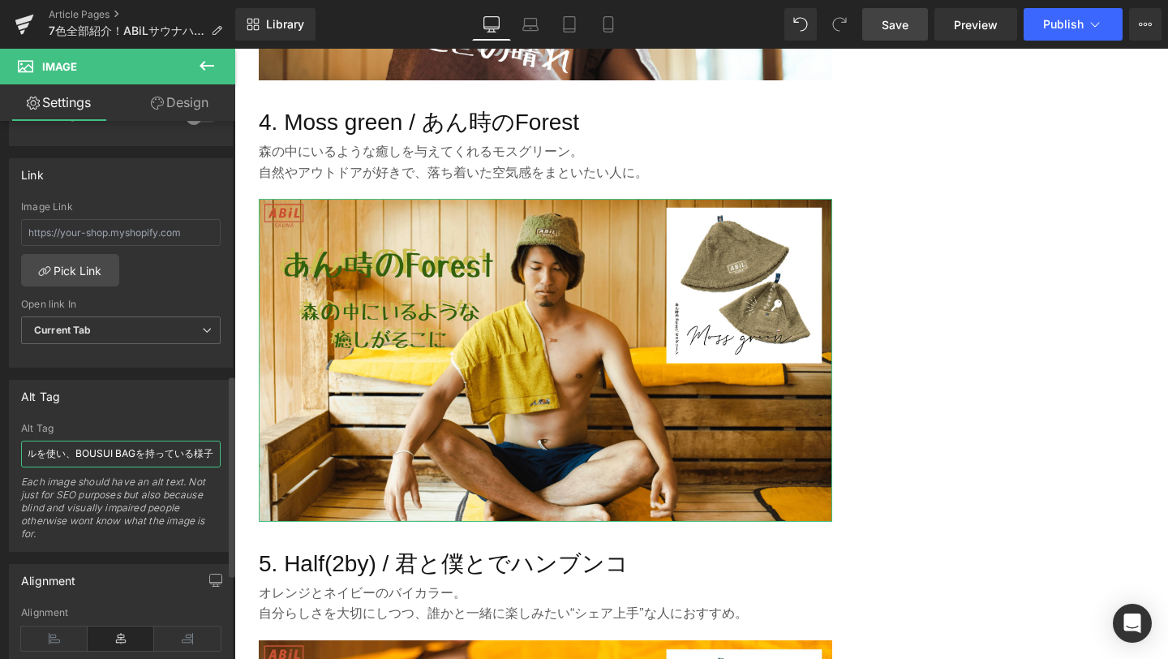
drag, startPoint x: 26, startPoint y: 454, endPoint x: 212, endPoint y: 471, distance: 186.5
click at [212, 471] on div "Alt Tag サウナ後にMOKUタオルを使い、BOUSUI BAGを持っている様子 Each image should have an alt text. …" at bounding box center [121, 487] width 200 height 128
type input "ABiL POCKETサウナハット Moss green / あん時のForest を着用している男性モデル"
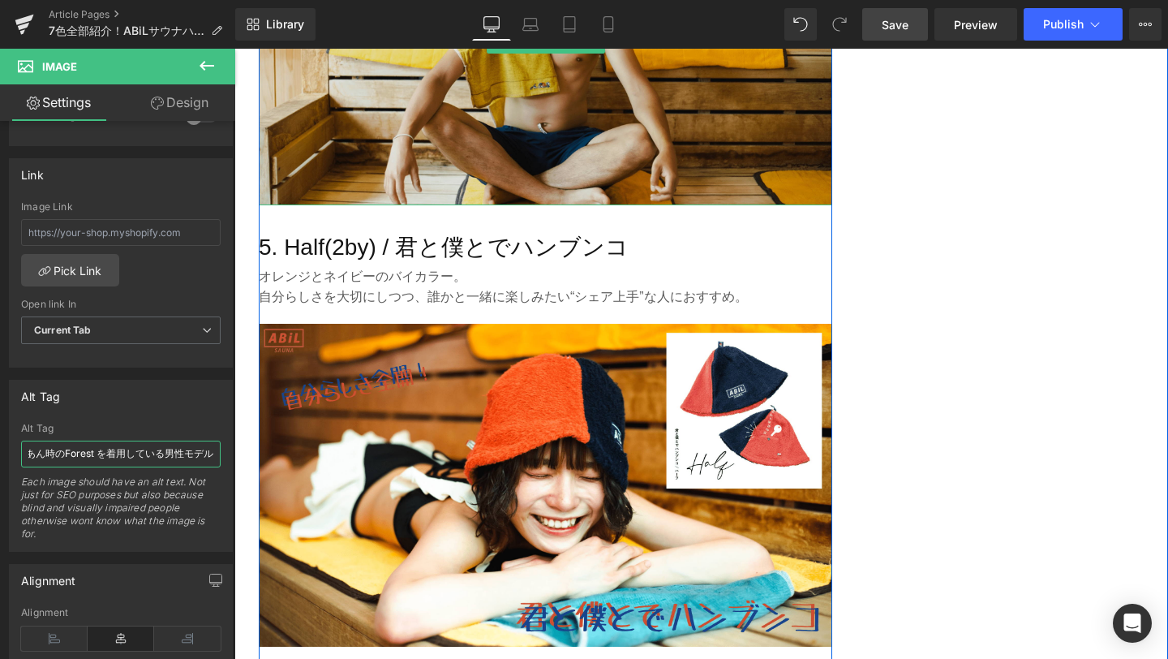
scroll to position [2740, 0]
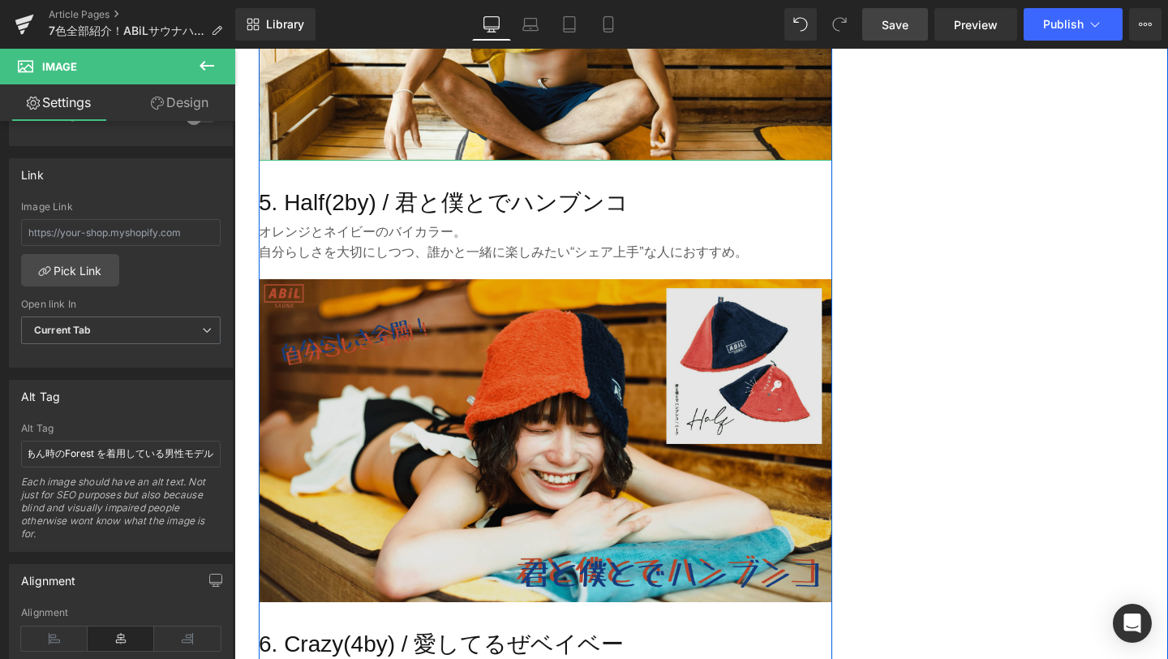
click at [450, 498] on img at bounding box center [546, 440] width 574 height 323
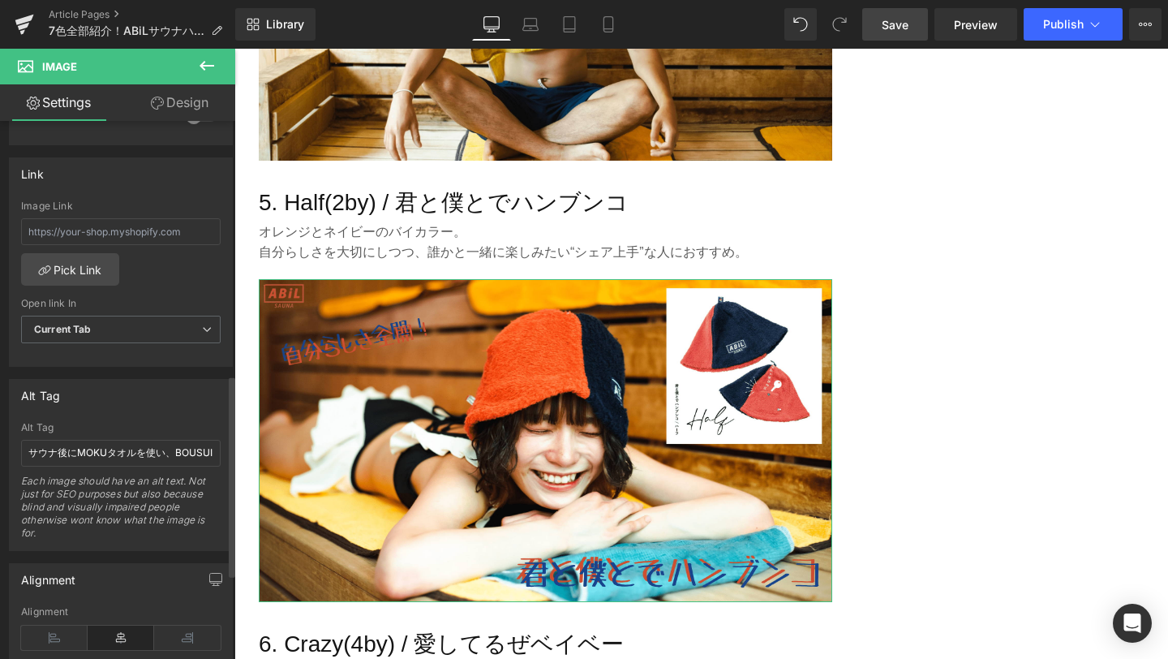
scroll to position [689, 0]
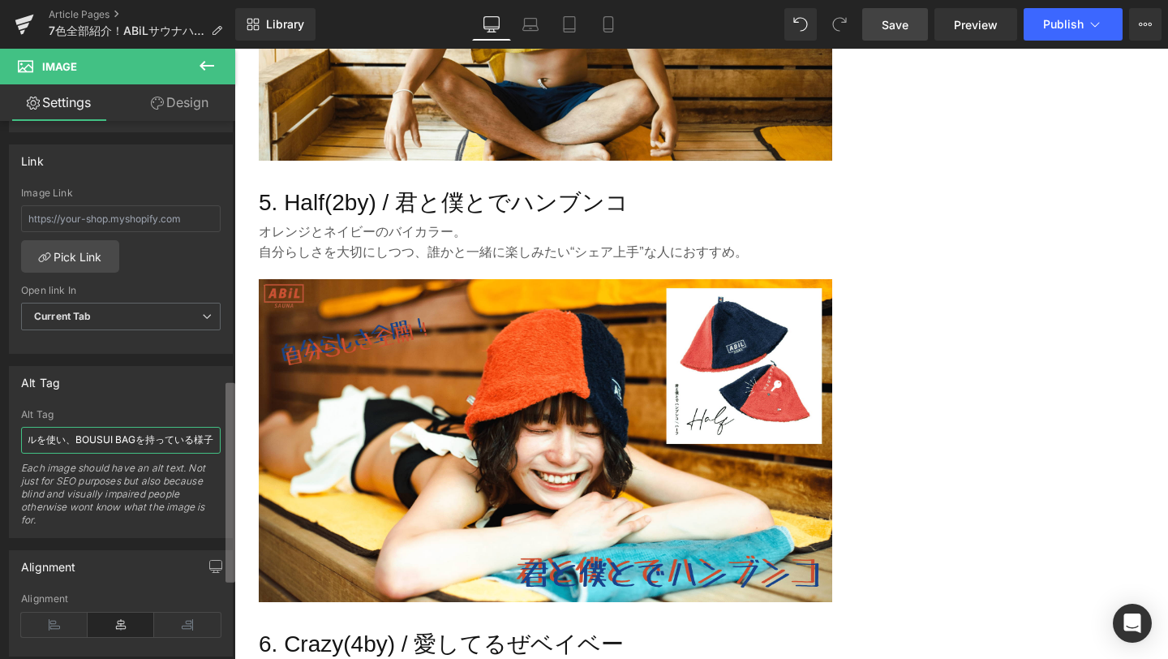
drag, startPoint x: 25, startPoint y: 440, endPoint x: 235, endPoint y: 440, distance: 209.4
click at [235, 440] on div "Image https://ucarecdn.com/0802f4ee-b64c-4fea-ae38-fcbcd7965c98/-/format/auto/-…" at bounding box center [117, 393] width 235 height 545
type input "ABiL POCKETサウナハット Half(2by) / 君と僕とでハンブンコ を着用している女性モデルサウナ後にMOKUタオルを使い、BOUSUI BAG…"
drag, startPoint x: 208, startPoint y: 439, endPoint x: 1, endPoint y: 438, distance: 206.9
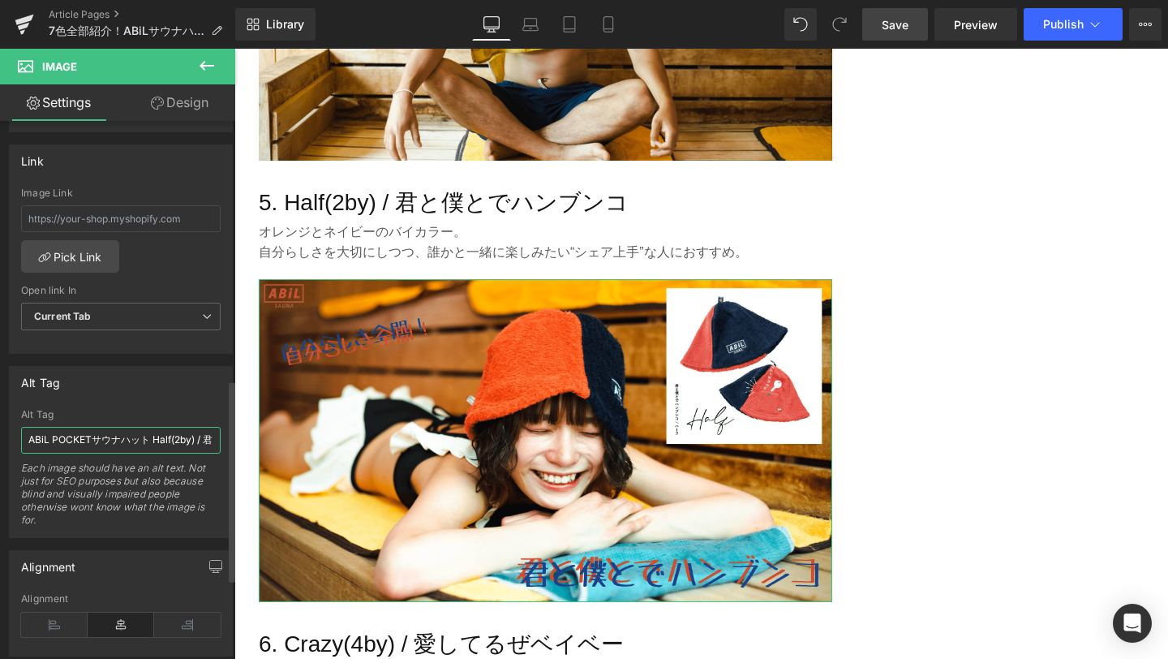
click at [1, 438] on div "Alt Tag サウナ後にMOKUタオルを使い、BOUSUI BAGを持っている様子 Alt Tag ABiL POCKETサウナハット Half(2by) …" at bounding box center [121, 446] width 243 height 184
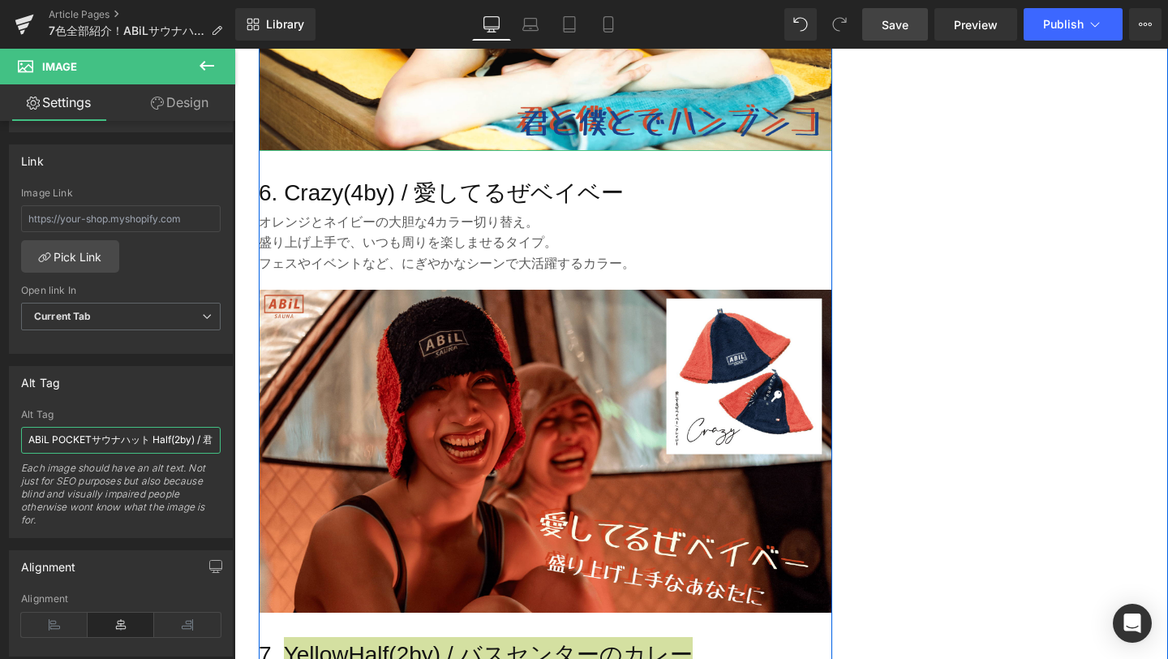
scroll to position [3374, 0]
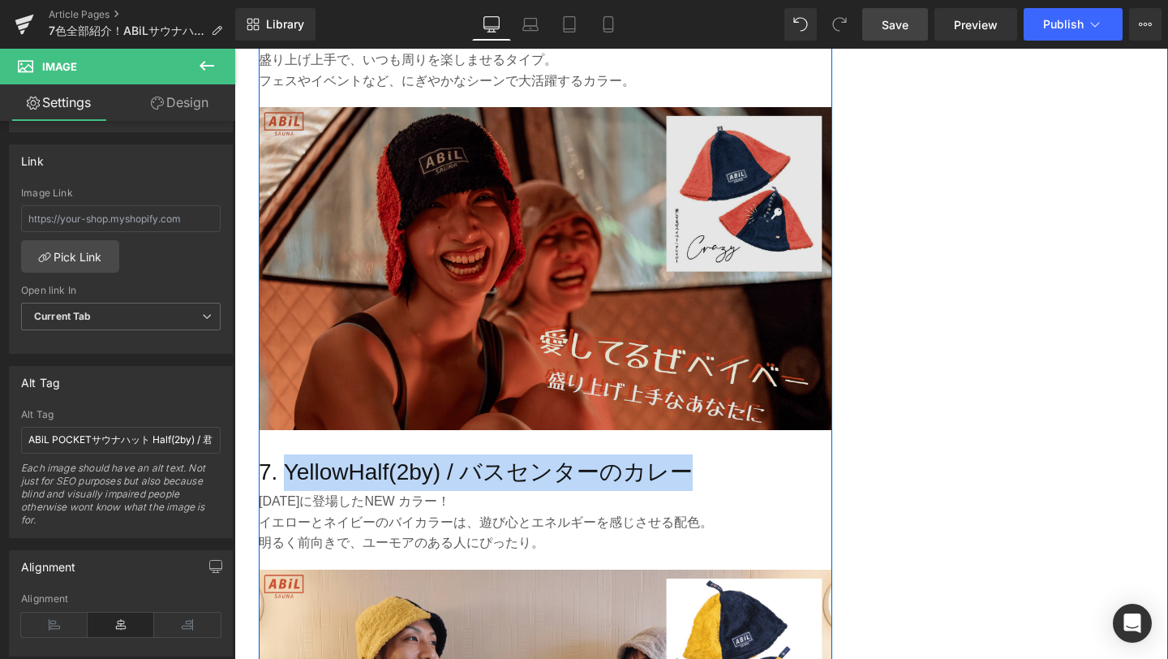
click at [496, 377] on img at bounding box center [546, 268] width 574 height 323
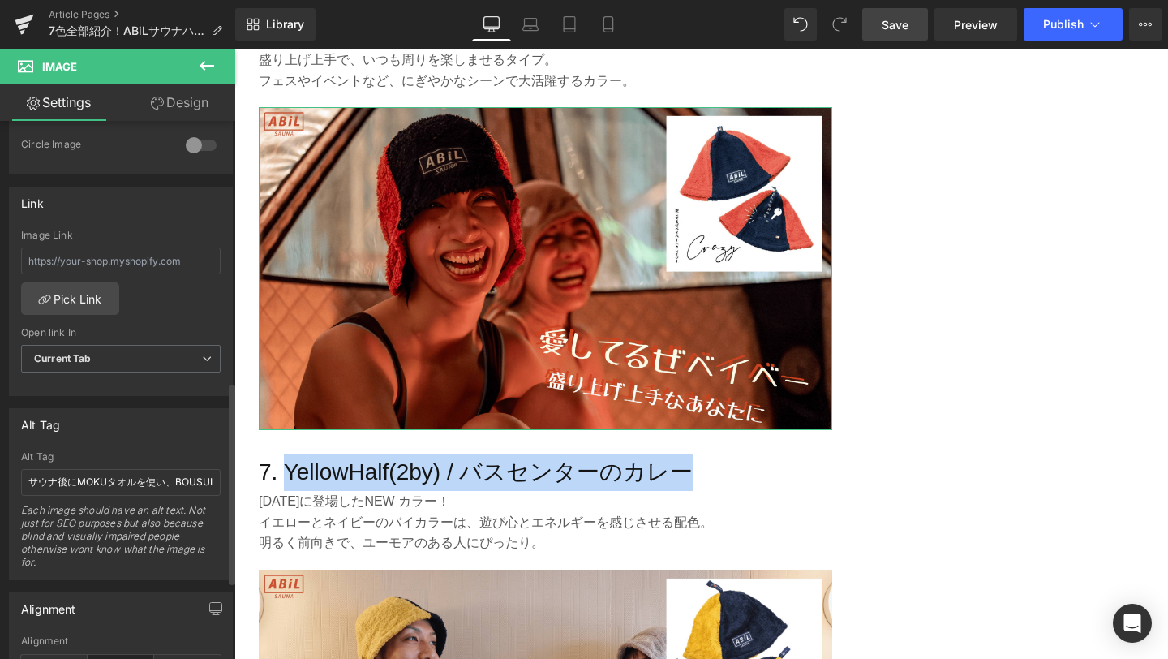
scroll to position [742, 0]
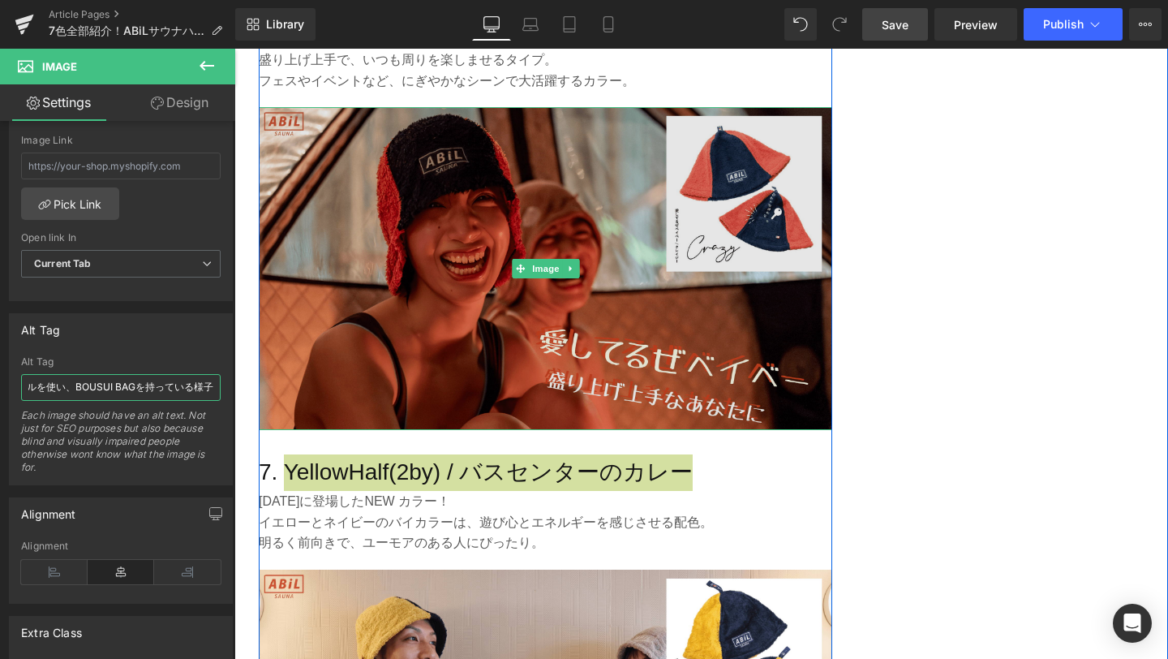
drag, startPoint x: 260, startPoint y: 438, endPoint x: 264, endPoint y: 390, distance: 48.0
paste input "ABiL POCKETサウナハット Crazy(4by) / 愛してるぜベイベー を着用している女性モデル"
type input "ABiL POCKETサウナハット Crazy(4by) / 愛してるぜベイベー を着用している女性モデル"
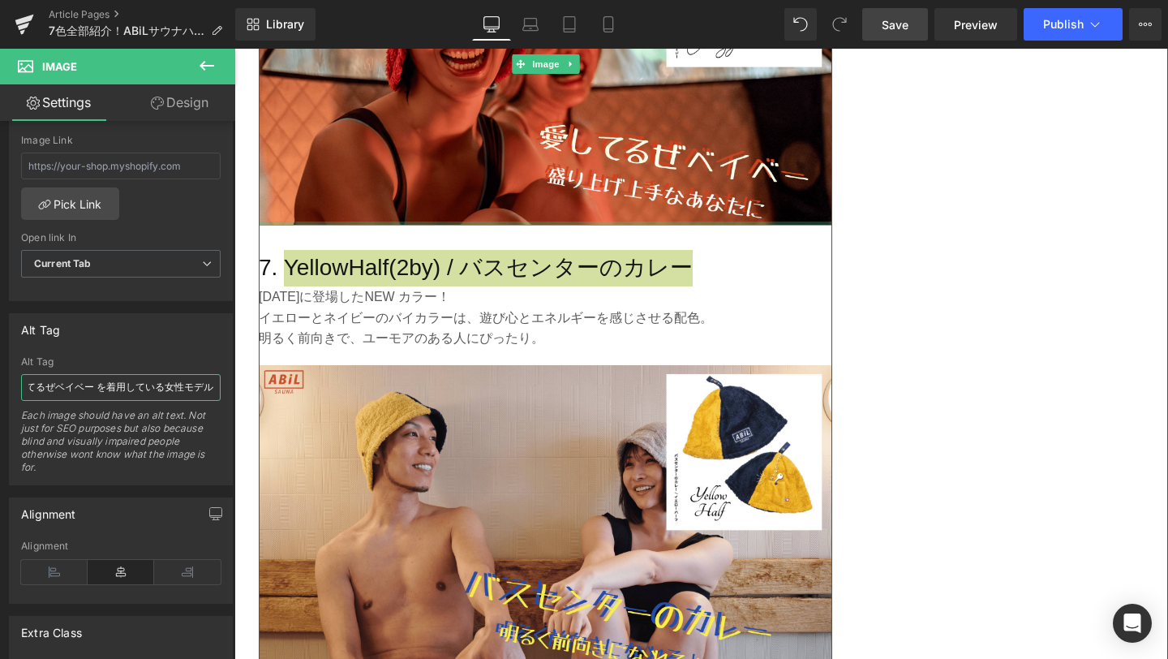
scroll to position [3726, 0]
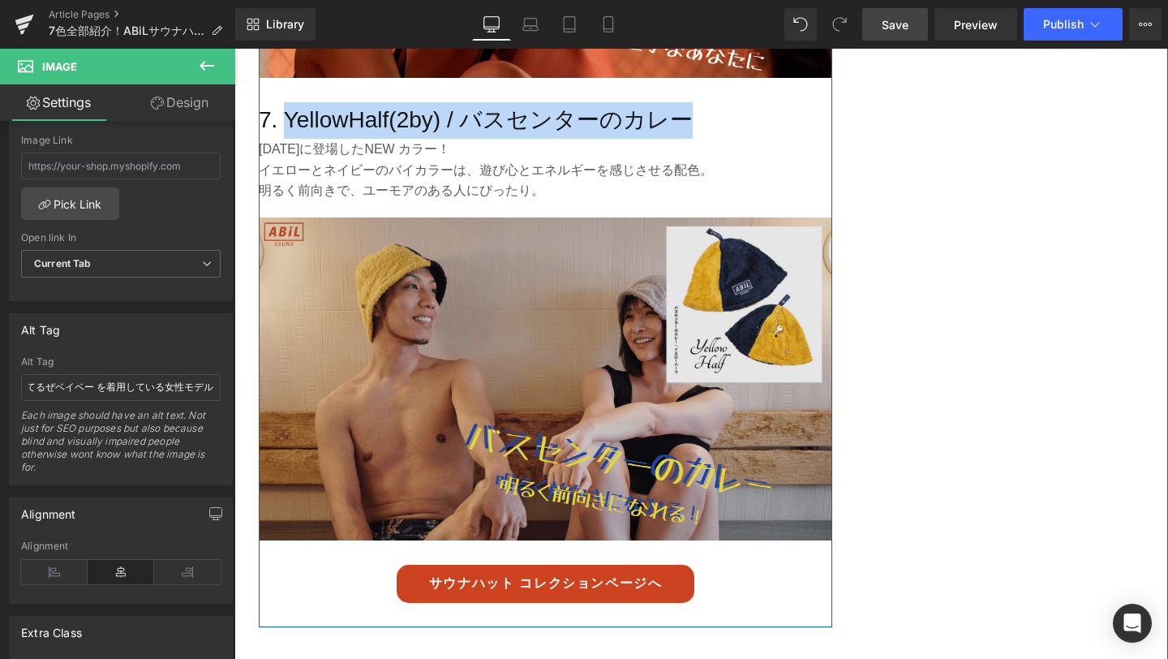
click at [480, 423] on img at bounding box center [546, 378] width 574 height 323
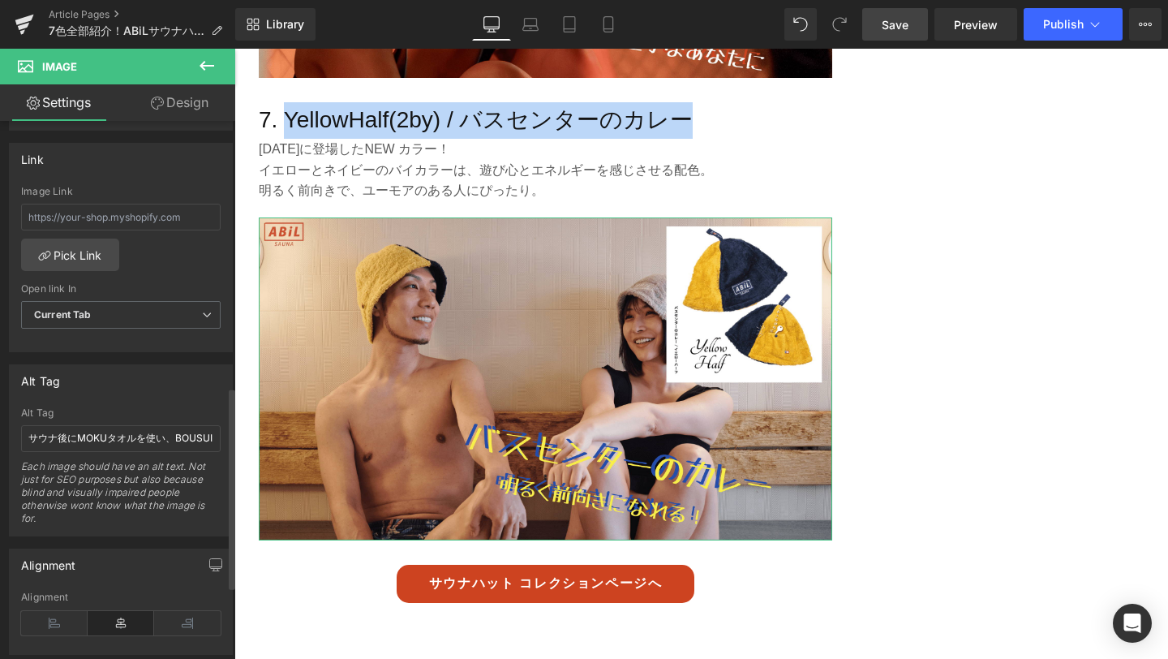
scroll to position [729, 0]
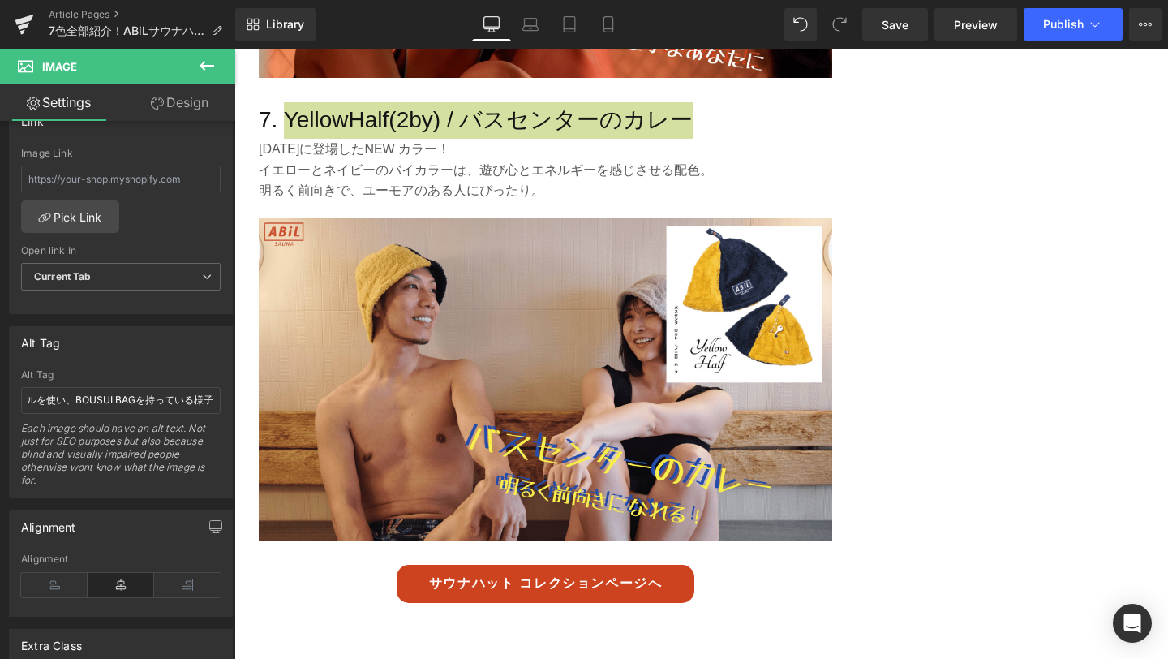
type input "ABiL POCKETサウナハット YellowHalf(2by) / バスセンターのカレー を着用している男性モデル"
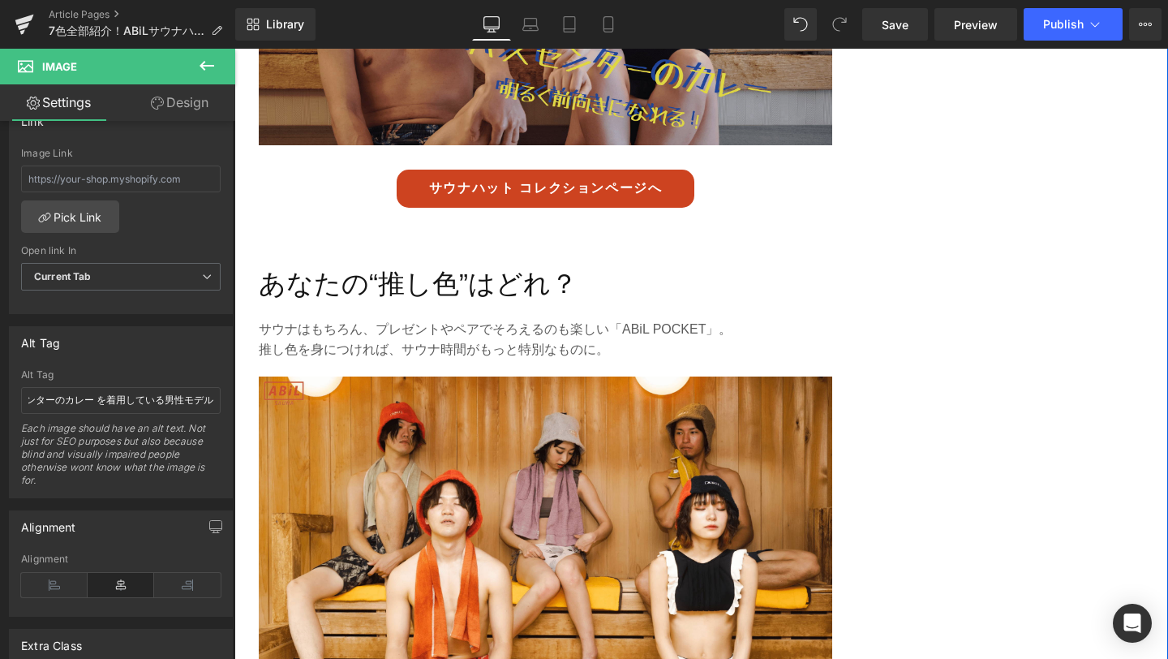
scroll to position [4400, 0]
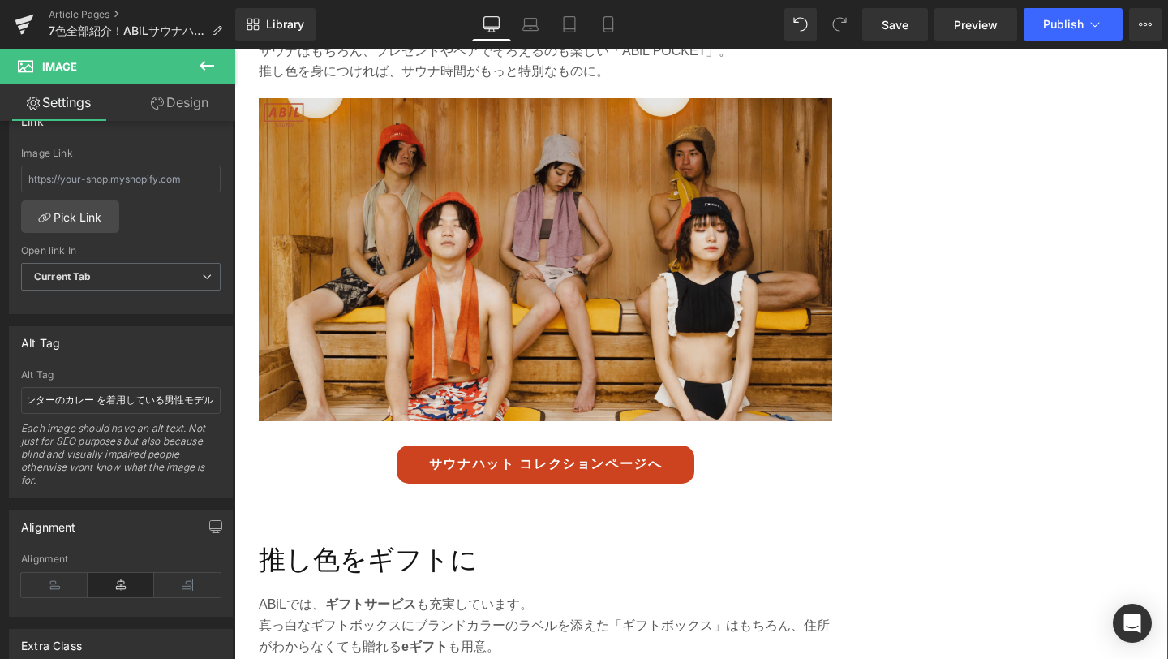
click at [501, 378] on img at bounding box center [546, 259] width 574 height 323
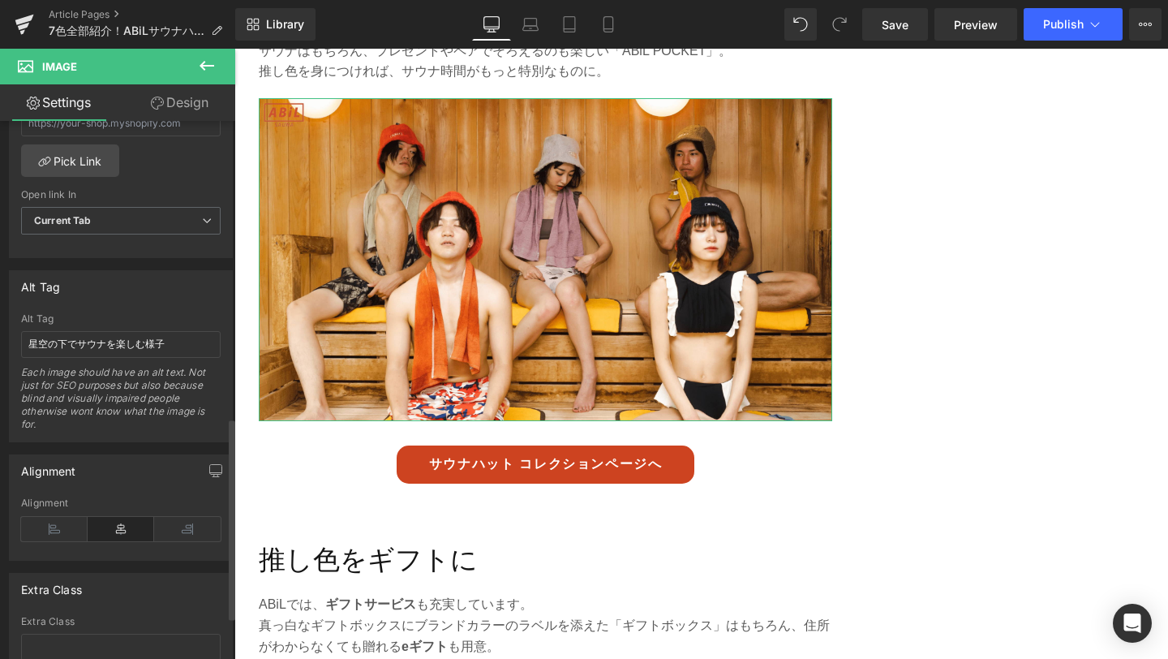
scroll to position [790, 0]
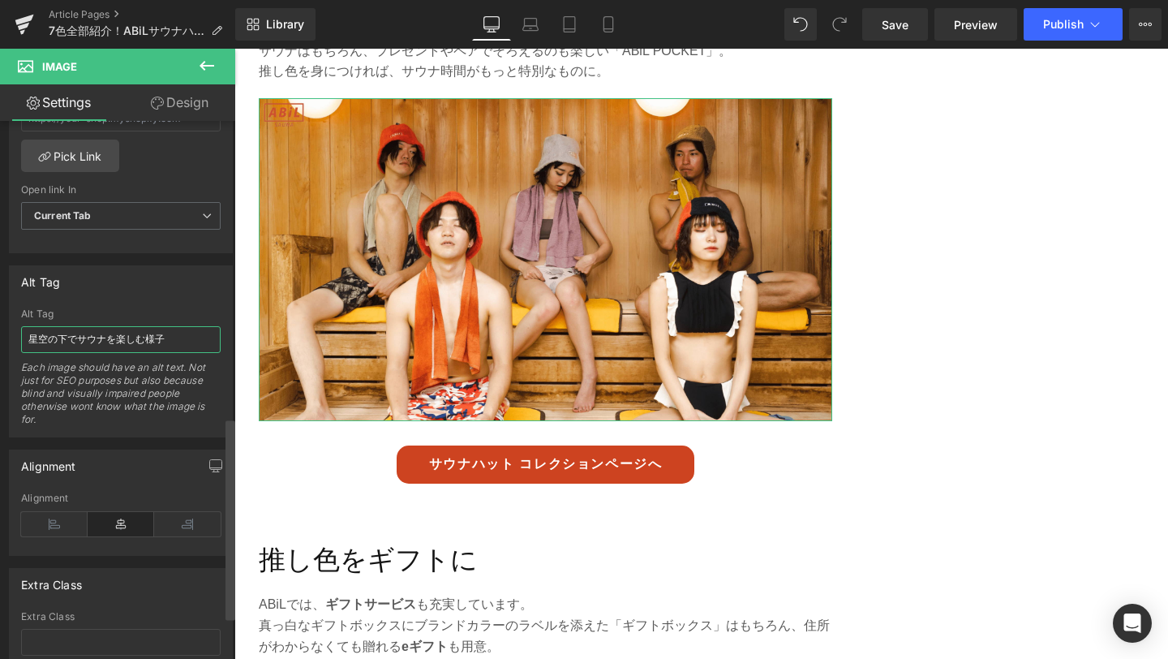
drag, startPoint x: 28, startPoint y: 341, endPoint x: 231, endPoint y: 341, distance: 202.9
click at [231, 341] on div "Image [URL][DOMAIN_NAME] Replace Image Upload image or Browse gallery Image Src…" at bounding box center [117, 393] width 235 height 545
paste input "サウナハットをかぶってサウナでととのっている人たちの"
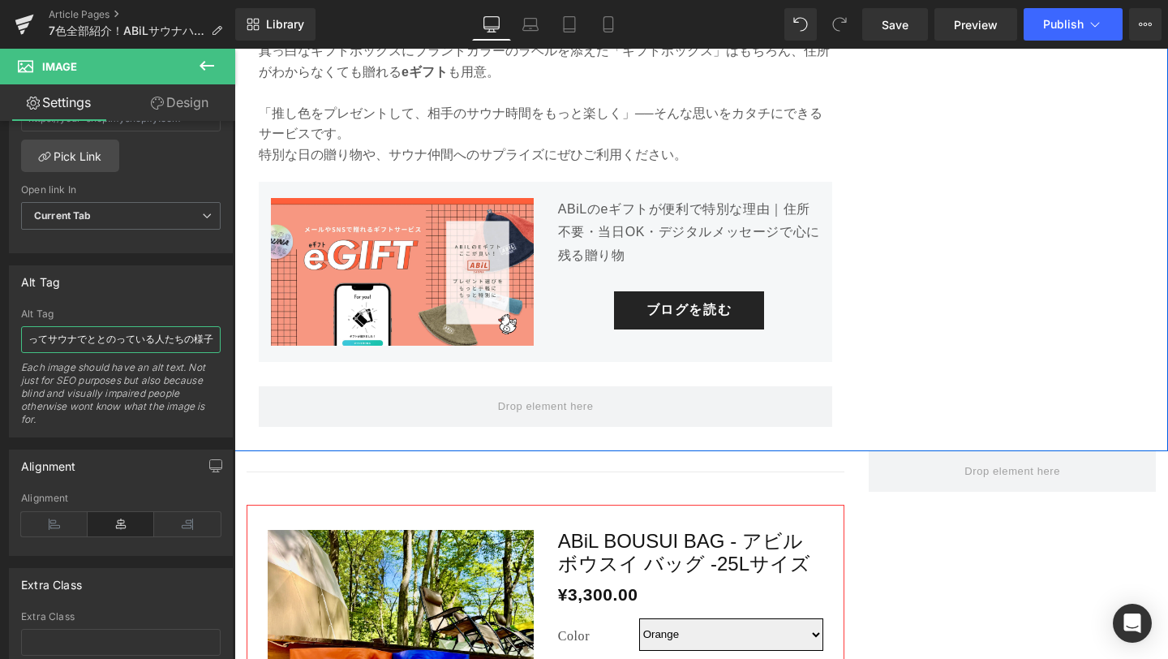
scroll to position [4977, 0]
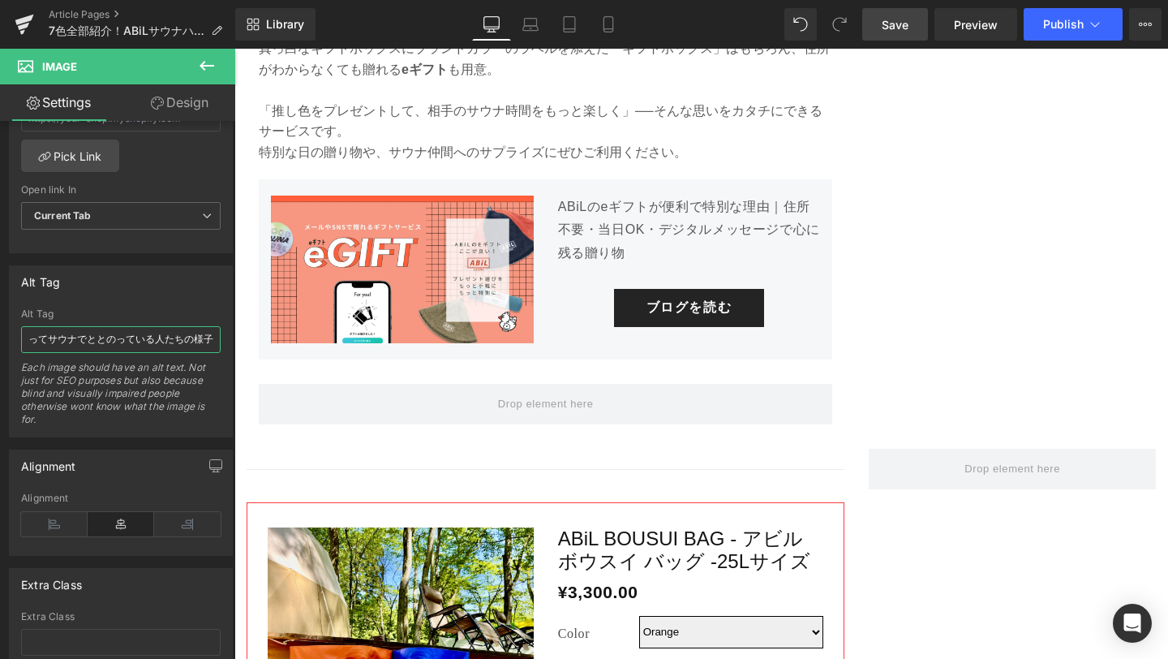
type input "サウナハットをかぶってサウナでととのっている人たちの様子"
drag, startPoint x: 898, startPoint y: 31, endPoint x: 553, endPoint y: 211, distance: 389.8
click at [898, 31] on span "Save" at bounding box center [895, 24] width 27 height 17
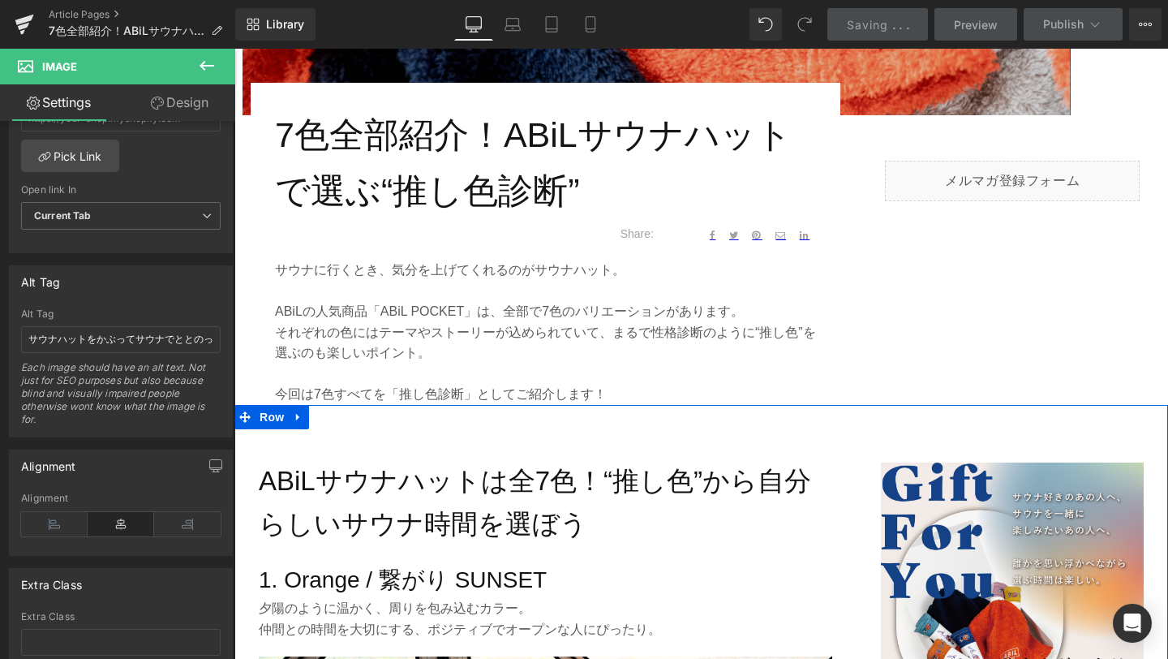
scroll to position [562, 0]
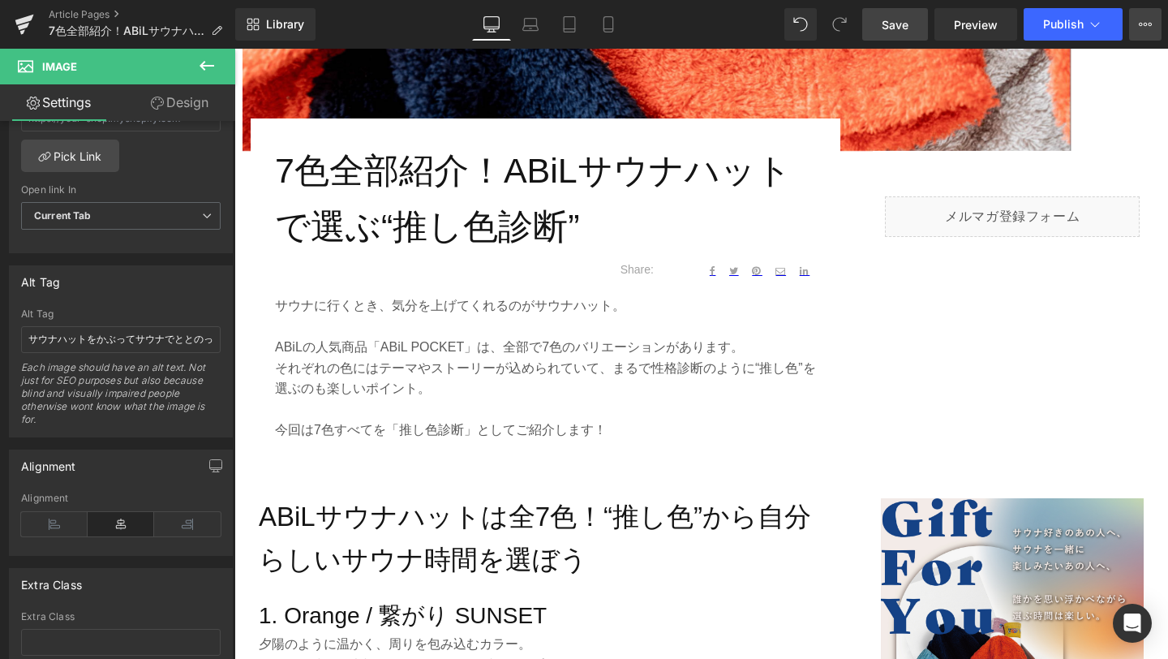
click at [1147, 28] on icon at bounding box center [1145, 24] width 13 height 13
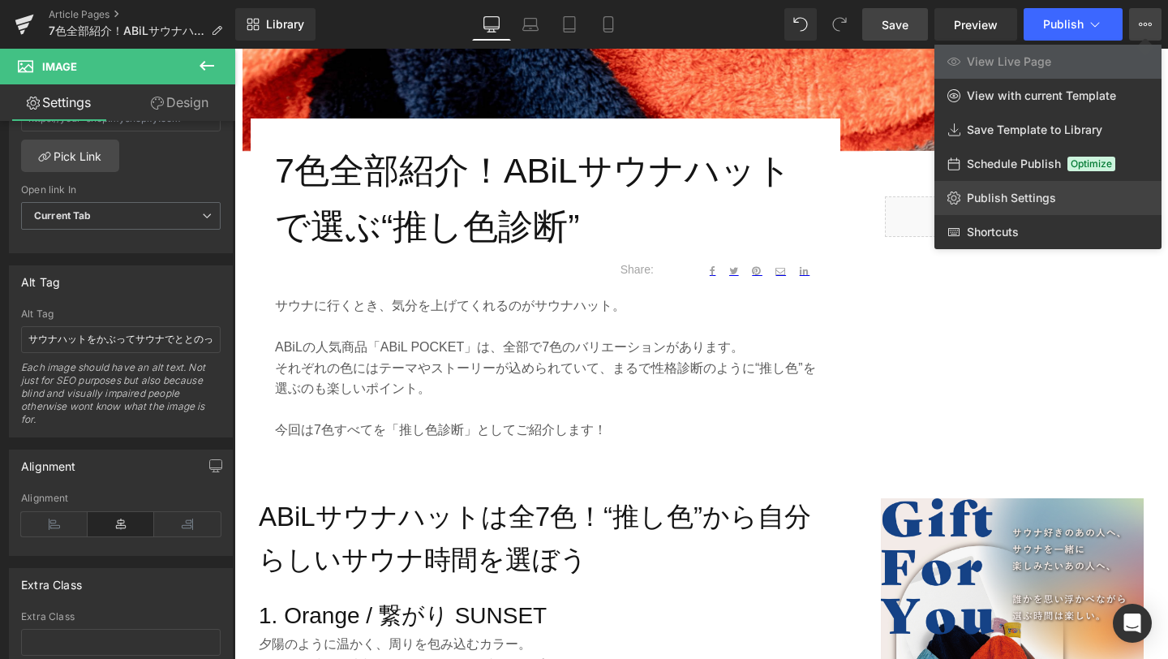
click at [1048, 208] on link "Publish Settings" at bounding box center [1048, 198] width 227 height 34
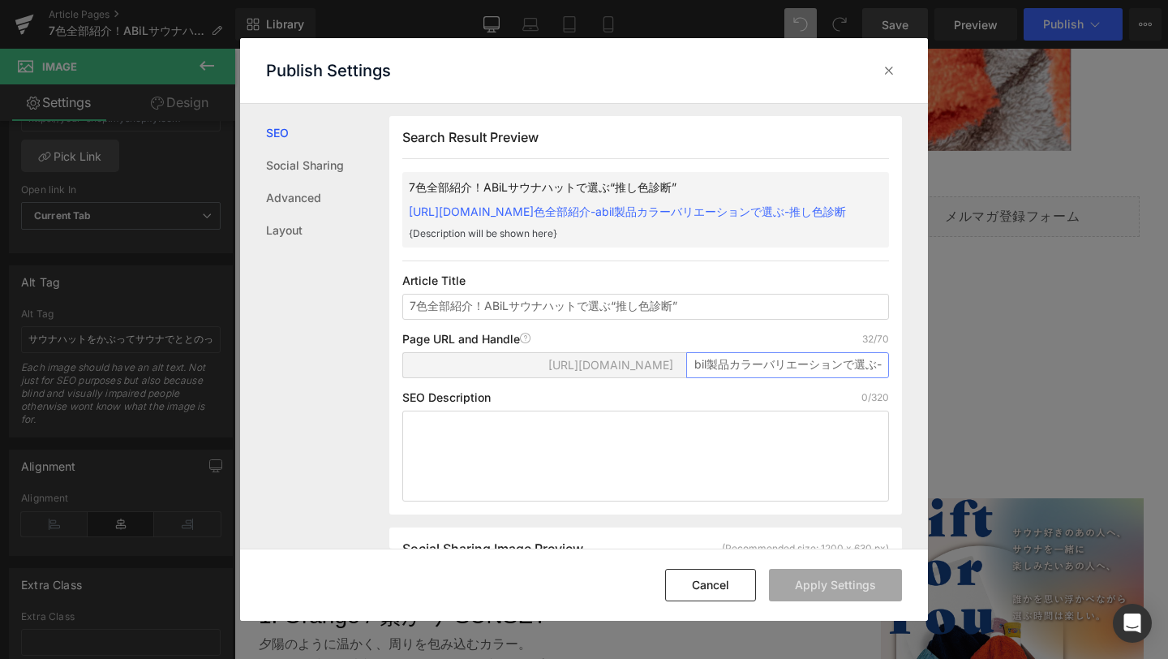
scroll to position [0, 133]
drag, startPoint x: 686, startPoint y: 380, endPoint x: 896, endPoint y: 373, distance: 209.5
click at [896, 373] on div "Search Result Preview 7色全部紹介！ABiLサウナハットで選ぶ“推し色診断” [URL][DOMAIN_NAME]色全部紹介-abil製…" at bounding box center [658, 326] width 539 height 445
paste input "sauna-hat-colors-oshiiro"
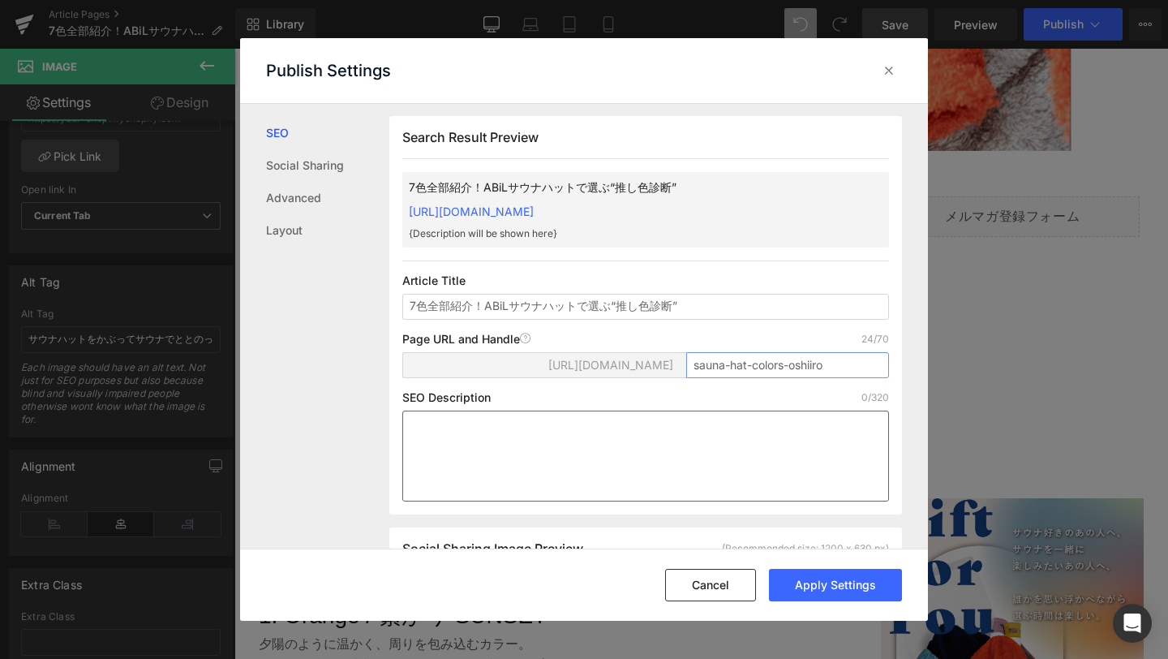
type input "sauna-hat-colors-oshiiro"
click at [758, 435] on textarea at bounding box center [645, 456] width 487 height 91
paste textarea "ABiLサウナハットは全7色。オレンジ、ネイビー、グレー、モスグリーン、バイカラーなど、色に込められたストーリーと“推し色診断”を紹介。あなたのサウナ時間にぴ…"
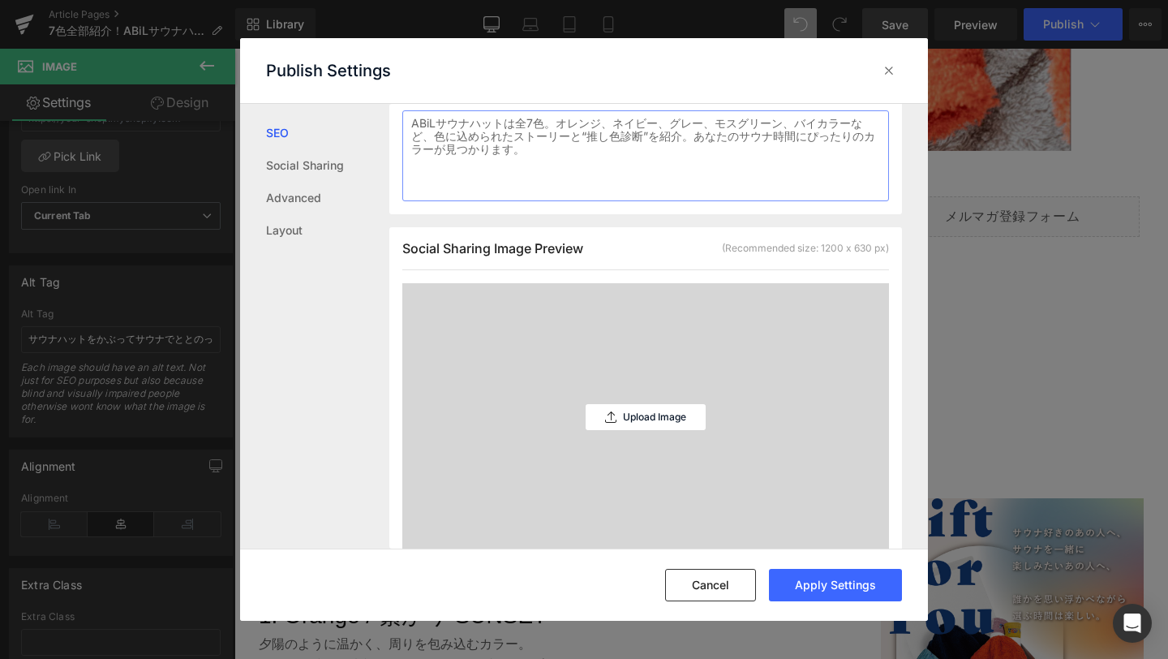
scroll to position [347, 0]
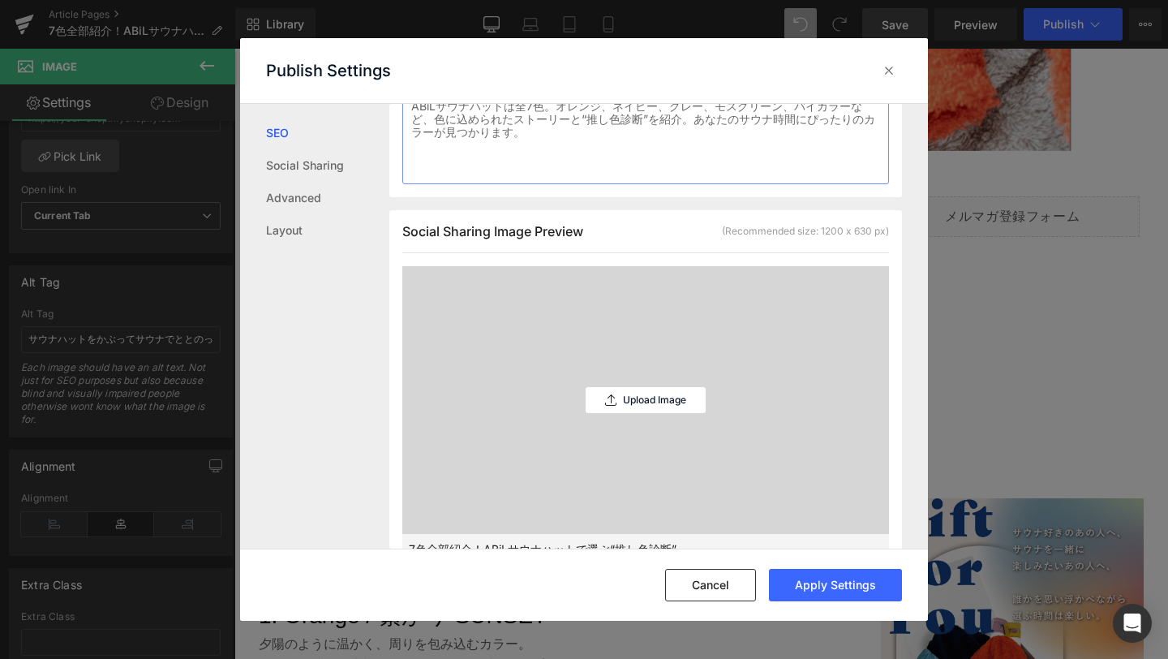
type textarea "ABiLサウナハットは全7色。オレンジ、ネイビー、グレー、モスグリーン、バイカラーなど、色に込められたストーリーと“推し色診断”を紹介。あなたのサウナ時間にぴ…"
click at [655, 385] on div "Upload Image" at bounding box center [646, 400] width 120 height 268
click at [657, 401] on p "Upload Image" at bounding box center [654, 399] width 63 height 11
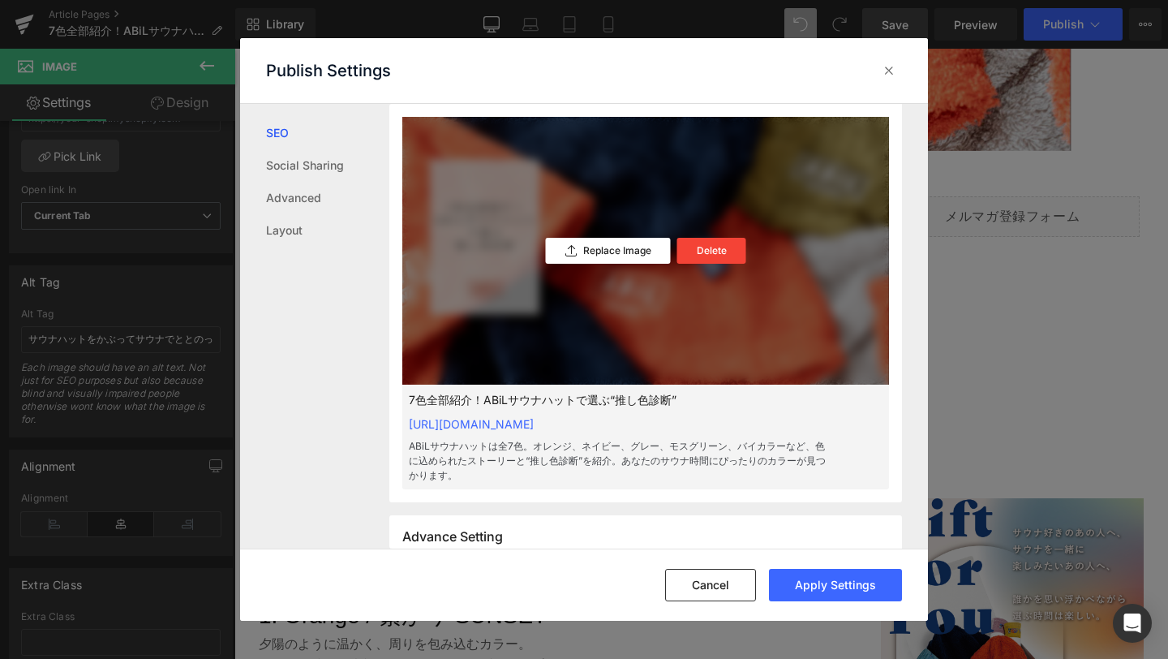
scroll to position [583, 0]
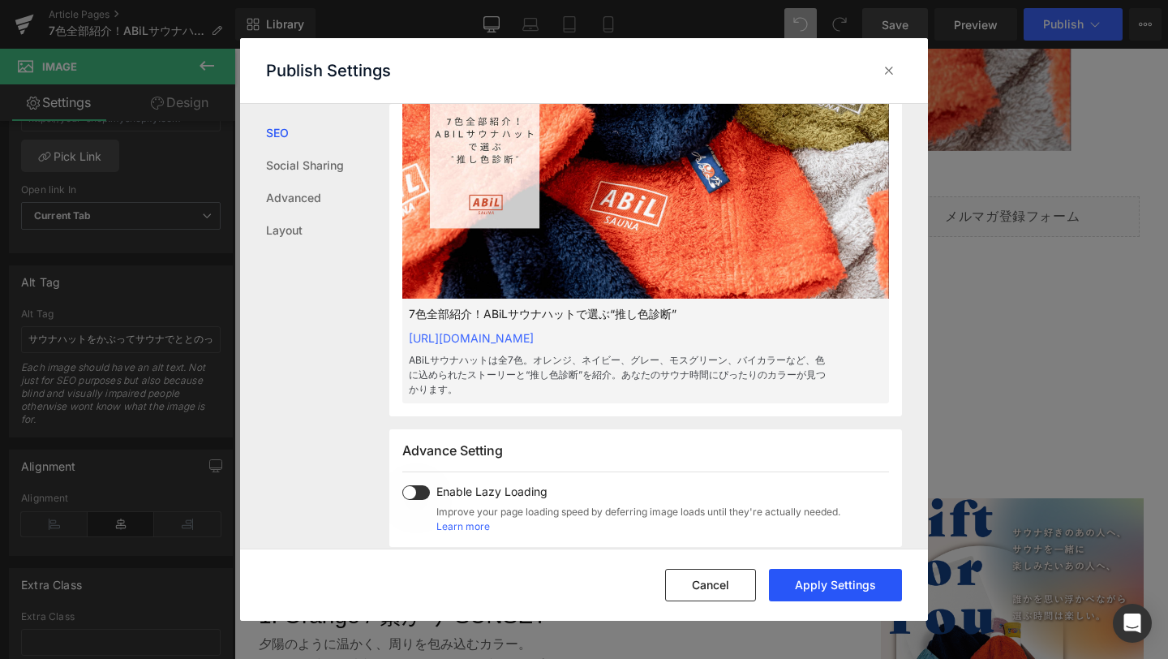
click at [852, 584] on button "Apply Settings" at bounding box center [835, 585] width 133 height 32
click at [895, 63] on icon at bounding box center [889, 70] width 16 height 16
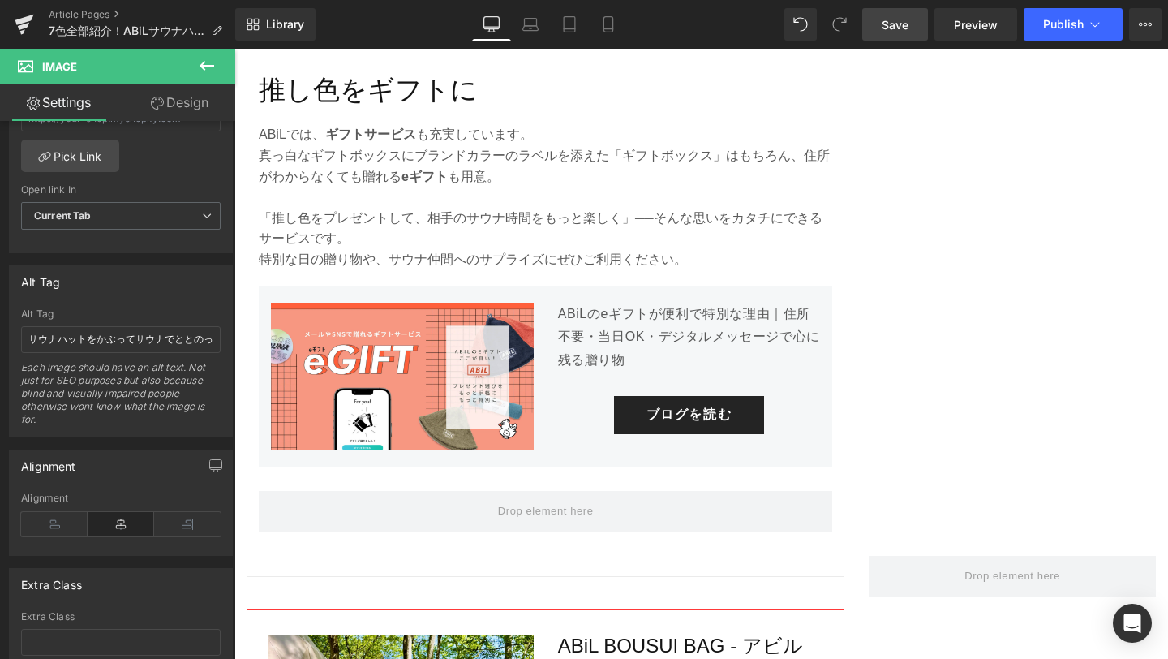
scroll to position [4206, 0]
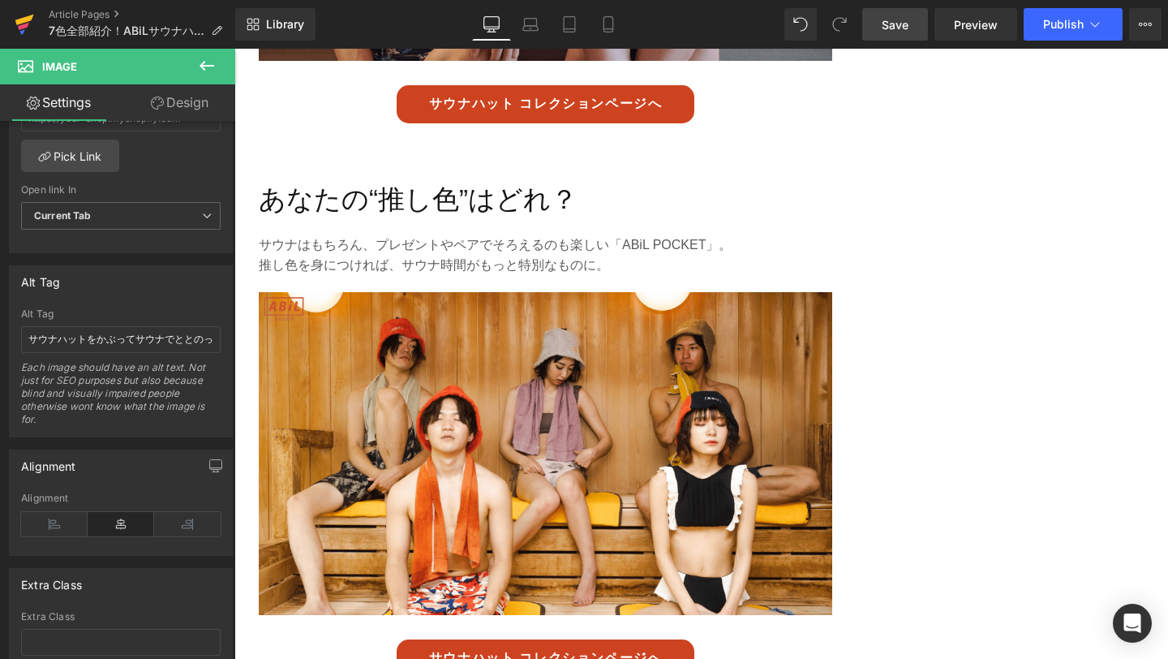
click at [11, 24] on link at bounding box center [24, 24] width 49 height 49
